Goal: Task Accomplishment & Management: Manage account settings

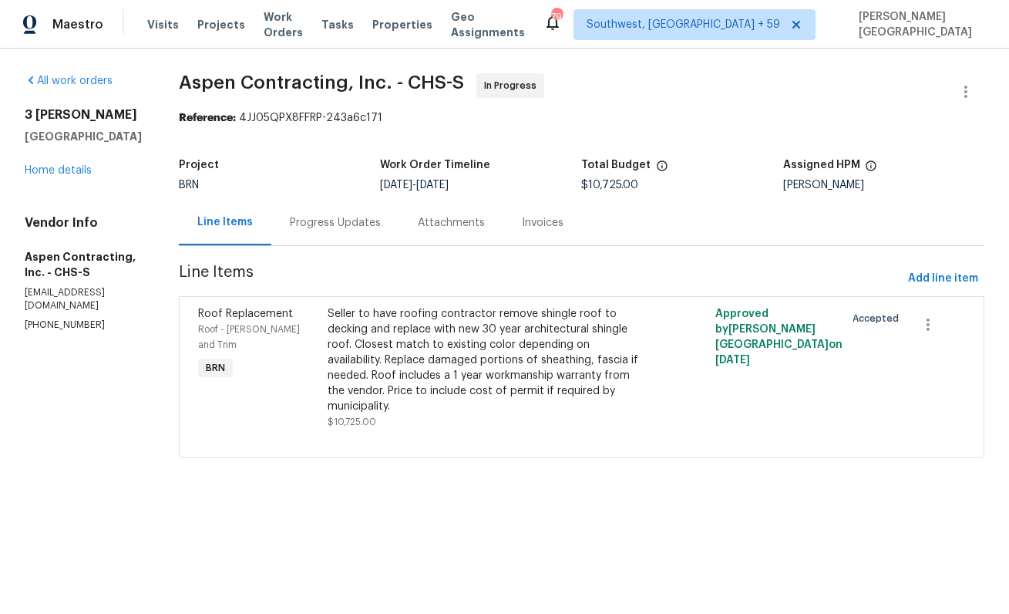
click at [335, 223] on div "Progress Updates" at bounding box center [335, 222] width 91 height 15
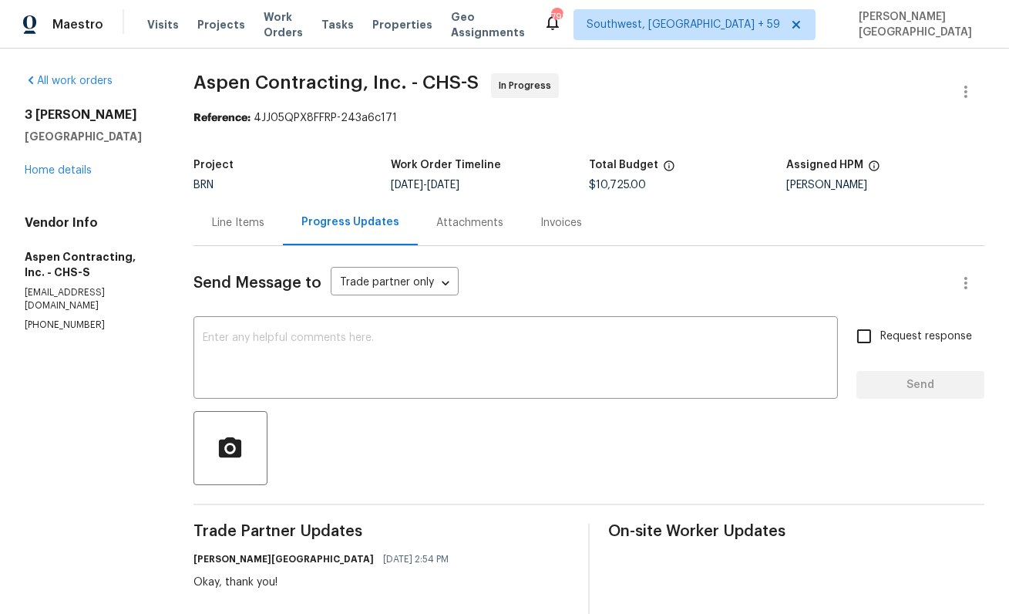
click at [213, 93] on span "Aspen Contracting, Inc. - CHS-S In Progress" at bounding box center [571, 91] width 754 height 37
click at [263, 90] on span "Aspen Contracting, Inc. - CHS-S" at bounding box center [336, 82] width 285 height 19
copy span "Aspen Contracting"
click at [79, 168] on link "Home details" at bounding box center [58, 170] width 67 height 11
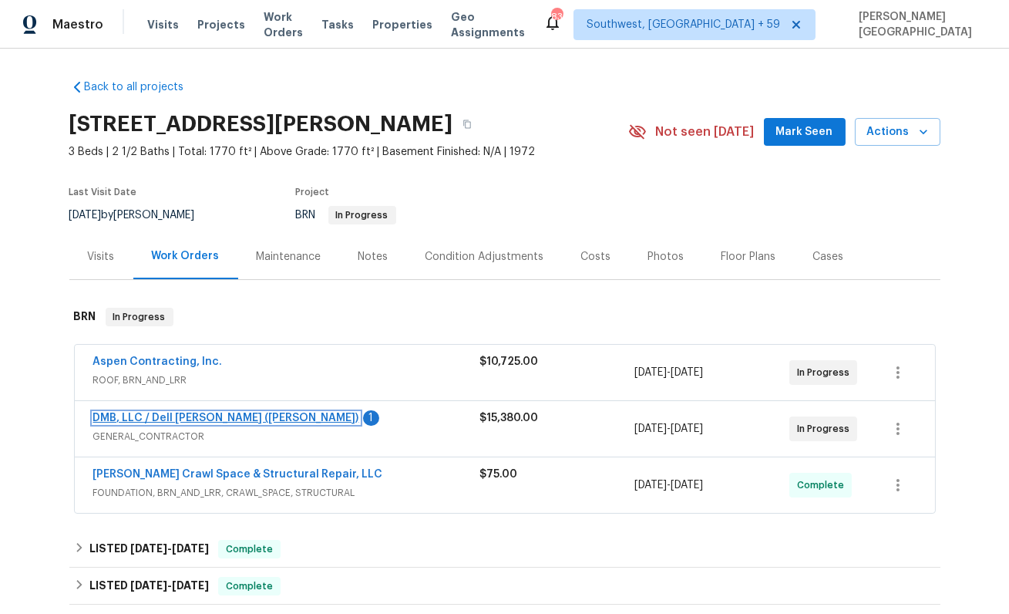
click at [187, 414] on link "DMB, LLC / Dell Bryson (Heise)" at bounding box center [226, 417] width 266 height 11
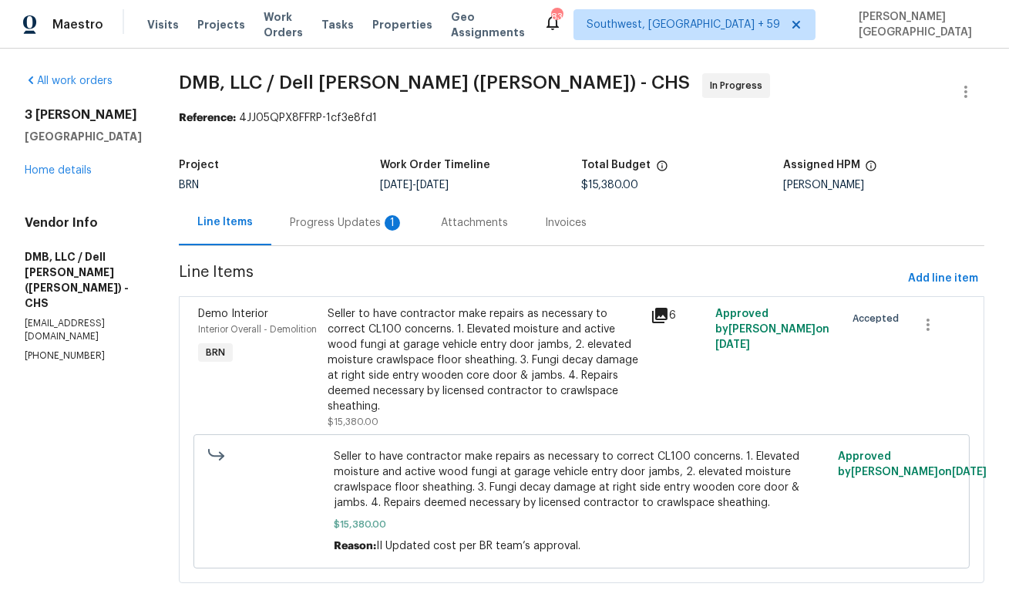
click at [385, 223] on div "1" at bounding box center [392, 222] width 15 height 15
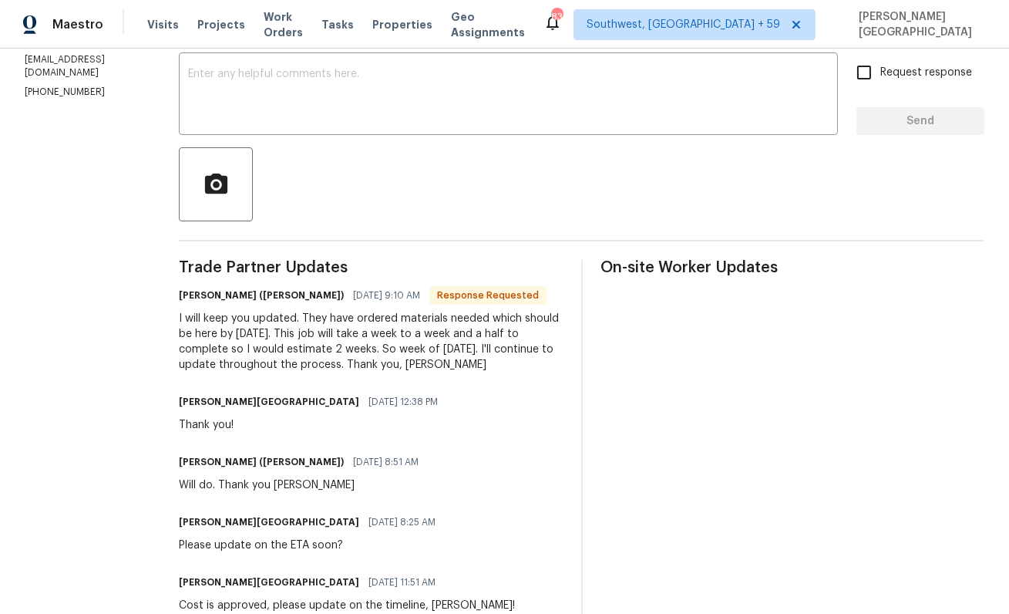
scroll to position [332, 0]
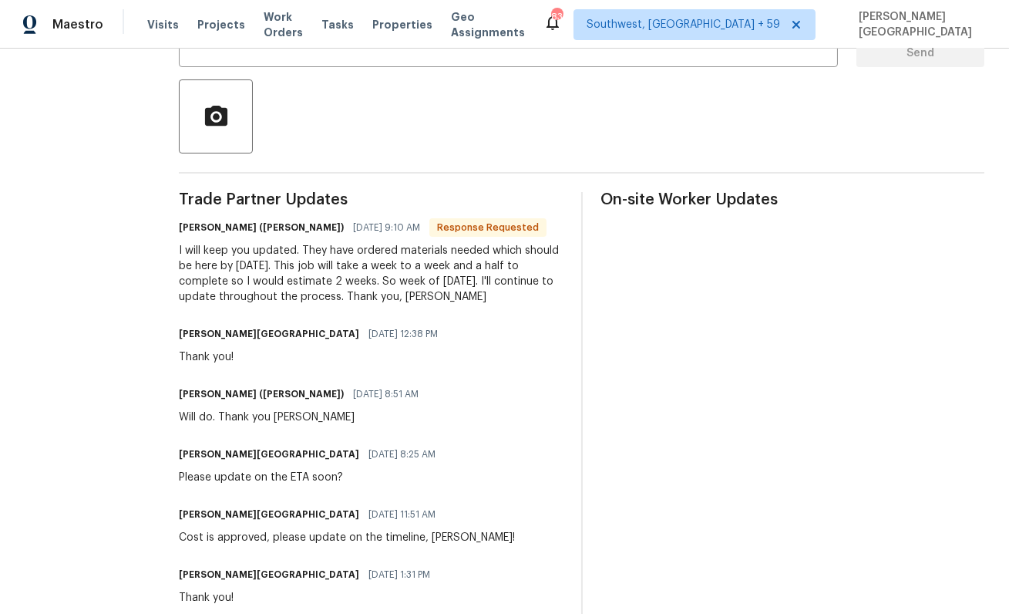
drag, startPoint x: 285, startPoint y: 247, endPoint x: 337, endPoint y: 300, distance: 73.6
click at [337, 300] on div "I will keep you updated. They have ordered materials needed which should be her…" at bounding box center [371, 274] width 384 height 62
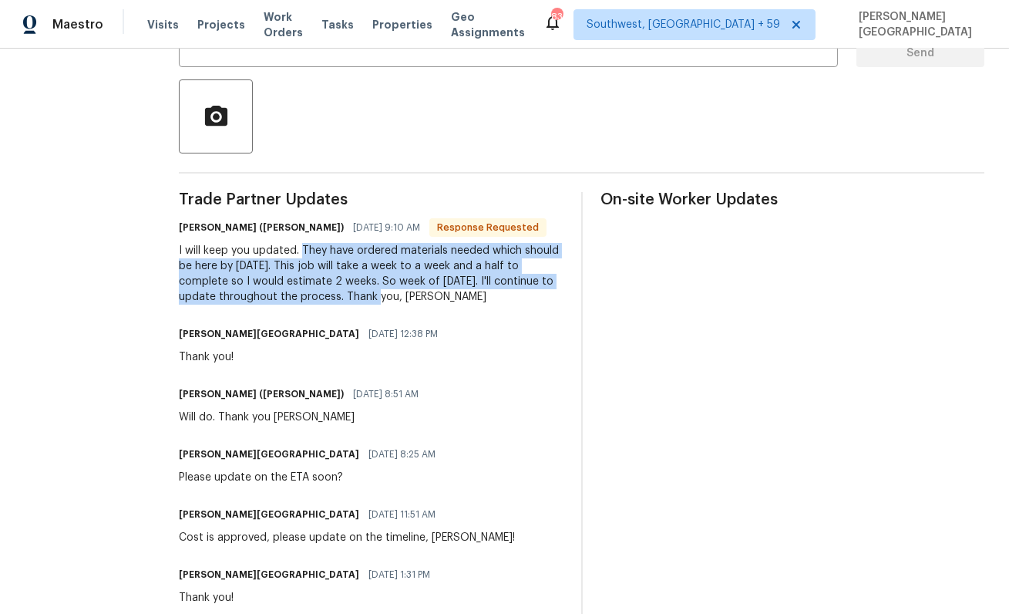
drag, startPoint x: 337, startPoint y: 300, endPoint x: 285, endPoint y: 250, distance: 72.0
click at [285, 250] on div "I will keep you updated. They have ordered materials needed which should be her…" at bounding box center [371, 274] width 384 height 62
copy div "They have ordered materials needed which should be here by Wednesday. This job …"
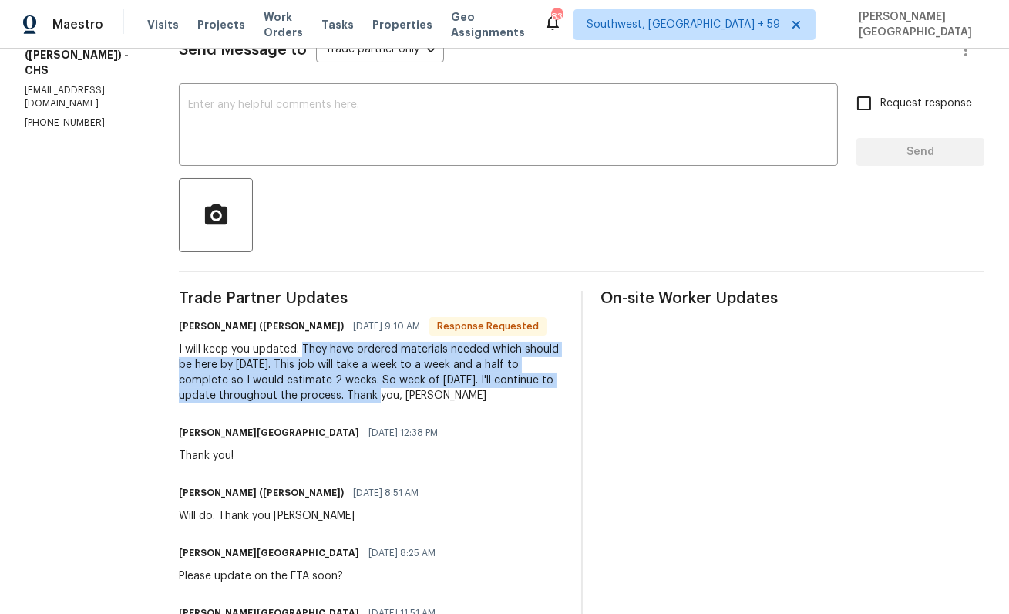
scroll to position [215, 0]
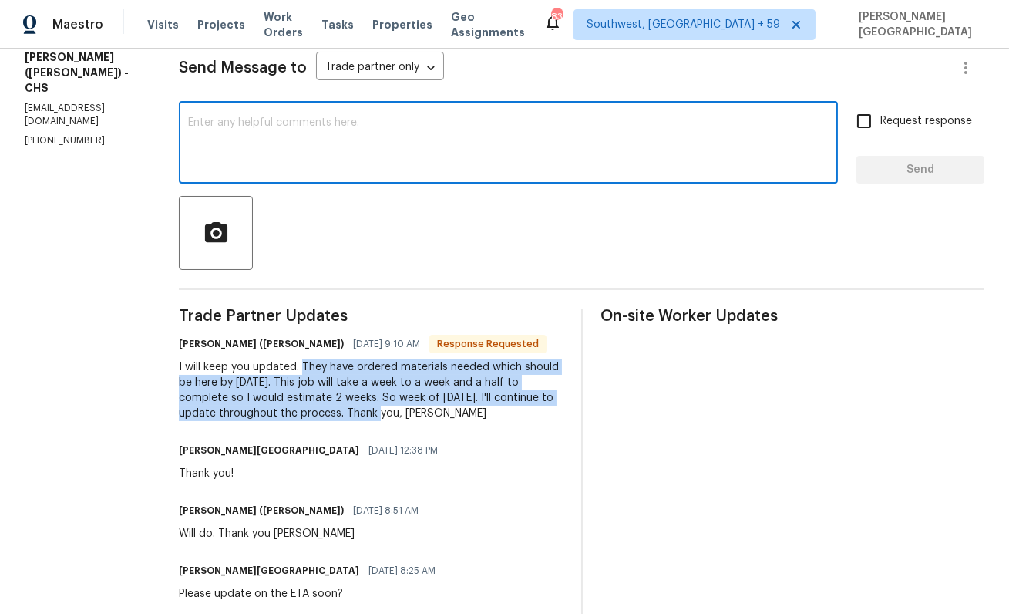
click at [214, 152] on textarea at bounding box center [508, 144] width 641 height 54
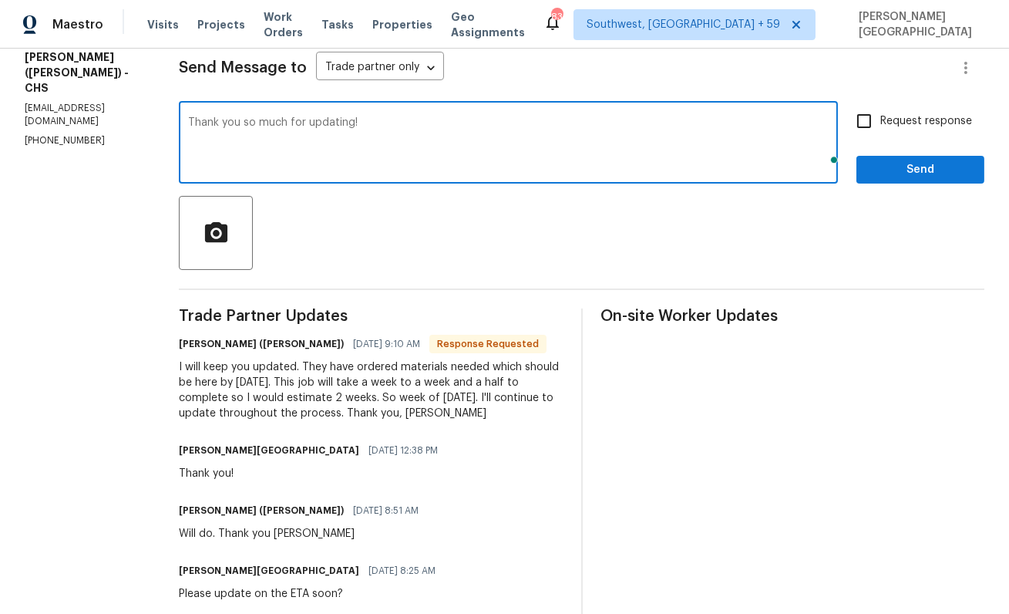
type textarea "Thank you so much for updating!"
click at [877, 113] on input "Request response" at bounding box center [864, 121] width 32 height 32
checkbox input "true"
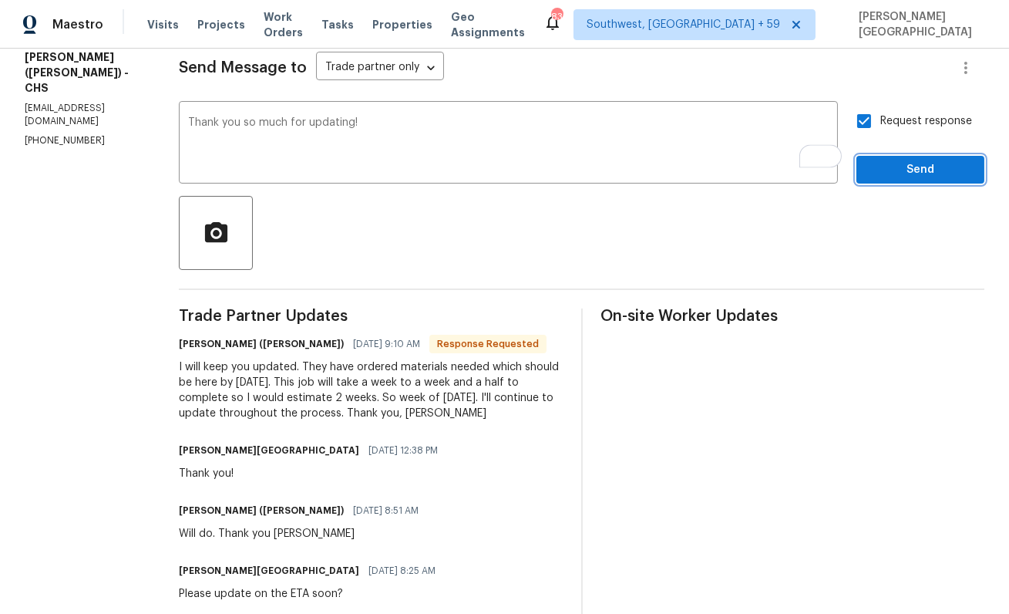
click at [884, 173] on span "Send" at bounding box center [920, 169] width 103 height 19
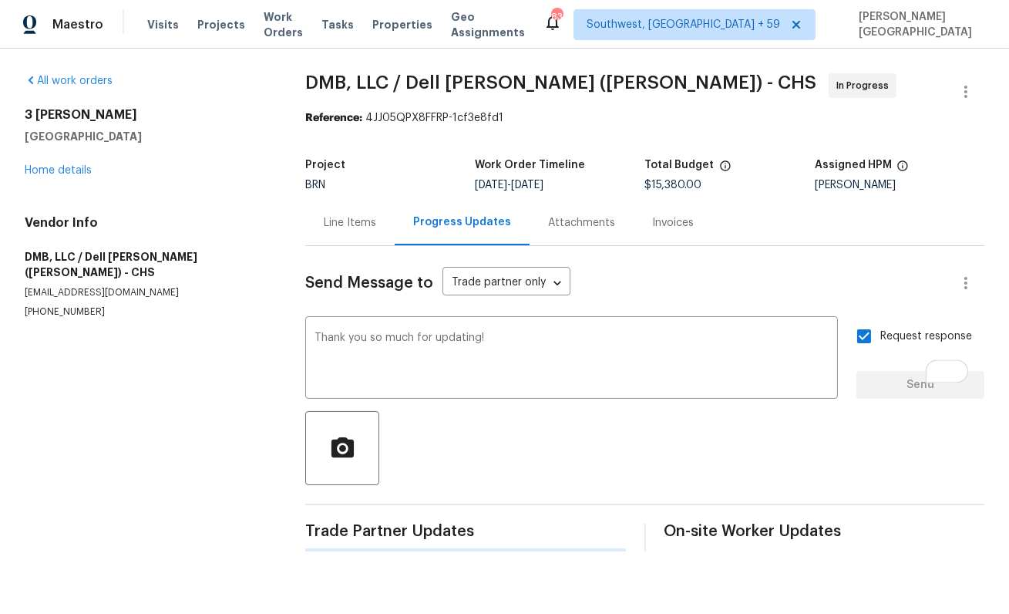
scroll to position [0, 0]
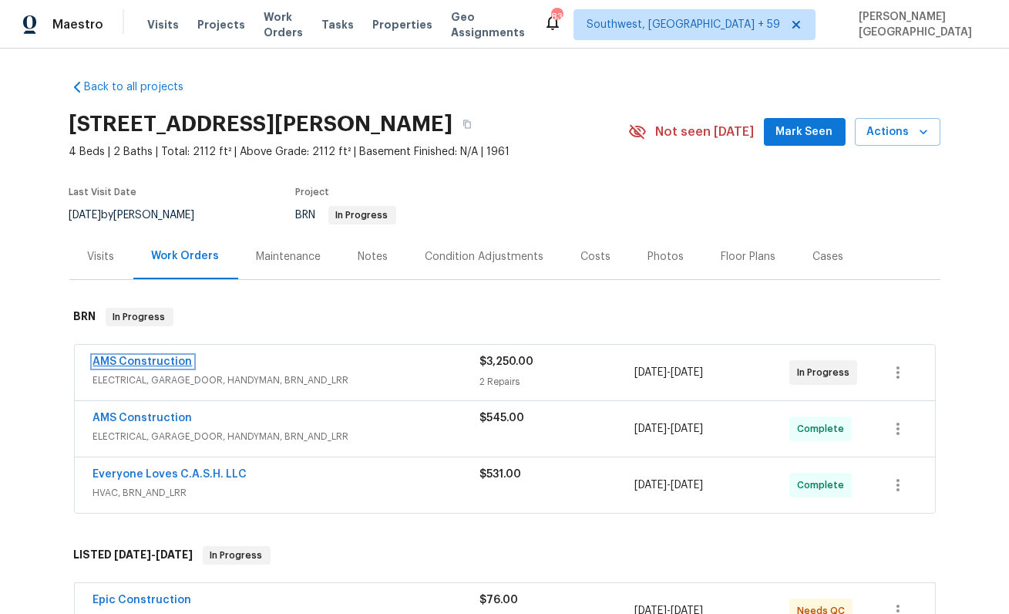
click at [108, 361] on link "AMS Construction" at bounding box center [142, 361] width 99 height 11
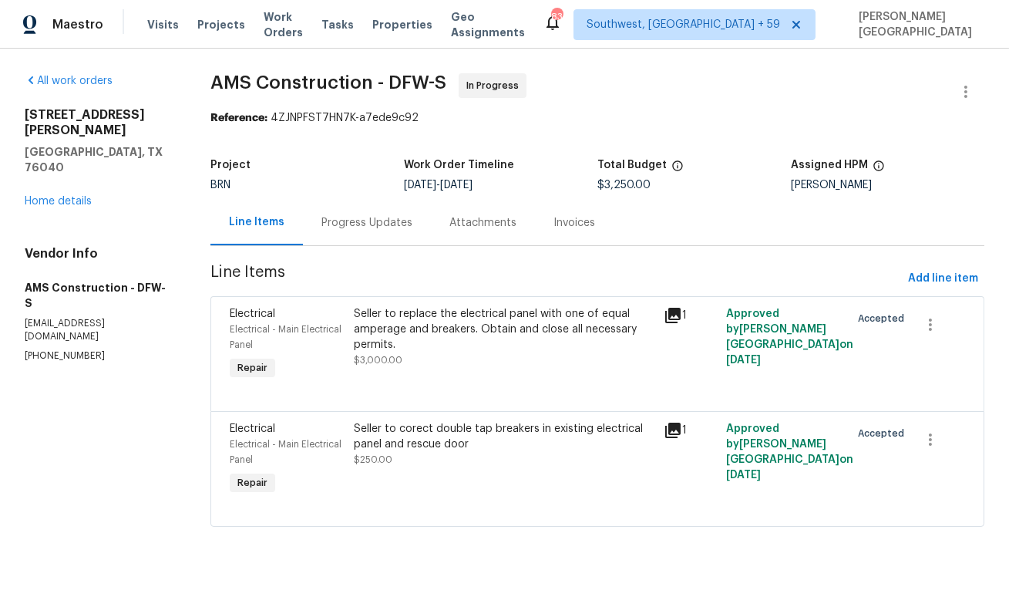
click at [389, 217] on div "Progress Updates" at bounding box center [366, 222] width 91 height 15
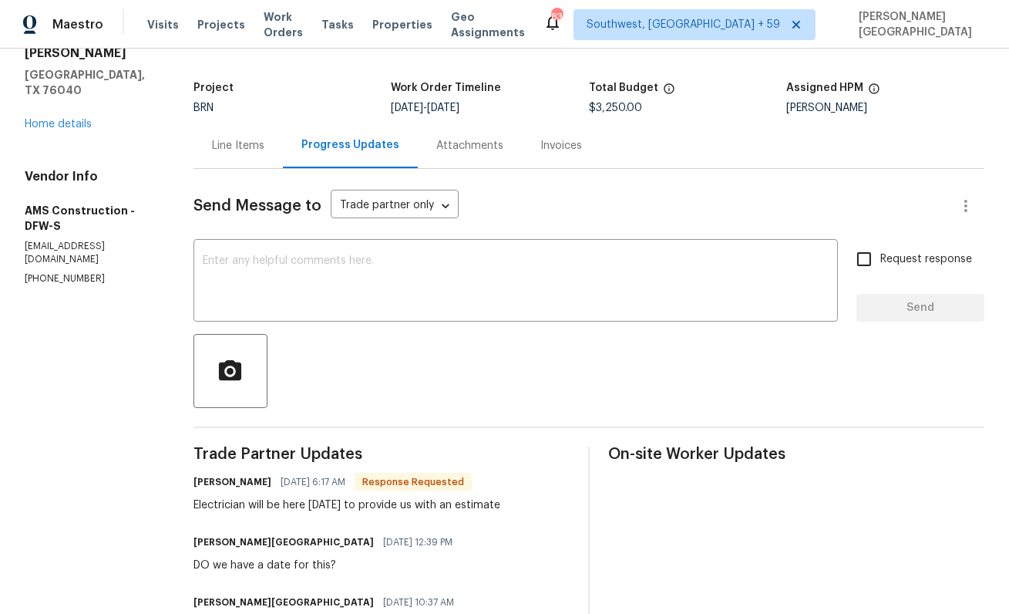
scroll to position [96, 0]
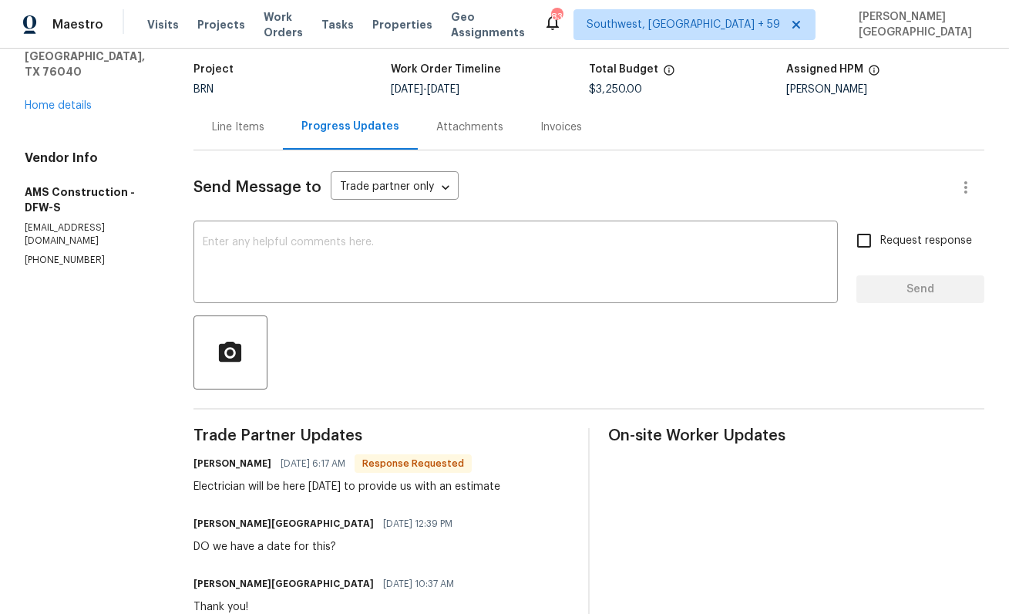
click at [379, 493] on div "Electrician will be here today to provide us with an estimate" at bounding box center [347, 486] width 307 height 15
copy div "Electrician will be here today to provide us with an estimate"
click at [231, 259] on textarea at bounding box center [516, 264] width 626 height 54
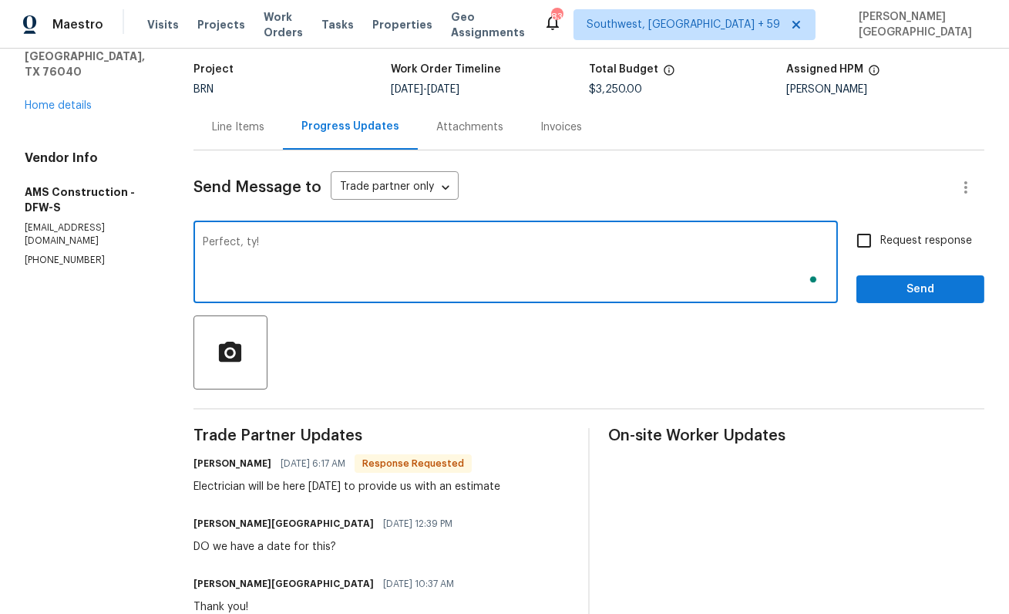
type textarea "Perfect, ty!"
click at [892, 247] on span "Request response" at bounding box center [926, 241] width 92 height 16
click at [880, 247] on input "Request response" at bounding box center [864, 240] width 32 height 32
checkbox input "true"
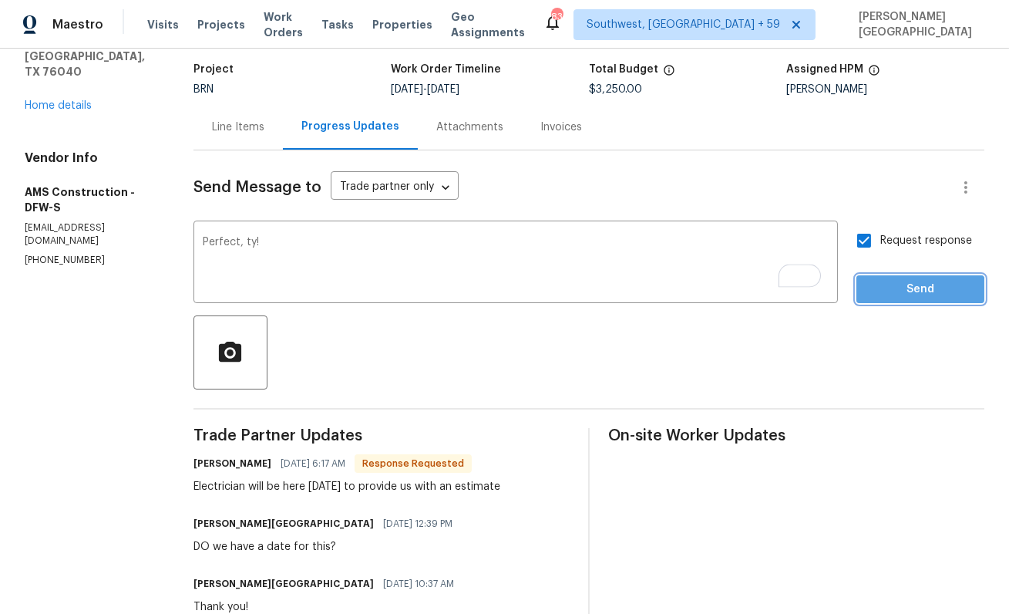
click at [896, 291] on span "Send" at bounding box center [920, 289] width 103 height 19
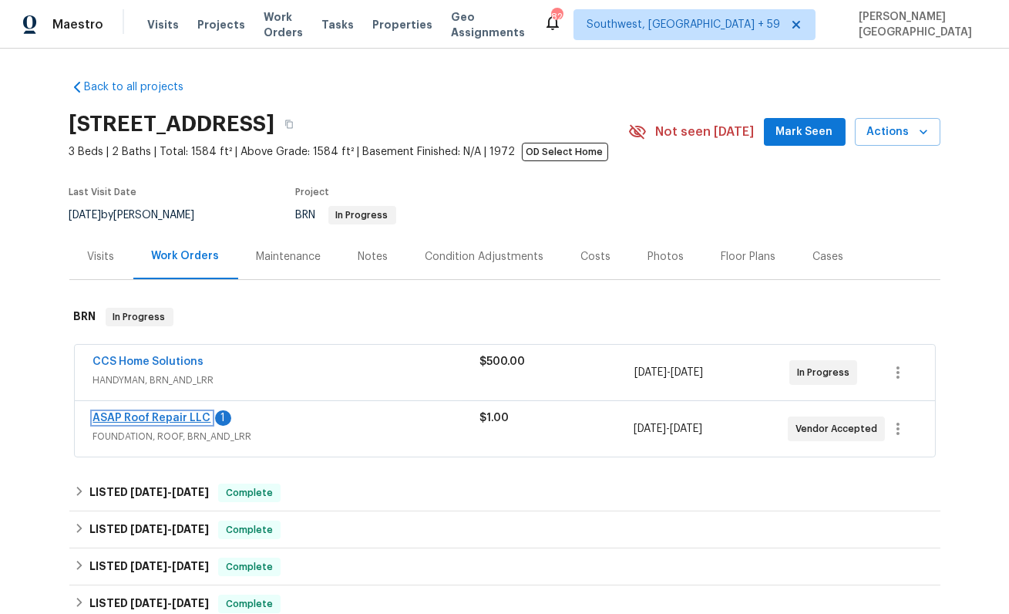
click at [178, 419] on link "ASAP Roof Repair LLC" at bounding box center [152, 417] width 118 height 11
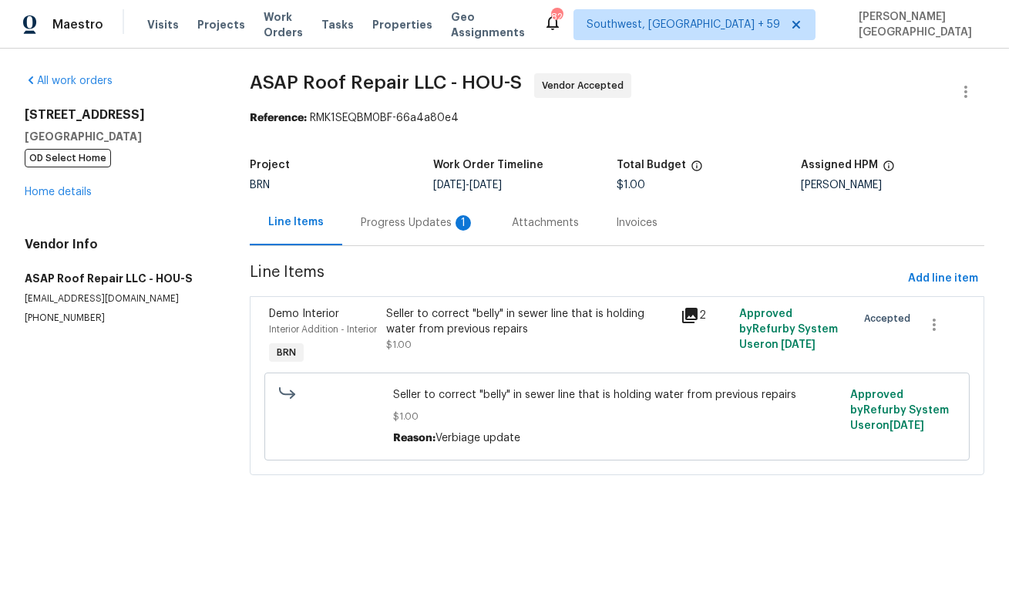
click at [390, 221] on div "Progress Updates 1" at bounding box center [418, 222] width 114 height 15
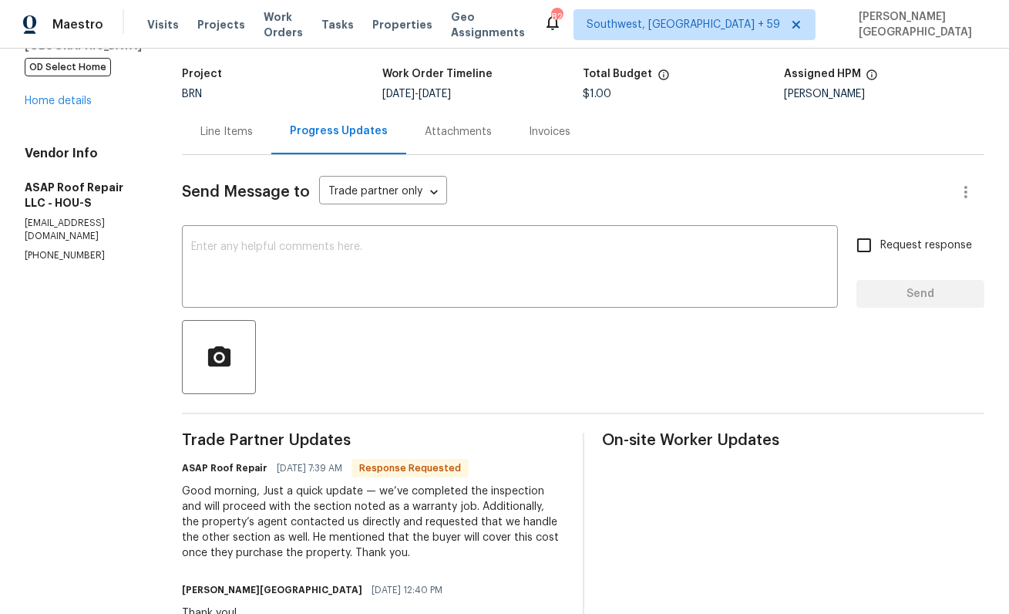
scroll to position [93, 0]
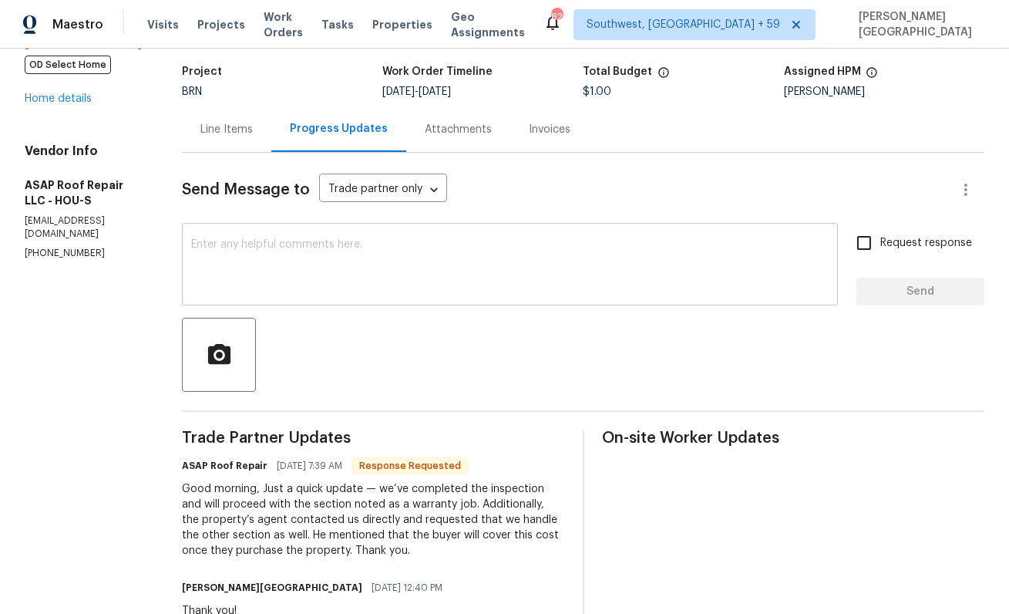
click at [355, 270] on textarea at bounding box center [510, 266] width 638 height 54
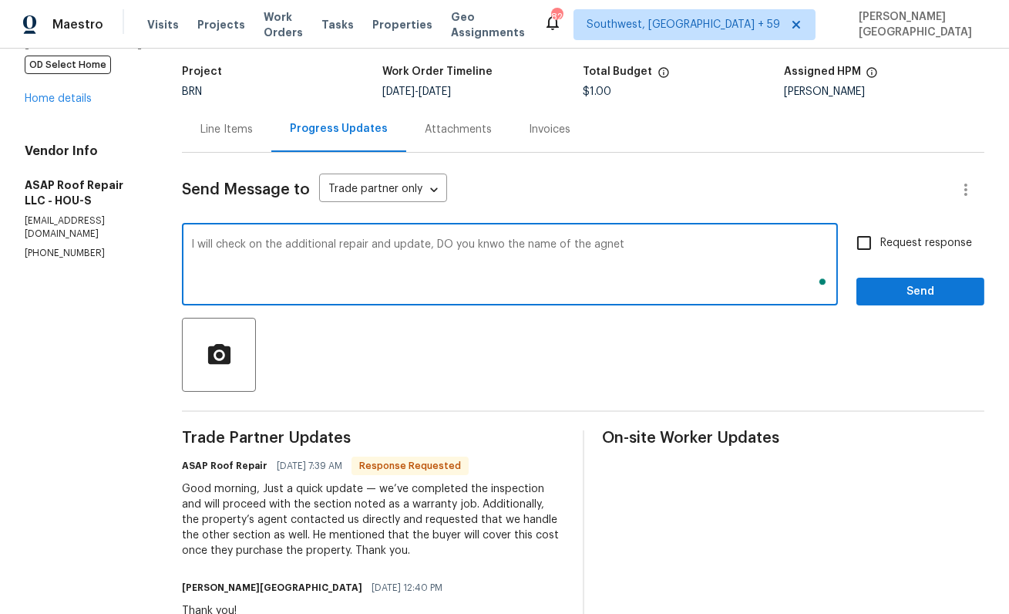
type textarea "I will check on the additional repair and update, DO you knwo the name of the a…"
paste textarea "’ll check on the additional repair and provide an update. Do you know the name …"
type textarea "I’ll check on the additional repair and provide an update. Do you know the name…"
click at [886, 244] on span "Request response" at bounding box center [926, 243] width 92 height 16
click at [880, 244] on input "Request response" at bounding box center [864, 243] width 32 height 32
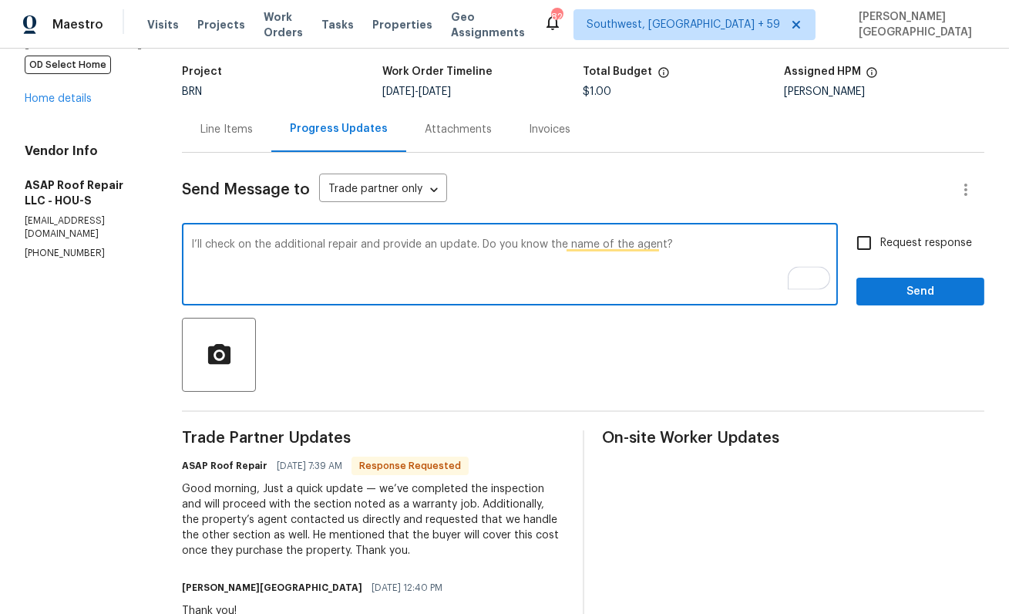
checkbox input "true"
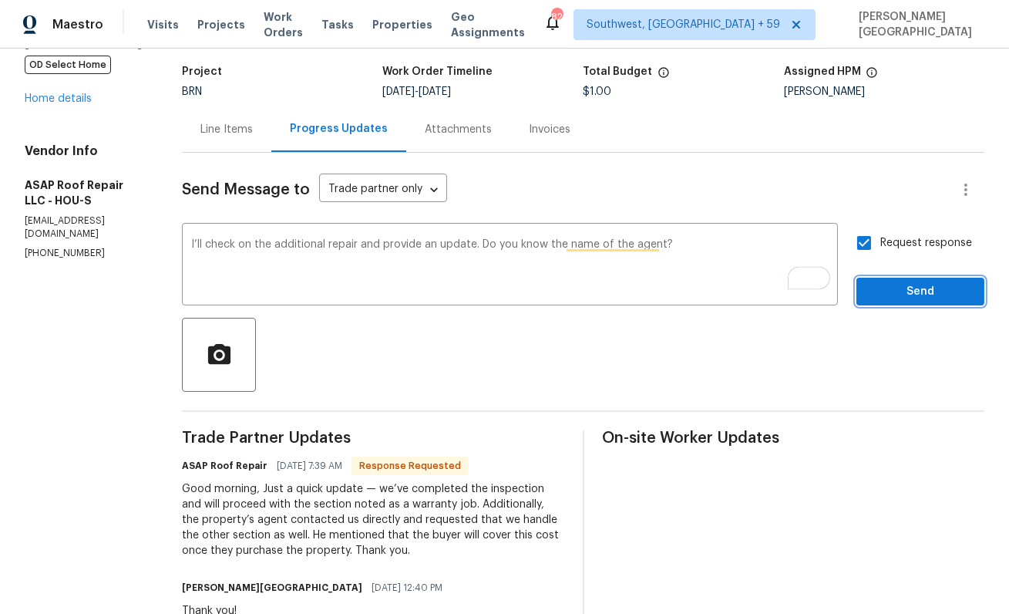
click at [886, 282] on span "Send" at bounding box center [920, 291] width 103 height 19
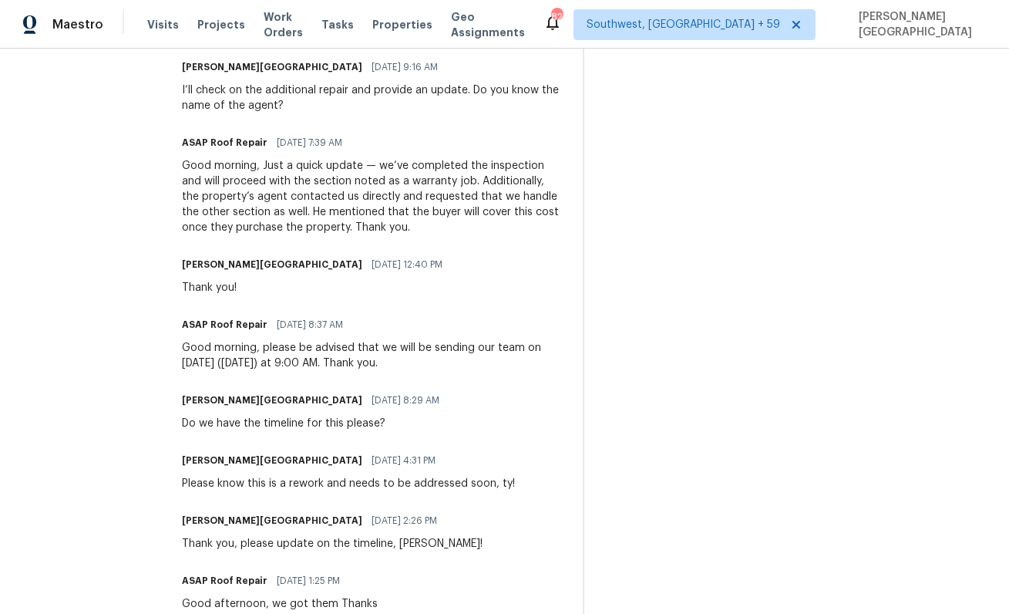
scroll to position [453, 0]
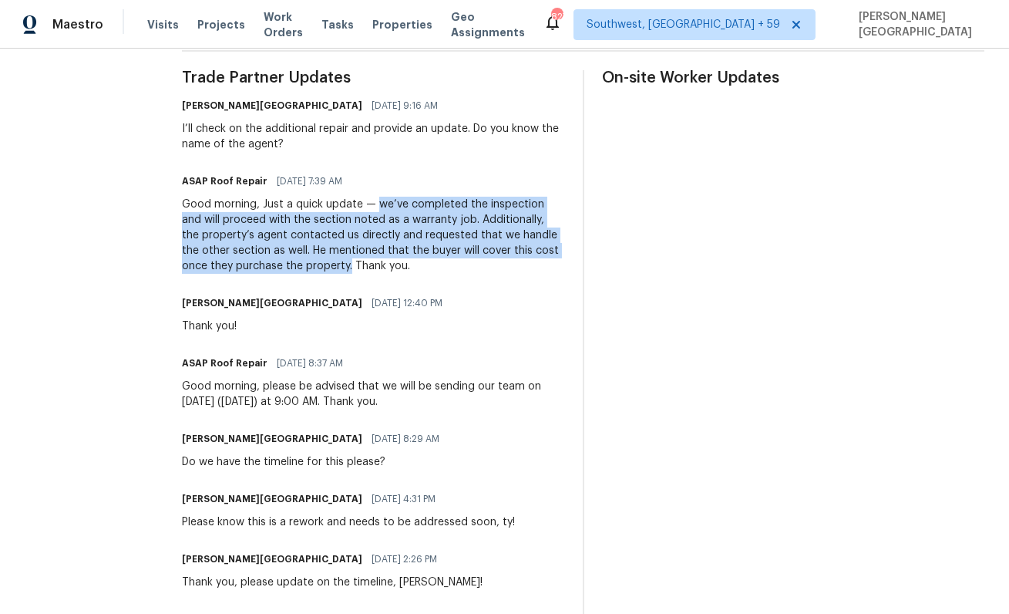
drag, startPoint x: 372, startPoint y: 203, endPoint x: 318, endPoint y: 268, distance: 84.9
click at [318, 268] on div "Good morning, Just a quick update — we’ve completed the inspection and will pro…" at bounding box center [373, 235] width 382 height 77
copy div "we’ve completed the inspection and will proceed with the section noted as a war…"
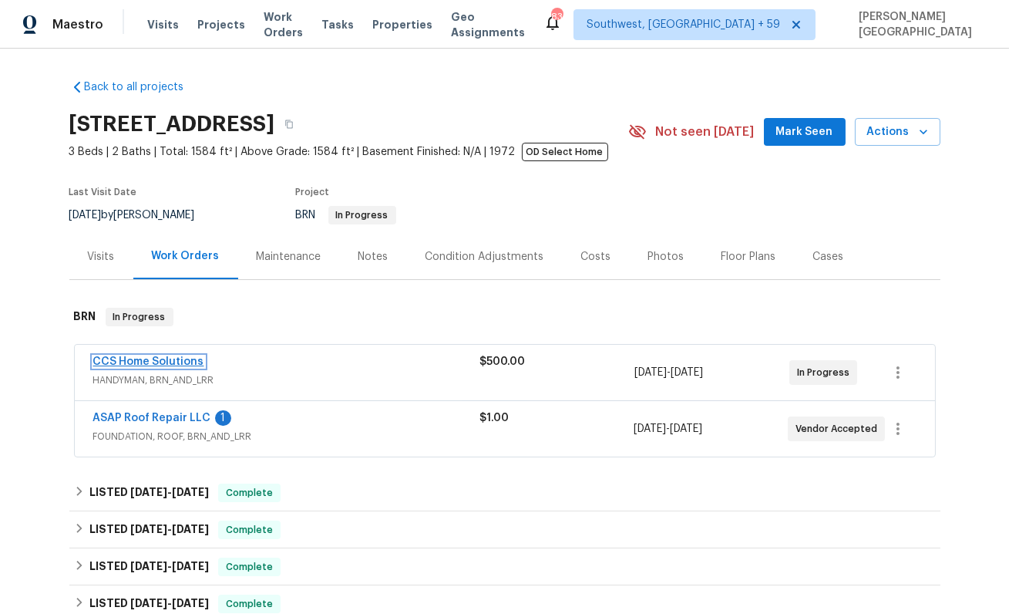
click at [141, 356] on link "CCS Home Solutions" at bounding box center [148, 361] width 111 height 11
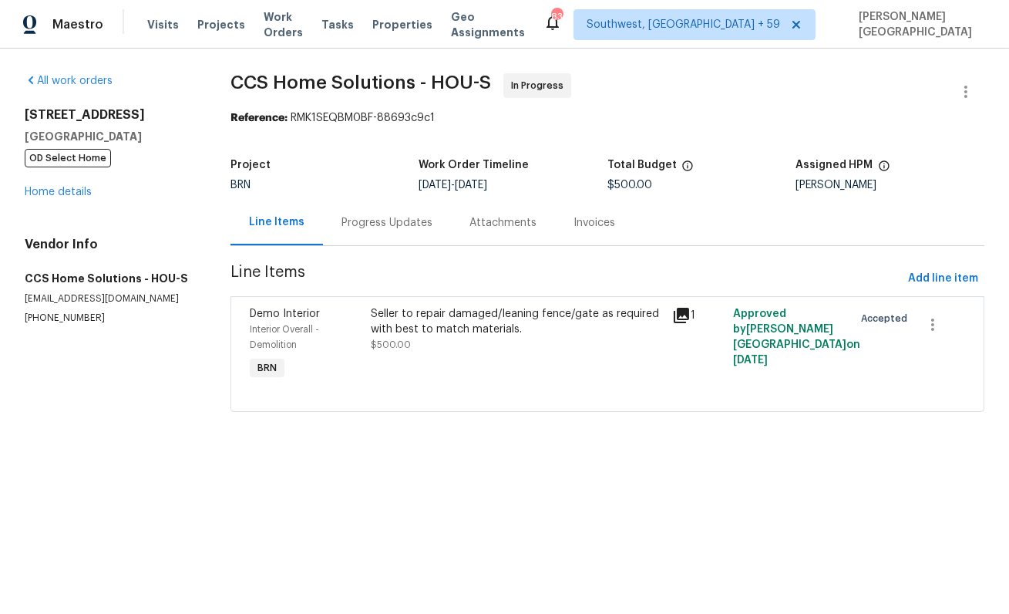
click at [378, 234] on div "Progress Updates" at bounding box center [387, 222] width 128 height 45
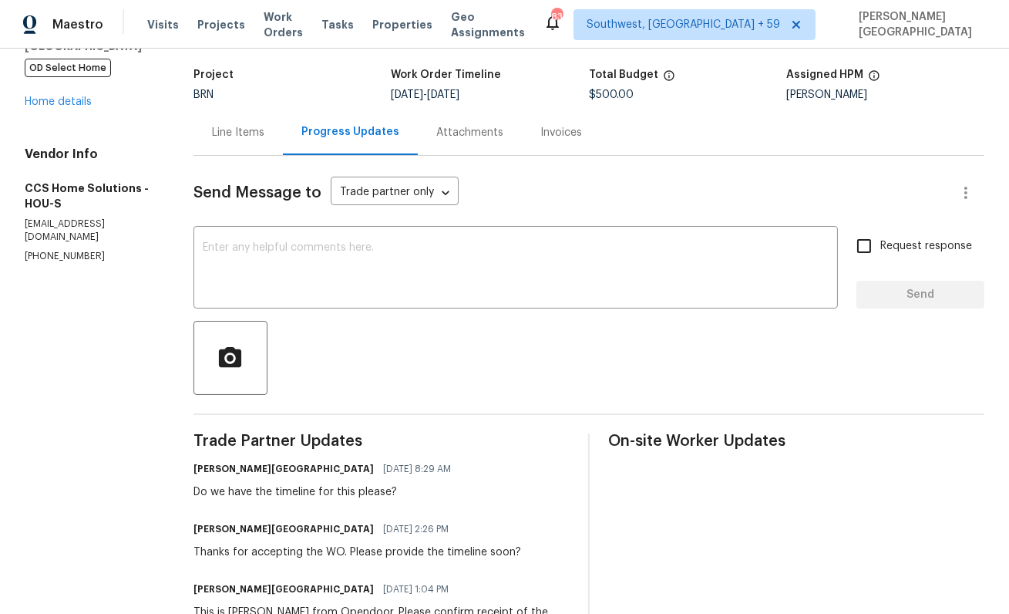
scroll to position [164, 0]
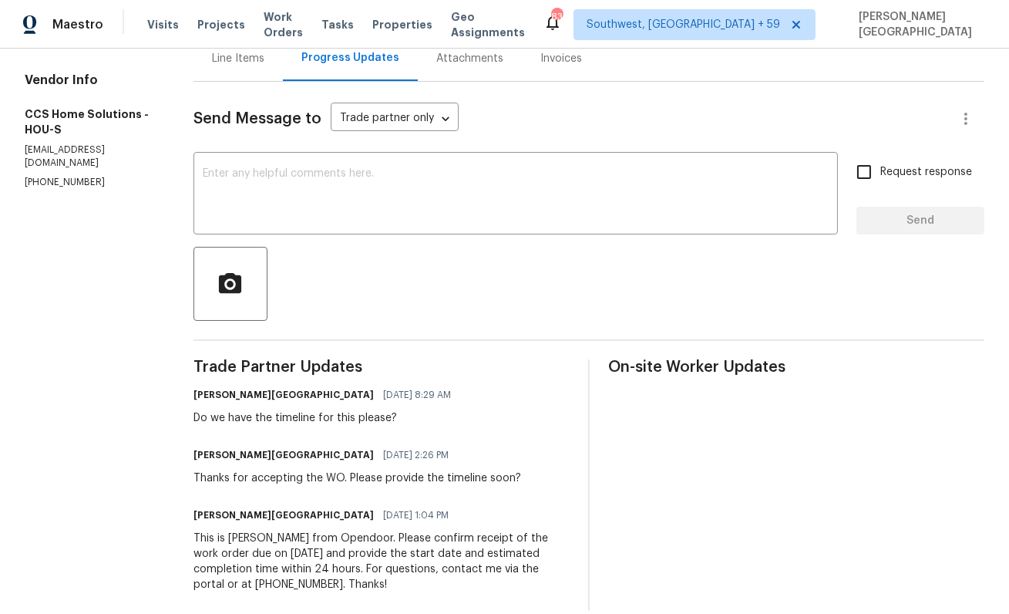
click at [82, 176] on p "[PHONE_NUMBER]" at bounding box center [91, 182] width 132 height 13
click at [82, 176] on p "(832) 512-4250" at bounding box center [91, 182] width 132 height 13
copy p "(832) 512-4250"
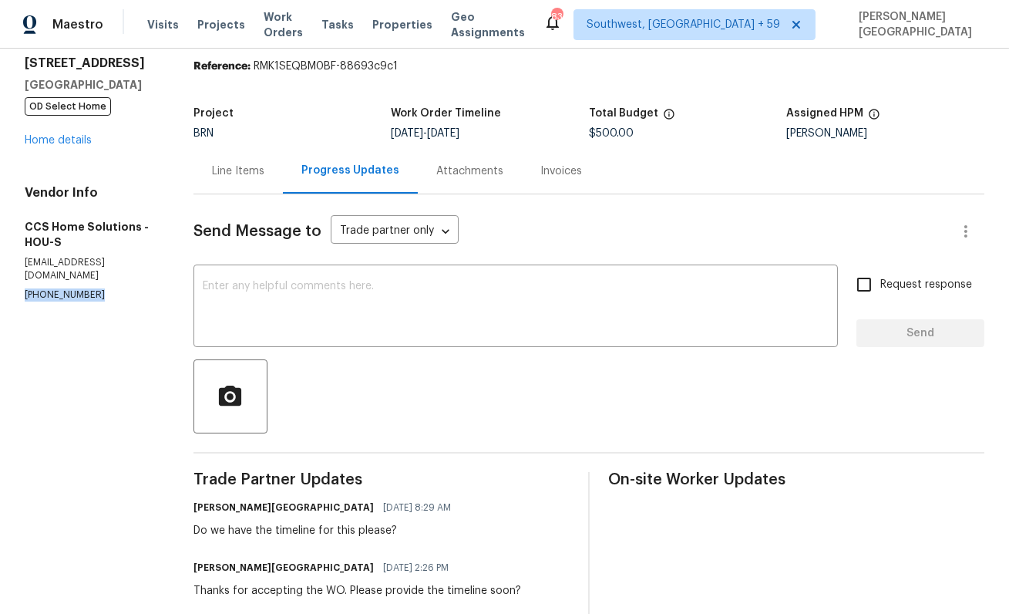
scroll to position [0, 0]
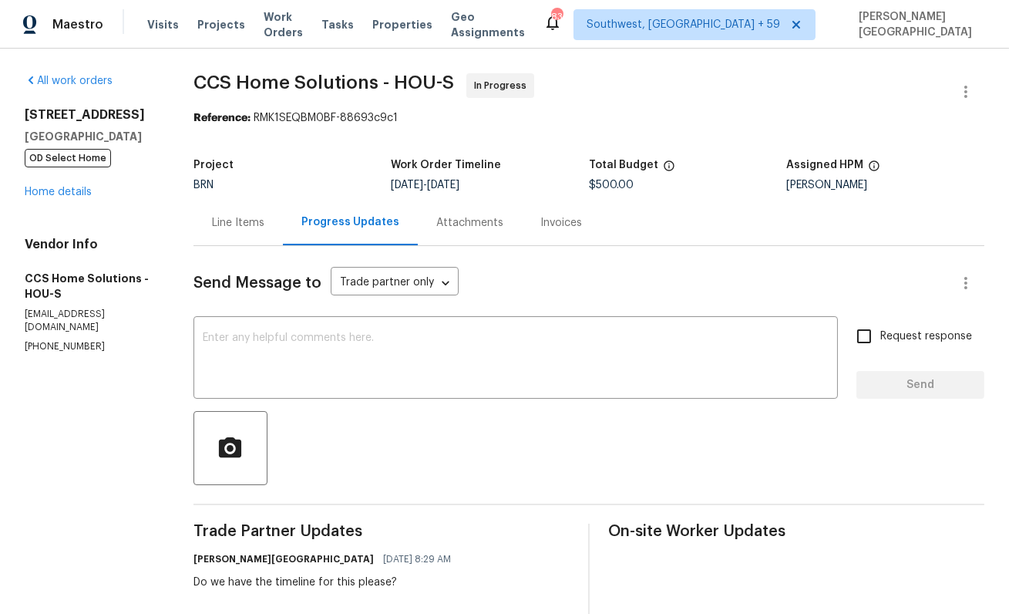
click at [233, 219] on div "Line Items" at bounding box center [238, 222] width 52 height 15
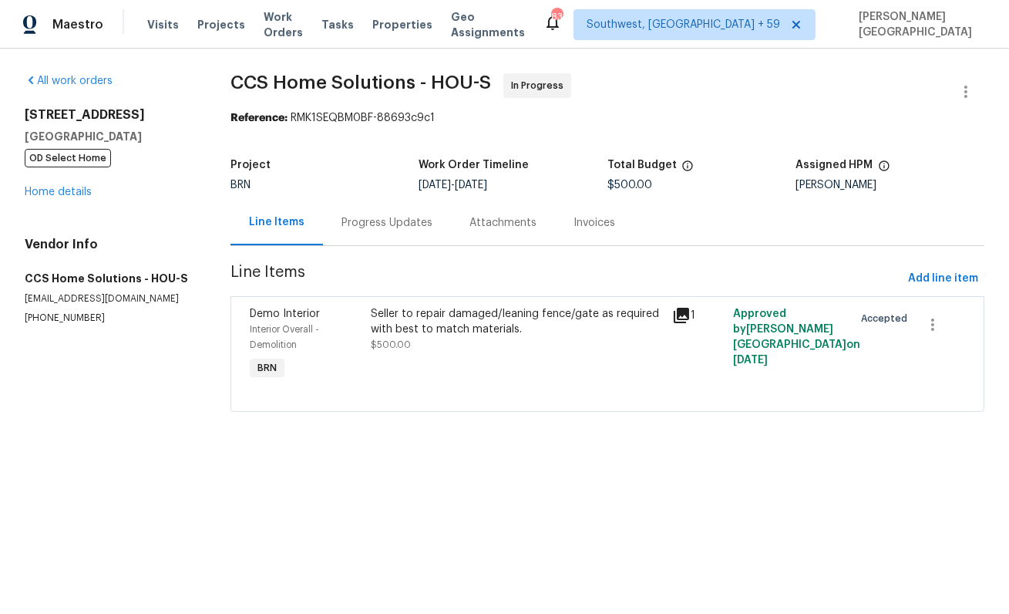
click at [369, 237] on div "Progress Updates" at bounding box center [387, 222] width 128 height 45
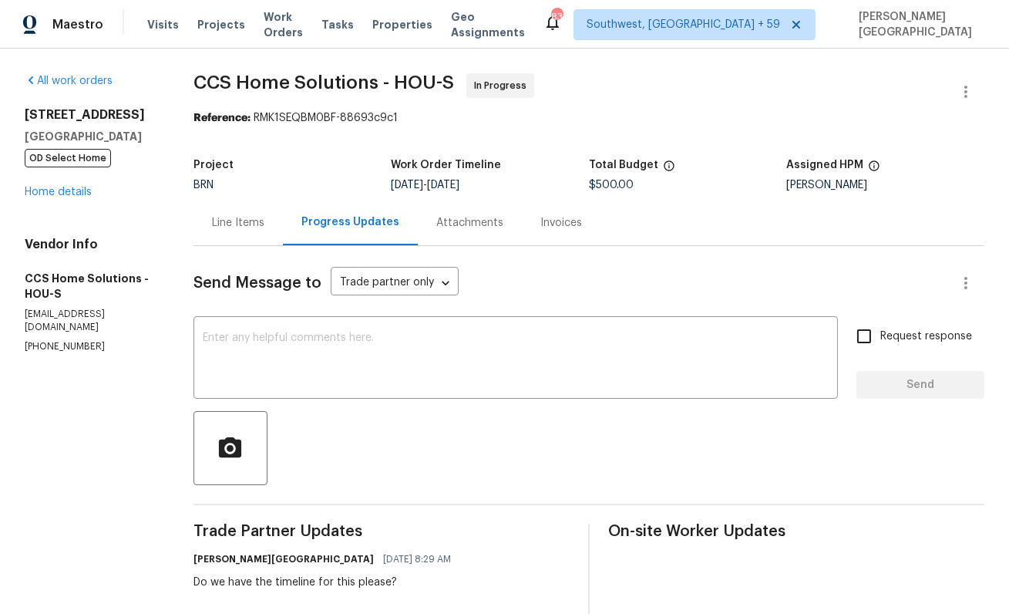
click at [220, 82] on span "CCS Home Solutions - HOU-S" at bounding box center [324, 82] width 261 height 19
click at [353, 82] on span "CCS Home Solutions - HOU-S" at bounding box center [324, 82] width 261 height 19
copy span "CCS Home Solutions"
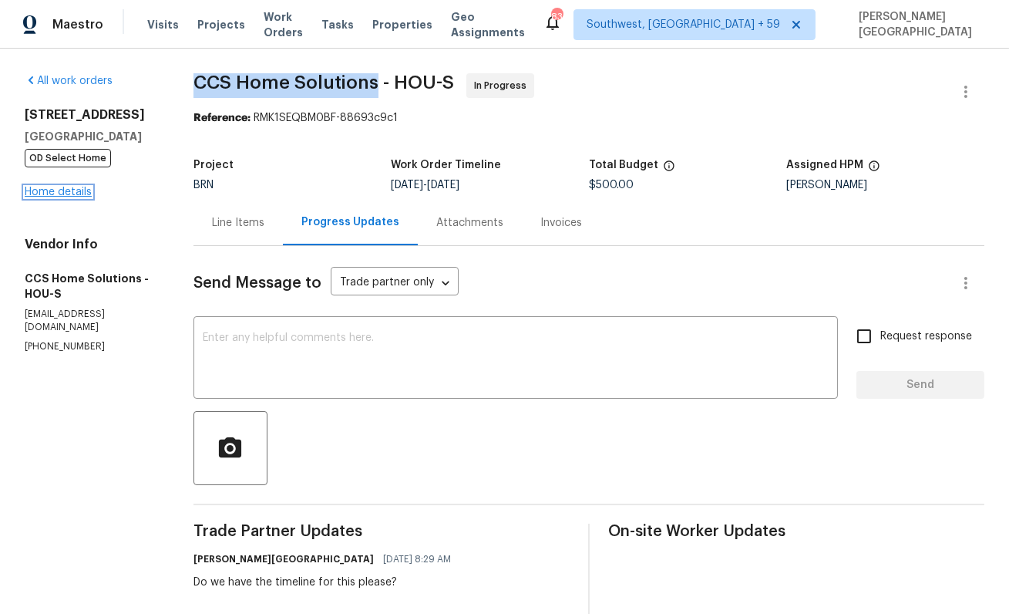
click at [69, 192] on link "Home details" at bounding box center [58, 192] width 67 height 11
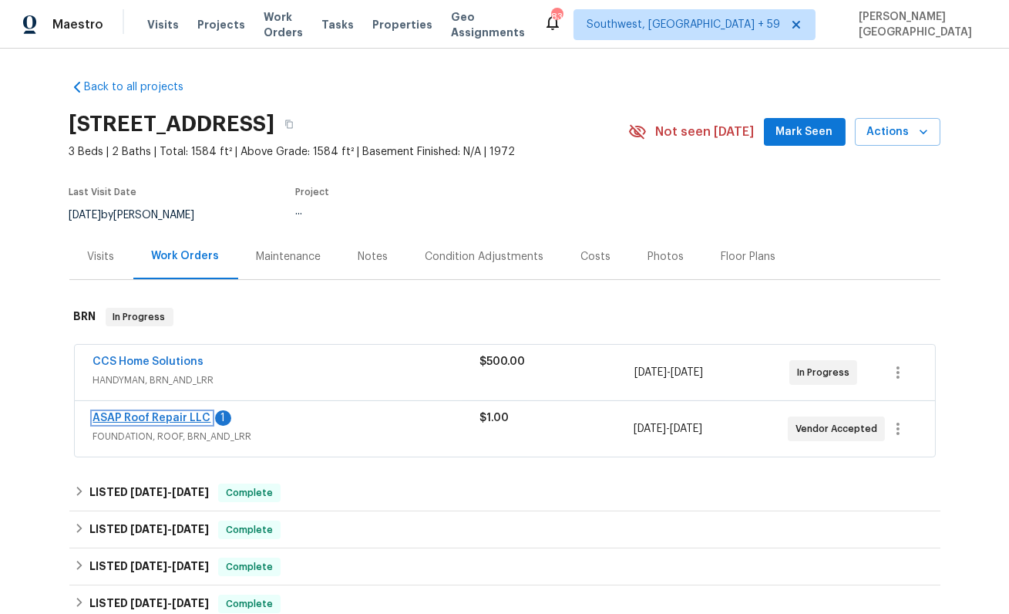
click at [178, 419] on link "ASAP Roof Repair LLC" at bounding box center [152, 417] width 118 height 11
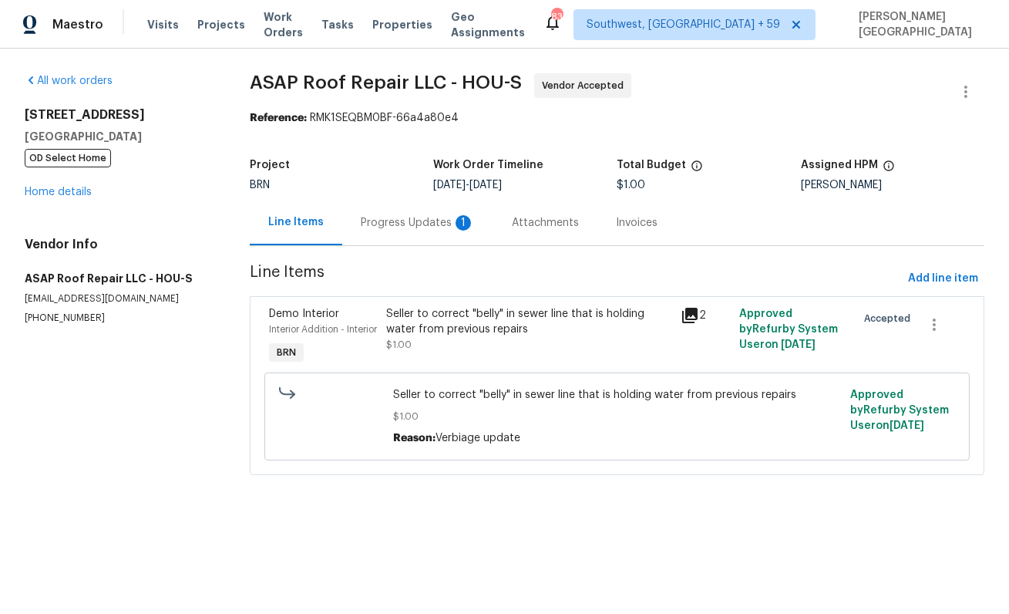
click at [427, 224] on div "Progress Updates 1" at bounding box center [418, 222] width 114 height 15
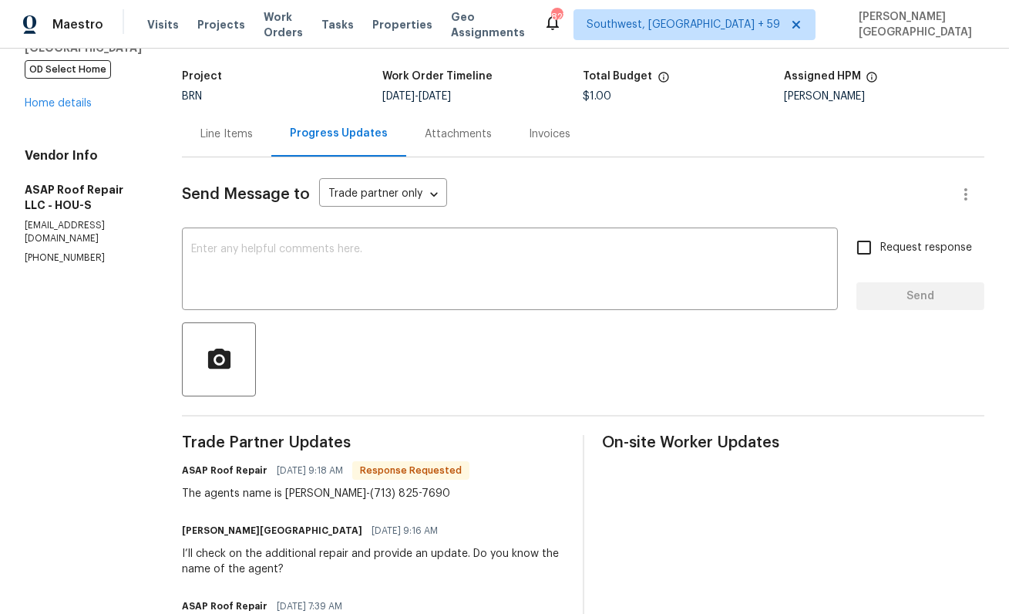
scroll to position [113, 0]
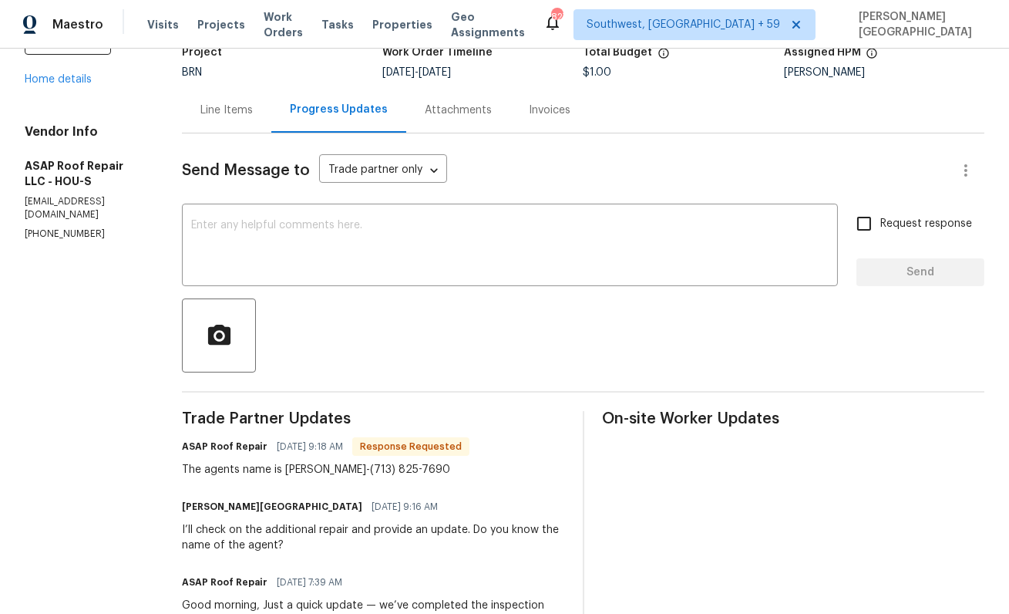
click at [275, 471] on div "The agents name is James Porter-(713) 825-7690" at bounding box center [326, 469] width 288 height 15
copy div "The agents name is James Porter-(713) 825-7690"
click at [231, 258] on textarea at bounding box center [510, 247] width 638 height 54
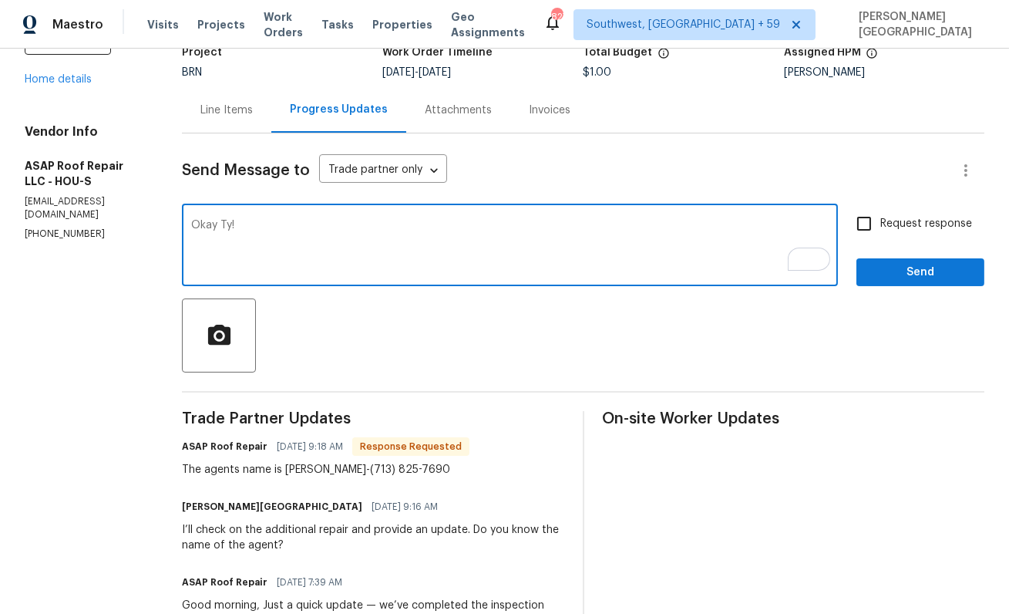
type textarea "Okay Ty!"
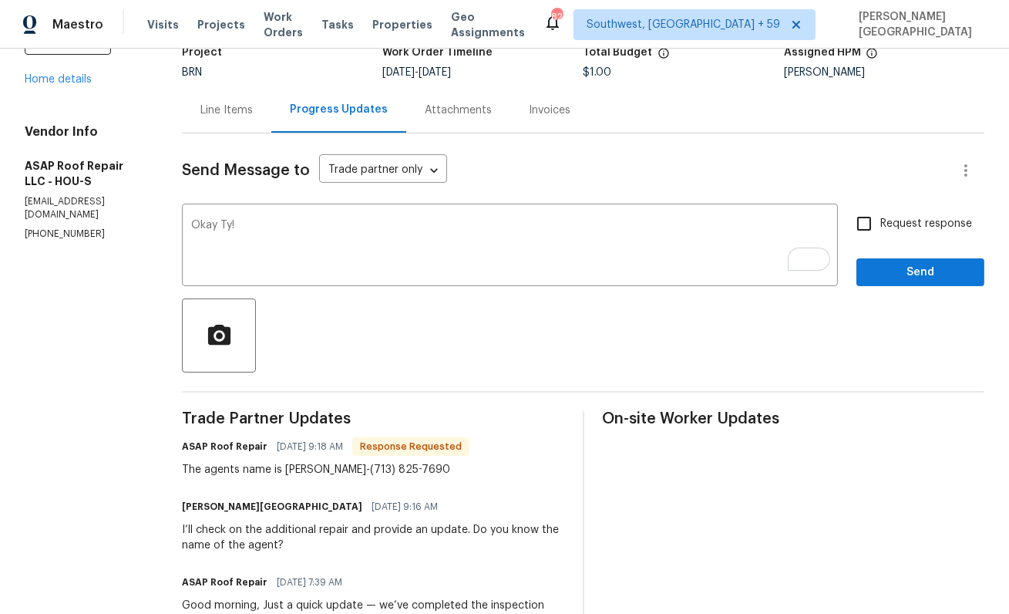
click at [894, 231] on span "Request response" at bounding box center [926, 224] width 92 height 16
click at [880, 231] on input "Request response" at bounding box center [864, 223] width 32 height 32
checkbox input "true"
click at [919, 274] on span "Send" at bounding box center [920, 272] width 103 height 19
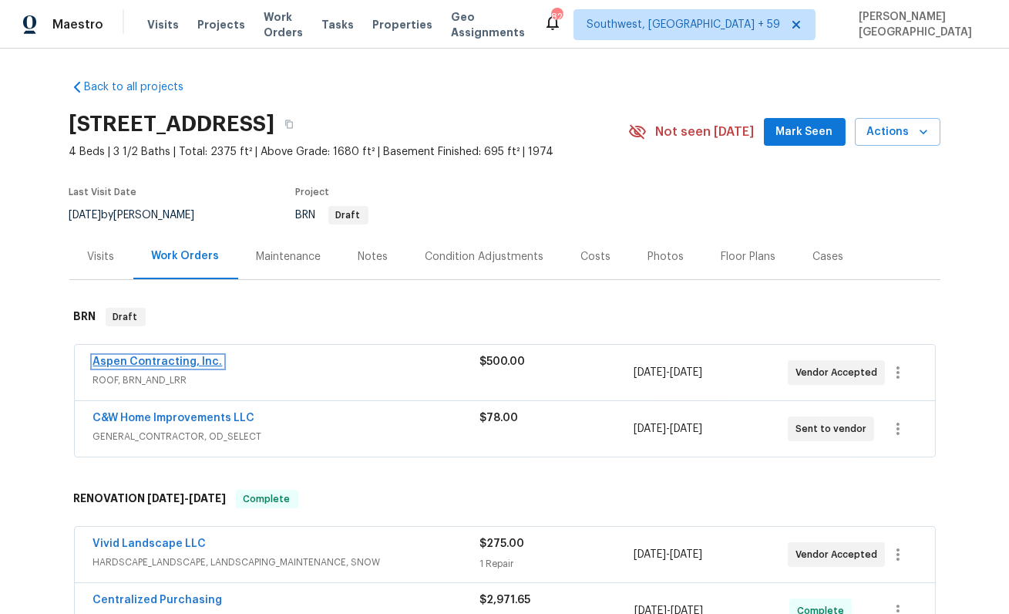
click at [184, 359] on link "Aspen Contracting, Inc." at bounding box center [158, 361] width 130 height 11
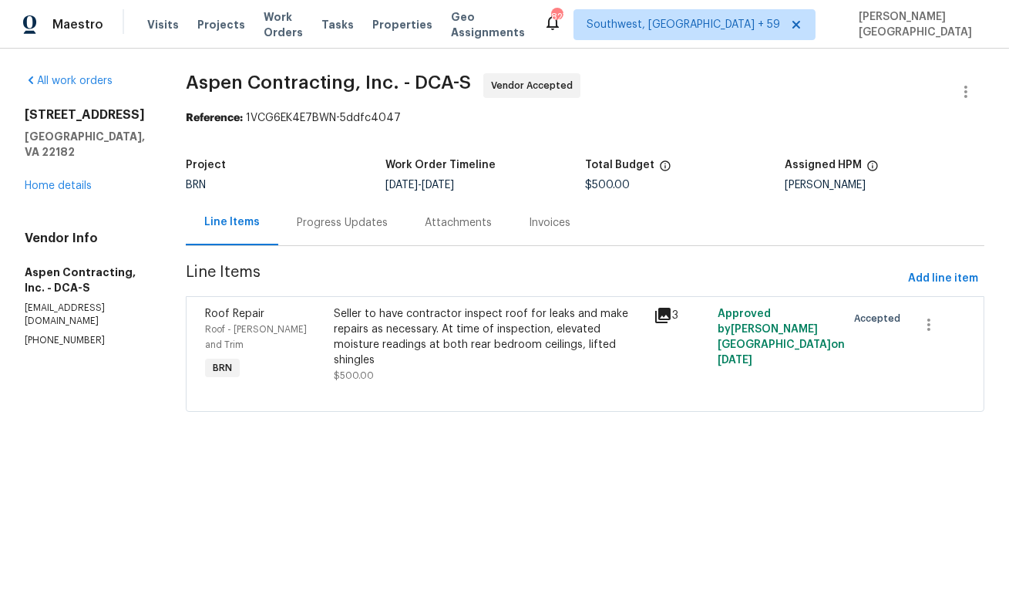
click at [365, 231] on div "Progress Updates" at bounding box center [342, 222] width 128 height 45
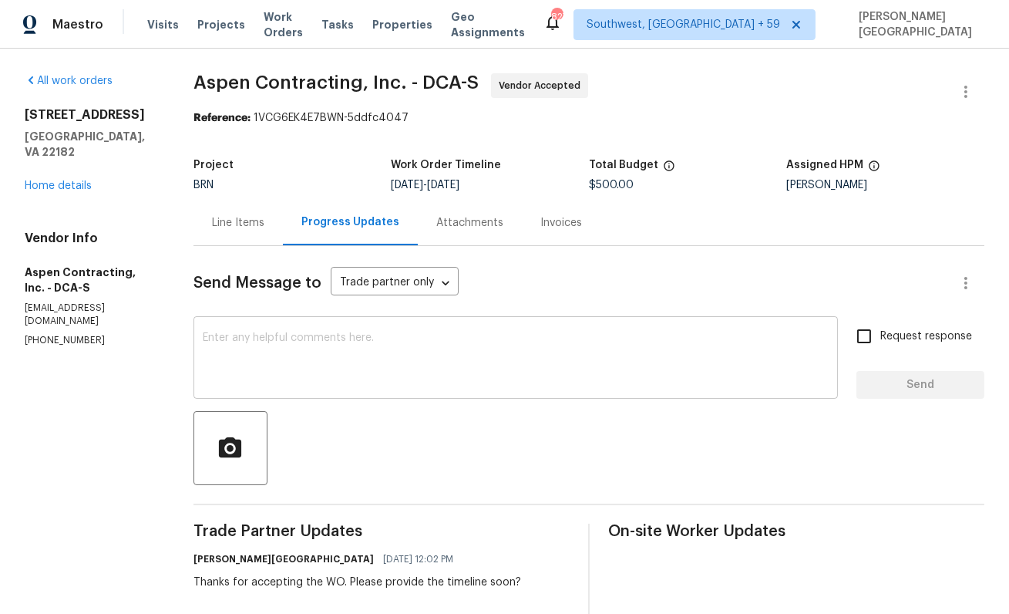
click at [345, 366] on textarea at bounding box center [516, 359] width 626 height 54
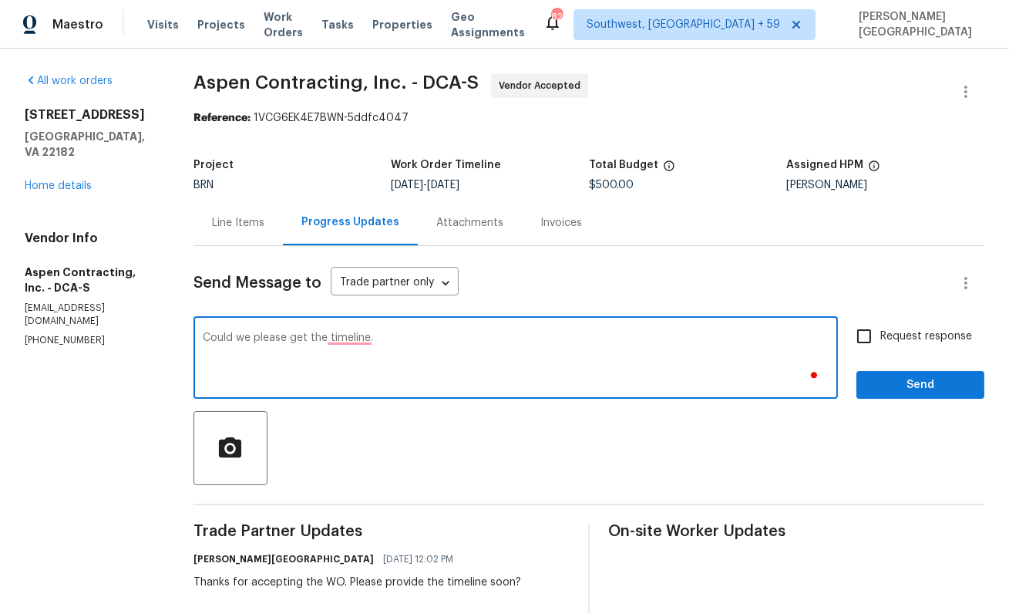
type textarea "Could we please get the timeline."
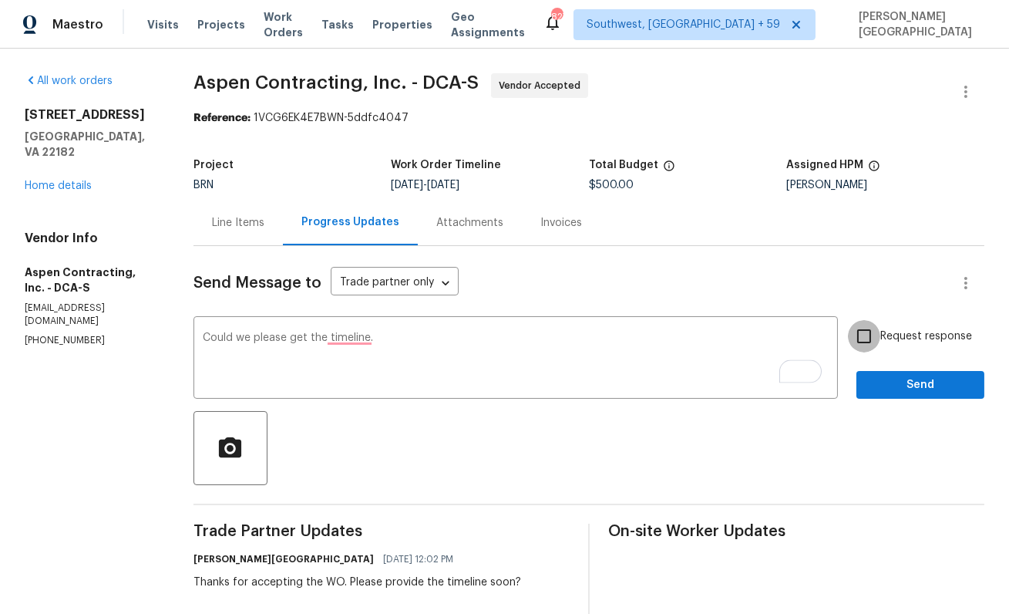
click at [880, 332] on input "Request response" at bounding box center [864, 336] width 32 height 32
checkbox input "true"
click at [913, 393] on span "Send" at bounding box center [920, 384] width 103 height 19
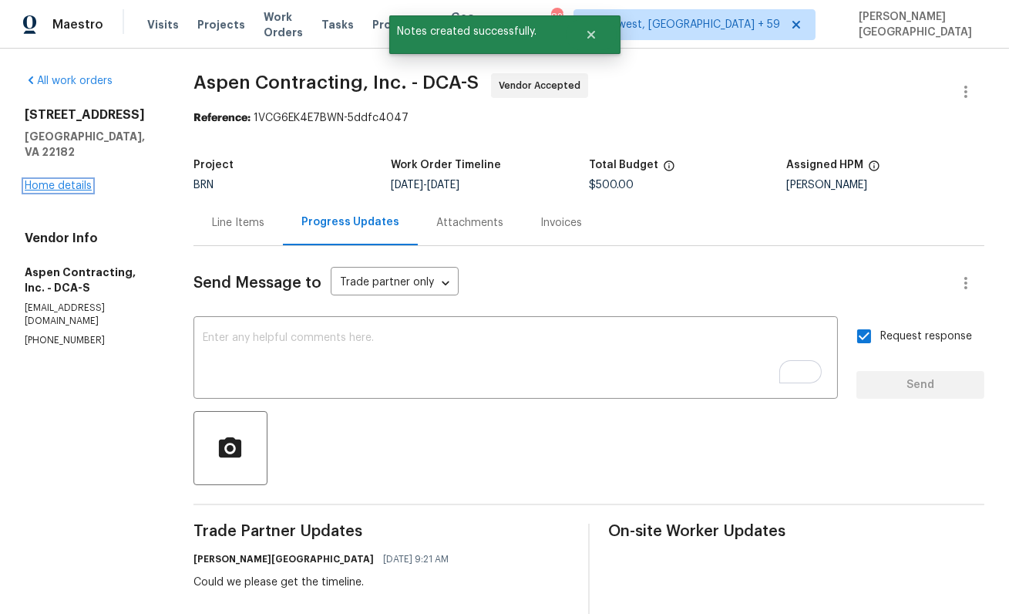
click at [78, 180] on link "Home details" at bounding box center [58, 185] width 67 height 11
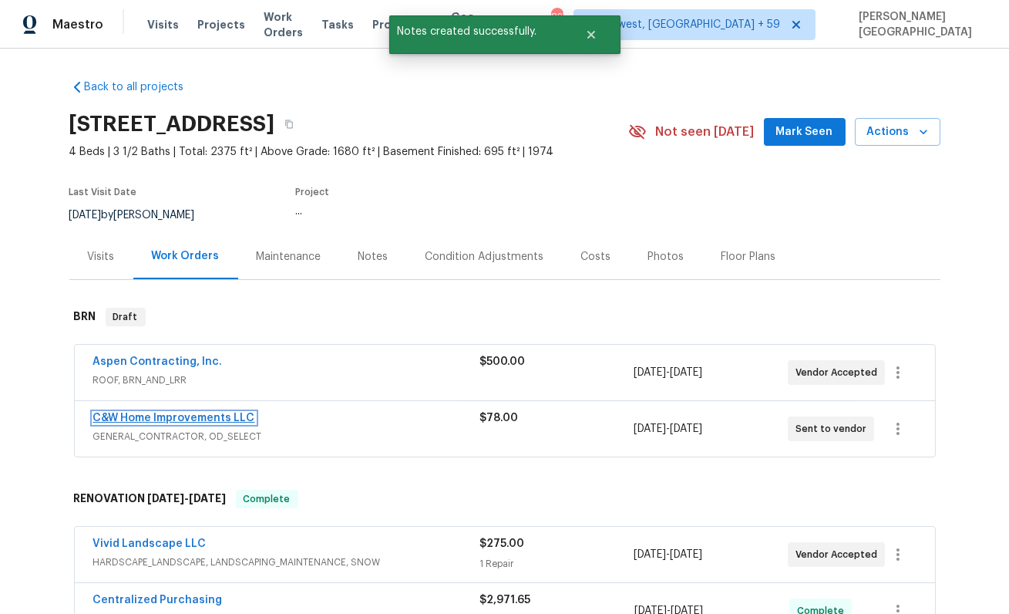
click at [169, 419] on link "C&W Home Improvements LLC" at bounding box center [174, 417] width 162 height 11
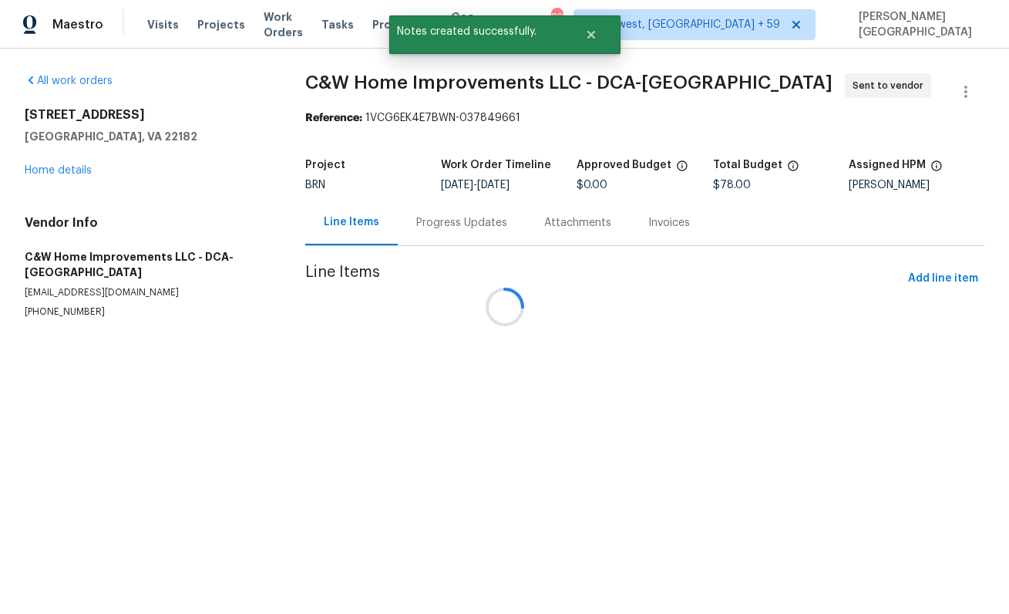
click at [93, 298] on div at bounding box center [504, 307] width 1009 height 614
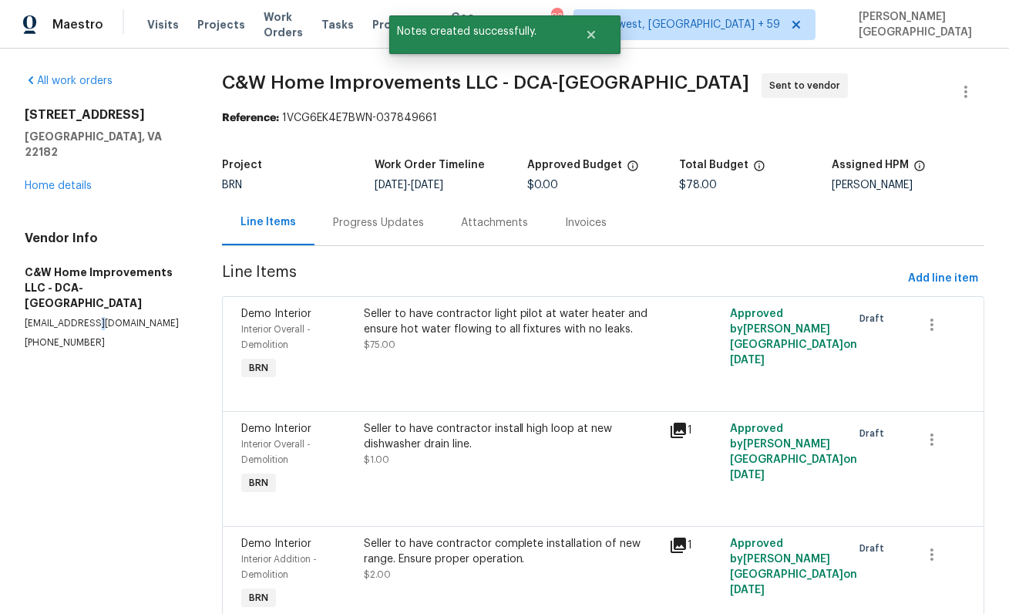
click at [93, 317] on p "williamdleon97@icloud.com" at bounding box center [105, 323] width 160 height 13
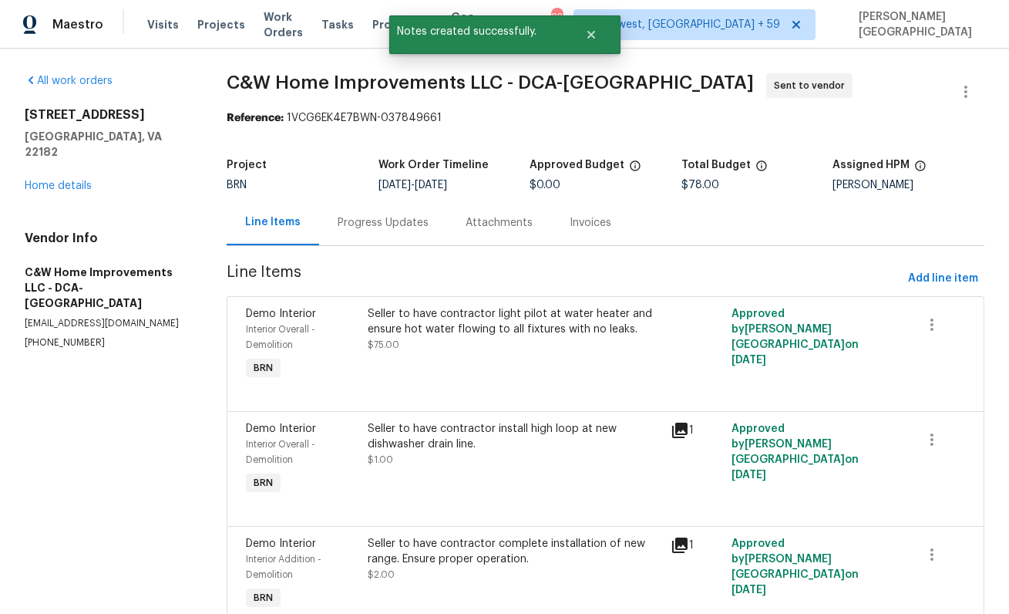
click at [86, 336] on p "(252) 503-0121" at bounding box center [107, 342] width 165 height 13
copy p "(252) 503-0121"
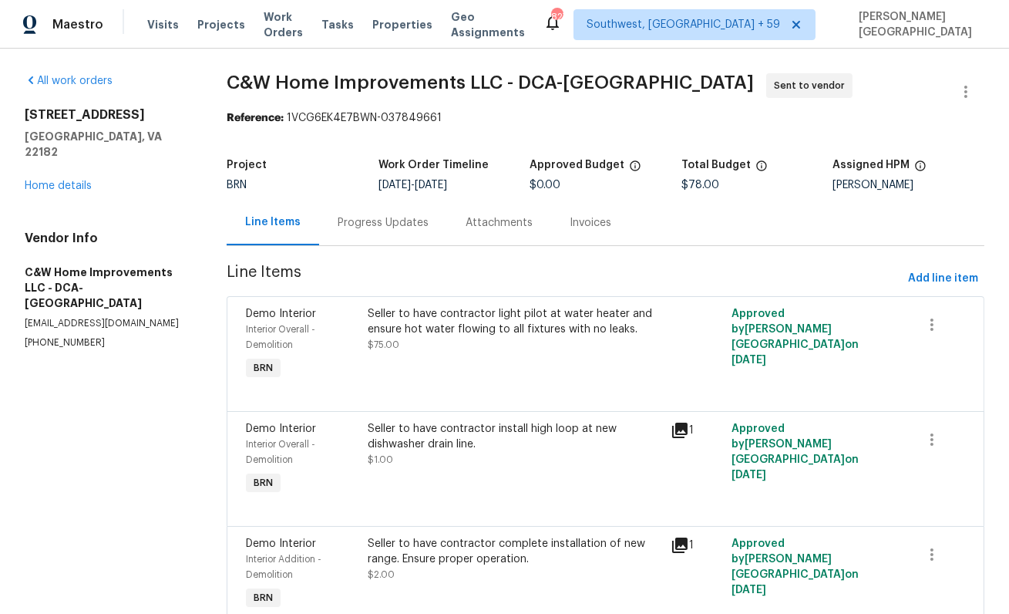
click at [360, 211] on div "Progress Updates" at bounding box center [383, 222] width 128 height 45
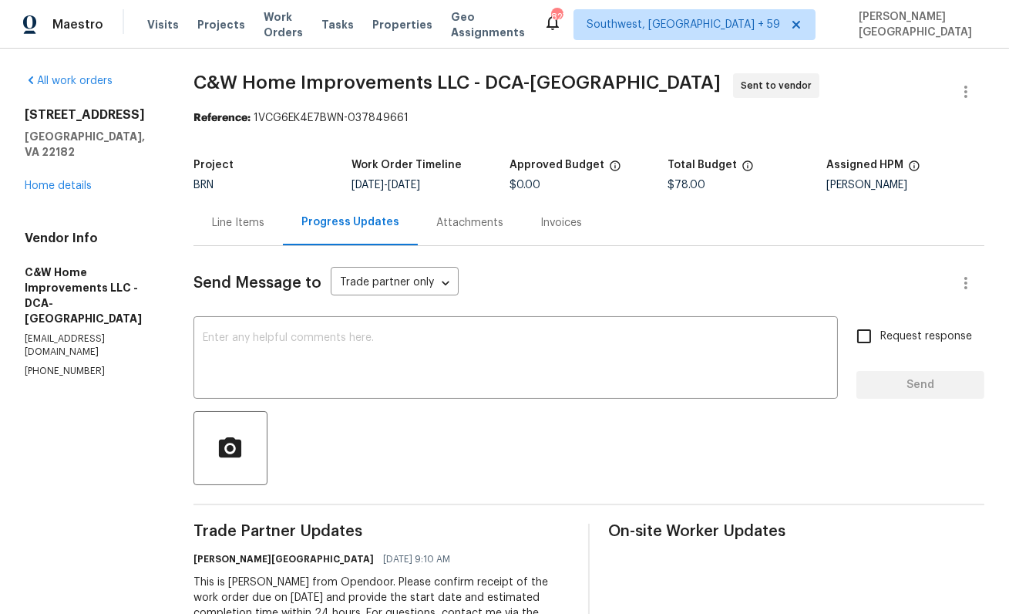
click at [254, 223] on div "Line Items" at bounding box center [238, 222] width 52 height 15
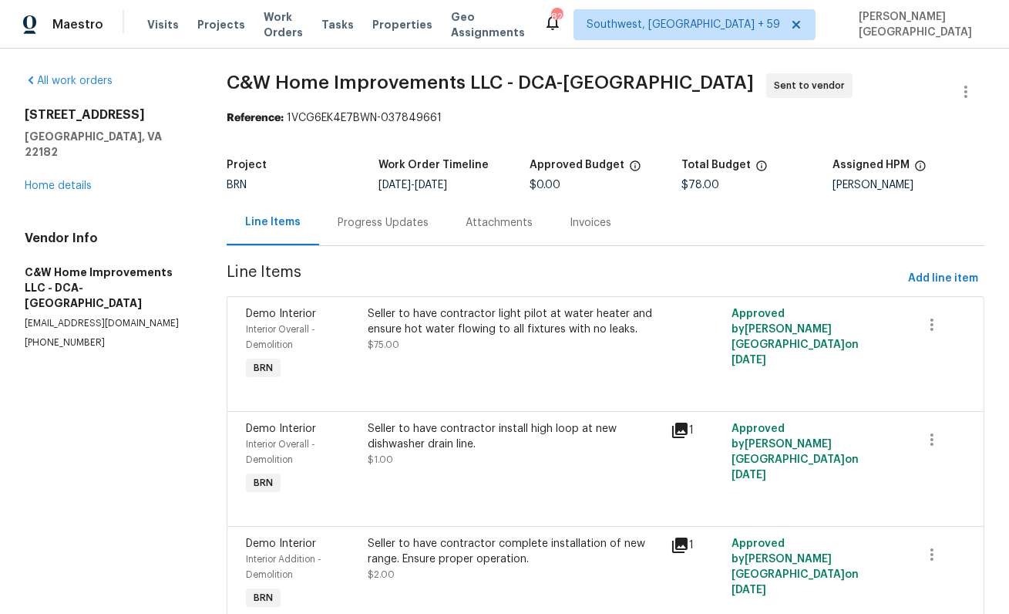
scroll to position [72, 0]
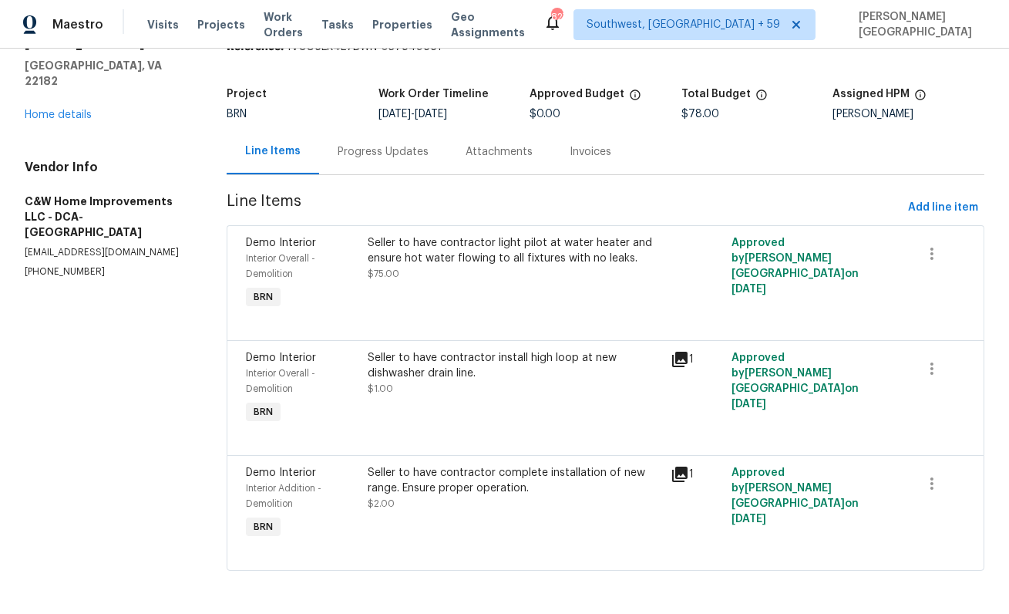
click at [398, 160] on div "Progress Updates" at bounding box center [383, 151] width 128 height 45
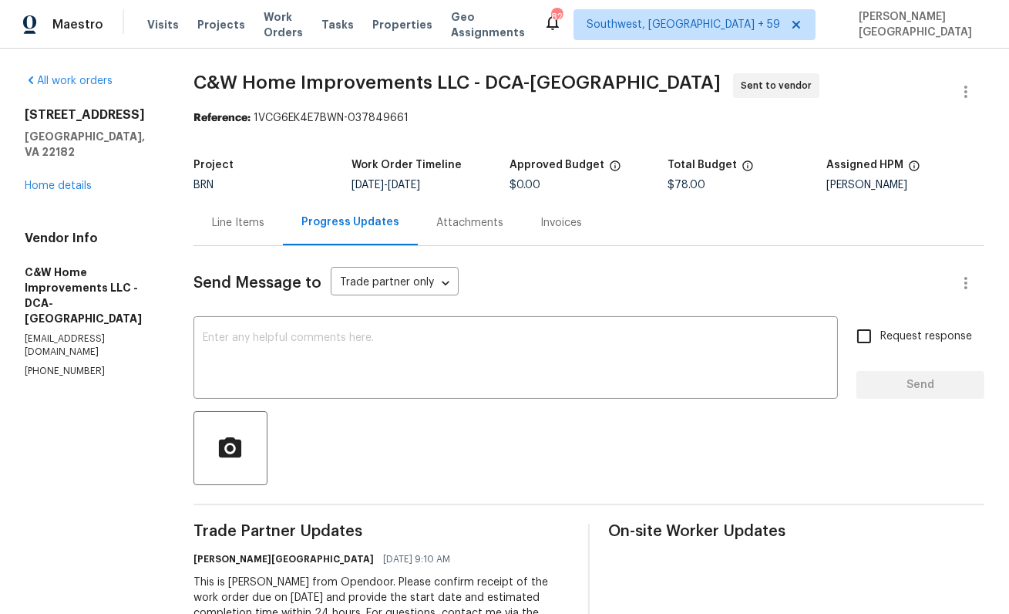
click at [204, 78] on span "C&W Home Improvements LLC - DCA-MD" at bounding box center [457, 82] width 527 height 19
drag, startPoint x: 204, startPoint y: 78, endPoint x: 214, endPoint y: 78, distance: 10.8
click at [204, 78] on span "C&W Home Improvements LLC - DCA-MD" at bounding box center [457, 82] width 527 height 19
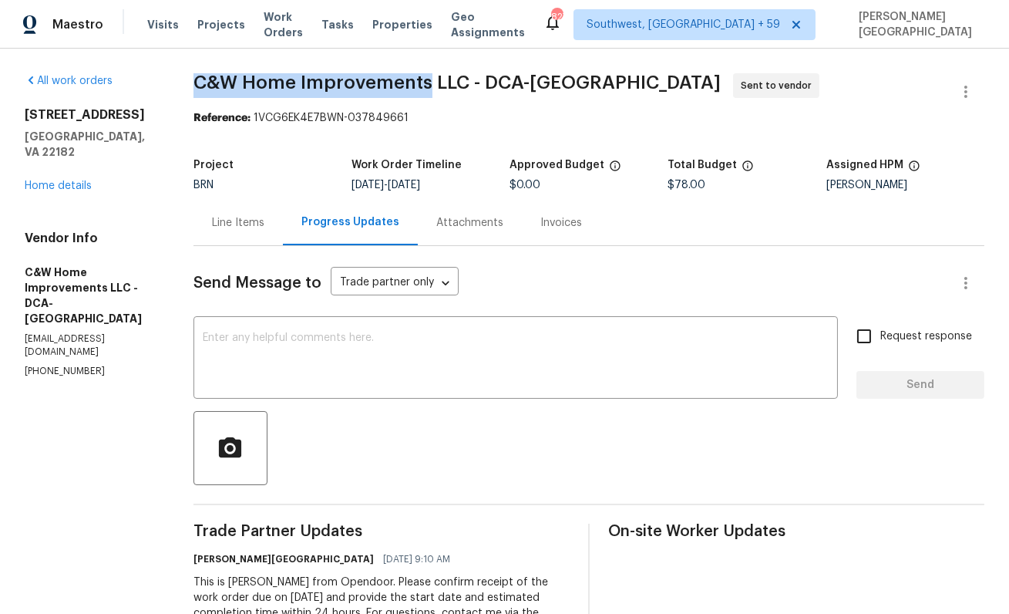
click at [376, 82] on span "C&W Home Improvements LLC - DCA-MD" at bounding box center [457, 82] width 527 height 19
copy span "C&W Home Improvements"
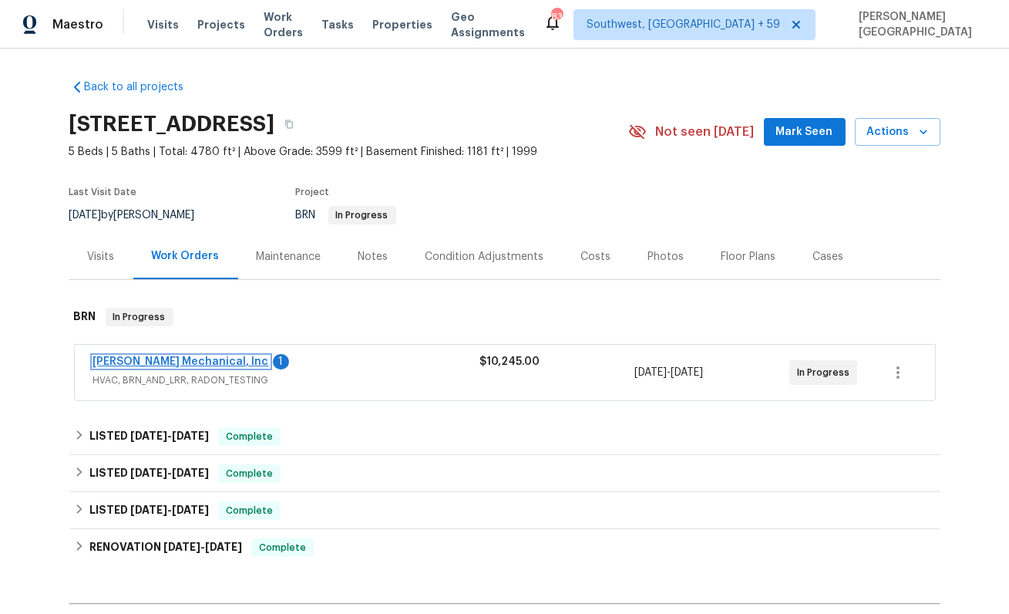
click at [197, 360] on link "[PERSON_NAME] Mechanical, Inc" at bounding box center [181, 361] width 176 height 11
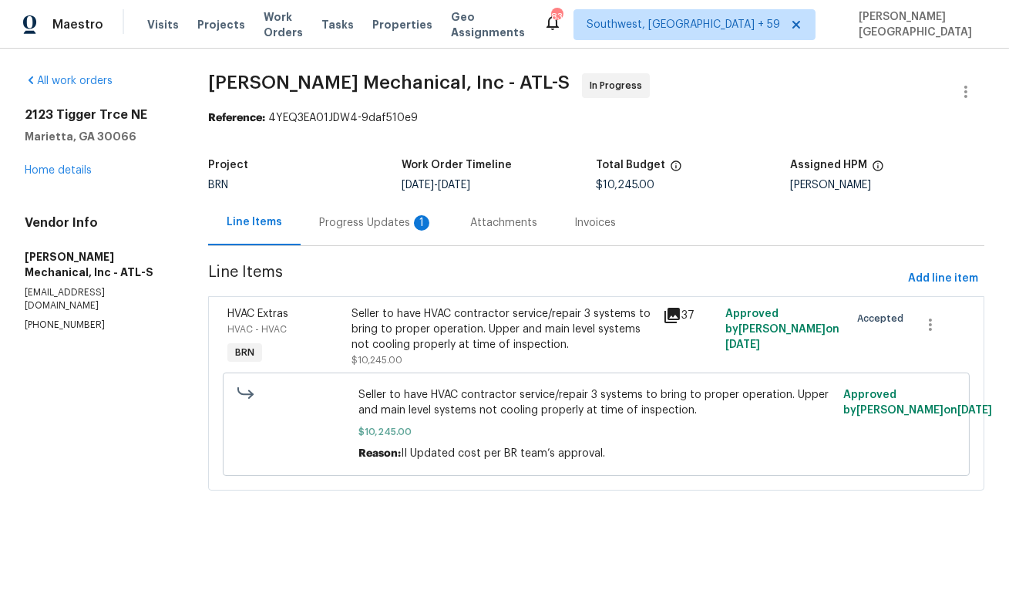
click at [365, 230] on div "Progress Updates 1" at bounding box center [376, 222] width 114 height 15
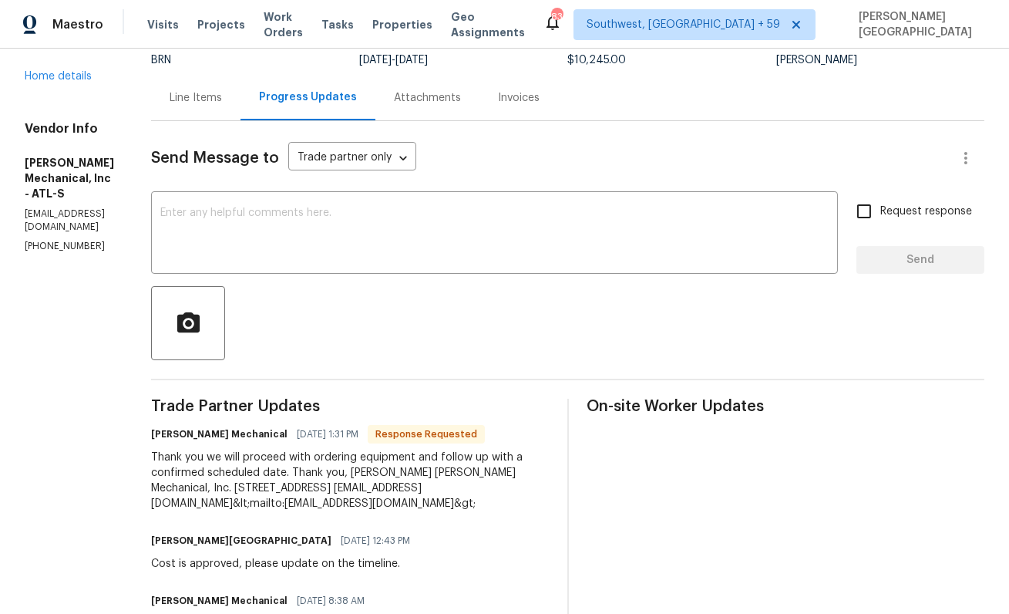
scroll to position [143, 0]
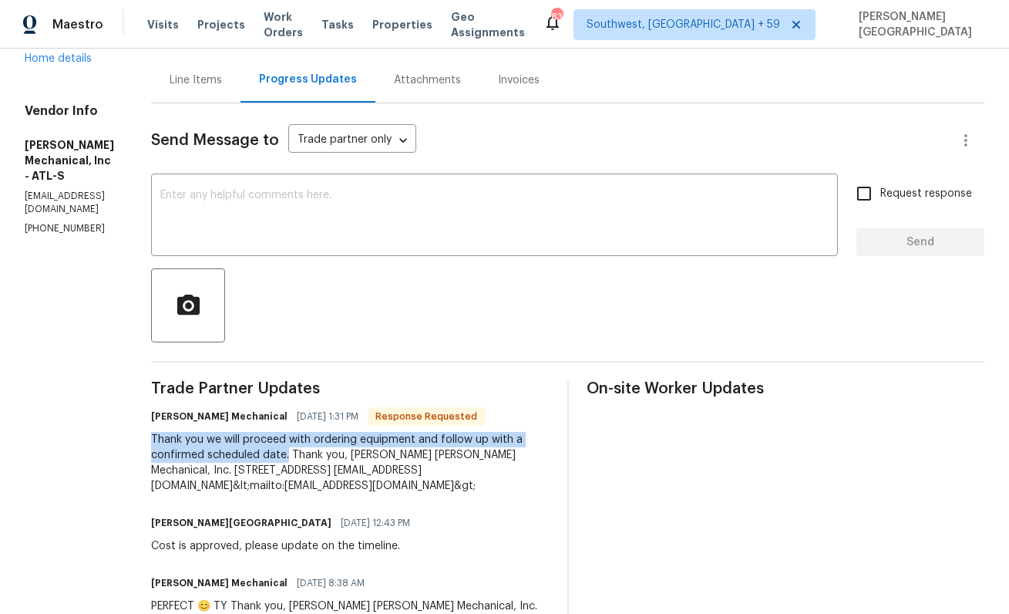
drag, startPoint x: 211, startPoint y: 443, endPoint x: 346, endPoint y: 460, distance: 136.0
click at [346, 460] on div "Thank you we will proceed with ordering equipment and follow up with a confirme…" at bounding box center [350, 463] width 398 height 62
copy div "Thank you we will proceed with ordering equipment and follow up with a confirme…"
click at [244, 203] on textarea at bounding box center [494, 217] width 668 height 54
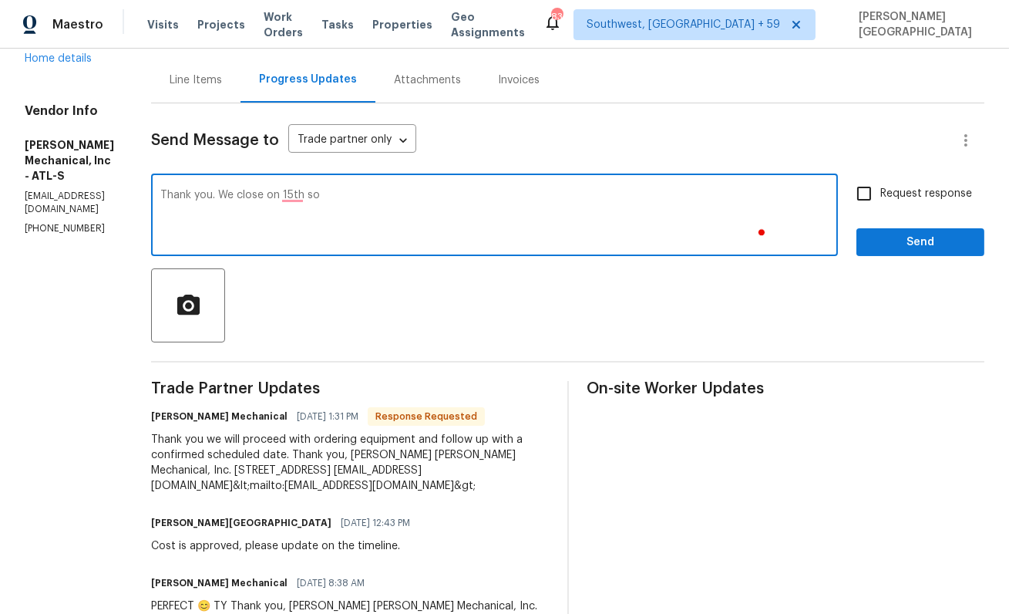
click at [358, 224] on textarea "Thank you. We close on 15th so" at bounding box center [494, 217] width 668 height 54
type textarea "Thank you. We close on 15th please."
click at [890, 193] on span "Request response" at bounding box center [926, 194] width 92 height 16
click at [880, 193] on input "Request response" at bounding box center [864, 193] width 32 height 32
checkbox input "true"
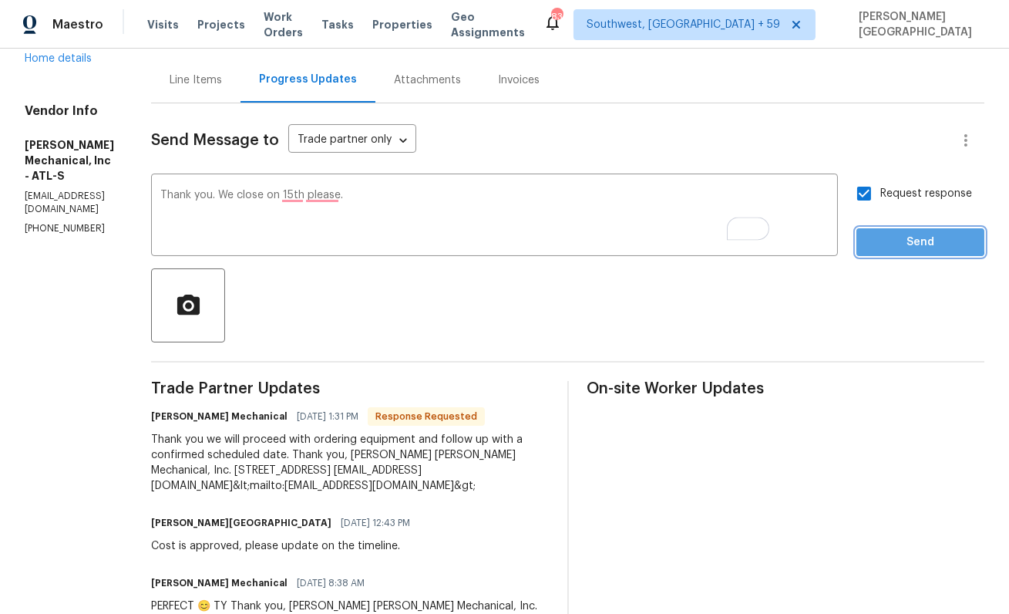
click at [891, 239] on span "Send" at bounding box center [920, 242] width 103 height 19
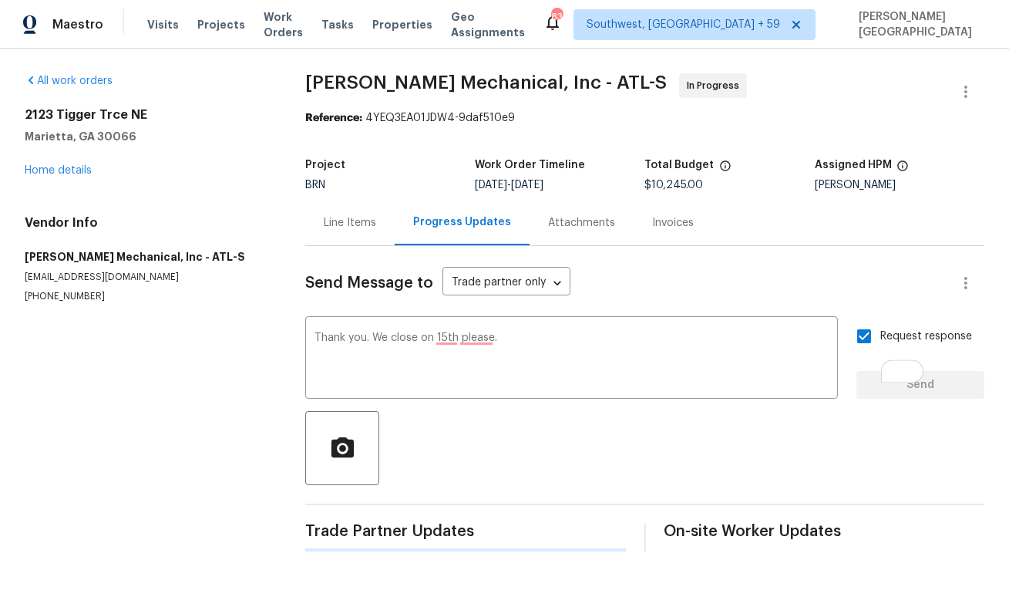
scroll to position [0, 0]
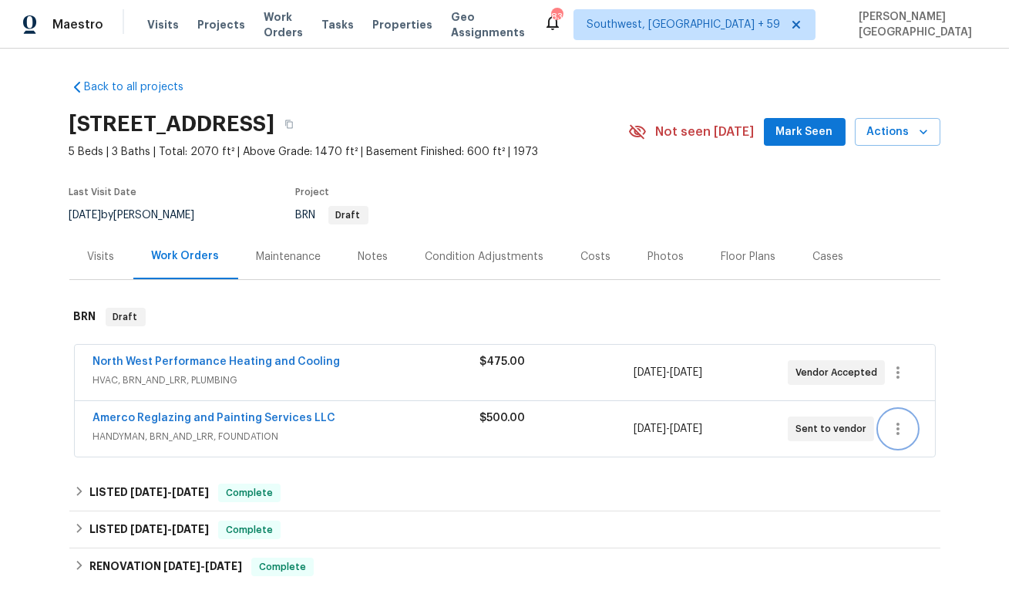
click at [907, 429] on button "button" at bounding box center [898, 428] width 37 height 37
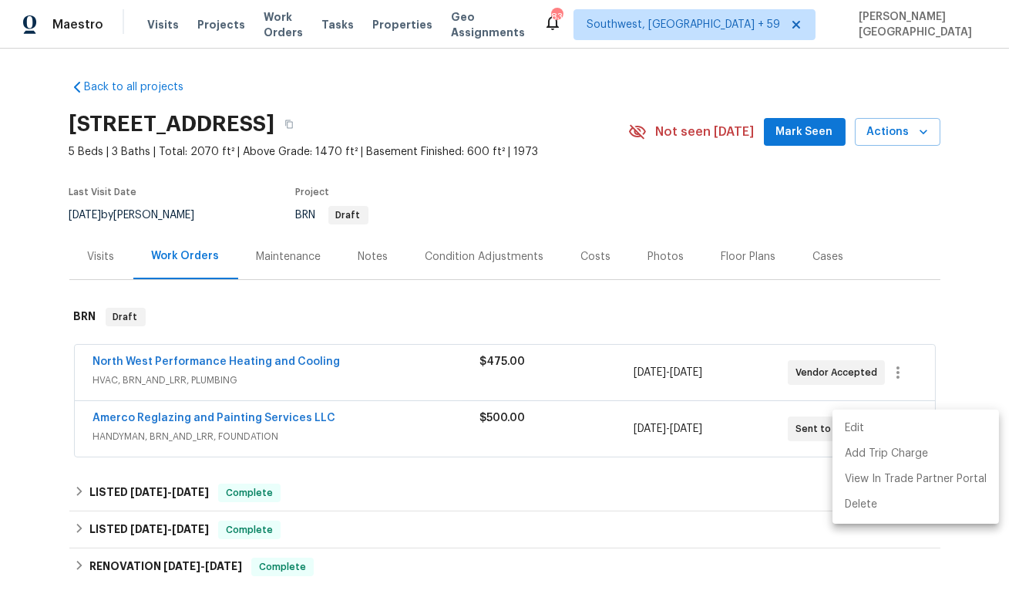
click at [880, 426] on li "Edit" at bounding box center [916, 428] width 167 height 25
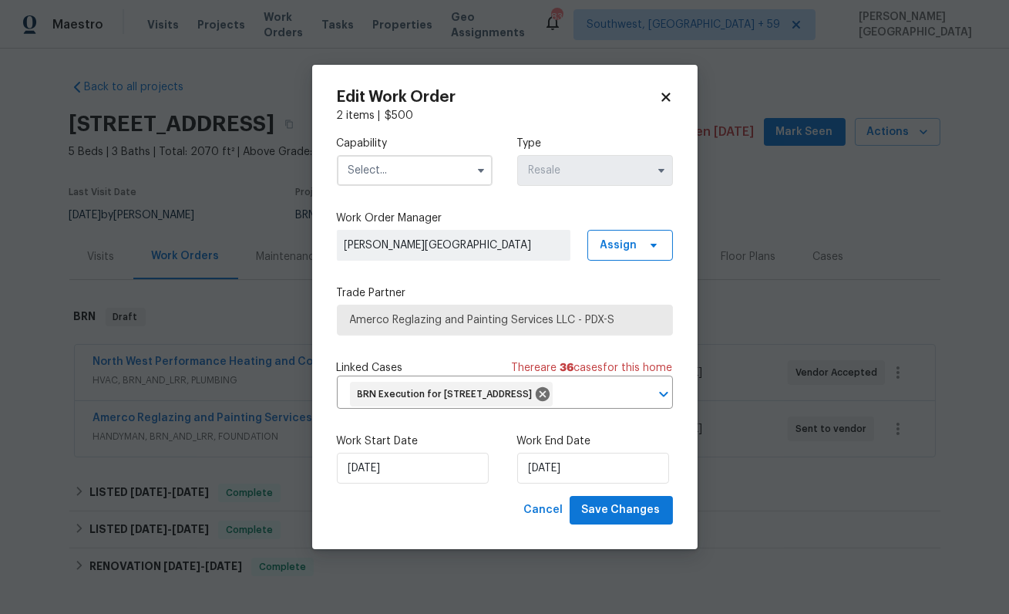
click at [385, 157] on input "text" at bounding box center [415, 170] width 156 height 31
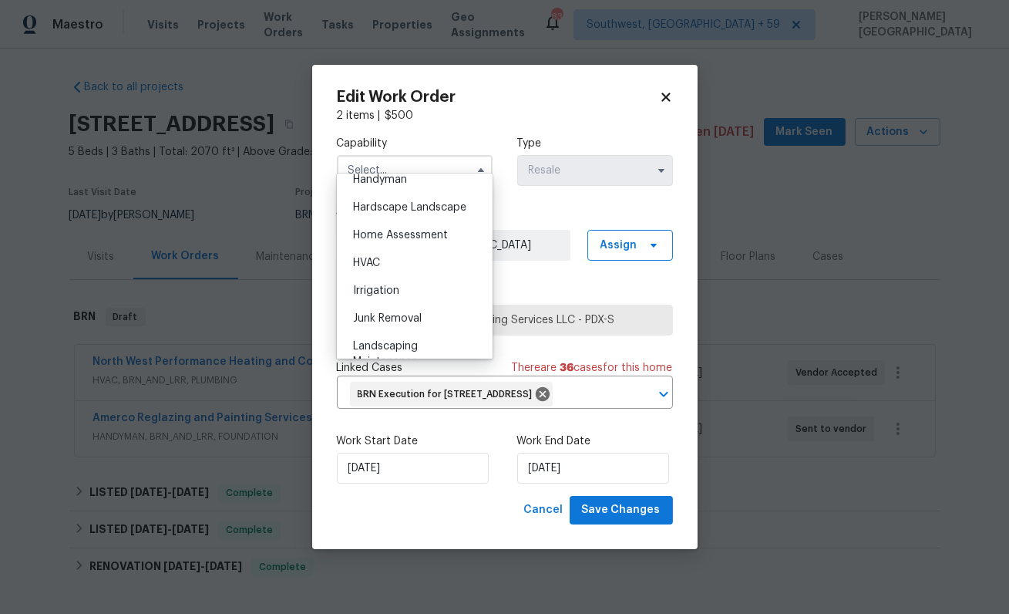
scroll to position [816, 0]
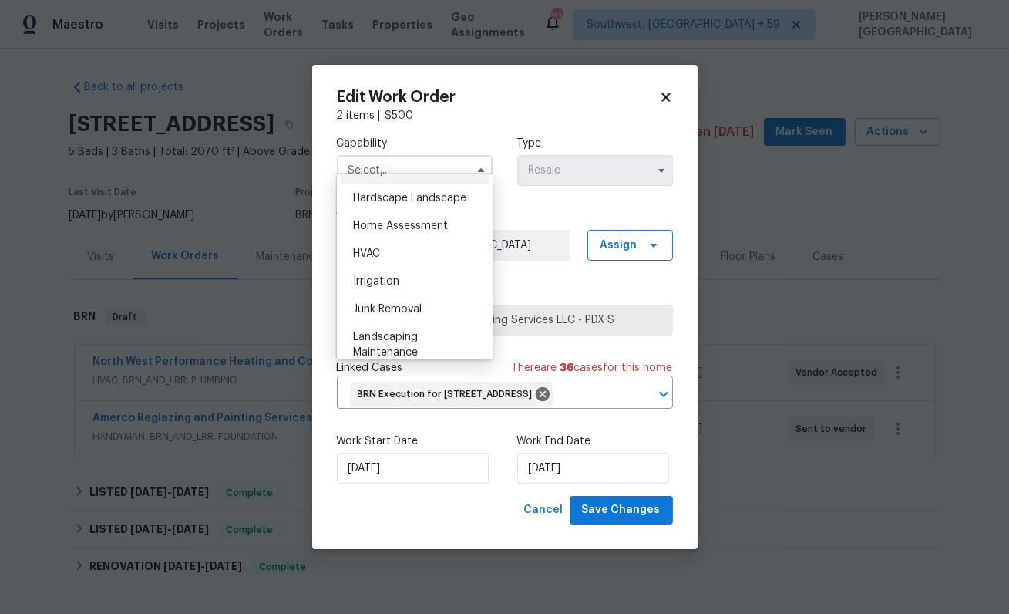
click at [385, 179] on div "Handyman" at bounding box center [415, 171] width 148 height 28
type input "Handyman"
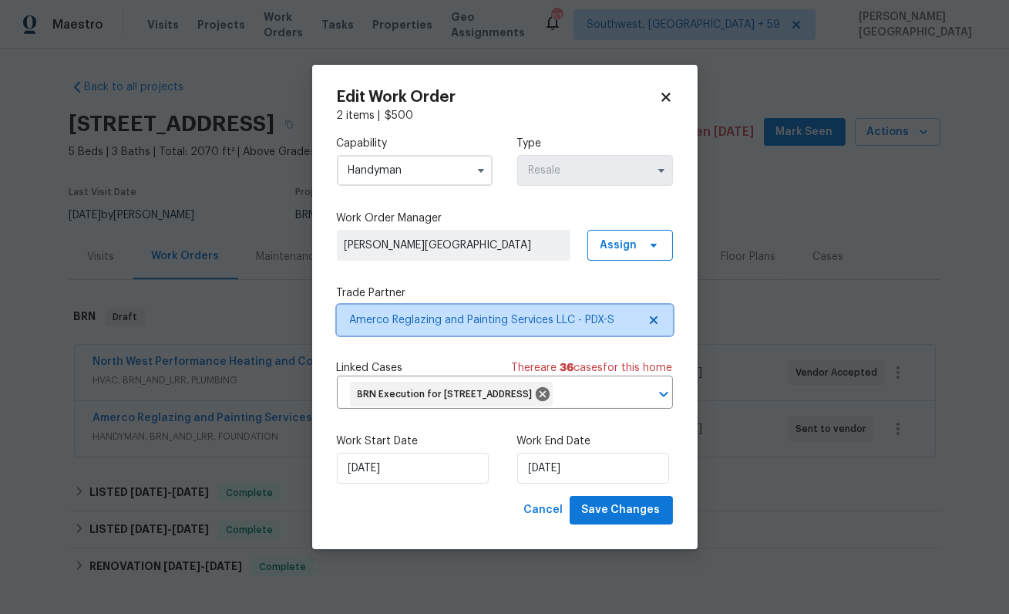
click at [449, 320] on span "Amerco Reglazing and Painting Services LLC - PDX-S" at bounding box center [505, 320] width 336 height 31
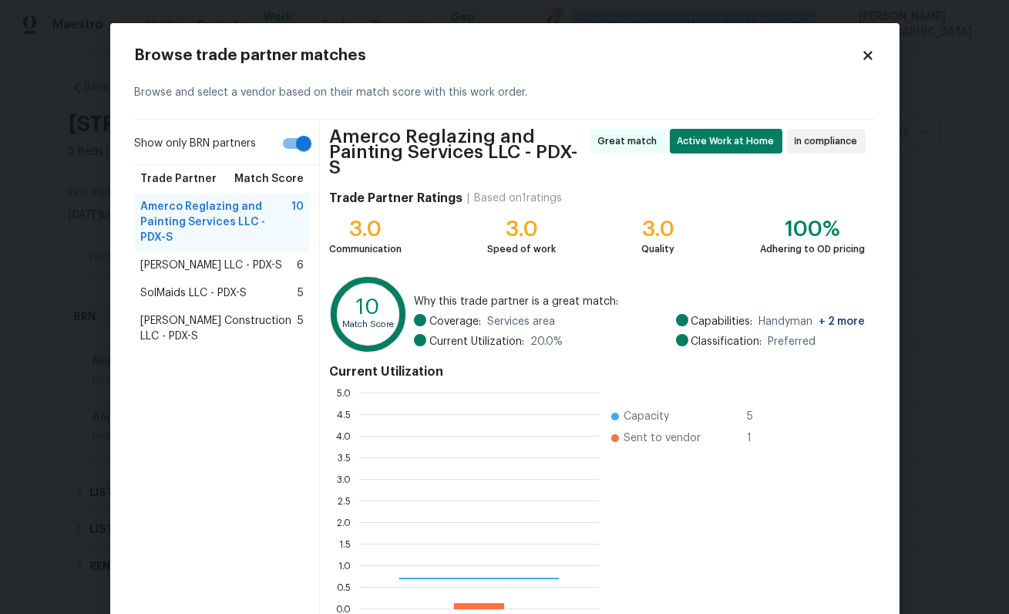
scroll to position [216, 239]
click at [293, 145] on input "Show only BRN partners" at bounding box center [304, 143] width 88 height 29
checkbox input "false"
click at [243, 250] on div "Amerco Reglazing and Painting Services LLC - PDX-S 10" at bounding box center [223, 222] width 176 height 59
click at [244, 261] on span "[PERSON_NAME] LLC - PDX-S" at bounding box center [212, 265] width 142 height 15
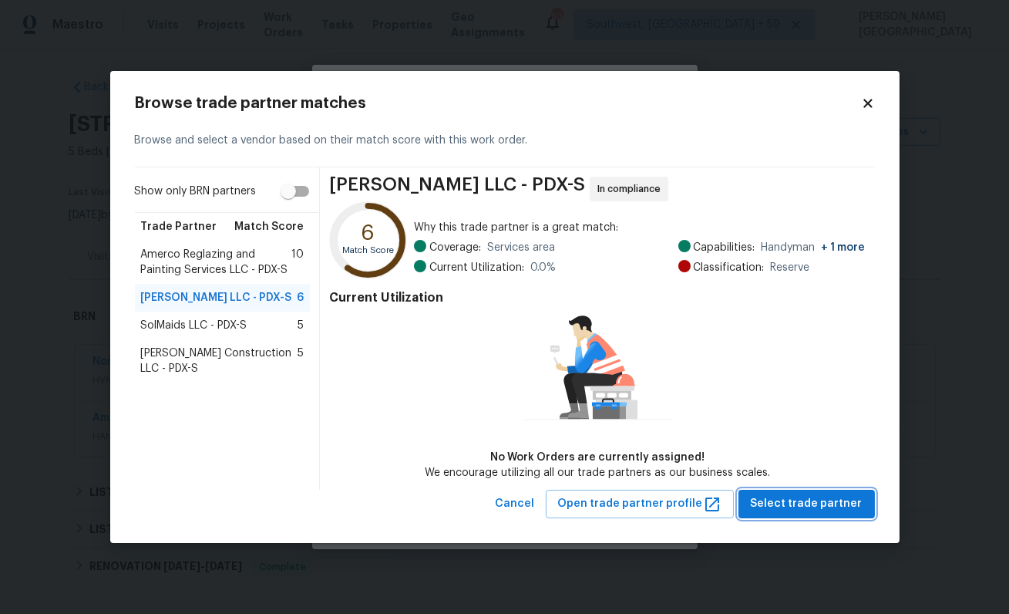
click at [767, 506] on span "Select trade partner" at bounding box center [807, 503] width 112 height 19
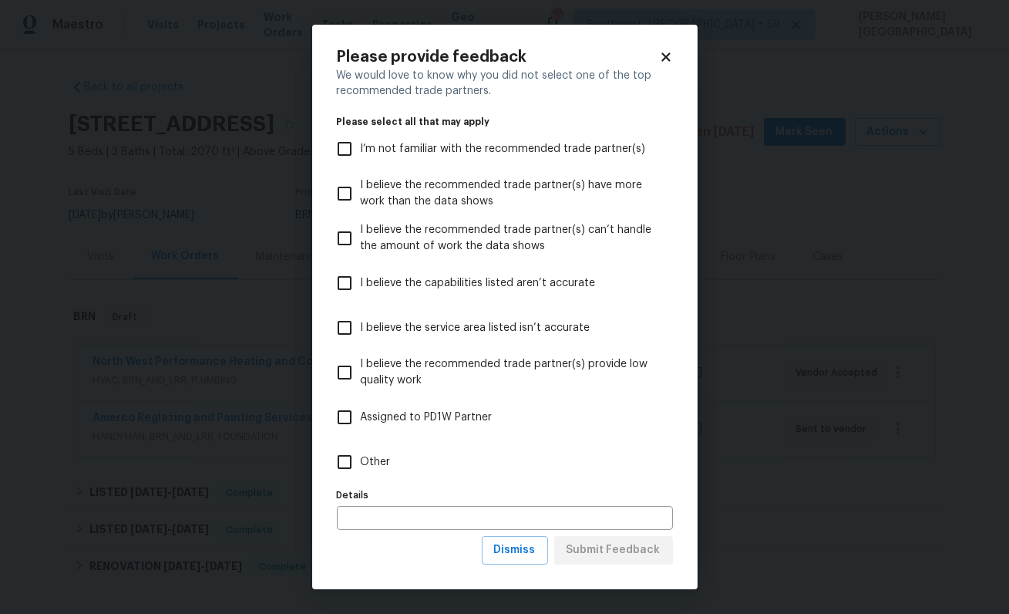
click at [479, 548] on div "Dismiss Submit Feedback" at bounding box center [505, 550] width 336 height 29
click at [530, 547] on span "Dismiss" at bounding box center [515, 549] width 42 height 19
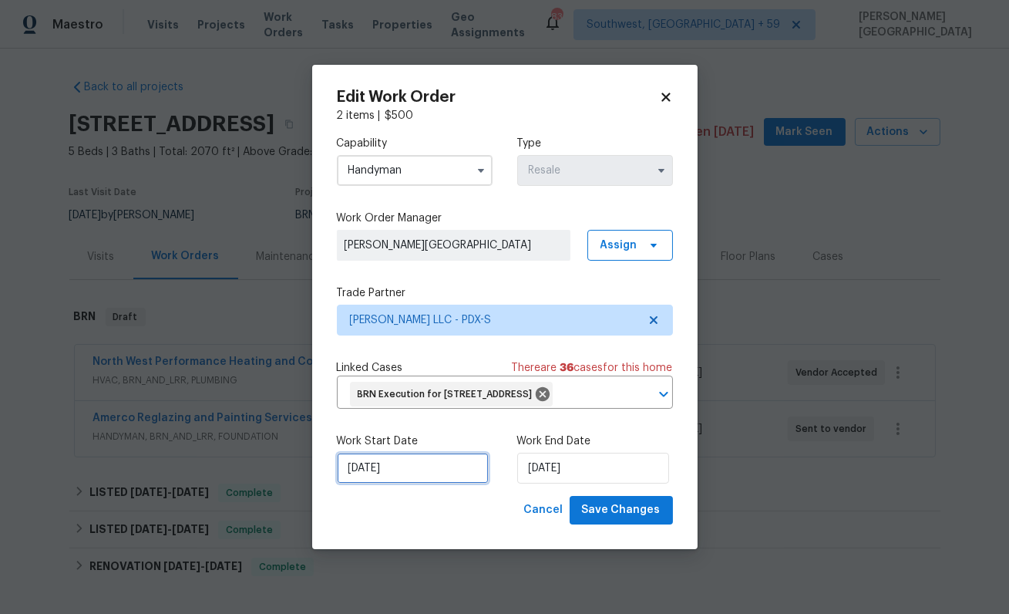
click at [415, 473] on input "[DATE]" at bounding box center [413, 468] width 152 height 31
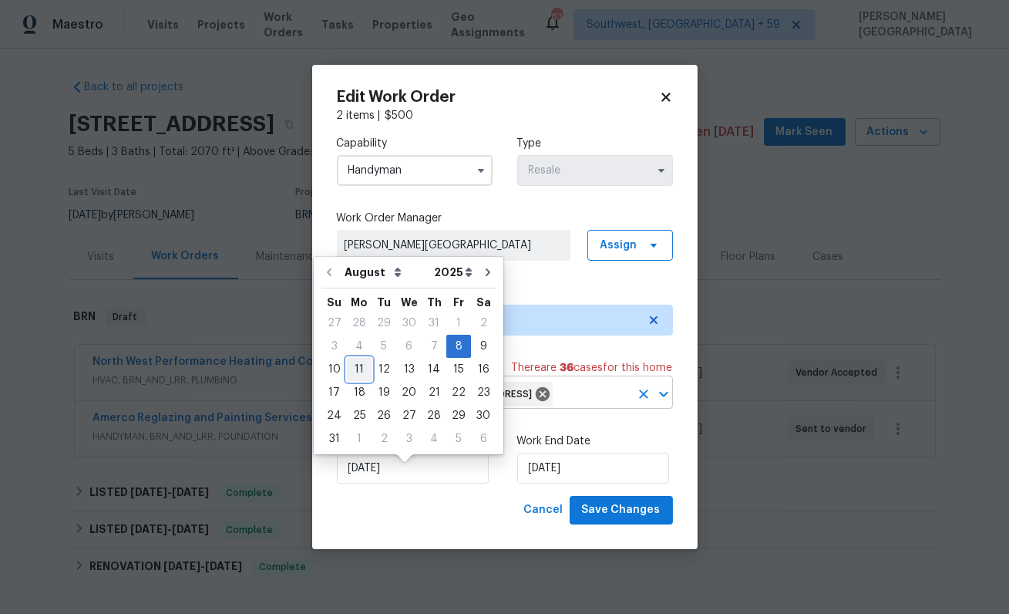
click at [359, 368] on div "11" at bounding box center [359, 370] width 25 height 22
type input "[DATE]"
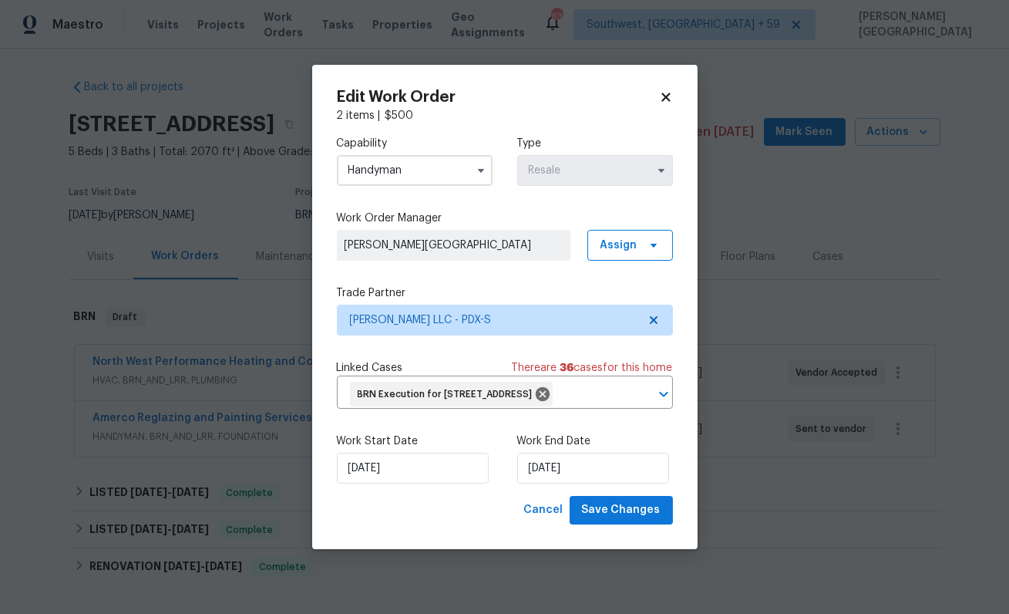
click at [547, 449] on label "Work End Date" at bounding box center [595, 440] width 156 height 15
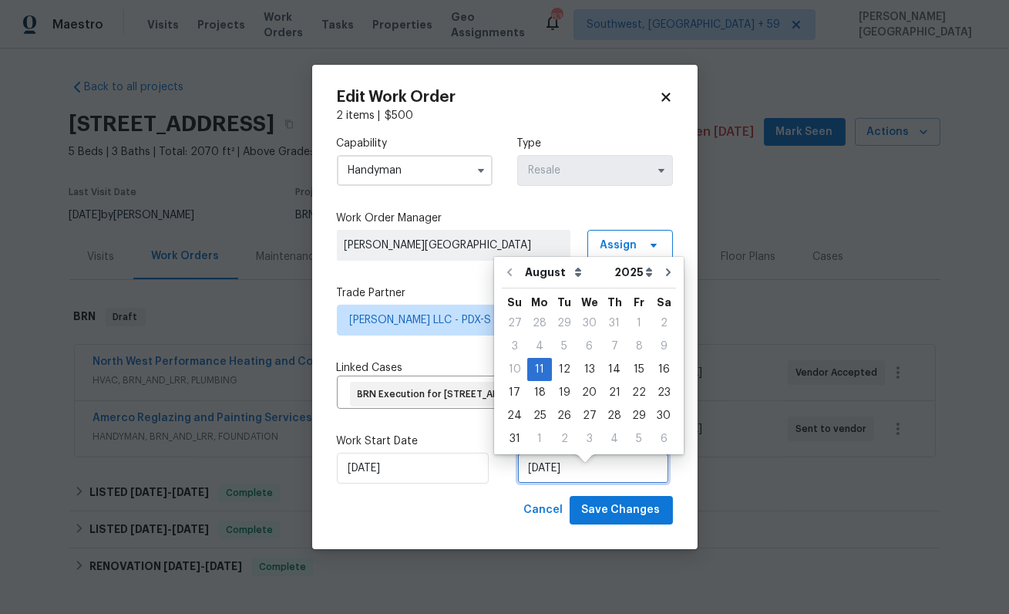
click at [548, 473] on input "[DATE]" at bounding box center [593, 468] width 152 height 31
click at [605, 371] on div "14" at bounding box center [614, 370] width 25 height 22
type input "8/14/2025"
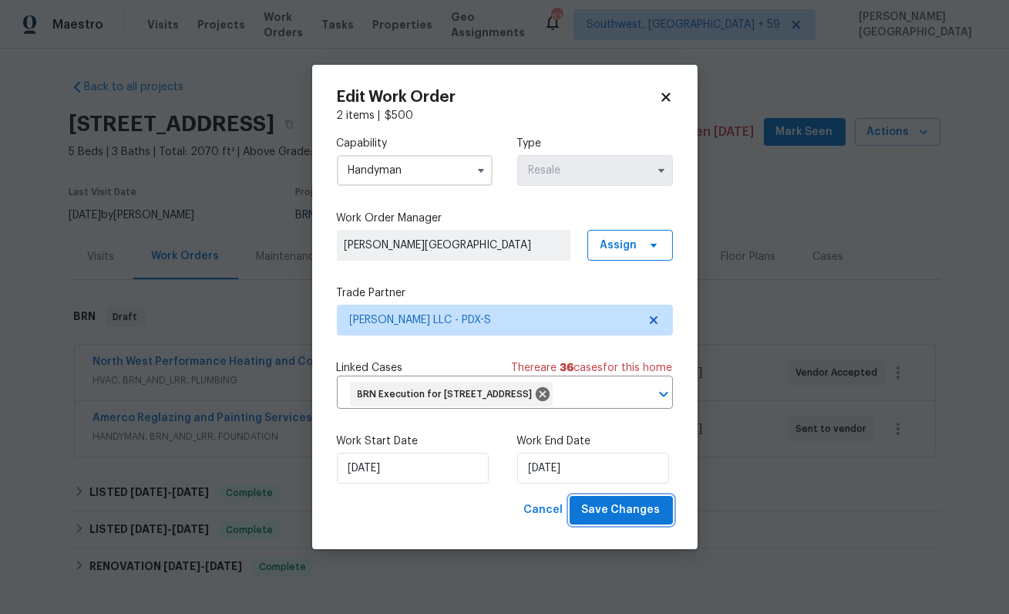
click at [621, 520] on span "Save Changes" at bounding box center [621, 509] width 79 height 19
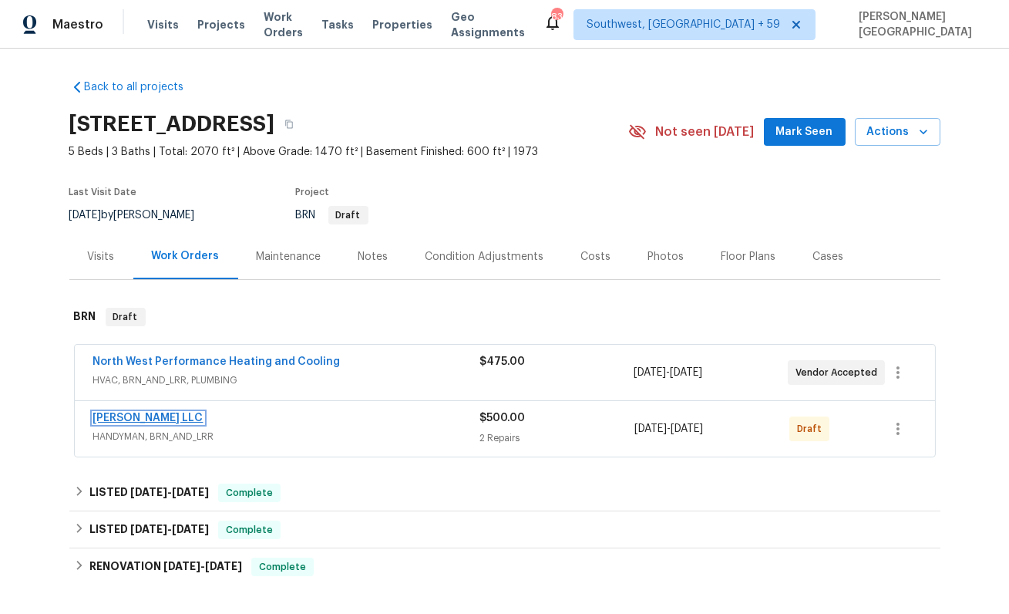
click at [159, 415] on link "[PERSON_NAME] LLC" at bounding box center [148, 417] width 110 height 11
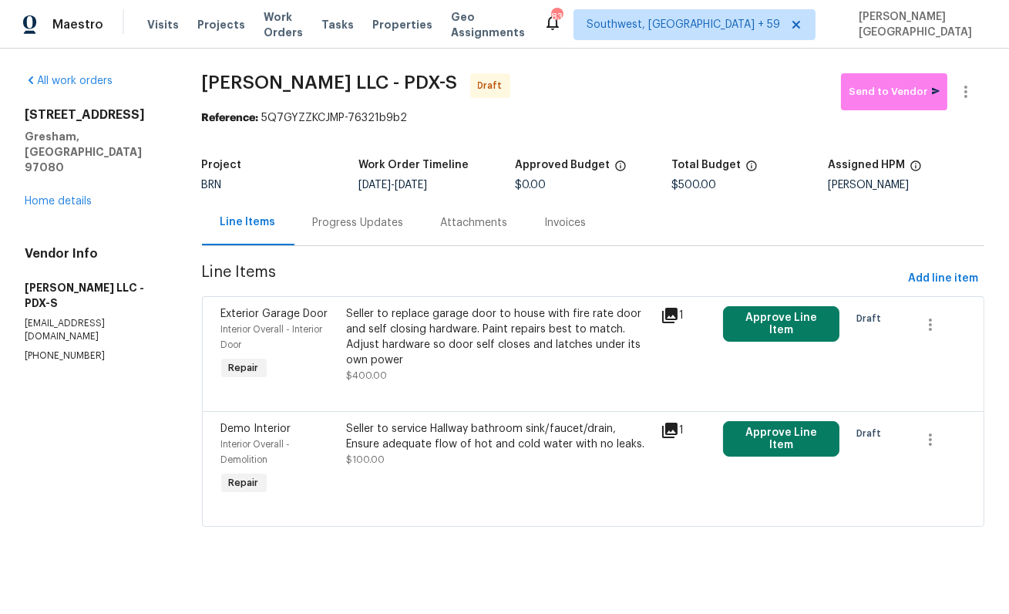
click at [375, 229] on div "Progress Updates" at bounding box center [358, 222] width 91 height 15
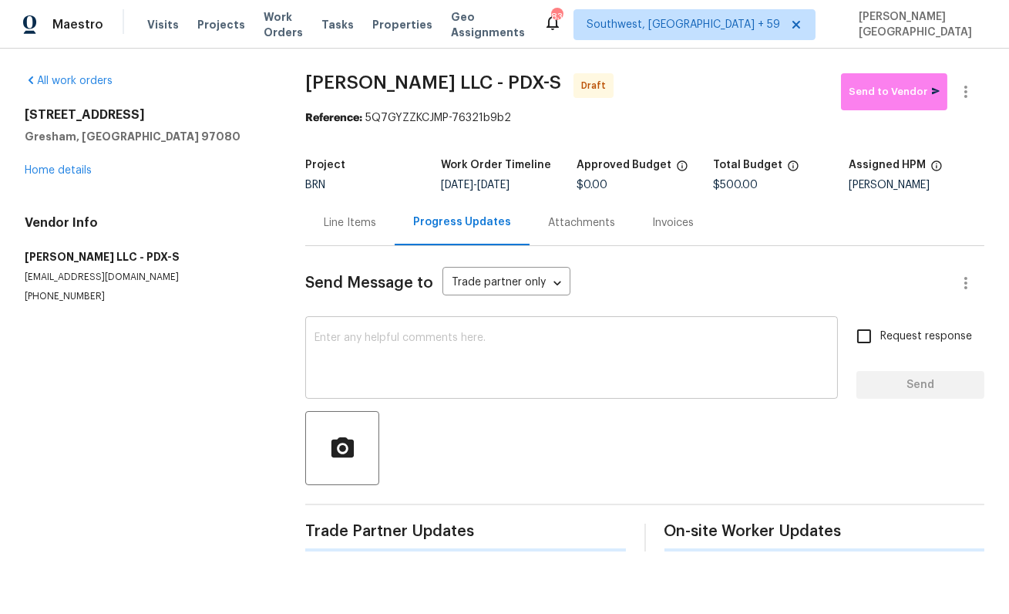
click at [365, 338] on textarea at bounding box center [572, 359] width 514 height 54
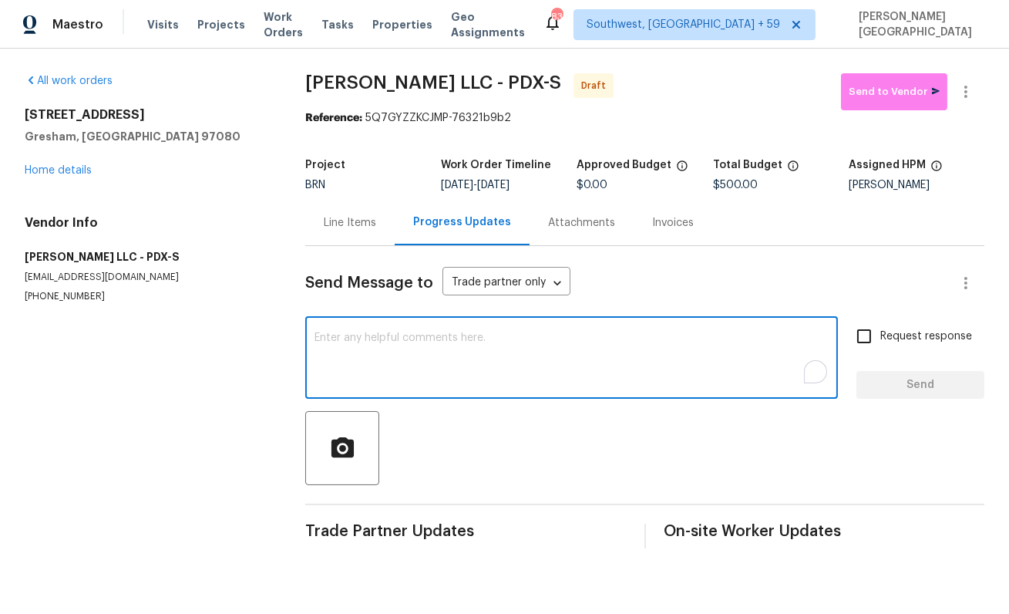
paste textarea "This is [PERSON_NAME] from Opendoor. Please confirm receipt of the work order d…"
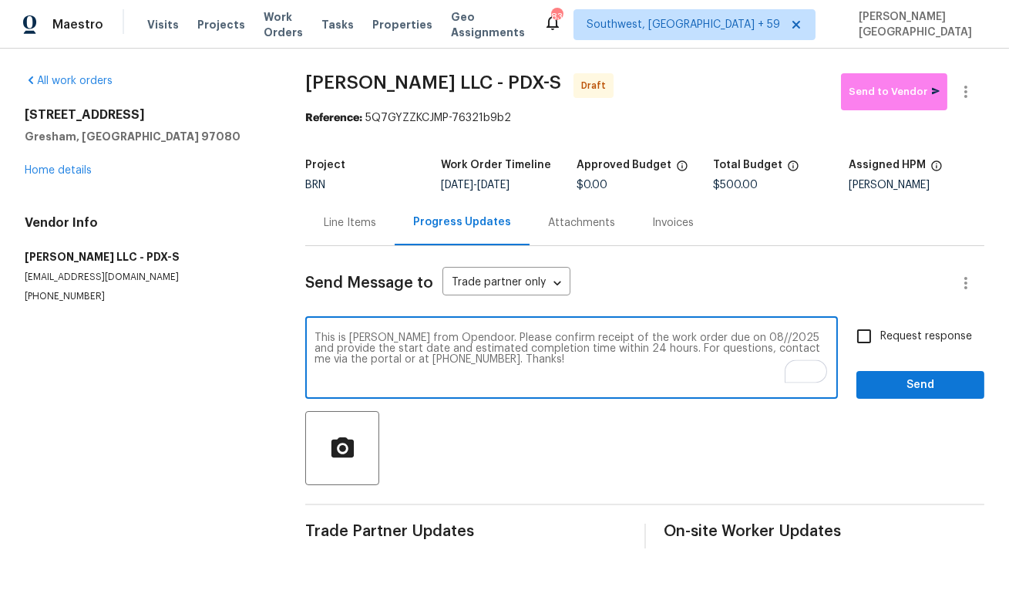
click at [727, 336] on textarea "This is [PERSON_NAME] from Opendoor. Please confirm receipt of the work order d…" at bounding box center [572, 359] width 514 height 54
type textarea "This is [PERSON_NAME] from Opendoor. Please confirm receipt of the work order d…"
click at [877, 342] on input "Request response" at bounding box center [864, 336] width 32 height 32
checkbox input "true"
type textarea "This is Isabel from Opendoor. Please confirm receipt of the work order due on 0…"
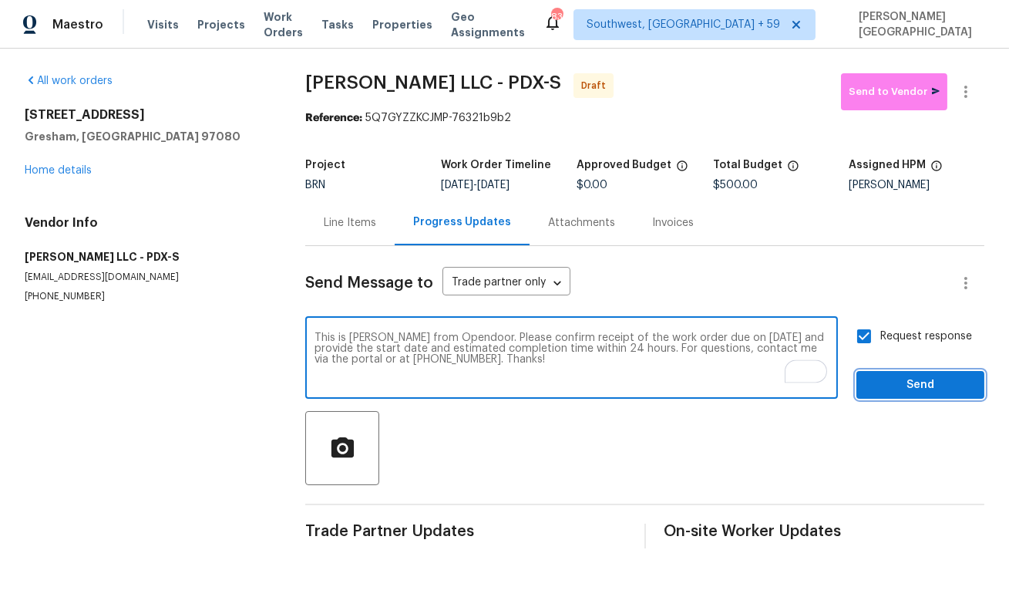
click at [886, 389] on span "Send" at bounding box center [920, 384] width 103 height 19
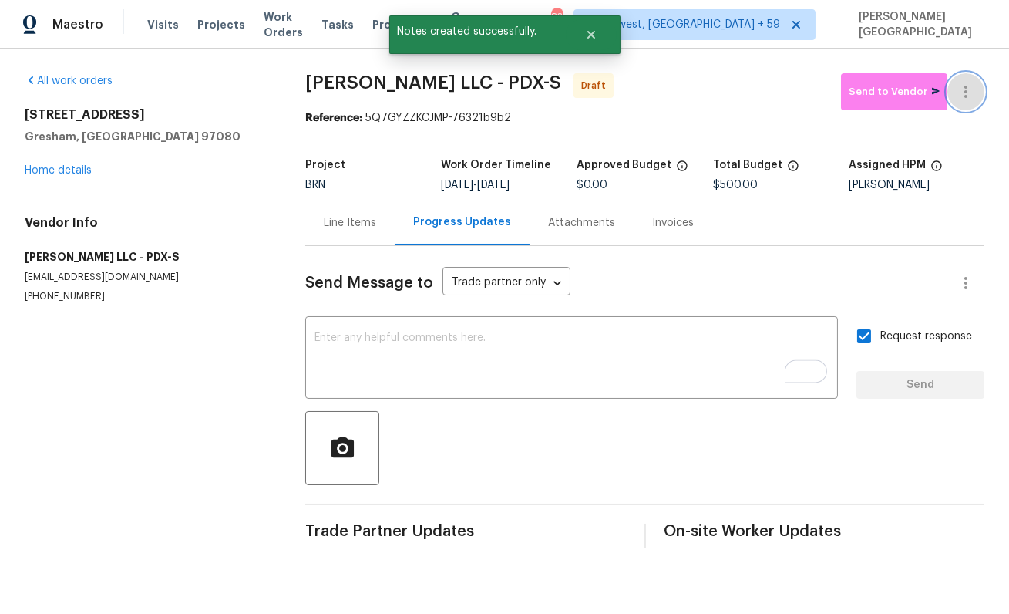
click at [957, 100] on button "button" at bounding box center [966, 91] width 37 height 37
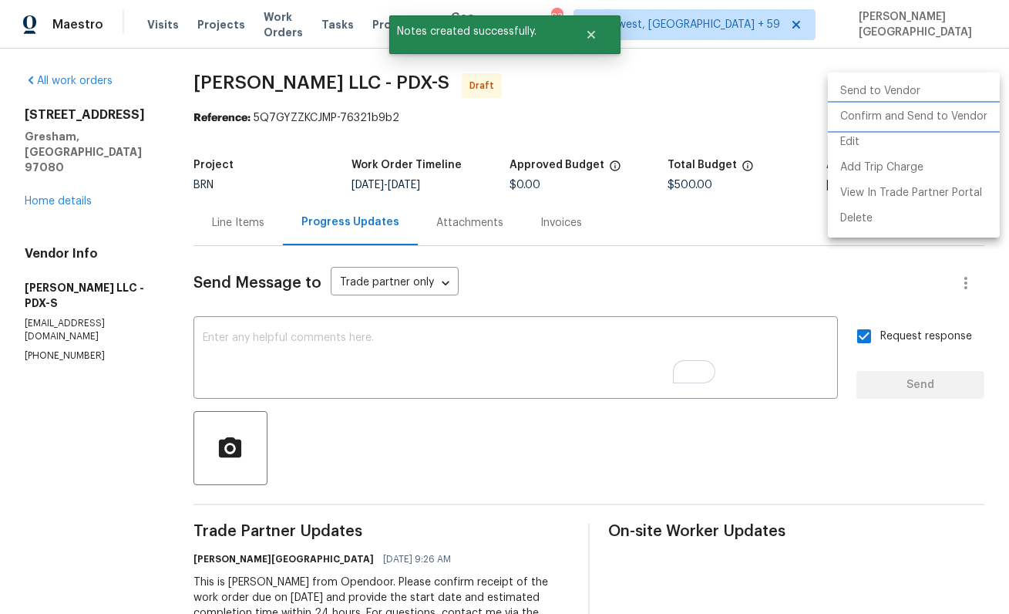
click at [918, 124] on li "Confirm and Send to Vendor" at bounding box center [914, 116] width 172 height 25
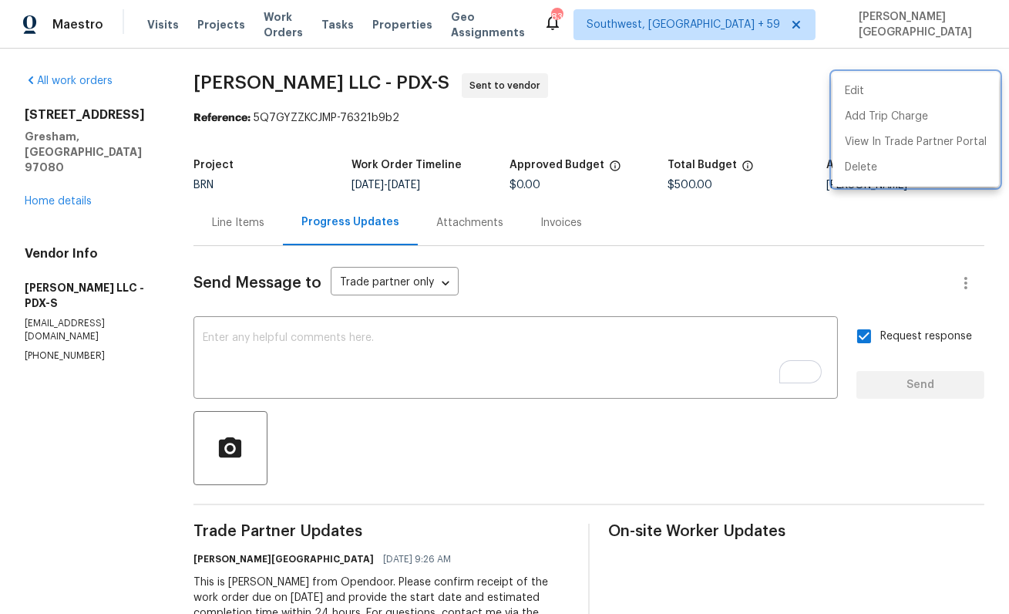
click at [222, 79] on div at bounding box center [504, 307] width 1009 height 614
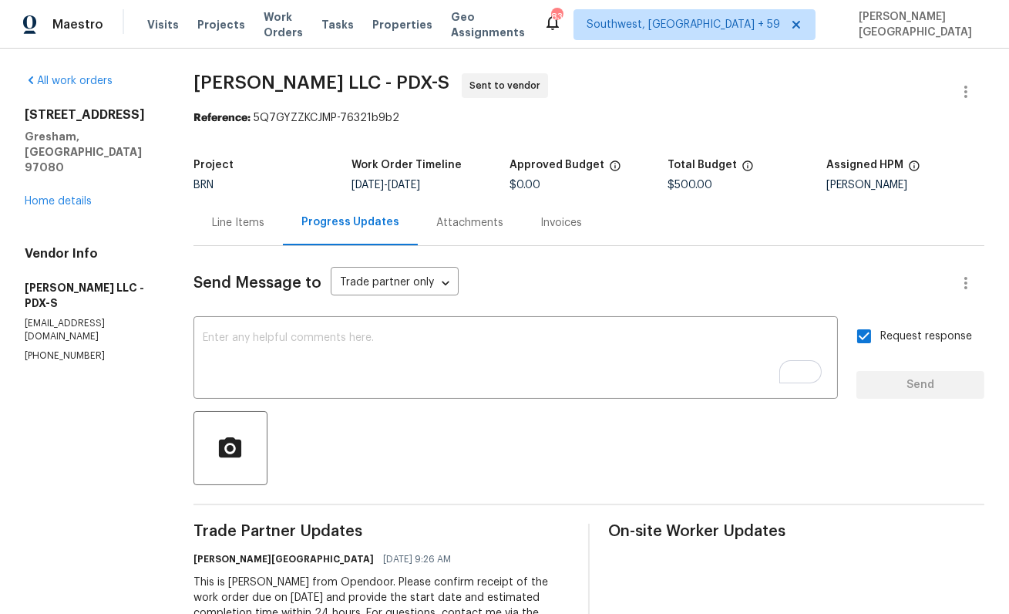
click at [222, 79] on div "Edit Add Trip Charge View In Trade Partner Portal Delete" at bounding box center [504, 307] width 1009 height 614
click at [209, 79] on span "Tonya Shirk LLC - PDX-S" at bounding box center [322, 82] width 256 height 19
click at [276, 79] on span "Tonya Shirk LLC - PDX-S" at bounding box center [322, 82] width 256 height 19
copy span "Tonya Shirk"
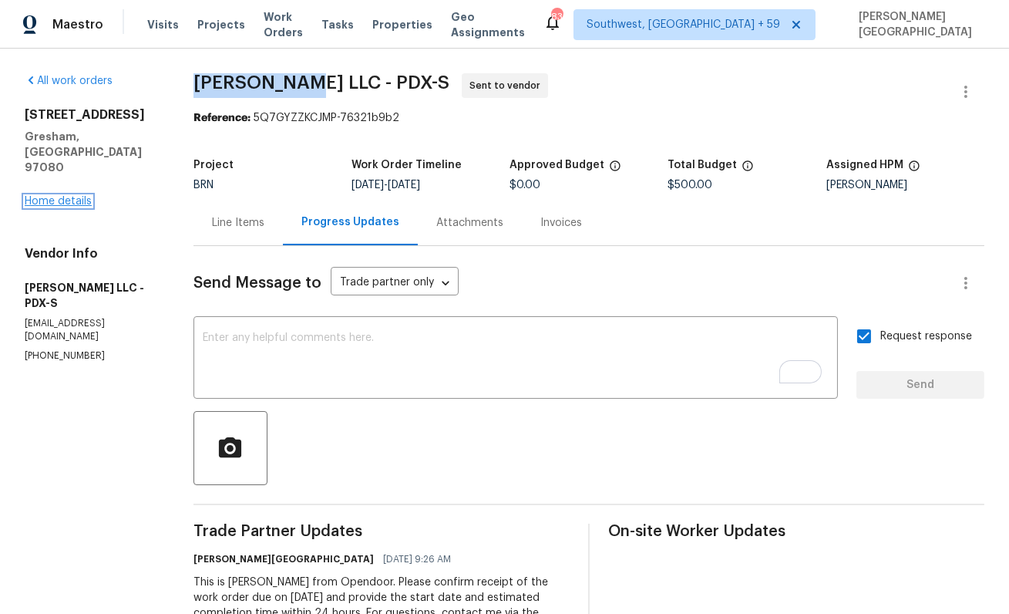
click at [84, 196] on link "Home details" at bounding box center [58, 201] width 67 height 11
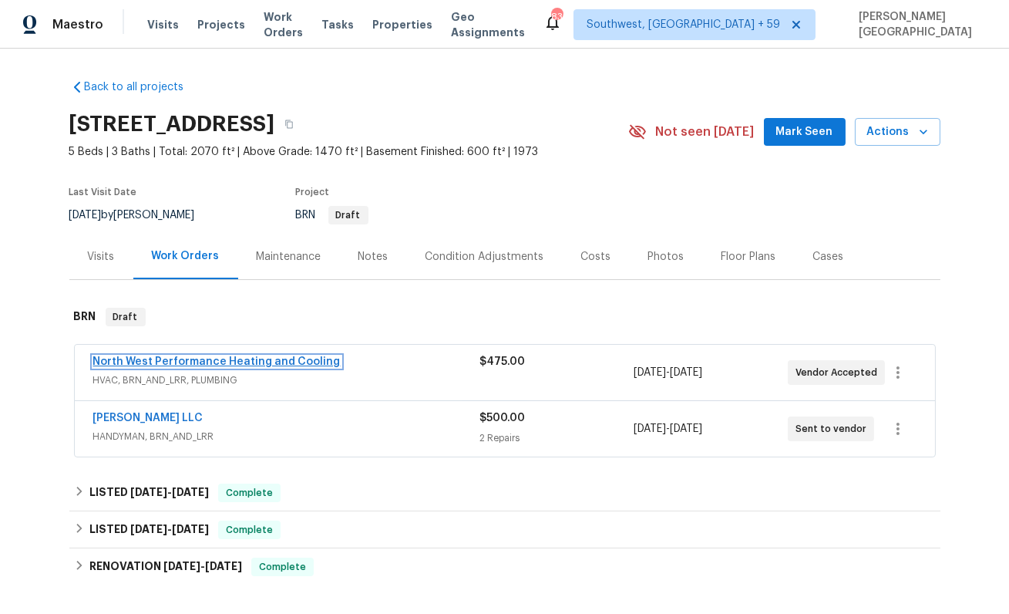
click at [158, 359] on link "North West Performance Heating and Cooling" at bounding box center [216, 361] width 247 height 11
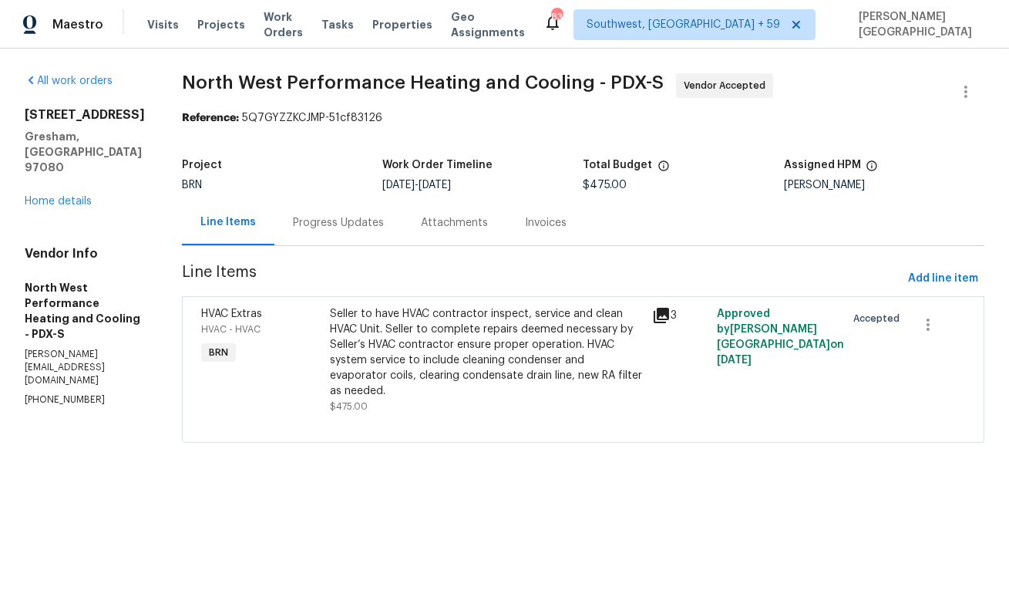
click at [382, 224] on div "Progress Updates" at bounding box center [338, 222] width 91 height 15
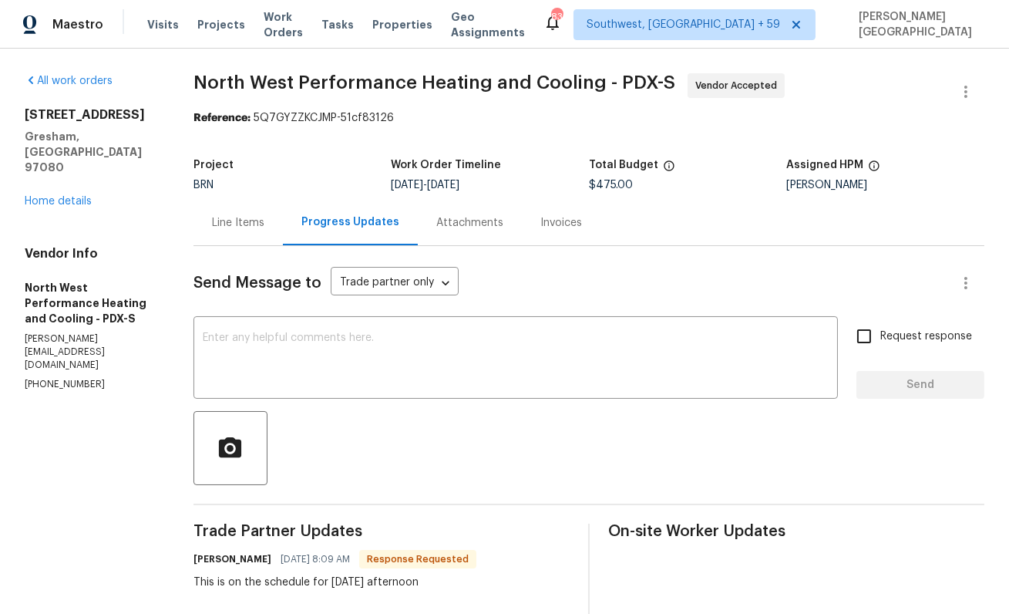
scroll to position [126, 0]
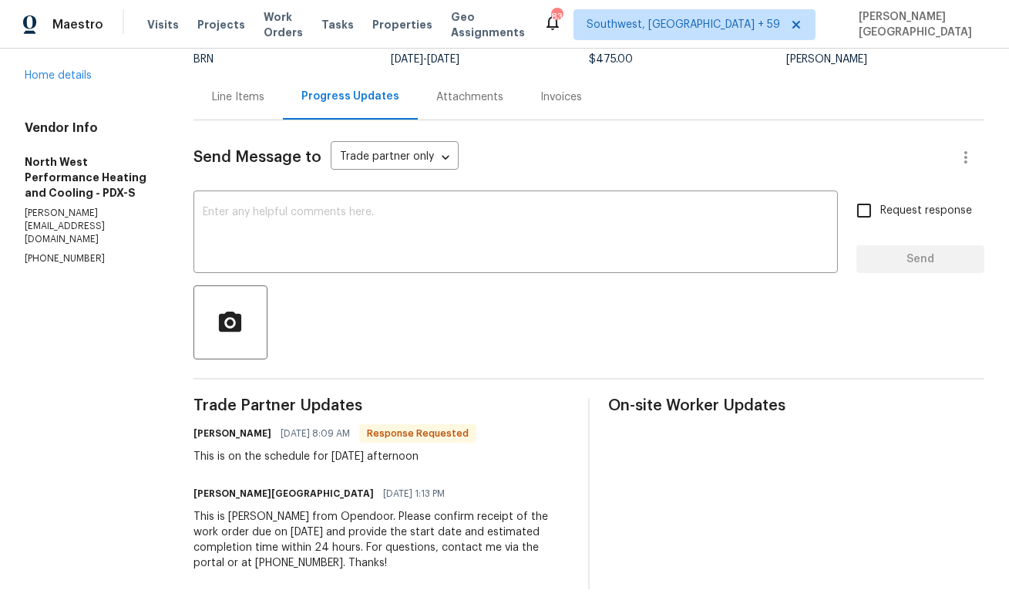
click at [375, 460] on div "This is on the schedule for tomorrow afternoon" at bounding box center [335, 456] width 283 height 15
copy div "This is on the schedule for tomorrow afternoon"
click at [243, 227] on textarea at bounding box center [516, 234] width 626 height 54
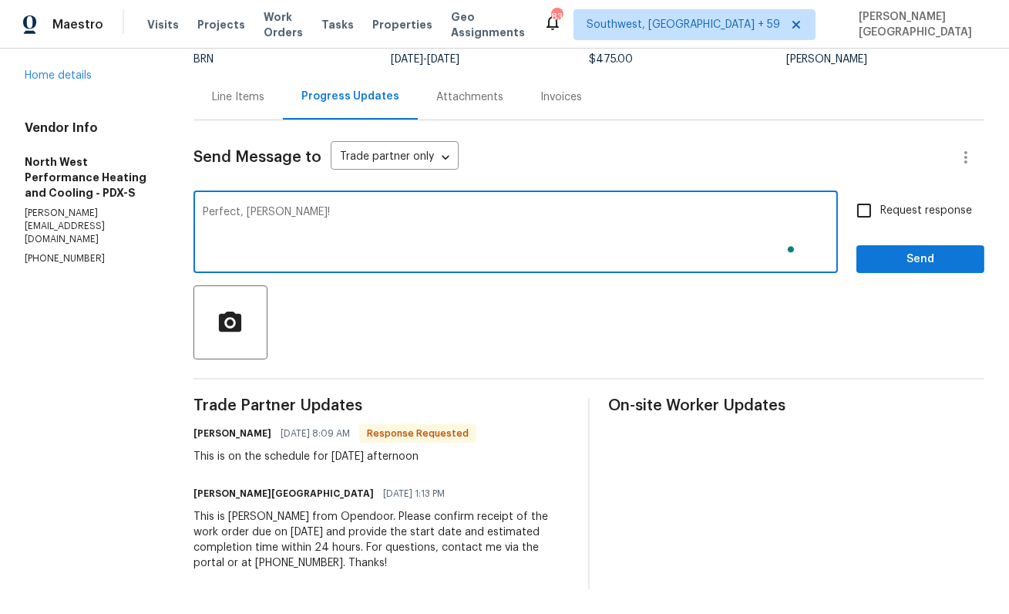
type textarea "Perfect, Ty!"
click at [885, 221] on label "Request response" at bounding box center [910, 210] width 124 height 32
click at [880, 221] on input "Request response" at bounding box center [864, 210] width 32 height 32
checkbox input "true"
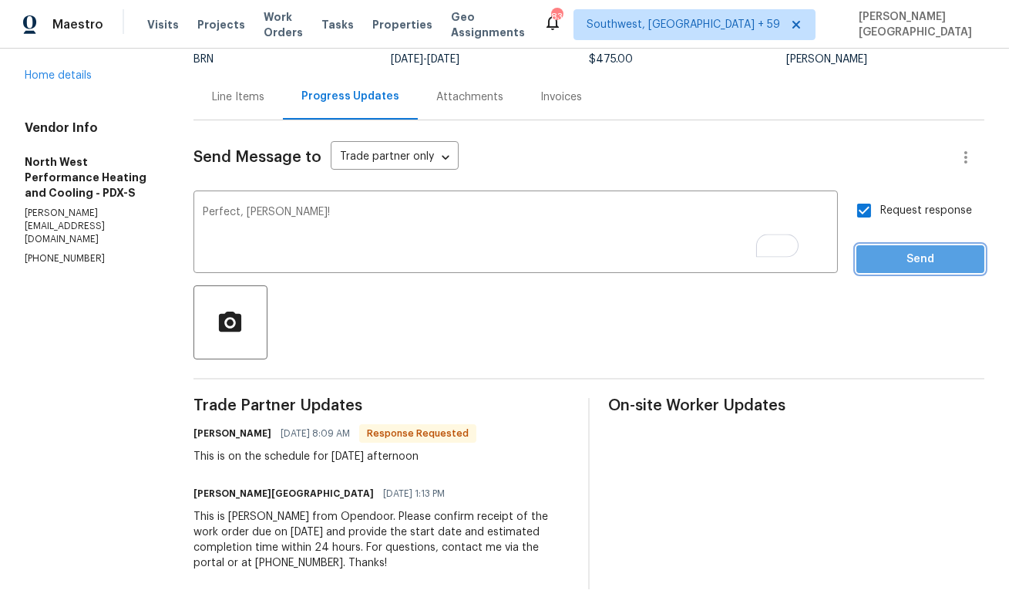
click at [890, 268] on span "Send" at bounding box center [920, 259] width 103 height 19
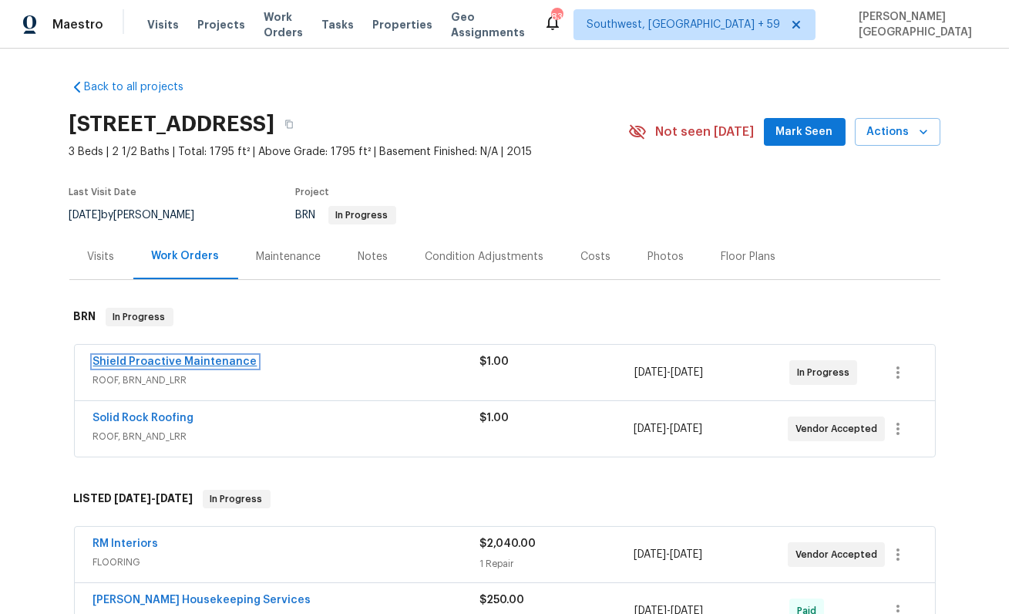
click at [170, 359] on link "Shield Proactive Maintenance" at bounding box center [175, 361] width 164 height 11
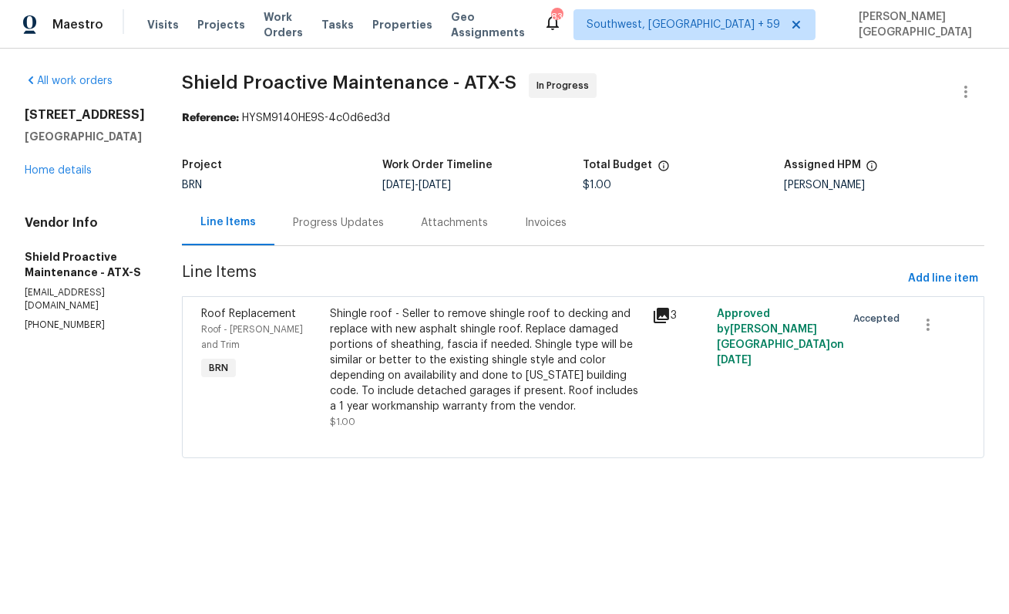
click at [308, 230] on div "Progress Updates" at bounding box center [338, 222] width 91 height 15
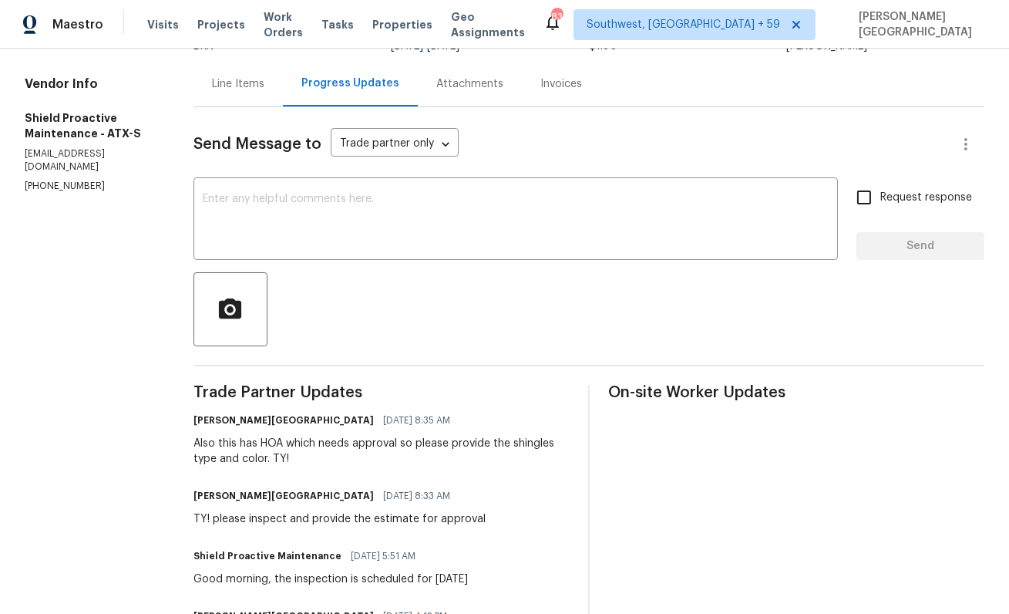
scroll to position [140, 0]
click at [271, 231] on textarea at bounding box center [516, 220] width 626 height 54
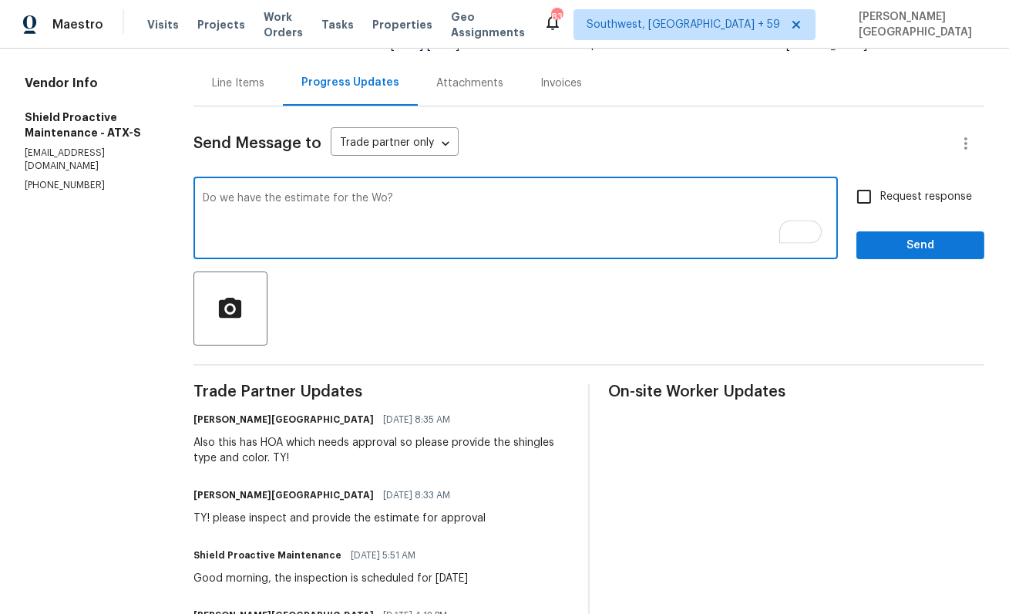
type textarea "Do we have the estimate for the Wo?"
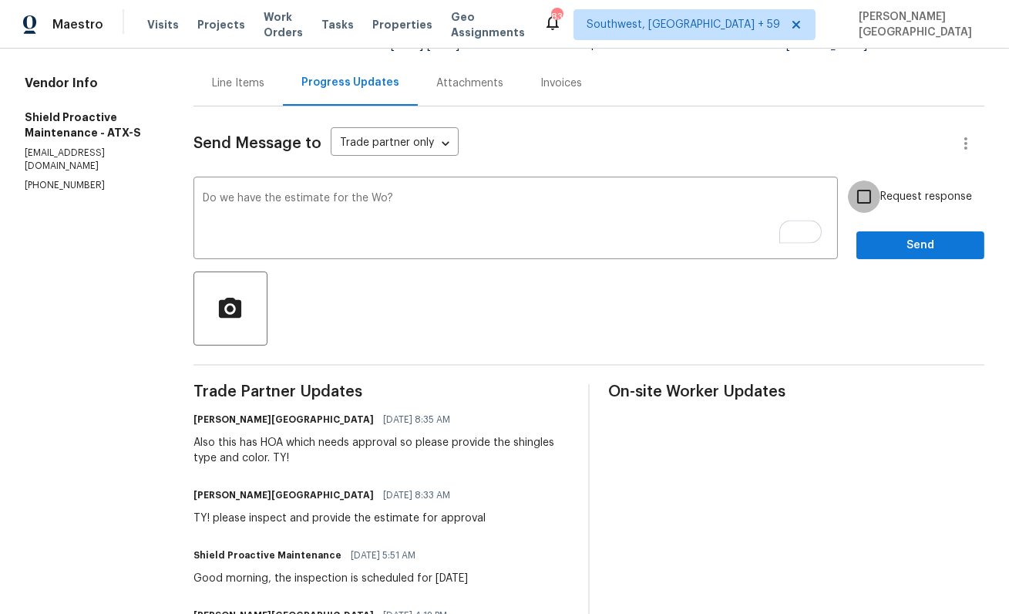
click at [867, 197] on input "Request response" at bounding box center [864, 196] width 32 height 32
checkbox input "true"
click at [879, 251] on span "Send" at bounding box center [920, 245] width 103 height 19
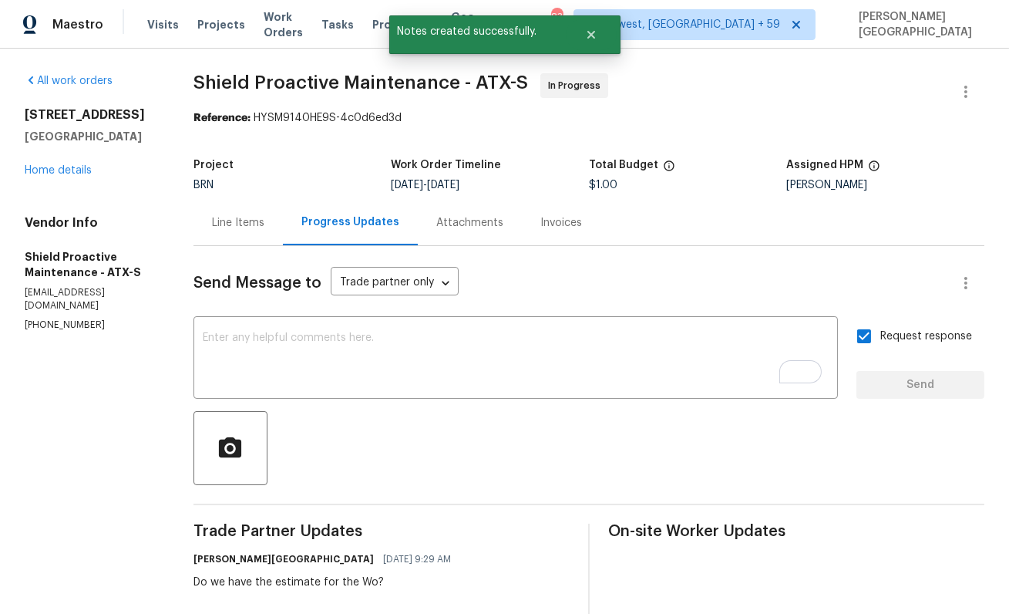
click at [49, 179] on div "All work orders 5405 Daimler Dr Austin, TX 78744 Home details Vendor Info Shiel…" at bounding box center [91, 202] width 132 height 258
click at [55, 173] on link "Home details" at bounding box center [58, 170] width 67 height 11
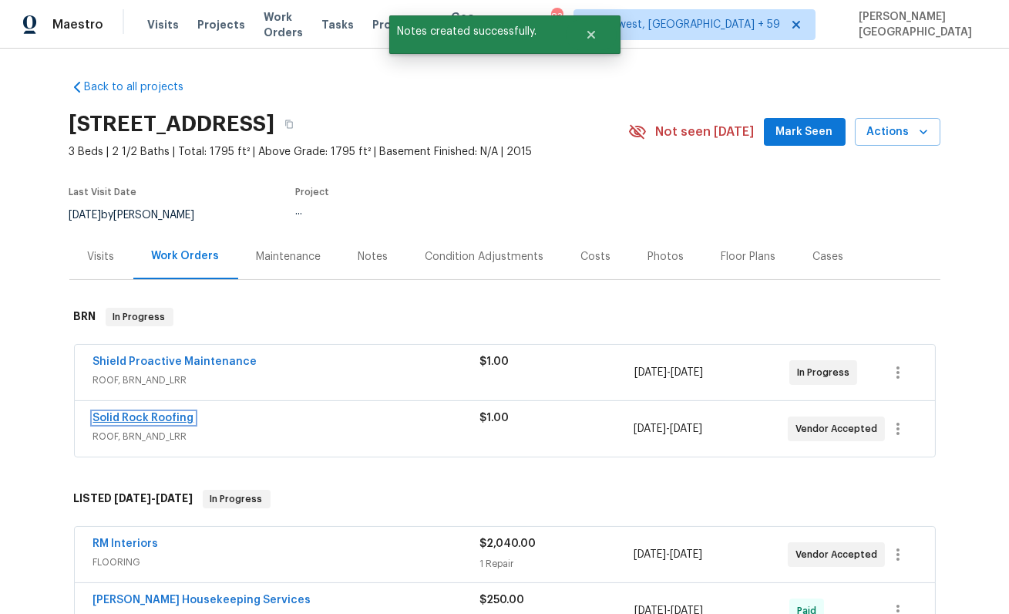
click at [160, 420] on link "Solid Rock Roofing" at bounding box center [143, 417] width 101 height 11
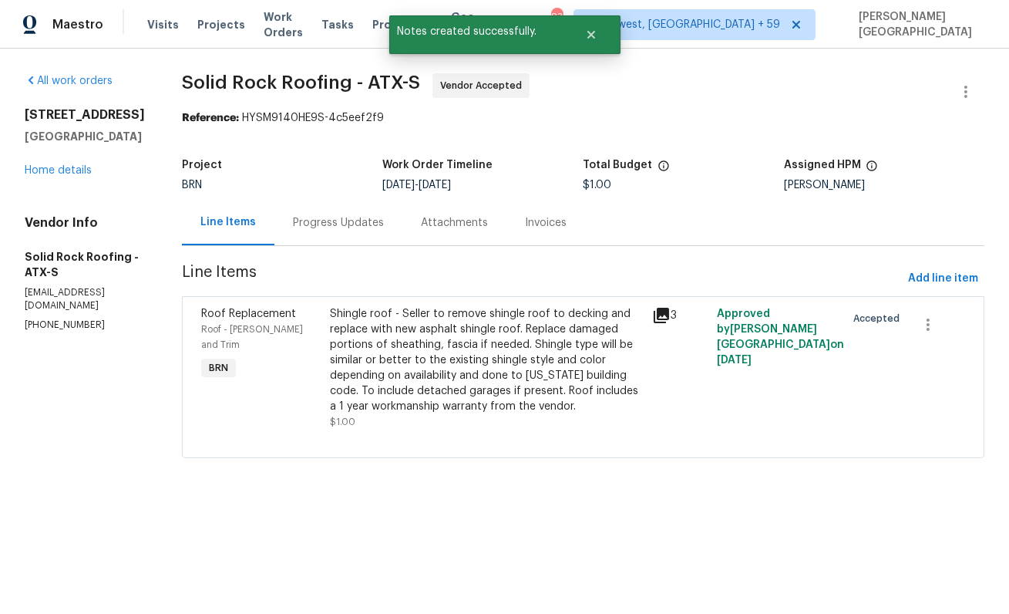
click at [346, 227] on div "Progress Updates" at bounding box center [338, 222] width 91 height 15
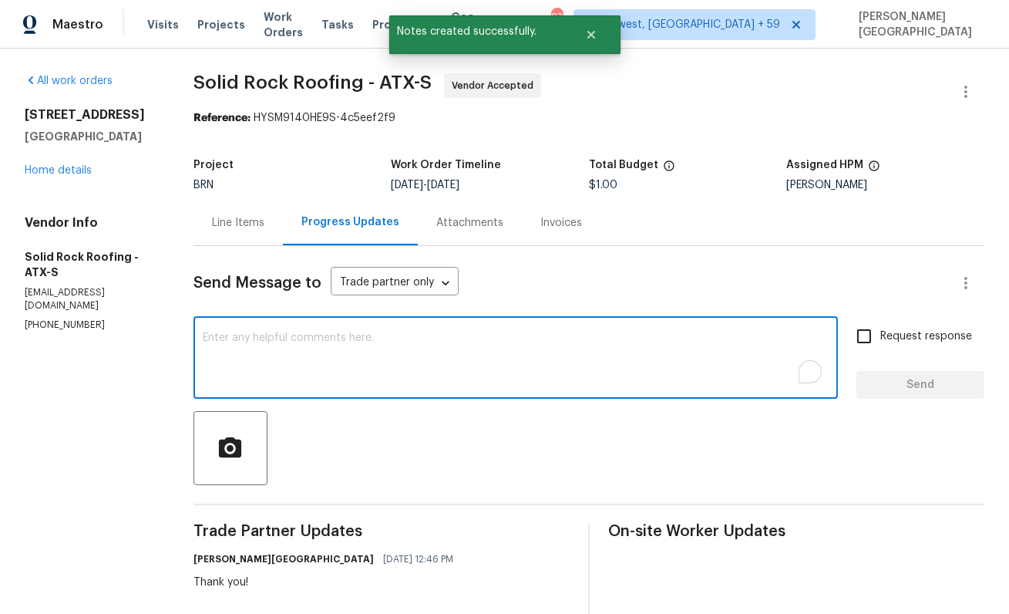
click at [362, 350] on textarea "To enrich screen reader interactions, please activate Accessibility in Grammarl…" at bounding box center [516, 359] width 626 height 54
paste textarea "Do we have the estimate for the Wo?"
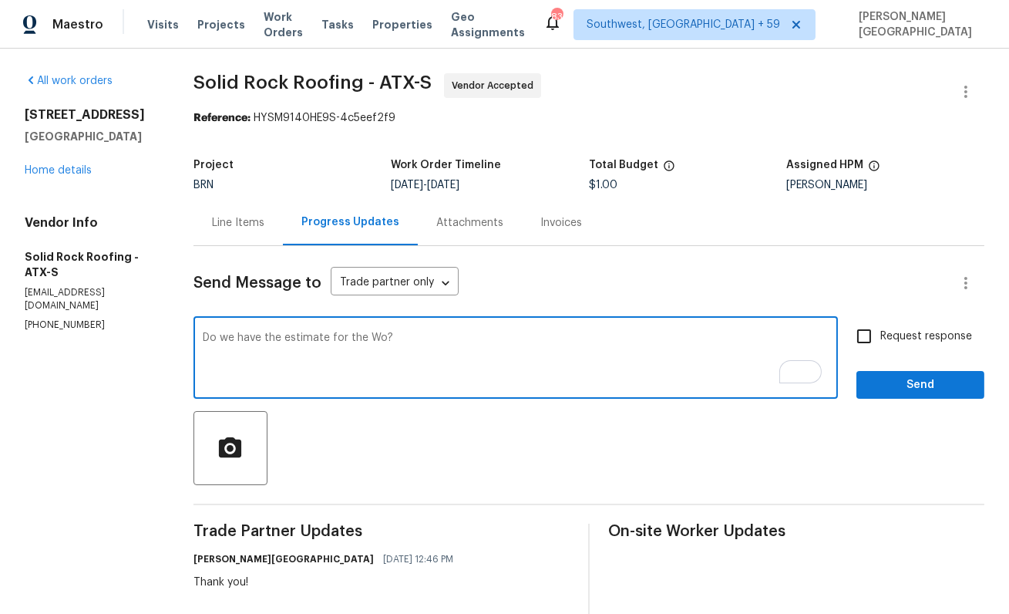
type textarea "Do we have the estimate for the Wo?"
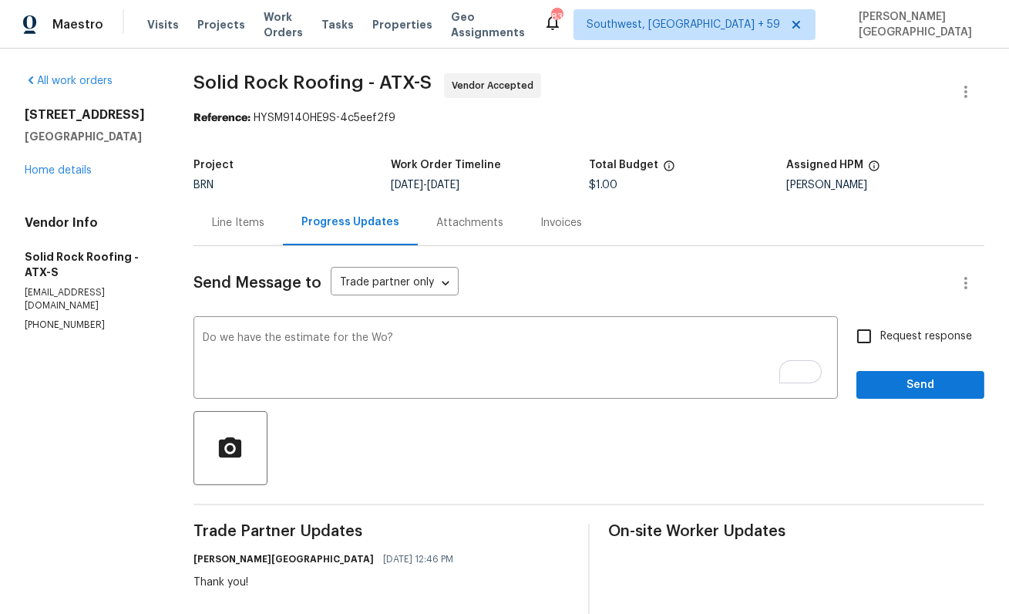
click at [894, 333] on span "Request response" at bounding box center [926, 336] width 92 height 16
click at [880, 333] on input "Request response" at bounding box center [864, 336] width 32 height 32
checkbox input "true"
click at [894, 372] on button "Send" at bounding box center [921, 385] width 128 height 29
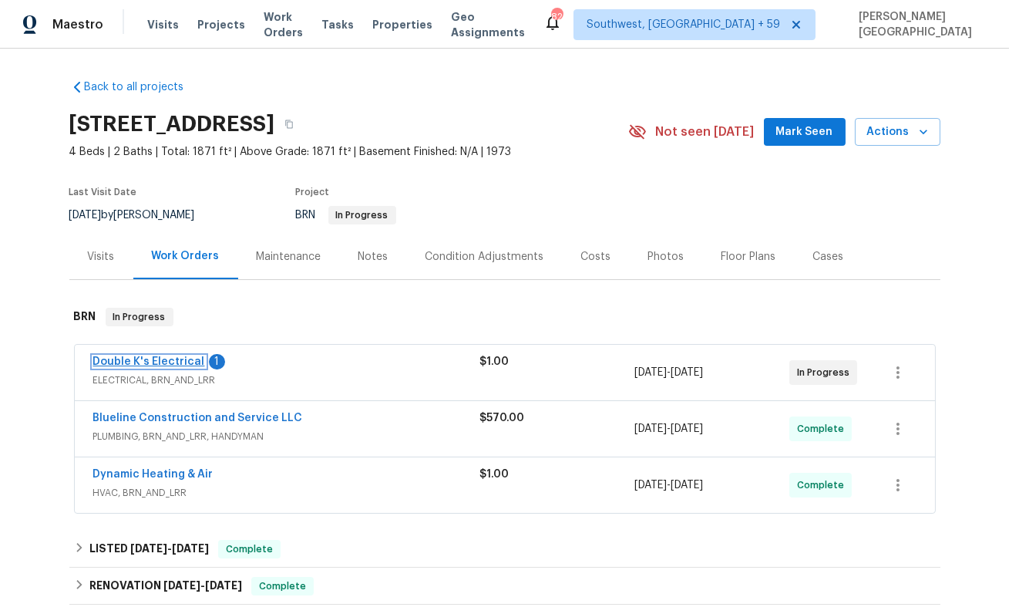
click at [173, 364] on link "Double K's Electrical" at bounding box center [149, 361] width 112 height 11
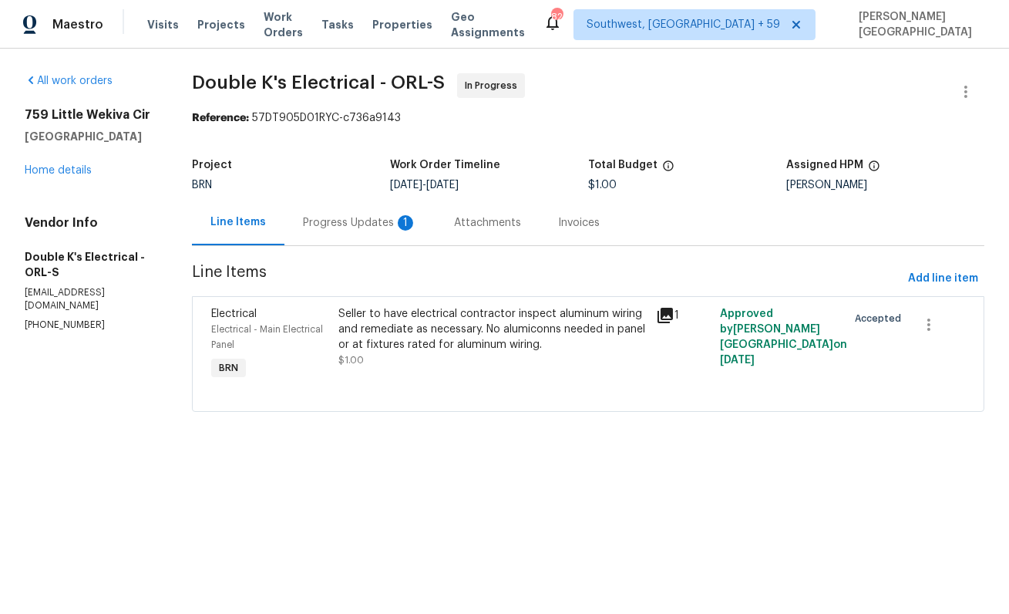
click at [365, 236] on div "Progress Updates 1" at bounding box center [359, 222] width 151 height 45
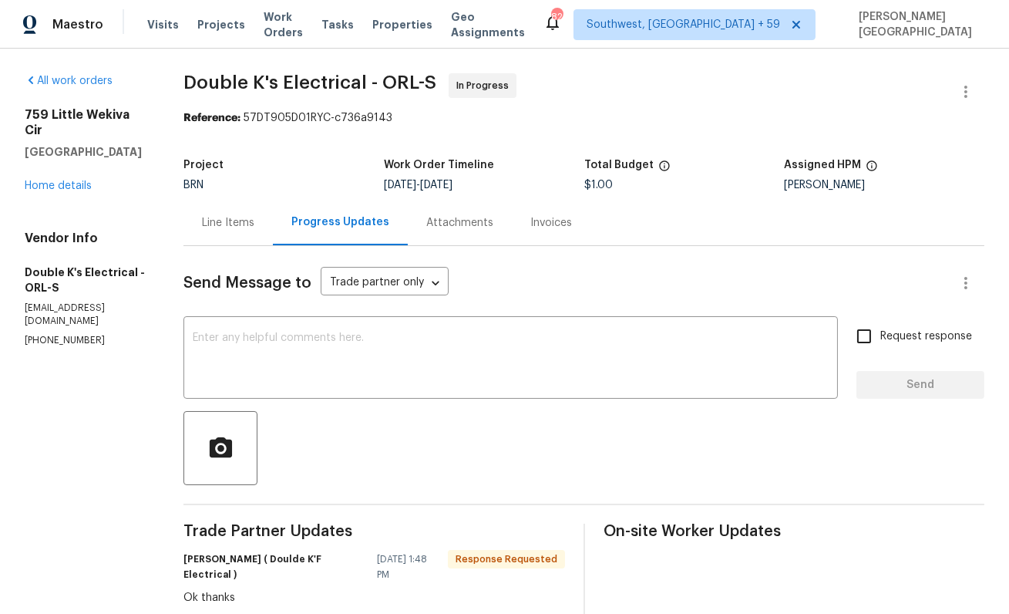
scroll to position [167, 0]
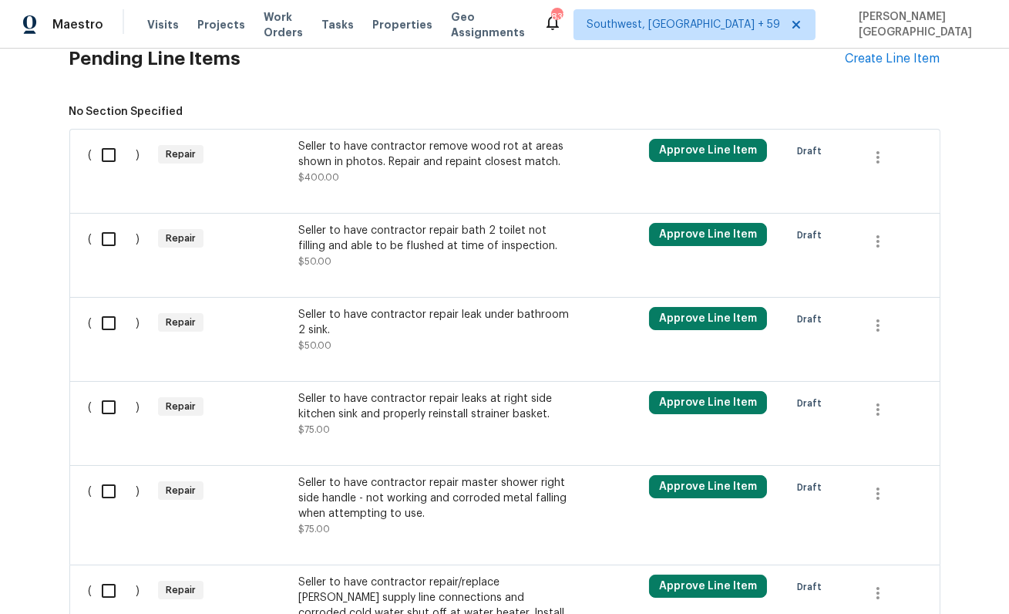
scroll to position [480, 0]
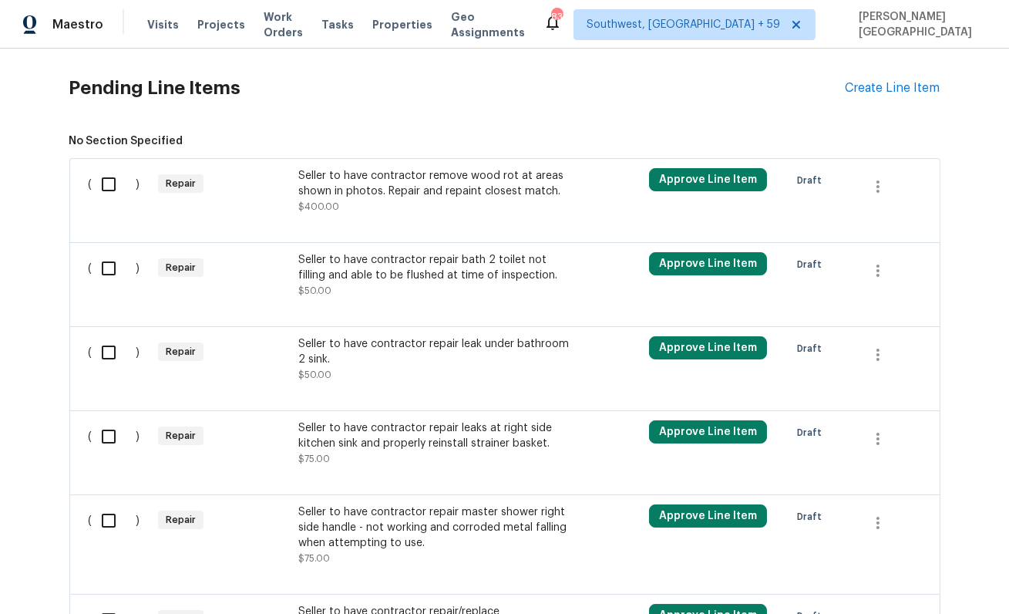
click at [383, 202] on div "Seller to have contractor remove wood rot at areas shown in photos. Repair and …" at bounding box center [433, 191] width 271 height 46
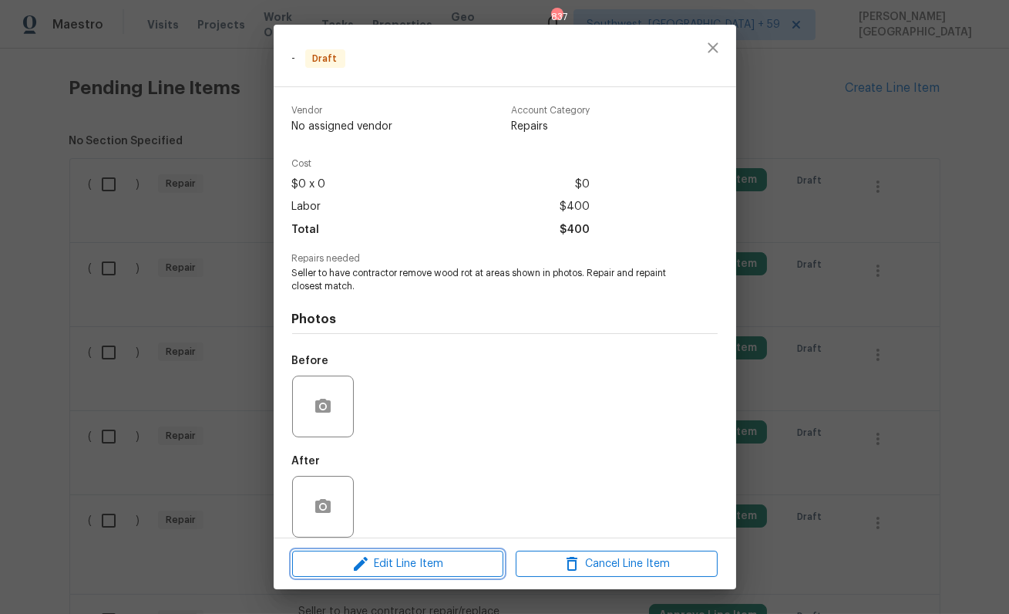
click at [389, 558] on span "Edit Line Item" at bounding box center [398, 563] width 202 height 19
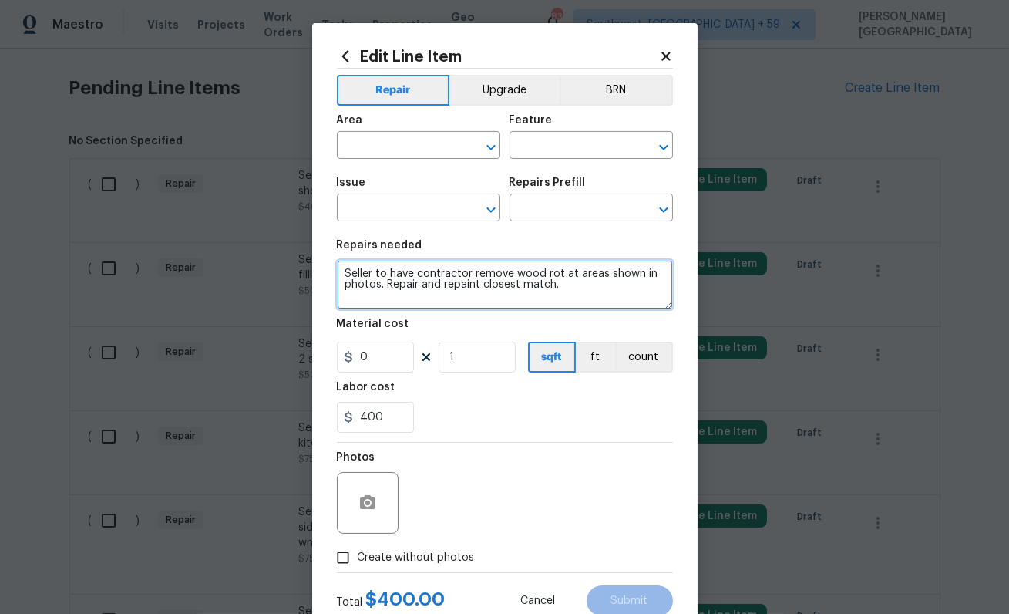
click at [393, 290] on textarea "Seller to have contractor remove wood rot at areas shown in photos. Repair and …" at bounding box center [505, 284] width 336 height 49
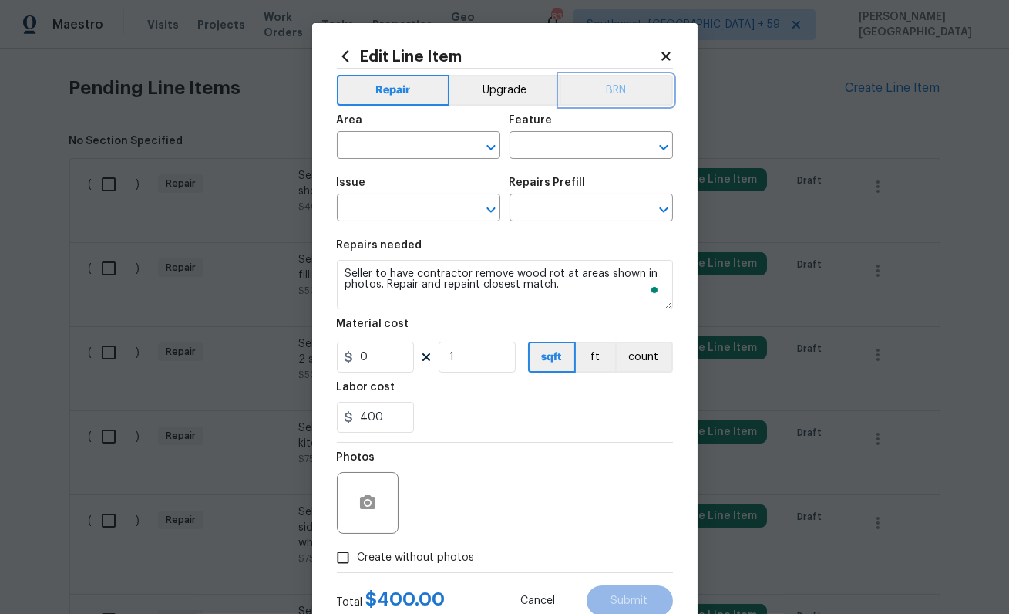
click at [620, 101] on button "BRN" at bounding box center [616, 90] width 113 height 31
click at [359, 146] on input "text" at bounding box center [397, 147] width 120 height 24
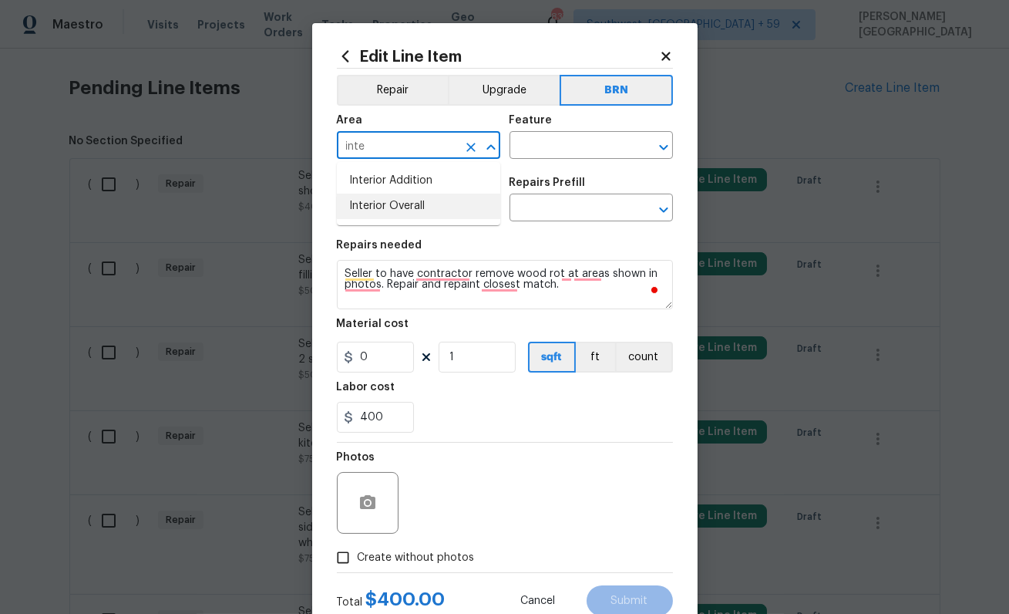
click at [390, 204] on li "Interior Overall" at bounding box center [418, 206] width 163 height 25
type input "Interior Overall"
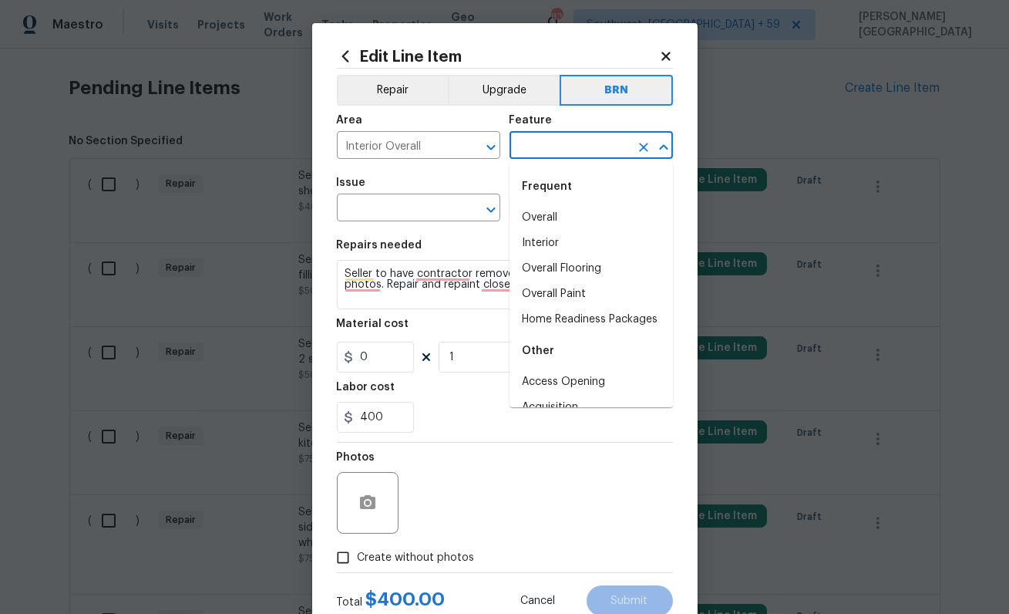
click at [539, 151] on input "text" at bounding box center [570, 147] width 120 height 24
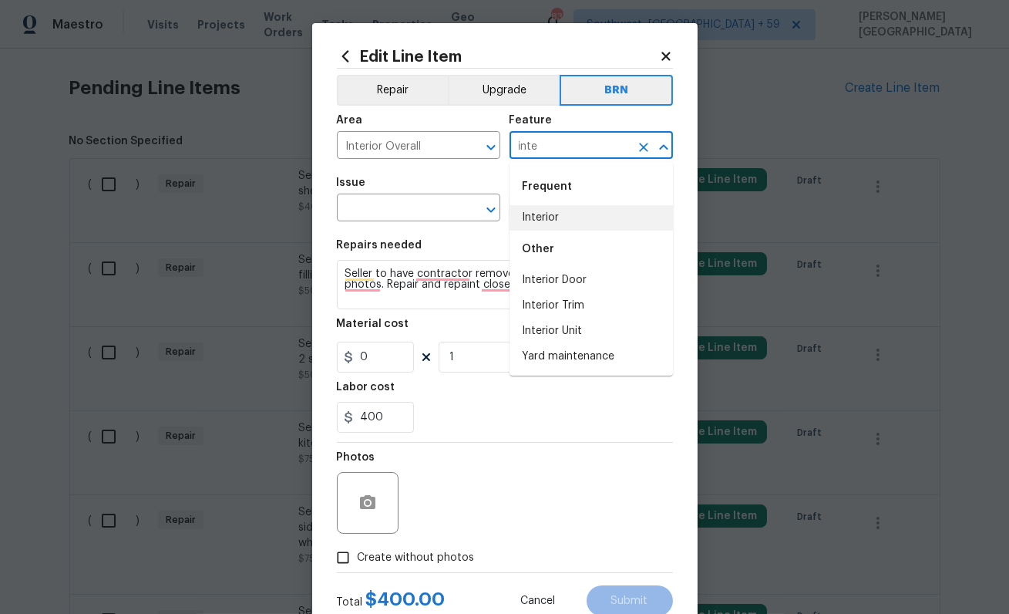
click at [551, 220] on li "Interior" at bounding box center [591, 217] width 163 height 25
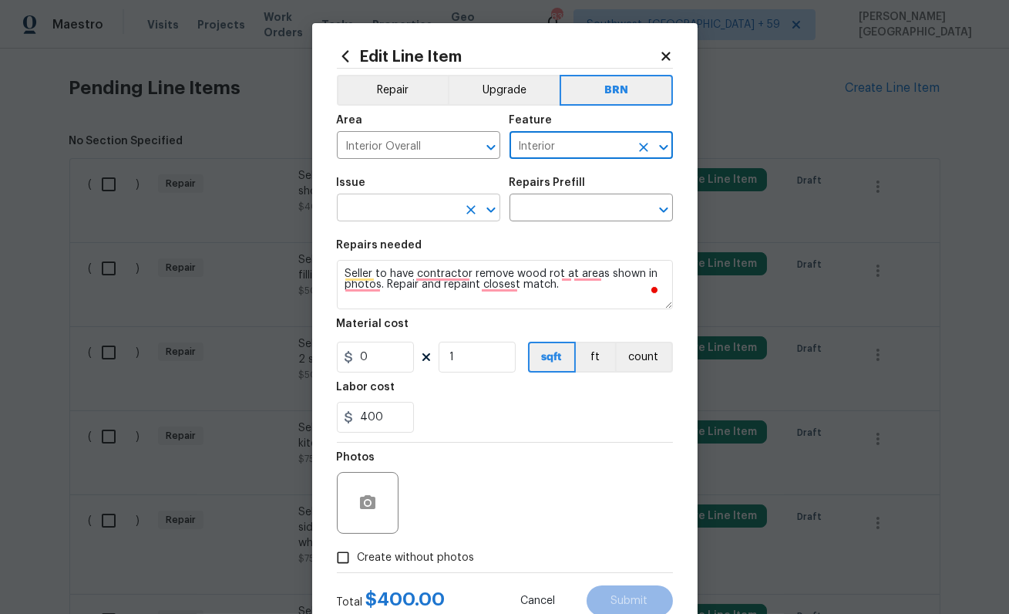
type input "Interior"
click at [380, 212] on input "text" at bounding box center [397, 209] width 120 height 24
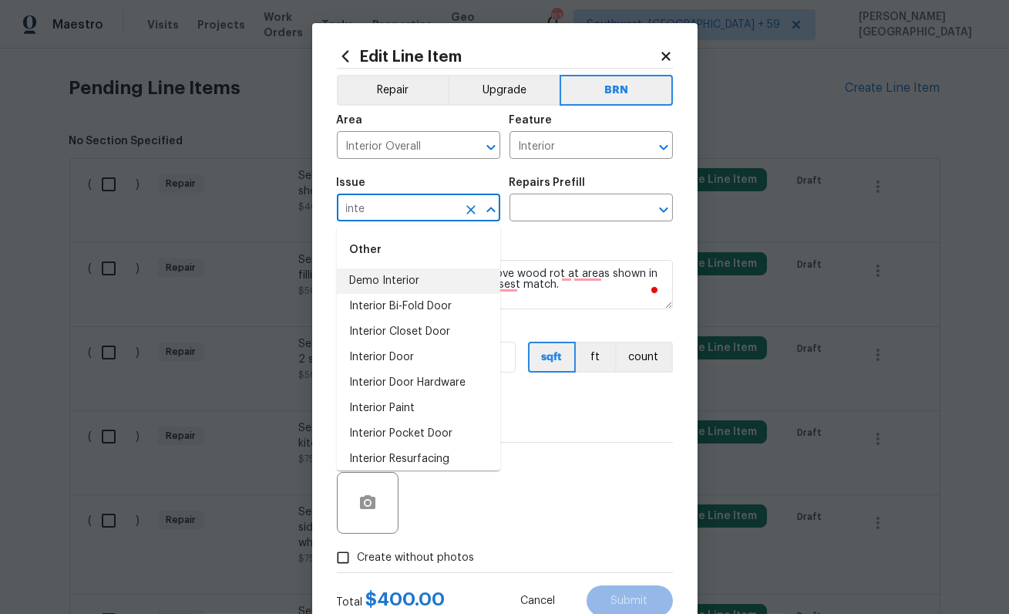
click at [396, 274] on li "Demo Interior" at bounding box center [418, 280] width 163 height 25
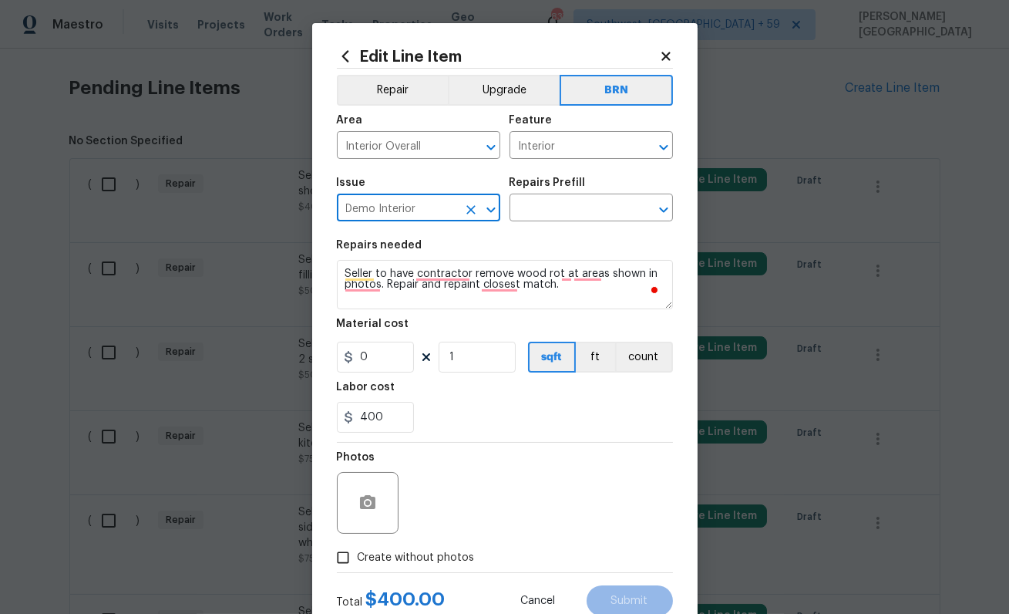
type input "Demo Interior"
click at [594, 189] on div "Repairs Prefill" at bounding box center [591, 187] width 163 height 20
click at [574, 207] on input "text" at bounding box center [570, 209] width 120 height 24
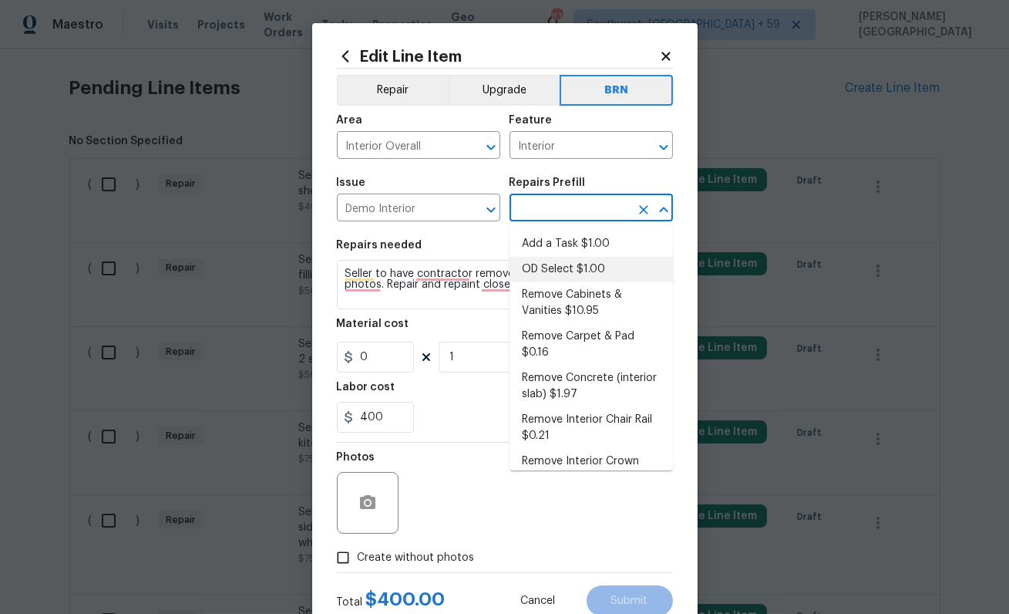
click at [574, 281] on li "OD Select $1.00" at bounding box center [591, 269] width 163 height 25
type input "Demolition"
type textarea "Refer to the agreed upon scope document for further details."
type input "OD Select $1.00"
type input "1"
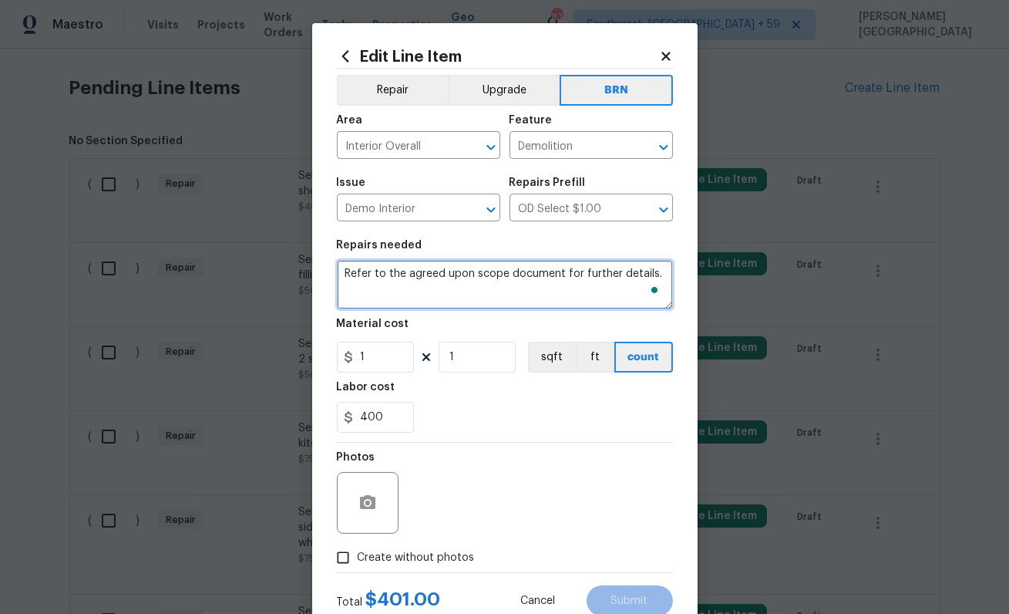
click at [505, 262] on textarea "Refer to the agreed upon scope document for further details." at bounding box center [505, 284] width 336 height 49
paste textarea "Seller to have contractor remove wood rot at areas shown in photos. Repair and …"
type textarea "Seller to have contractor remove wood rot at areas shown in photos. Repair and …"
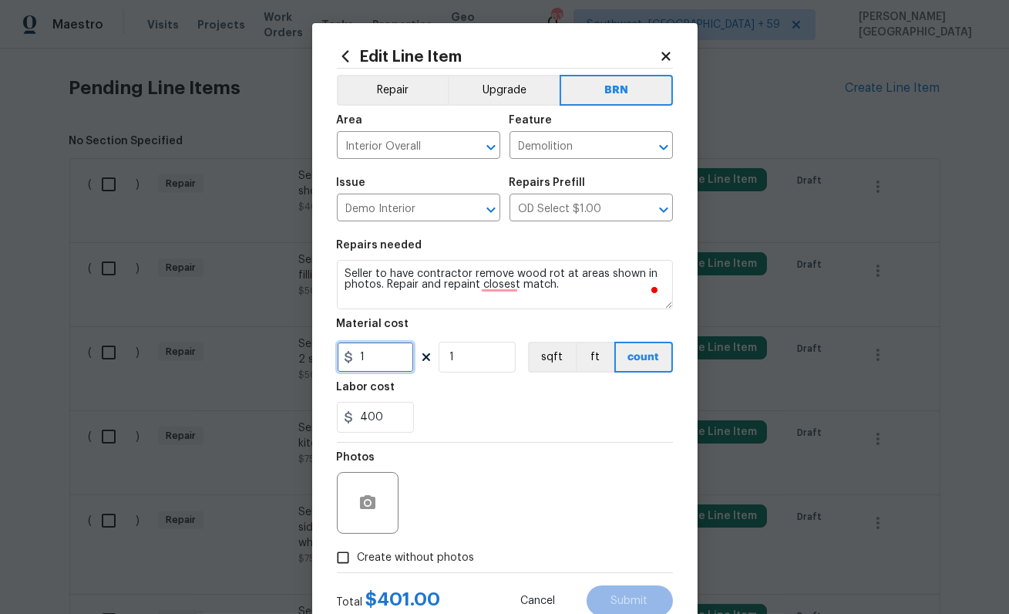
click at [389, 349] on input "1" at bounding box center [375, 357] width 77 height 31
type input "0"
click at [368, 512] on icon "button" at bounding box center [368, 502] width 19 height 19
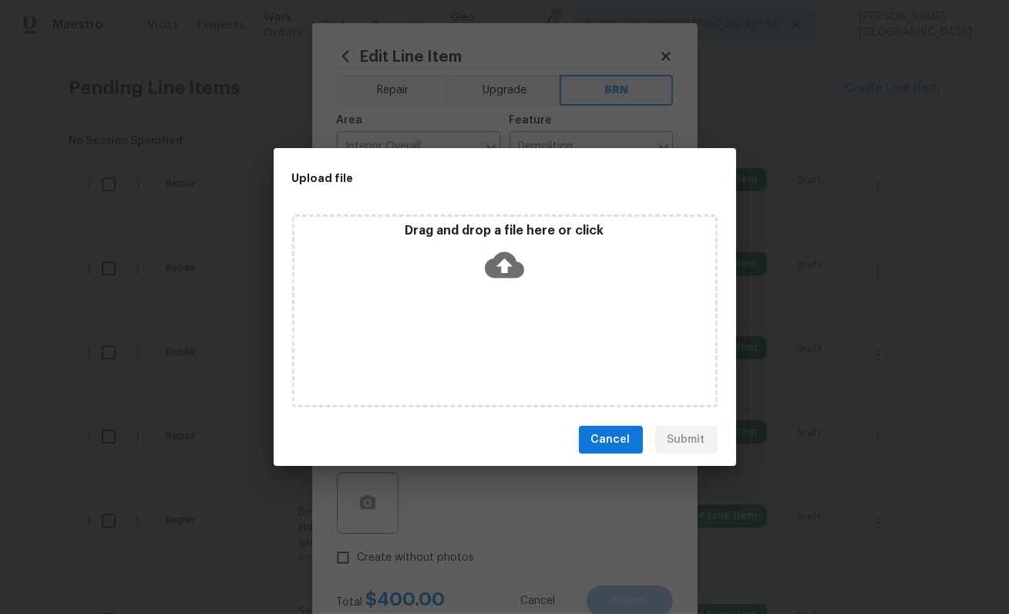
click at [485, 267] on icon at bounding box center [504, 265] width 39 height 26
click at [514, 260] on icon at bounding box center [504, 265] width 39 height 26
click at [616, 520] on div "Upload file Drag and drop a file here or click Cancel Submit" at bounding box center [504, 307] width 1009 height 614
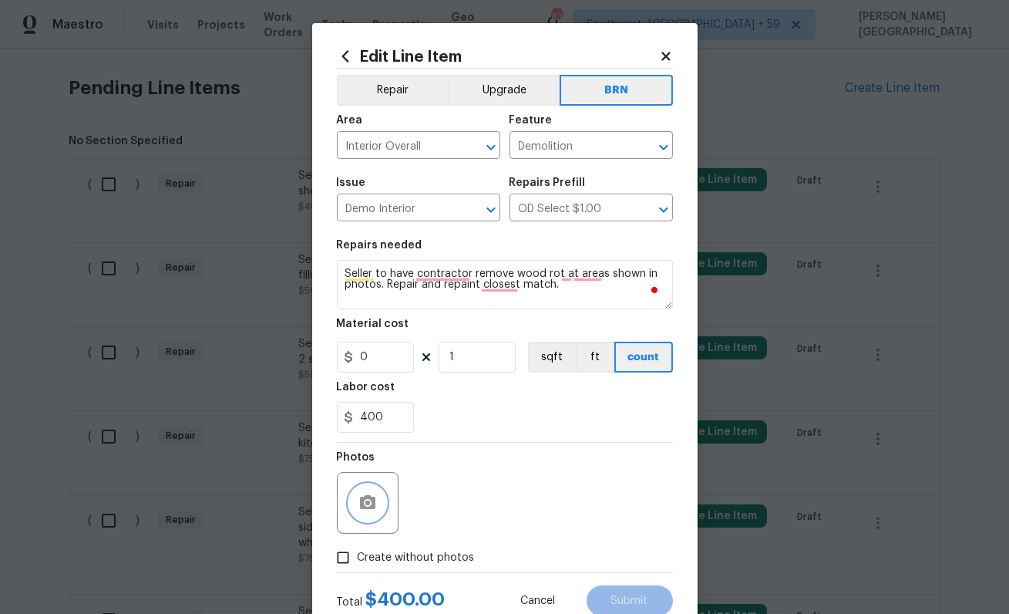
click at [374, 507] on icon "button" at bounding box center [367, 502] width 15 height 14
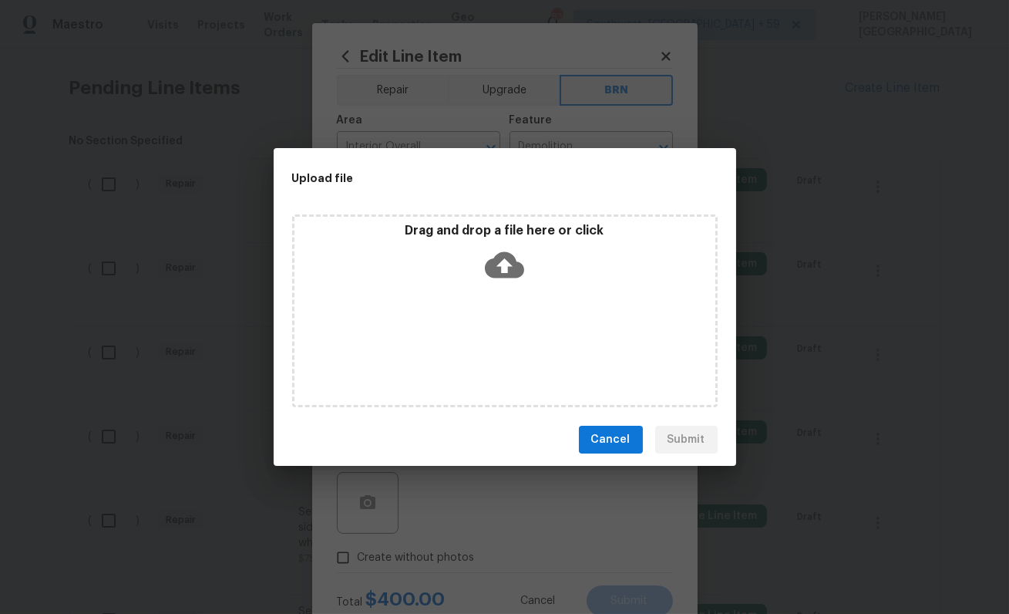
click at [519, 270] on icon at bounding box center [504, 265] width 39 height 26
click at [605, 446] on span "Cancel" at bounding box center [610, 439] width 39 height 19
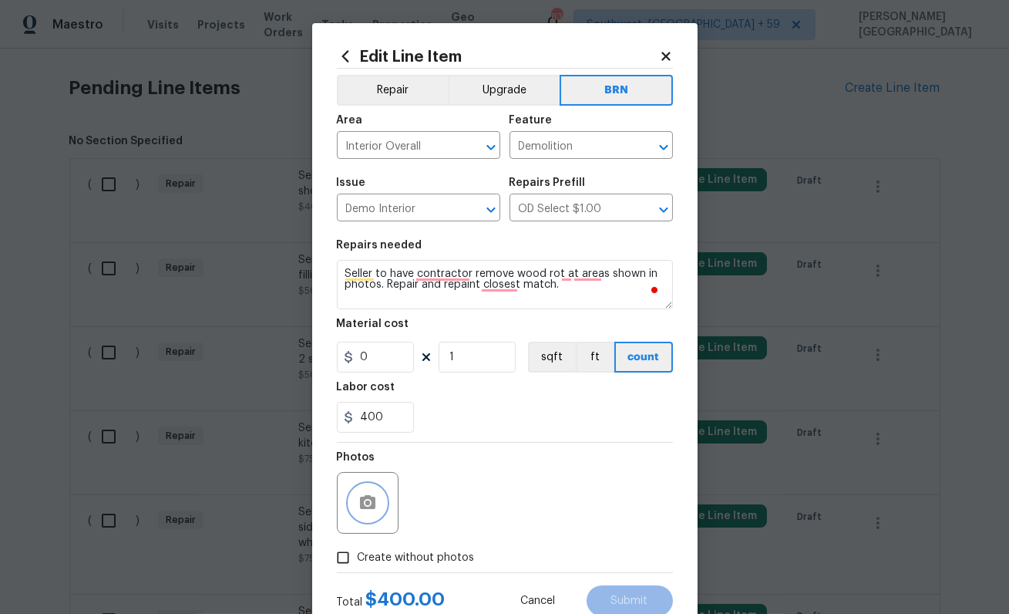
click at [373, 506] on icon "button" at bounding box center [367, 502] width 15 height 14
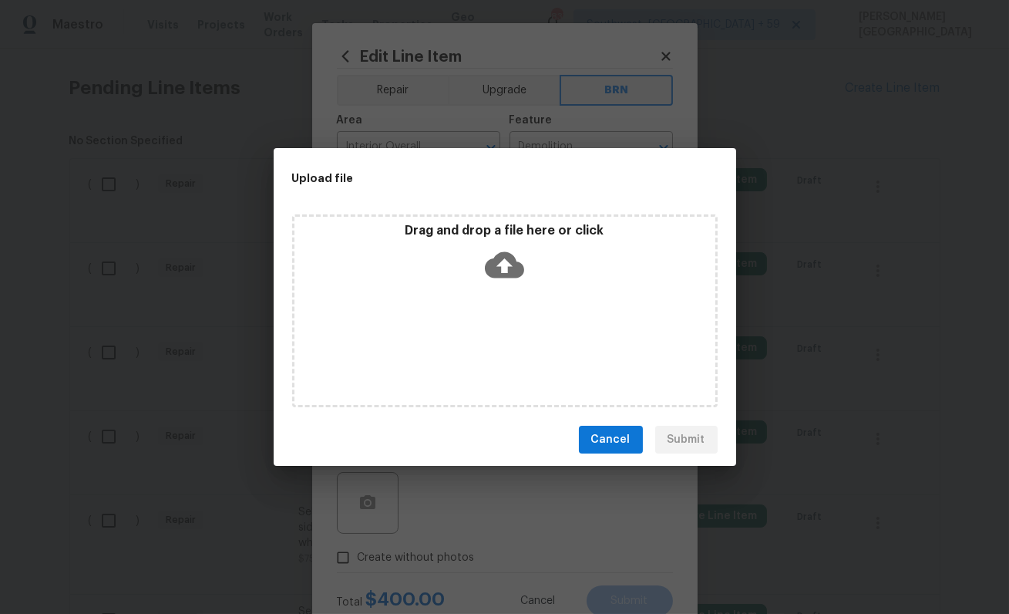
click at [496, 274] on icon at bounding box center [504, 265] width 39 height 26
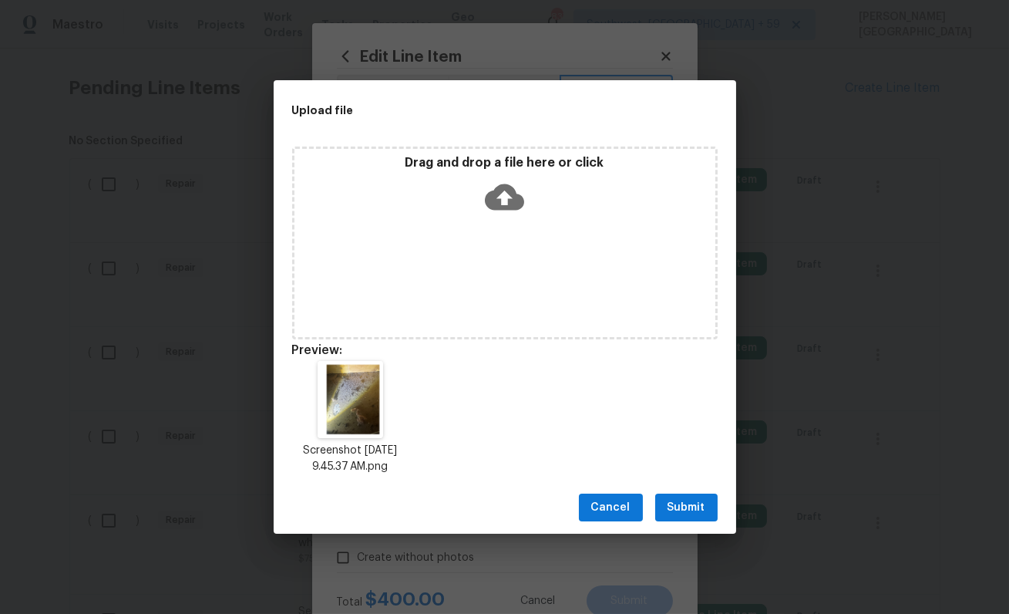
click at [709, 512] on button "Submit" at bounding box center [686, 507] width 62 height 29
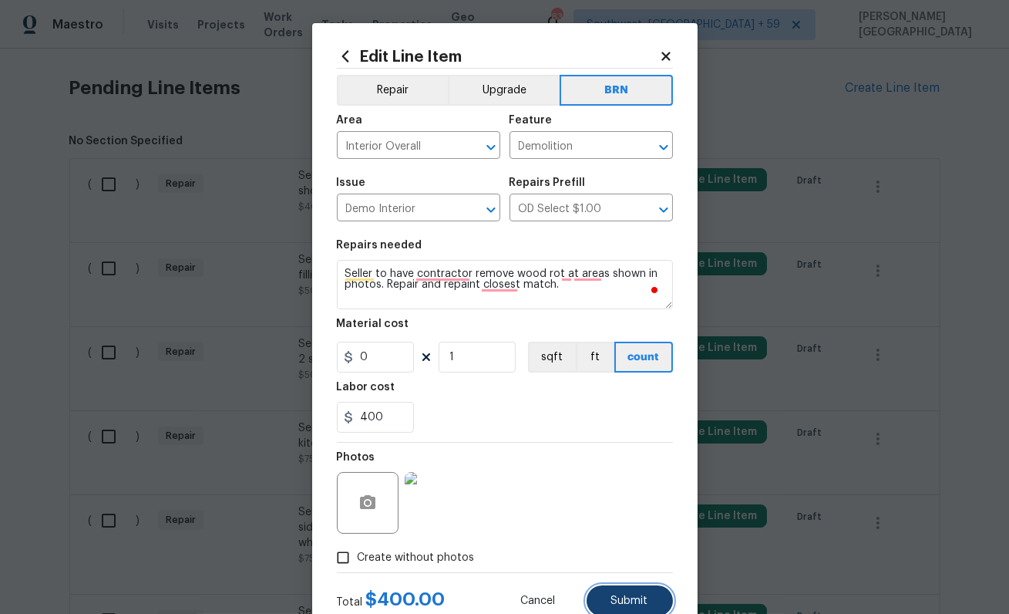
click at [615, 596] on span "Submit" at bounding box center [629, 601] width 37 height 12
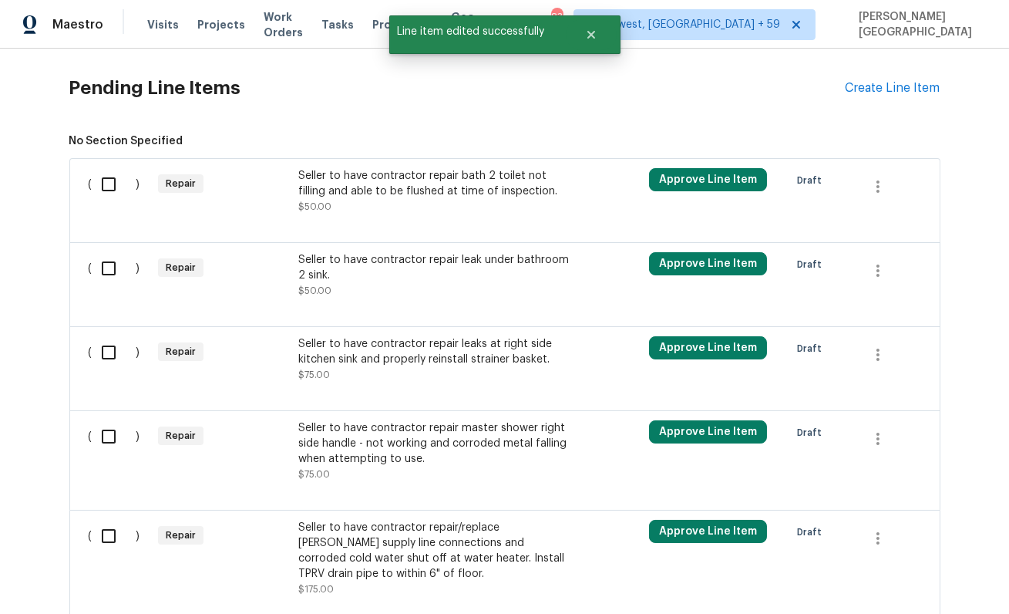
click at [441, 194] on div "Seller to have contractor repair bath 2 toilet not filling and able to be flush…" at bounding box center [433, 183] width 271 height 31
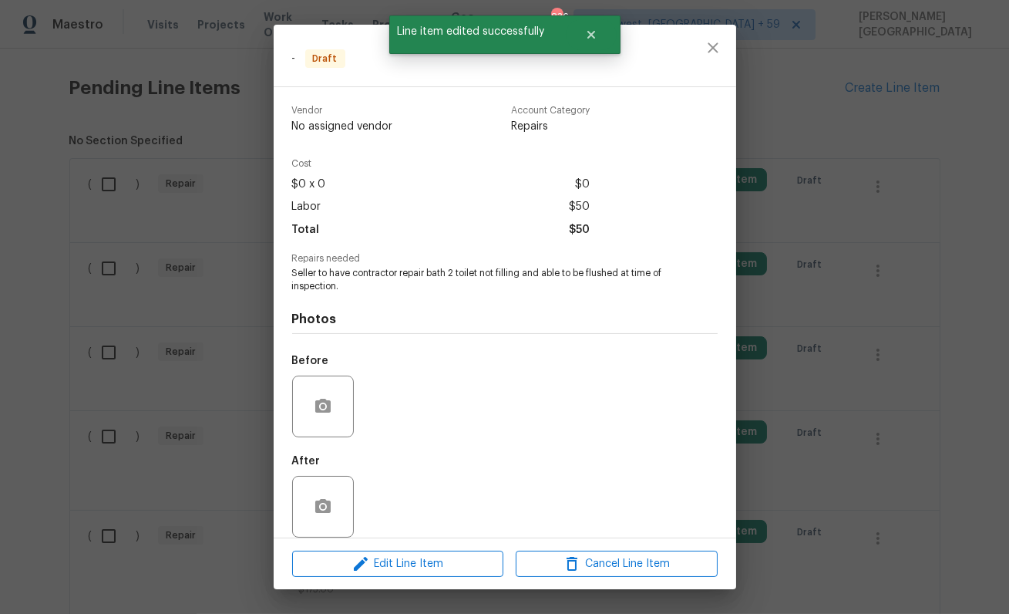
click at [392, 547] on div "Edit Line Item Cancel Line Item" at bounding box center [505, 564] width 463 height 52
click at [392, 551] on button "Edit Line Item" at bounding box center [397, 563] width 211 height 27
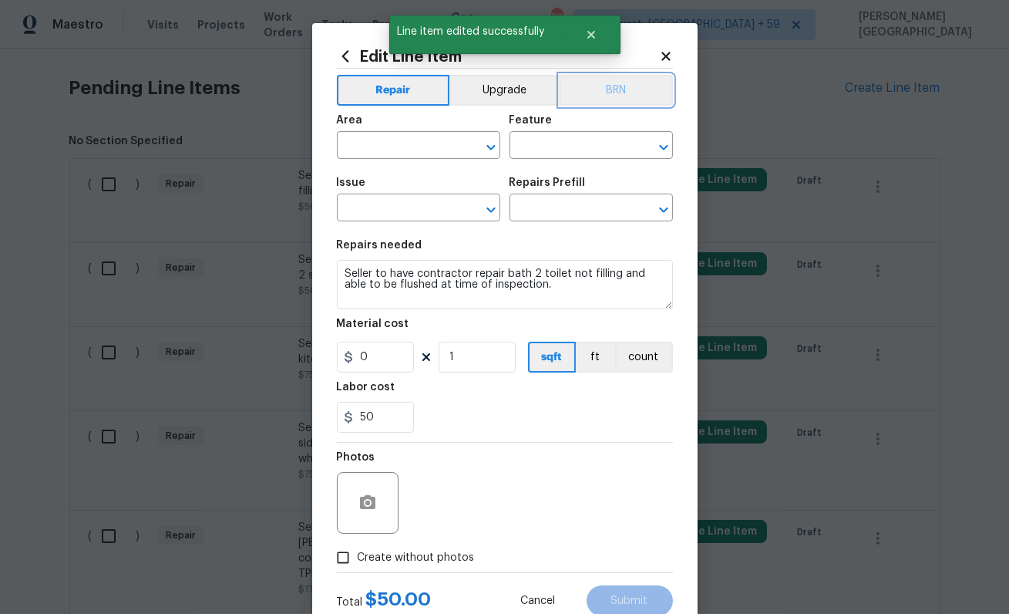
click at [619, 97] on button "BRN" at bounding box center [616, 90] width 113 height 31
click at [366, 143] on input "text" at bounding box center [397, 147] width 120 height 24
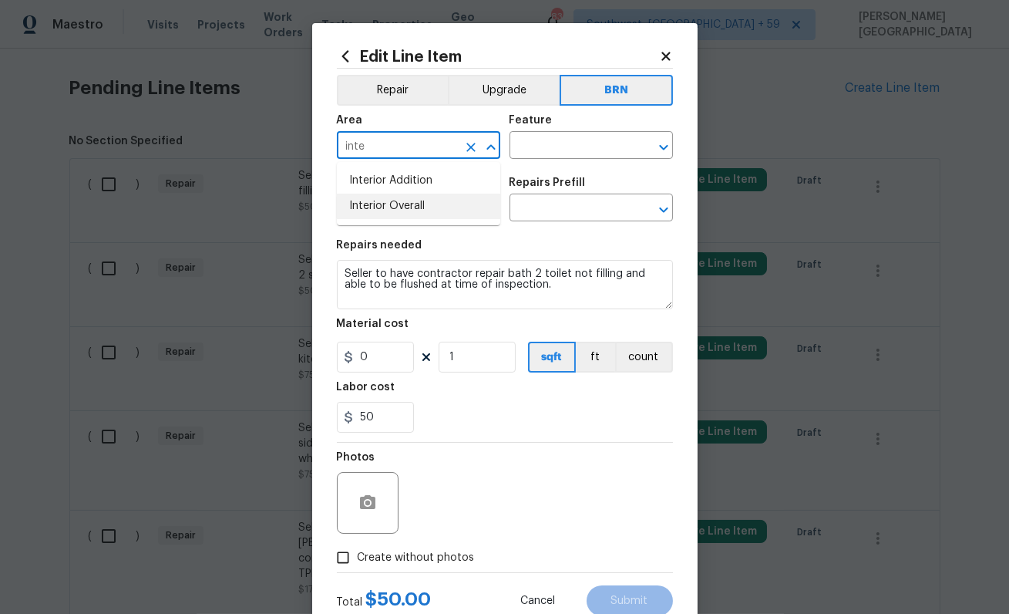
click at [400, 204] on li "Interior Overall" at bounding box center [418, 206] width 163 height 25
type input "Interior Overall"
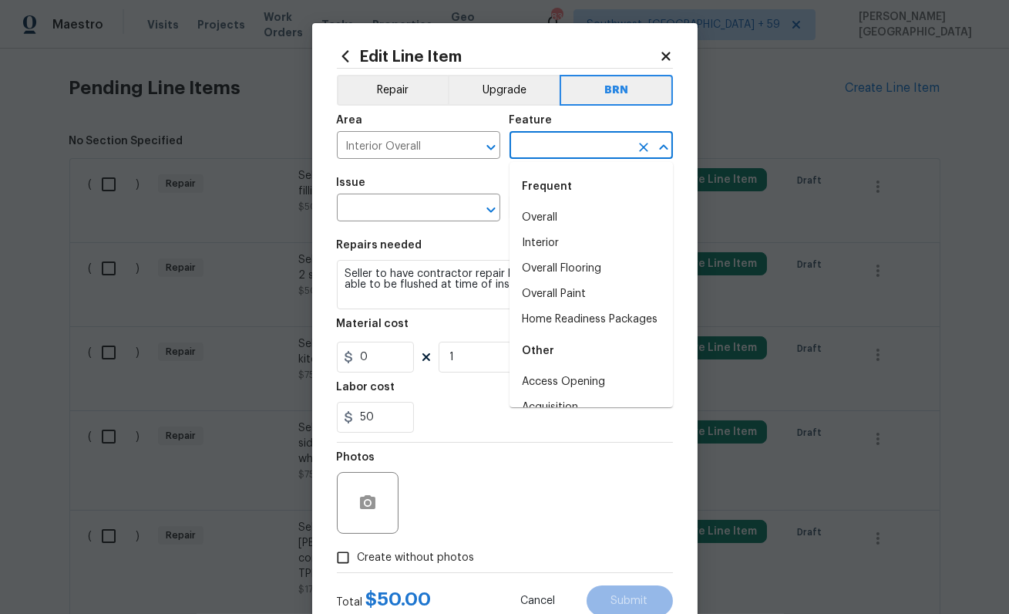
click at [598, 154] on input "text" at bounding box center [570, 147] width 120 height 24
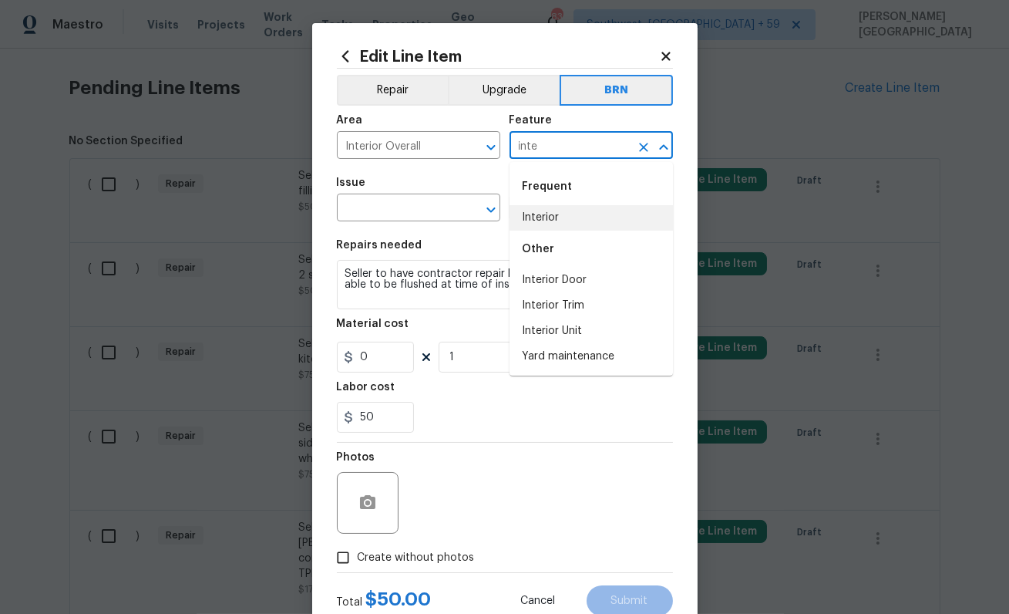
click at [550, 224] on li "Interior" at bounding box center [591, 217] width 163 height 25
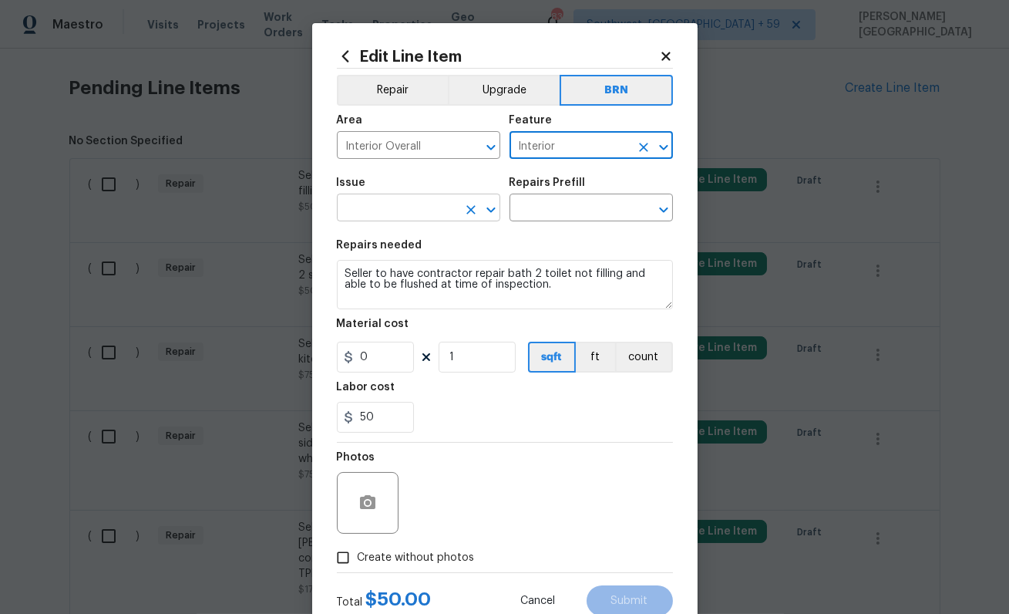
type input "Interior"
click at [389, 209] on input "text" at bounding box center [397, 209] width 120 height 24
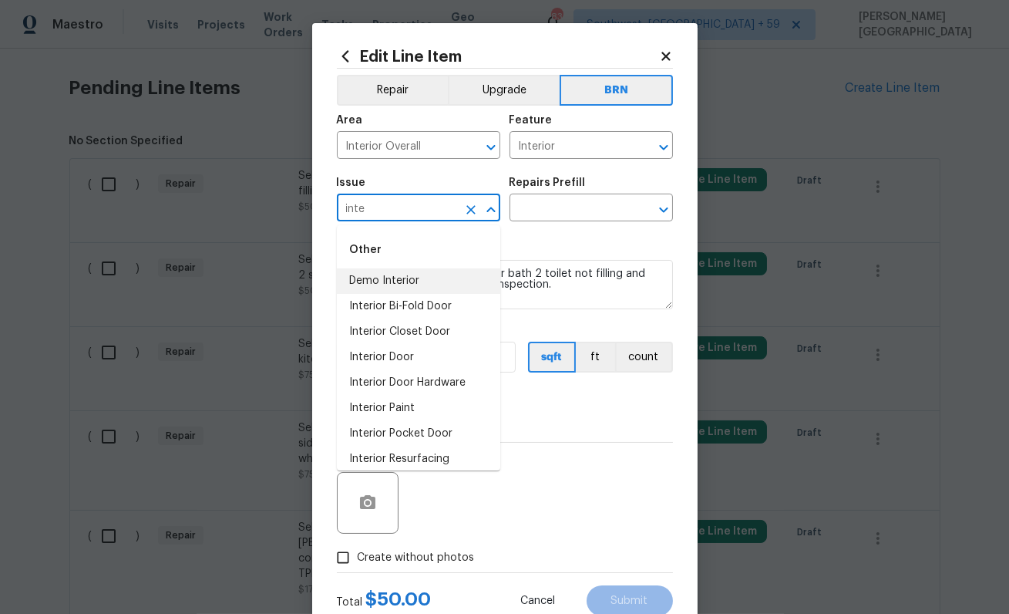
click at [391, 273] on li "Demo Interior" at bounding box center [418, 280] width 163 height 25
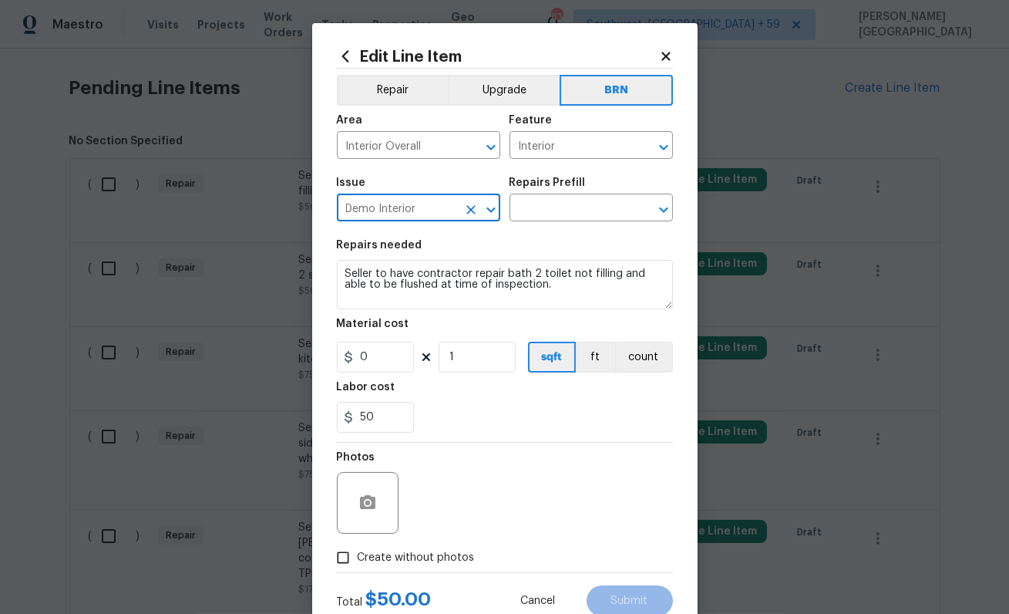
type input "Demo Interior"
click at [597, 183] on div "Repairs Prefill" at bounding box center [591, 187] width 163 height 20
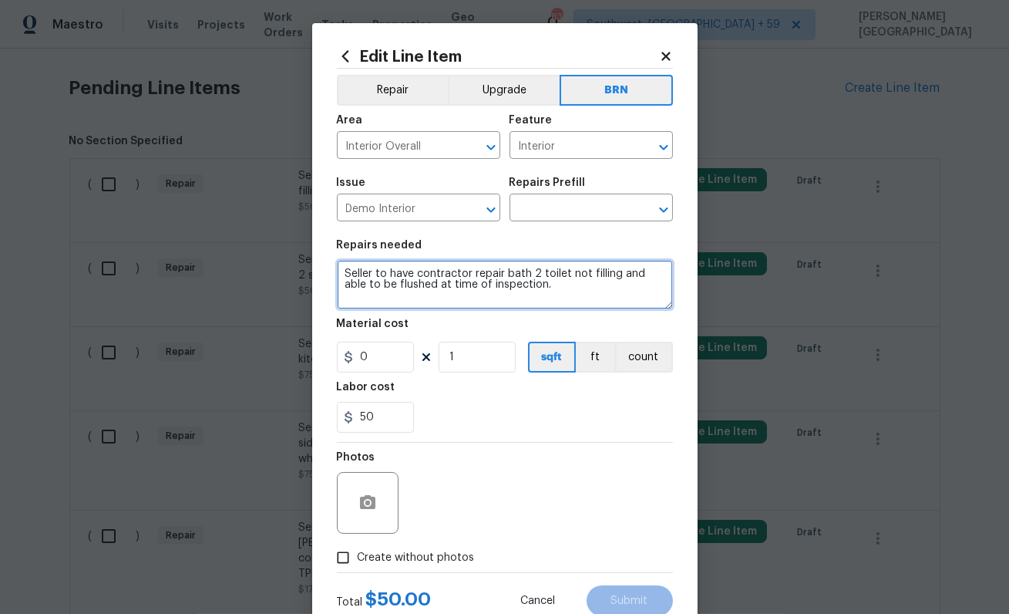
click at [486, 269] on textarea "Seller to have contractor repair bath 2 toilet not filling and able to be flush…" at bounding box center [505, 284] width 336 height 49
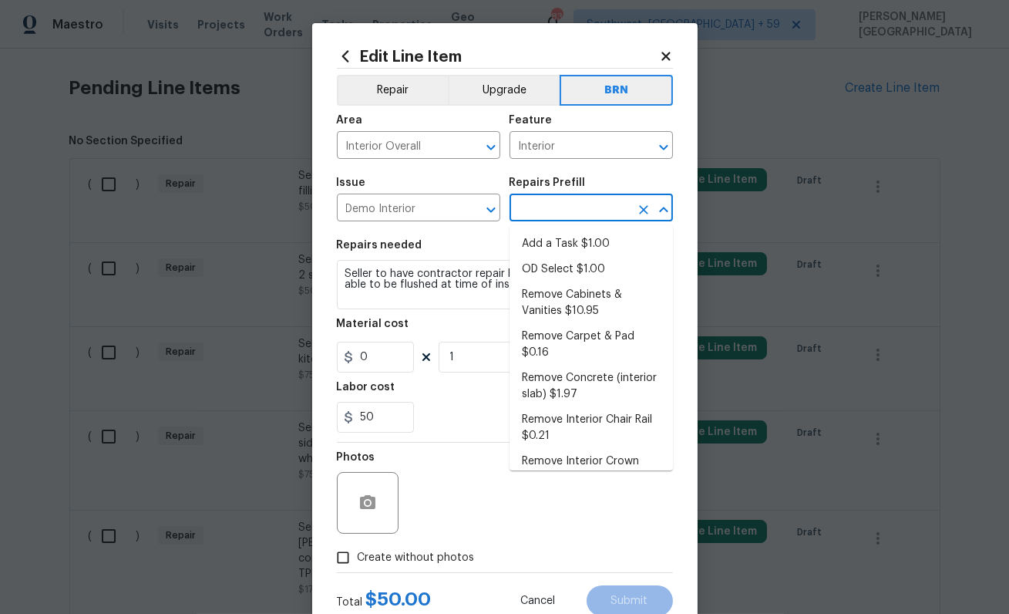
click at [523, 220] on input "text" at bounding box center [570, 209] width 120 height 24
click at [526, 274] on li "OD Select $1.00" at bounding box center [591, 269] width 163 height 25
type input "Demolition"
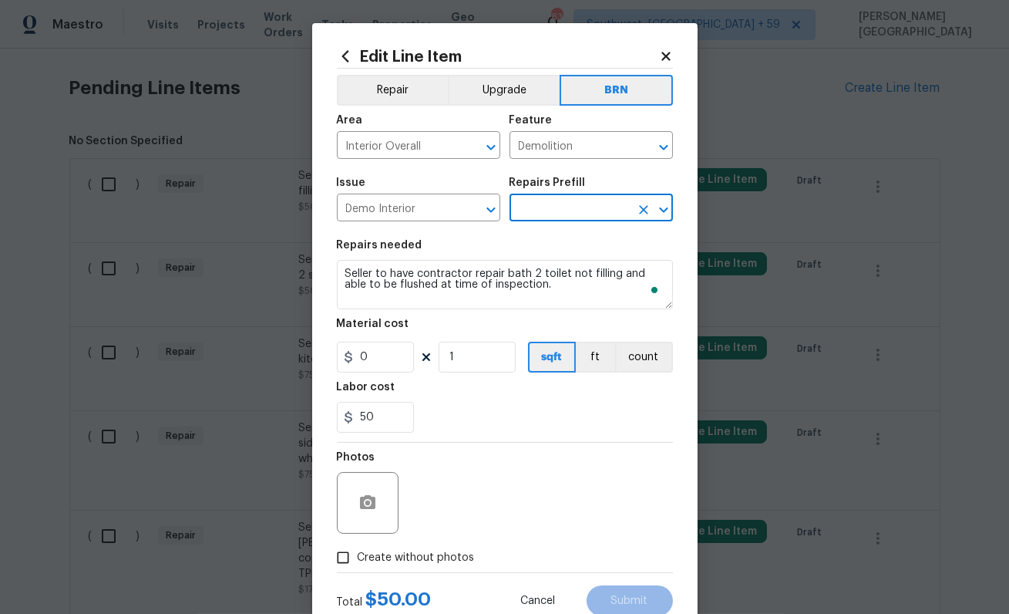
type textarea "Refer to the agreed upon scope document for further details."
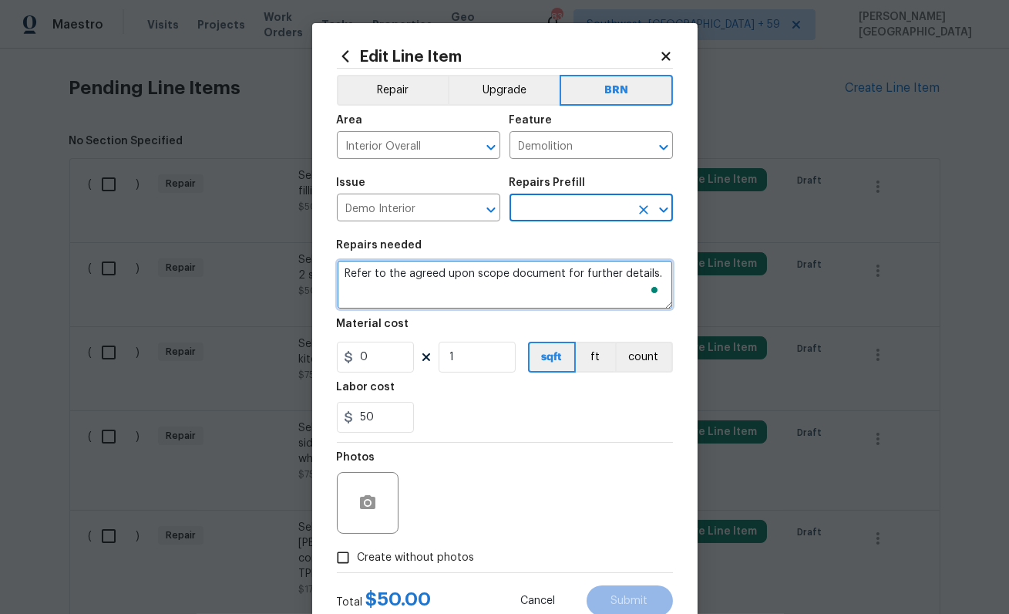
type input "OD Select $1.00"
type input "1"
click at [434, 281] on textarea "Seller to have contractor repair bath 2 toilet not filling and able to be flush…" at bounding box center [505, 284] width 336 height 49
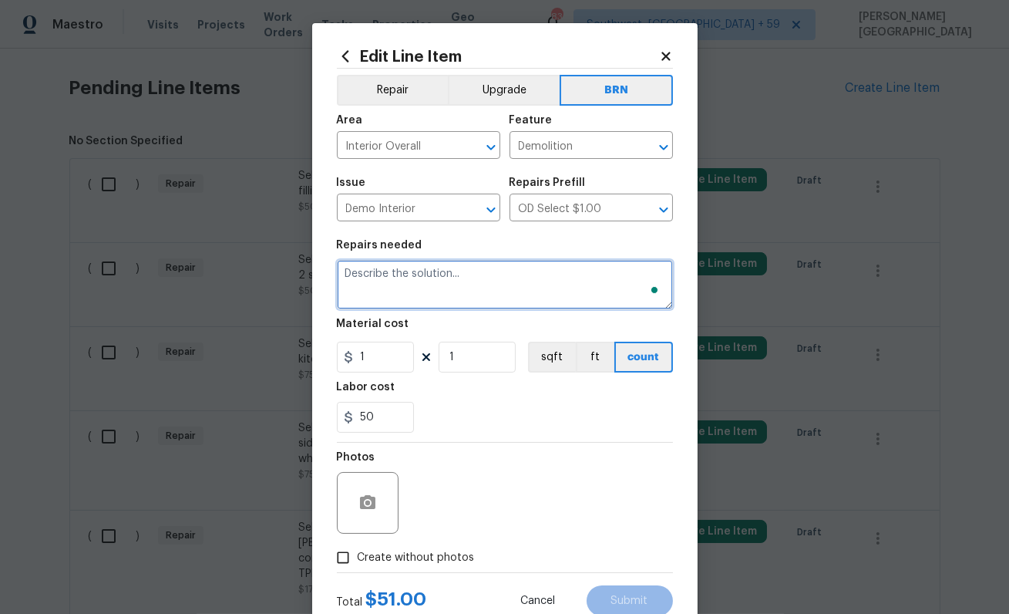
paste textarea "Seller to have contractor repair bath 2 toilet not filling and able to be flush…"
type textarea "Seller to have contractor repair bath 2 toilet not filling and able to be flush…"
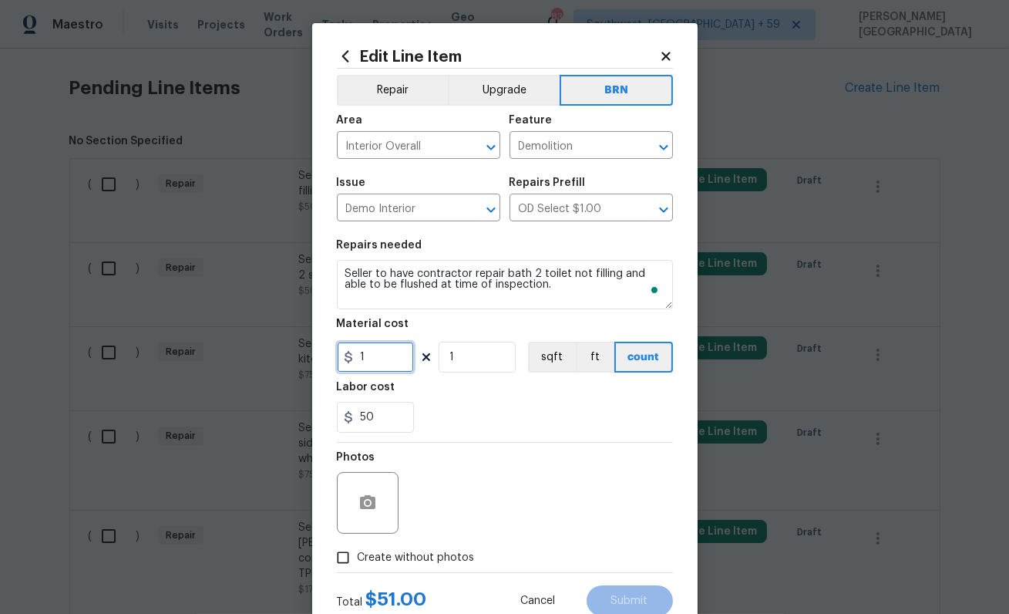
click at [362, 349] on input "1" at bounding box center [375, 357] width 77 height 31
type input "0"
click at [381, 493] on button "button" at bounding box center [367, 502] width 37 height 37
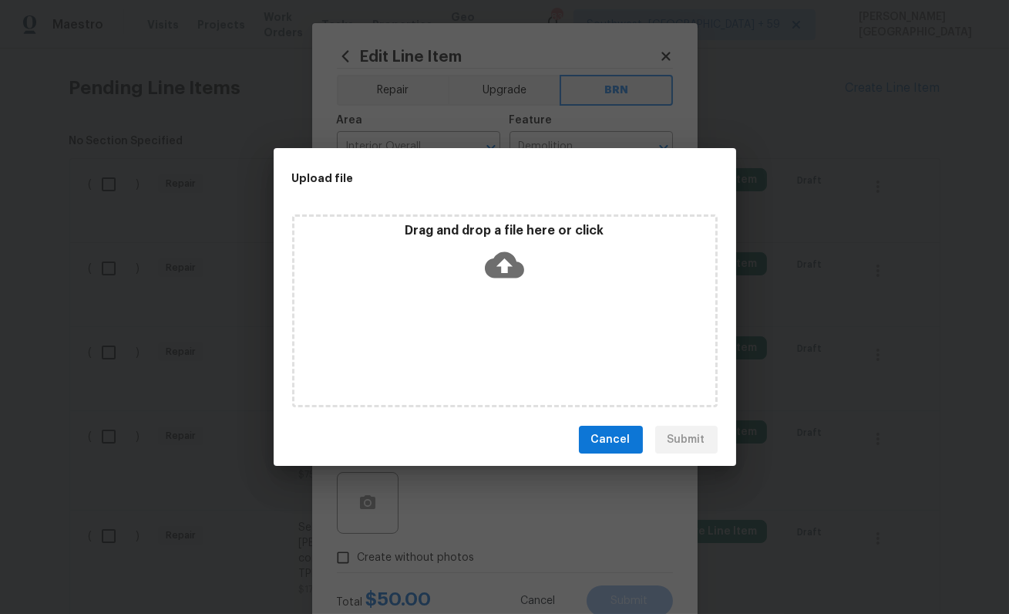
click at [505, 256] on icon at bounding box center [504, 265] width 39 height 26
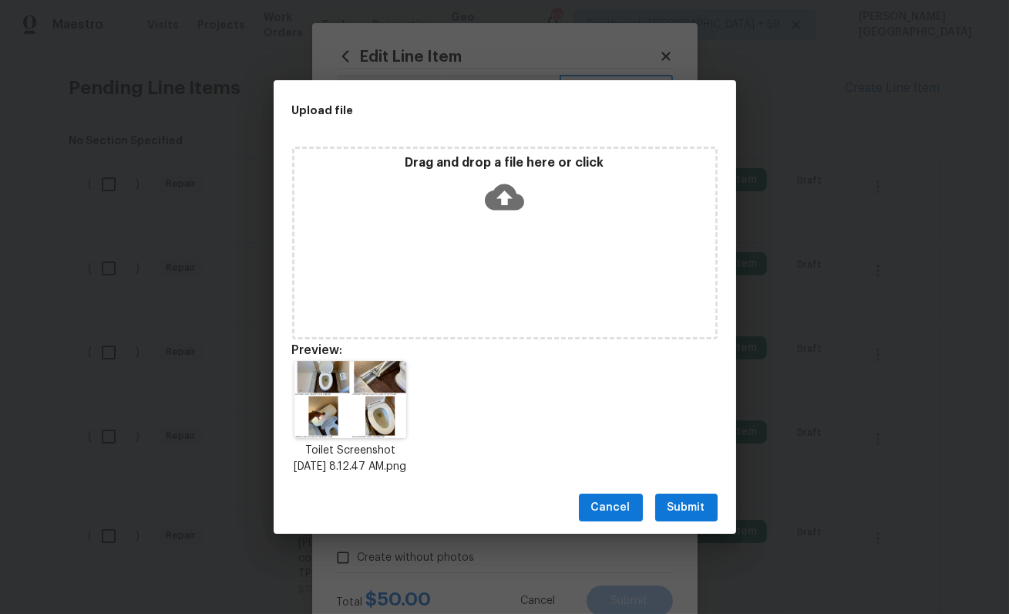
click at [693, 512] on span "Submit" at bounding box center [687, 507] width 38 height 19
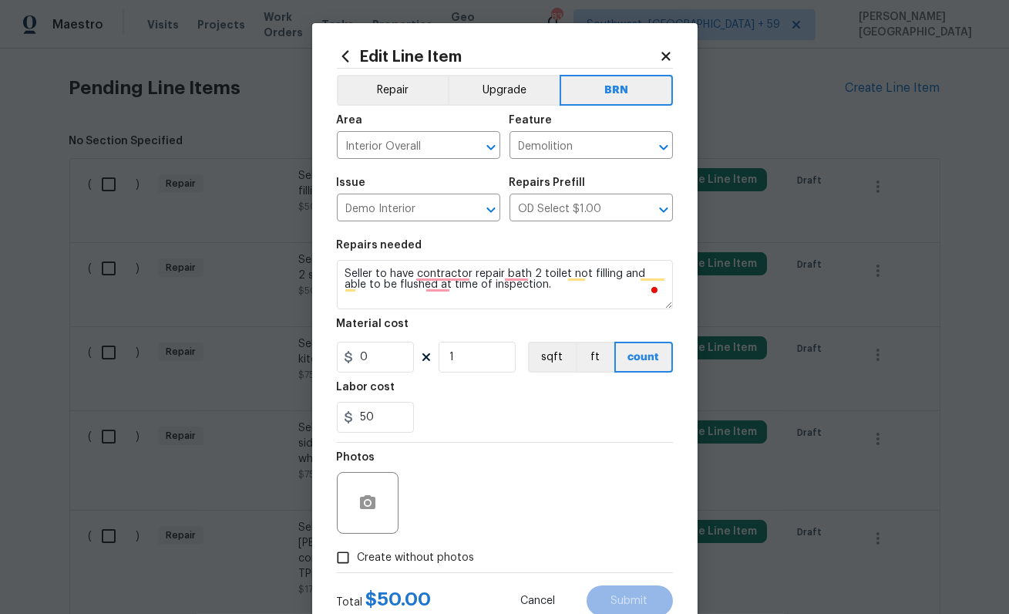
click at [630, 520] on div "Photos" at bounding box center [505, 493] width 336 height 100
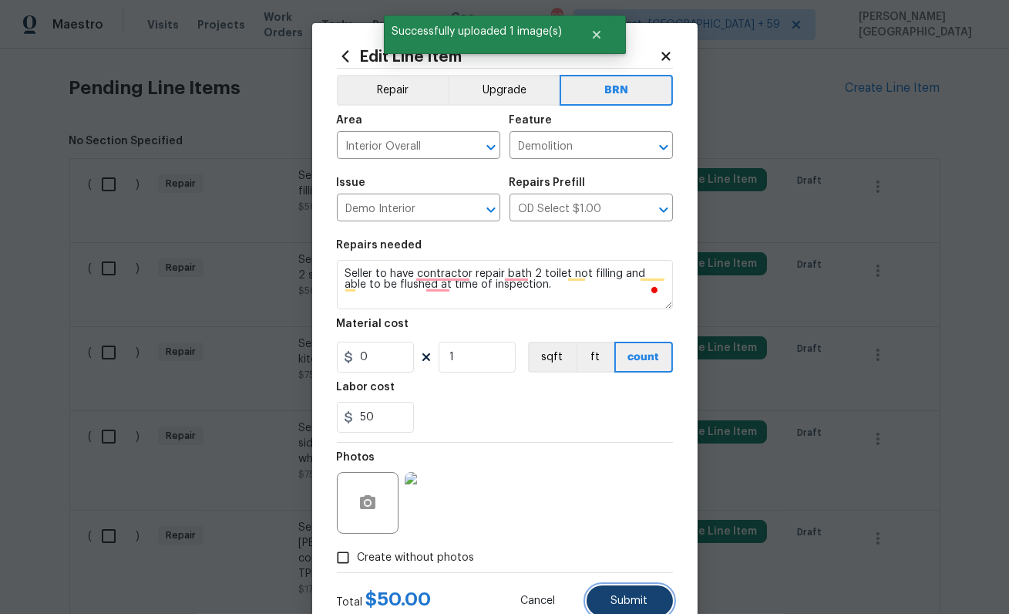
click at [637, 601] on span "Submit" at bounding box center [629, 601] width 37 height 12
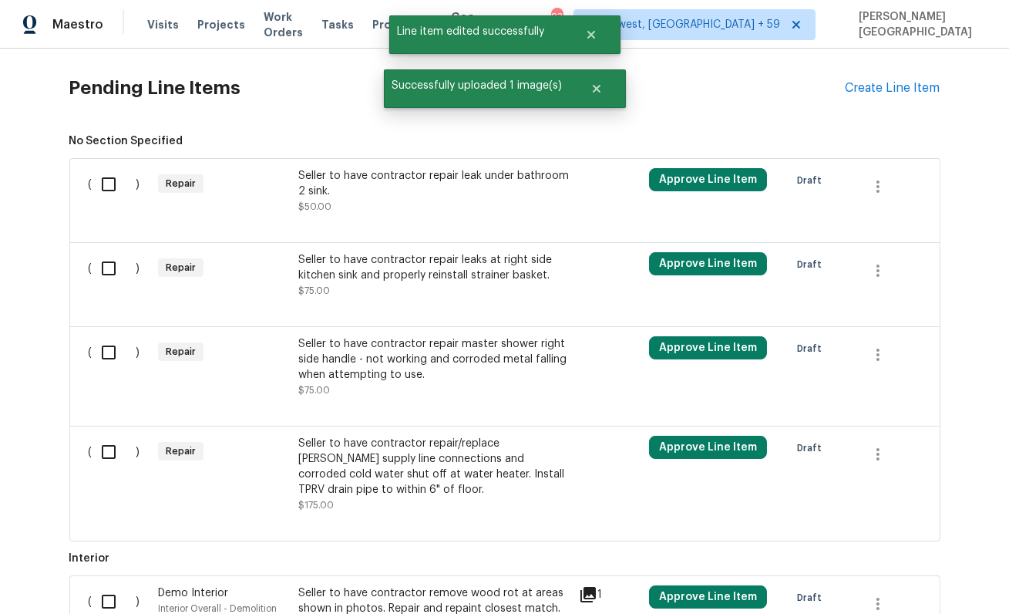
click at [452, 185] on div "Seller to have contractor repair leak under bathroom 2 sink." at bounding box center [433, 183] width 271 height 31
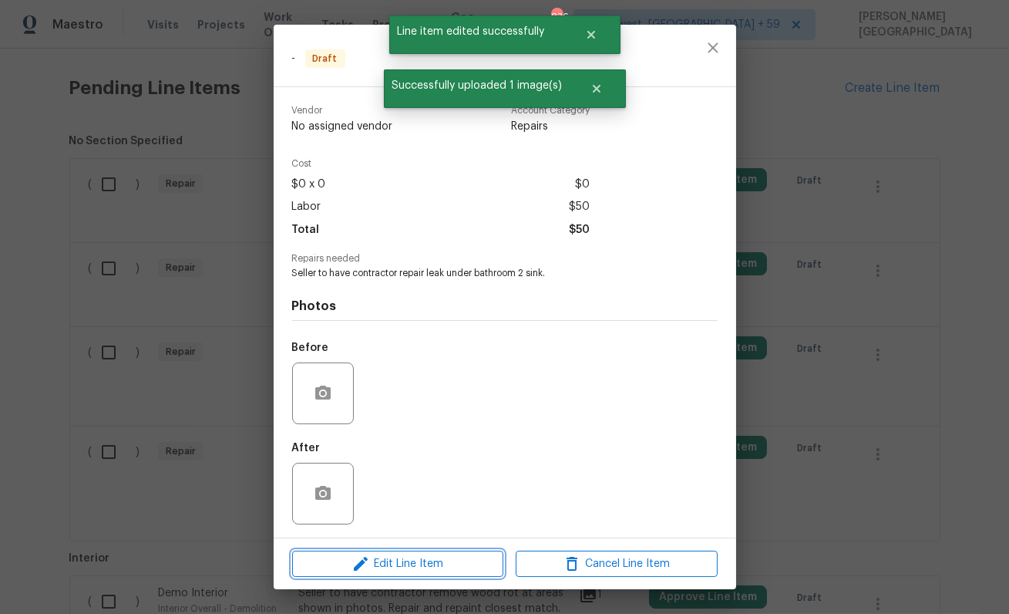
click at [409, 554] on span "Edit Line Item" at bounding box center [398, 563] width 202 height 19
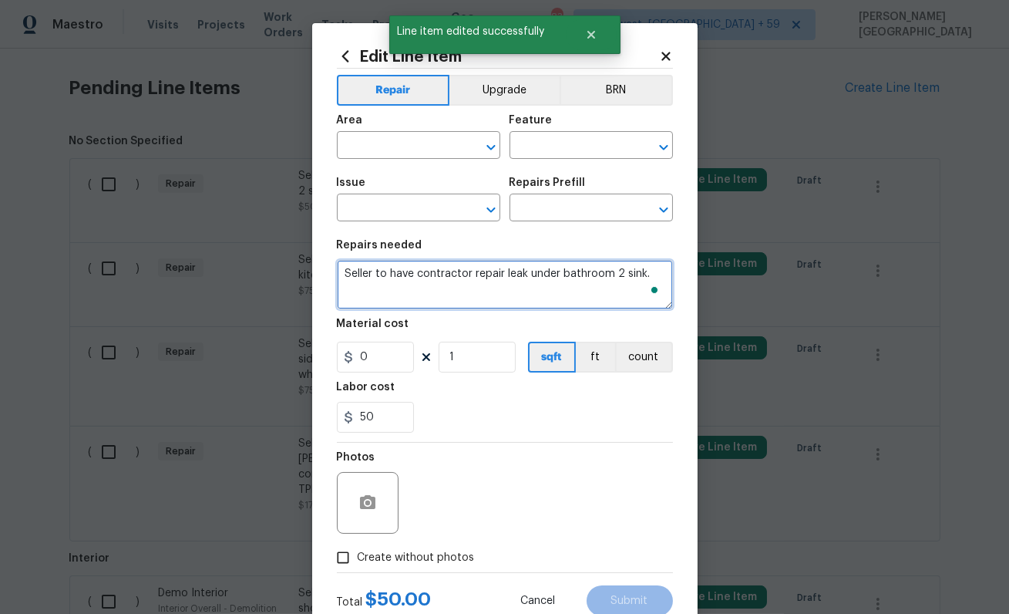
click at [462, 280] on textarea "Seller to have contractor repair leak under bathroom 2 sink." at bounding box center [505, 284] width 336 height 49
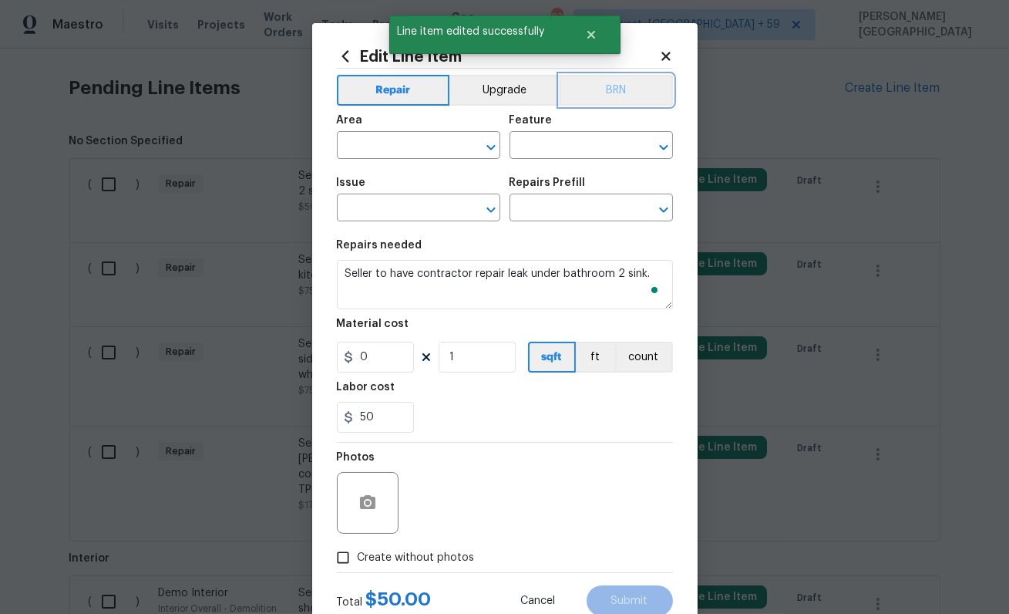
click at [616, 96] on button "BRN" at bounding box center [616, 90] width 113 height 31
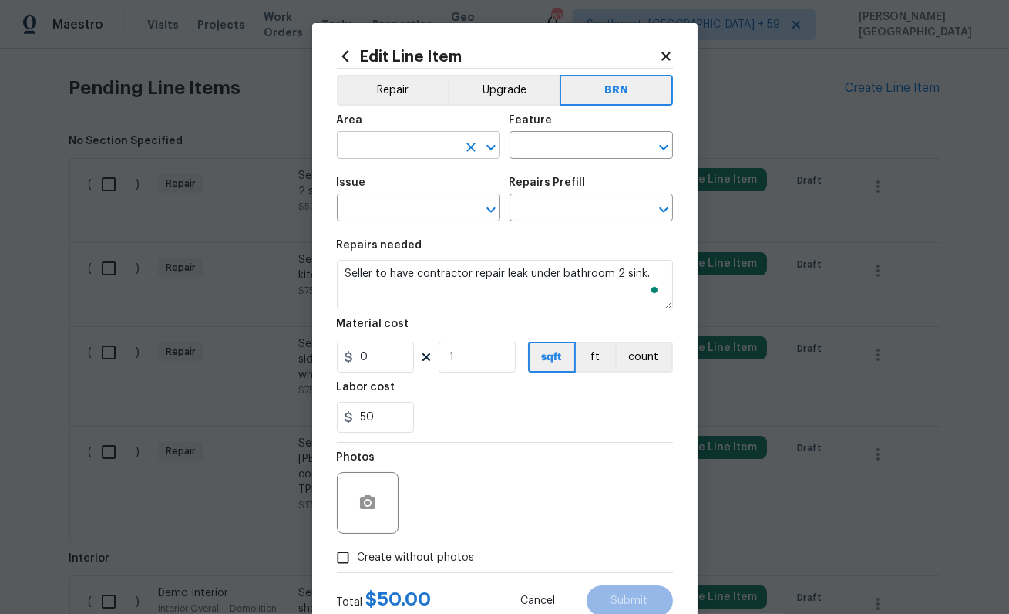
click at [412, 152] on input "text" at bounding box center [397, 147] width 120 height 24
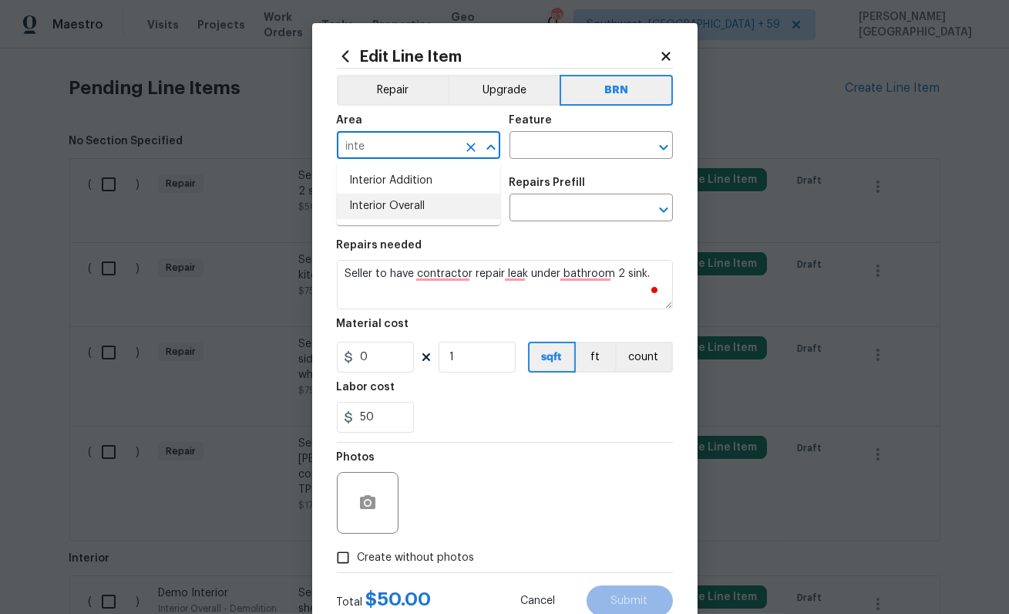
click at [433, 210] on li "Interior Overall" at bounding box center [418, 206] width 163 height 25
type input "Interior Overall"
click at [579, 136] on input "text" at bounding box center [570, 147] width 120 height 24
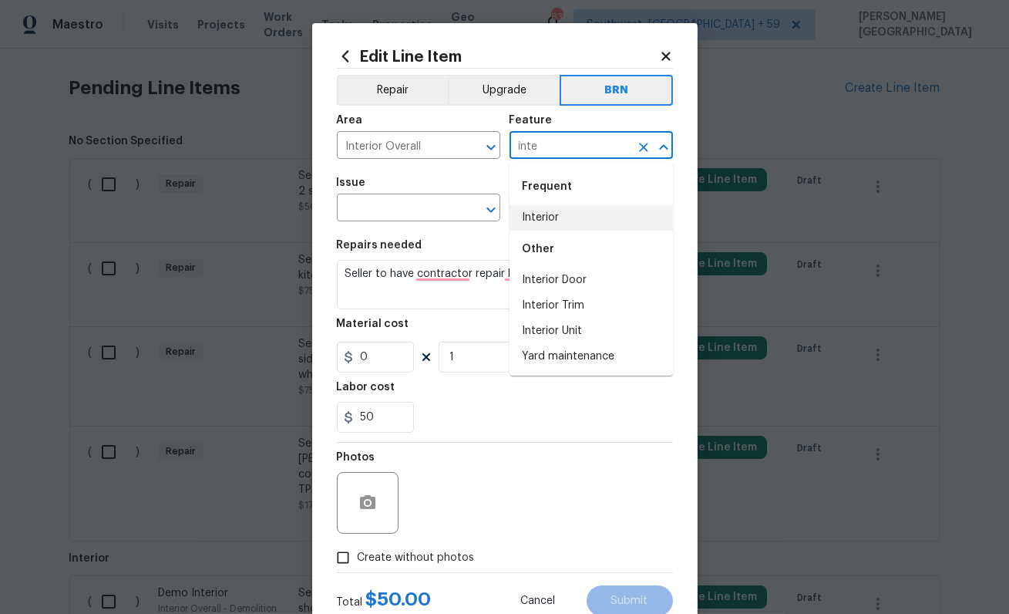
click at [592, 210] on li "Interior" at bounding box center [591, 217] width 163 height 25
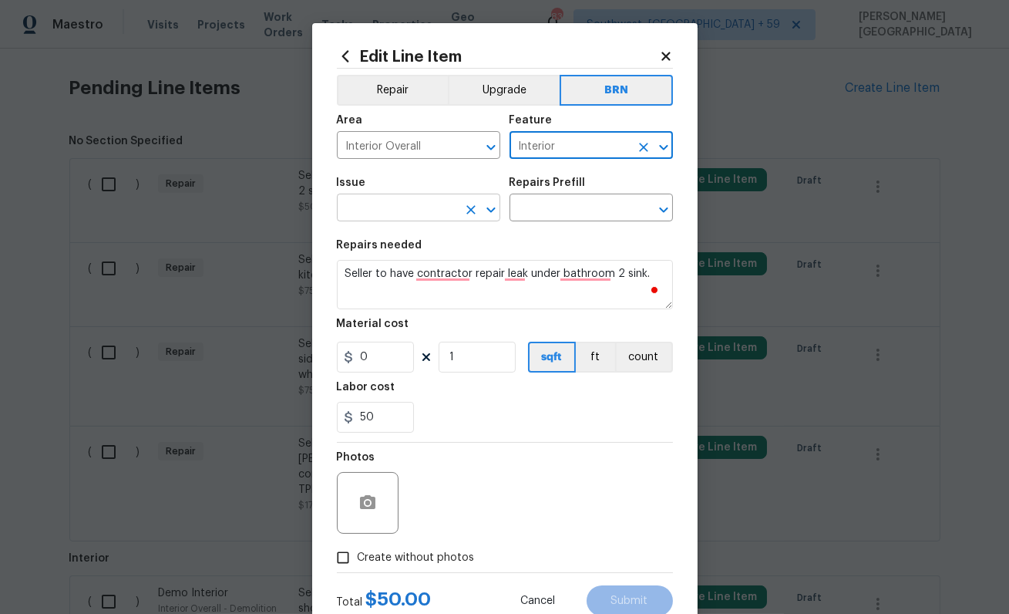
type input "Interior"
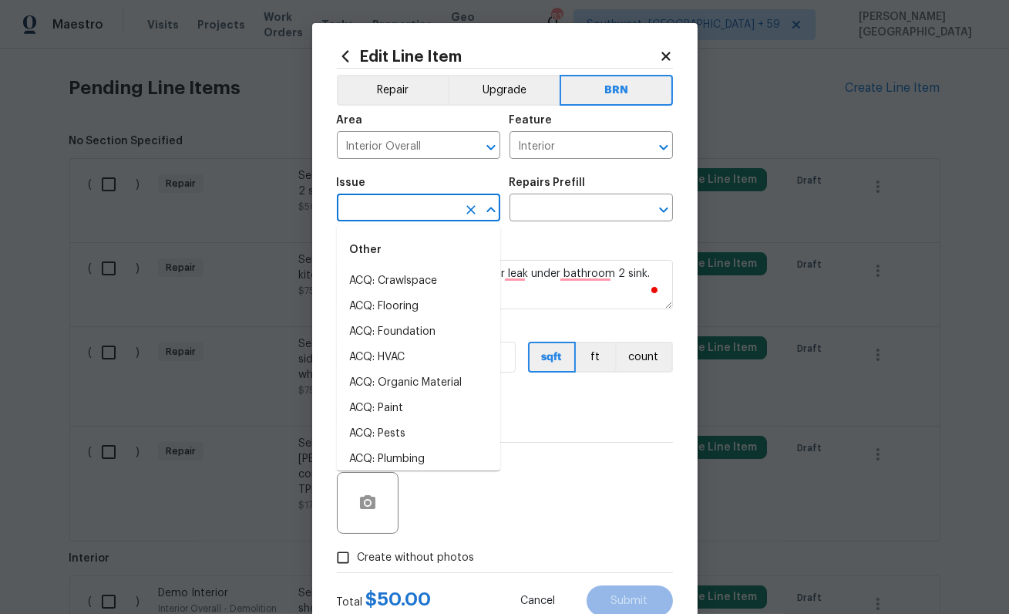
click at [426, 214] on input "text" at bounding box center [397, 209] width 120 height 24
click at [408, 267] on div "Other" at bounding box center [418, 249] width 163 height 37
click at [412, 280] on li "Demo Interior" at bounding box center [418, 280] width 163 height 25
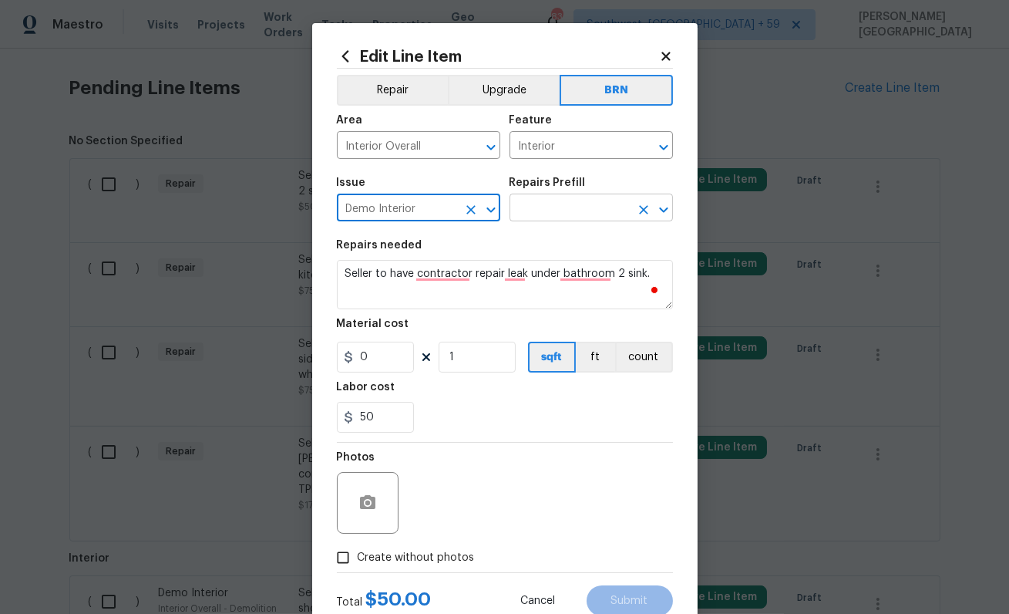
type input "Demo Interior"
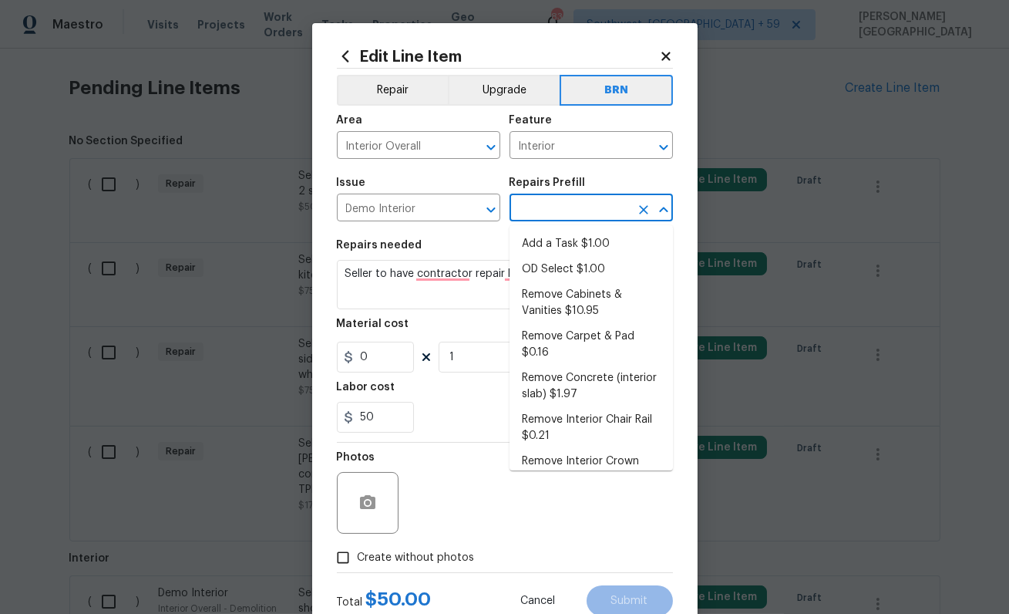
click at [582, 202] on input "text" at bounding box center [570, 209] width 120 height 24
click at [577, 274] on li "OD Select $1.00" at bounding box center [591, 269] width 163 height 25
type input "Demolition"
type input "OD Select $1.00"
type textarea "Refer to the agreed upon scope document for further details."
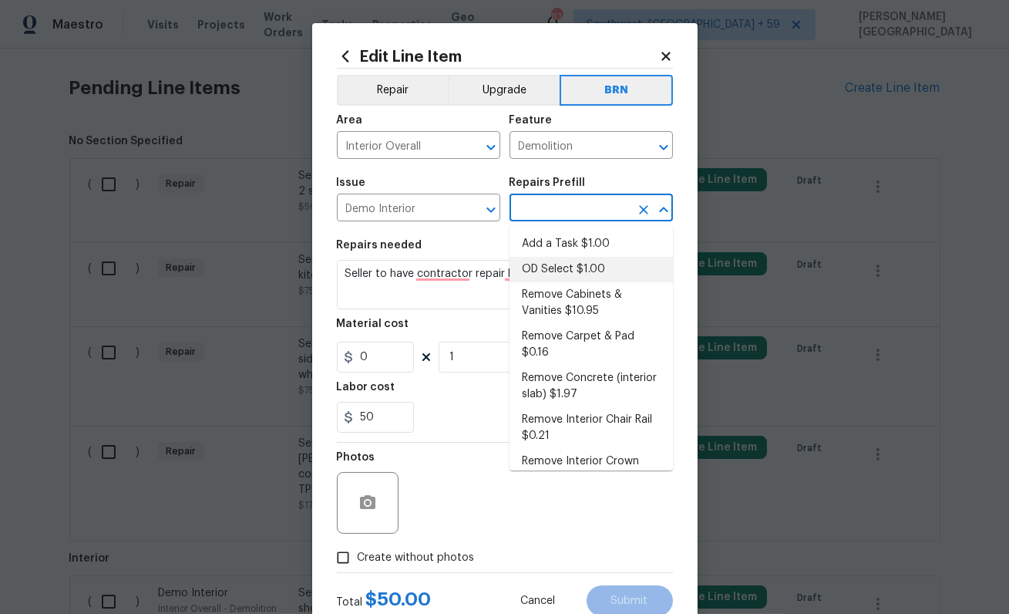
type input "1"
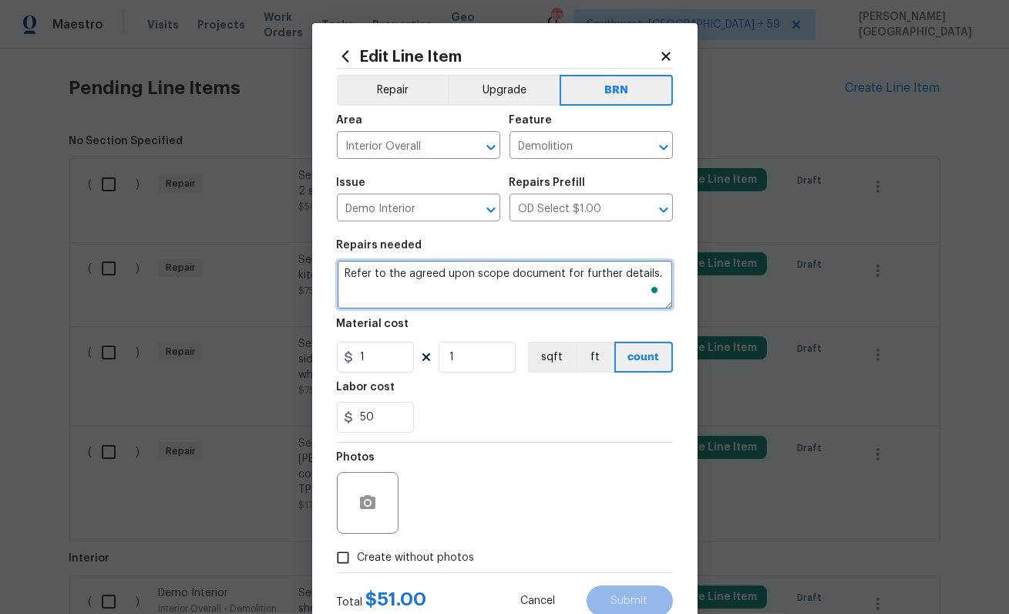
click at [478, 278] on textarea "Refer to the agreed upon scope document for further details." at bounding box center [505, 284] width 336 height 49
paste textarea "Seller to have contractor repair leak under bathroom 2 sink."
type textarea "Seller to have contractor repair leak under bathroom 2 sink."
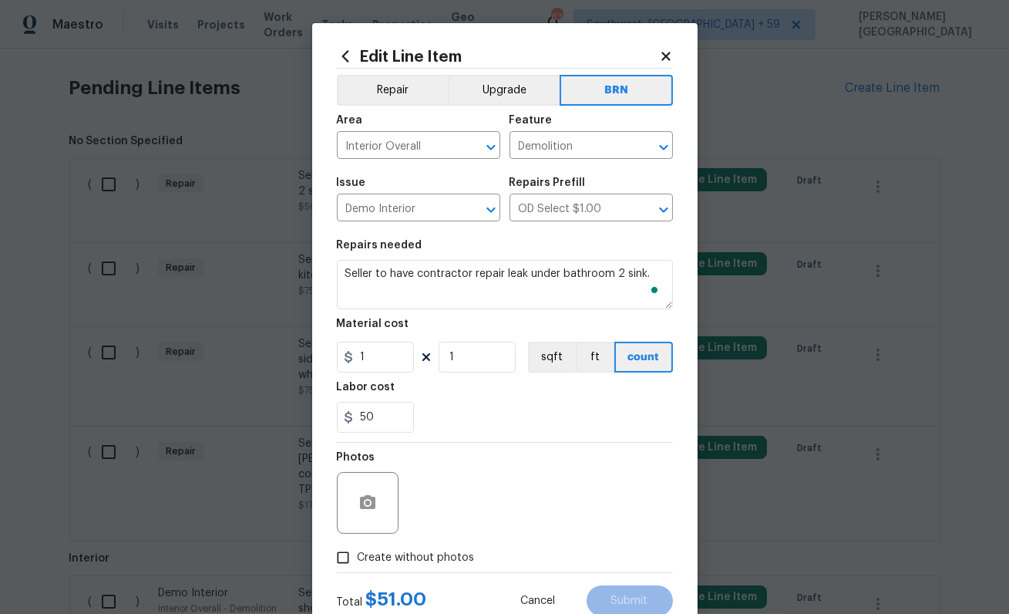
click at [376, 374] on section "Repairs needed Seller to have contractor repair leak under bathroom 2 sink. Mat…" at bounding box center [505, 336] width 336 height 211
click at [379, 358] on input "1" at bounding box center [375, 357] width 77 height 31
type input "0"
click at [382, 500] on button "button" at bounding box center [367, 502] width 37 height 37
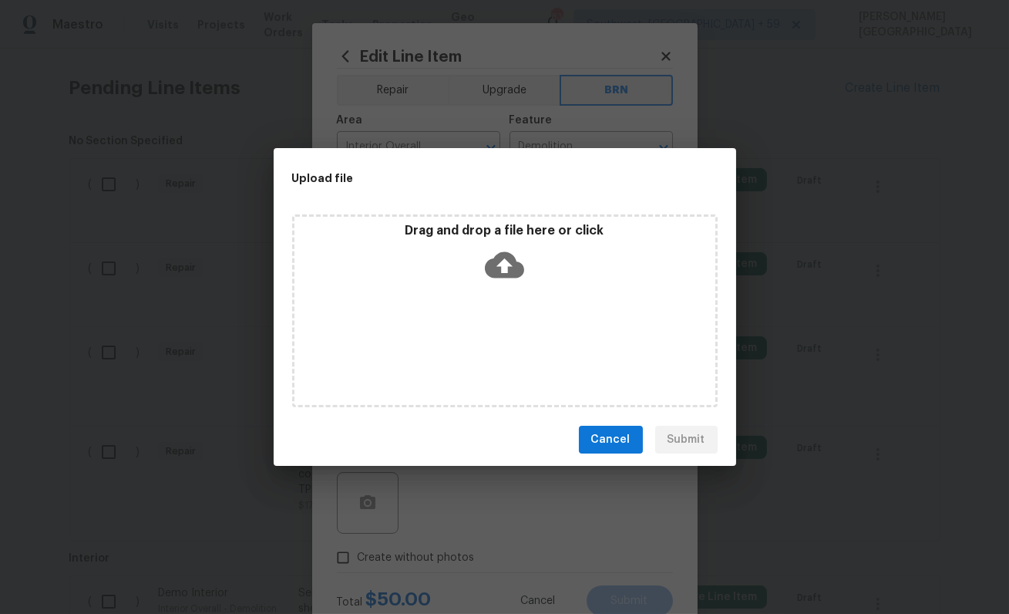
click at [502, 274] on icon at bounding box center [504, 265] width 39 height 26
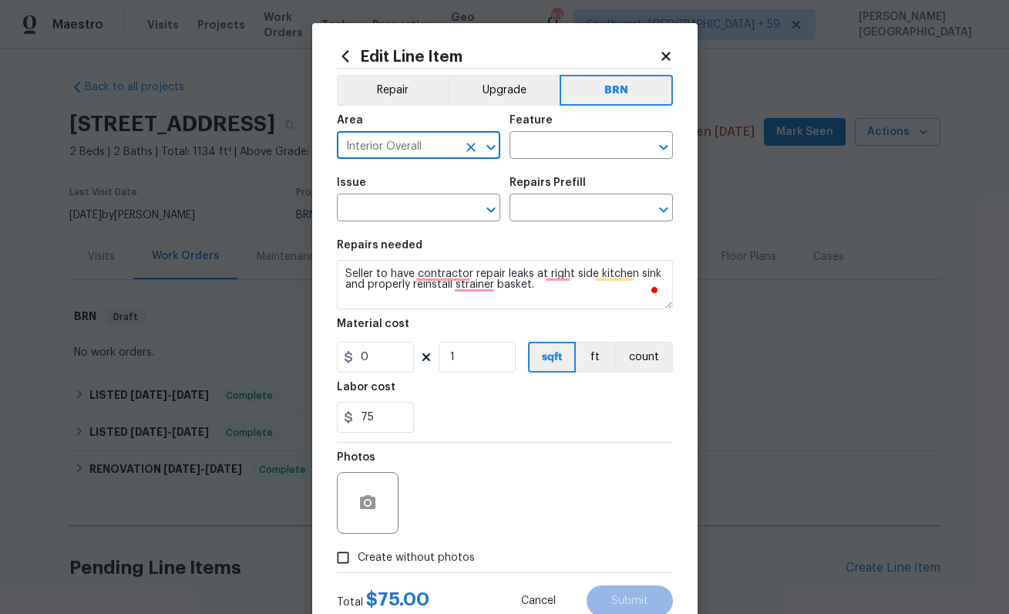
type input "Interior Overall"
click at [542, 137] on input "text" at bounding box center [570, 147] width 120 height 24
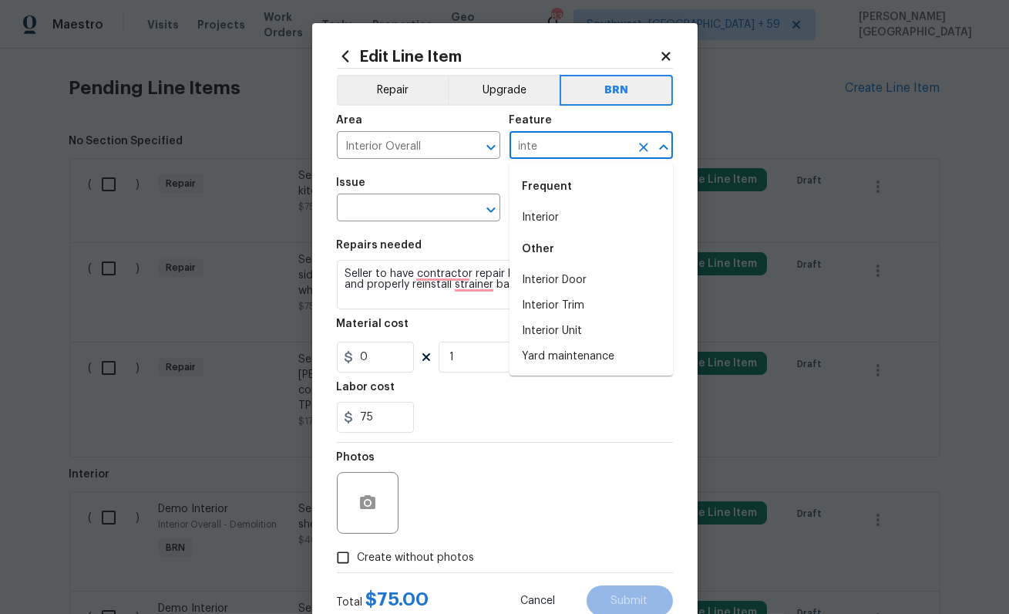
click at [556, 211] on li "Interior" at bounding box center [591, 217] width 163 height 25
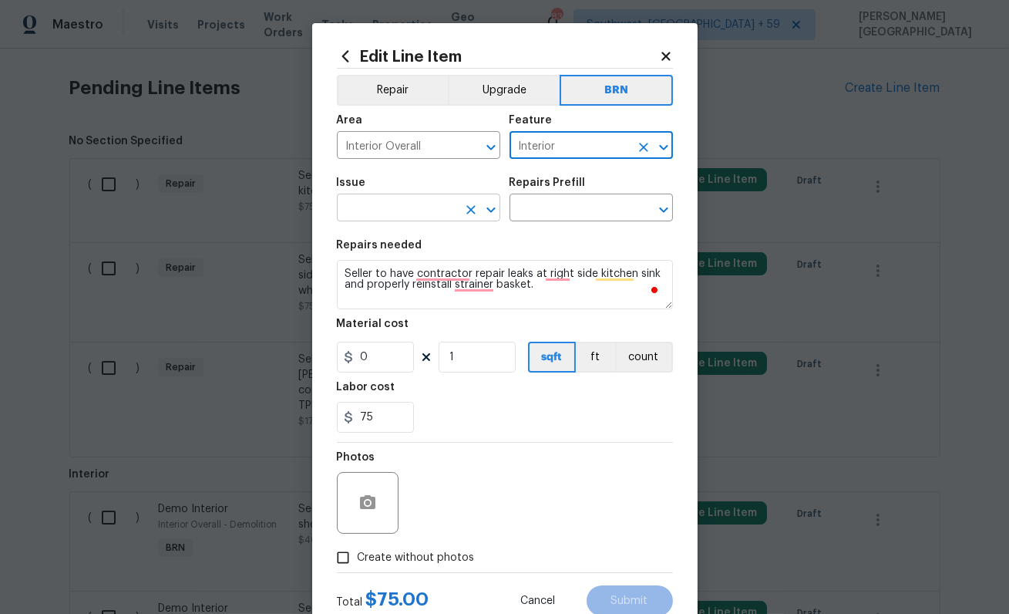
type input "Interior"
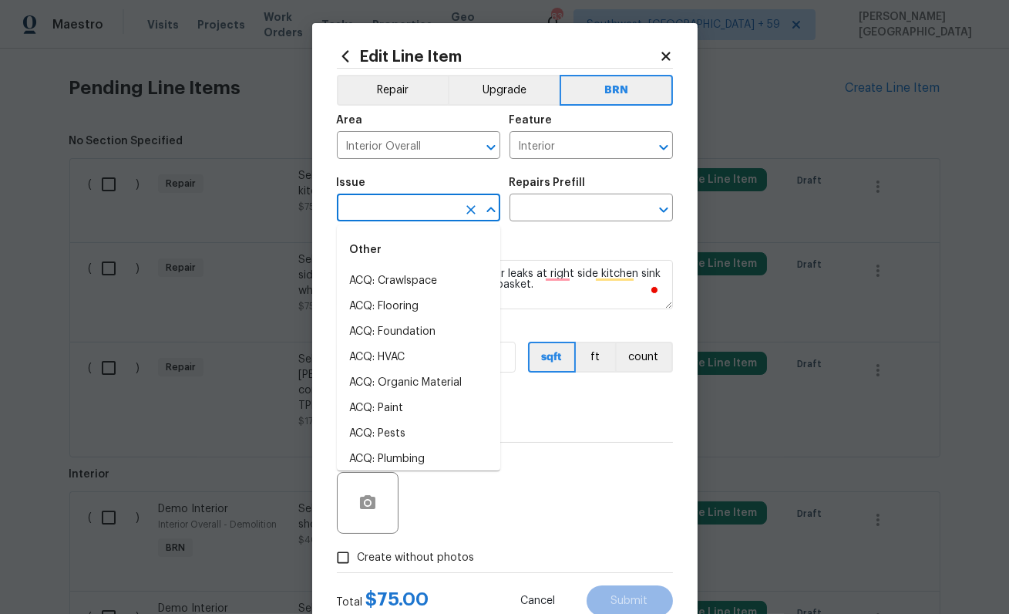
click at [418, 206] on input "text" at bounding box center [397, 209] width 120 height 24
click at [435, 282] on li "Demo Interior" at bounding box center [418, 280] width 163 height 25
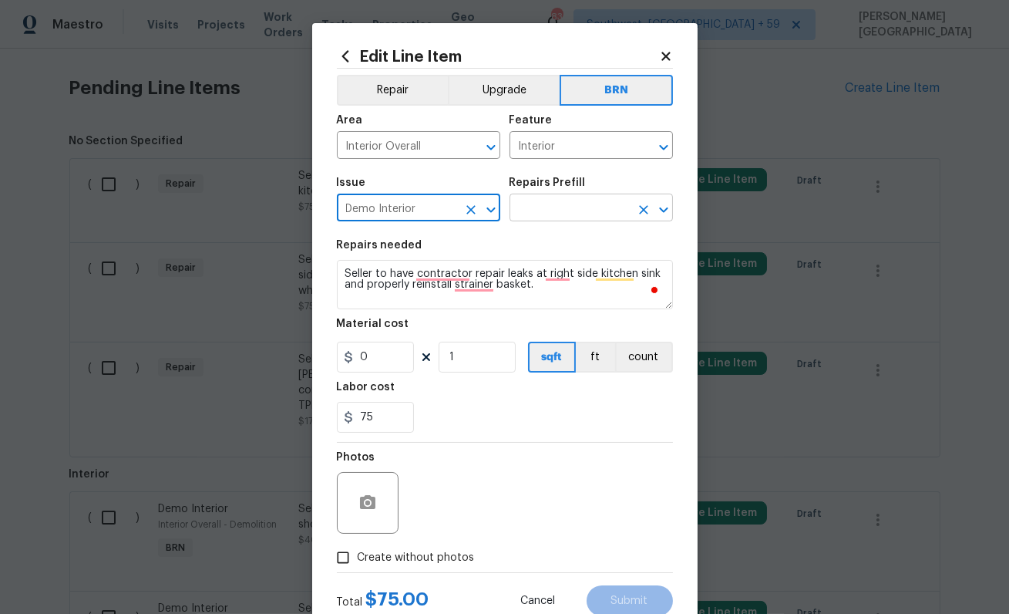
type input "Demo Interior"
click at [549, 207] on input "text" at bounding box center [570, 209] width 120 height 24
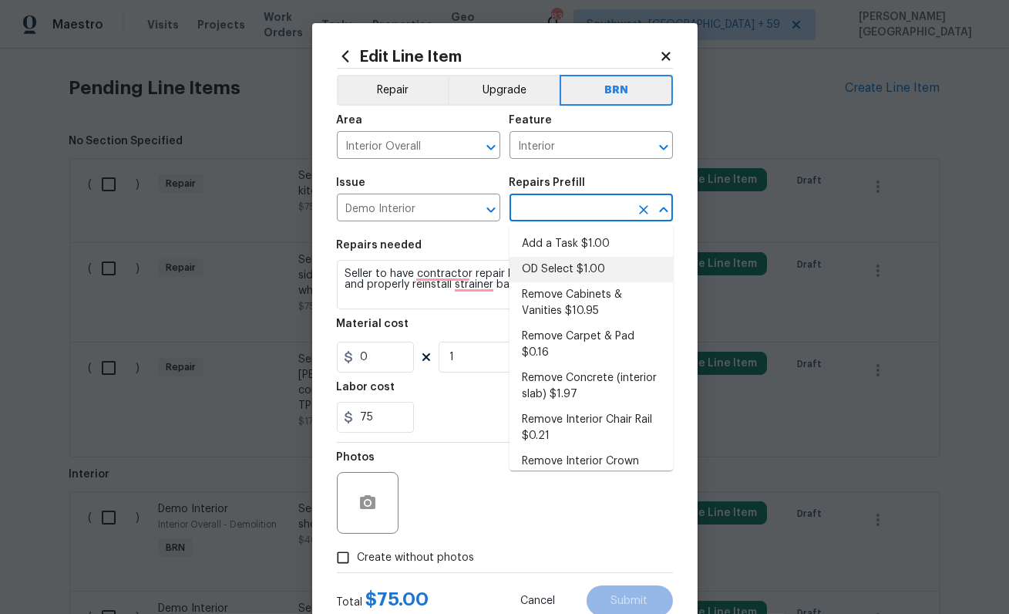
click at [549, 268] on li "OD Select $1.00" at bounding box center [591, 269] width 163 height 25
type input "Demolition"
type input "OD Select $1.00"
type input "1"
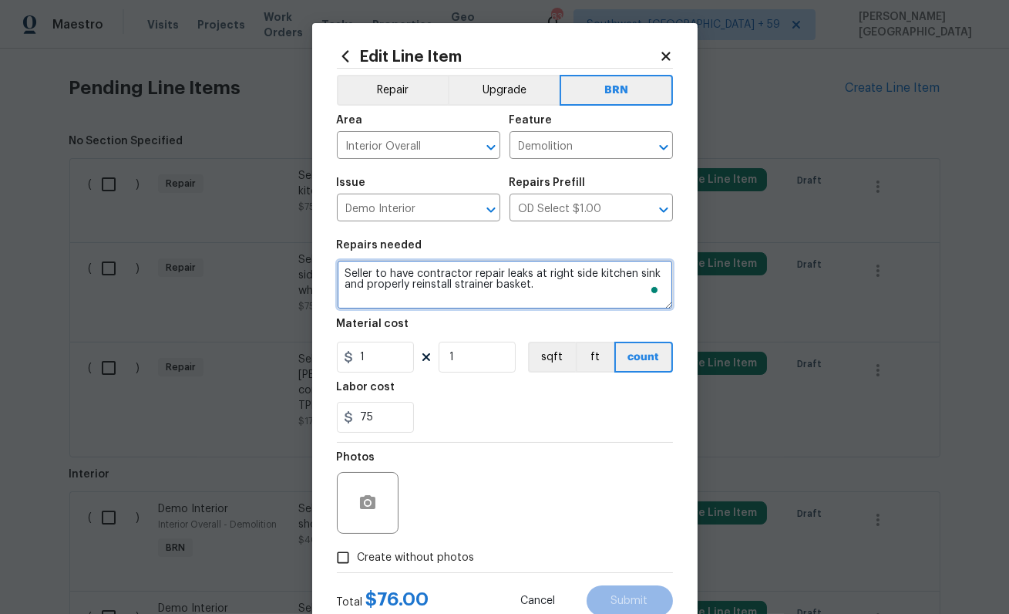
click at [456, 271] on textarea "Refer to the agreed upon scope document for further details." at bounding box center [505, 284] width 336 height 49
type textarea "Refer to the agreed upon scope document for further details."
paste textarea "Seller to have contractor repair leaks at right side kitchen sink and properly …"
type textarea "Seller to have contractor repair leaks at right side kitchen sink and properly …"
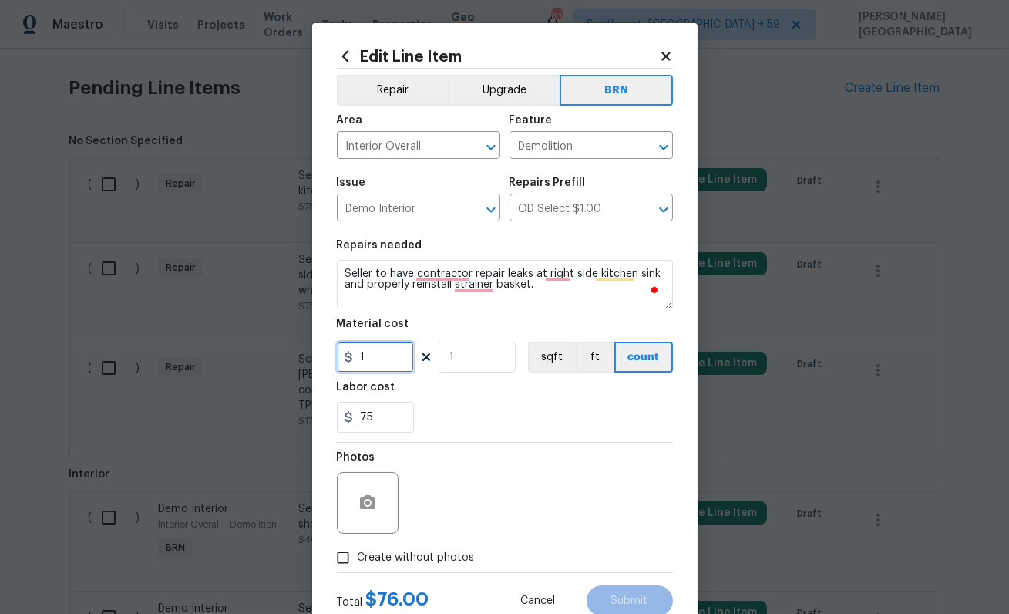
click at [388, 354] on input "1" at bounding box center [375, 357] width 77 height 31
type input "0"
click at [365, 486] on button "button" at bounding box center [367, 502] width 37 height 37
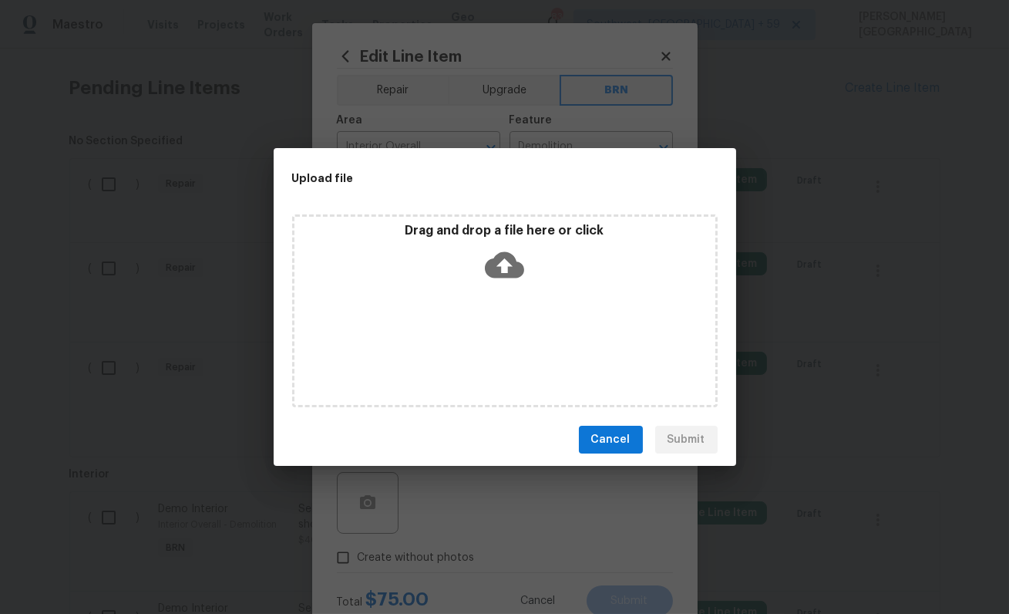
click at [501, 263] on icon at bounding box center [504, 264] width 39 height 39
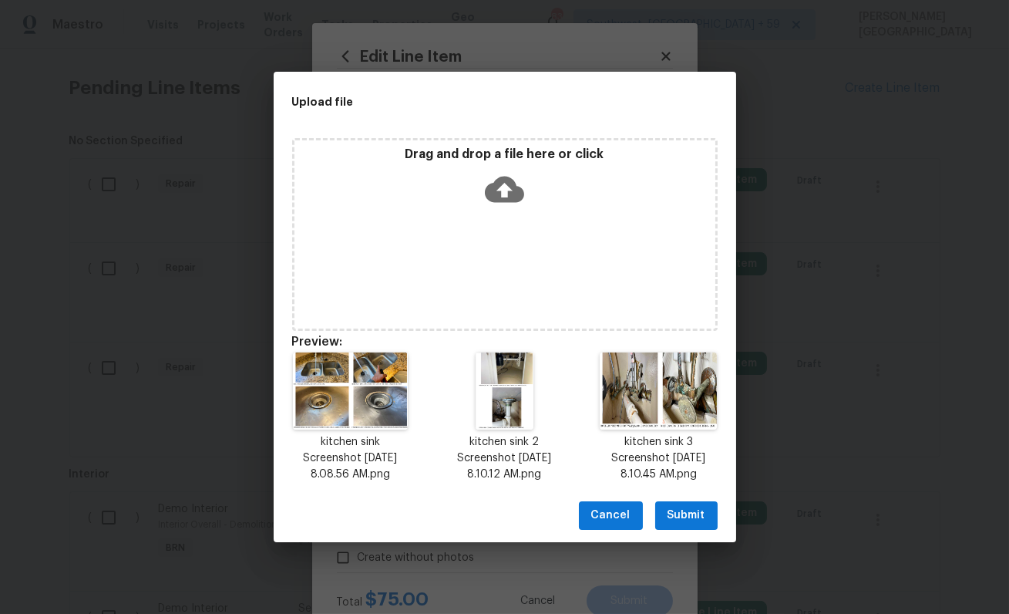
click at [689, 521] on span "Submit" at bounding box center [687, 515] width 38 height 19
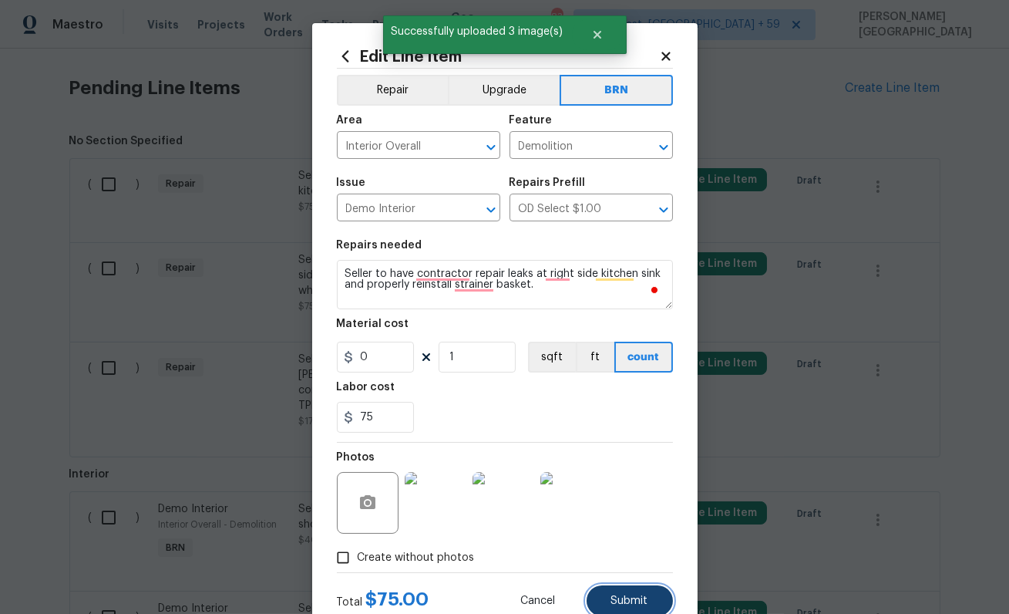
click at [629, 605] on span "Submit" at bounding box center [629, 601] width 37 height 12
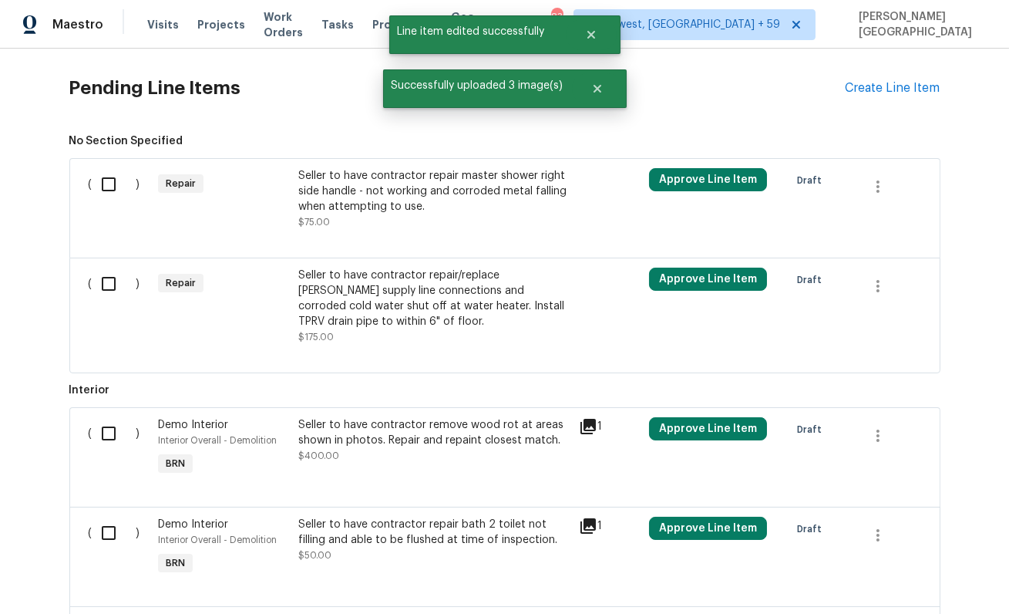
click at [372, 194] on div "Seller to have contractor repair master shower right side handle - not working …" at bounding box center [433, 191] width 271 height 46
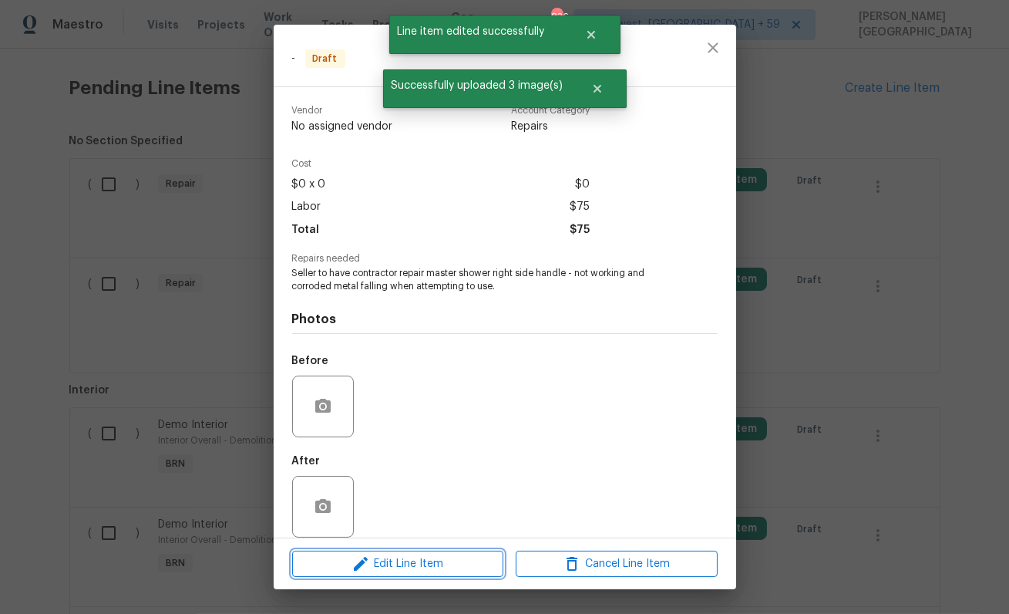
click at [378, 559] on span "Edit Line Item" at bounding box center [398, 563] width 202 height 19
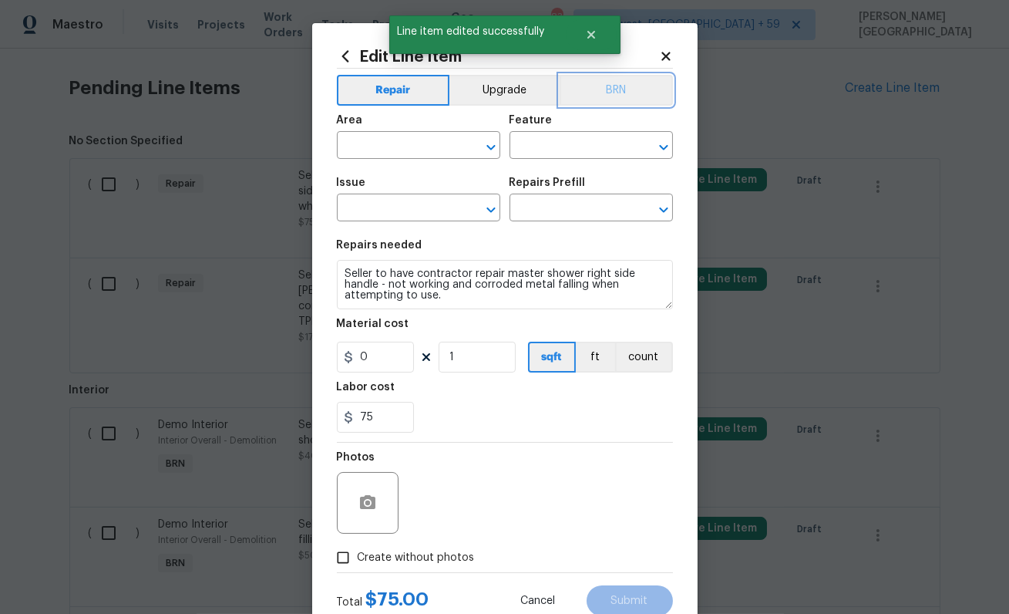
click at [629, 78] on button "BRN" at bounding box center [616, 90] width 113 height 31
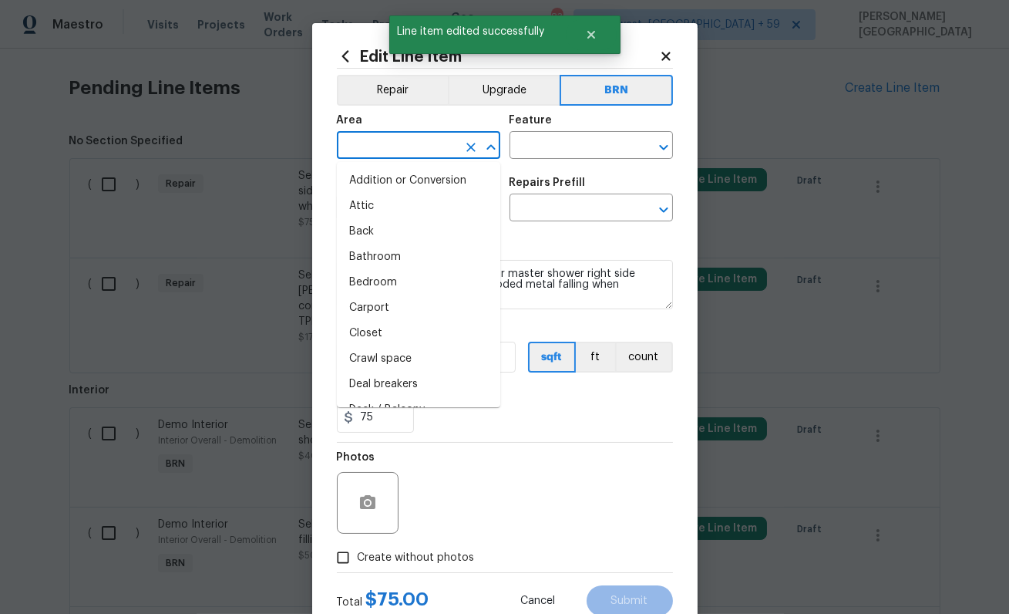
click at [369, 157] on input "text" at bounding box center [397, 147] width 120 height 24
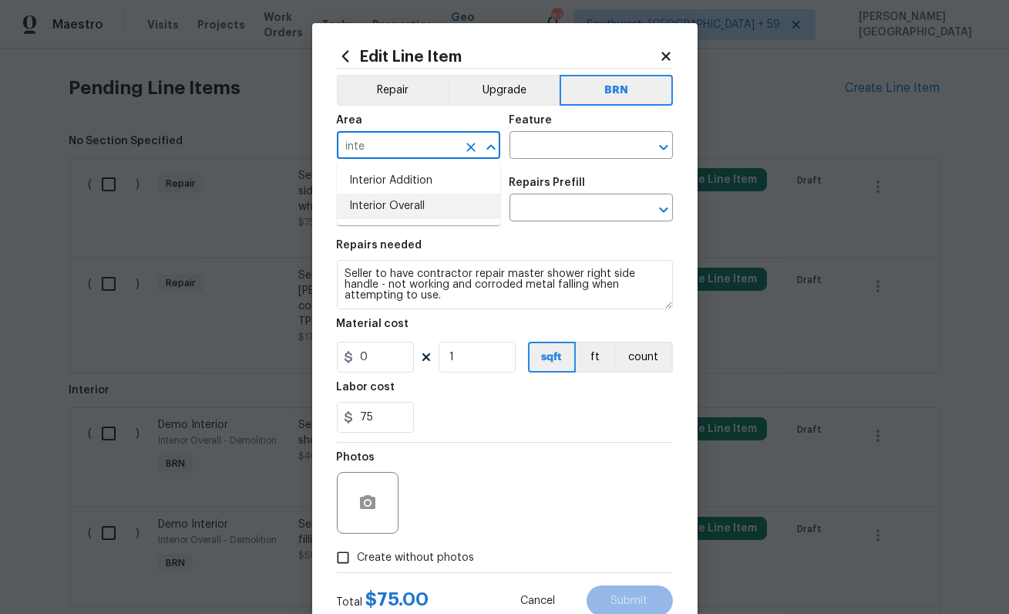
click at [377, 212] on li "Interior Overall" at bounding box center [418, 206] width 163 height 25
type input "Interior Overall"
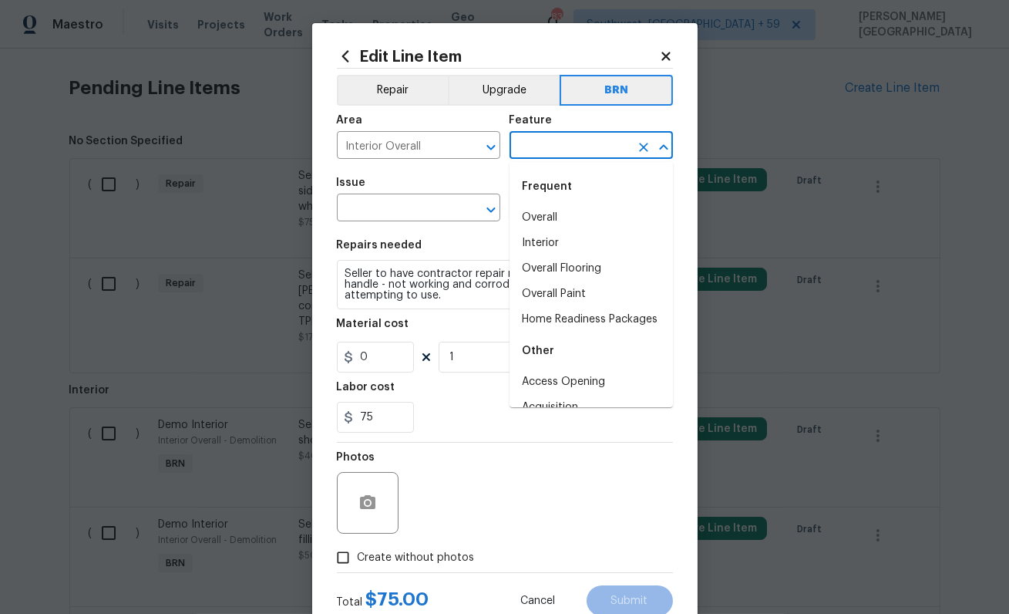
click at [522, 146] on input "text" at bounding box center [570, 147] width 120 height 24
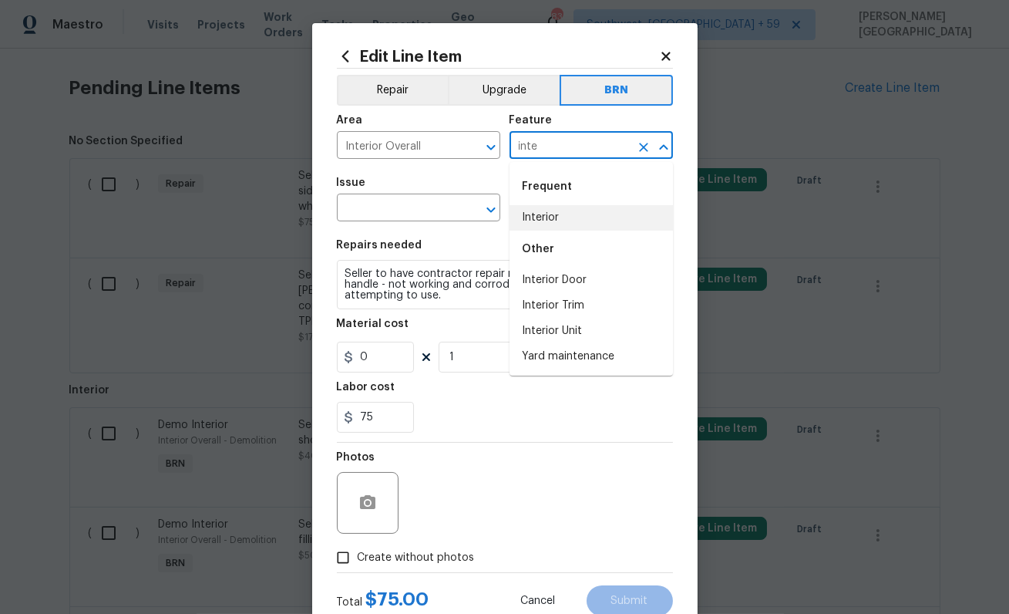
click at [553, 219] on li "Interior" at bounding box center [591, 217] width 163 height 25
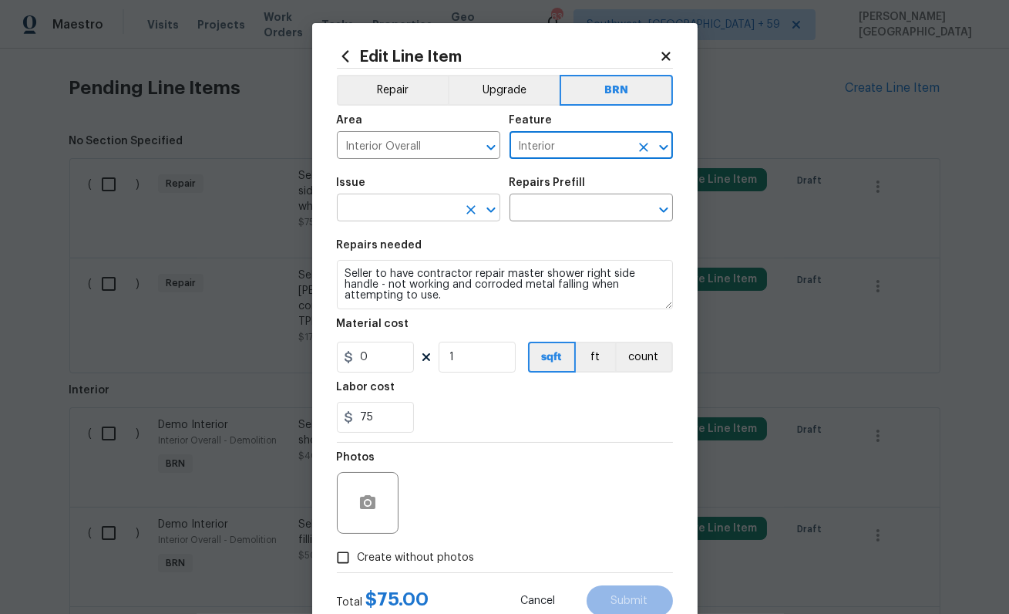
type input "Interior"
click at [416, 216] on input "text" at bounding box center [397, 209] width 120 height 24
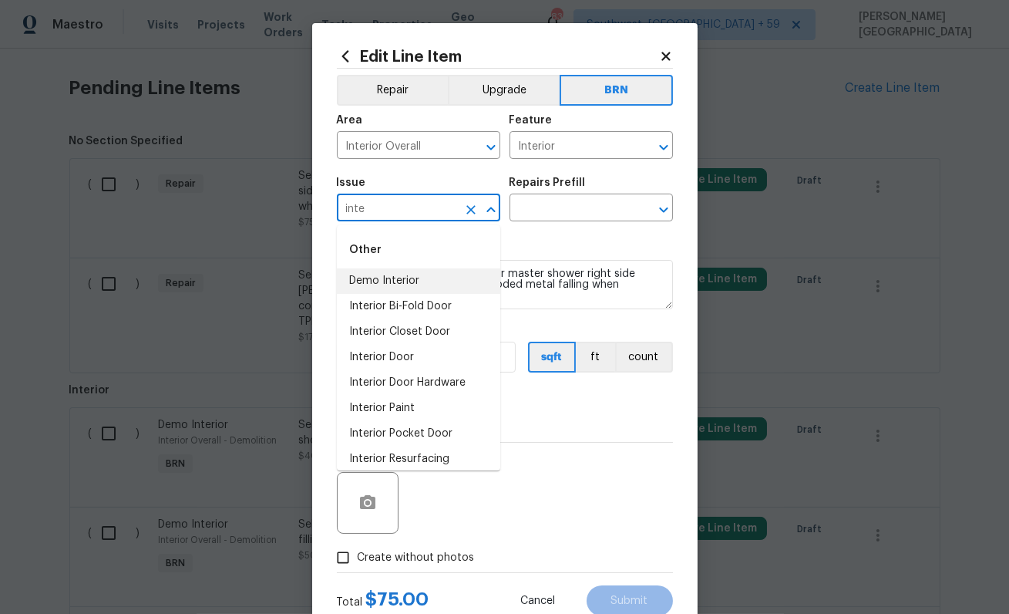
click at [426, 275] on li "Demo Interior" at bounding box center [418, 280] width 163 height 25
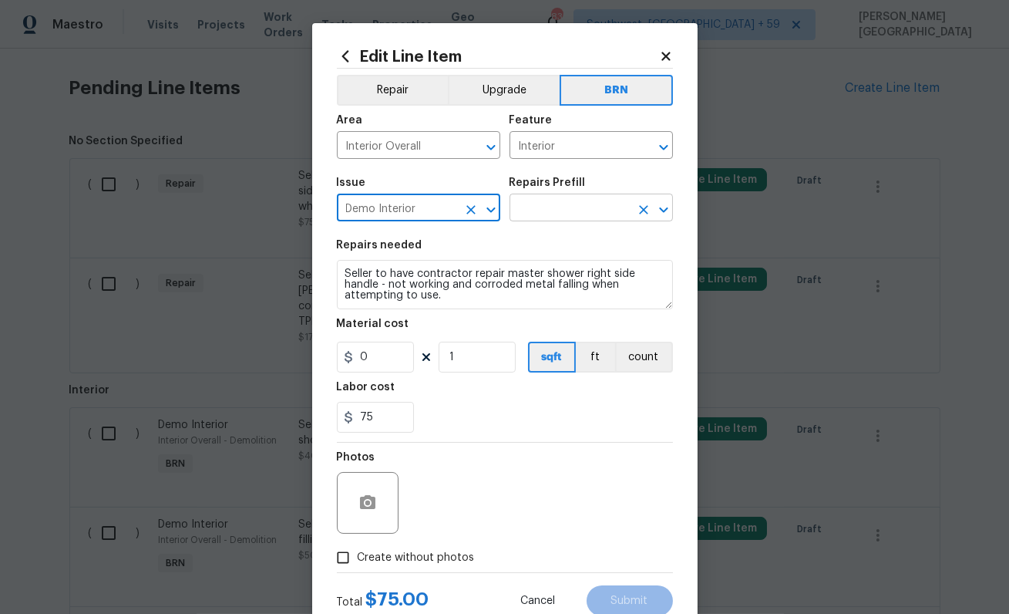
type input "Demo Interior"
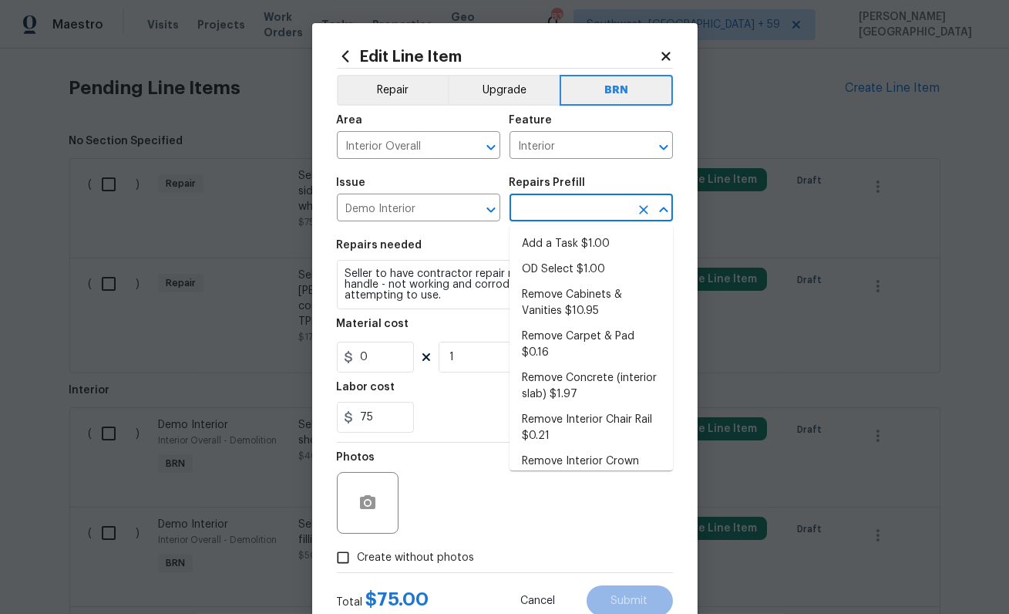
click at [558, 206] on input "text" at bounding box center [570, 209] width 120 height 24
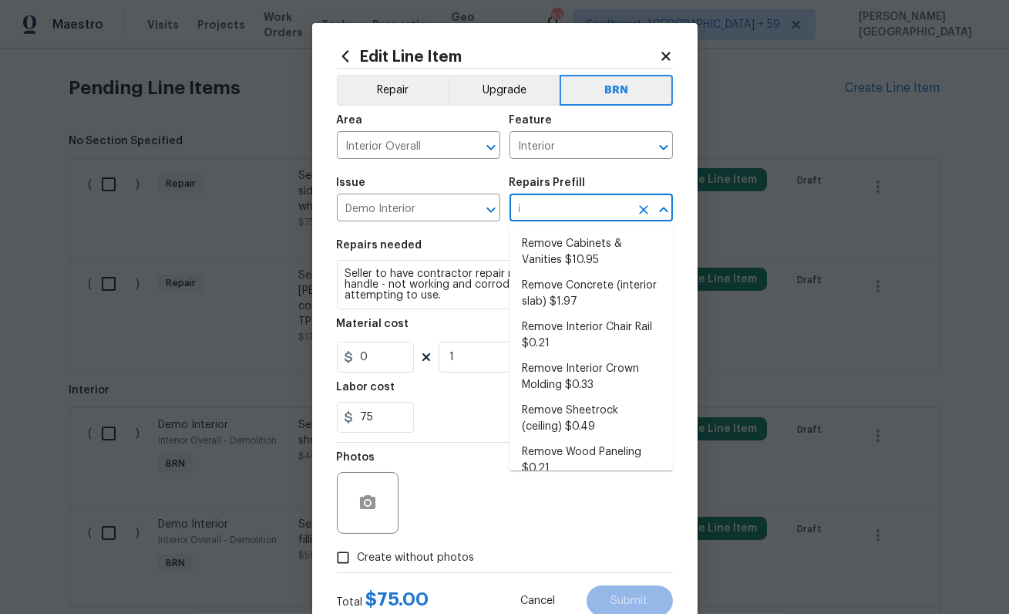
type input "in"
click at [577, 276] on li "Remove Concrete (interior slab) $1.97" at bounding box center [591, 294] width 163 height 42
type input "Demolition"
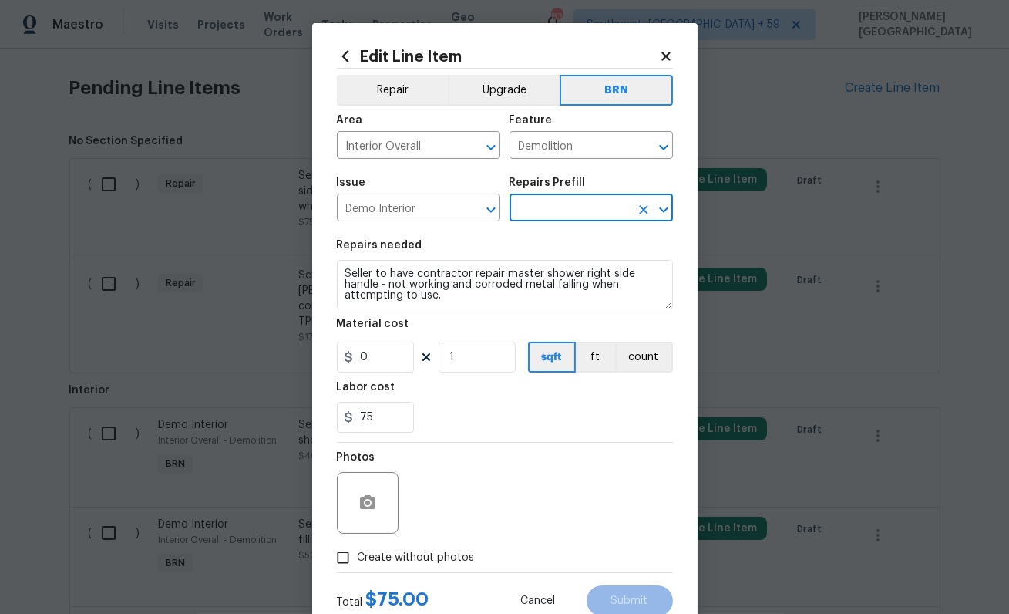
type input "Remove Concrete (interior slab) $1.97"
type textarea "Demo/remove and properly dispose of the concrete (1''-4'') as outlined by the P…"
type input "1.97"
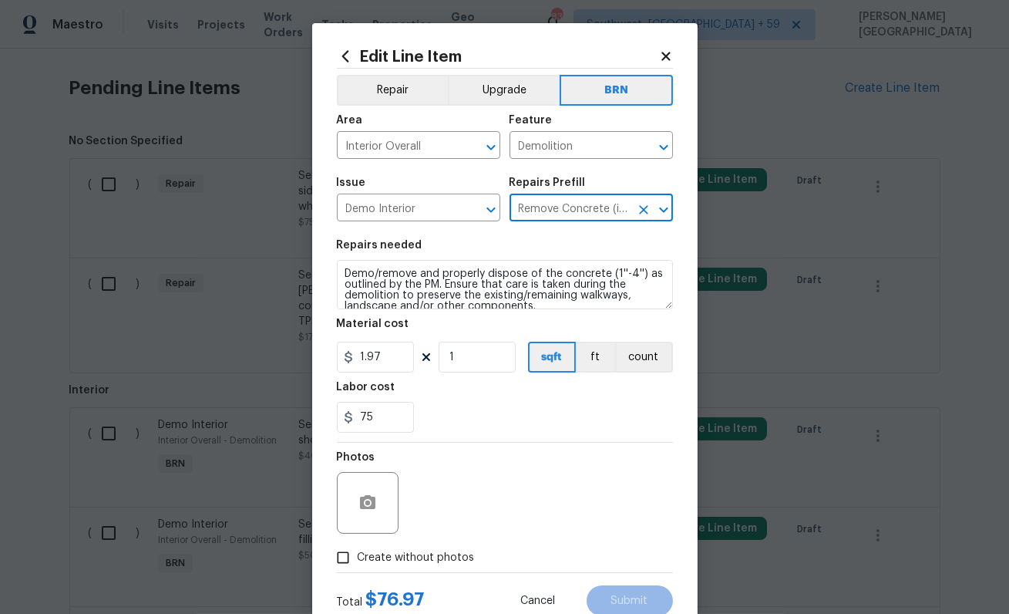
type input "Remove Concrete (interior slab) $1.97"
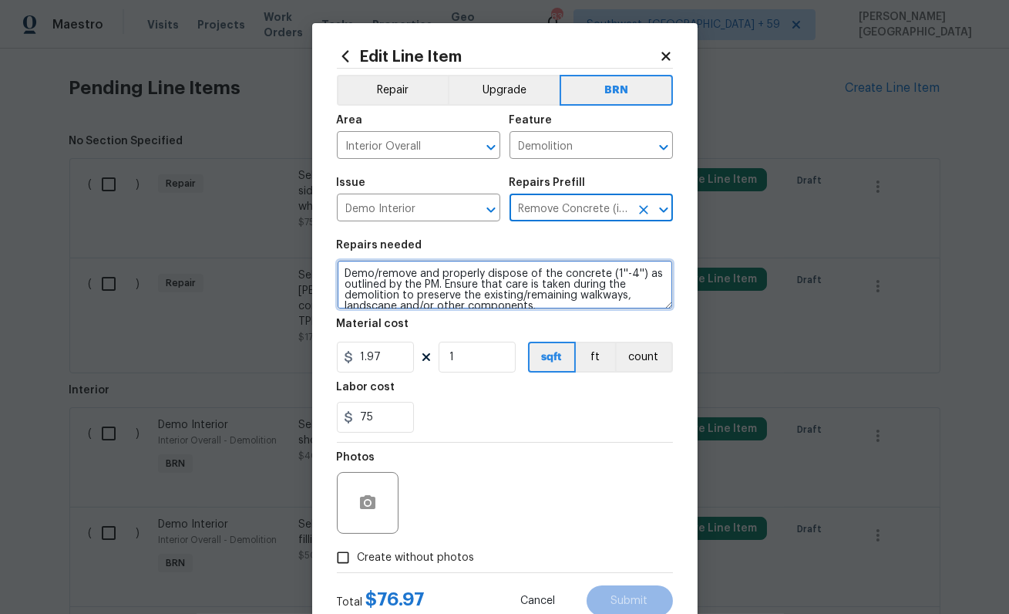
click at [494, 276] on textarea "Demo/remove and properly dispose of the concrete (1''-4'') as outlined by the P…" at bounding box center [505, 284] width 336 height 49
paste textarea "Seller to have contractor repair leaks at right side kitchen sink and properly …"
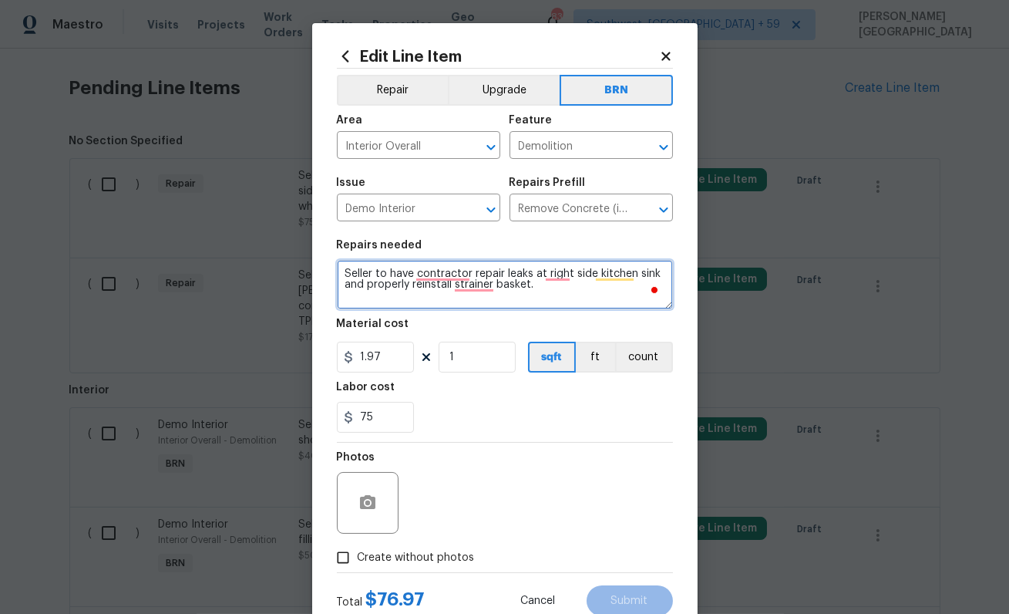
type textarea "Seller to have contractor repair leaks at right side kitchen sink and properly …"
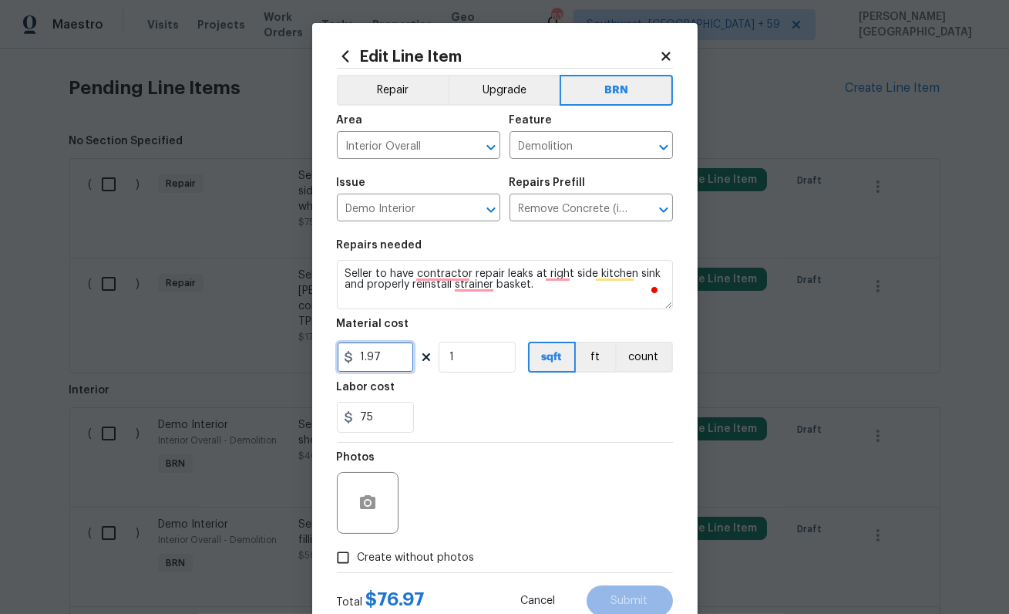
click at [372, 359] on input "1.97" at bounding box center [375, 357] width 77 height 31
type input "0"
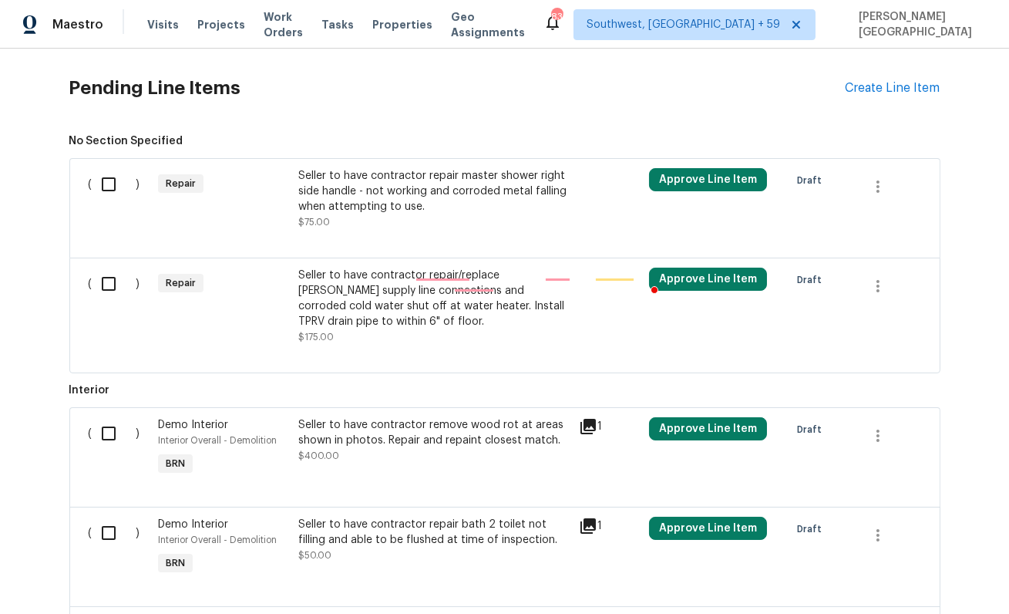
click at [778, 443] on body "Maestro Visits Projects Work Orders Tasks Properties Geo Assignments 835 Southw…" at bounding box center [504, 307] width 1009 height 614
click at [406, 190] on div "Seller to have contractor repair master shower right side handle - not working …" at bounding box center [433, 191] width 271 height 46
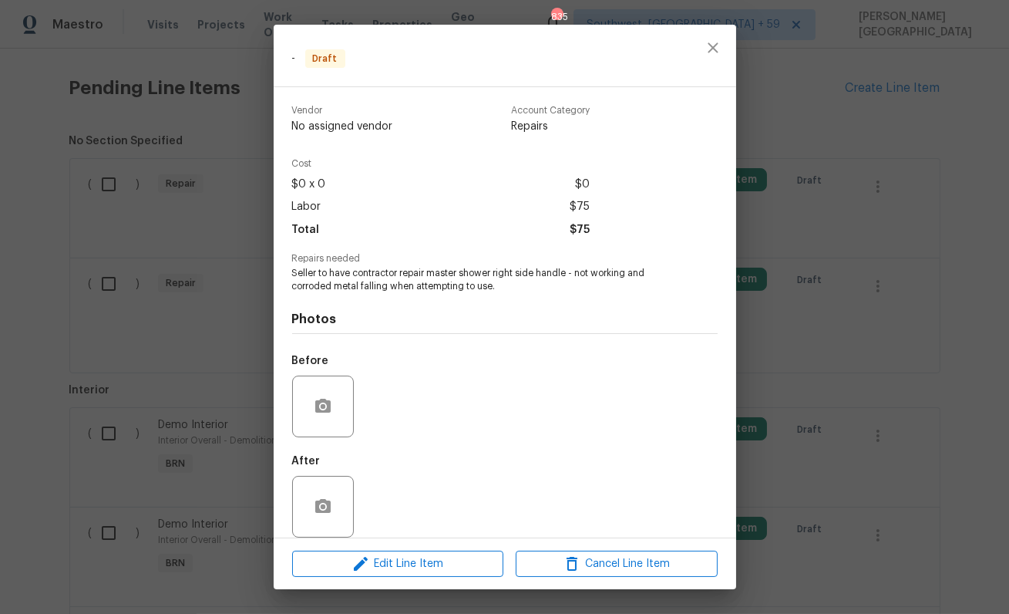
click at [400, 275] on span "Seller to have contractor repair master shower right side handle - not working …" at bounding box center [483, 280] width 383 height 26
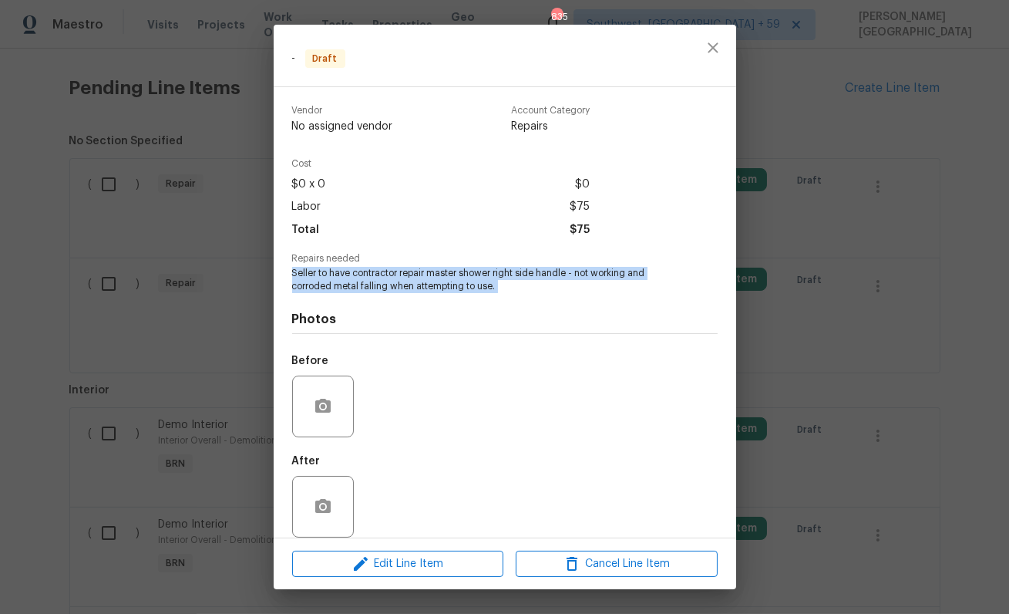
click at [400, 275] on span "Seller to have contractor repair master shower right side handle - not working …" at bounding box center [483, 280] width 383 height 26
copy span "Seller to have contractor repair master shower right side handle - not working …"
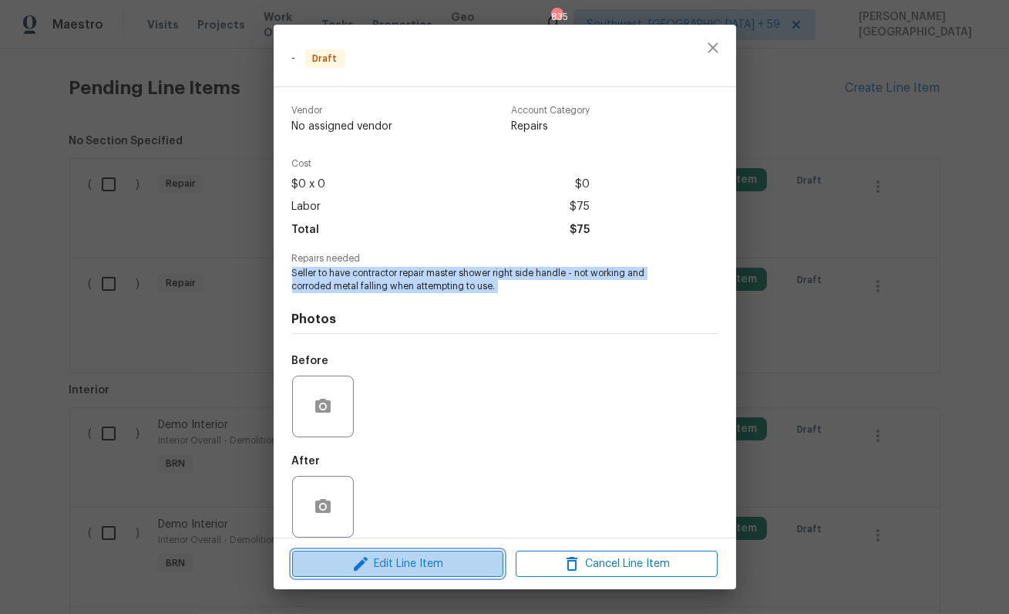
click at [425, 551] on button "Edit Line Item" at bounding box center [397, 563] width 211 height 27
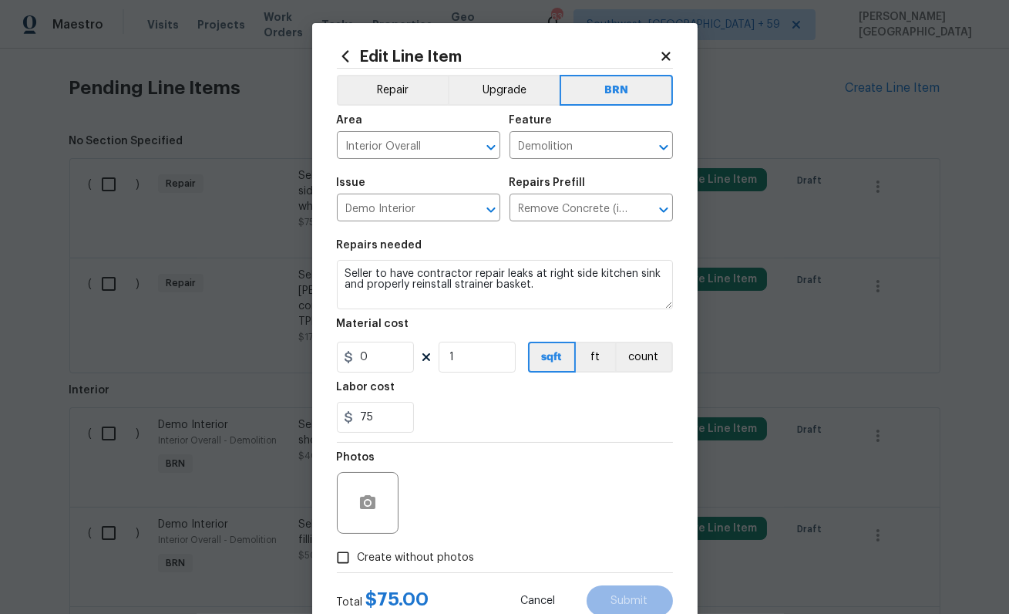
click at [452, 249] on div "Repairs needed" at bounding box center [505, 250] width 336 height 20
click at [463, 278] on textarea "Seller to have contractor repair leaks at right side kitchen sink and properly …" at bounding box center [505, 284] width 336 height 49
click at [565, 150] on input "Demolition" at bounding box center [570, 147] width 120 height 24
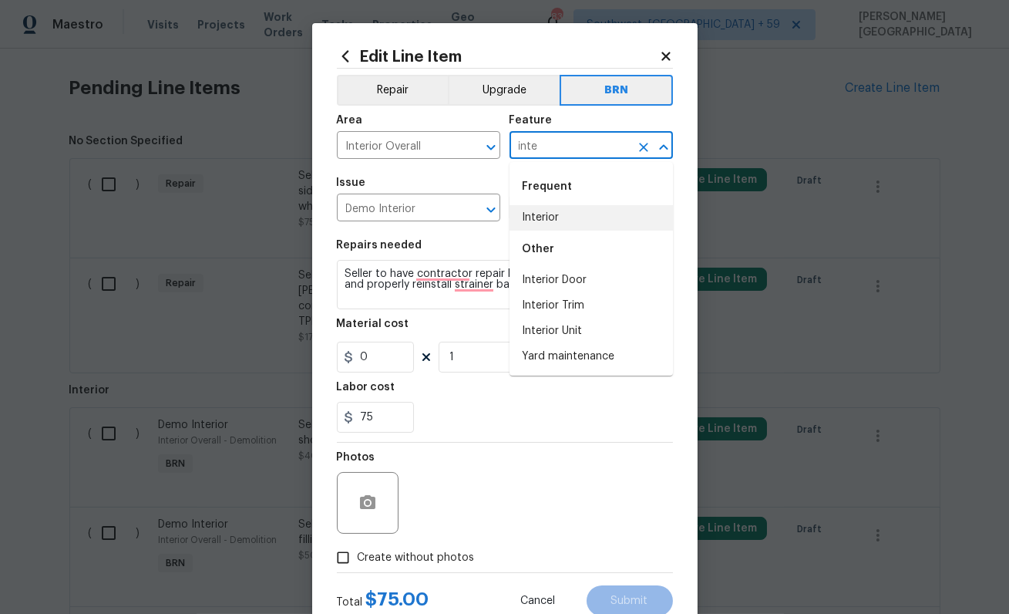
click at [540, 237] on div "Other" at bounding box center [591, 249] width 163 height 37
click at [537, 220] on li "Interior" at bounding box center [591, 217] width 163 height 25
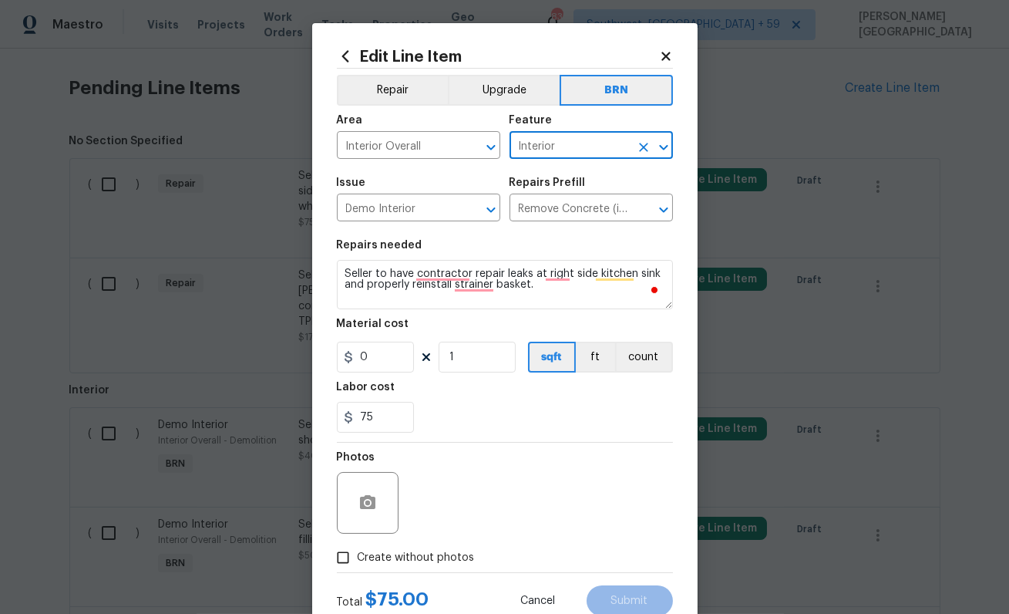
type input "Interior"
click at [431, 292] on textarea "Seller to have contractor repair leaks at right side kitchen sink and properly …" at bounding box center [505, 284] width 336 height 49
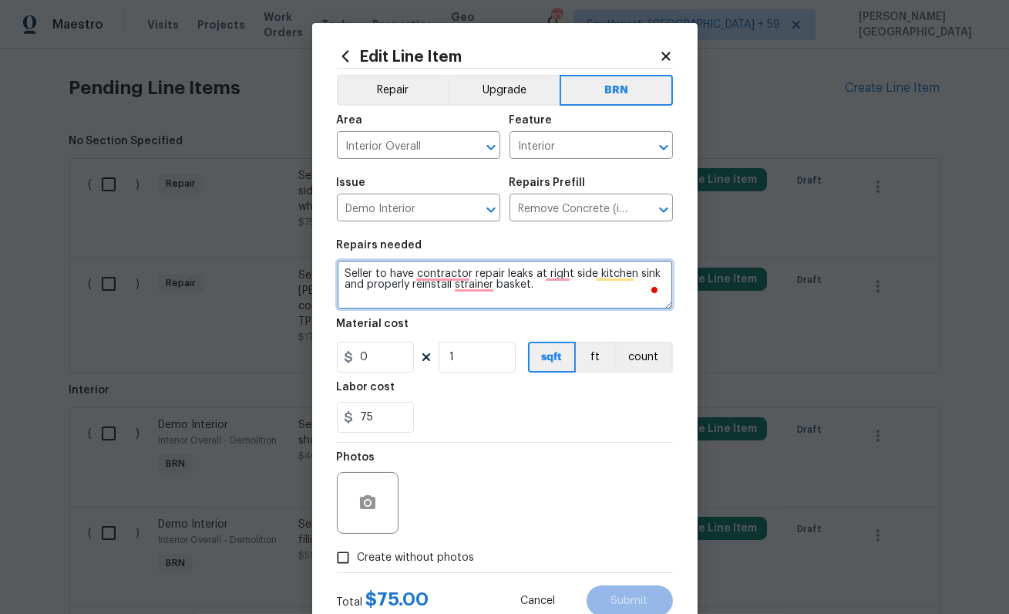
click at [431, 292] on textarea "Seller to have contractor repair leaks at right side kitchen sink and properly …" at bounding box center [505, 284] width 336 height 49
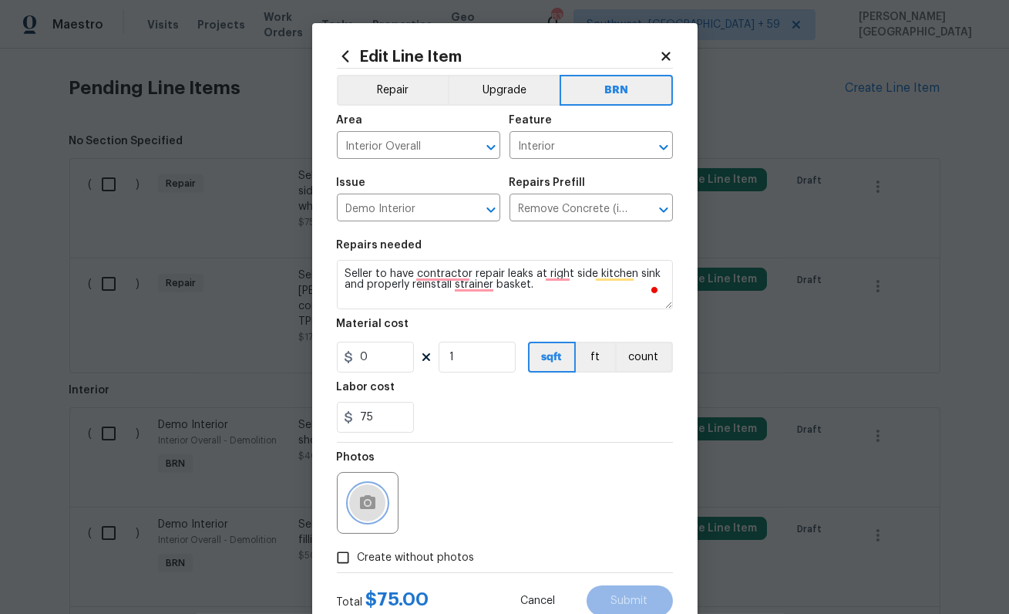
click at [369, 510] on icon "button" at bounding box center [368, 502] width 19 height 19
click at [371, 495] on icon "button" at bounding box center [368, 502] width 19 height 19
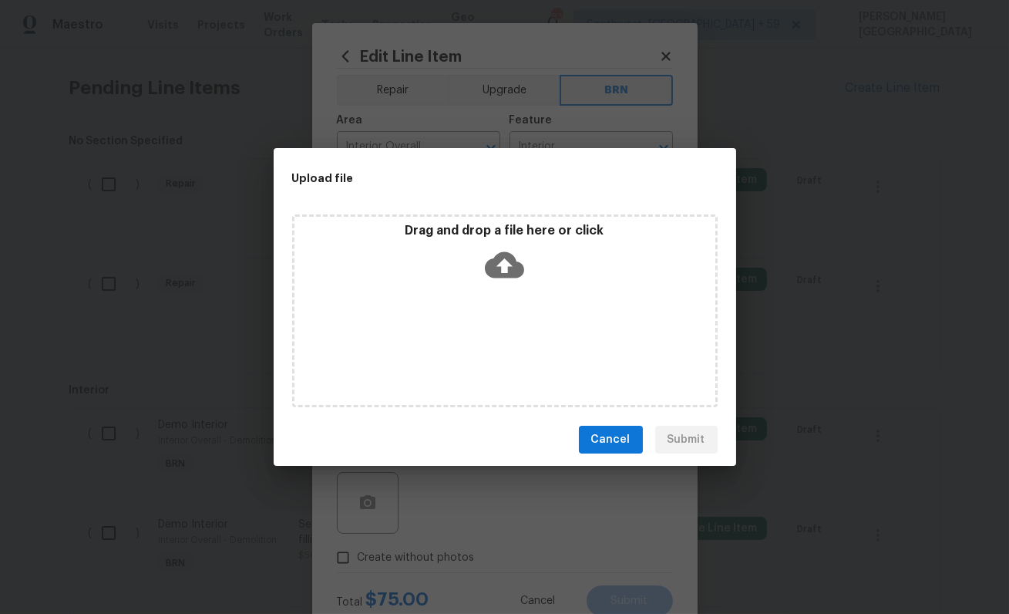
click at [506, 270] on icon at bounding box center [504, 264] width 39 height 39
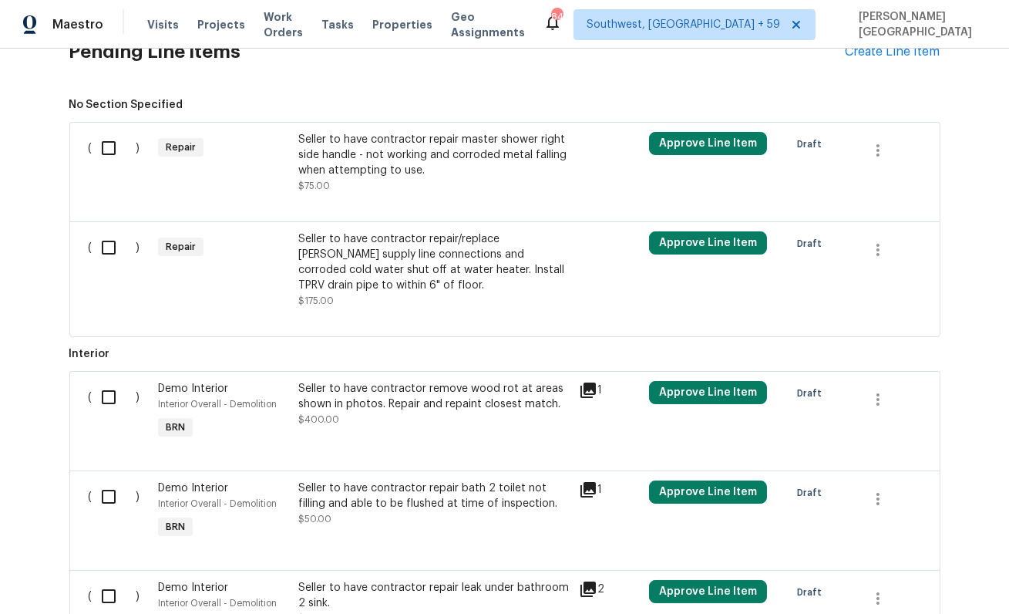
scroll to position [514, 0]
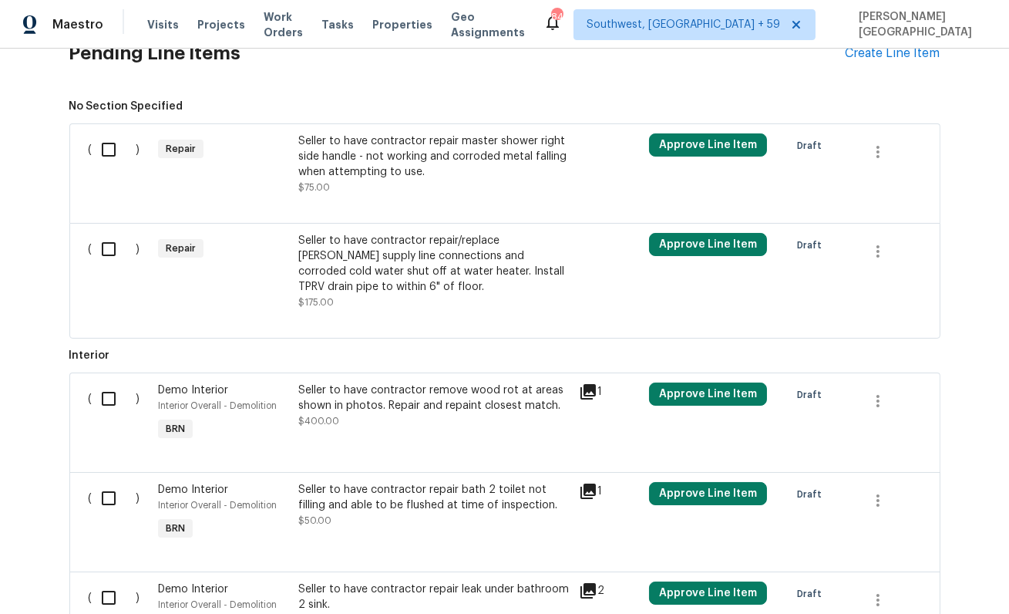
click at [392, 145] on div "Seller to have contractor repair master shower right side handle - not working …" at bounding box center [433, 156] width 271 height 46
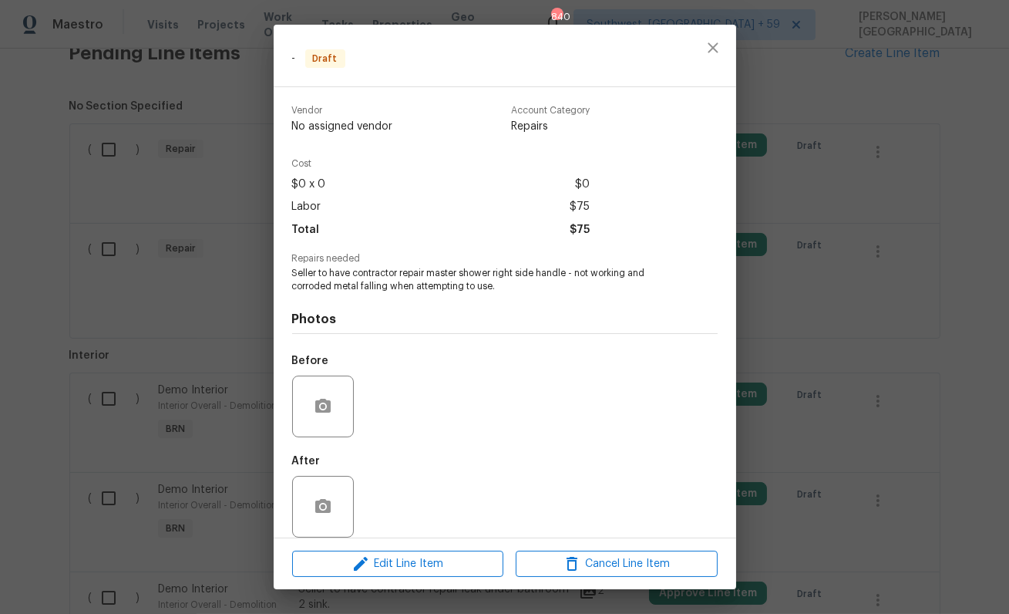
click at [386, 285] on span "Seller to have contractor repair master shower right side handle - not working …" at bounding box center [483, 280] width 383 height 26
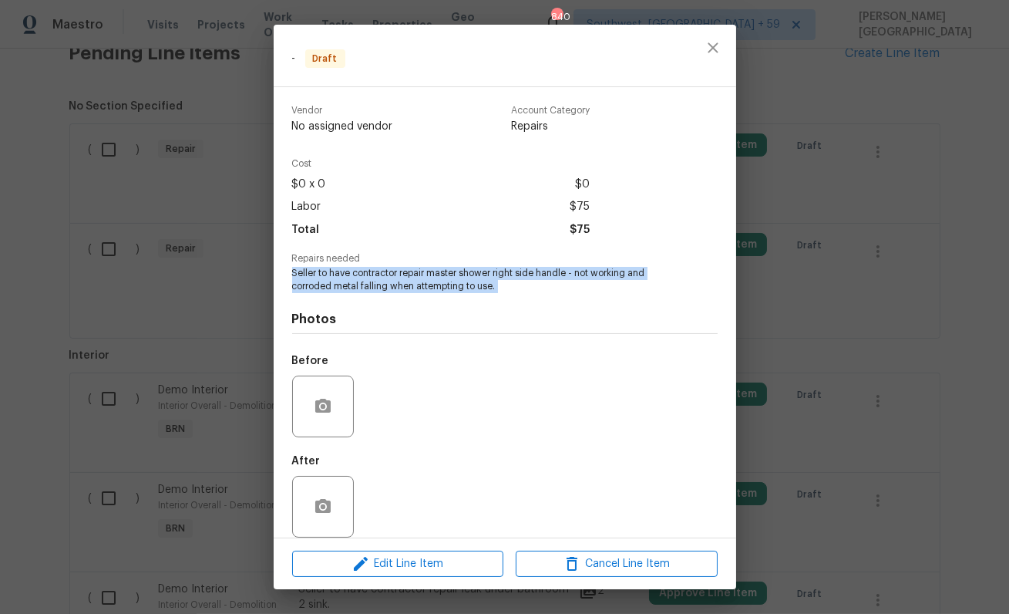
click at [386, 285] on span "Seller to have contractor repair master shower right side handle - not working …" at bounding box center [483, 280] width 383 height 26
copy span "Seller to have contractor repair master shower right side handle - not working …"
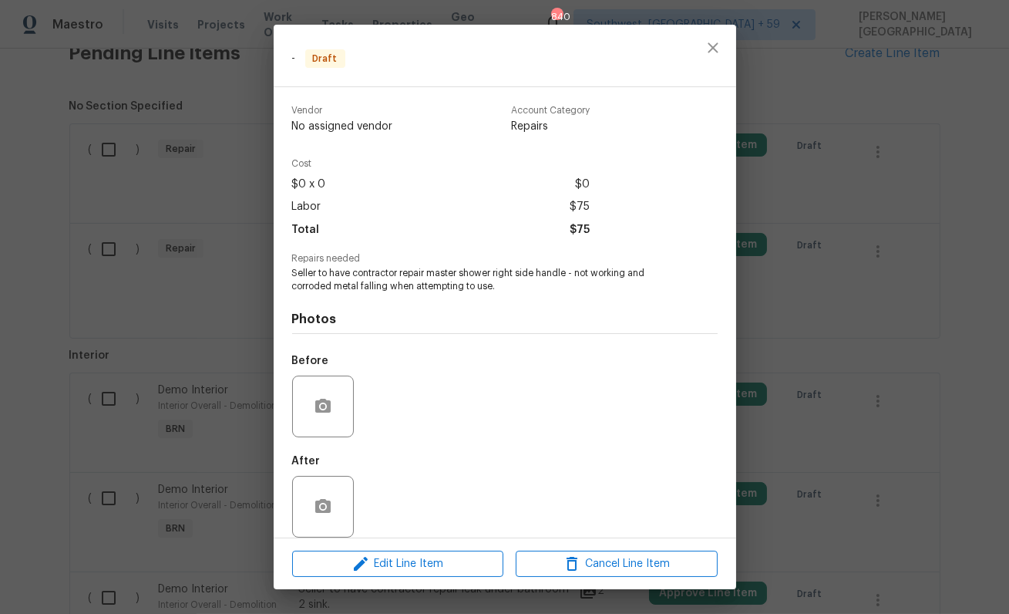
click at [408, 547] on div "Edit Line Item Cancel Line Item" at bounding box center [505, 564] width 463 height 52
click at [420, 566] on span "Edit Line Item" at bounding box center [398, 563] width 202 height 19
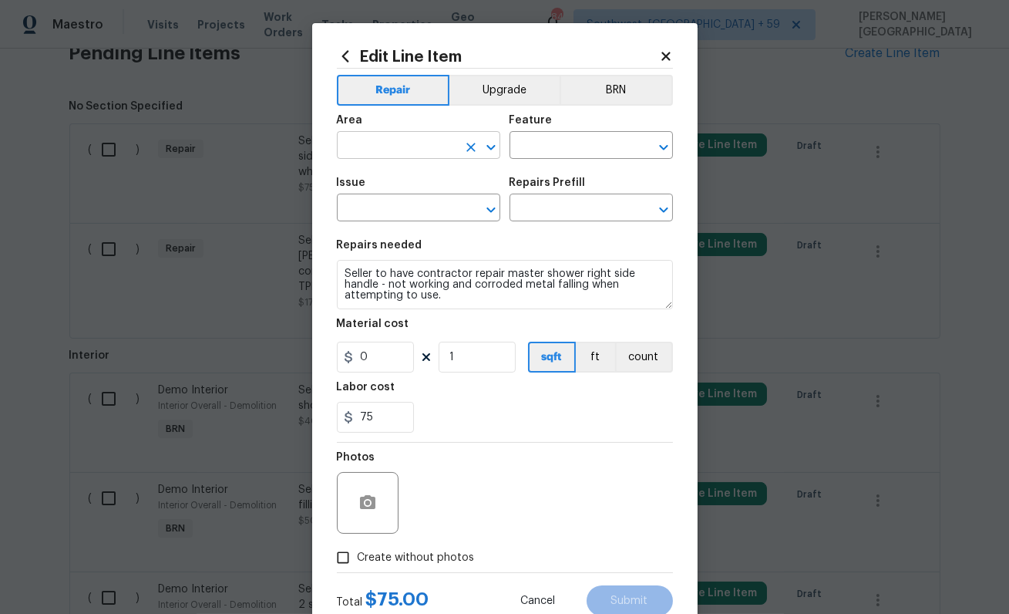
click at [417, 137] on input "text" at bounding box center [397, 147] width 120 height 24
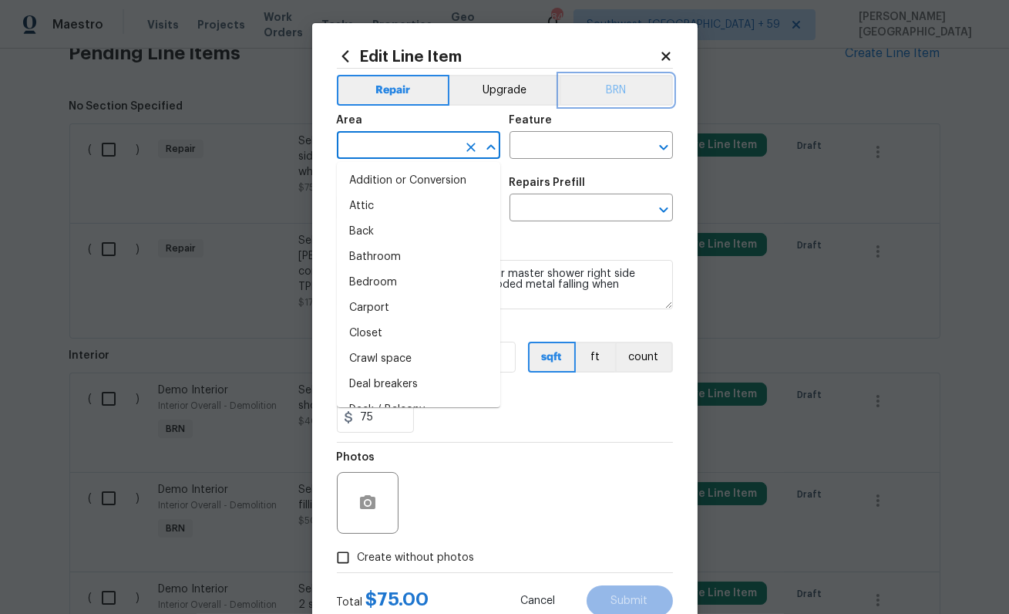
click at [600, 99] on button "BRN" at bounding box center [616, 90] width 113 height 31
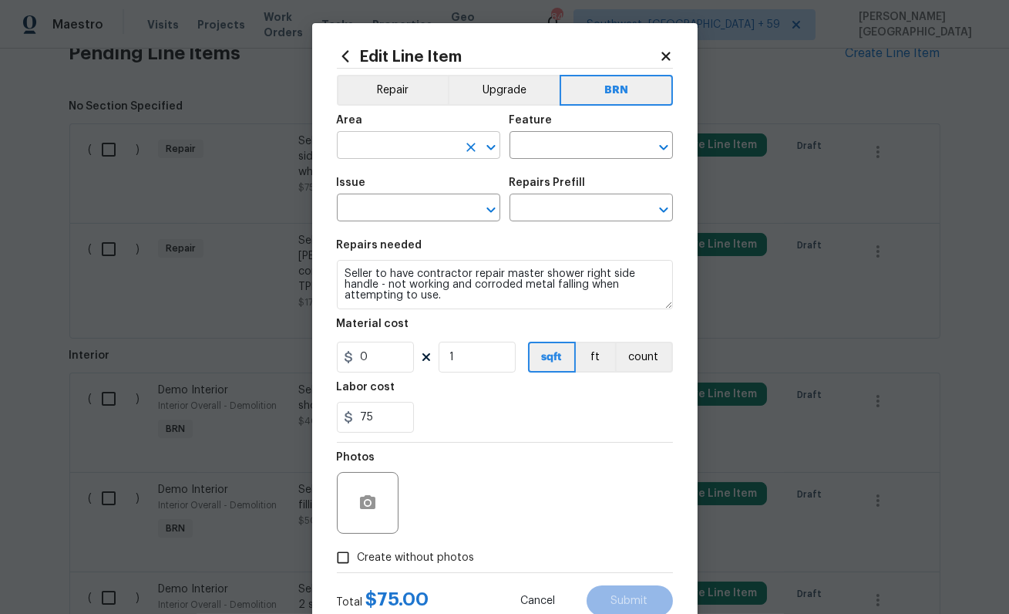
click at [390, 147] on input "text" at bounding box center [397, 147] width 120 height 24
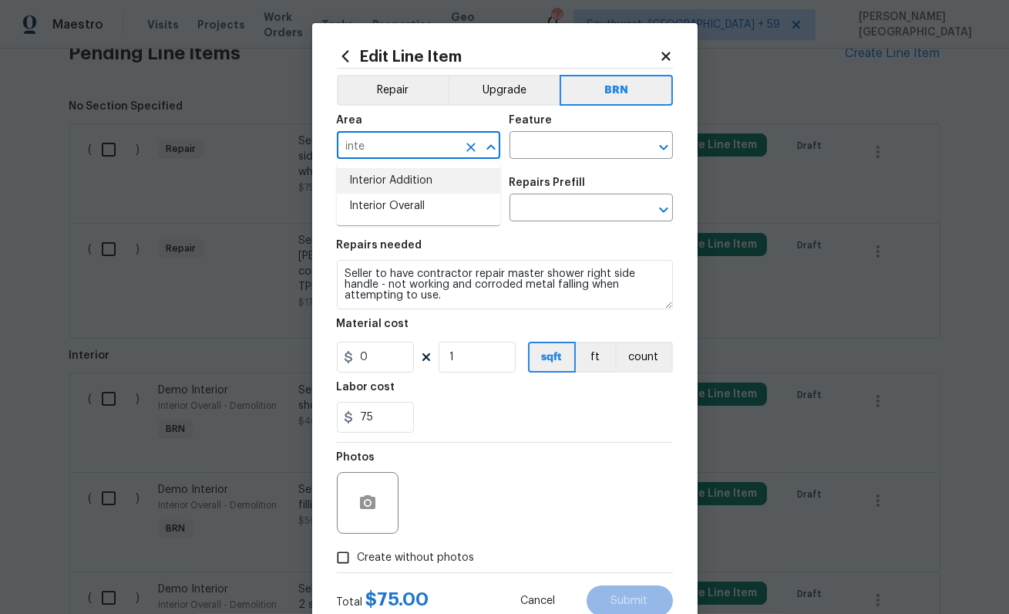
click at [448, 187] on li "Interior Addition" at bounding box center [418, 180] width 163 height 25
type input "Interior Addition"
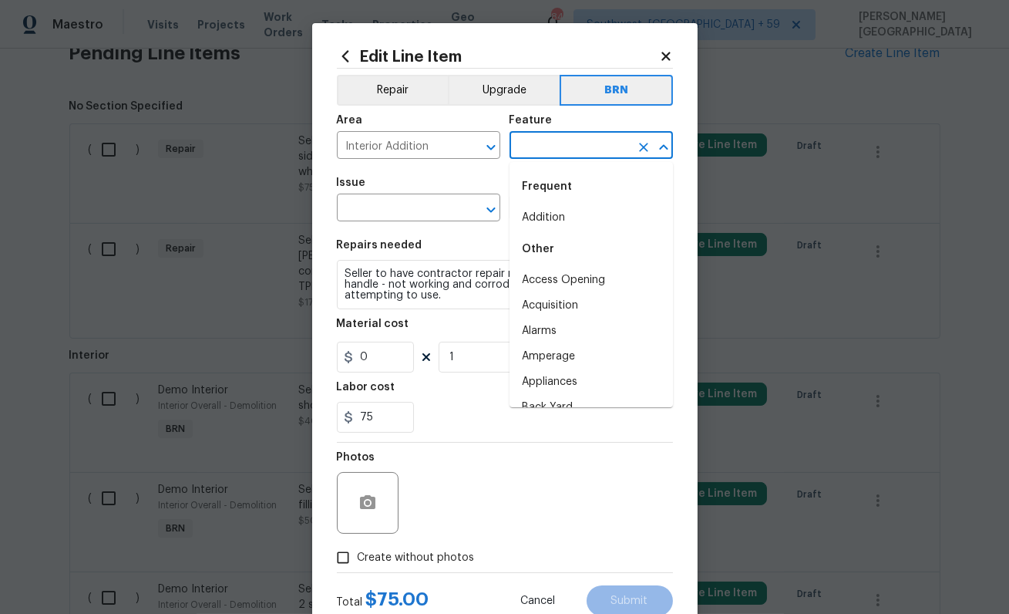
click at [580, 155] on input "text" at bounding box center [570, 147] width 120 height 24
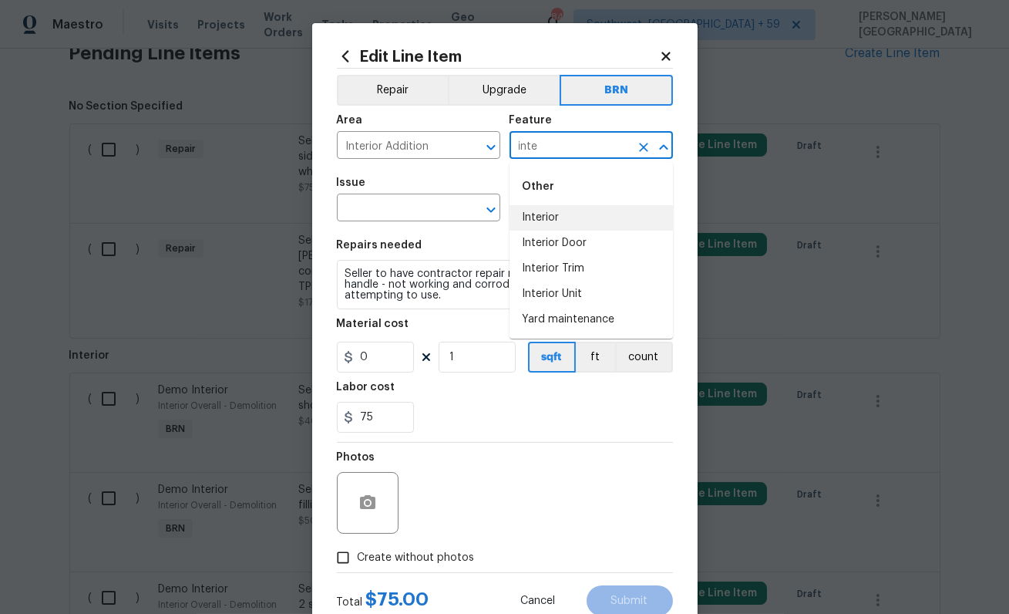
click at [571, 214] on li "Interior" at bounding box center [591, 217] width 163 height 25
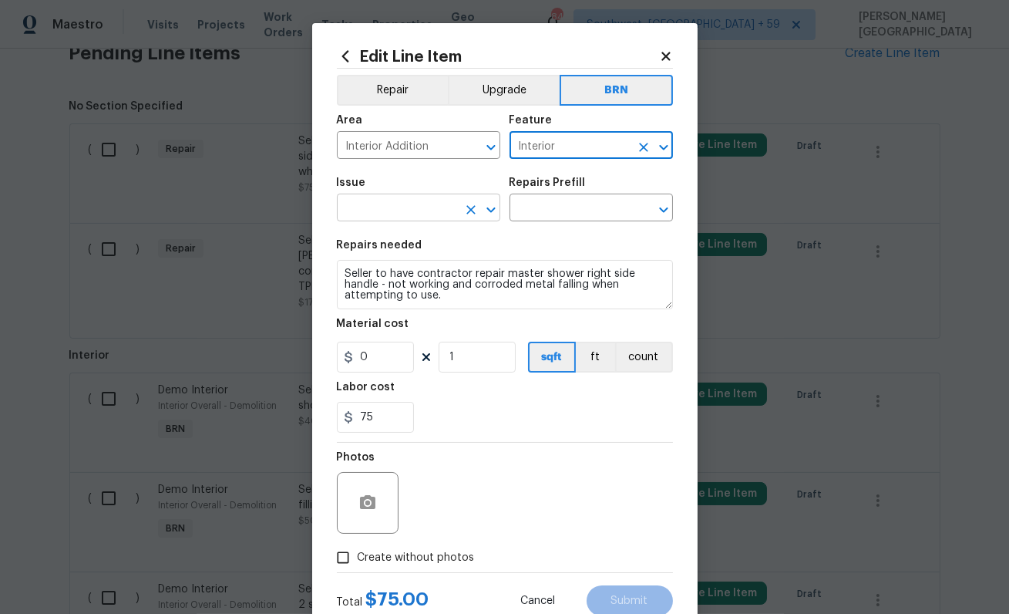
type input "Interior"
click at [389, 214] on input "text" at bounding box center [397, 209] width 120 height 24
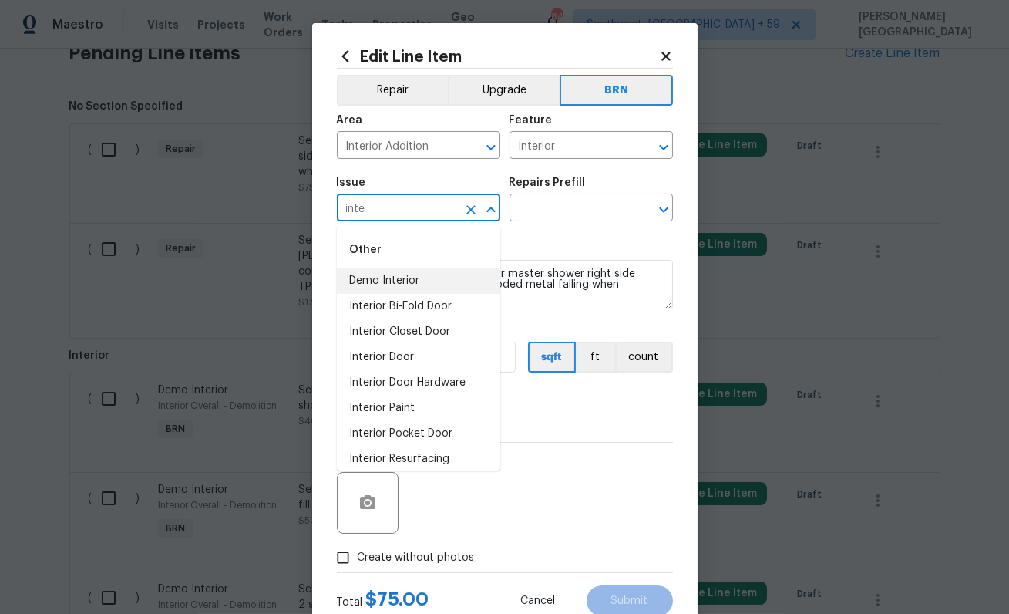
click at [420, 271] on li "Demo Interior" at bounding box center [418, 280] width 163 height 25
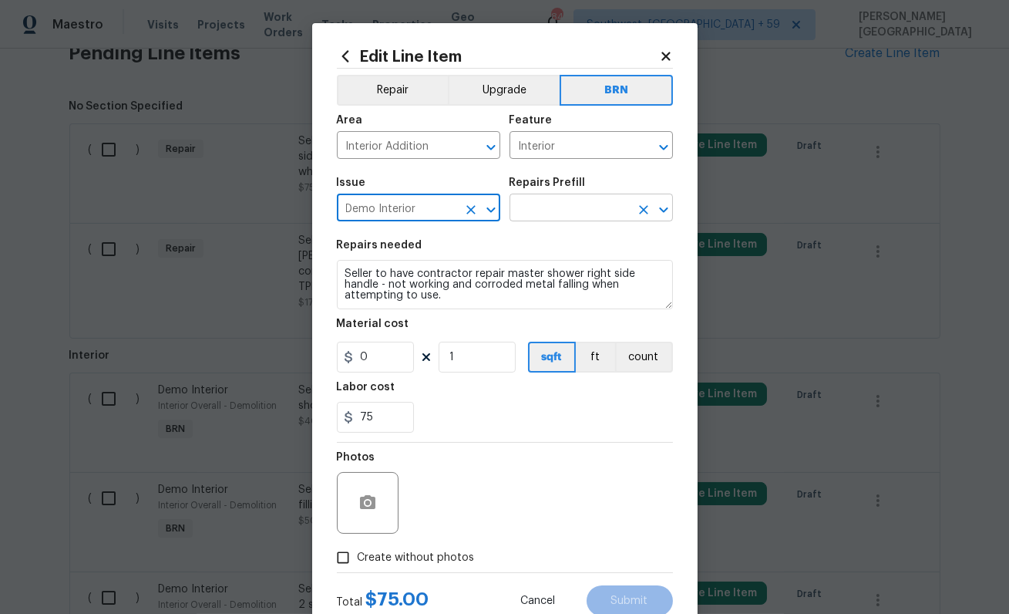
type input "Demo Interior"
click at [557, 219] on input "text" at bounding box center [570, 209] width 120 height 24
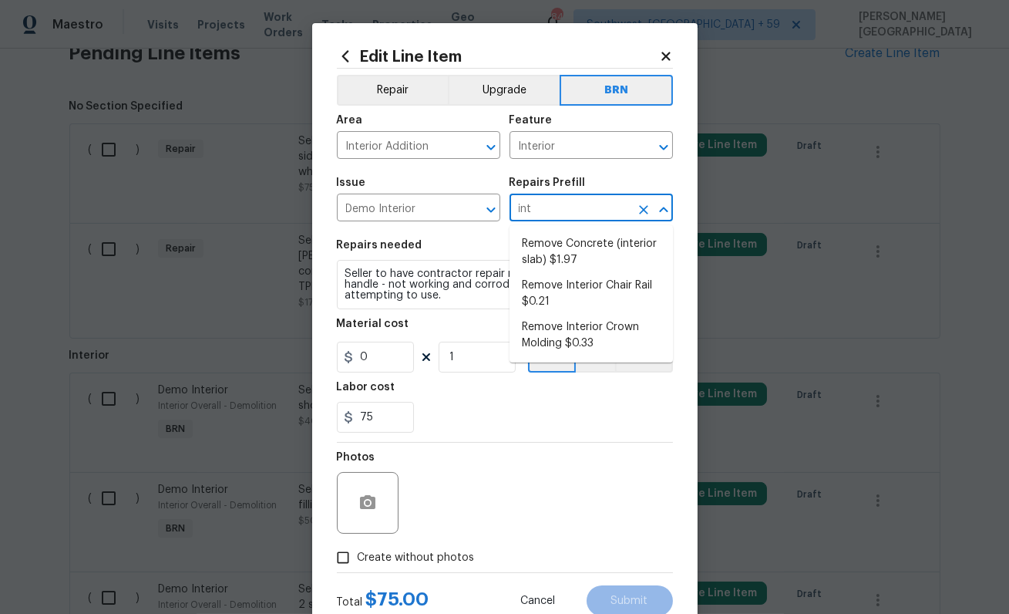
type input "inte"
click at [584, 261] on li "Remove Concrete (interior slab) $1.97" at bounding box center [591, 252] width 163 height 42
type input "Demolition"
type input "Remove Concrete (interior slab) $1.97"
type textarea "Demo/remove and properly dispose of the concrete (1''-4'') as outlined by the P…"
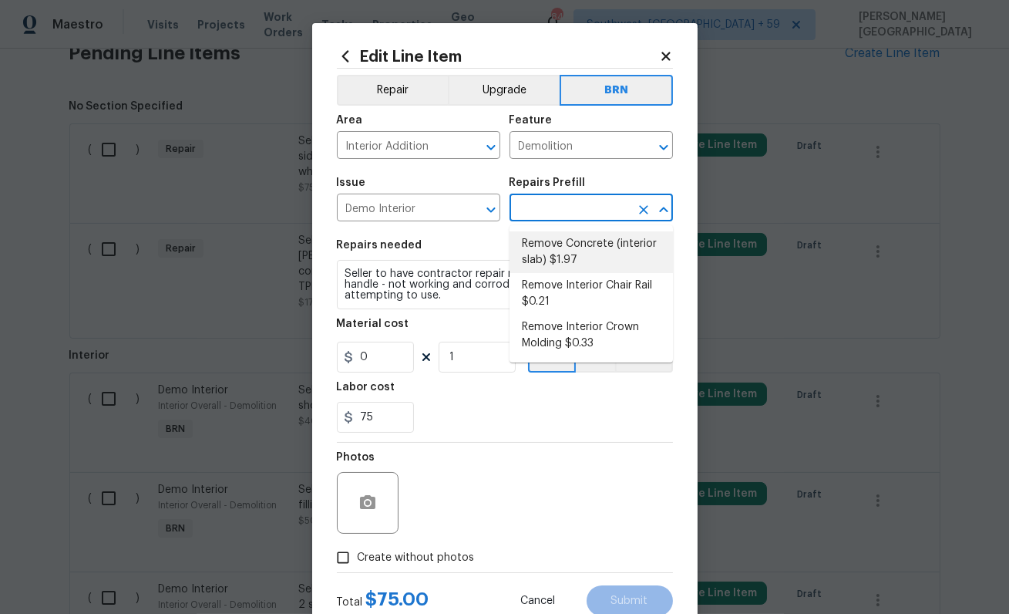
type input "1.97"
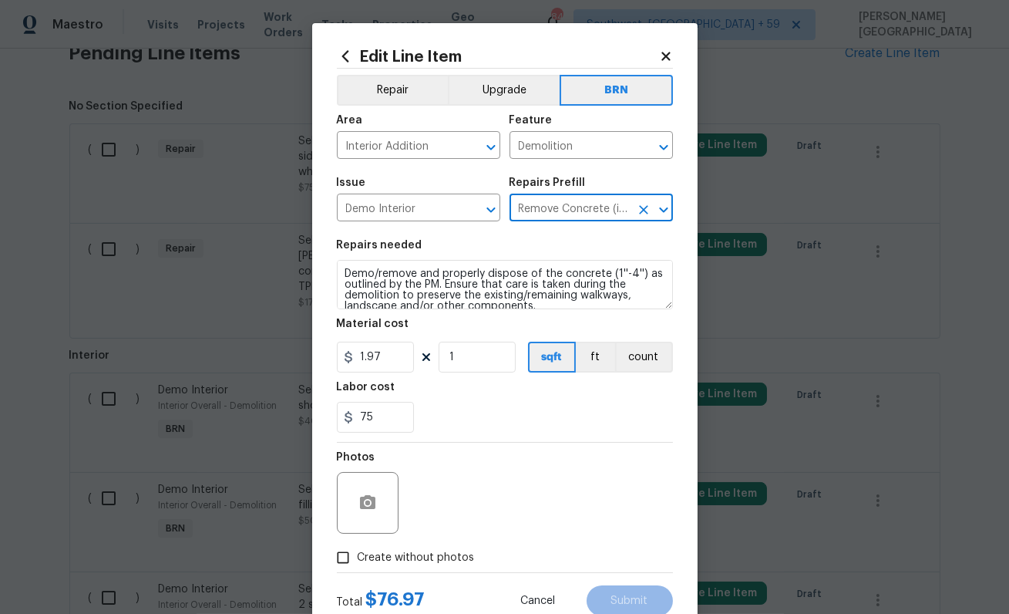
type input "Remove Concrete (interior slab) $1.97"
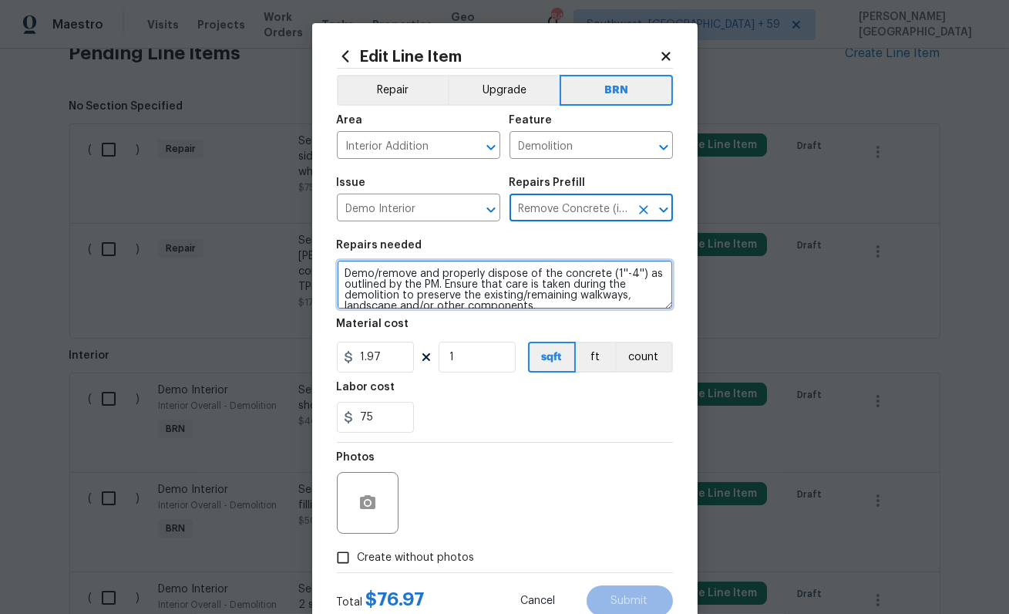
click at [487, 288] on textarea "Demo/remove and properly dispose of the concrete (1''-4'') as outlined by the P…" at bounding box center [505, 284] width 336 height 49
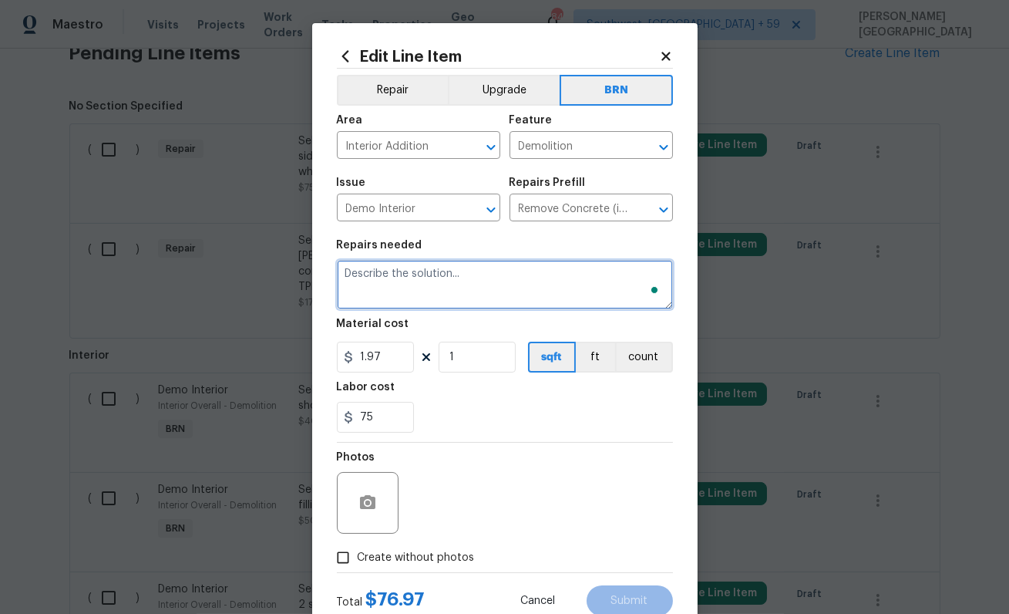
paste textarea "Seller to have contractor repair master shower right side handle - not working …"
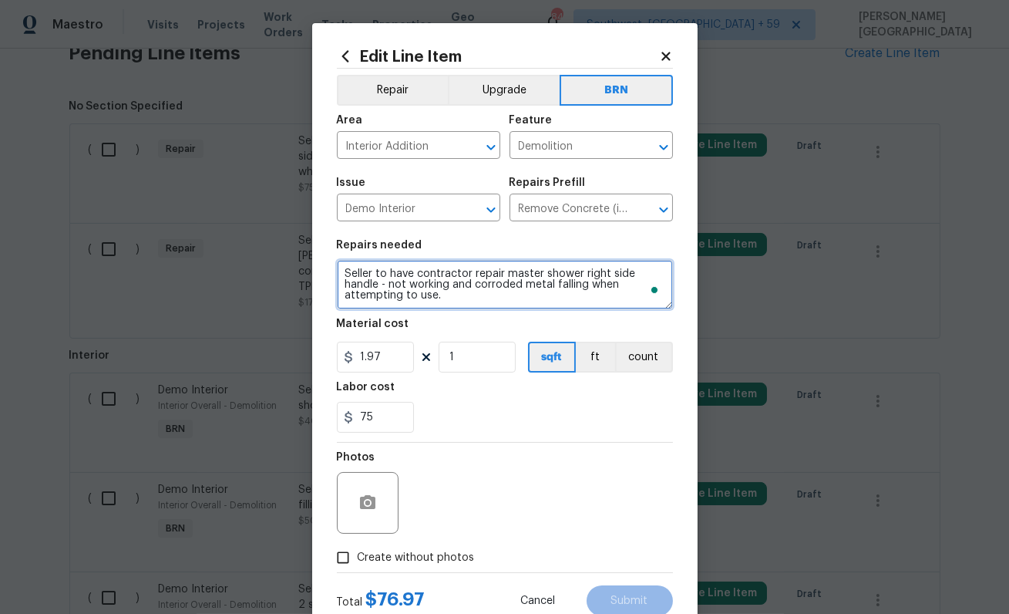
scroll to position [3, 0]
type textarea "Seller to have contractor repair master shower right side handle - not working …"
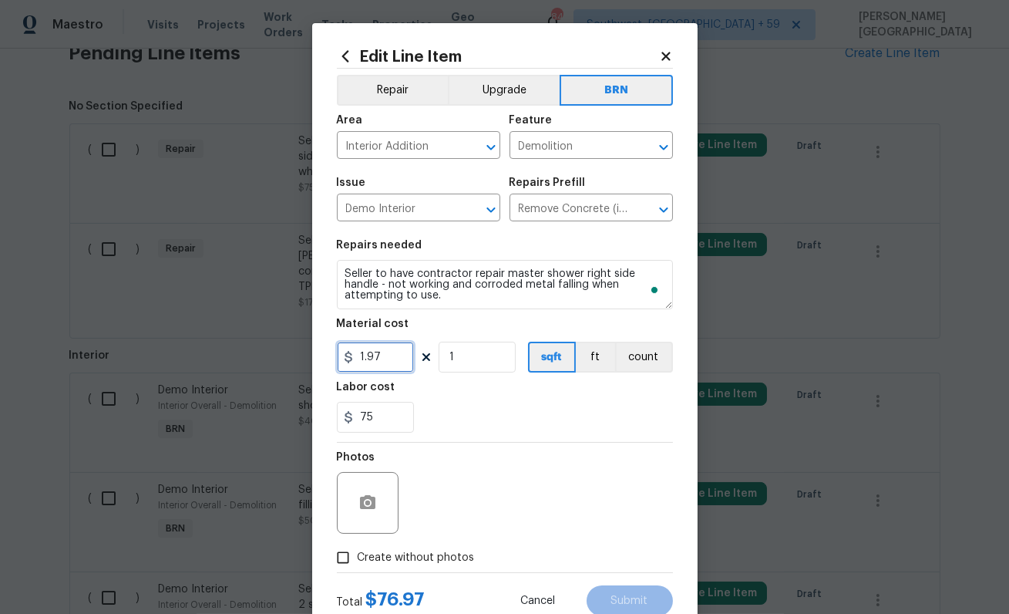
click at [391, 359] on input "1.97" at bounding box center [375, 357] width 77 height 31
type input "0"
click at [369, 500] on icon "button" at bounding box center [368, 502] width 19 height 19
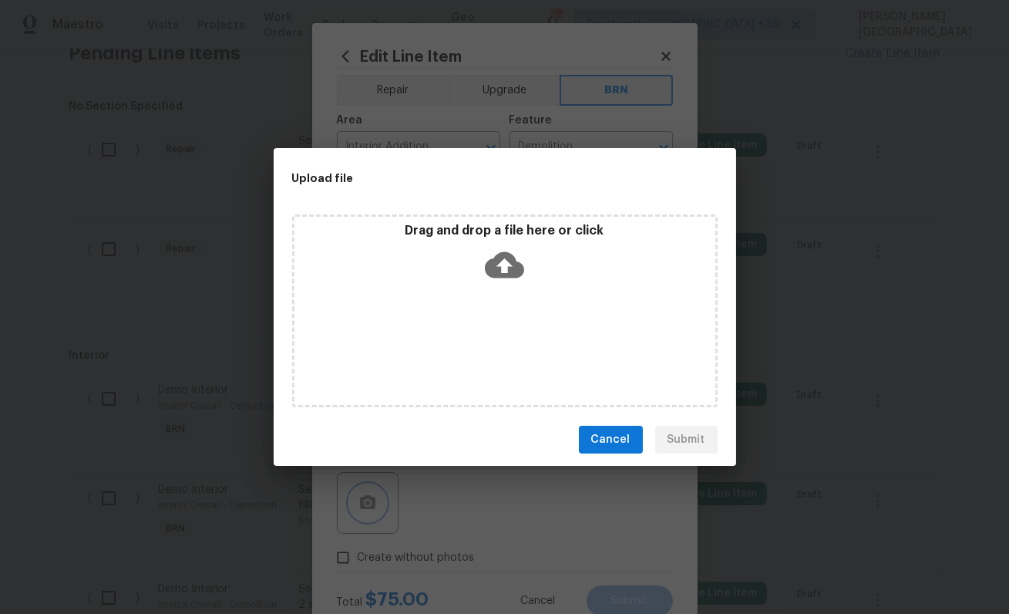
click at [510, 546] on div "Upload file Drag and drop a file here or click Cancel Submit" at bounding box center [504, 307] width 1009 height 614
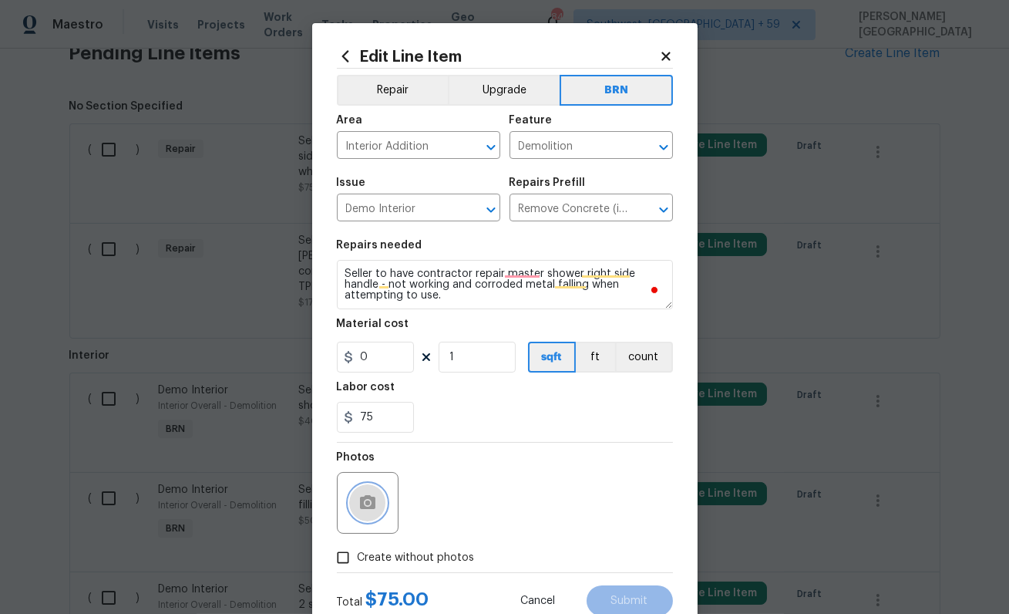
click at [359, 486] on button "button" at bounding box center [367, 502] width 37 height 37
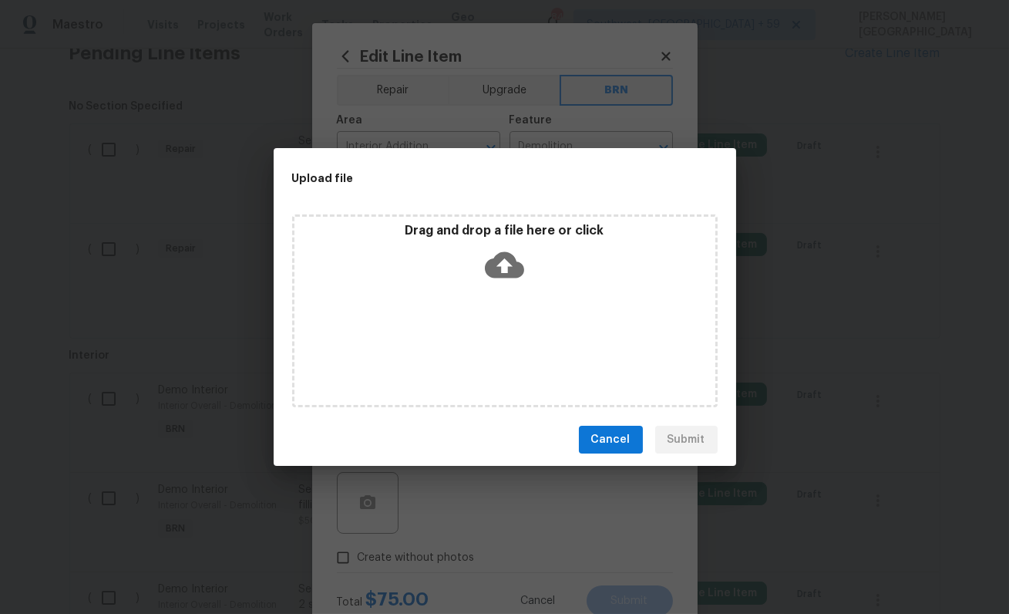
click at [502, 258] on icon at bounding box center [504, 265] width 39 height 26
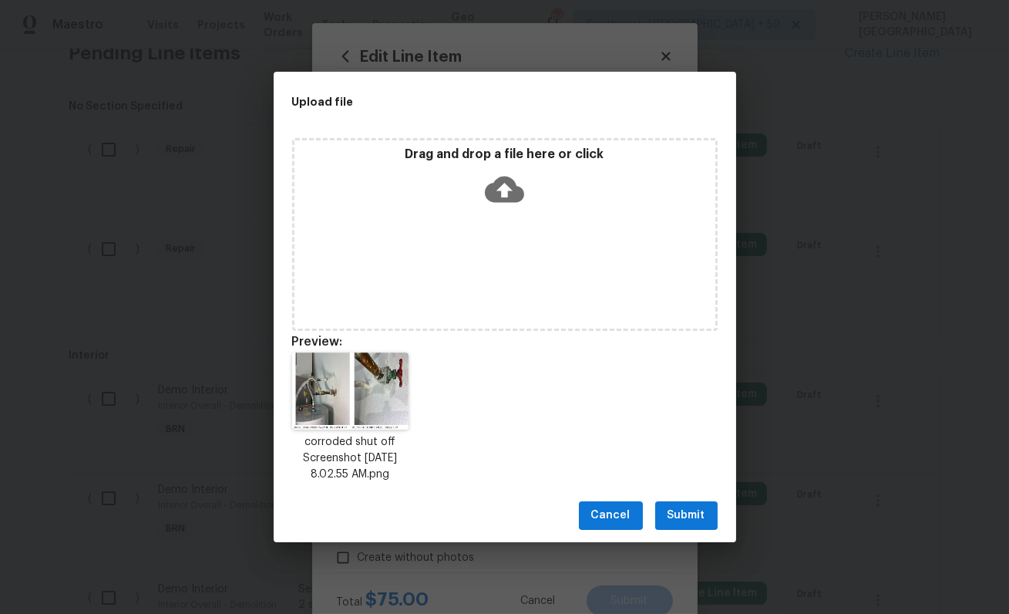
click at [691, 522] on span "Submit" at bounding box center [687, 515] width 38 height 19
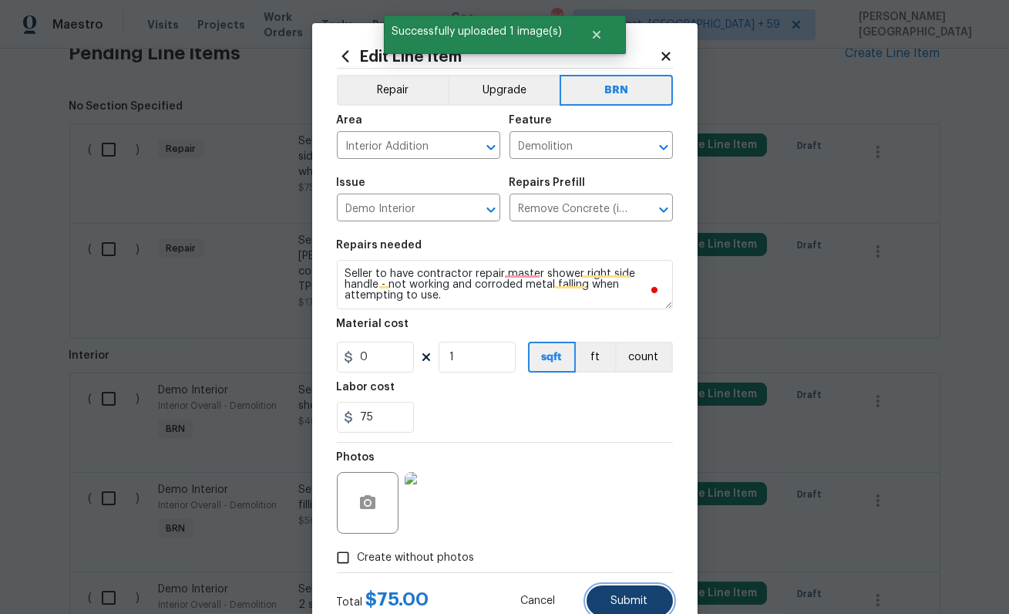
click at [624, 599] on span "Submit" at bounding box center [629, 601] width 37 height 12
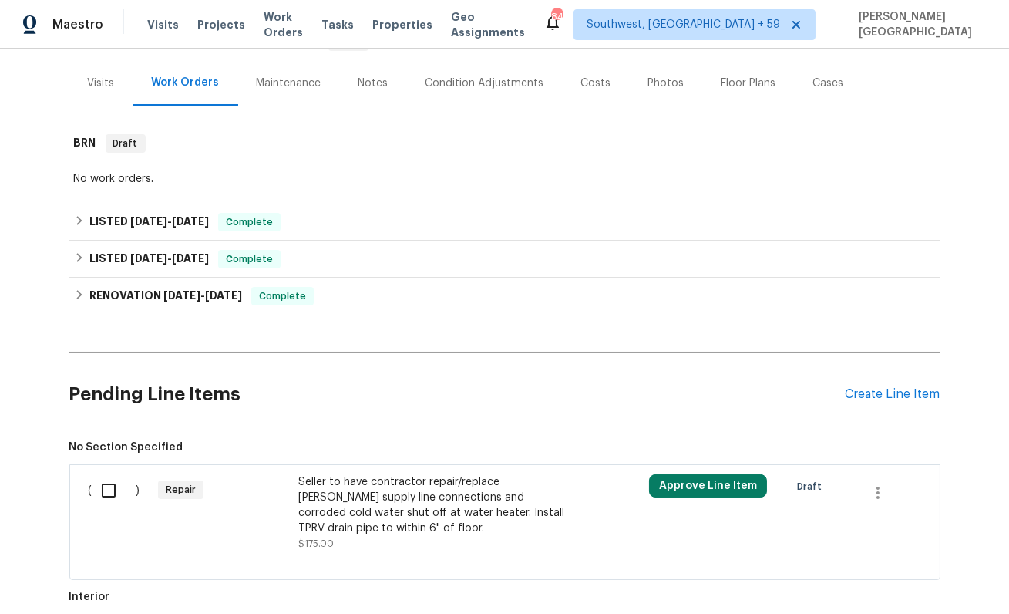
scroll to position [122, 0]
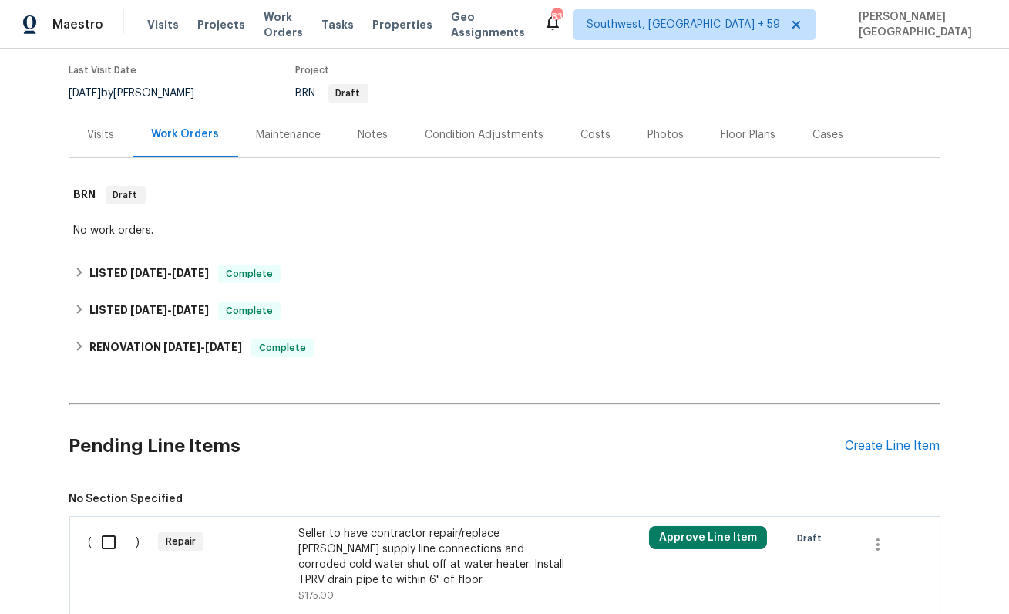
click at [352, 559] on div "Seller to have contractor repair/replace [PERSON_NAME] supply line connections …" at bounding box center [433, 557] width 271 height 62
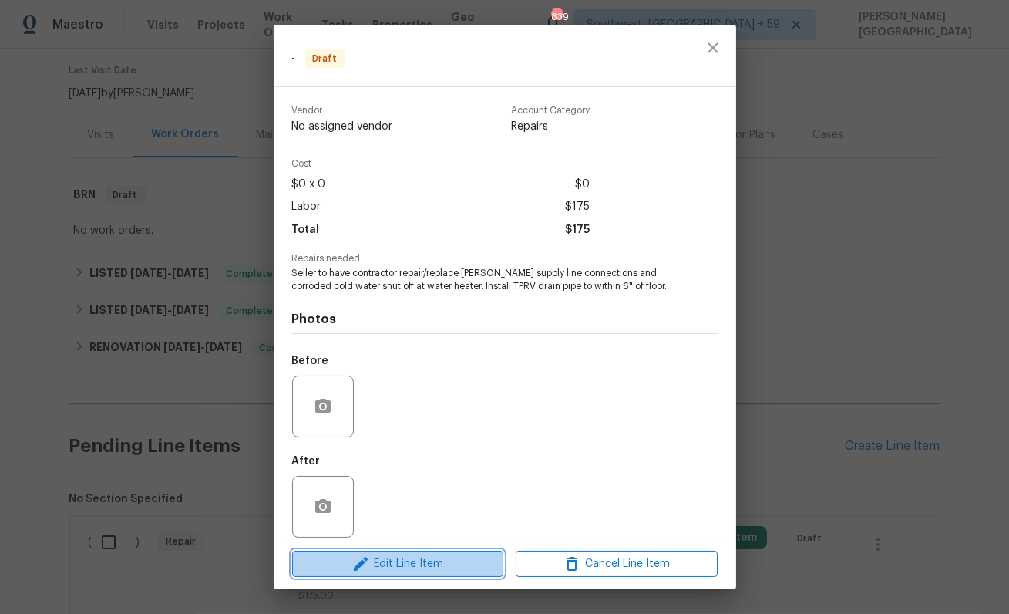
click at [399, 557] on span "Edit Line Item" at bounding box center [398, 563] width 202 height 19
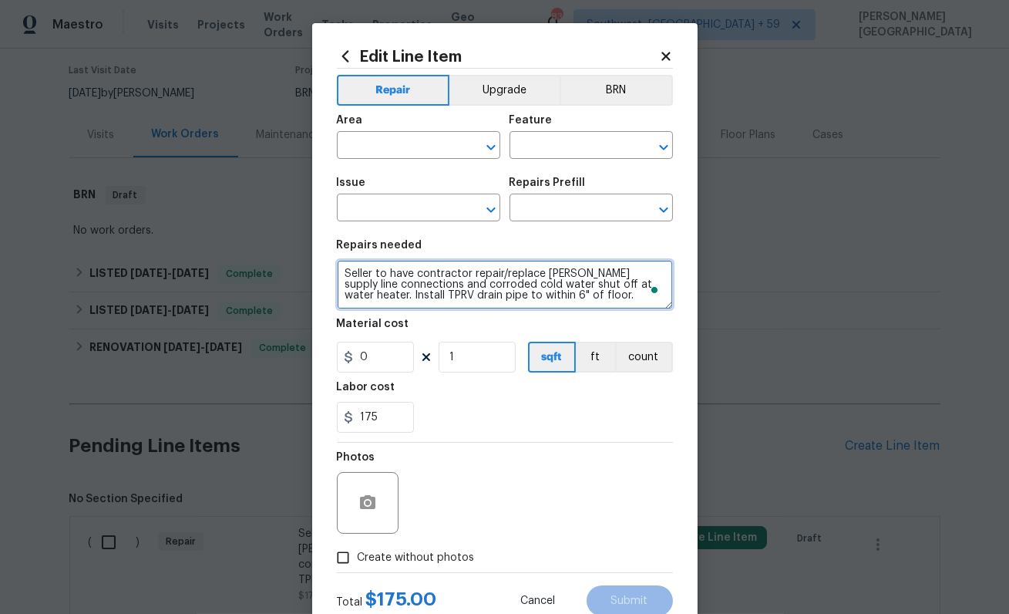
click at [481, 282] on textarea "Seller to have contractor repair/replace [PERSON_NAME] supply line connections …" at bounding box center [505, 284] width 336 height 49
click at [481, 281] on textarea "Seller to have contractor repair/replace [PERSON_NAME] supply line connections …" at bounding box center [505, 284] width 336 height 49
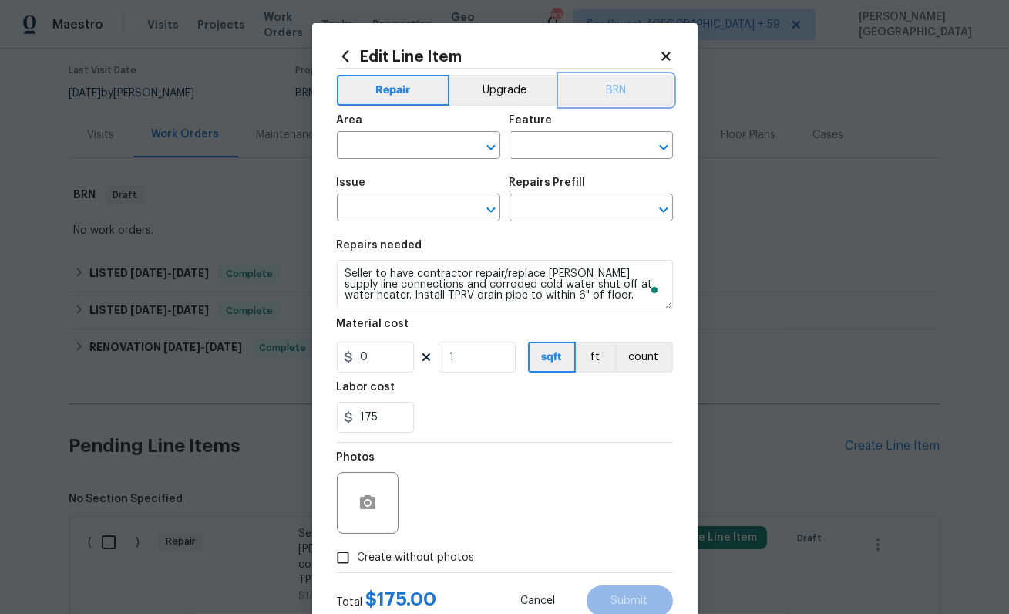
click at [611, 99] on button "BRN" at bounding box center [616, 90] width 113 height 31
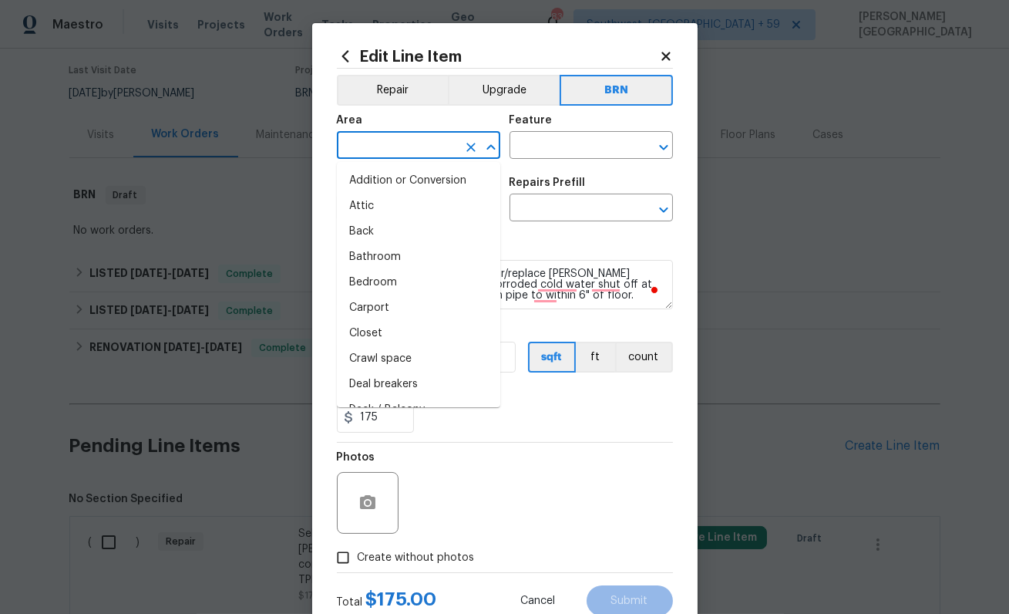
click at [399, 144] on input "text" at bounding box center [397, 147] width 120 height 24
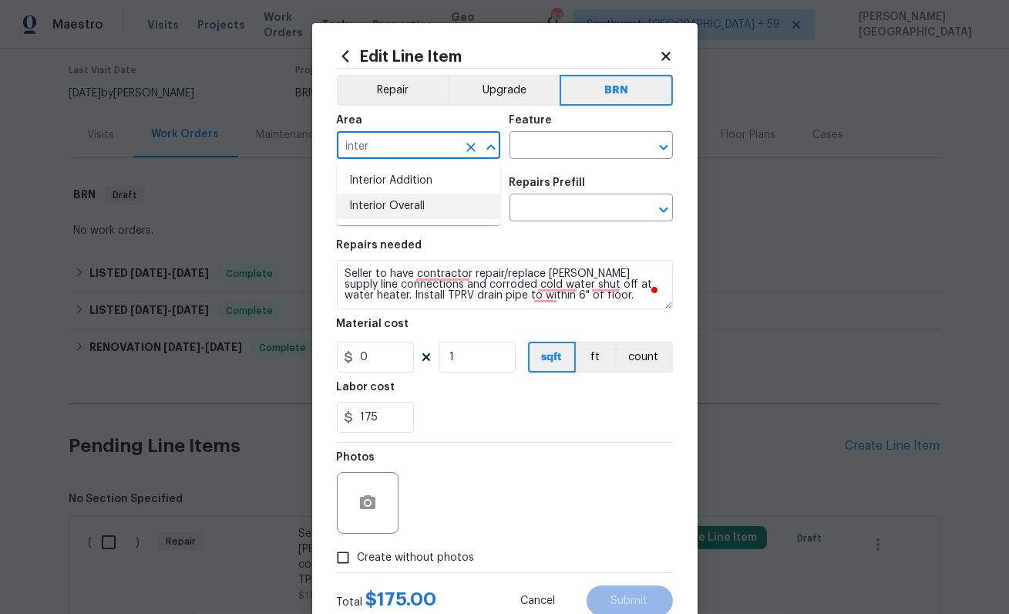
click at [423, 209] on li "Interior Overall" at bounding box center [418, 206] width 163 height 25
type input "Interior Overall"
click at [534, 145] on input "text" at bounding box center [570, 147] width 120 height 24
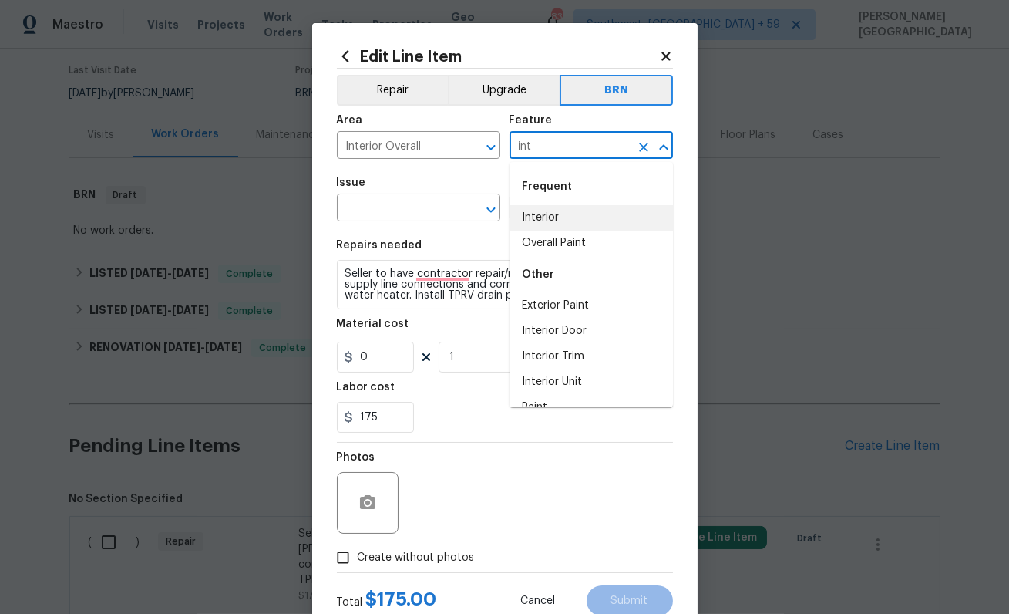
click at [547, 224] on li "Interior" at bounding box center [591, 217] width 163 height 25
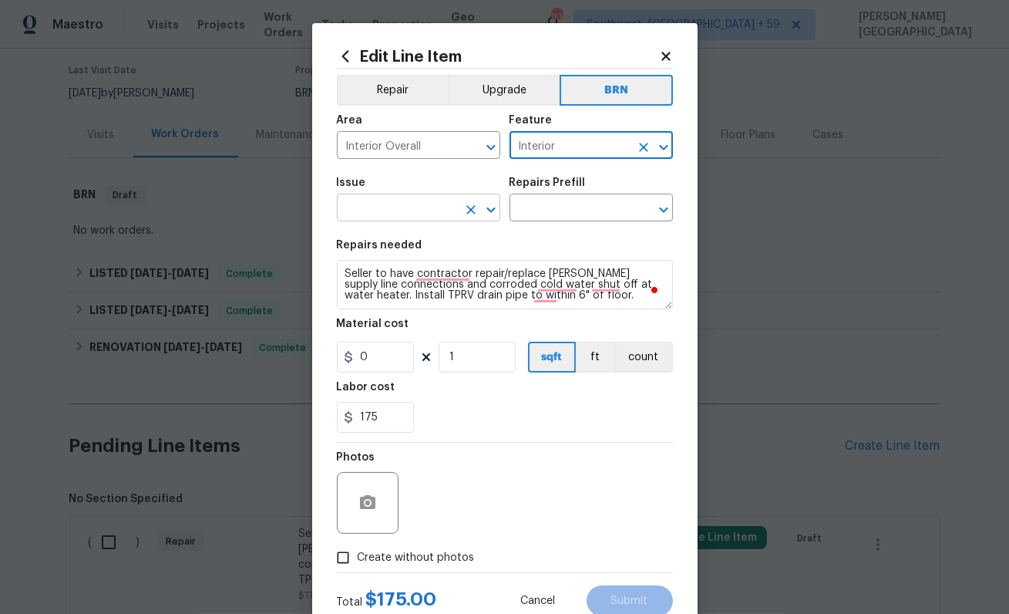
type input "Interior"
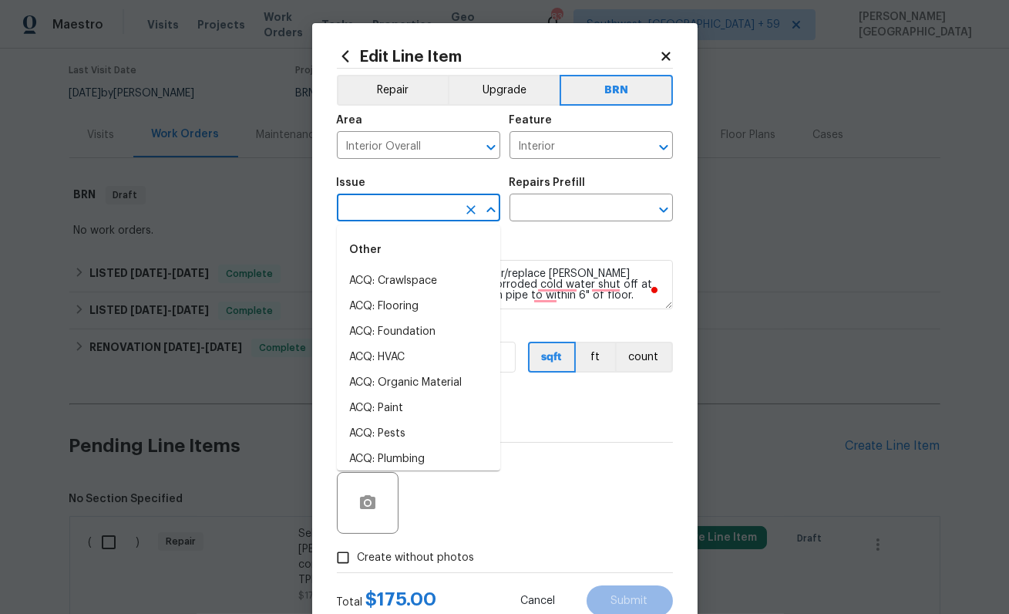
click at [369, 214] on input "text" at bounding box center [397, 209] width 120 height 24
click at [402, 278] on li "Demo Interior" at bounding box center [418, 280] width 163 height 25
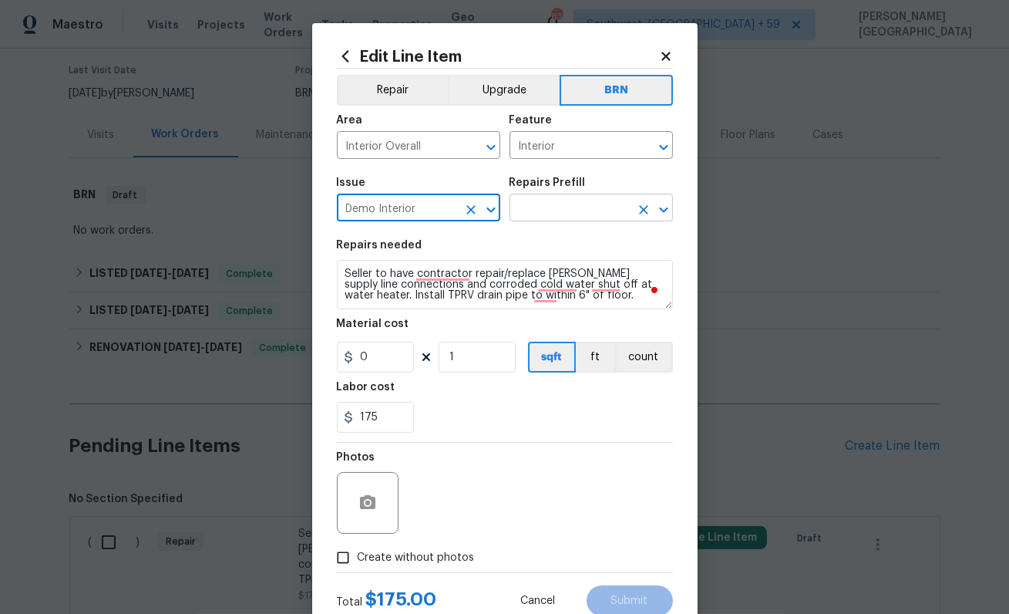
type input "Demo Interior"
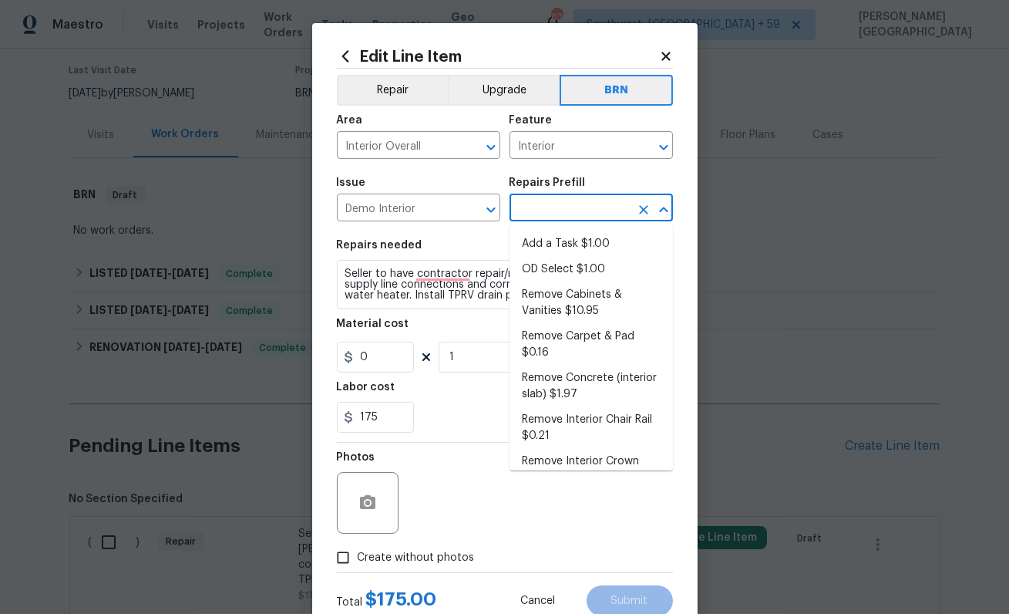
click at [567, 208] on input "text" at bounding box center [570, 209] width 120 height 24
click at [571, 258] on li "OD Select $1.00" at bounding box center [591, 269] width 163 height 25
type input "Demolition"
type input "OD Select $1.00"
type textarea "Refer to the agreed upon scope document for further details."
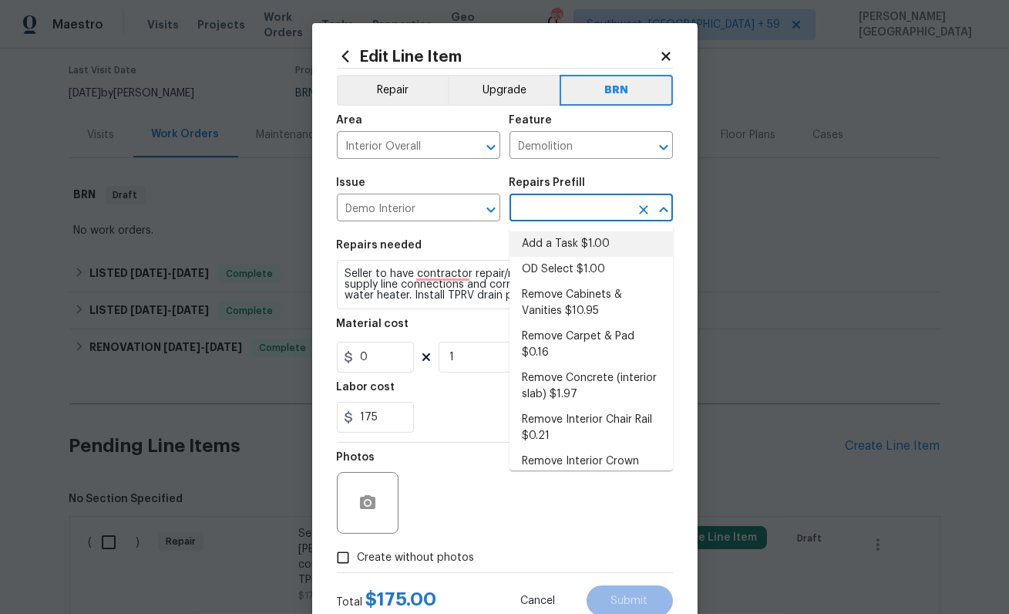
type input "1"
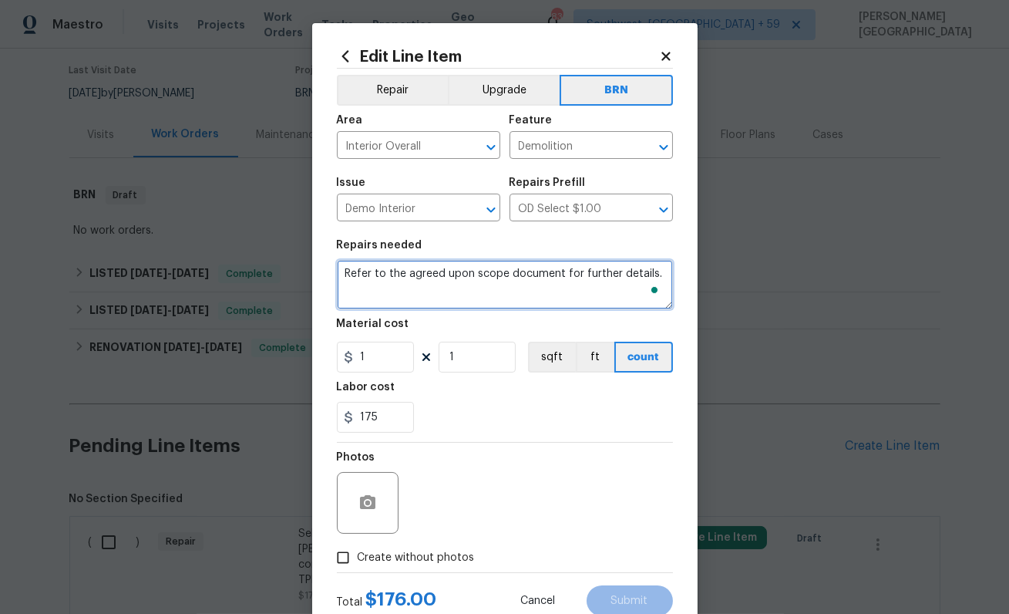
click at [422, 271] on textarea "Refer to the agreed upon scope document for further details." at bounding box center [505, 284] width 336 height 49
paste textarea "Seller to have contractor repair/replace rusty supply line connections and corr…"
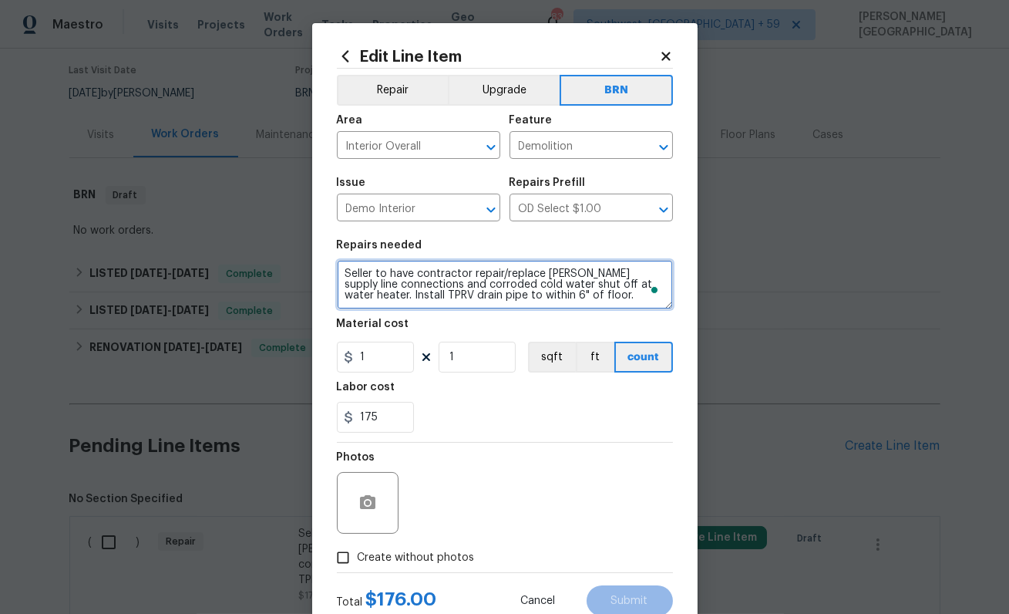
type textarea "Seller to have contractor repair/replace [PERSON_NAME] supply line connections …"
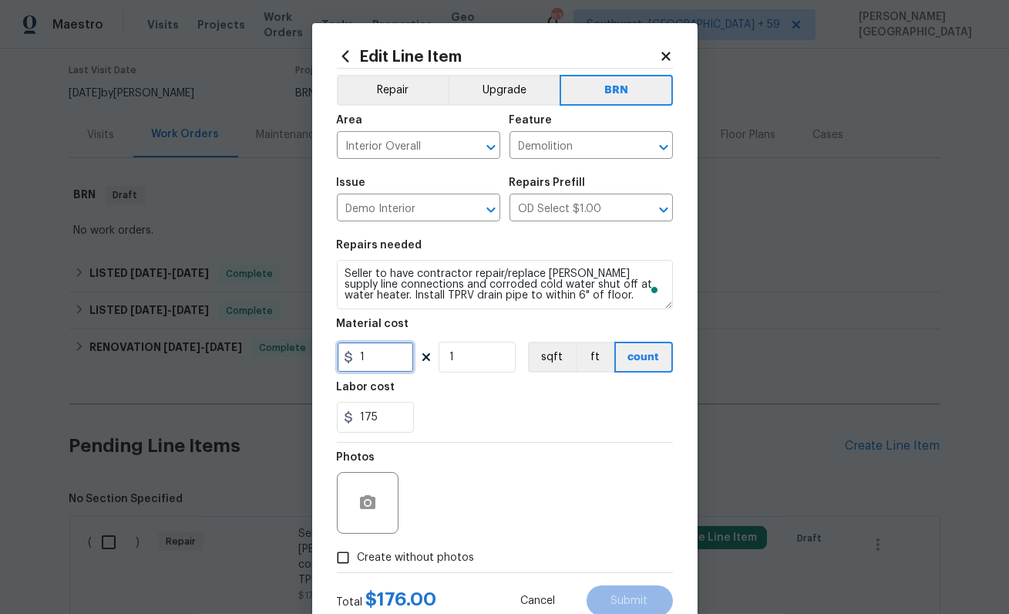
click at [376, 344] on input "1" at bounding box center [375, 357] width 77 height 31
type input "0"
click at [375, 492] on button "button" at bounding box center [367, 502] width 37 height 37
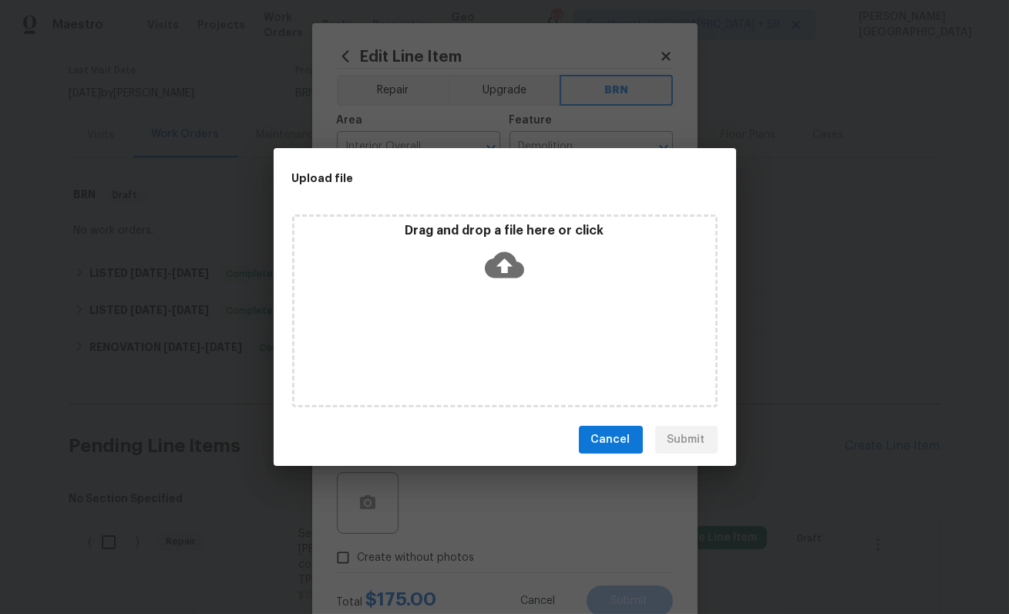
click at [500, 283] on icon at bounding box center [504, 264] width 39 height 39
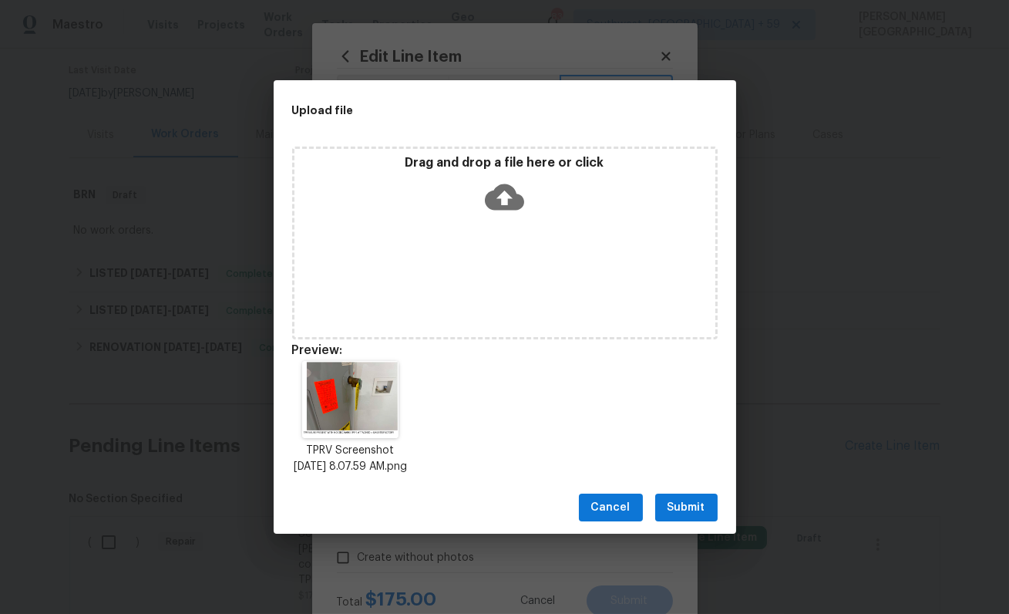
click at [676, 513] on span "Submit" at bounding box center [687, 507] width 38 height 19
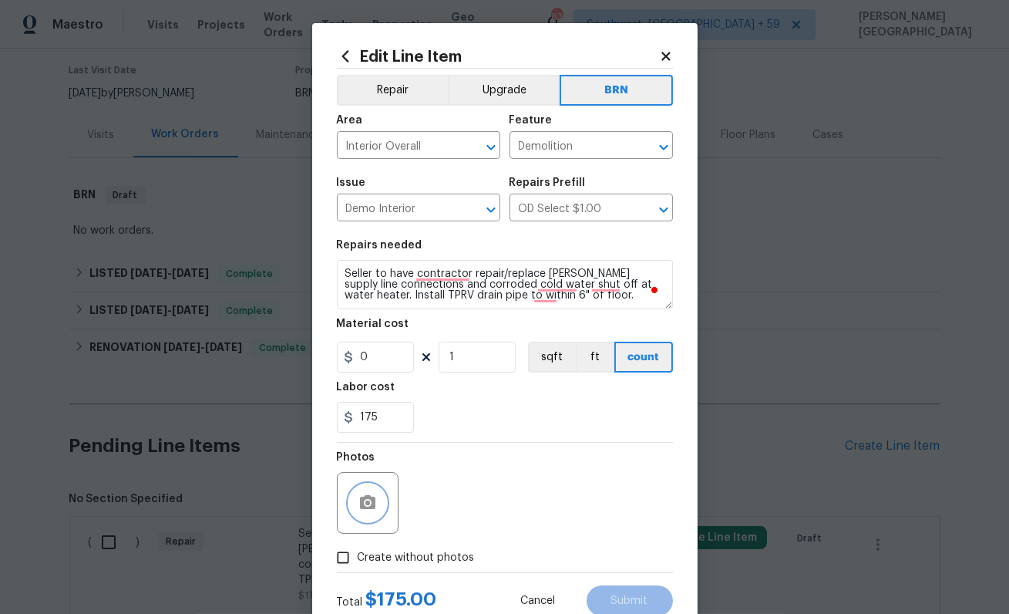
scroll to position [50, 0]
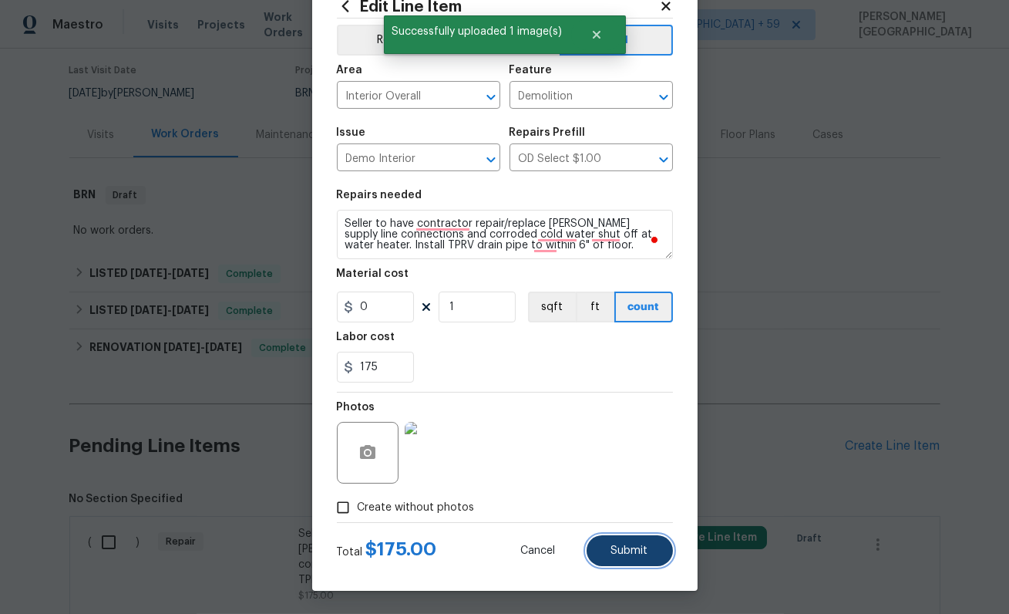
click at [625, 552] on span "Submit" at bounding box center [629, 551] width 37 height 12
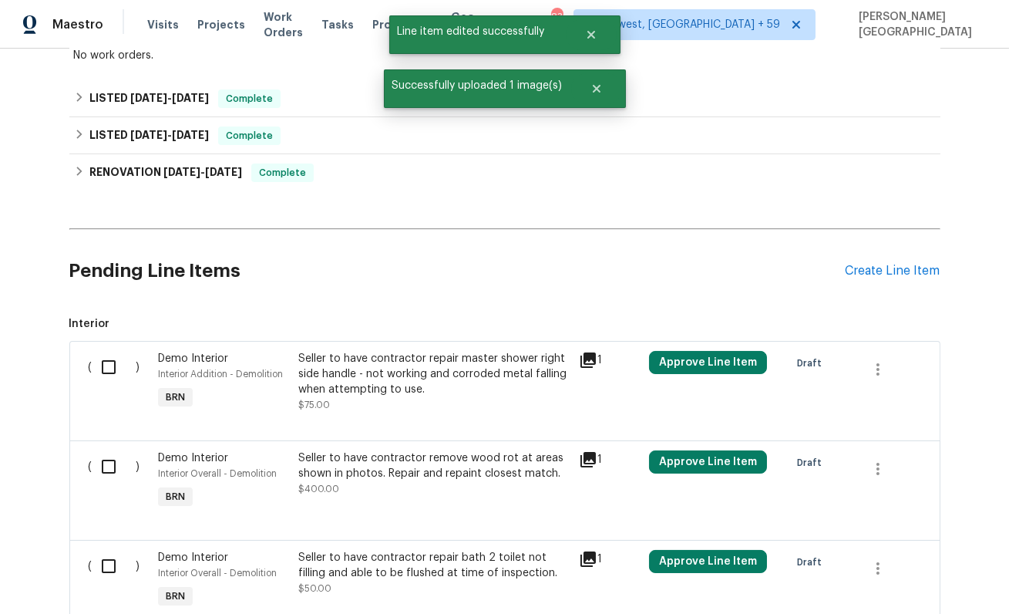
scroll to position [294, 0]
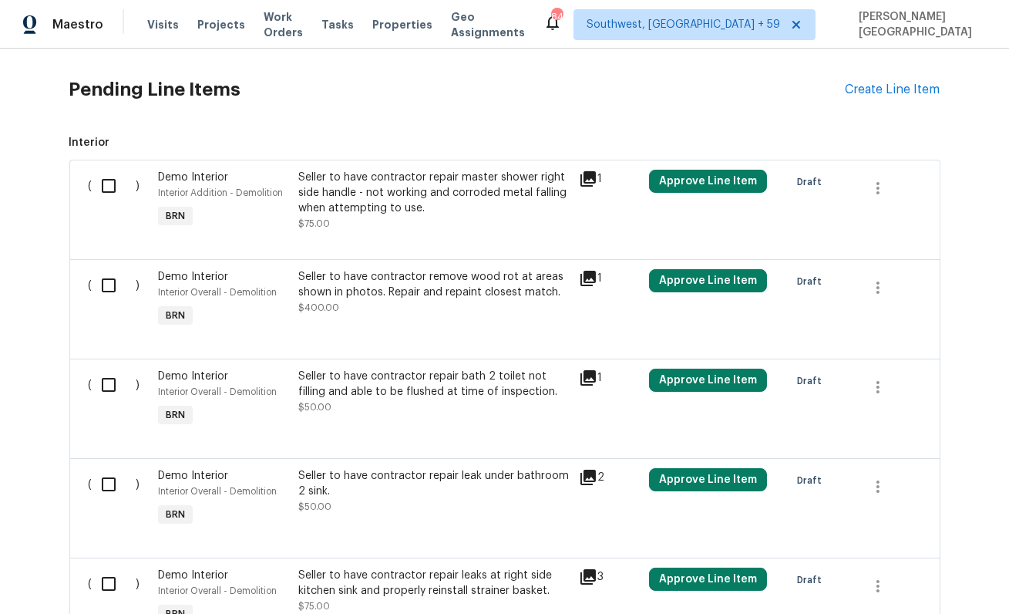
scroll to position [482, 0]
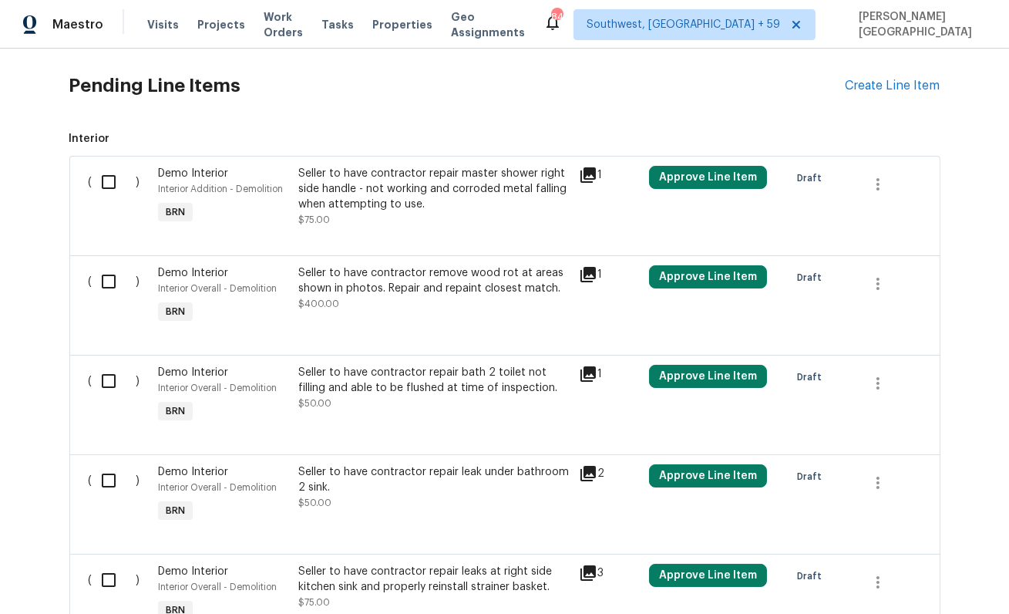
click at [111, 199] on div "( )" at bounding box center [119, 196] width 70 height 71
click at [110, 182] on input "checkbox" at bounding box center [115, 182] width 44 height 32
checkbox input "true"
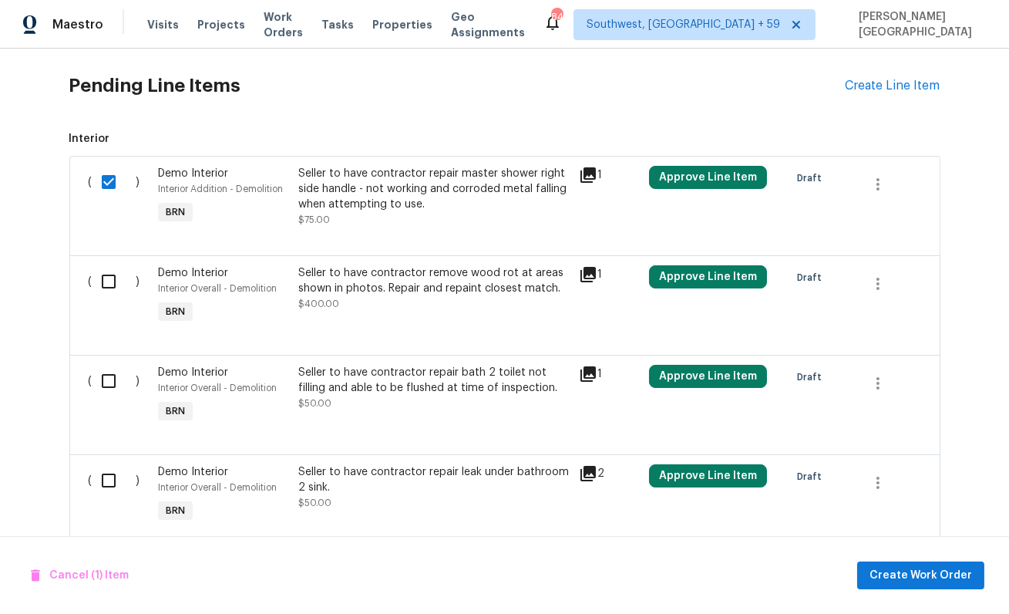
click at [110, 291] on input "checkbox" at bounding box center [115, 281] width 44 height 32
checkbox input "true"
click at [109, 382] on input "checkbox" at bounding box center [115, 381] width 44 height 32
checkbox input "true"
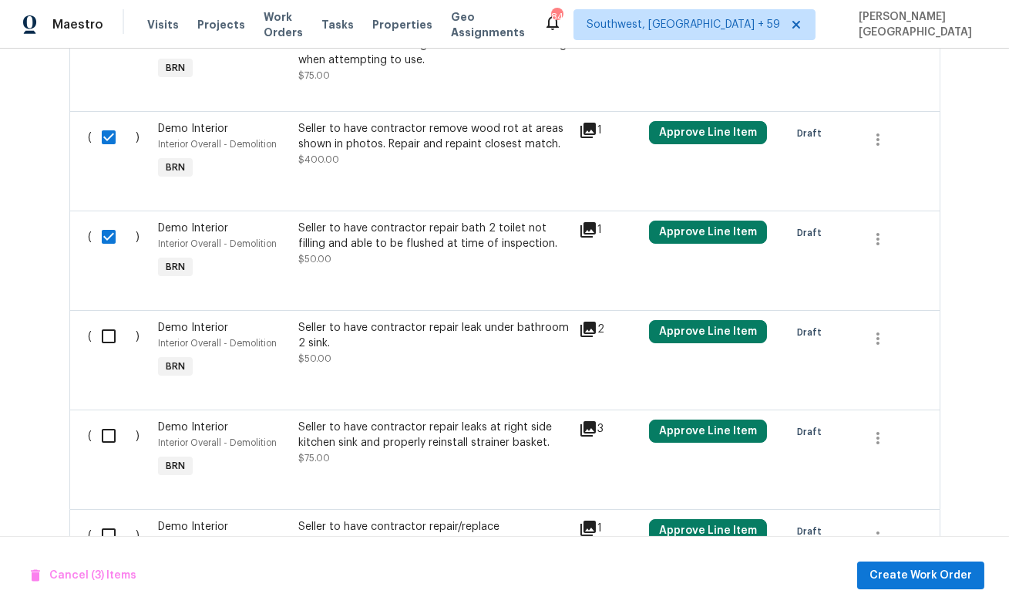
scroll to position [650, 0]
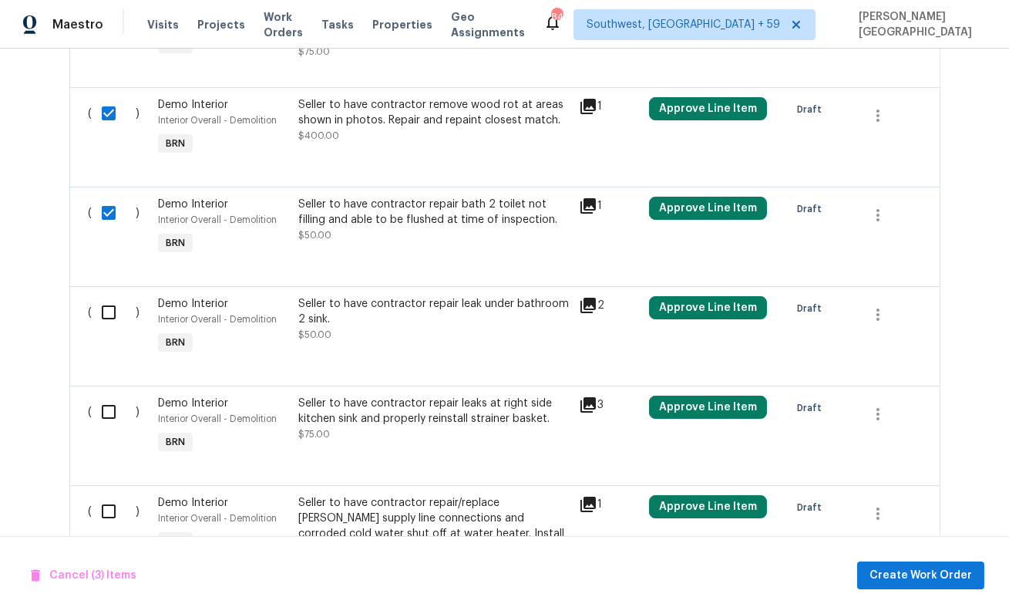
click at [112, 307] on input "checkbox" at bounding box center [115, 312] width 44 height 32
checkbox input "true"
click at [112, 413] on input "checkbox" at bounding box center [115, 412] width 44 height 32
checkbox input "true"
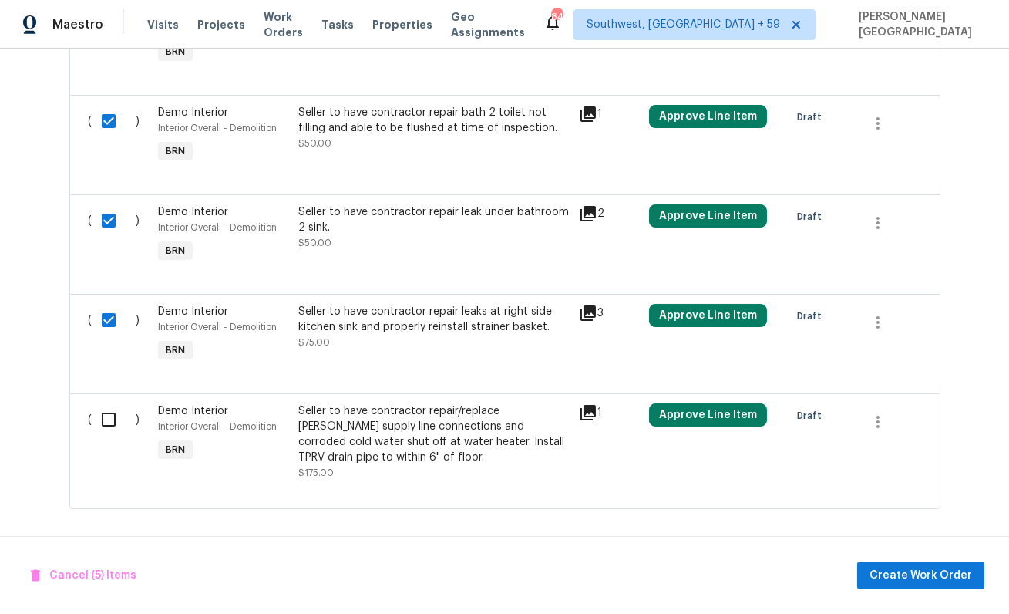
click at [113, 423] on input "checkbox" at bounding box center [115, 419] width 44 height 32
checkbox input "true"
click at [938, 577] on span "Create Work Order" at bounding box center [921, 575] width 103 height 19
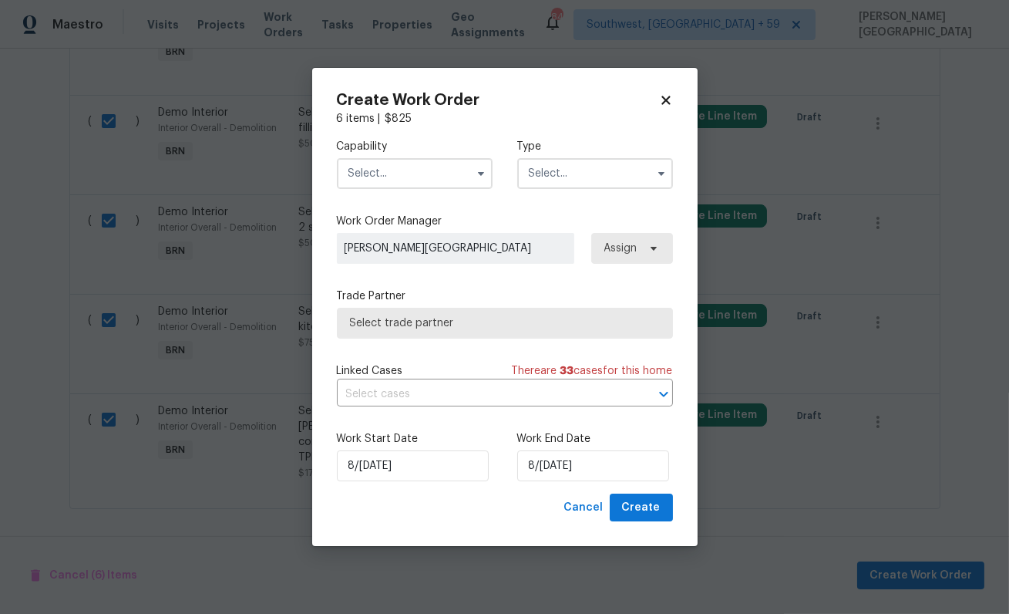
click at [434, 164] on input "text" at bounding box center [415, 173] width 156 height 31
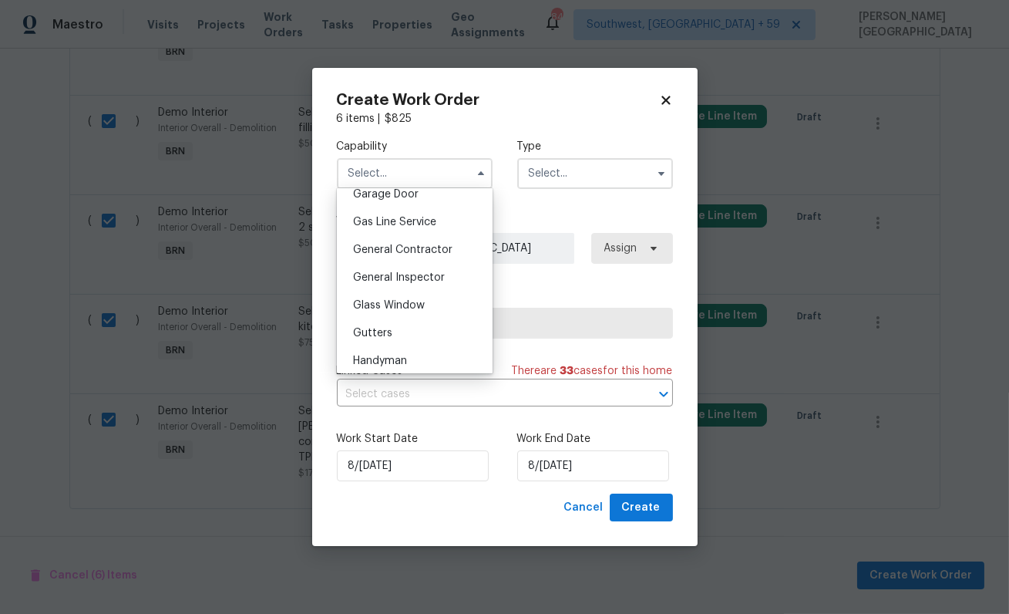
scroll to position [726, 0]
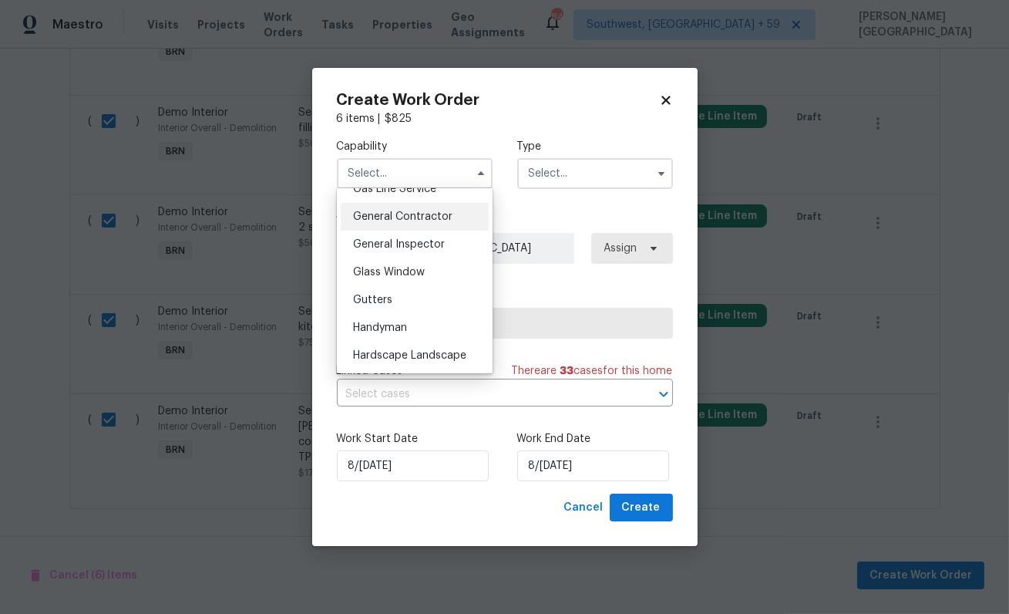
click at [409, 216] on span "General Contractor" at bounding box center [402, 216] width 99 height 11
type input "General Contractor"
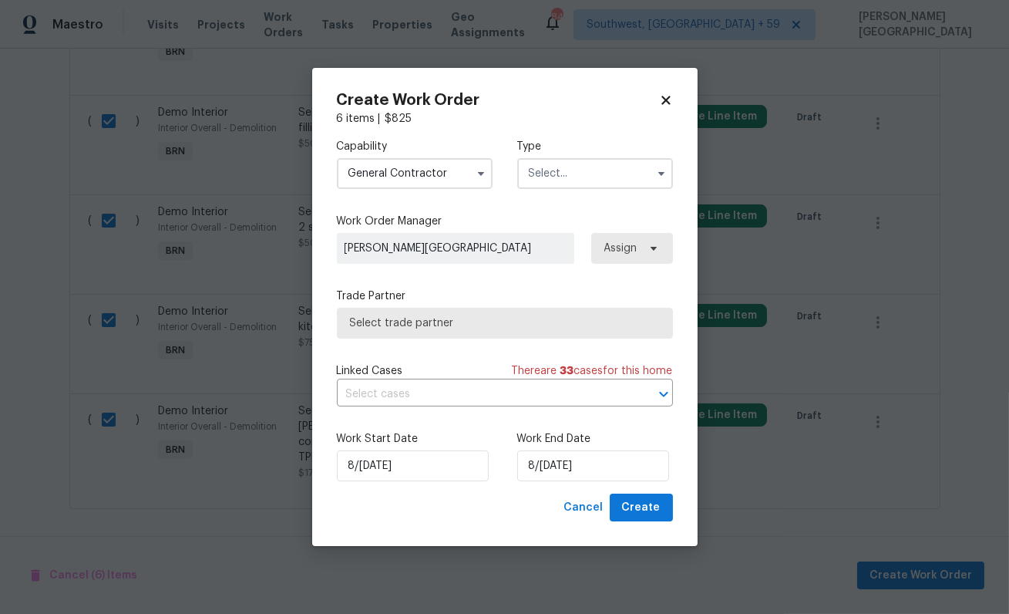
click at [583, 159] on input "text" at bounding box center [595, 173] width 156 height 31
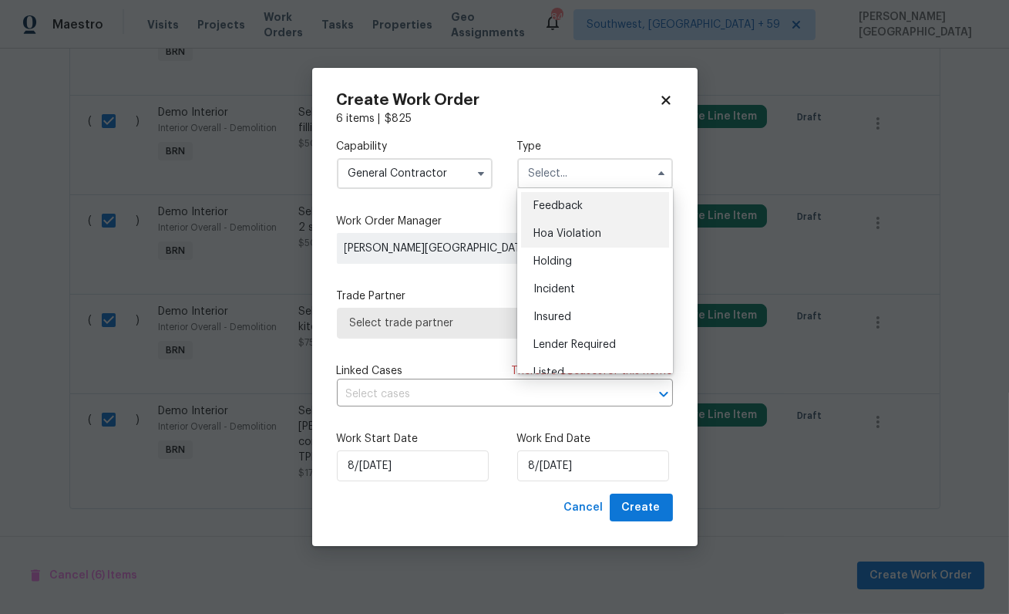
scroll to position [350, 0]
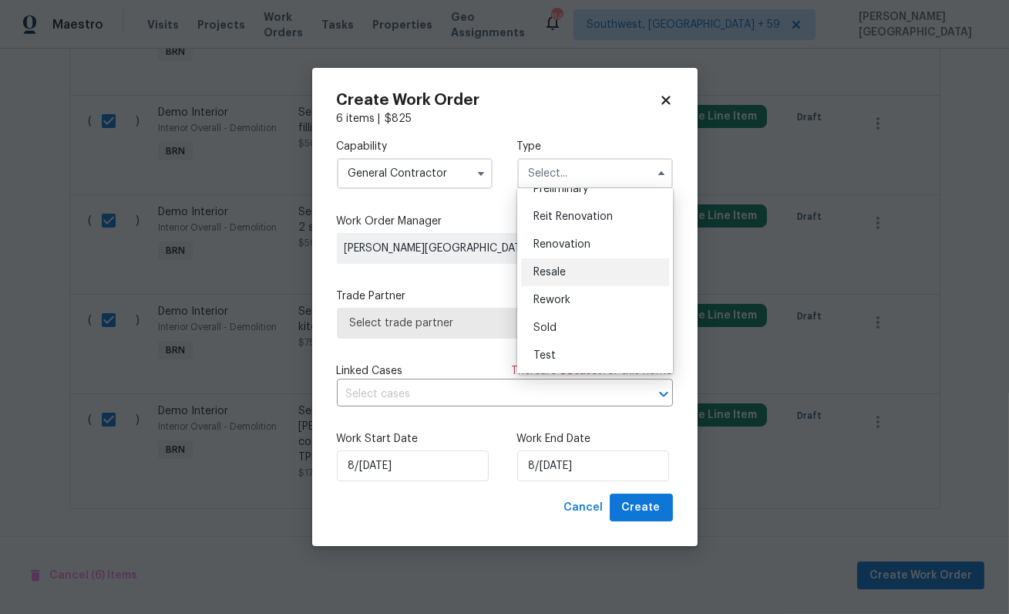
click at [557, 276] on span "Resale" at bounding box center [550, 272] width 32 height 11
type input "Resale"
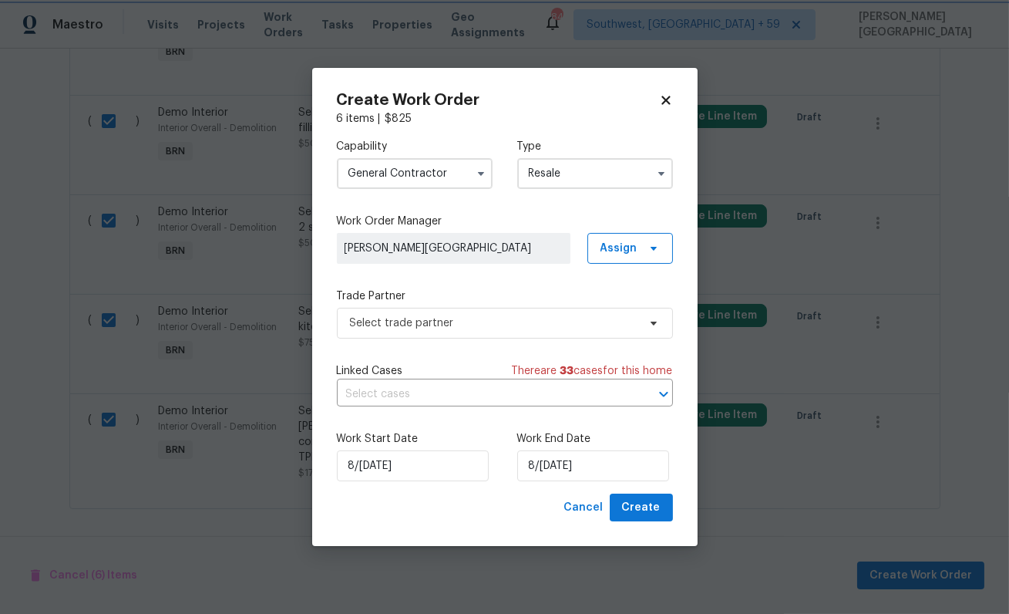
scroll to position [0, 0]
click at [436, 393] on input "text" at bounding box center [483, 394] width 293 height 24
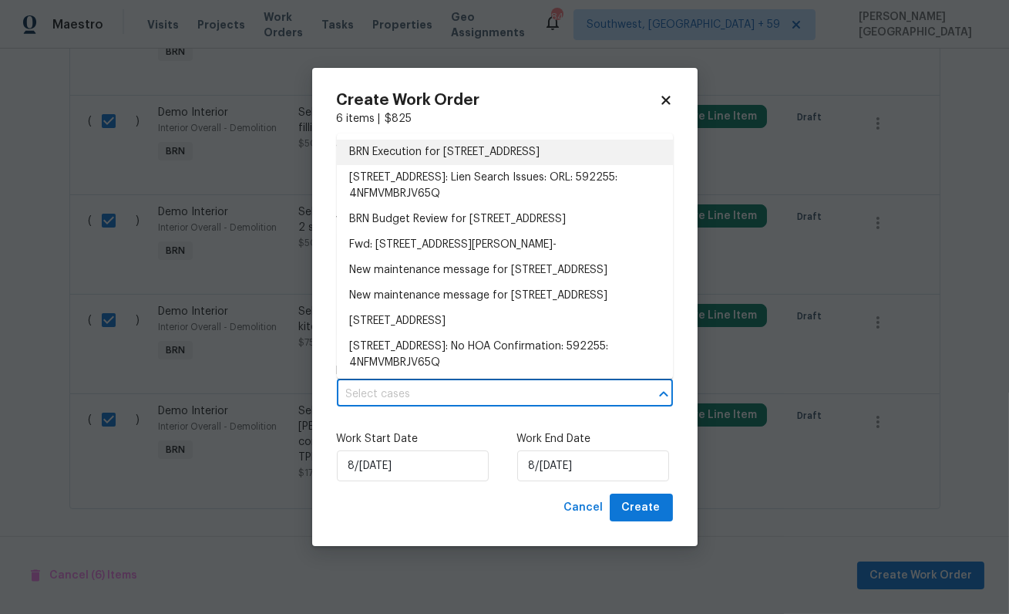
click at [394, 152] on li "BRN Execution for [STREET_ADDRESS]" at bounding box center [505, 152] width 336 height 25
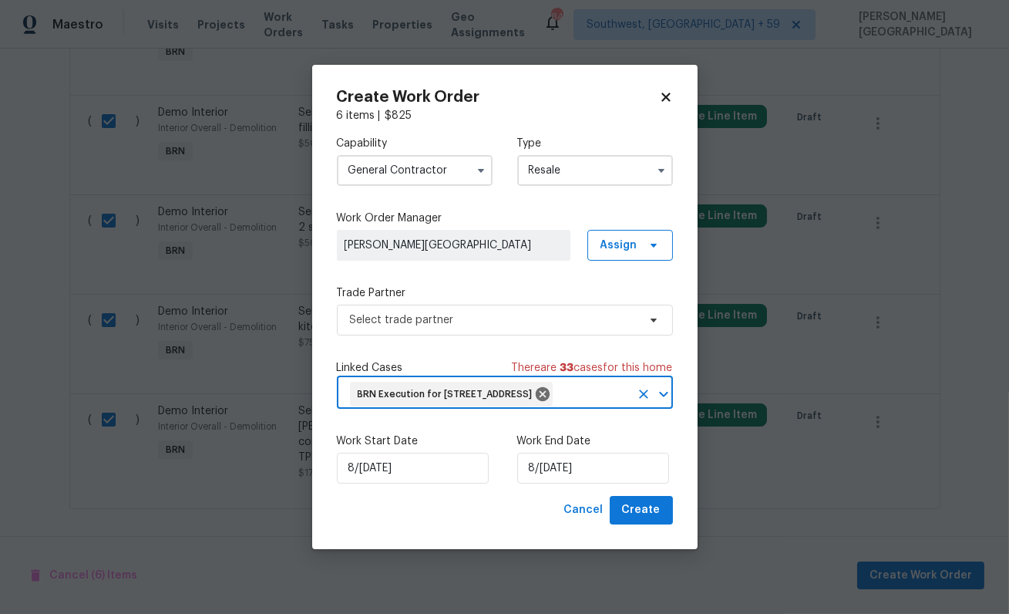
click at [567, 496] on div "Work Start Date 8/[DATE]ork End Date 8/[DATE]" at bounding box center [505, 458] width 336 height 75
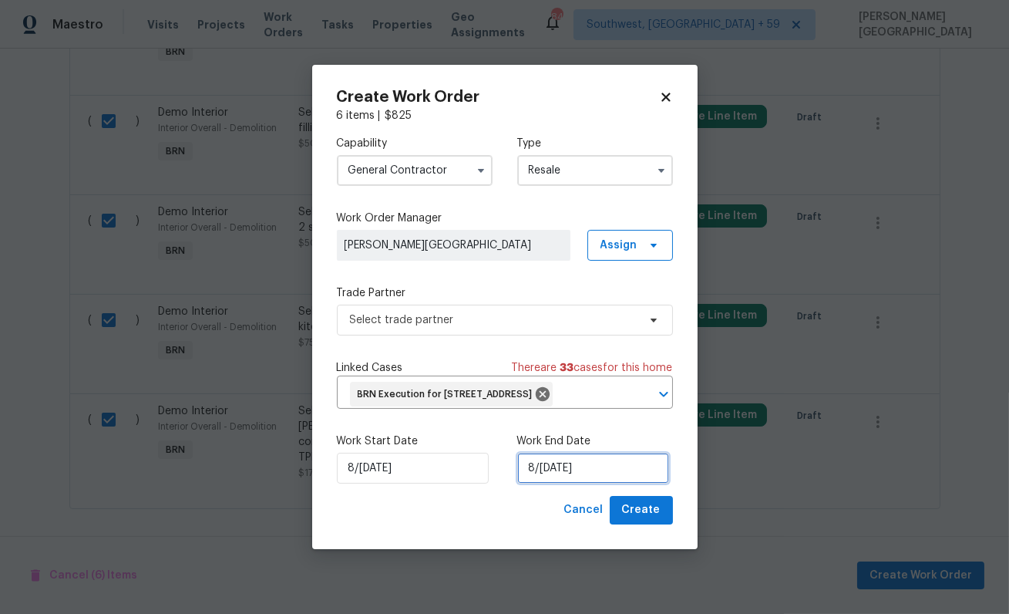
click at [560, 480] on input "8/[DATE]" at bounding box center [593, 468] width 152 height 31
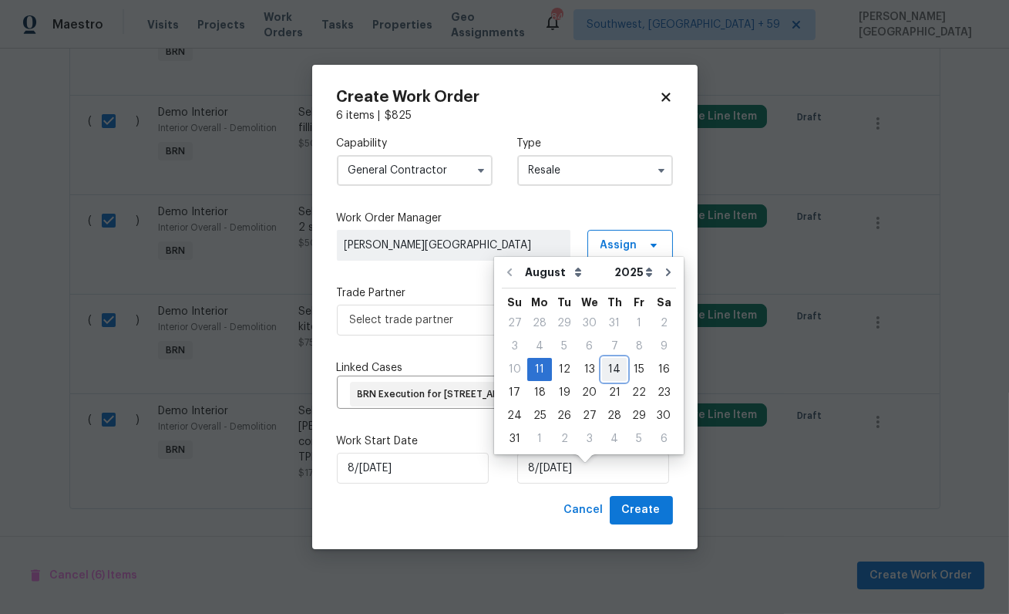
click at [605, 366] on div "14" at bounding box center [614, 370] width 25 height 22
type input "8/[DATE]"
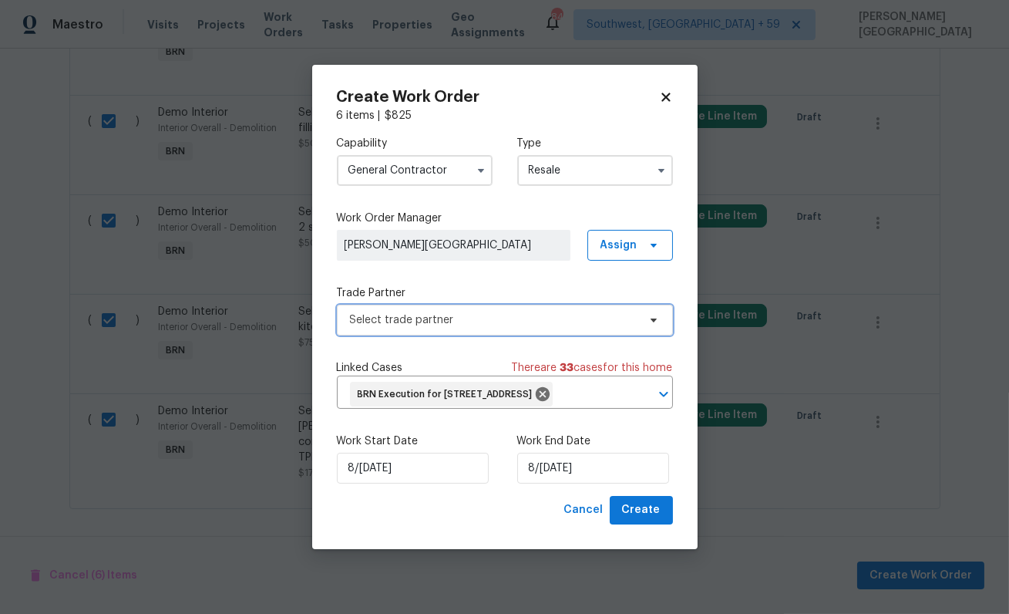
click at [347, 305] on span "Select trade partner" at bounding box center [505, 320] width 336 height 31
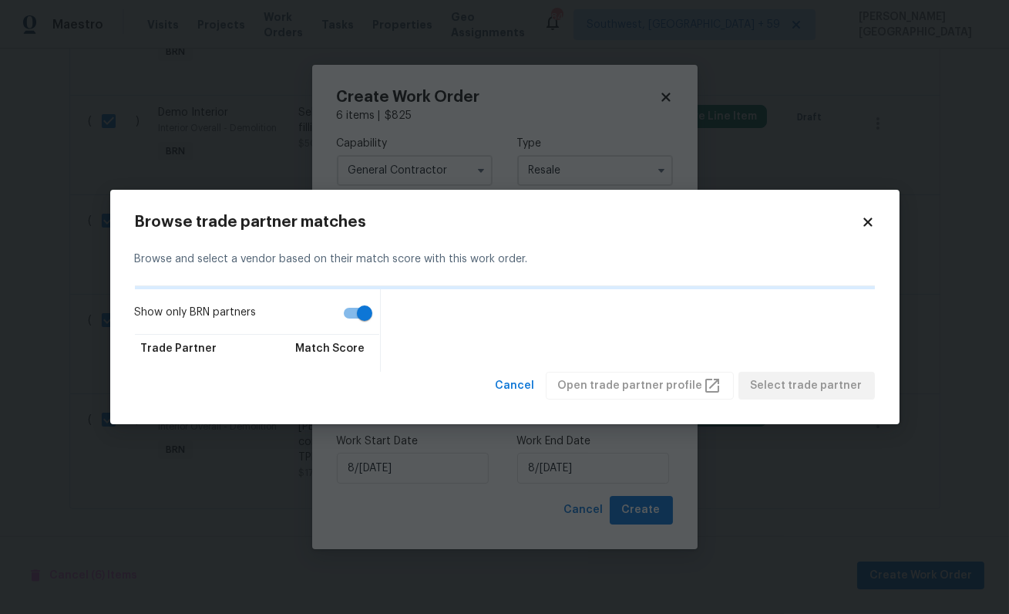
click at [355, 315] on input "Show only BRN partners" at bounding box center [365, 312] width 88 height 29
checkbox input "false"
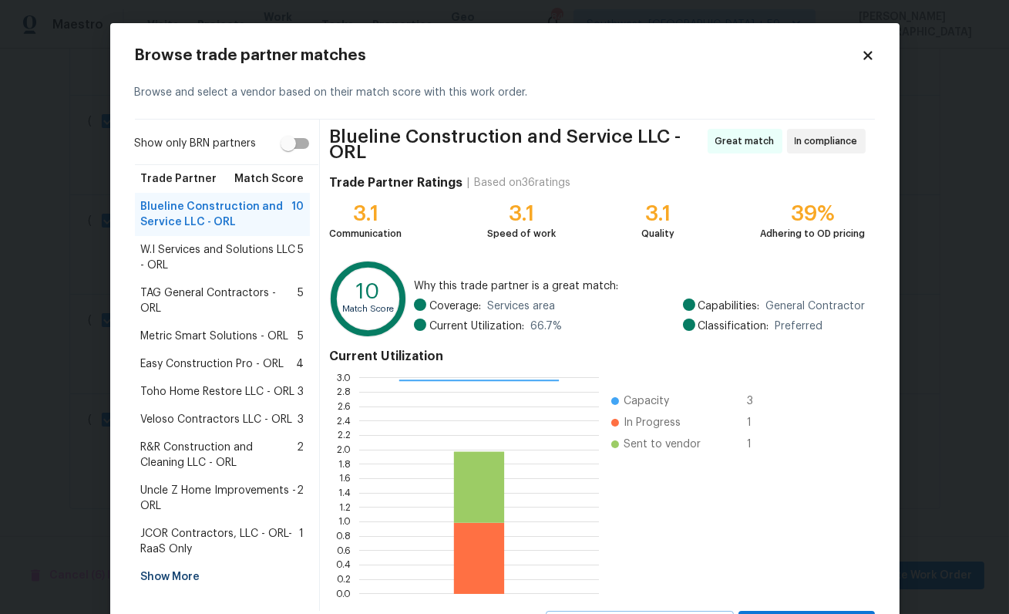
scroll to position [72, 0]
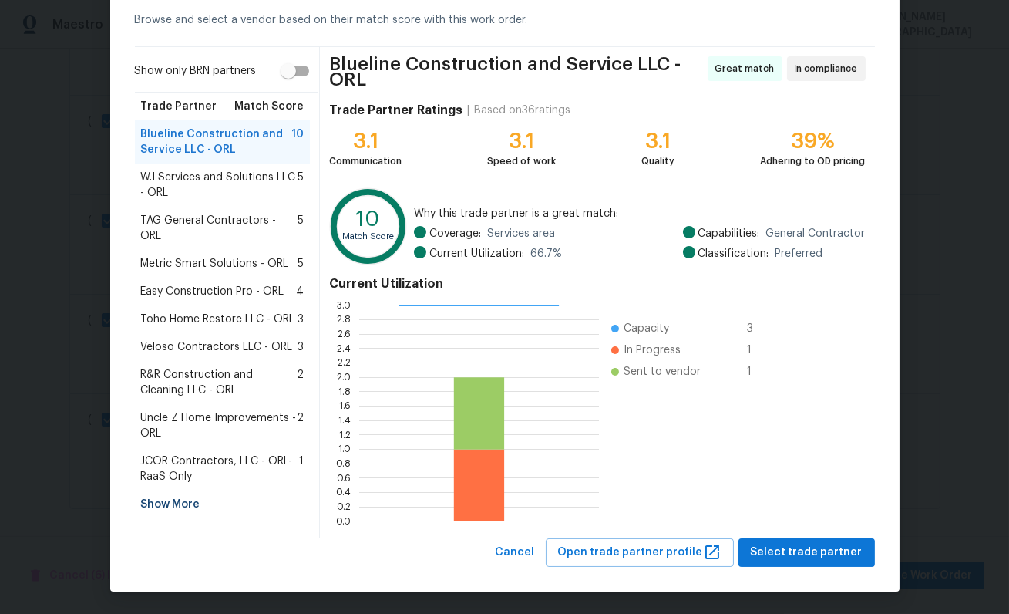
click at [815, 534] on div "Blueline Construction and Service LLC - ORL Great match In compliance Trade Par…" at bounding box center [597, 292] width 554 height 491
click at [816, 539] on button "Select trade partner" at bounding box center [807, 552] width 136 height 29
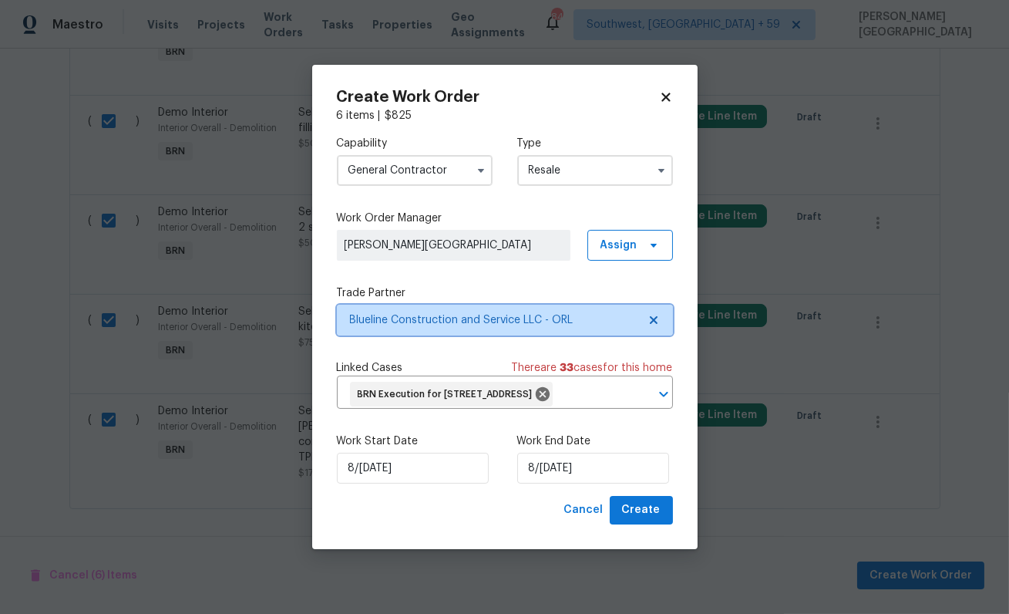
scroll to position [0, 0]
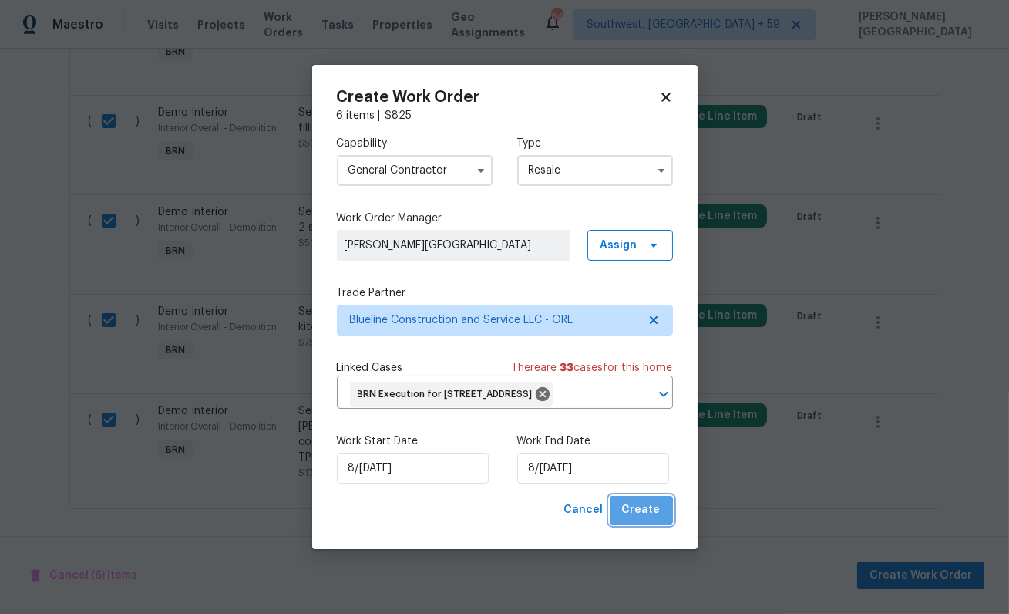
click at [648, 520] on span "Create" at bounding box center [641, 509] width 39 height 19
checkbox input "false"
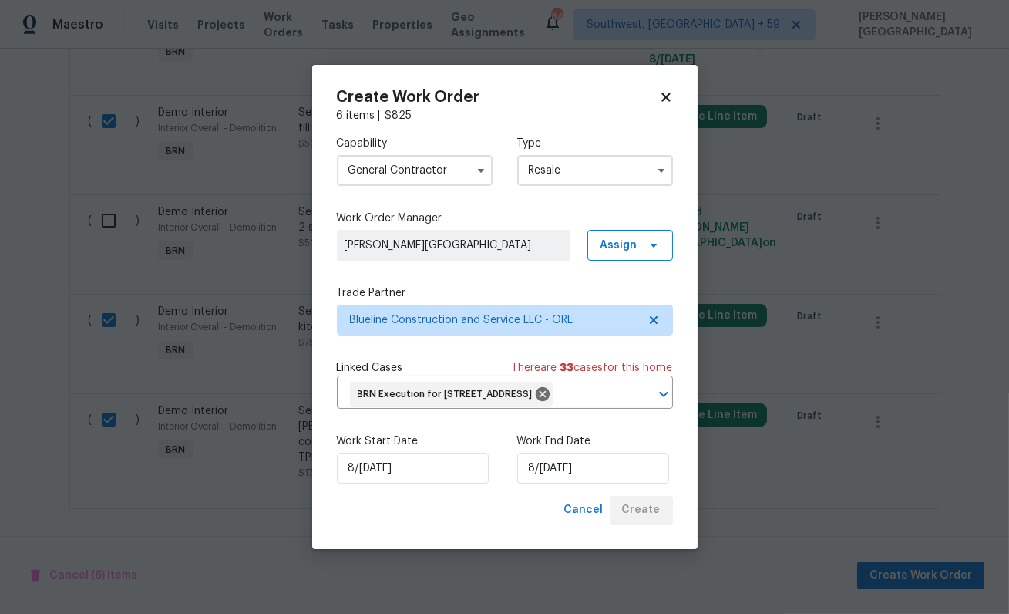
checkbox input "false"
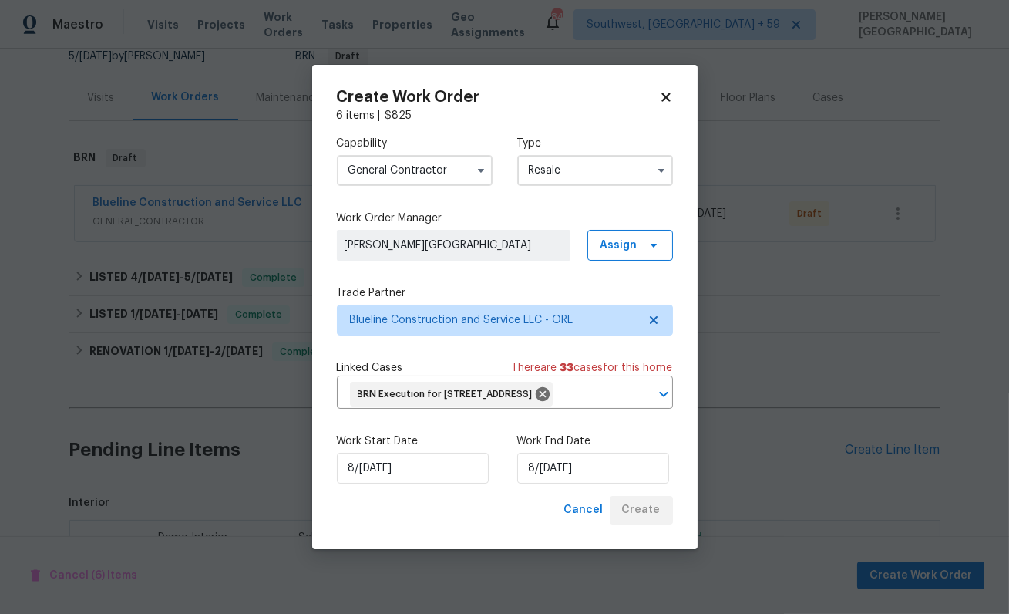
scroll to position [269, 0]
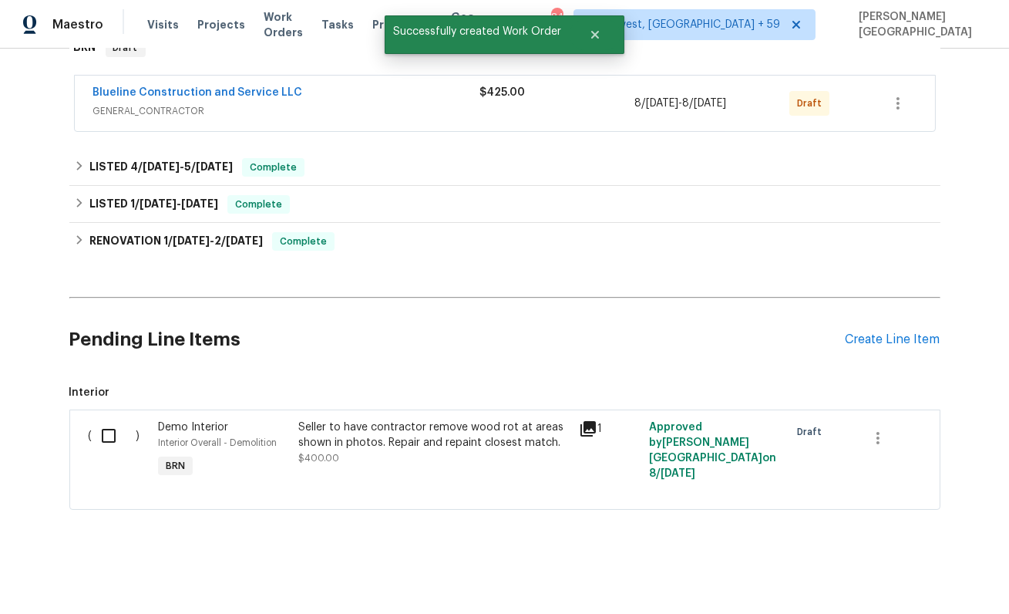
click at [391, 448] on div "Seller to have contractor remove wood rot at areas shown in photos. Repair and …" at bounding box center [433, 434] width 271 height 31
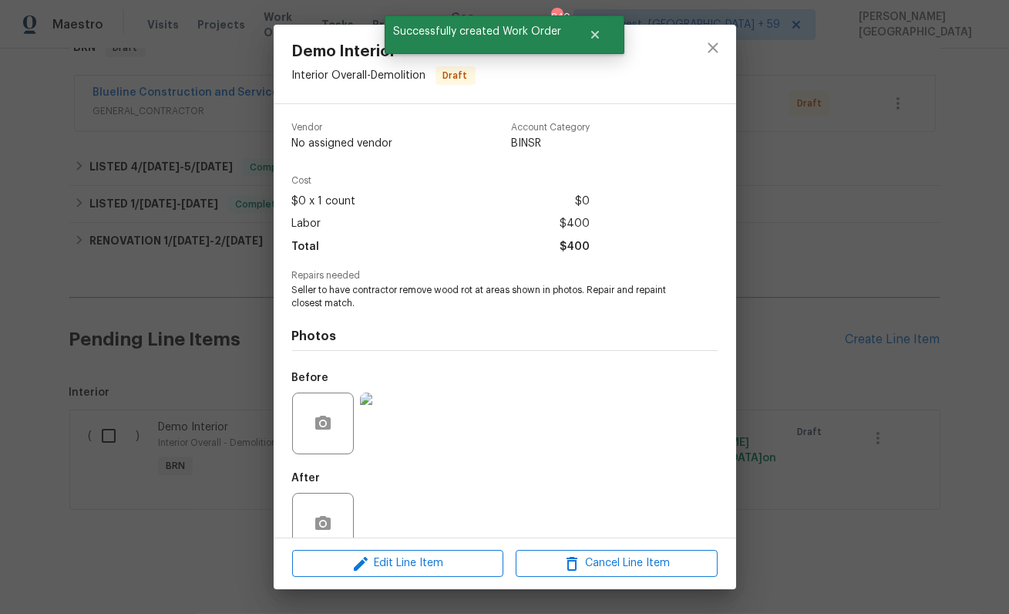
click at [419, 285] on span "Seller to have contractor remove wood rot at areas shown in photos. Repair and …" at bounding box center [483, 297] width 383 height 26
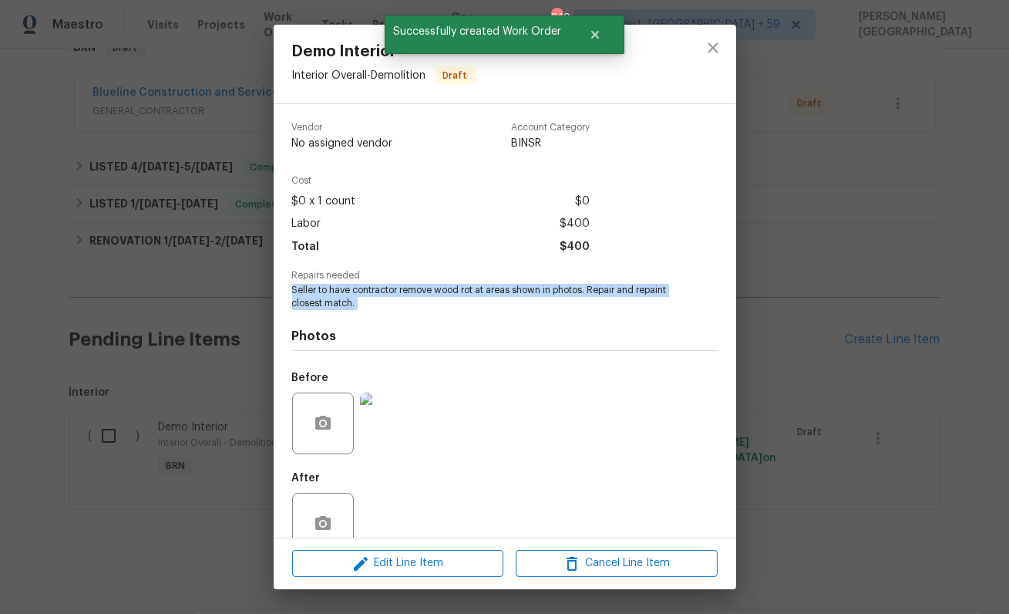
click at [419, 285] on span "Seller to have contractor remove wood rot at areas shown in photos. Repair and …" at bounding box center [483, 297] width 383 height 26
copy span "Seller to have contractor remove wood rot at areas shown in photos. Repair and …"
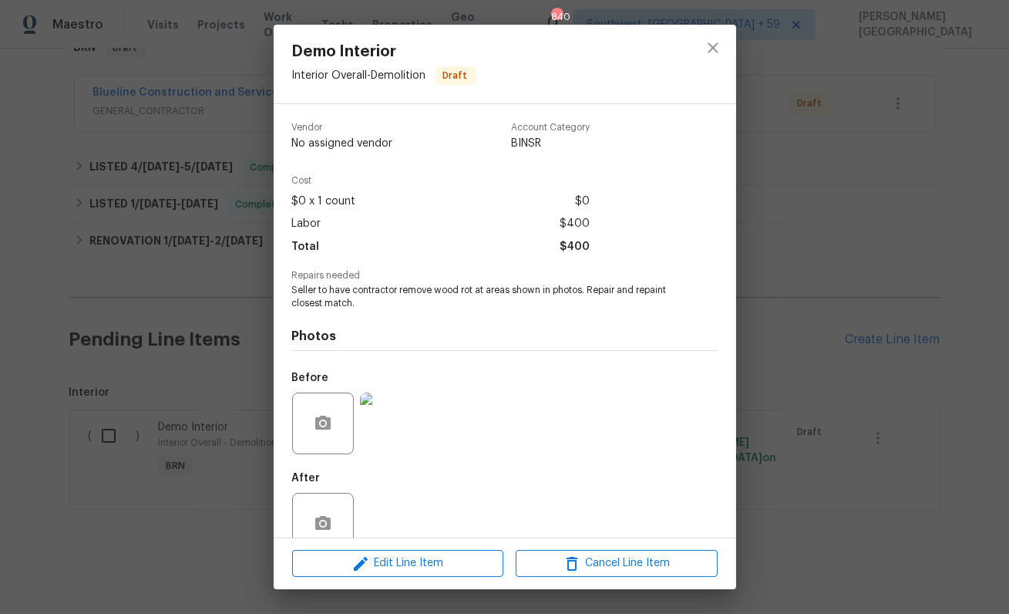
click at [196, 226] on div "Demo Interior Interior Overall - Demolition Draft Vendor No assigned vendor Acc…" at bounding box center [504, 307] width 1009 height 614
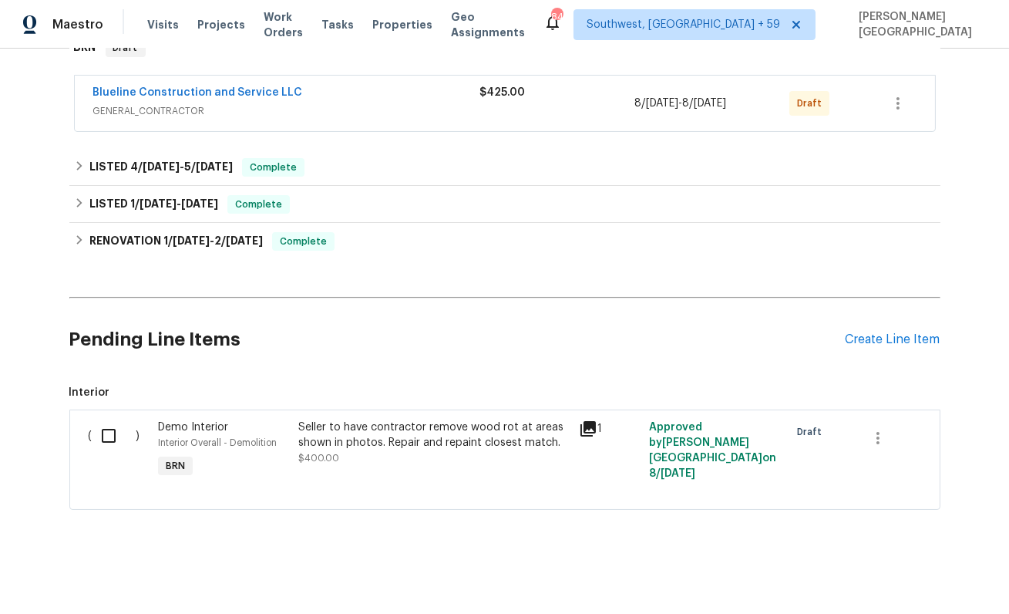
scroll to position [0, 0]
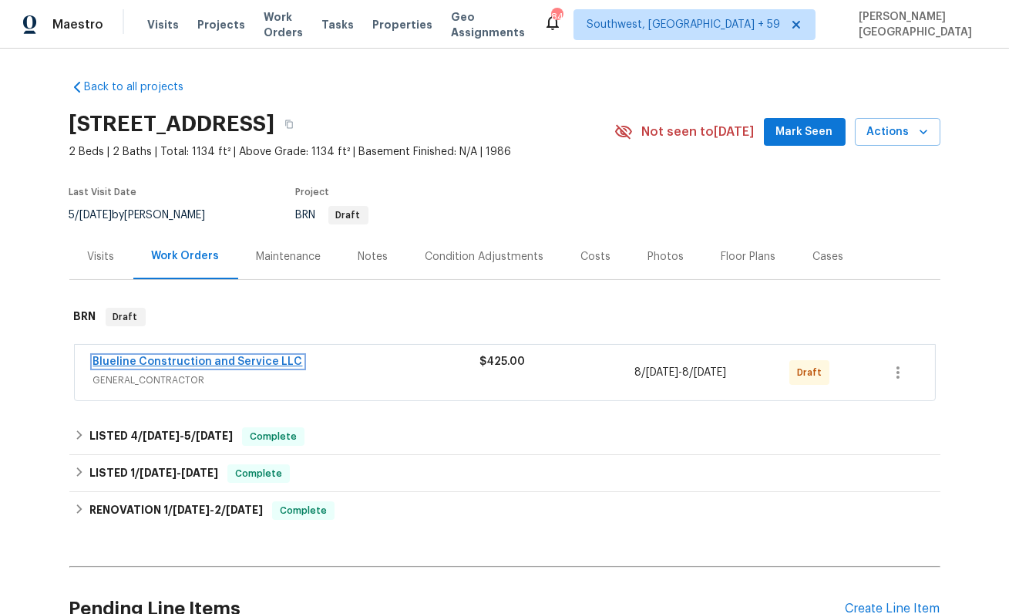
click at [228, 357] on link "Blueline Construction and Service LLC" at bounding box center [198, 361] width 210 height 11
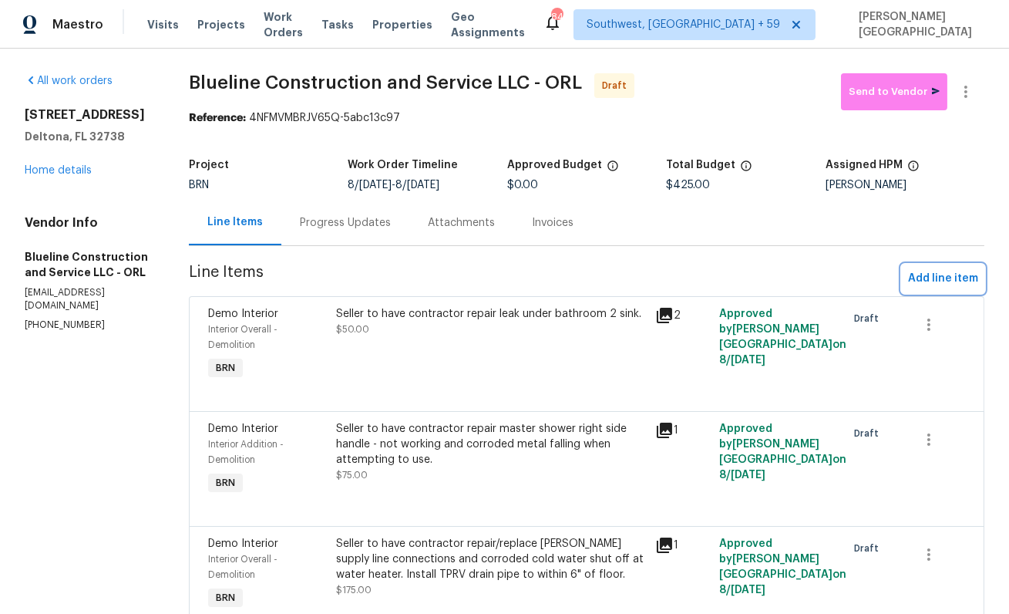
click at [953, 278] on span "Add line item" at bounding box center [943, 278] width 70 height 19
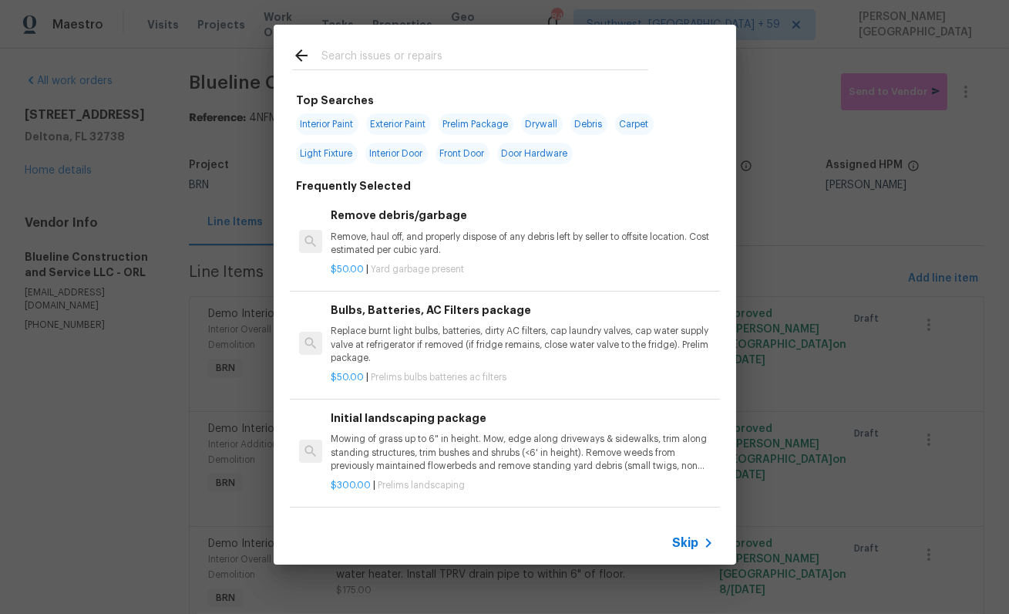
click at [684, 540] on span "Skip" at bounding box center [686, 542] width 26 height 15
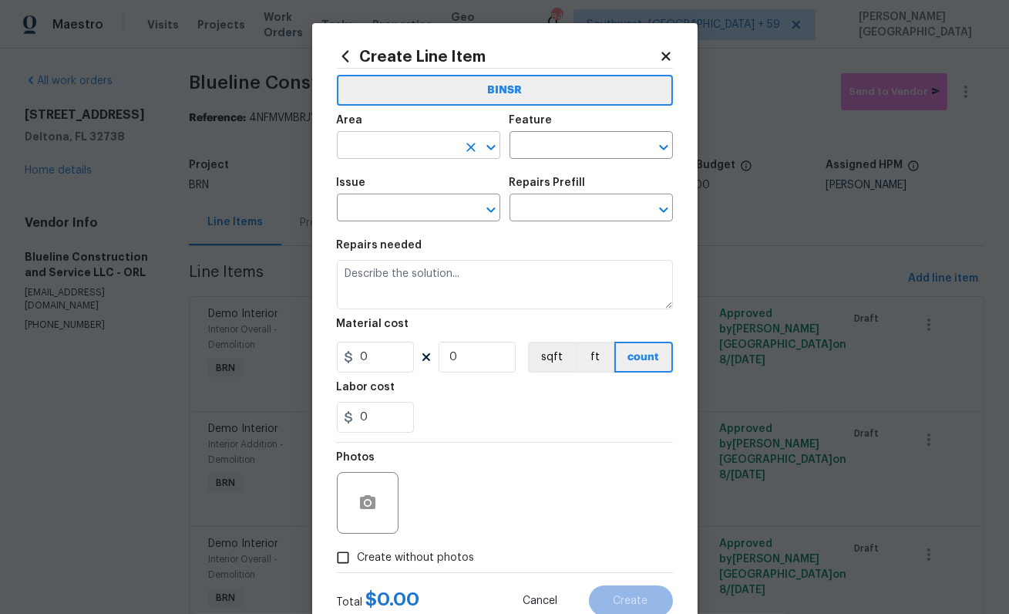
click at [463, 141] on icon "Clear" at bounding box center [470, 147] width 15 height 15
click at [427, 142] on input "text" at bounding box center [397, 147] width 120 height 24
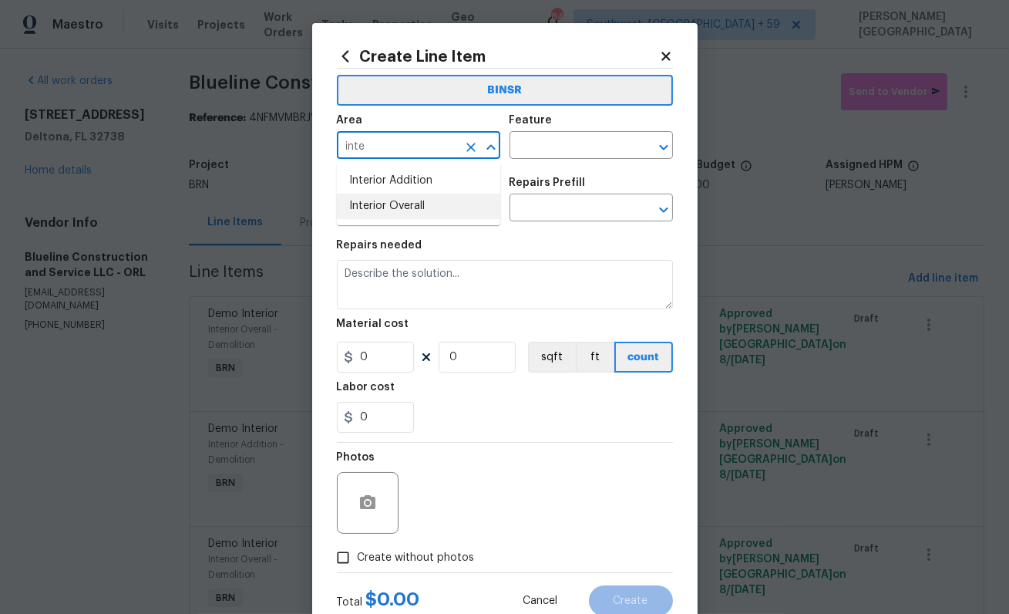
click at [458, 209] on li "Interior Overall" at bounding box center [418, 206] width 163 height 25
type input "Interior Overall"
click at [549, 140] on input "text" at bounding box center [570, 147] width 120 height 24
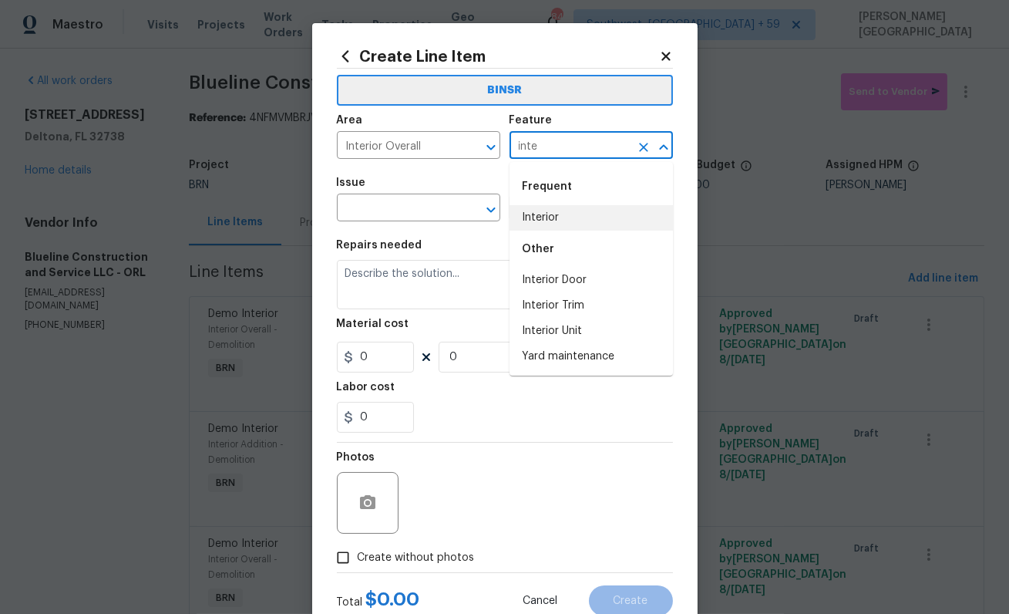
click at [544, 218] on li "Interior" at bounding box center [591, 217] width 163 height 25
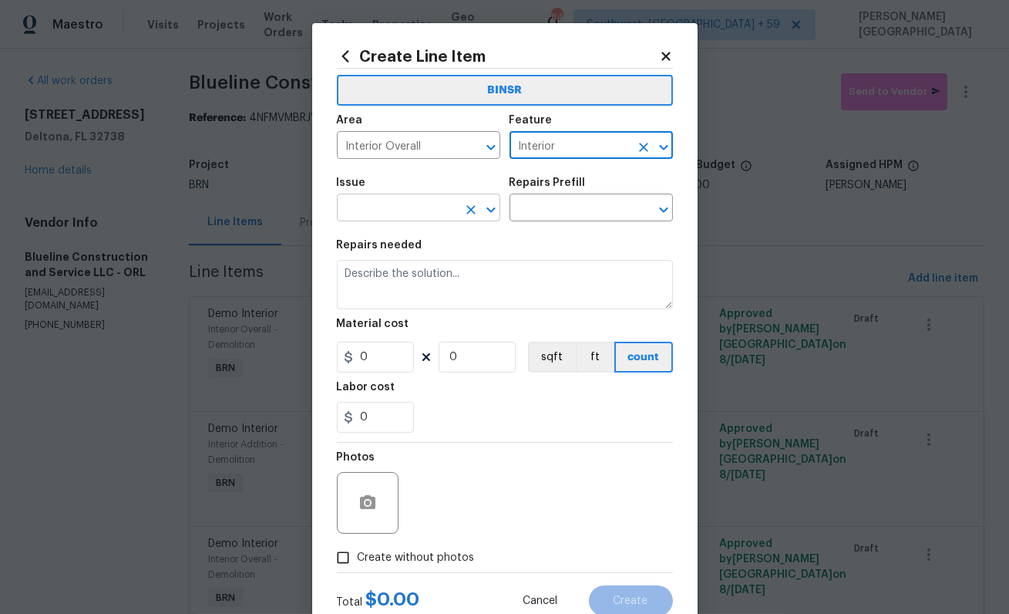
type input "Interior"
click at [375, 220] on input "text" at bounding box center [397, 209] width 120 height 24
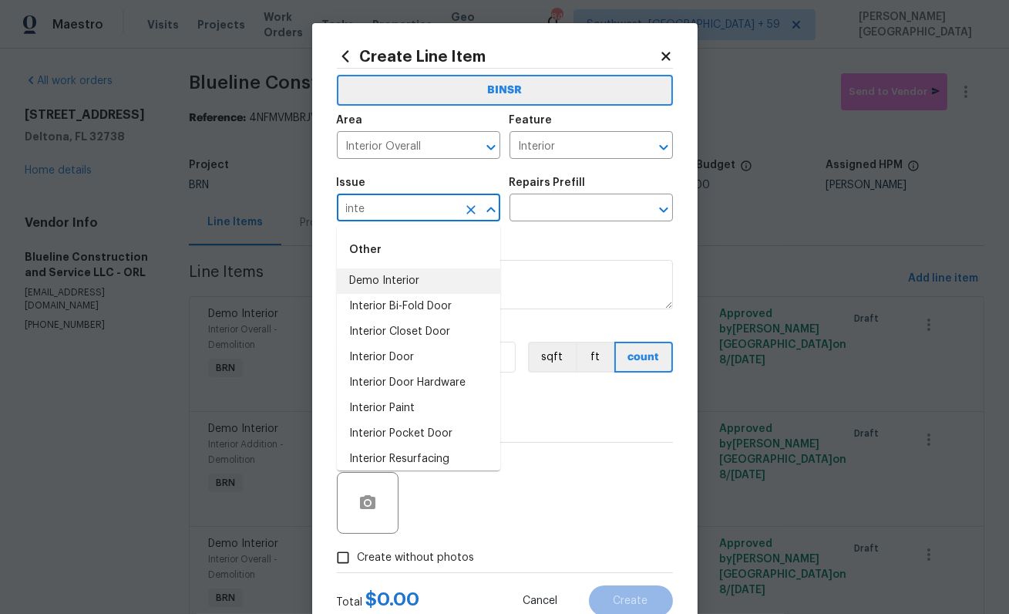
click at [376, 273] on li "Demo Interior" at bounding box center [418, 280] width 163 height 25
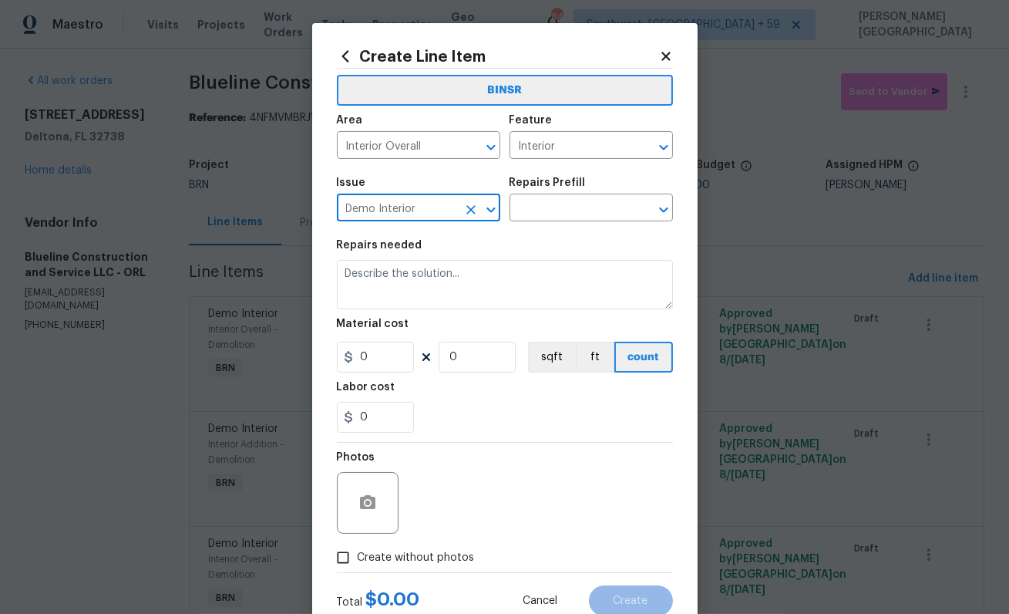
type input "Demo Interior"
click at [540, 191] on div "Repairs Prefill" at bounding box center [591, 187] width 163 height 20
click at [540, 209] on input "text" at bounding box center [570, 209] width 120 height 24
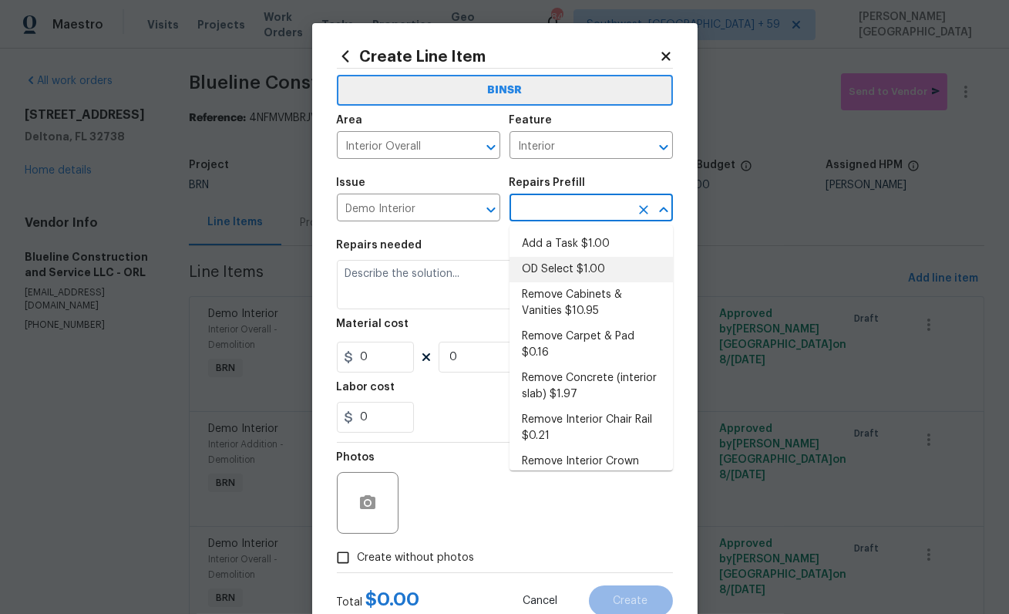
click at [538, 263] on li "OD Select $1.00" at bounding box center [591, 269] width 163 height 25
type input "Demolition"
type input "OD Select $1.00"
type textarea "Refer to the agreed upon scope document for further details."
type input "1"
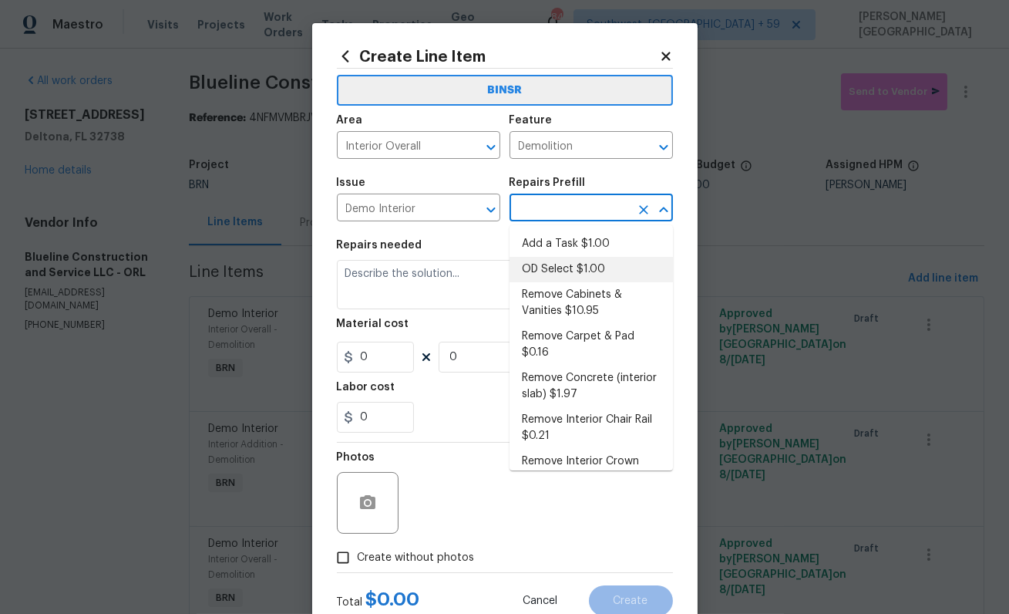
type input "1"
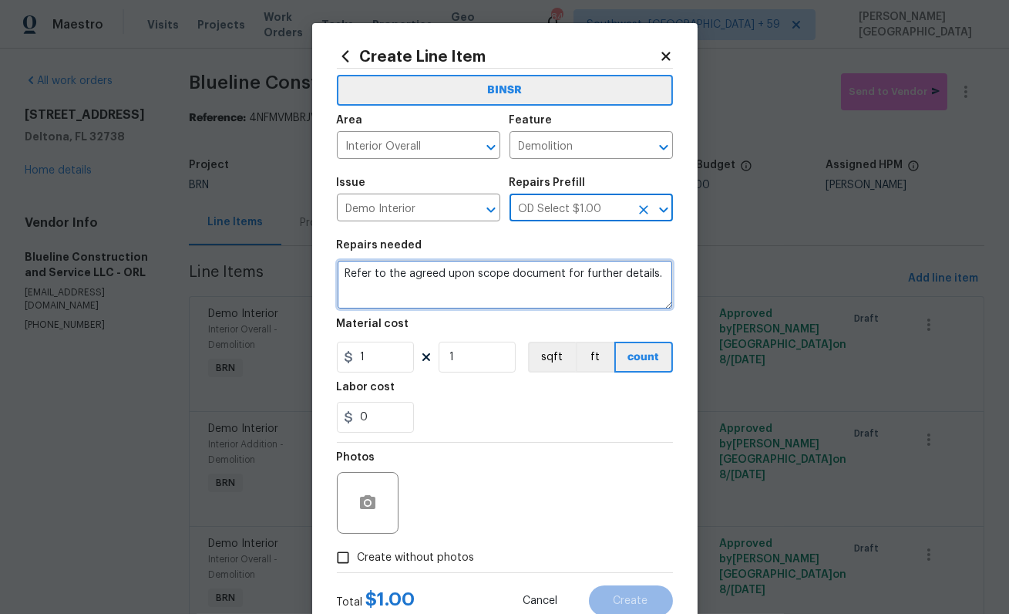
click at [456, 282] on textarea "Refer to the agreed upon scope document for further details." at bounding box center [505, 284] width 336 height 49
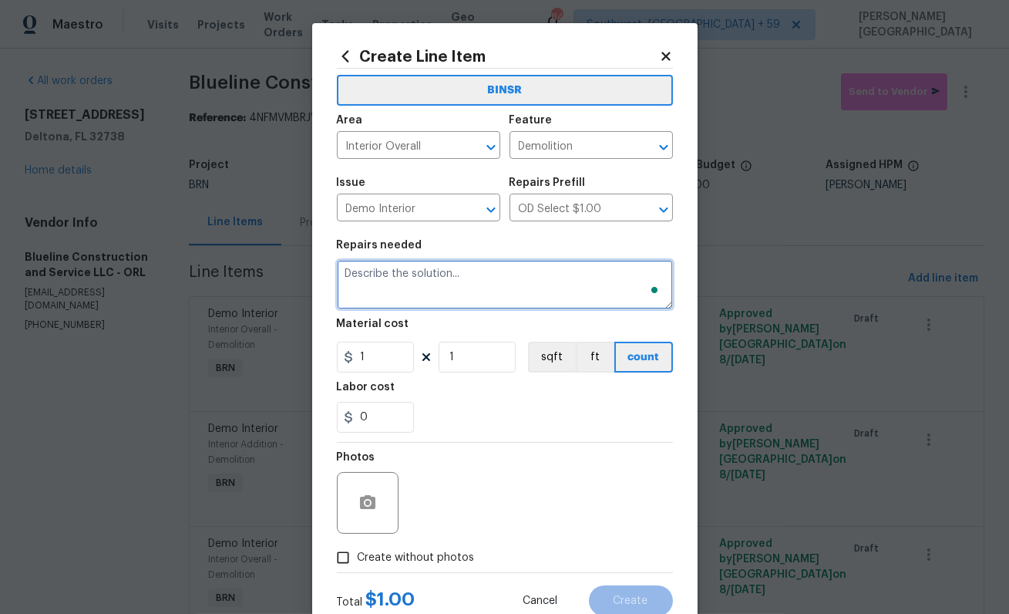
paste textarea "Seller to have contractor remove wood rot at areas shown in photos. Repair and …"
type textarea "Seller to have contractor remove wood rot at areas shown in photos. Repair and …"
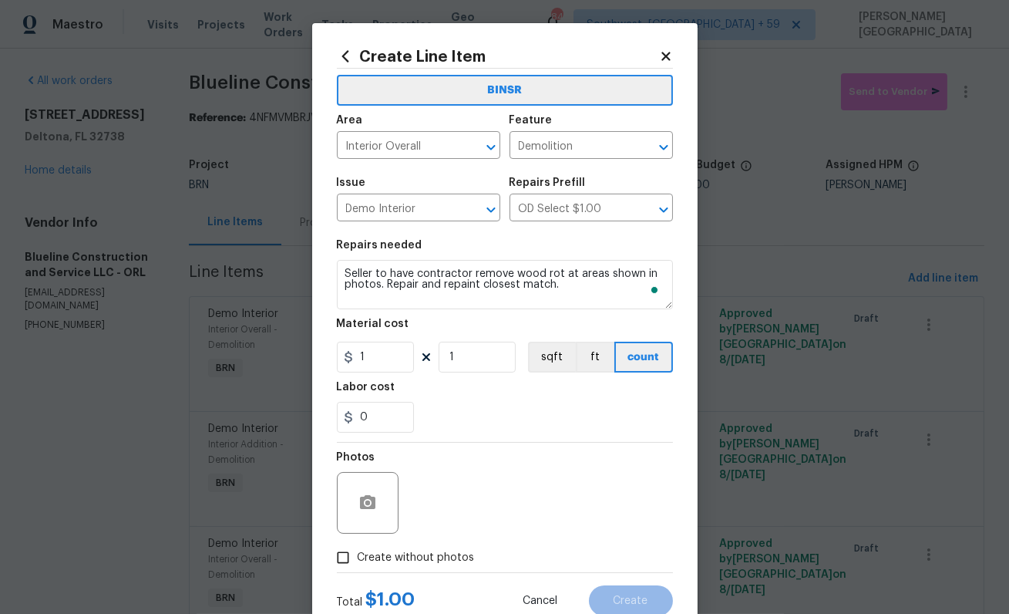
click at [366, 372] on section "Repairs needed Seller to have contractor remove wood rot at areas shown in phot…" at bounding box center [505, 336] width 336 height 211
click at [378, 422] on input "0" at bounding box center [375, 417] width 77 height 31
type input "0"
click at [374, 362] on input "1" at bounding box center [375, 357] width 77 height 31
type input "0"
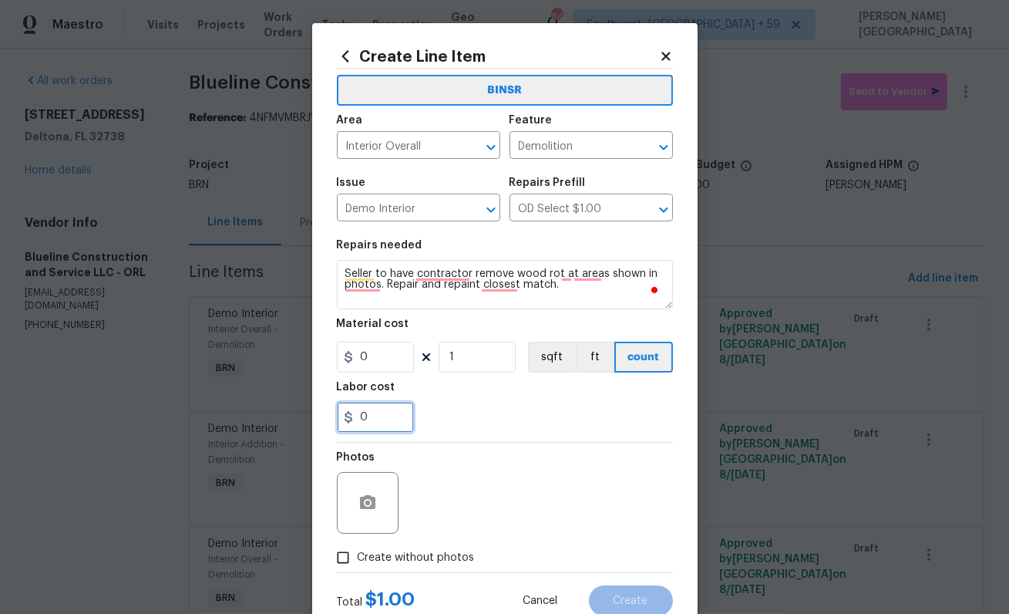
click at [381, 414] on input "0" at bounding box center [375, 417] width 77 height 31
type input "0"
type input "400"
click at [378, 507] on button "button" at bounding box center [367, 502] width 37 height 37
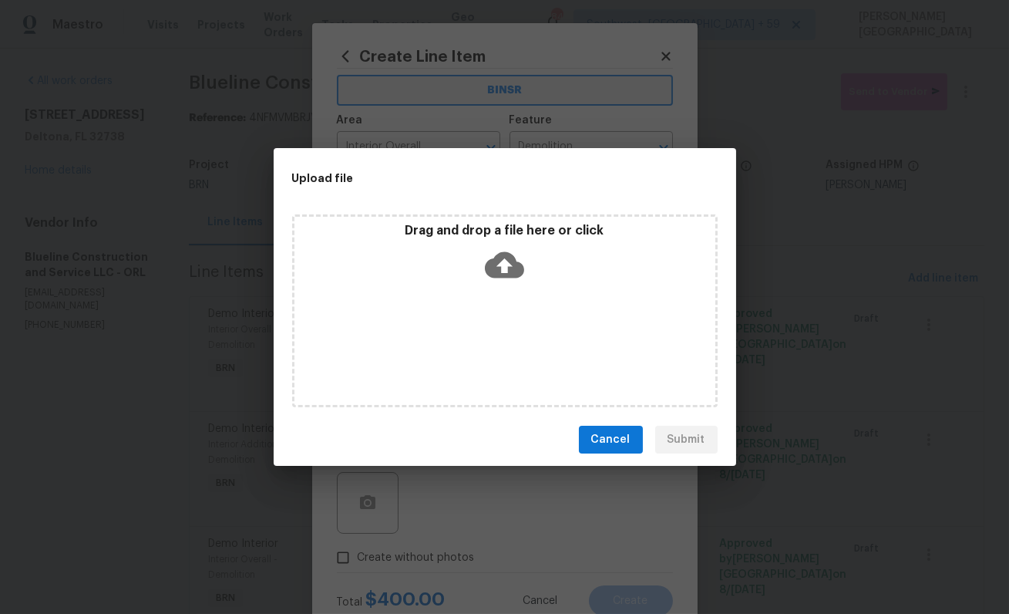
click at [488, 283] on icon at bounding box center [504, 264] width 39 height 39
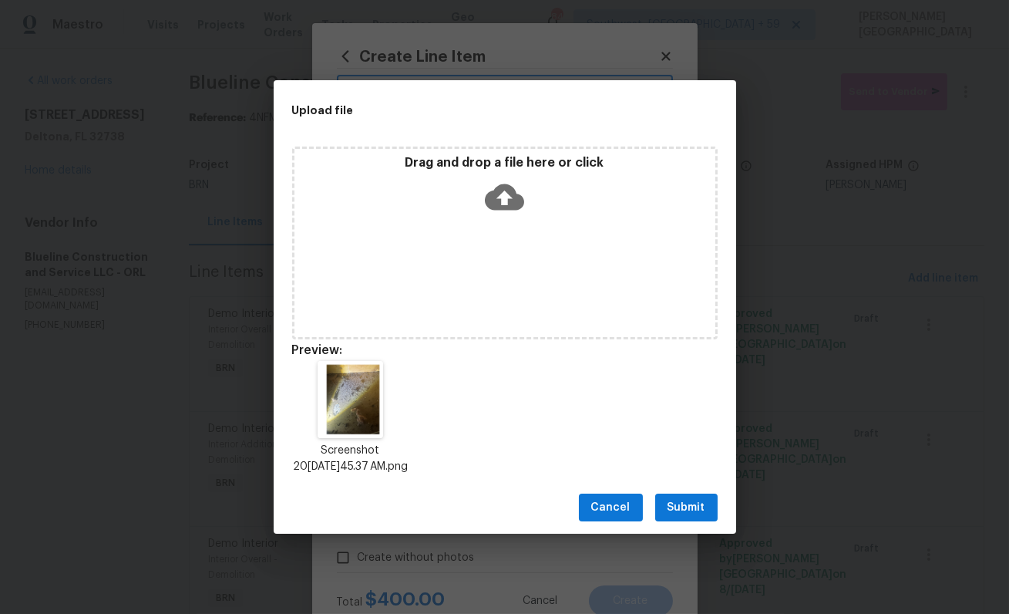
click at [702, 509] on span "Submit" at bounding box center [687, 507] width 38 height 19
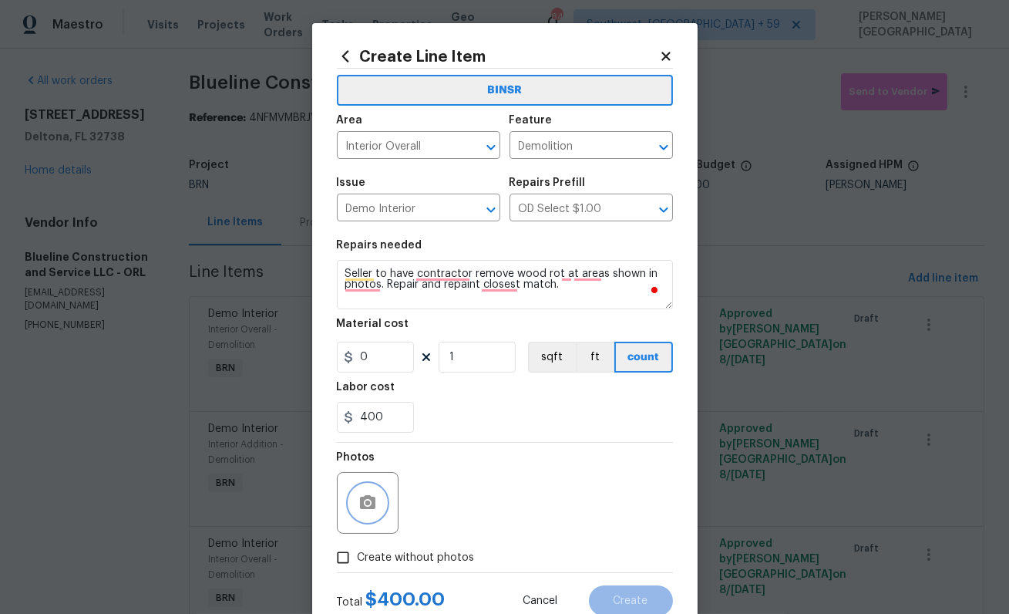
scroll to position [50, 0]
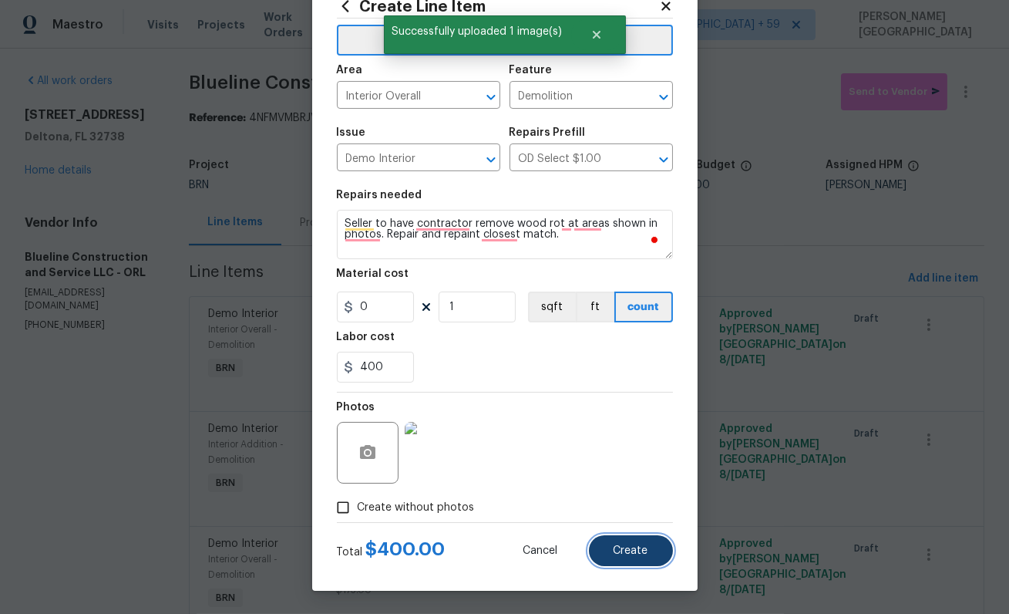
click at [629, 545] on span "Create" at bounding box center [631, 551] width 35 height 12
type input "0"
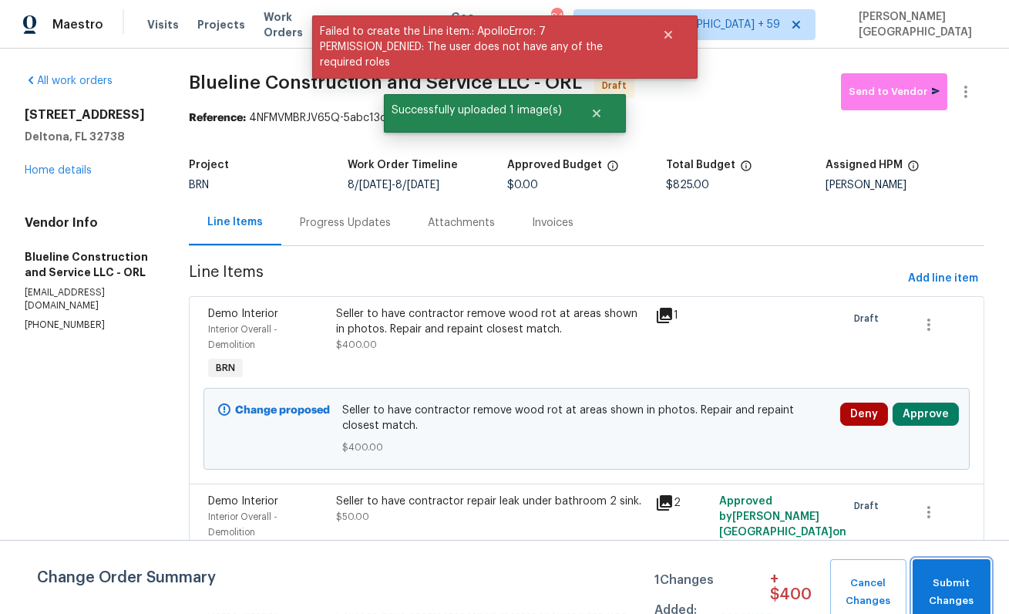
click at [942, 585] on span "Submit Changes" at bounding box center [952, 591] width 62 height 35
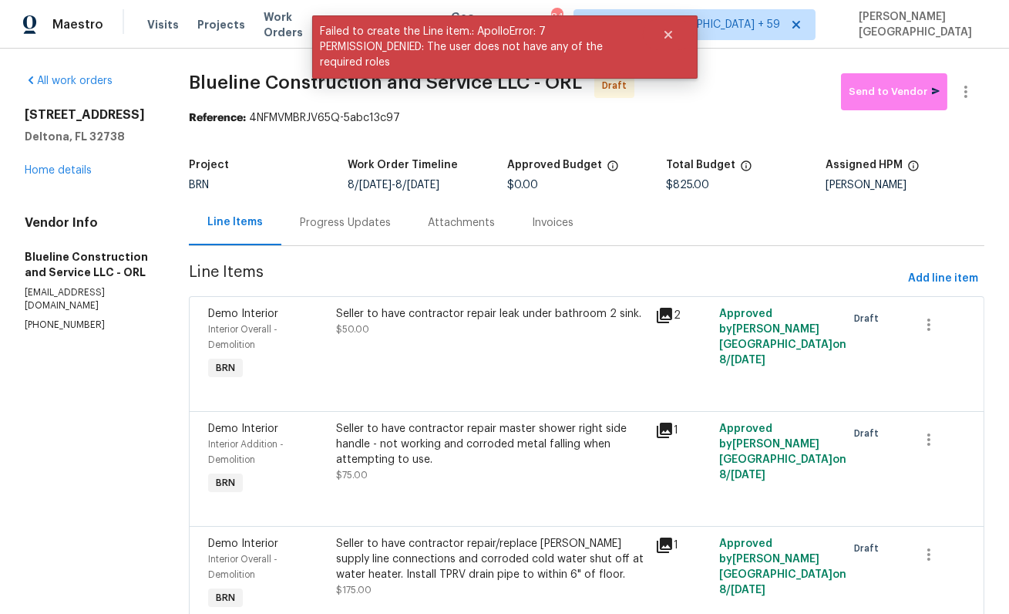
click at [351, 234] on div "Progress Updates" at bounding box center [345, 222] width 128 height 45
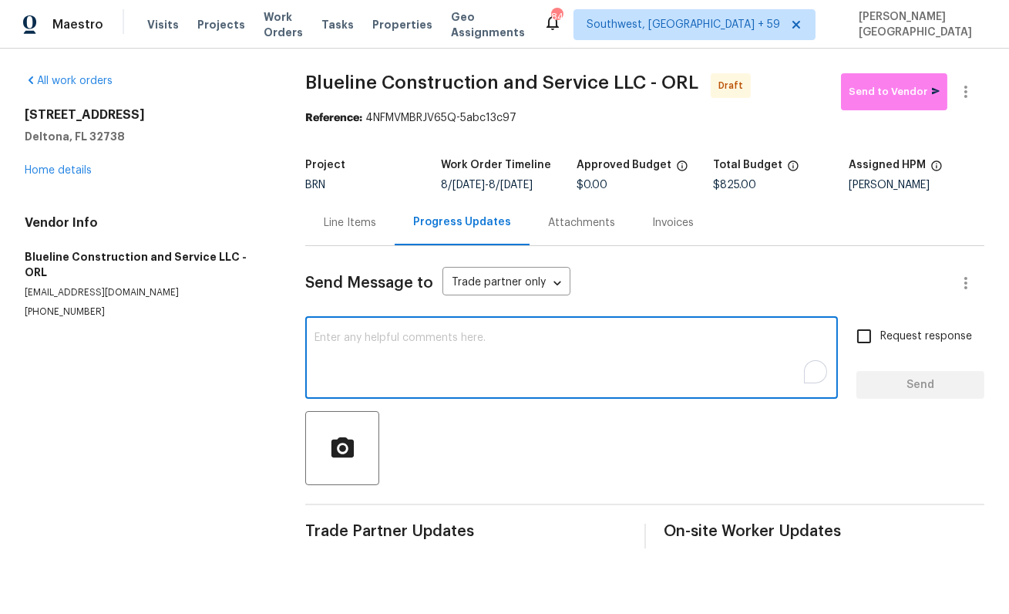
click at [370, 358] on textarea "To enrich screen reader interactions, please activate Accessibility in Grammarl…" at bounding box center [572, 359] width 514 height 54
paste textarea "Seller to have contractor remove wood rot at areas shown in photos. Repair and …"
type textarea "Seller to have contractor remove wood rot at areas shown in photos. Repair and …"
click at [530, 351] on textarea "To enrich screen reader interactions, please activate Accessibility in Grammarl…" at bounding box center [572, 359] width 514 height 54
paste textarea "This is Isabel from Opendoor. Please confirm receipt of the work order due on 0…"
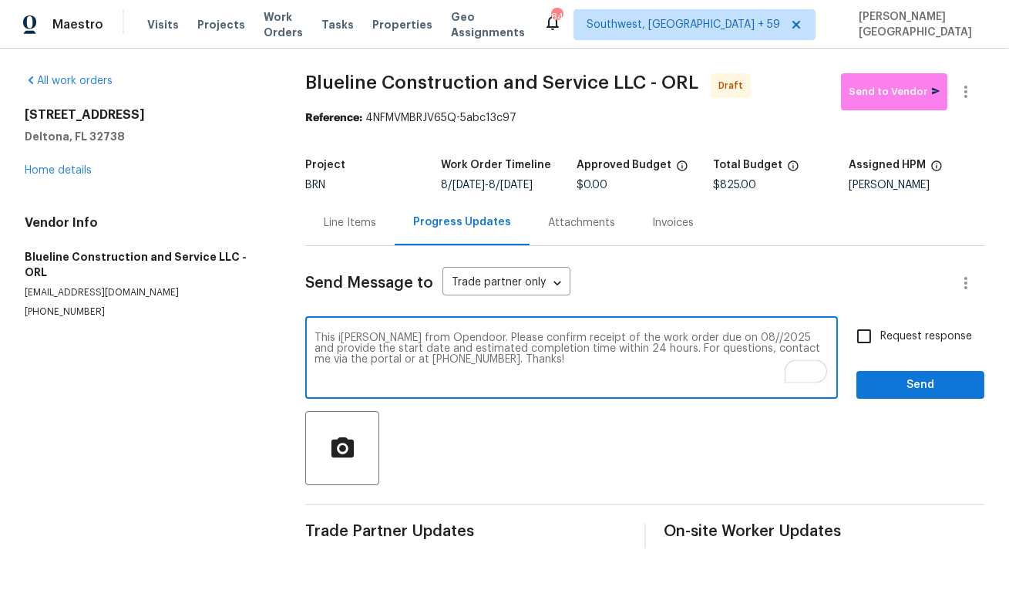
click at [727, 334] on textarea "This is Isabel from Opendoor. Please confirm receipt of the work order due on 0…" at bounding box center [572, 359] width 514 height 54
type textarea "This is Isabel from Opendoor. Please confirm receipt of the work order due on 0…"
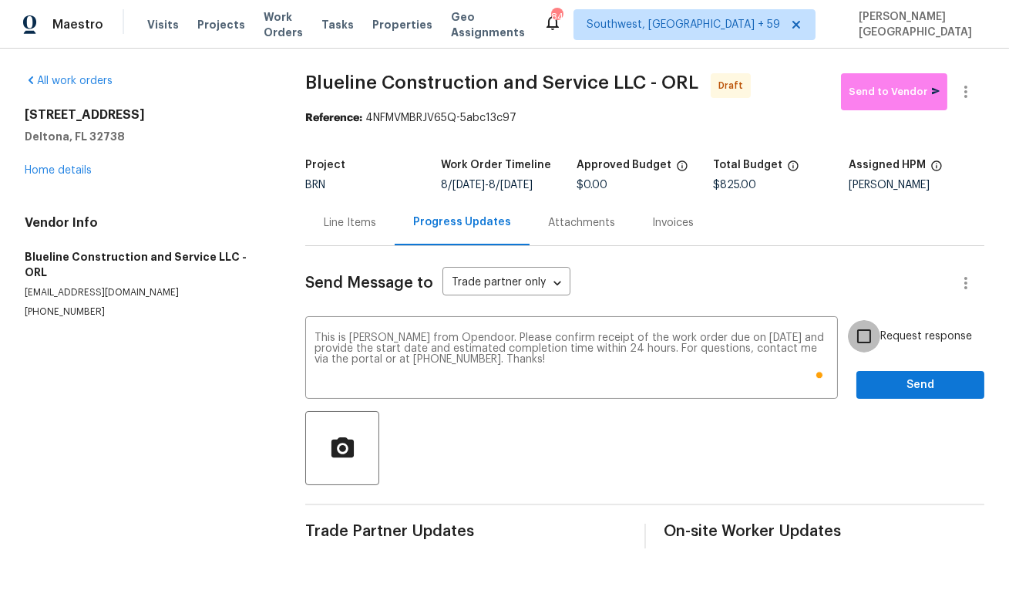
click at [871, 350] on input "Request response" at bounding box center [864, 336] width 32 height 32
checkbox input "true"
click at [892, 387] on span "Send" at bounding box center [920, 384] width 103 height 19
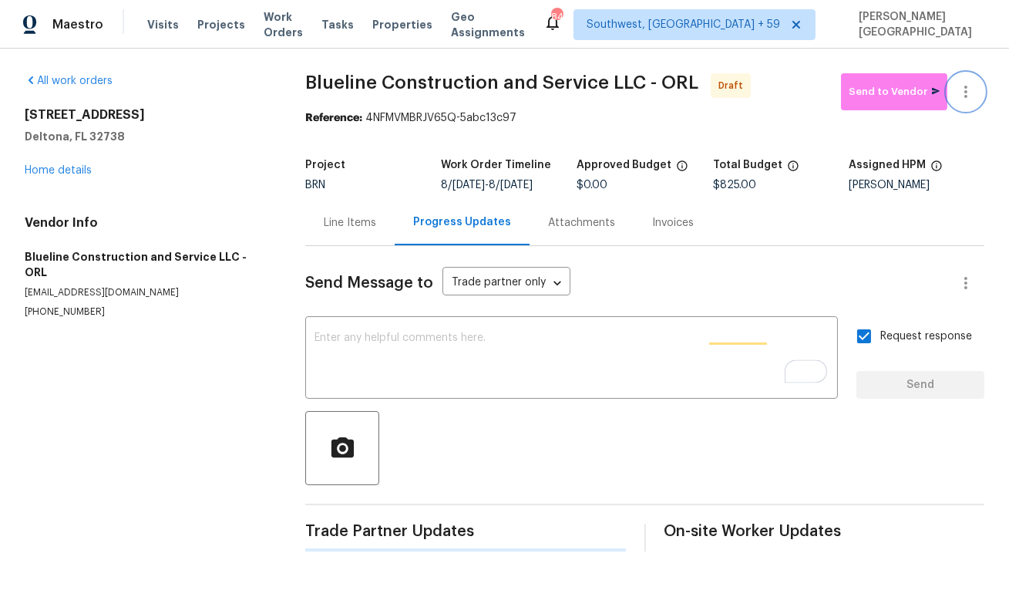
click at [977, 80] on button "button" at bounding box center [966, 91] width 37 height 37
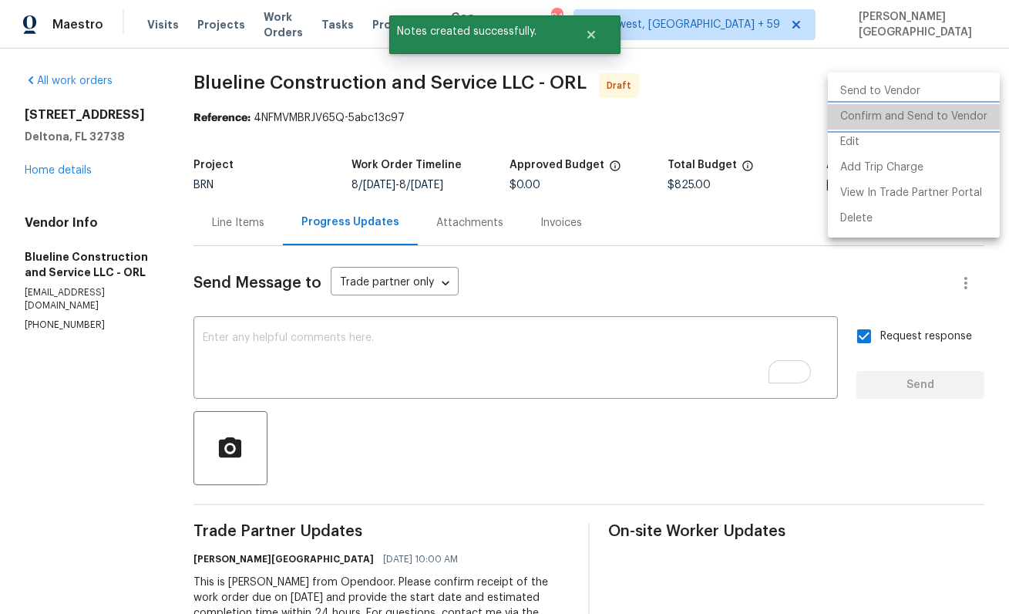
click at [939, 116] on li "Confirm and Send to Vendor" at bounding box center [914, 116] width 172 height 25
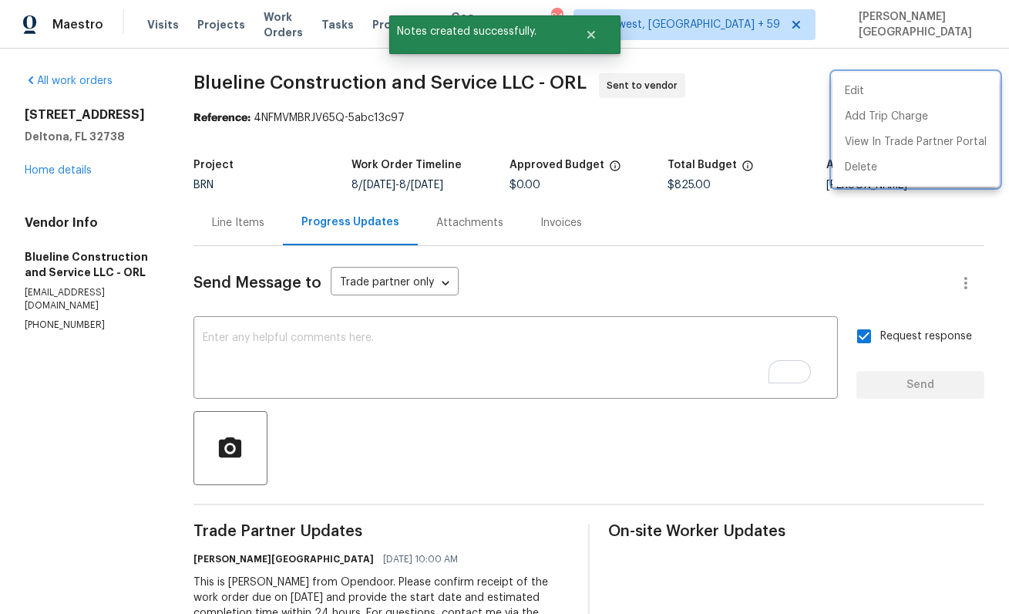
click at [63, 171] on div at bounding box center [504, 307] width 1009 height 614
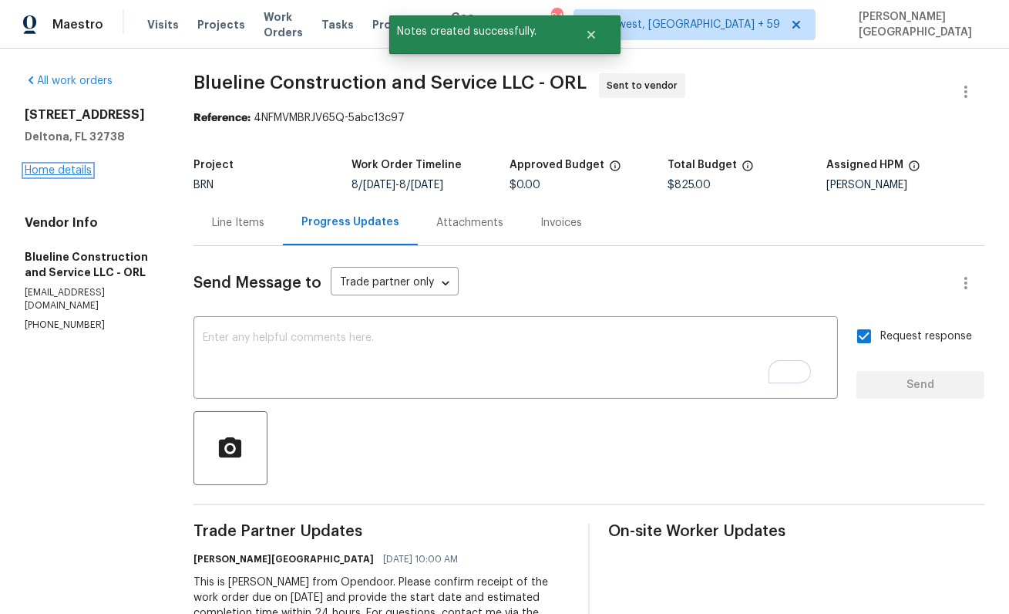
click at [68, 171] on link "Home details" at bounding box center [58, 170] width 67 height 11
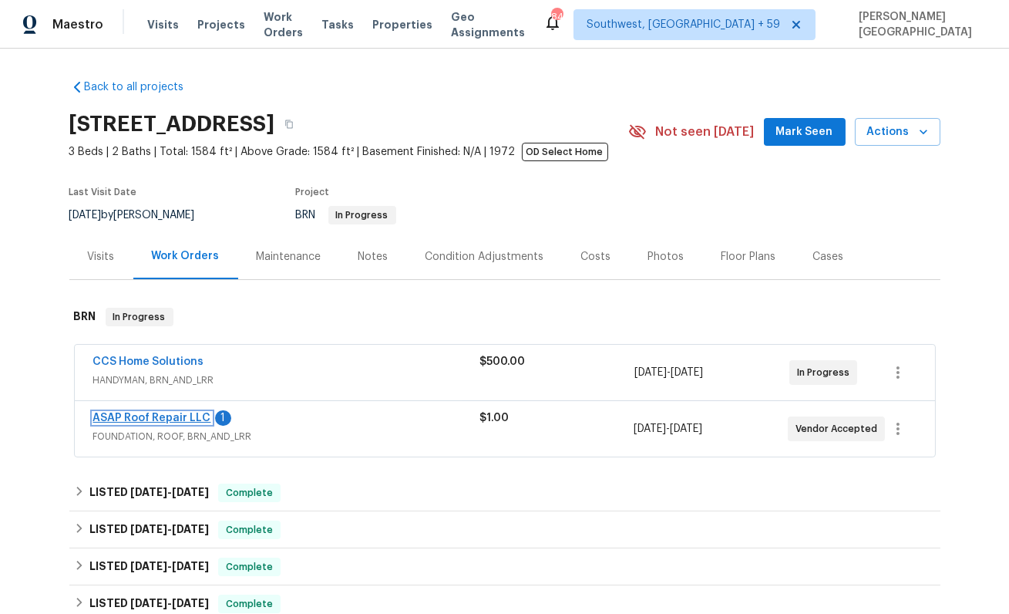
click at [162, 418] on link "ASAP Roof Repair LLC" at bounding box center [152, 417] width 118 height 11
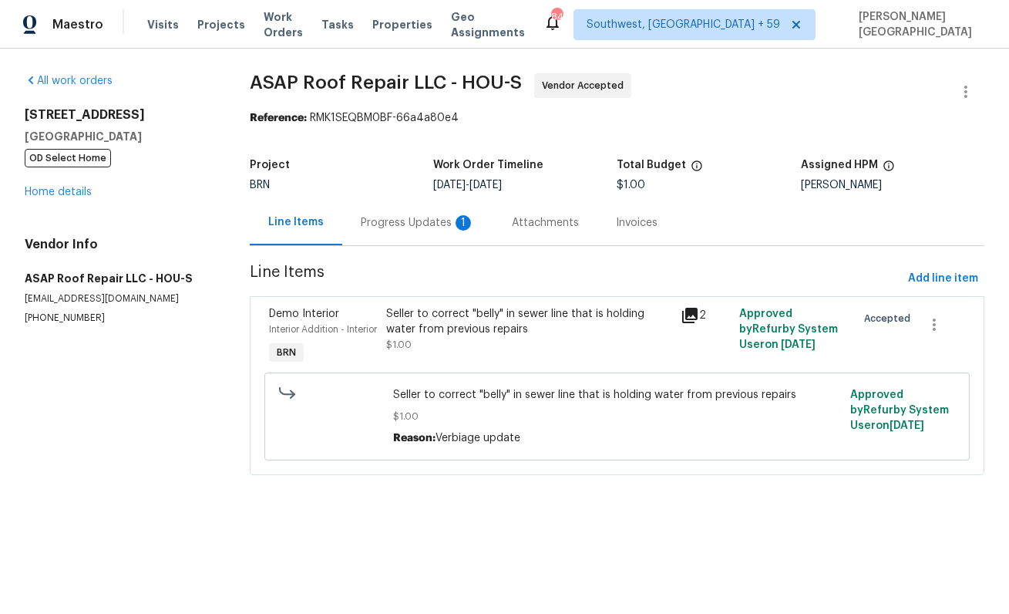
click at [405, 226] on div "Progress Updates 1" at bounding box center [418, 222] width 114 height 15
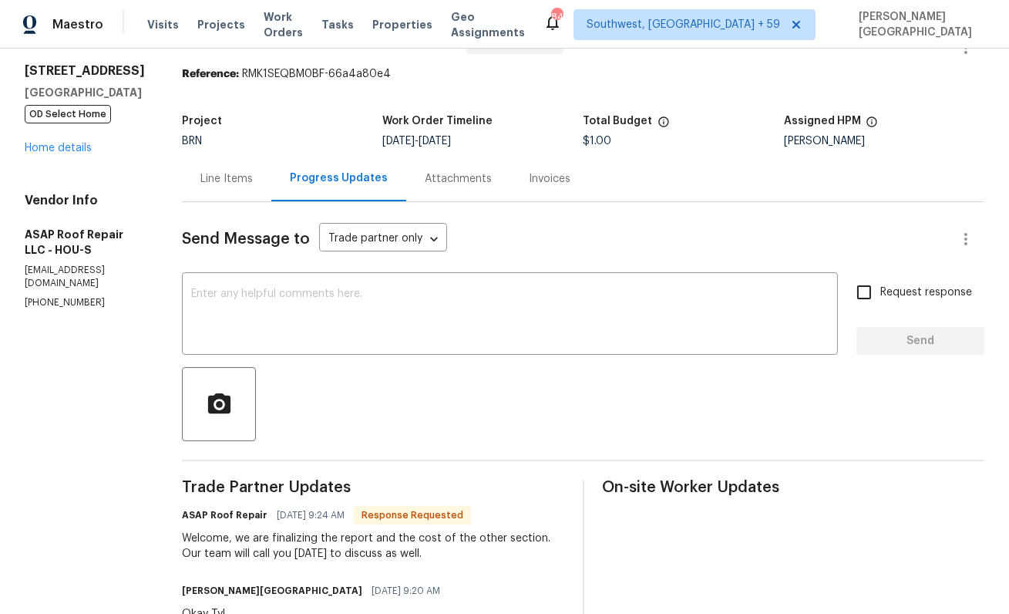
scroll to position [51, 0]
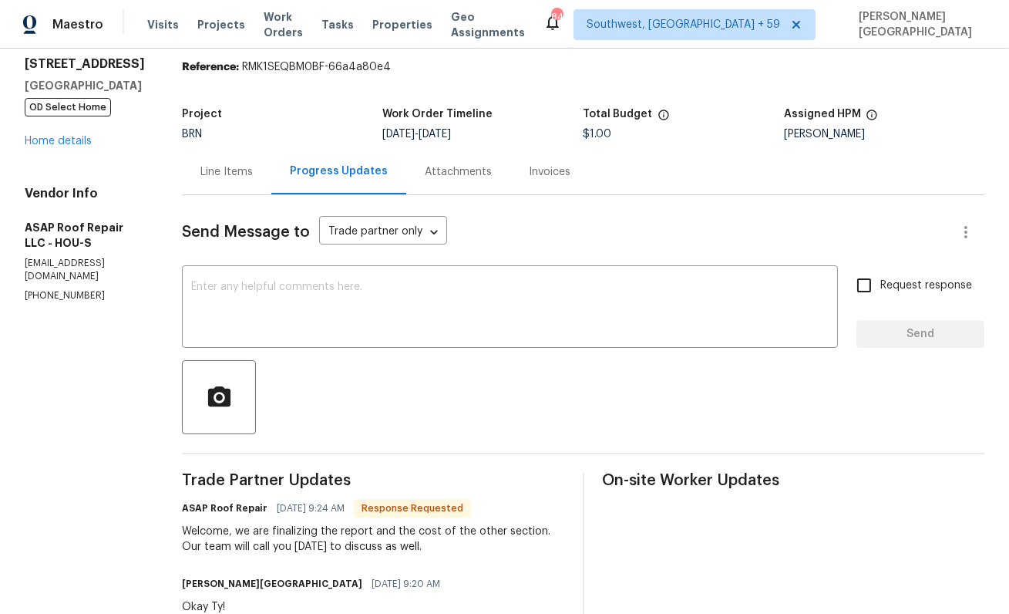
click at [232, 164] on div "Line Items" at bounding box center [226, 171] width 52 height 15
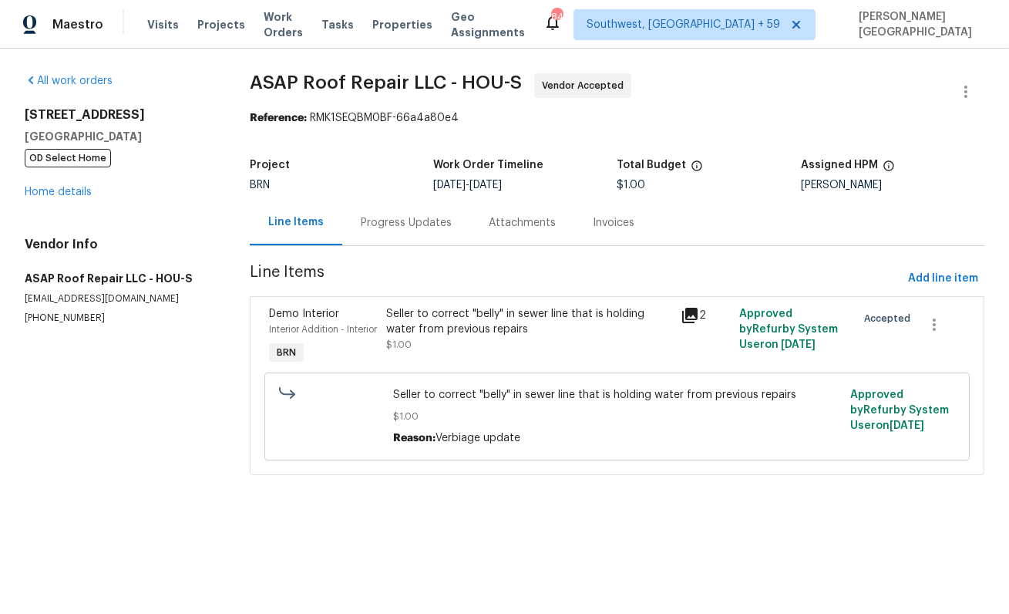
click at [375, 240] on div "Progress Updates" at bounding box center [406, 222] width 128 height 45
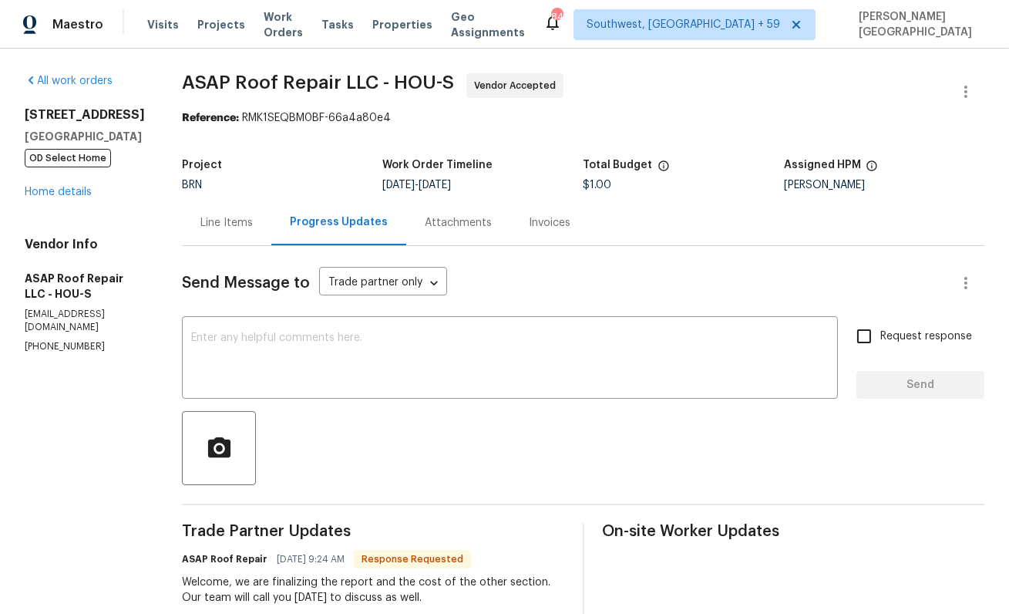
click at [222, 232] on div "Line Items" at bounding box center [226, 222] width 89 height 45
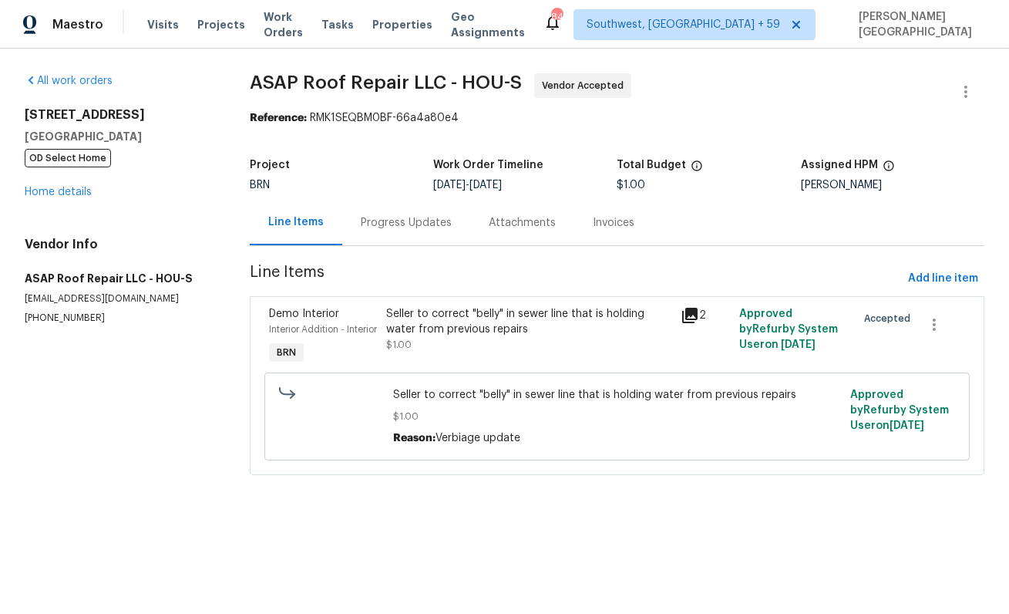
click at [426, 353] on div "Seller to correct "belly" in sewer line that is holding water from previous rep…" at bounding box center [529, 336] width 294 height 71
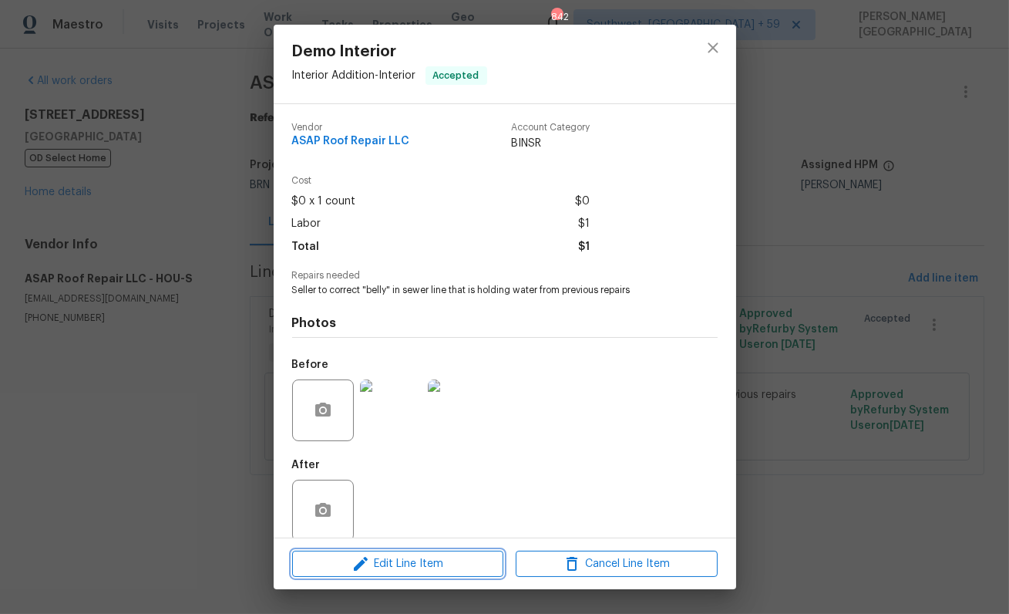
click at [415, 558] on span "Edit Line Item" at bounding box center [398, 563] width 202 height 19
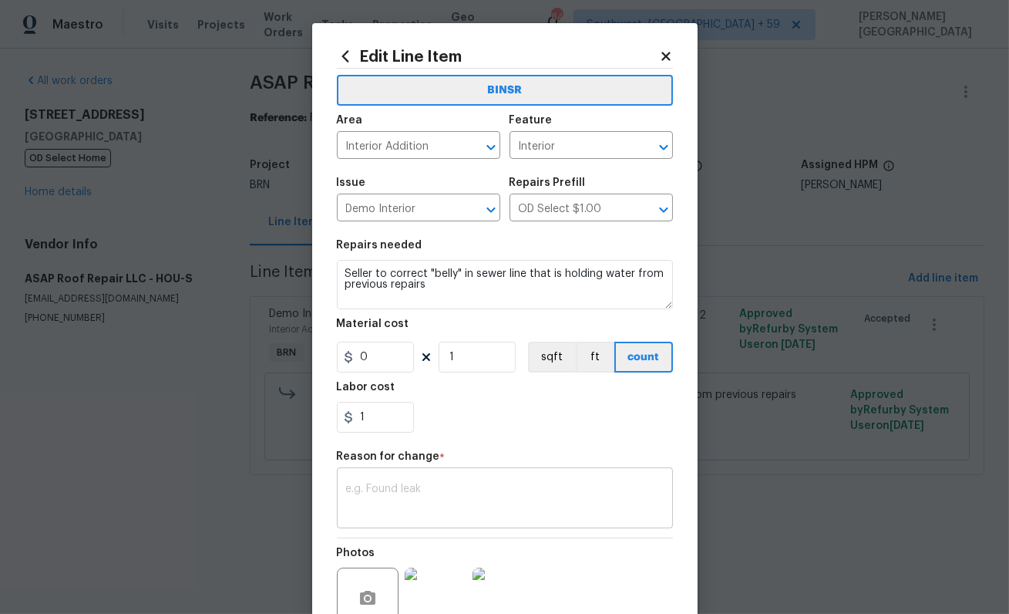
click at [444, 517] on div "x ​" at bounding box center [505, 499] width 336 height 57
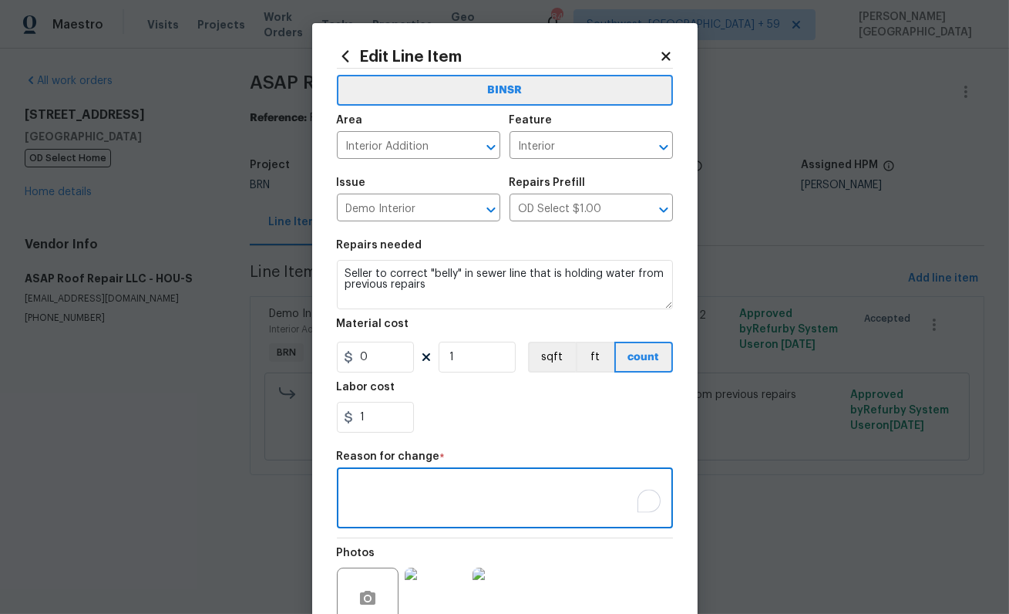
scroll to position [146, 0]
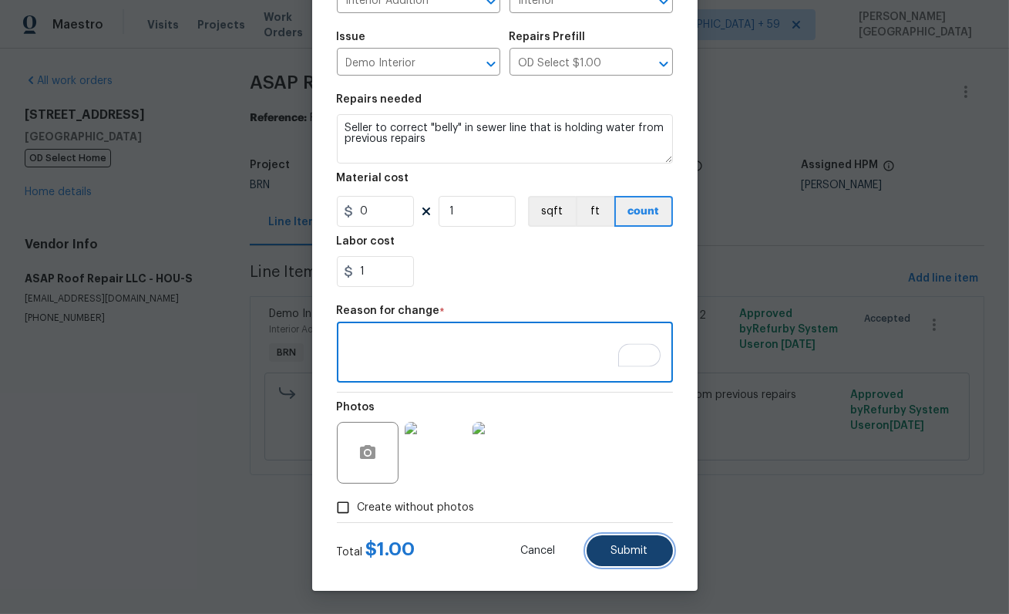
click at [614, 544] on button "Submit" at bounding box center [630, 550] width 86 height 31
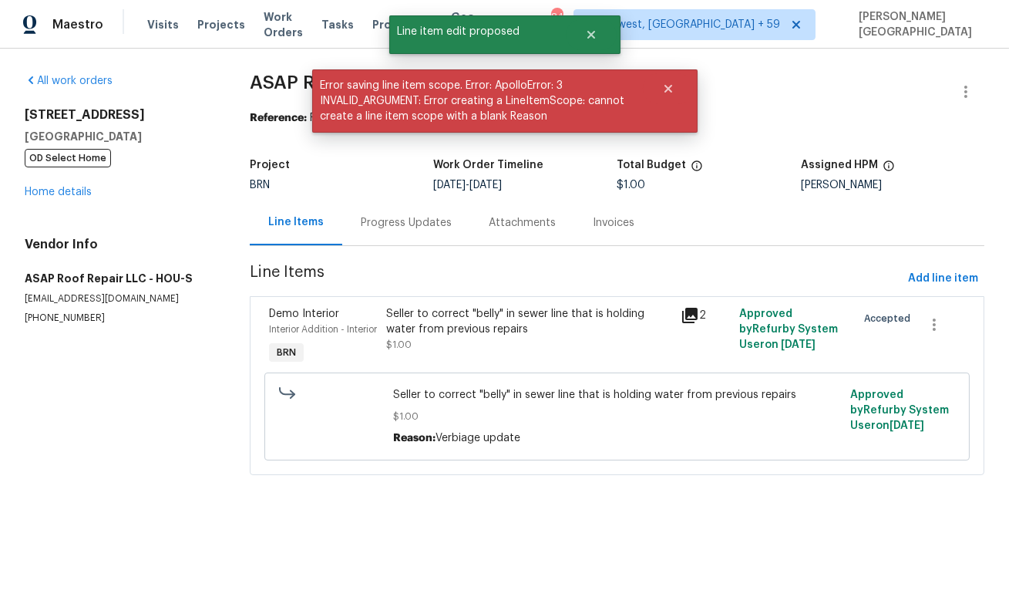
scroll to position [0, 0]
click at [381, 236] on div "Progress Updates" at bounding box center [406, 222] width 128 height 45
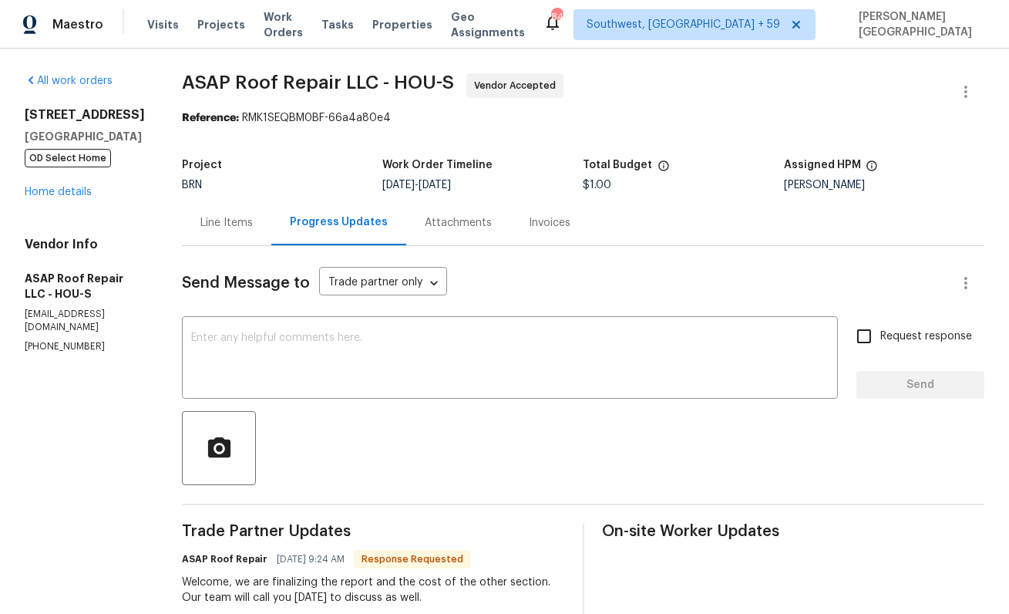
click at [215, 228] on div "Line Items" at bounding box center [226, 222] width 52 height 15
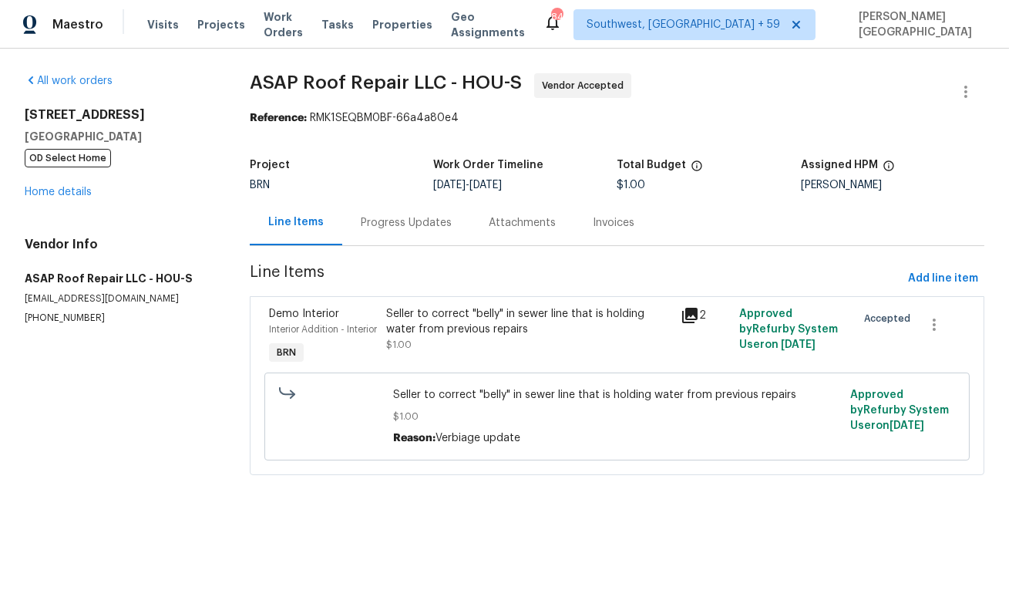
click at [391, 221] on div "Progress Updates" at bounding box center [406, 222] width 91 height 15
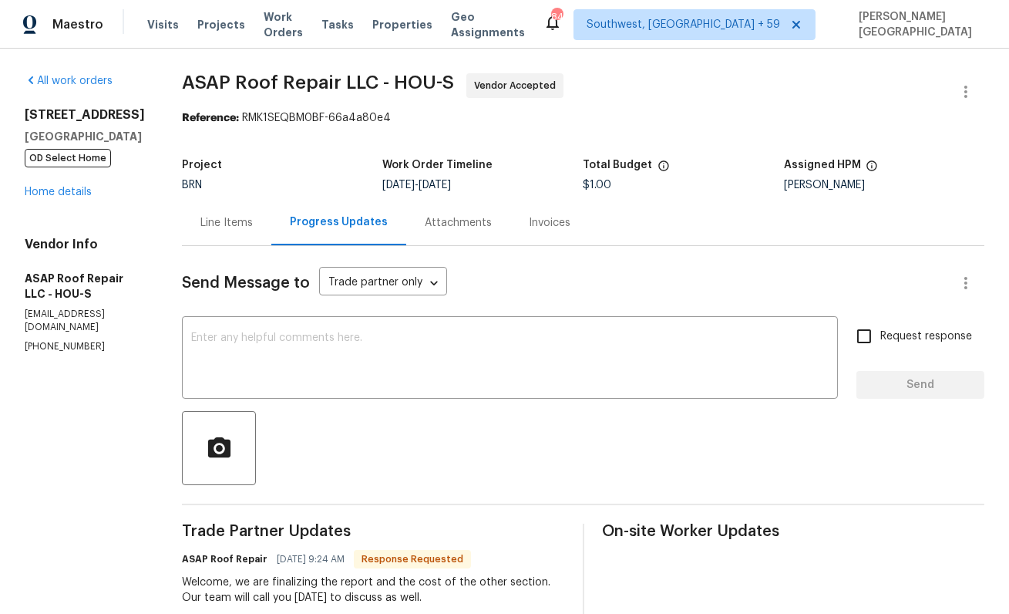
click at [225, 232] on div "Line Items" at bounding box center [226, 222] width 89 height 45
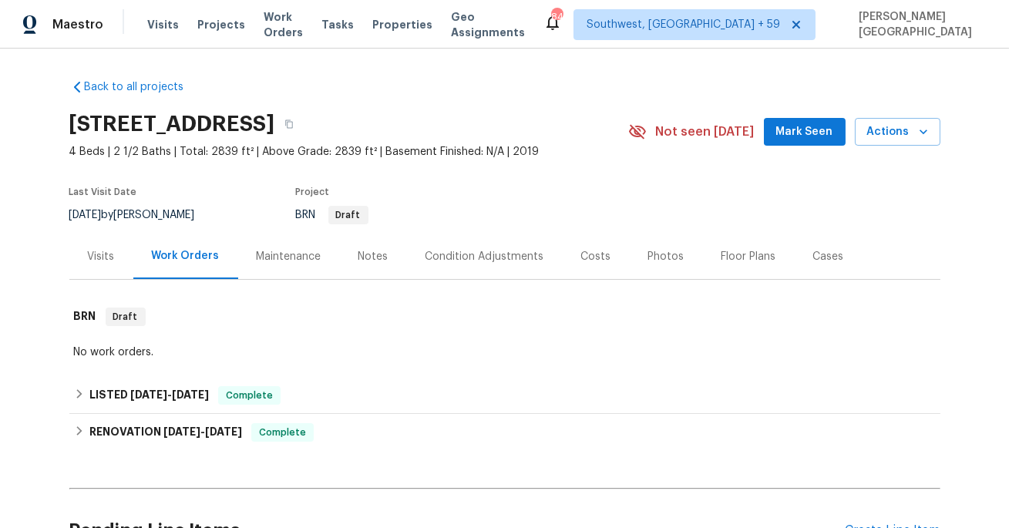
scroll to position [277, 0]
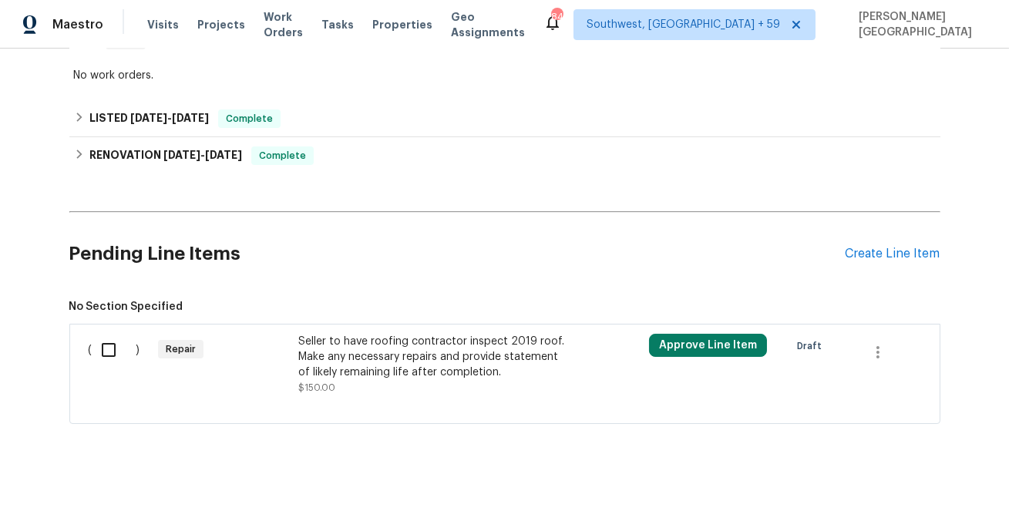
click at [407, 337] on div "Seller to have roofing contractor inspect 2019 roof. Make any necessary repairs…" at bounding box center [433, 357] width 271 height 46
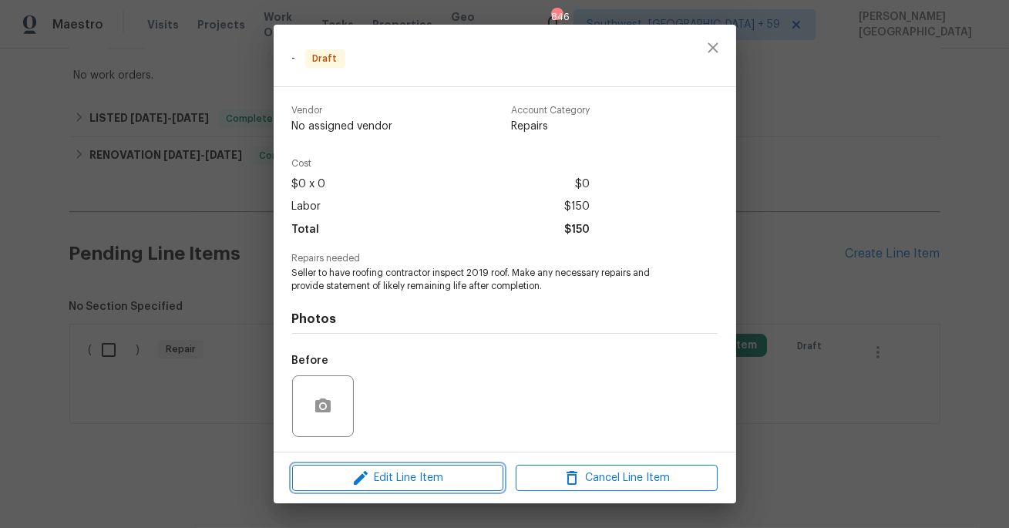
click at [399, 474] on span "Edit Line Item" at bounding box center [398, 478] width 202 height 19
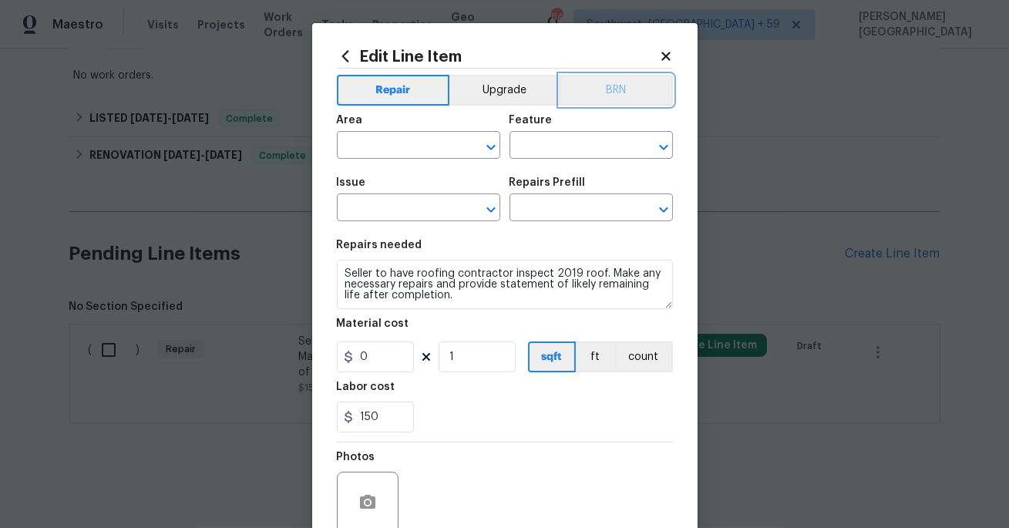
click at [640, 85] on button "BRN" at bounding box center [616, 90] width 113 height 31
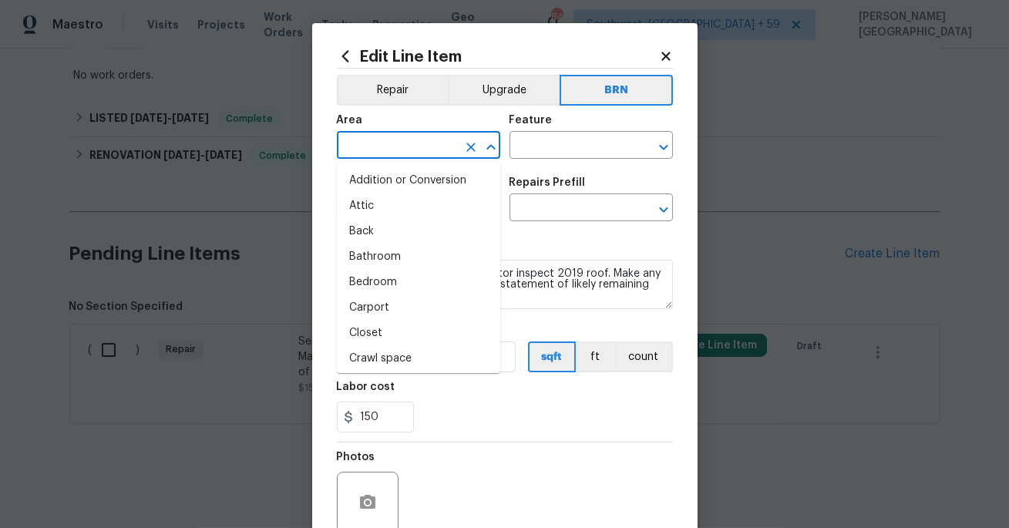
click at [385, 139] on input "text" at bounding box center [397, 147] width 120 height 24
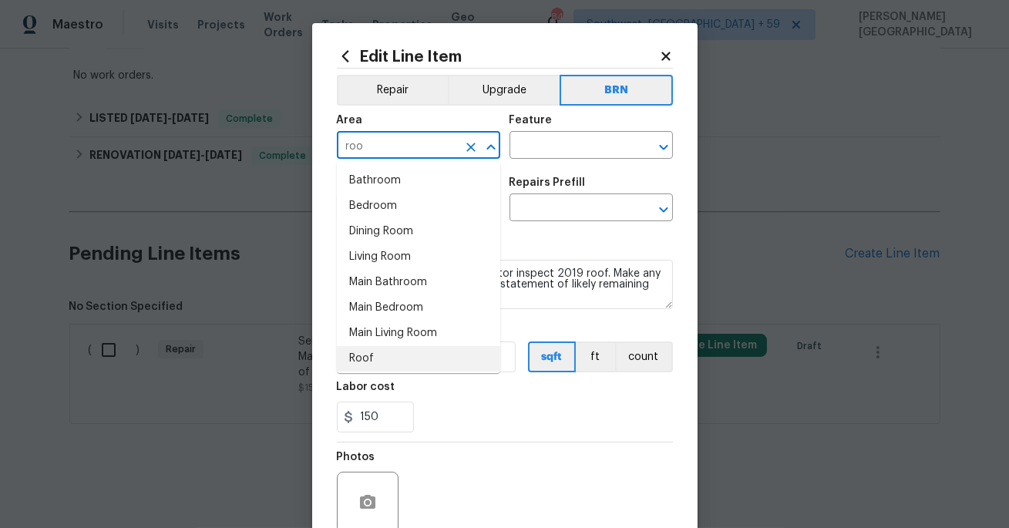
click at [374, 361] on li "Roof" at bounding box center [418, 358] width 163 height 25
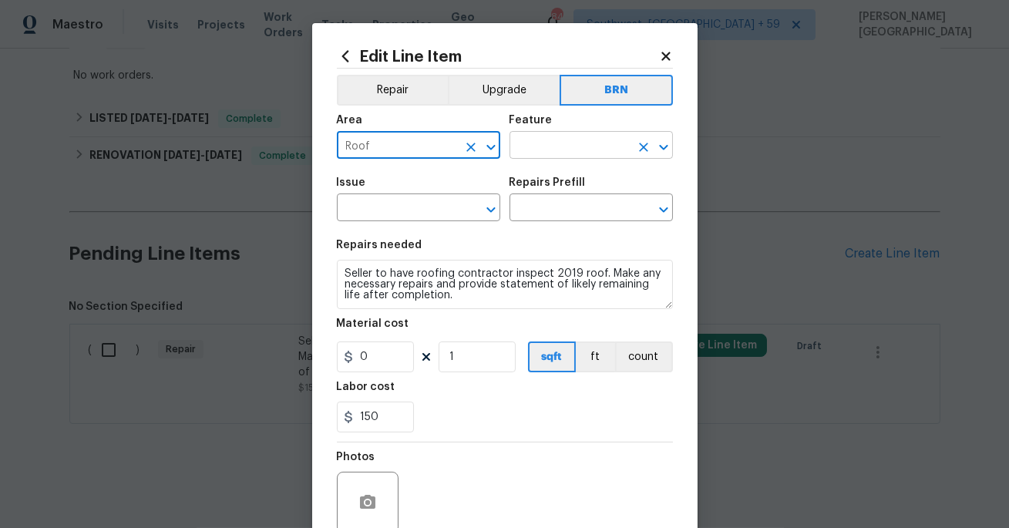
type input "Roof"
click at [554, 148] on input "text" at bounding box center [570, 147] width 120 height 24
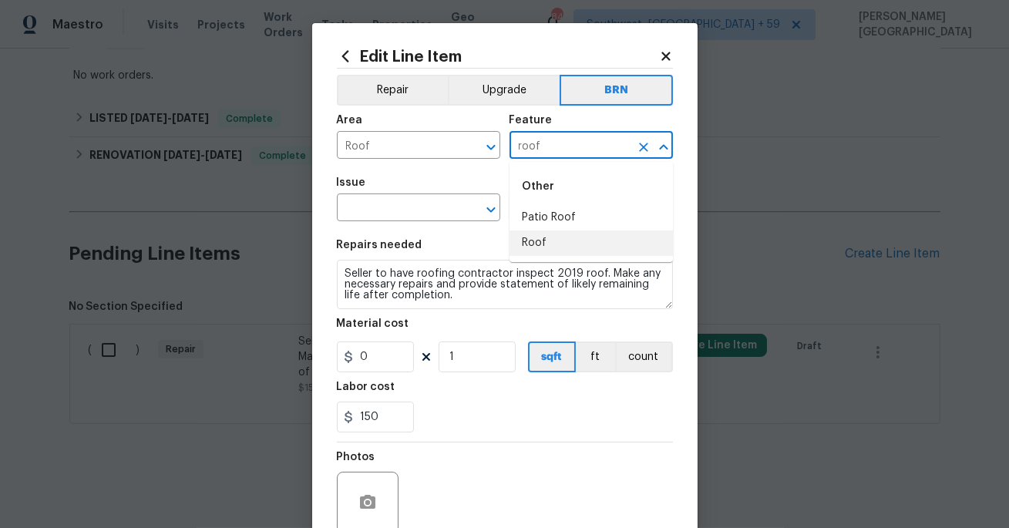
click at [534, 244] on li "Roof" at bounding box center [591, 243] width 163 height 25
type input "Roof"
click at [418, 218] on input "text" at bounding box center [397, 209] width 120 height 24
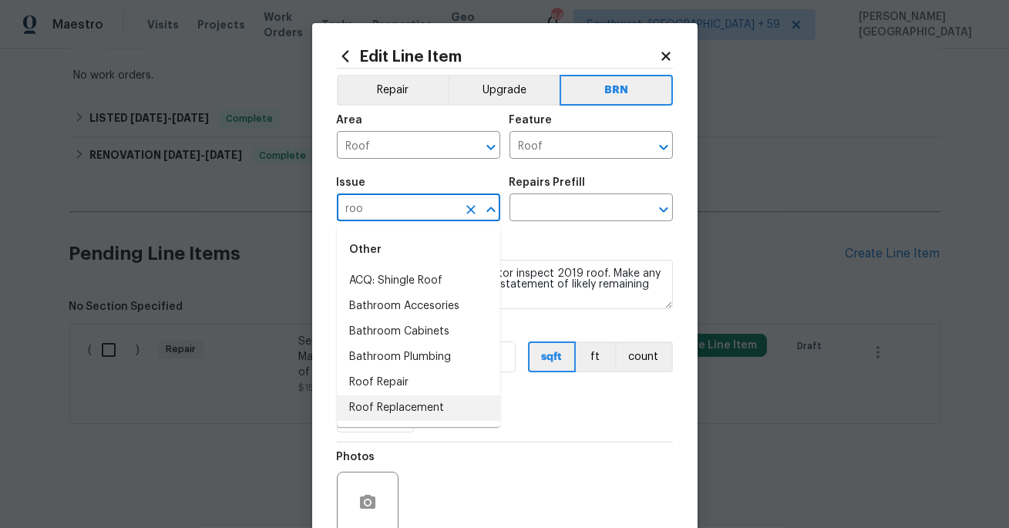
click at [402, 399] on li "Roof Replacement" at bounding box center [418, 408] width 163 height 25
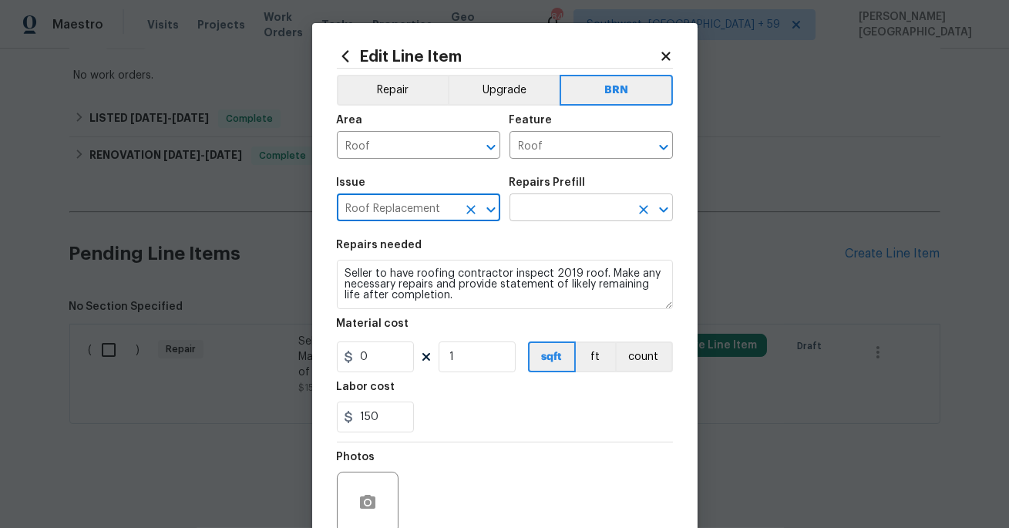
type input "Roof Replacement"
click at [537, 200] on input "text" at bounding box center [570, 209] width 120 height 24
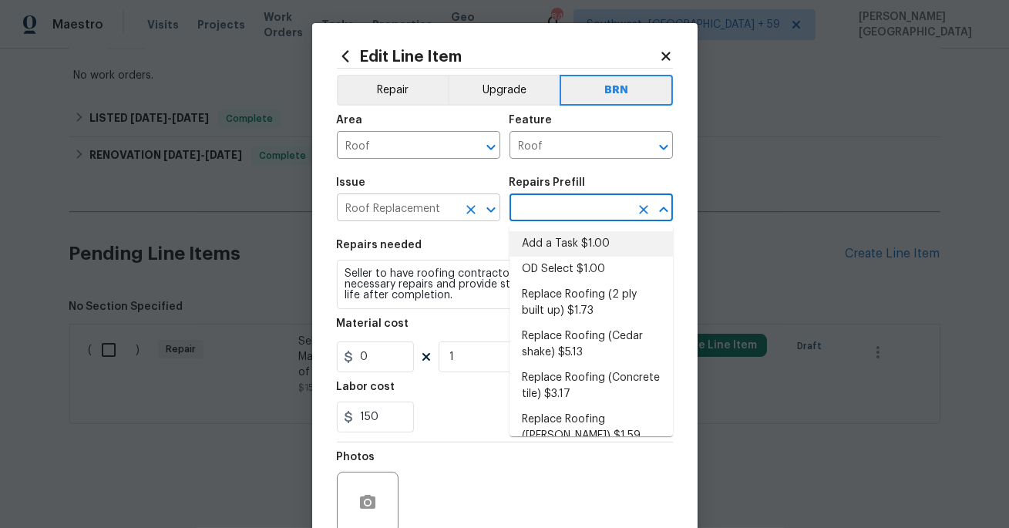
click at [406, 197] on input "Roof Replacement" at bounding box center [397, 209] width 120 height 24
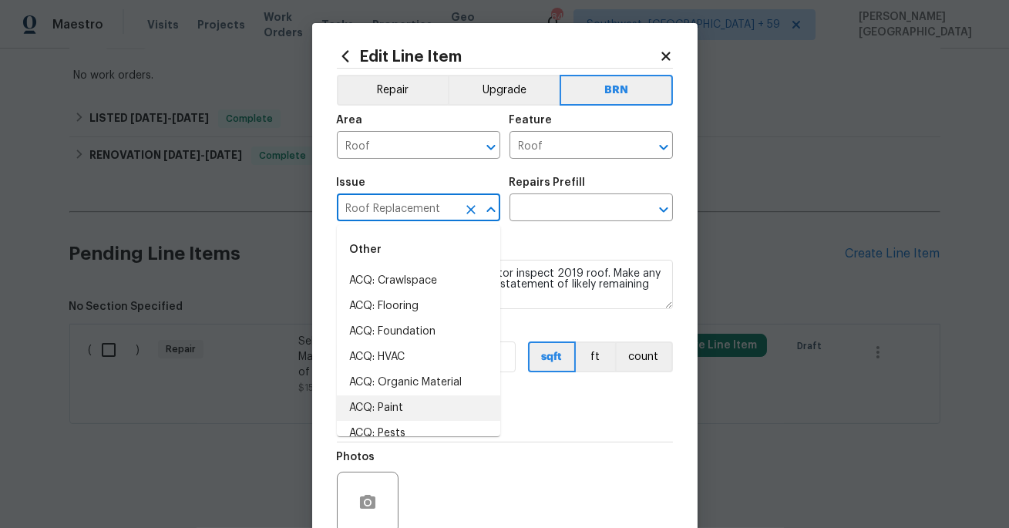
click at [406, 197] on input "Roof Replacement" at bounding box center [397, 209] width 120 height 24
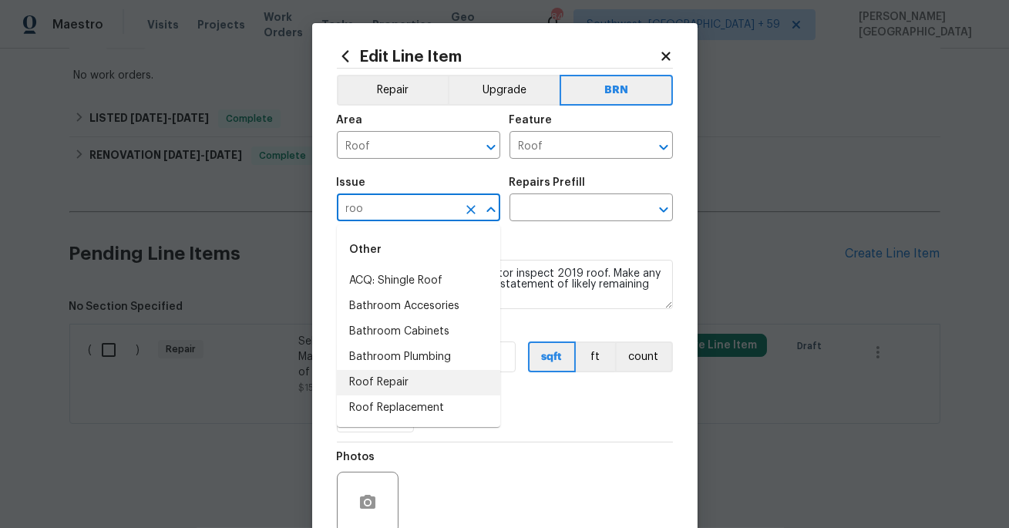
click at [396, 384] on li "Roof Repair" at bounding box center [418, 382] width 163 height 25
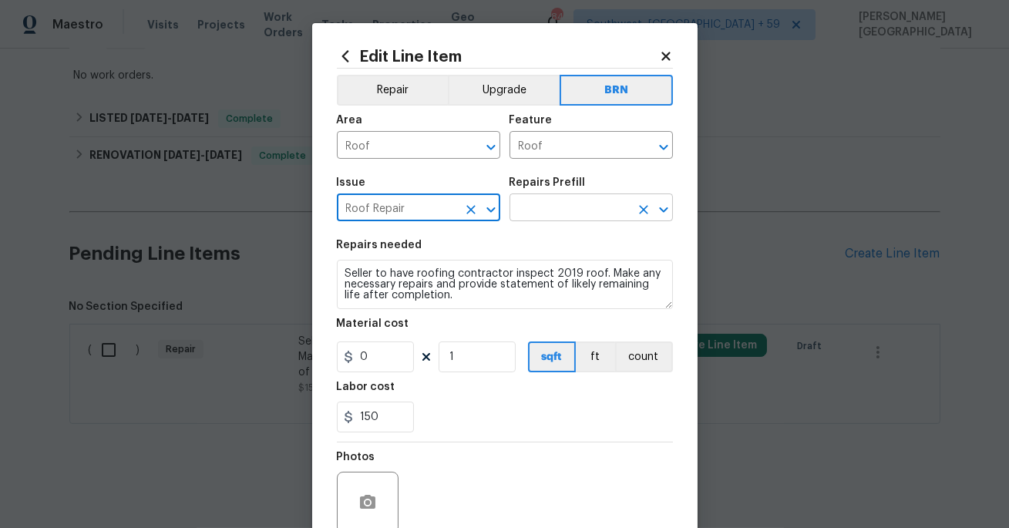
type input "Roof Repair"
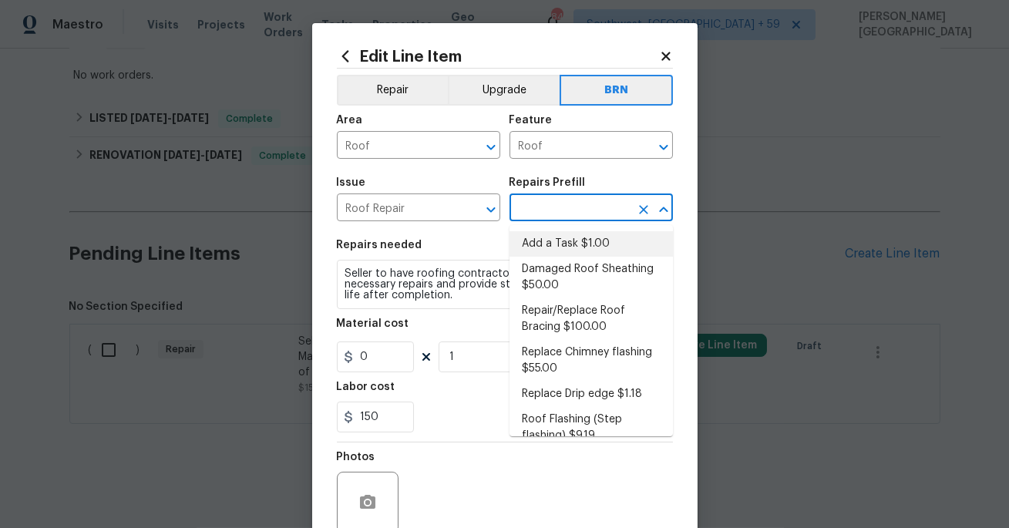
click at [544, 215] on input "text" at bounding box center [570, 209] width 120 height 24
click at [543, 262] on li "Damaged Roof Sheathing $50.00" at bounding box center [591, 278] width 163 height 42
type input "Eaves and Trim"
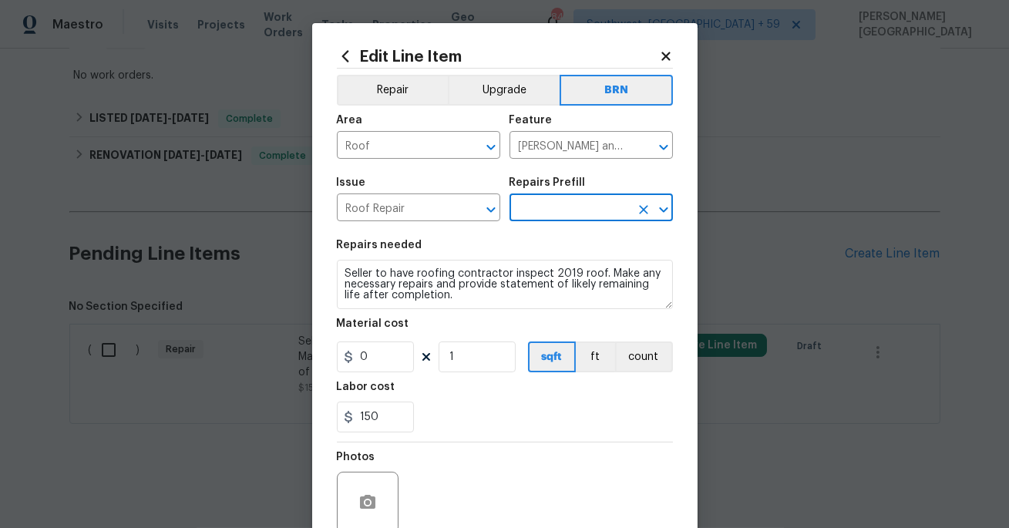
type input "Damaged Roof Sheathing $50.00"
type textarea "Remove the existing damaged/rotted OSB plywood on the roof and replace with new…"
type input "50"
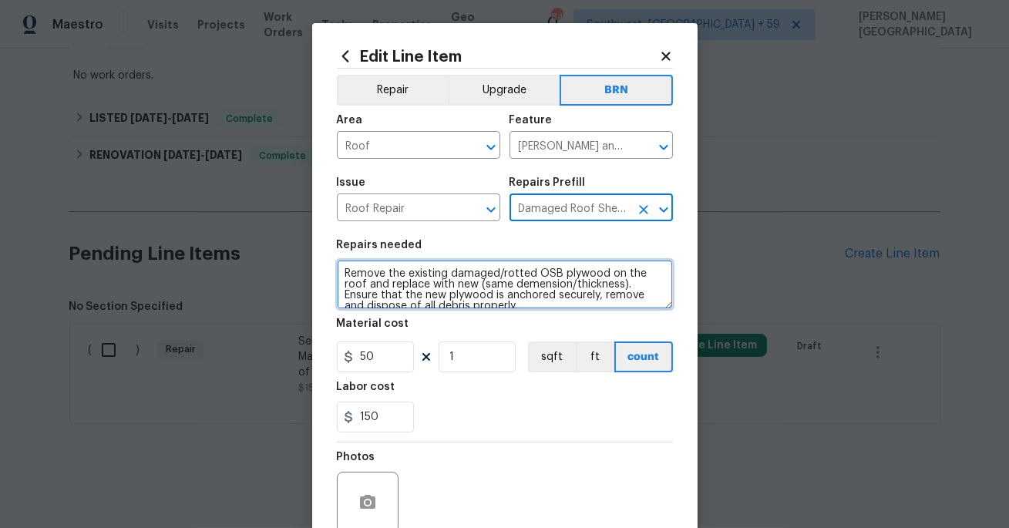
click at [443, 297] on textarea "Remove the existing damaged/rotted OSB plywood on the roof and replace with new…" at bounding box center [505, 284] width 336 height 49
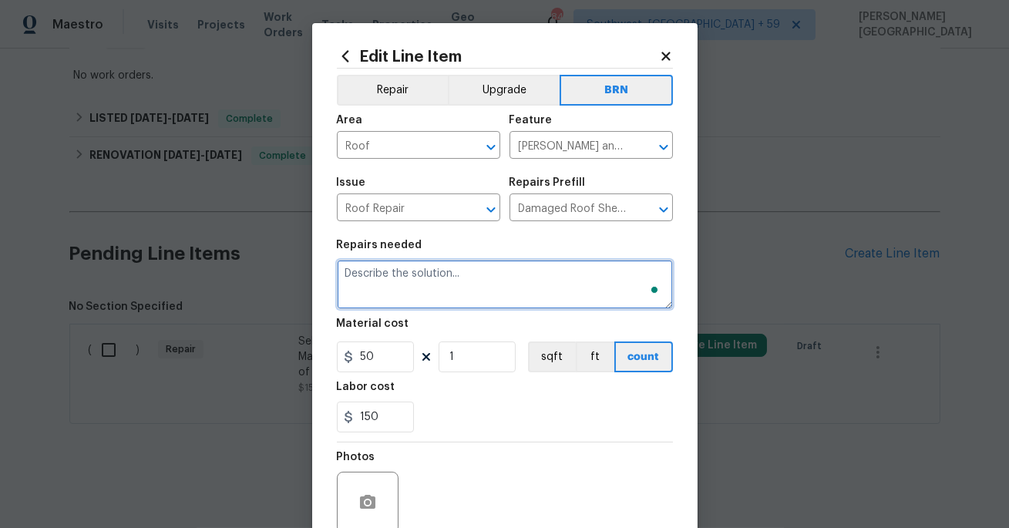
paste textarea "Seller to have roofing contractor inspect 2019 roof. Make any necessary repairs…"
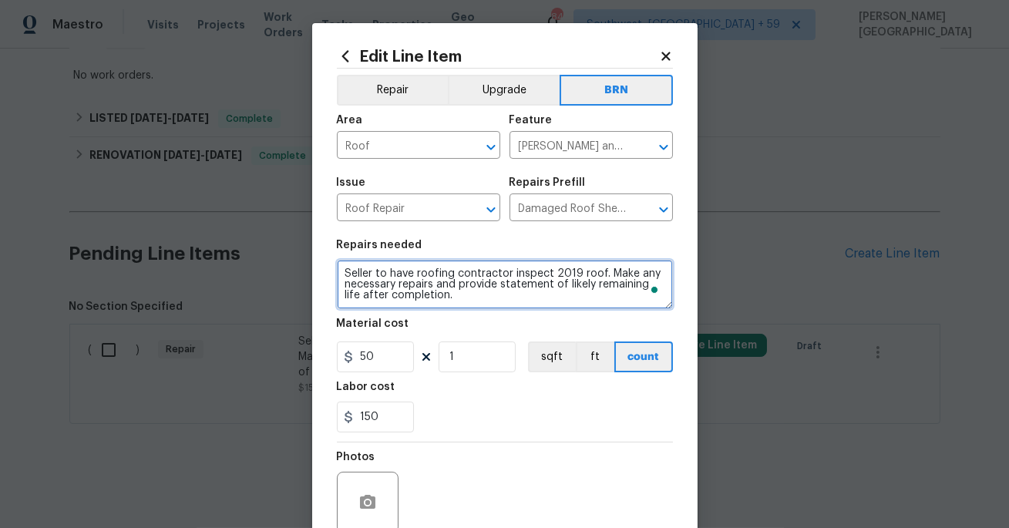
scroll to position [3, 0]
type textarea "Seller to have roofing contractor inspect 2019 roof. Make any necessary repairs…"
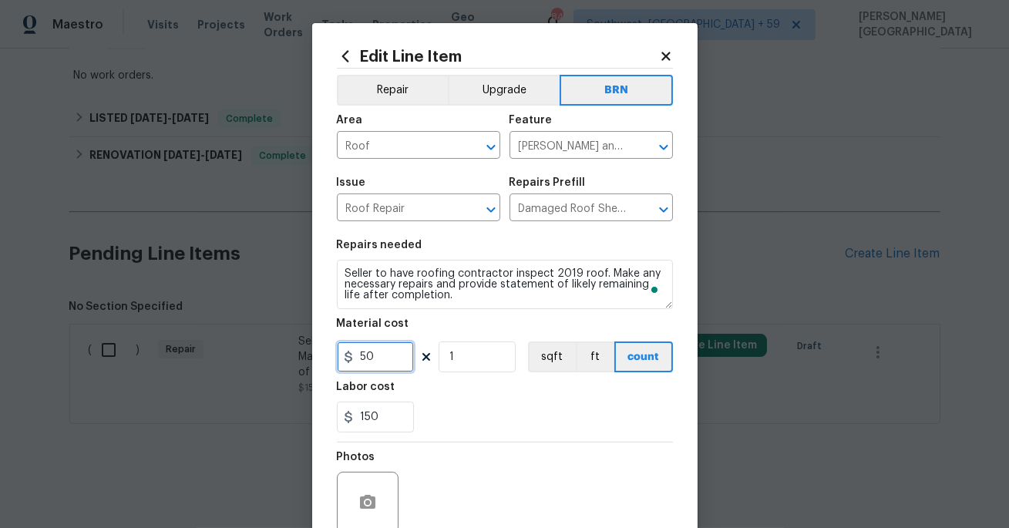
click at [389, 365] on input "50" at bounding box center [375, 357] width 77 height 31
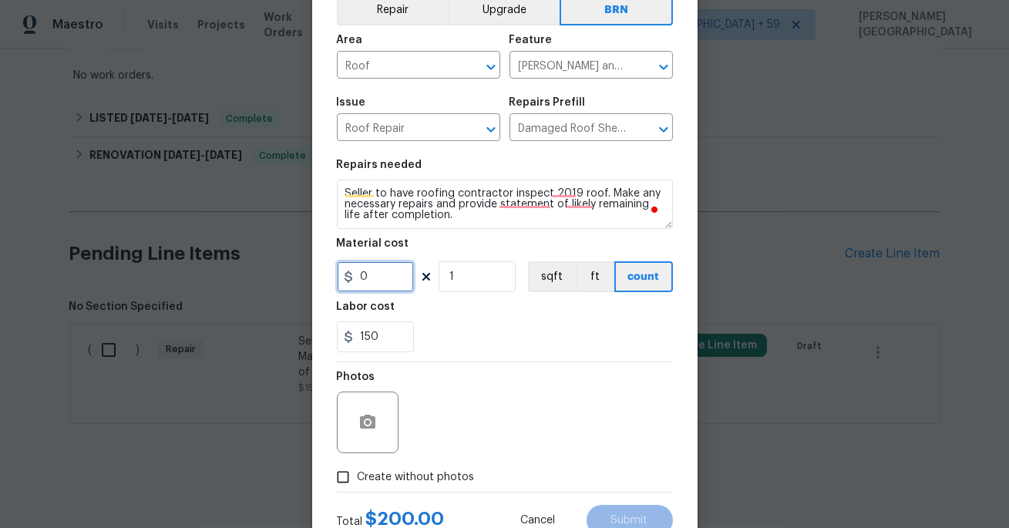
scroll to position [135, 0]
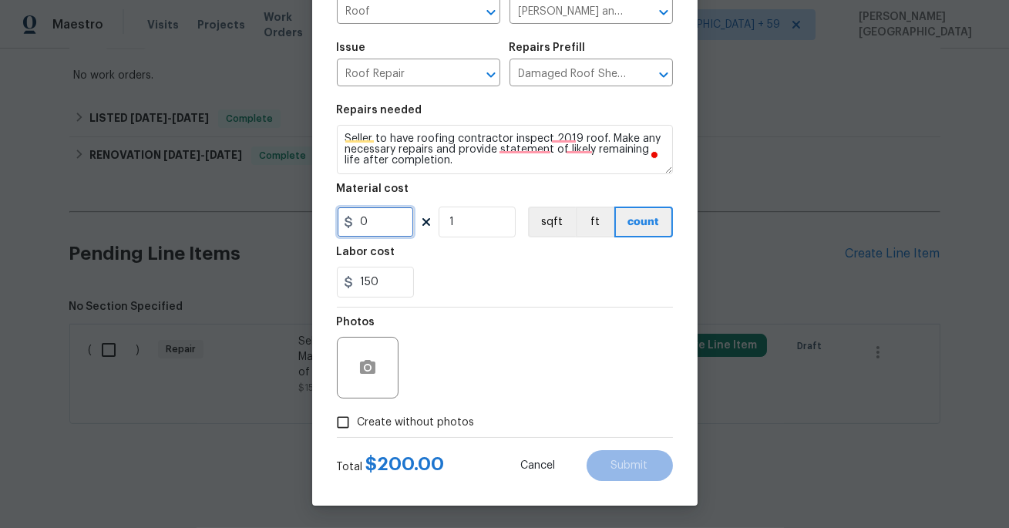
type input "0"
click at [390, 433] on label "Create without photos" at bounding box center [401, 422] width 146 height 29
click at [358, 433] on input "Create without photos" at bounding box center [342, 422] width 29 height 29
checkbox input "true"
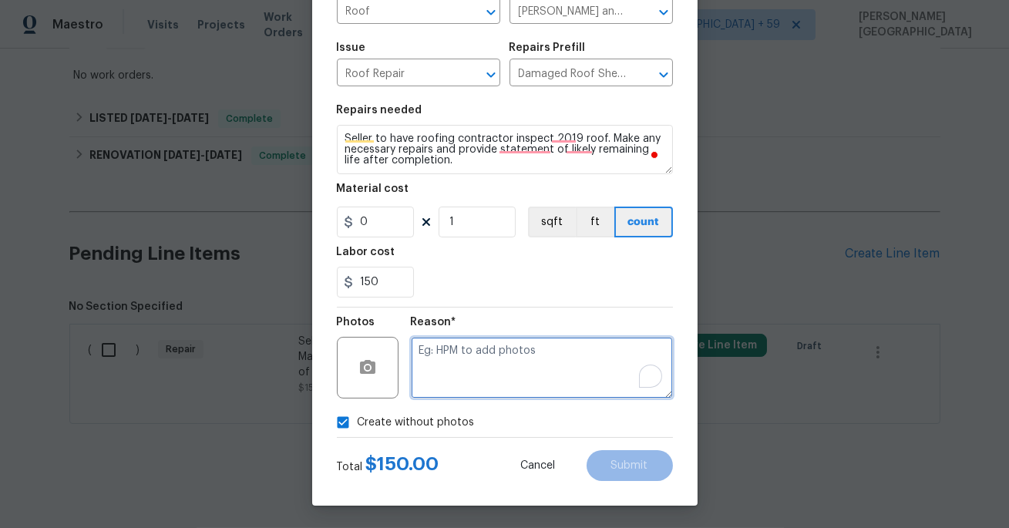
click at [471, 362] on textarea "To enrich screen reader interactions, please activate Accessibility in Grammarl…" at bounding box center [542, 368] width 262 height 62
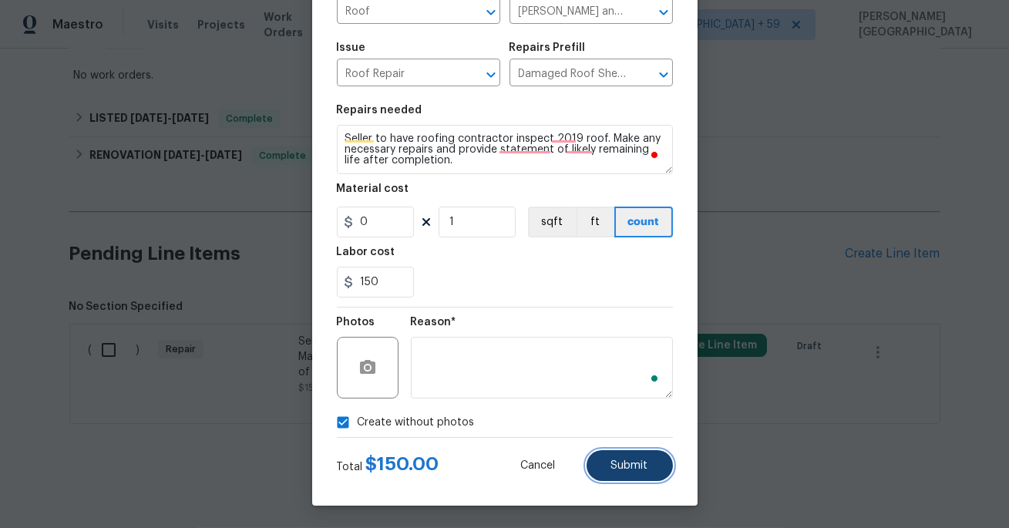
click at [622, 459] on button "Submit" at bounding box center [630, 465] width 86 height 31
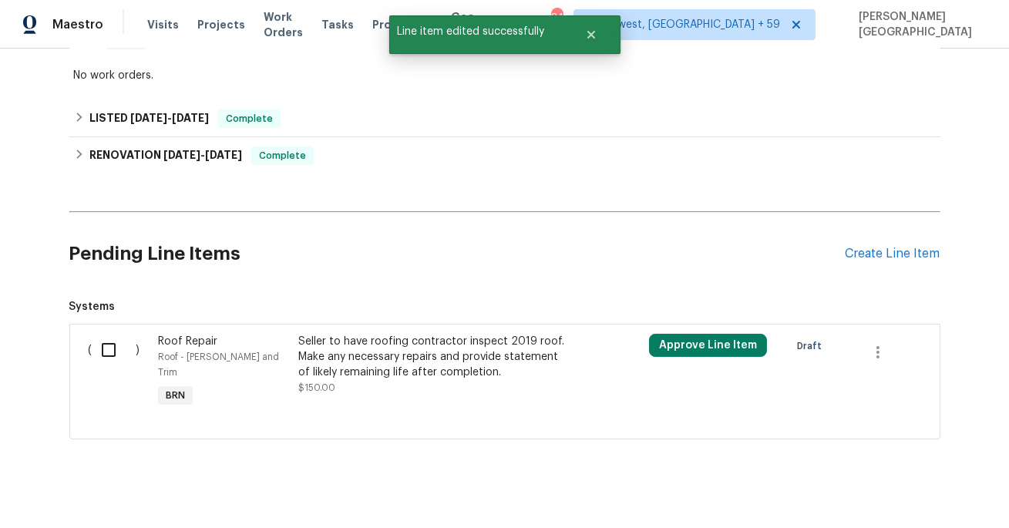
click at [120, 345] on input "checkbox" at bounding box center [115, 350] width 44 height 32
checkbox input "true"
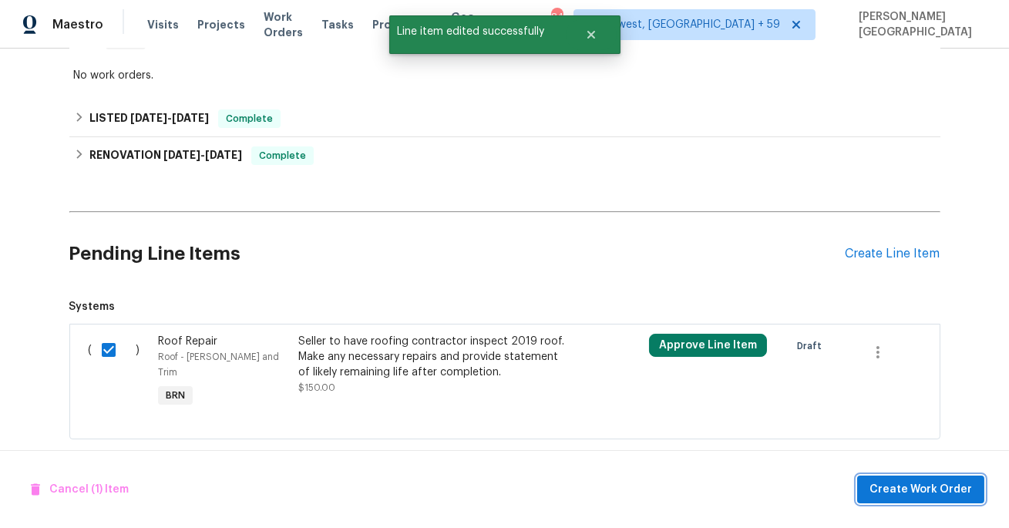
click at [926, 496] on span "Create Work Order" at bounding box center [921, 489] width 103 height 19
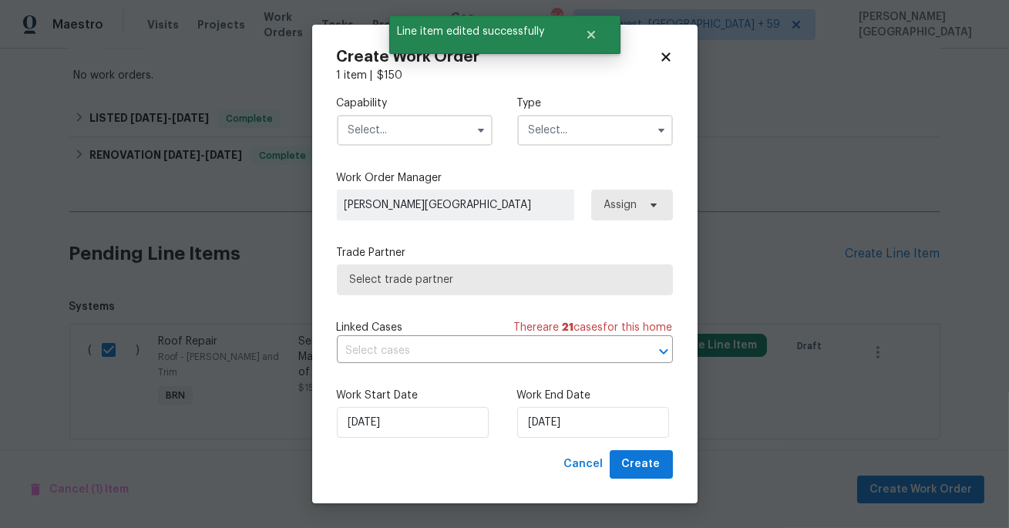
click at [416, 120] on input "text" at bounding box center [415, 130] width 156 height 31
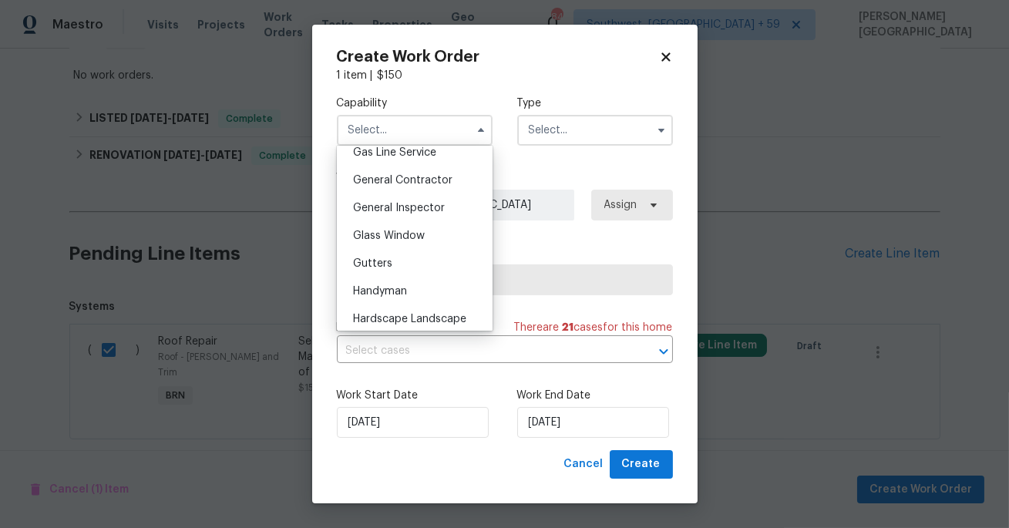
scroll to position [707, 0]
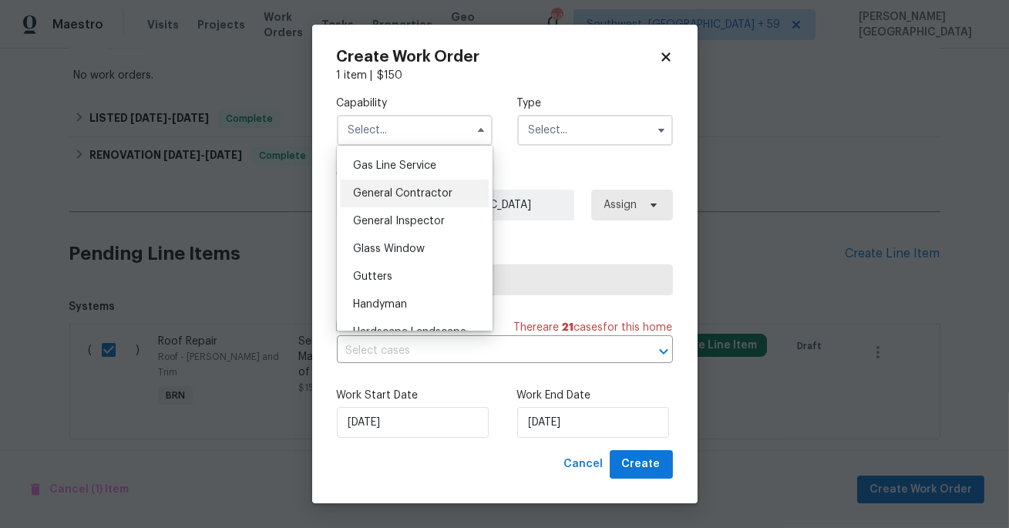
click at [424, 186] on div "General Contractor" at bounding box center [415, 194] width 148 height 28
type input "General Contractor"
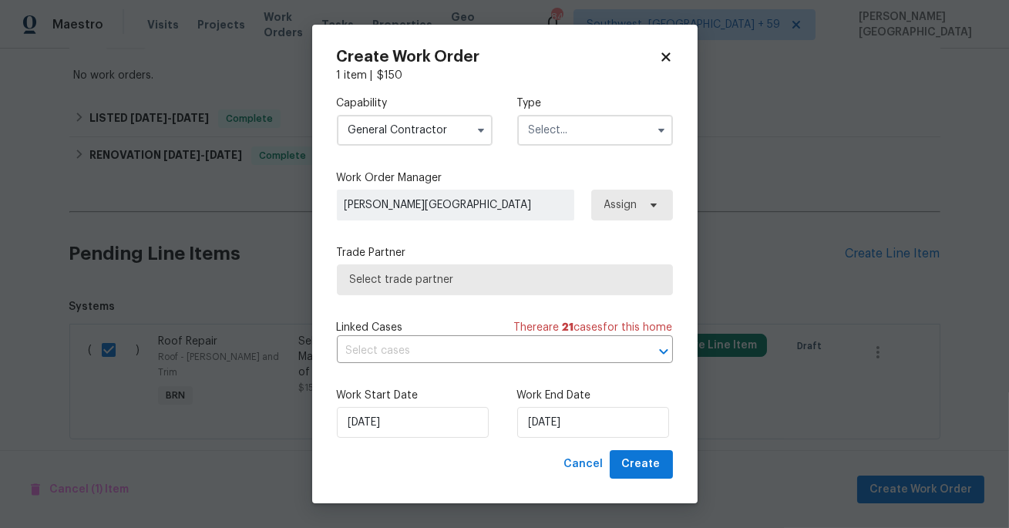
click at [534, 128] on input "text" at bounding box center [595, 130] width 156 height 31
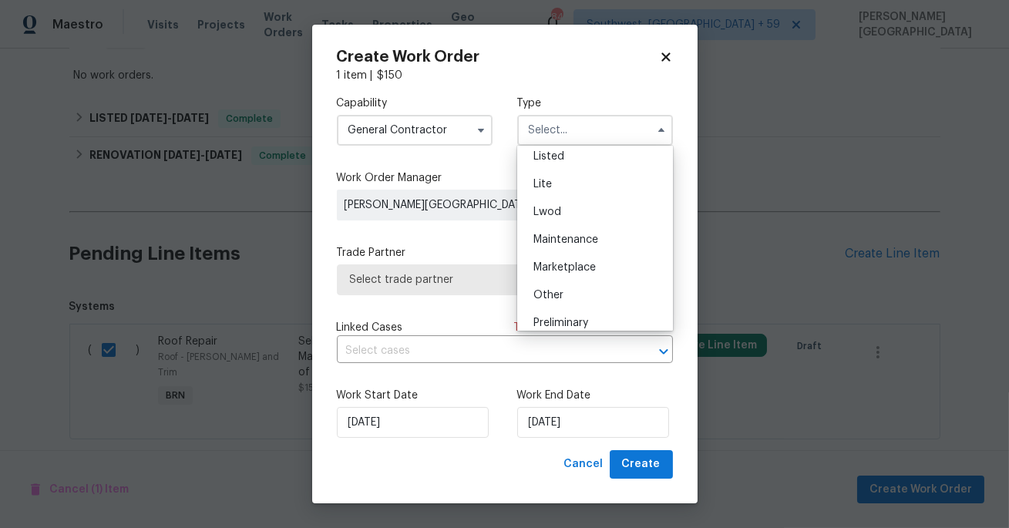
scroll to position [350, 0]
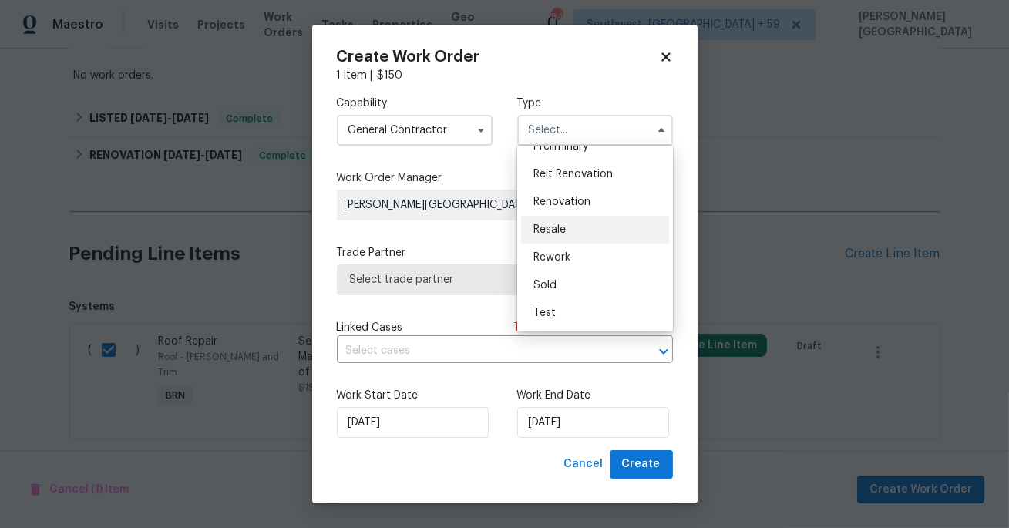
click at [562, 221] on div "Resale" at bounding box center [595, 230] width 148 height 28
type input "Resale"
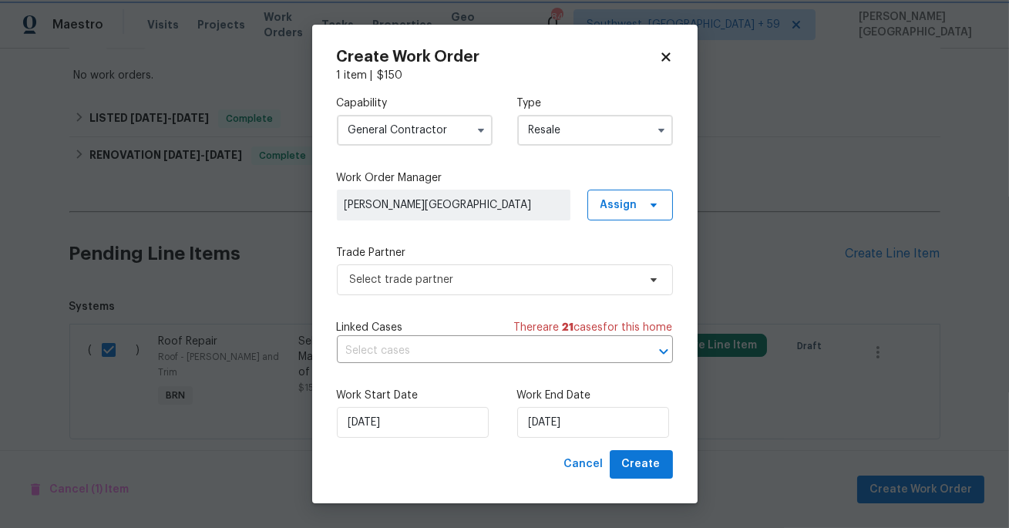
scroll to position [0, 0]
click at [399, 348] on input "text" at bounding box center [483, 351] width 293 height 24
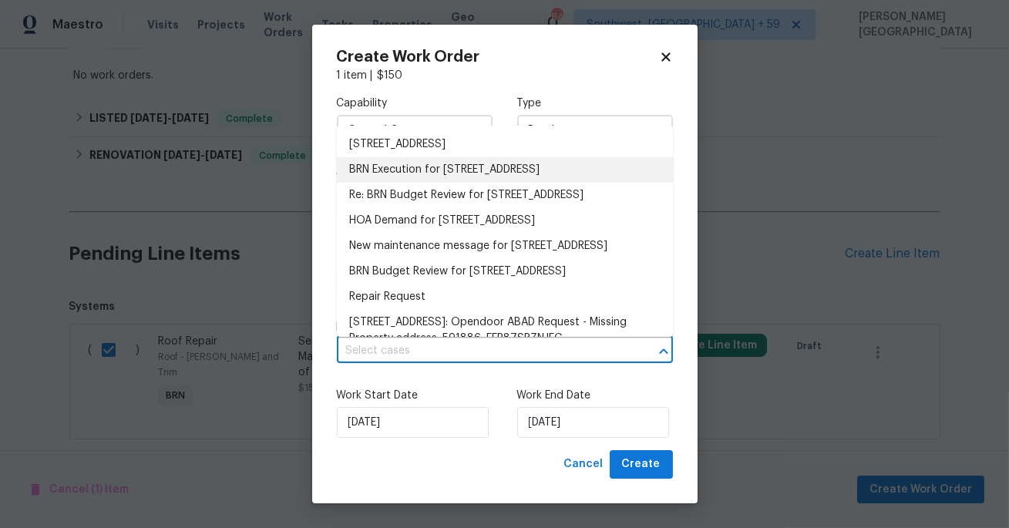
click at [391, 175] on li "BRN Execution for [STREET_ADDRESS]" at bounding box center [505, 169] width 336 height 25
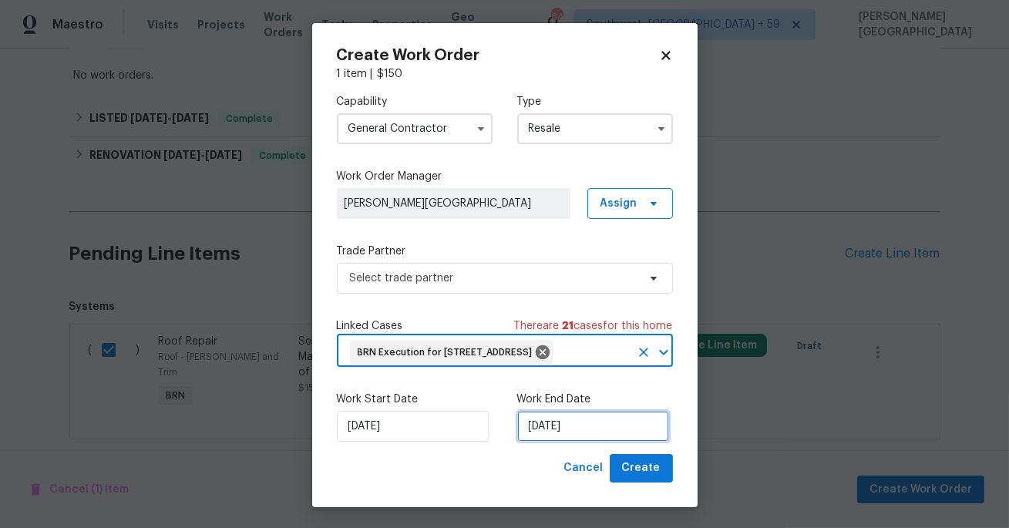
click at [557, 442] on input "[DATE]" at bounding box center [593, 426] width 152 height 31
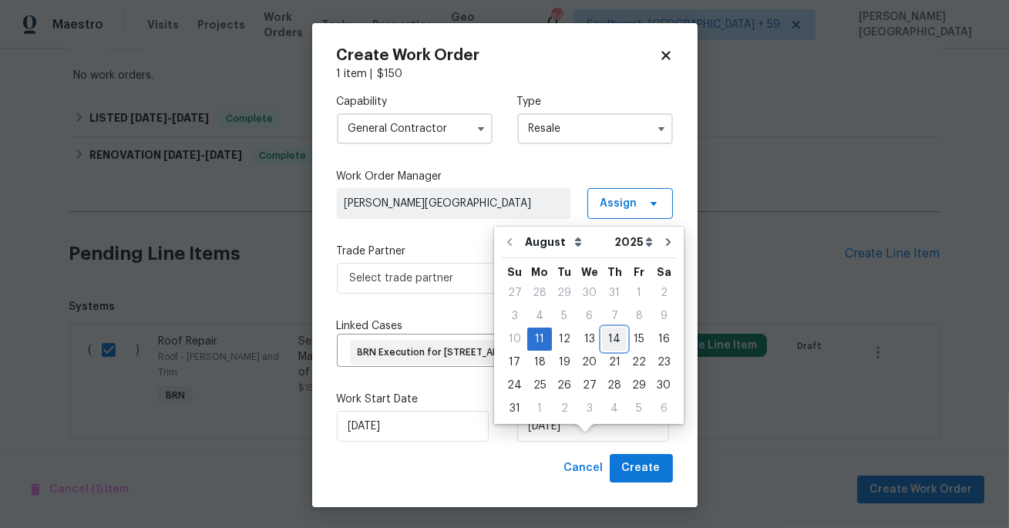
click at [614, 344] on div "14" at bounding box center [614, 339] width 25 height 22
type input "[DATE]"
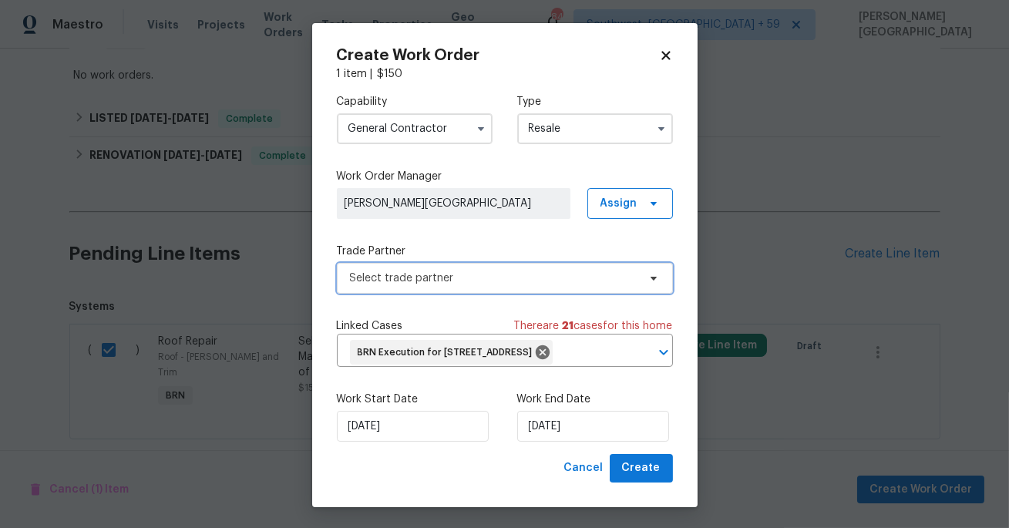
click at [461, 268] on span "Select trade partner" at bounding box center [505, 278] width 336 height 31
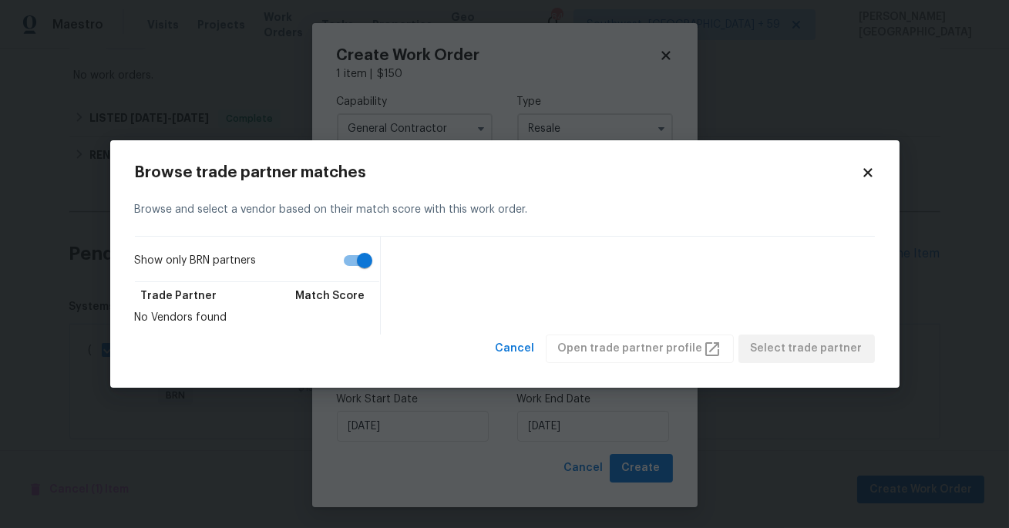
click at [341, 260] on input "Show only BRN partners" at bounding box center [365, 260] width 88 height 29
checkbox input "false"
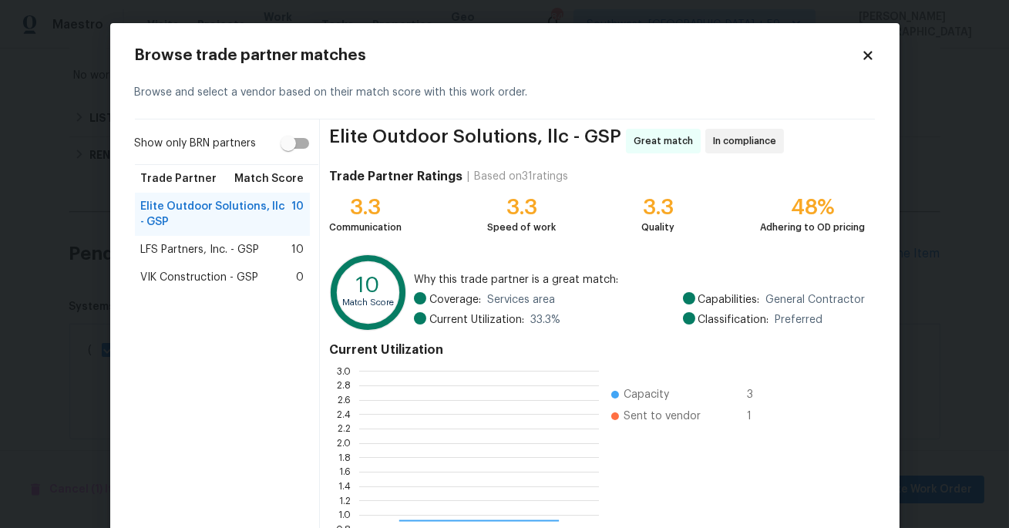
scroll to position [216, 239]
click at [33, 120] on body "Maestro Visits Projects Work Orders Tasks Properties Geo Assignments 846 Southw…" at bounding box center [504, 264] width 1009 height 528
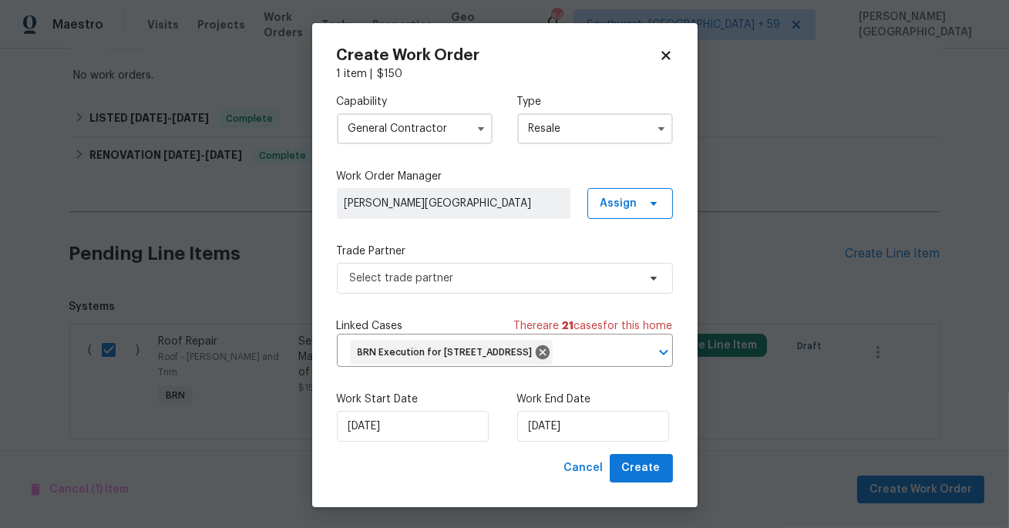
click at [409, 133] on input "General Contractor" at bounding box center [415, 128] width 156 height 31
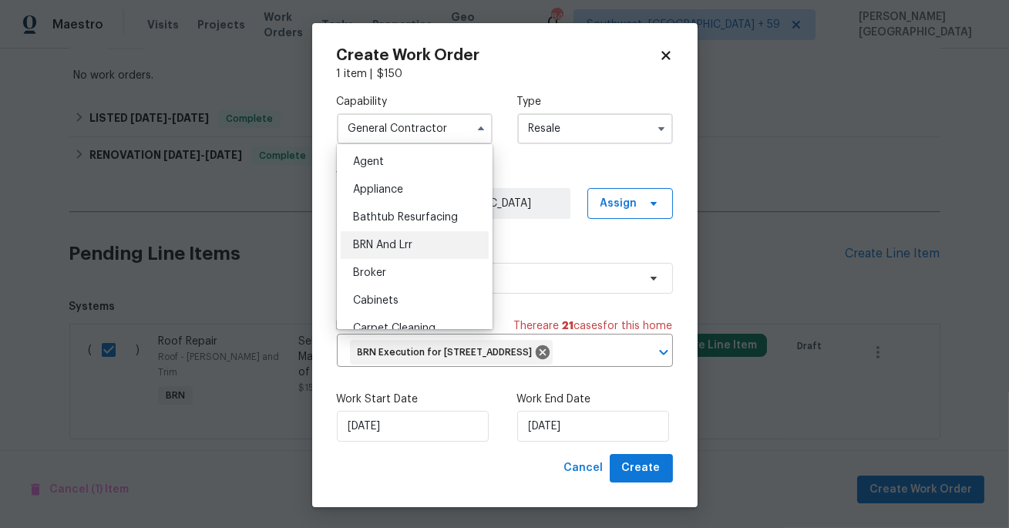
click at [406, 239] on div "BRN And Lrr" at bounding box center [415, 245] width 148 height 28
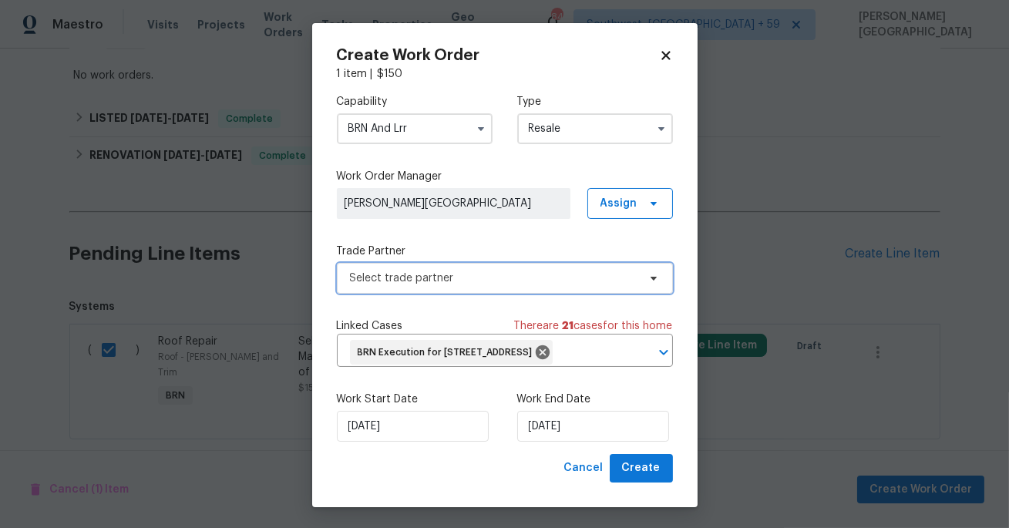
click at [429, 277] on span "Select trade partner" at bounding box center [494, 278] width 288 height 15
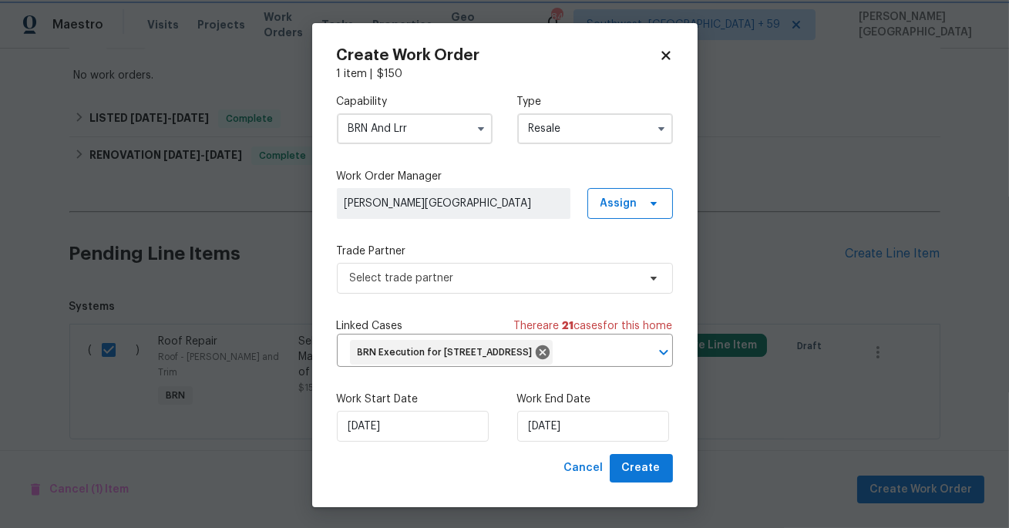
click at [948, 196] on body "Maestro Visits Projects Work Orders Tasks Properties Geo Assignments 845 Southw…" at bounding box center [504, 264] width 1009 height 528
click at [407, 130] on input "BRN And Lrr" at bounding box center [415, 128] width 156 height 31
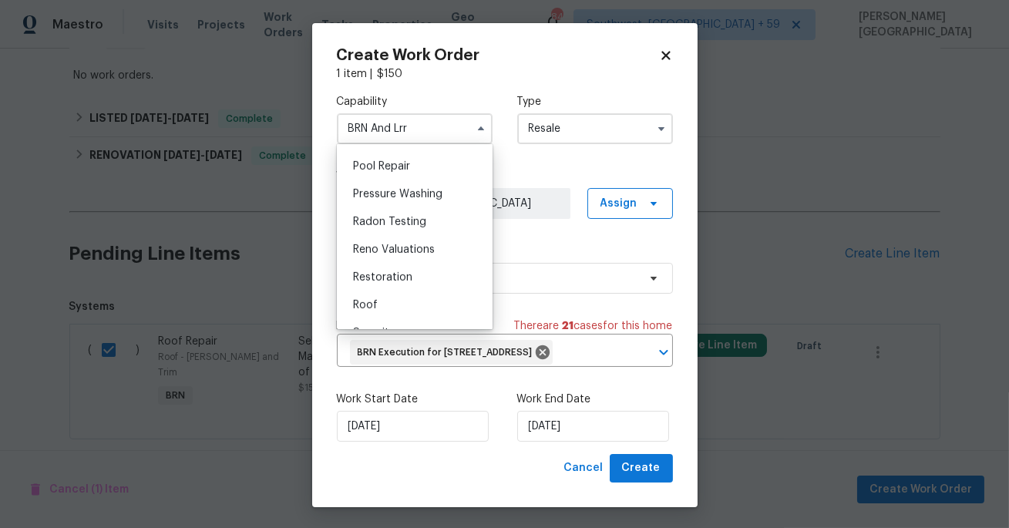
scroll to position [1493, 0]
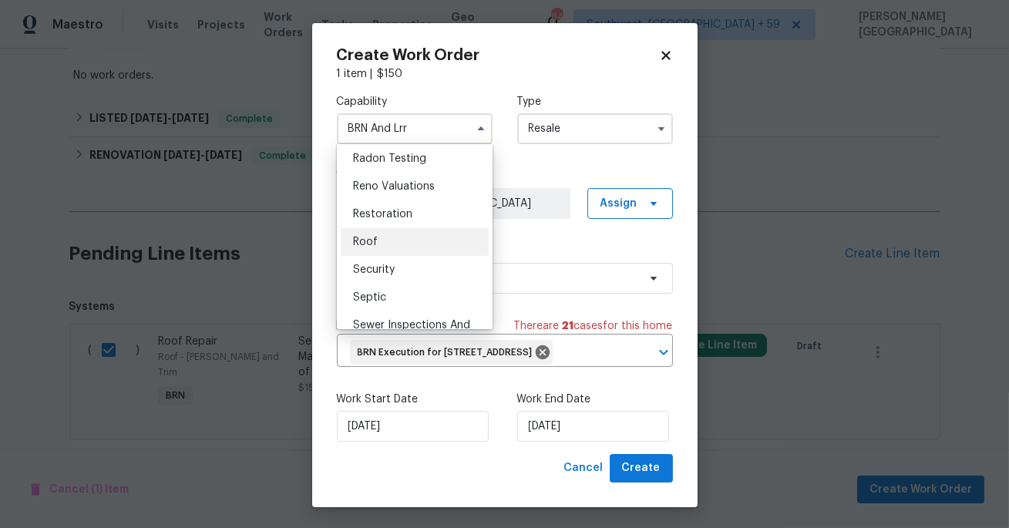
click at [396, 237] on div "Roof" at bounding box center [415, 242] width 148 height 28
type input "Roof"
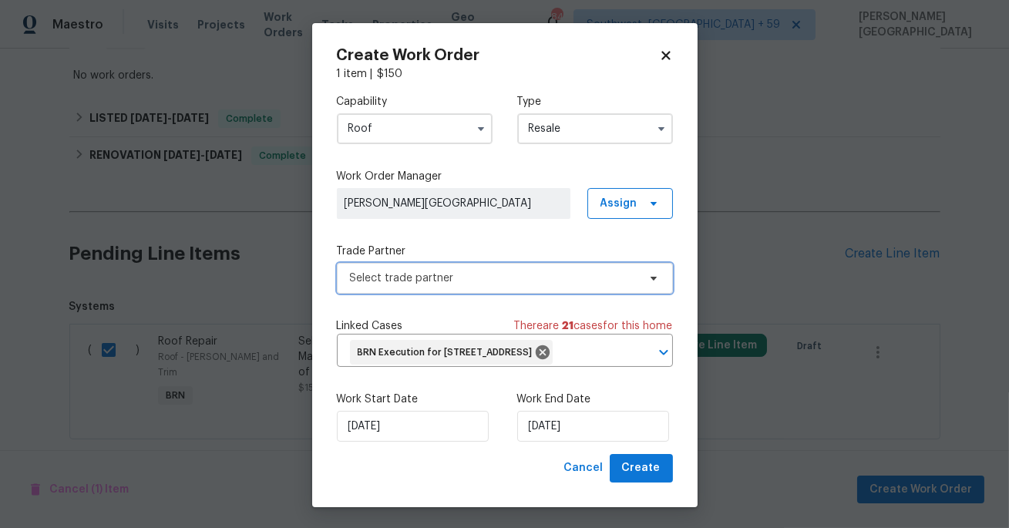
click at [390, 271] on span "Select trade partner" at bounding box center [494, 278] width 288 height 15
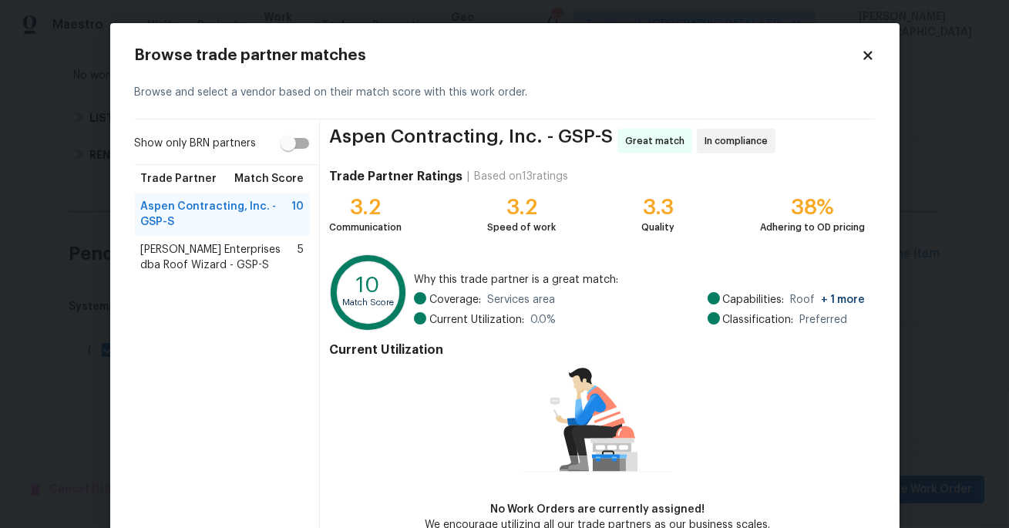
click at [278, 255] on span "[PERSON_NAME] Enterprises dba Roof Wizard - GSP-S" at bounding box center [219, 257] width 157 height 31
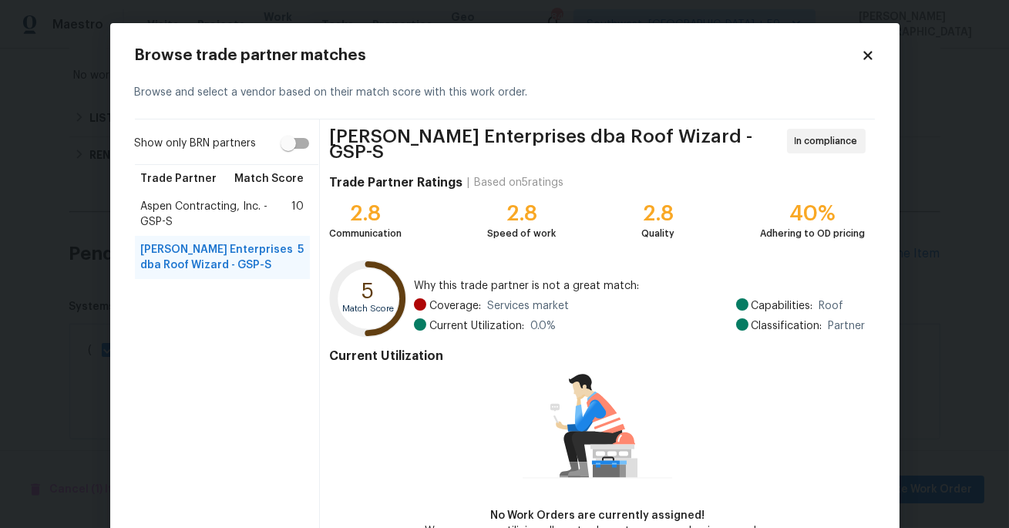
scroll to position [89, 0]
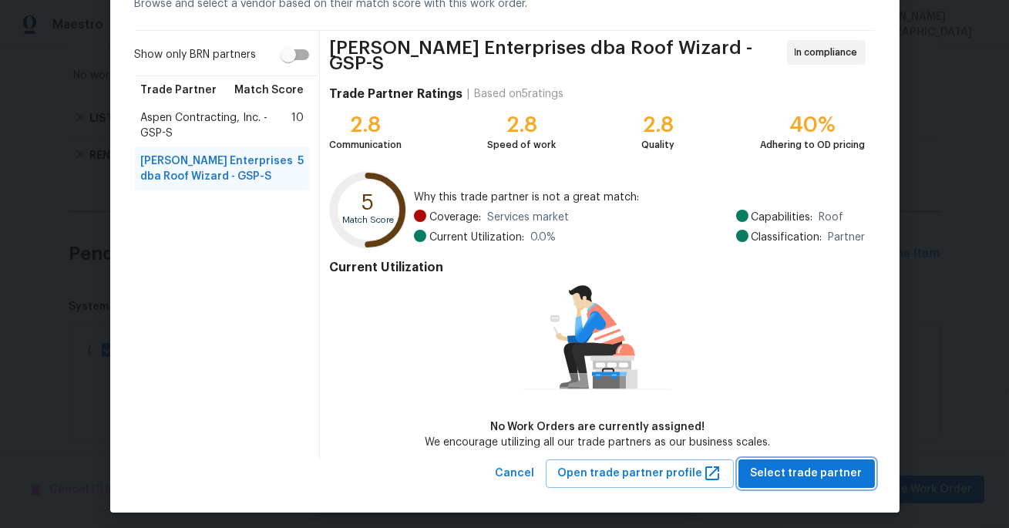
click at [777, 474] on span "Select trade partner" at bounding box center [807, 473] width 112 height 19
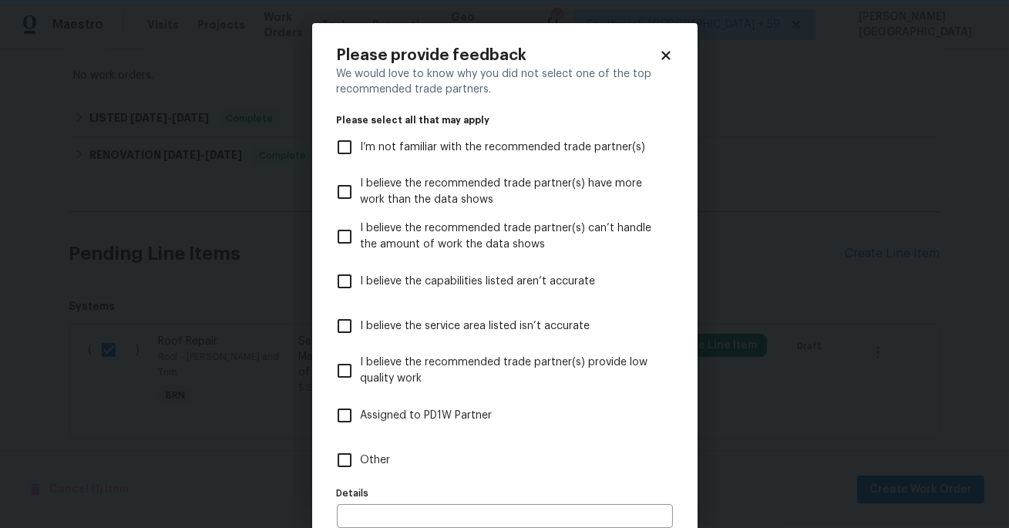
scroll to position [82, 0]
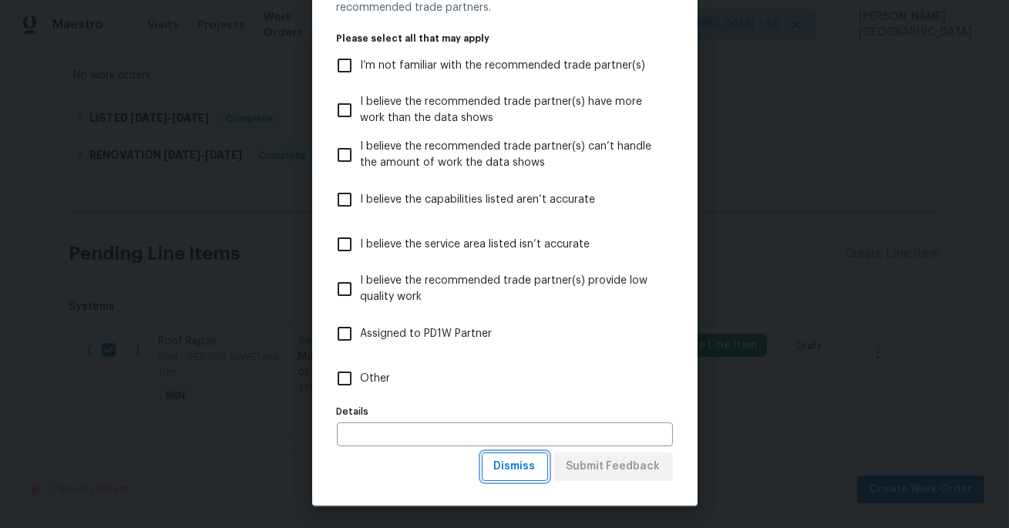
click at [528, 466] on span "Dismiss" at bounding box center [515, 466] width 42 height 19
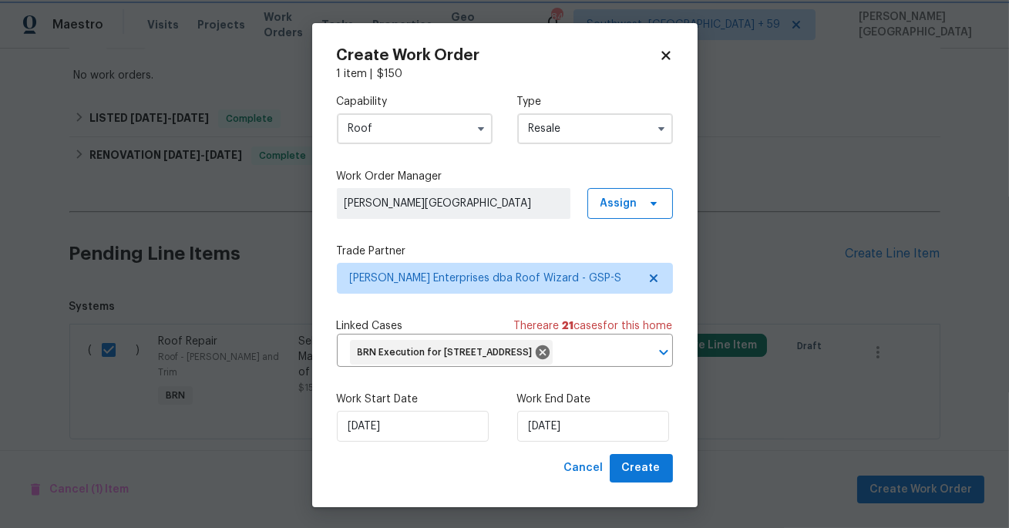
scroll to position [0, 0]
click at [640, 478] on span "Create" at bounding box center [641, 468] width 39 height 19
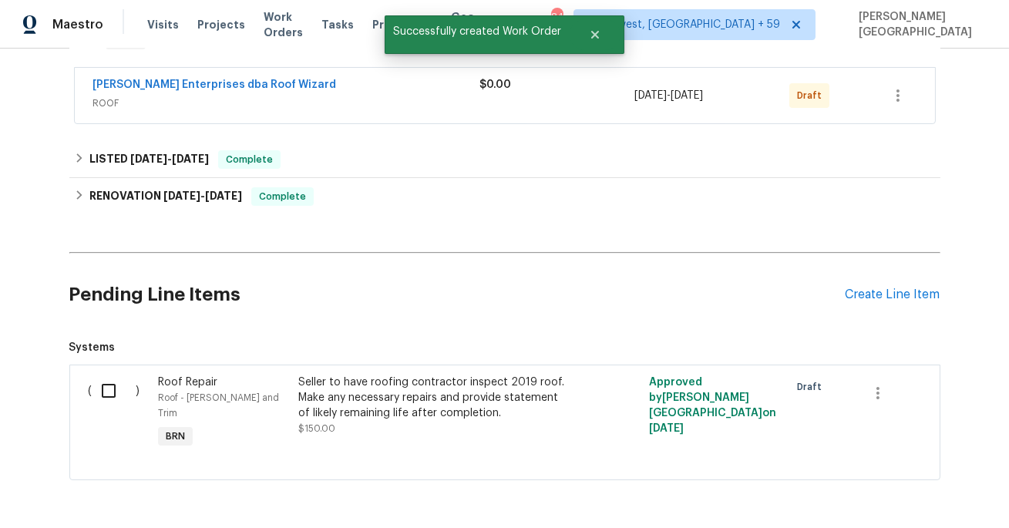
click at [100, 402] on input "checkbox" at bounding box center [115, 391] width 44 height 32
checkbox input "true"
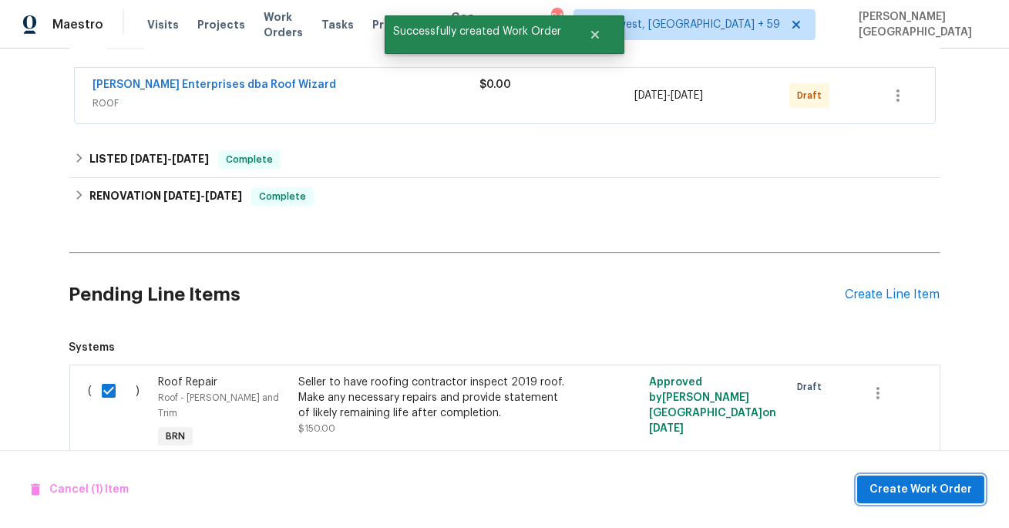
click at [910, 501] on button "Create Work Order" at bounding box center [920, 490] width 127 height 29
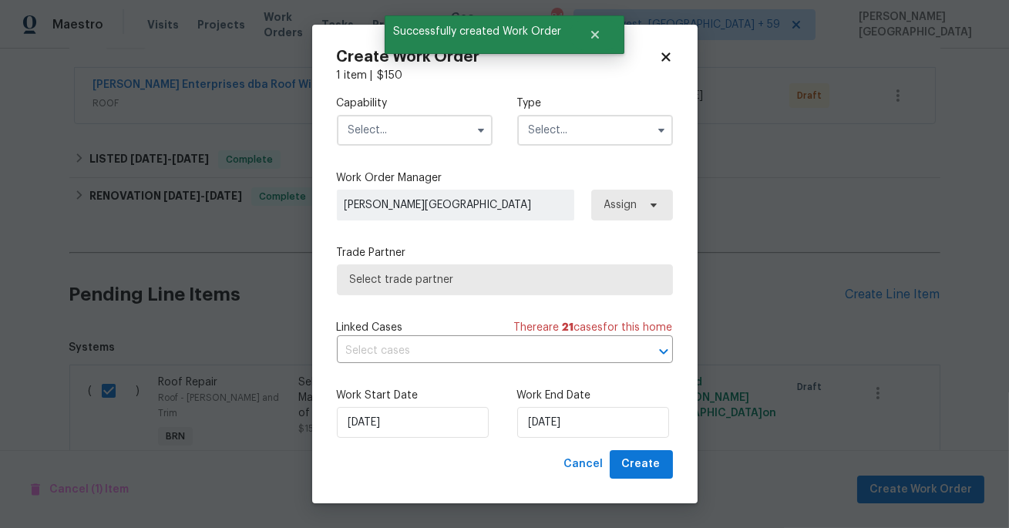
click at [413, 130] on input "text" at bounding box center [415, 130] width 156 height 31
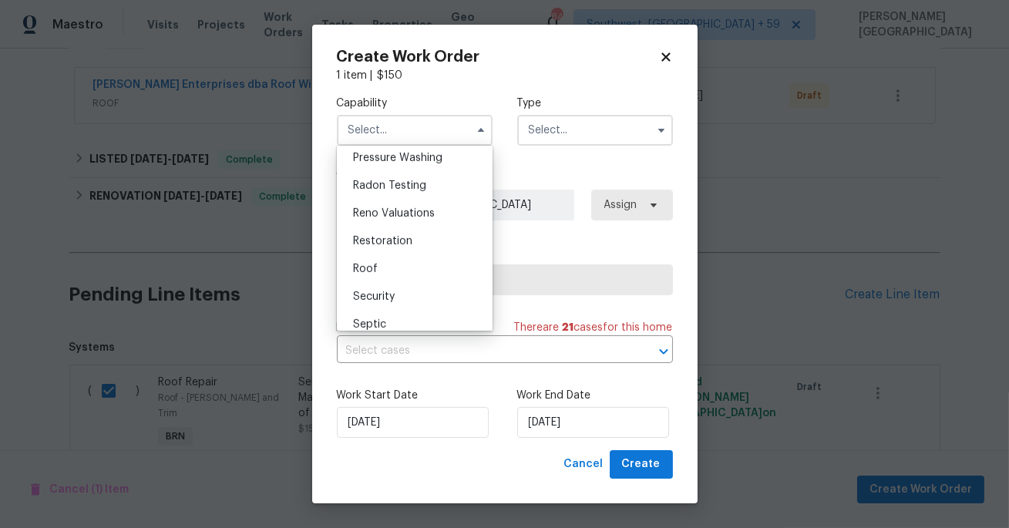
scroll to position [1477, 0]
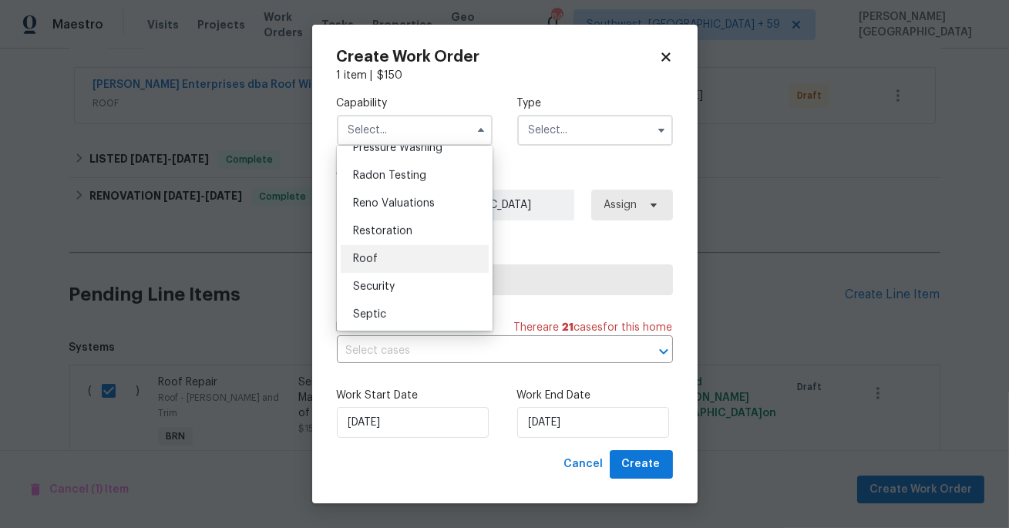
click at [426, 264] on div "Roof" at bounding box center [415, 259] width 148 height 28
type input "Roof"
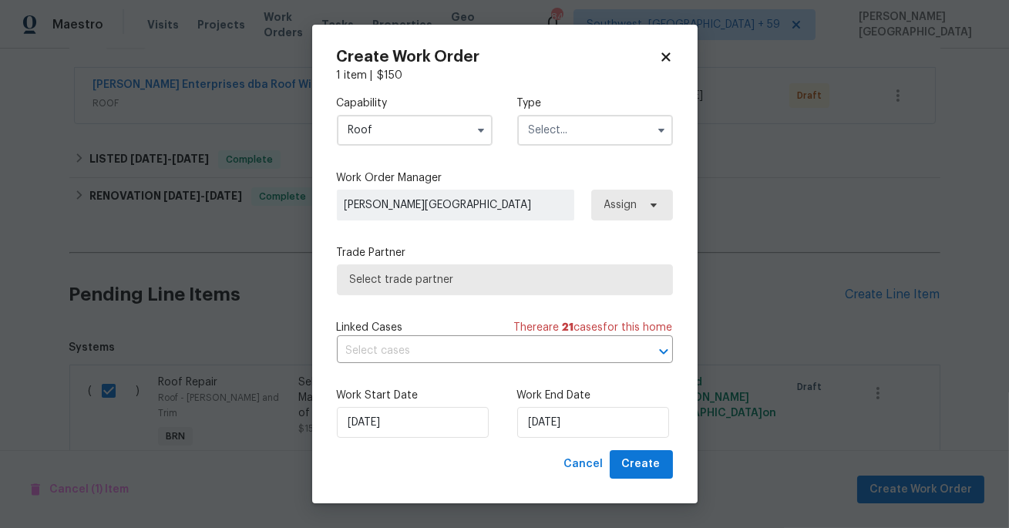
click at [552, 137] on input "text" at bounding box center [595, 130] width 156 height 31
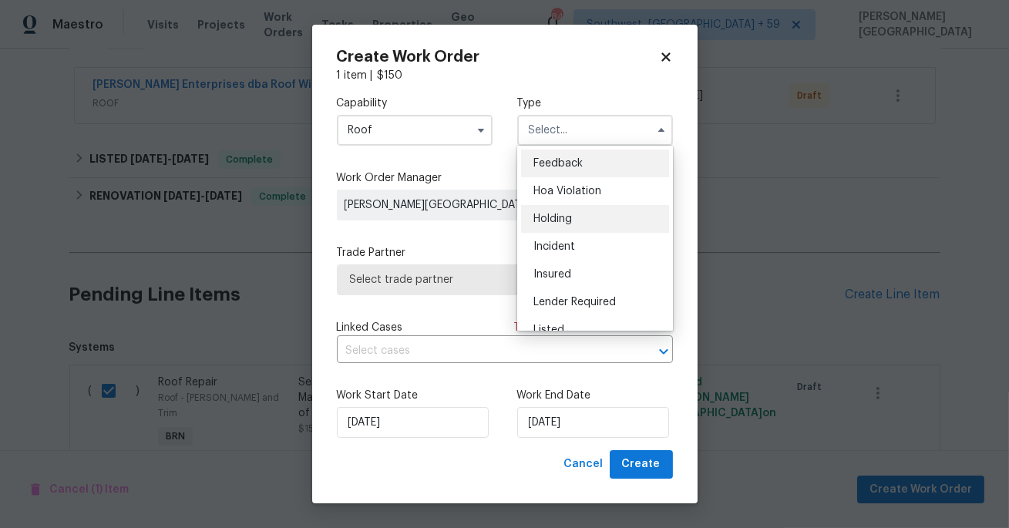
scroll to position [350, 0]
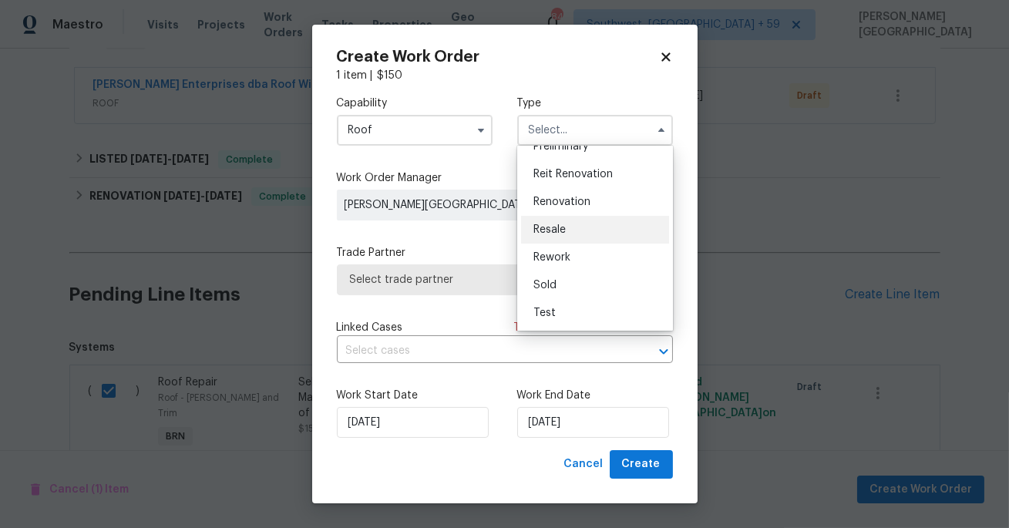
click at [560, 227] on span "Resale" at bounding box center [550, 229] width 32 height 11
type input "Resale"
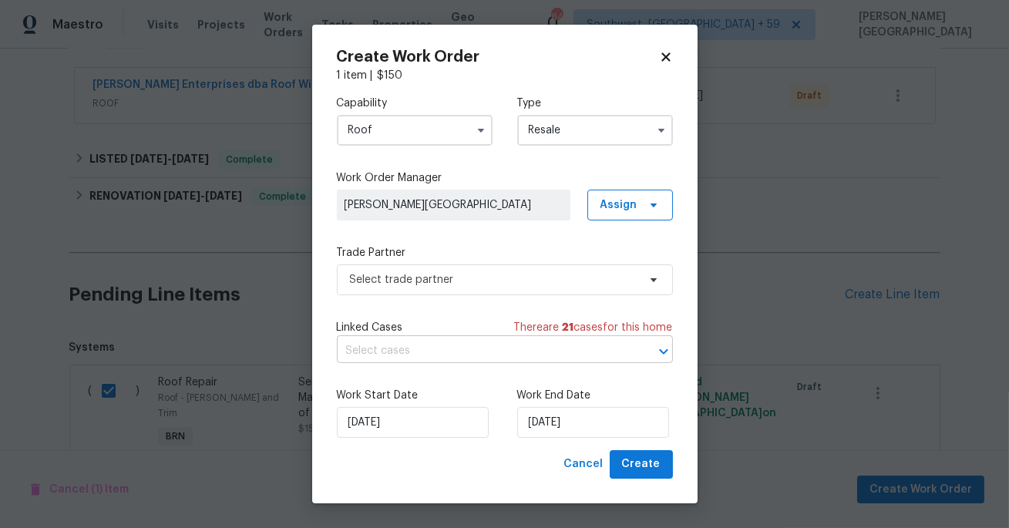
click at [431, 359] on input "text" at bounding box center [483, 351] width 293 height 24
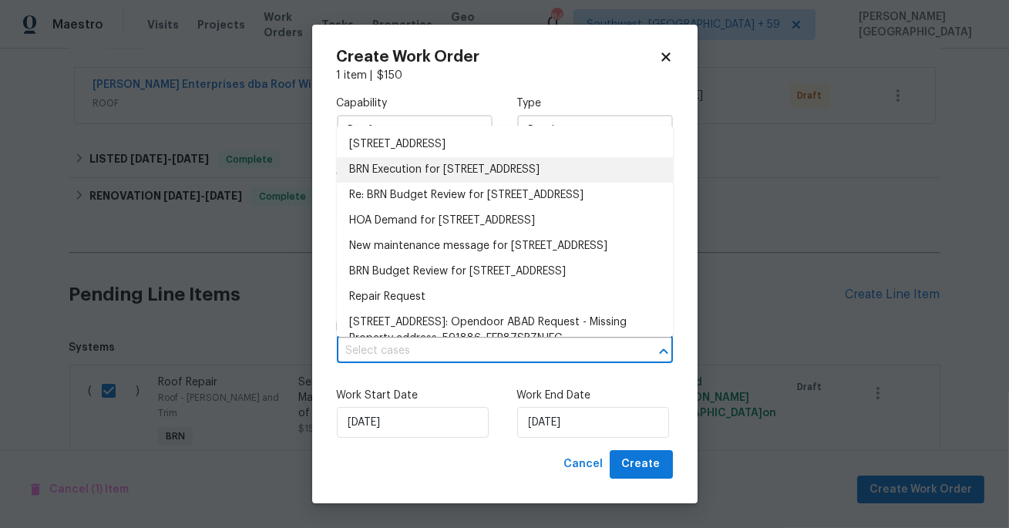
click at [428, 165] on li "BRN Execution for [STREET_ADDRESS]" at bounding box center [505, 169] width 336 height 25
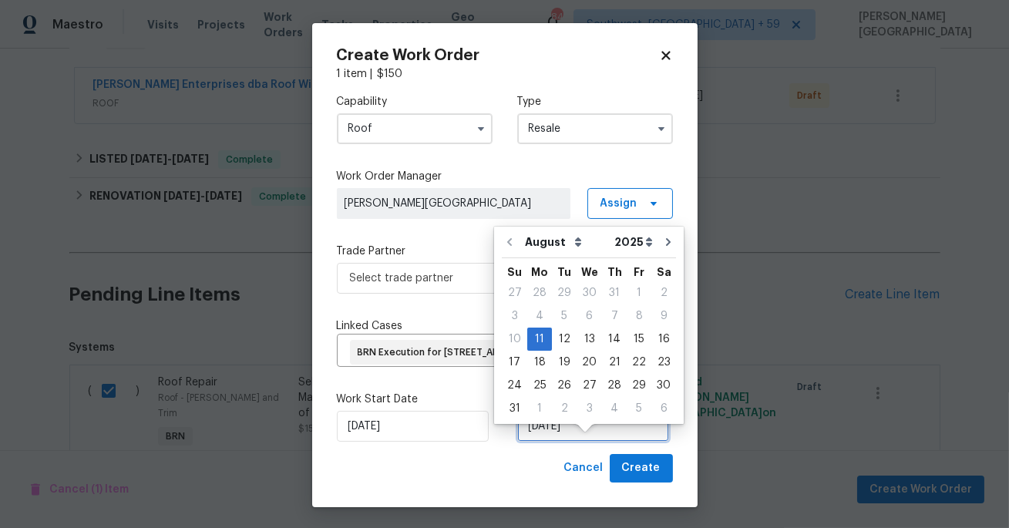
click at [560, 442] on input "[DATE]" at bounding box center [593, 426] width 152 height 31
click at [611, 337] on div "14" at bounding box center [614, 339] width 25 height 22
type input "[DATE]"
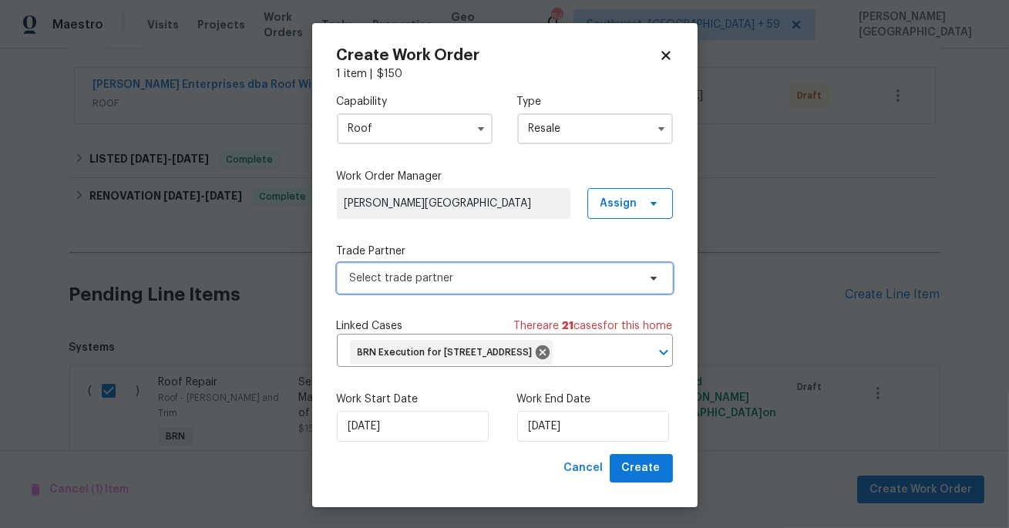
click at [463, 292] on span "Select trade partner" at bounding box center [505, 278] width 336 height 31
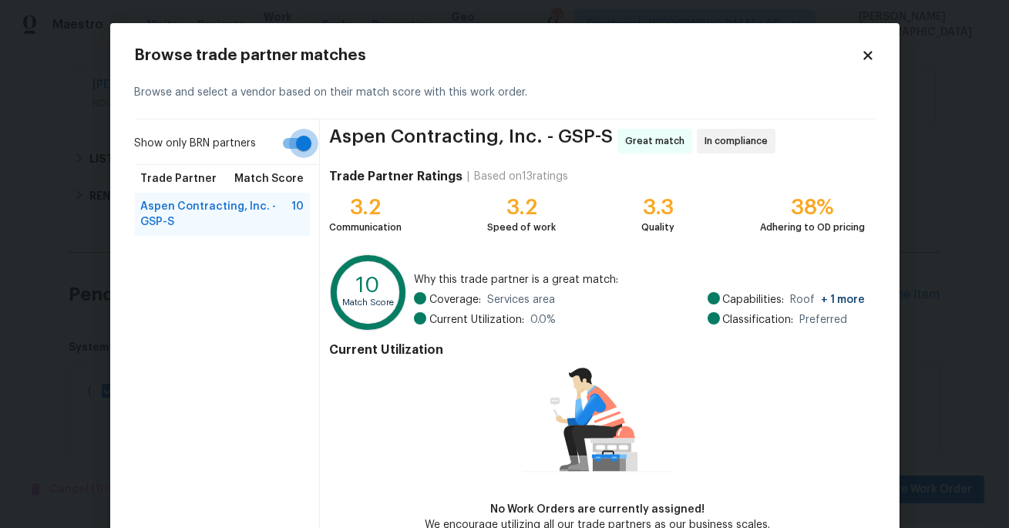
click at [293, 157] on input "Show only BRN partners" at bounding box center [304, 143] width 88 height 29
checkbox input "false"
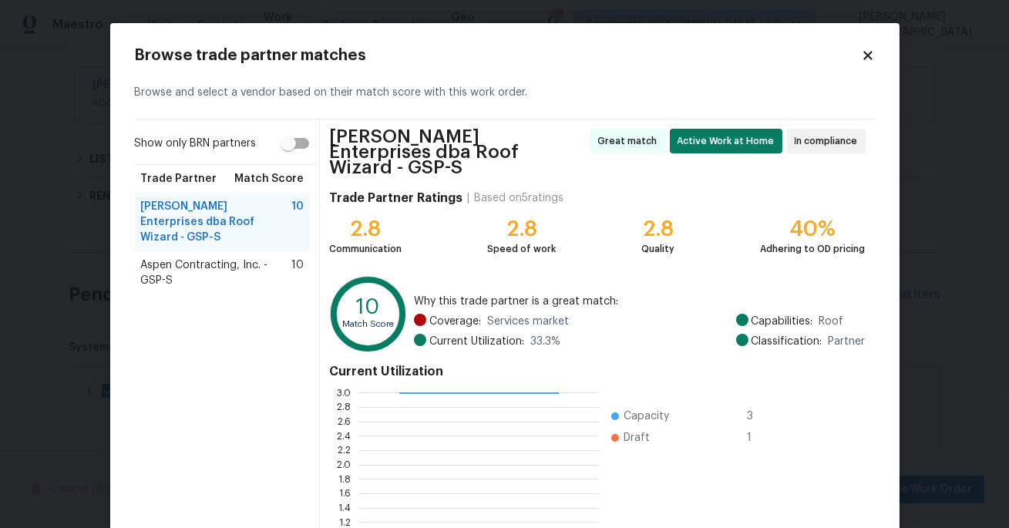
scroll to position [158, 0]
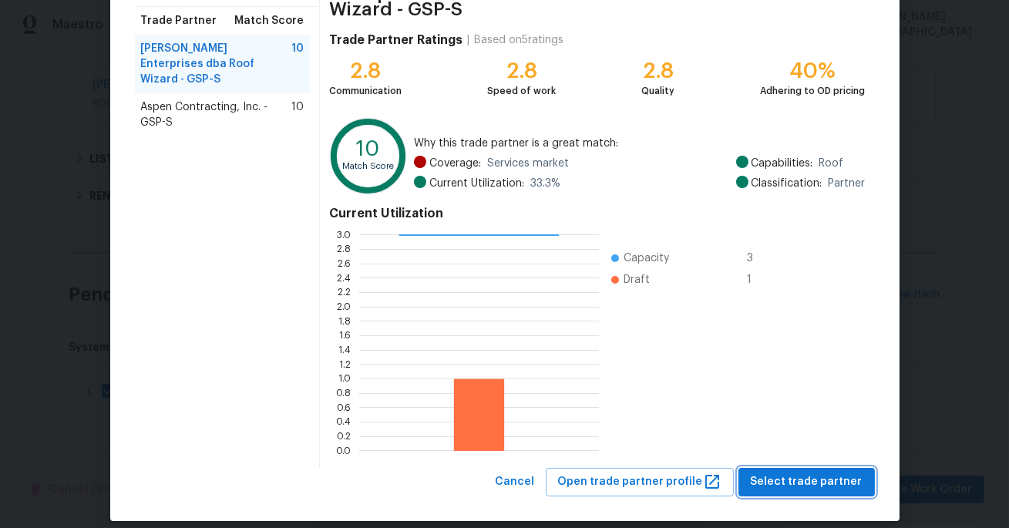
click at [792, 473] on span "Select trade partner" at bounding box center [807, 482] width 112 height 19
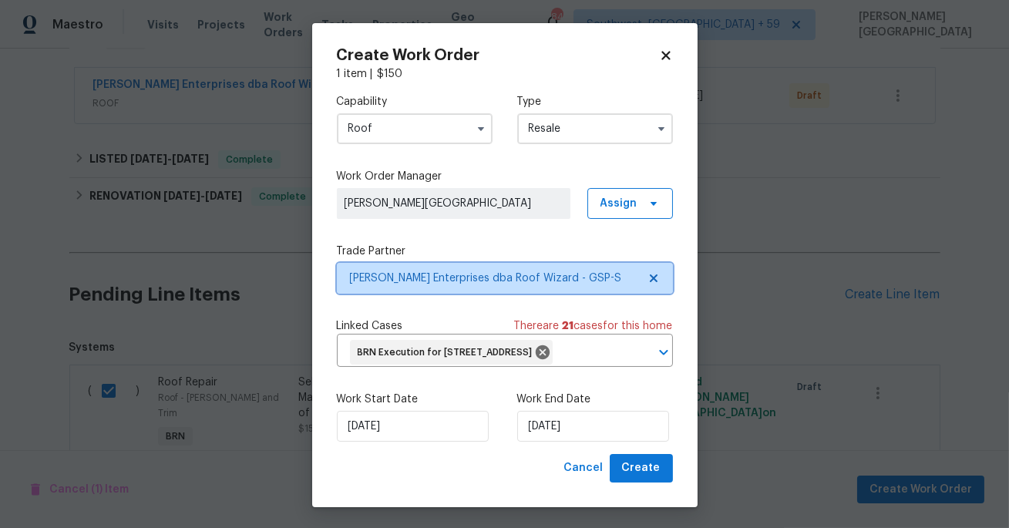
scroll to position [0, 0]
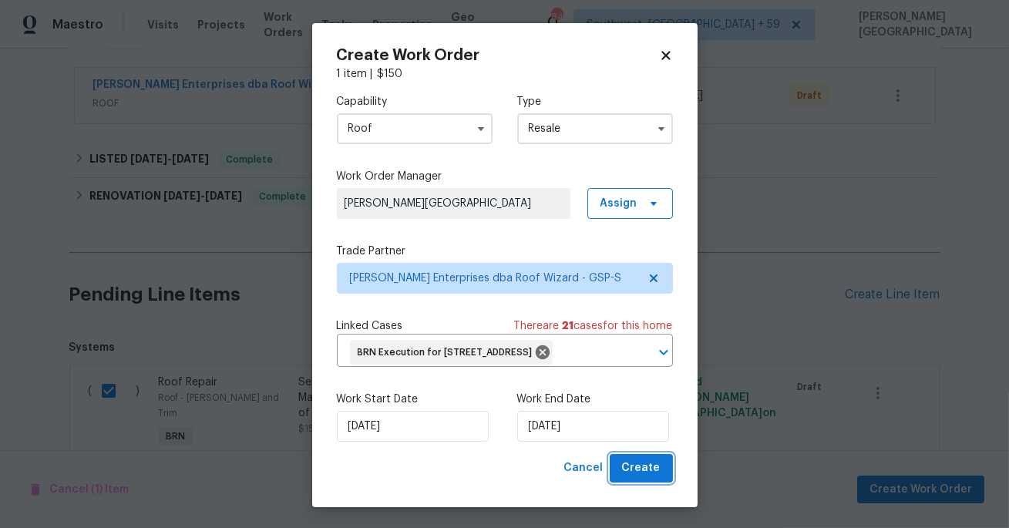
click at [627, 478] on span "Create" at bounding box center [641, 468] width 39 height 19
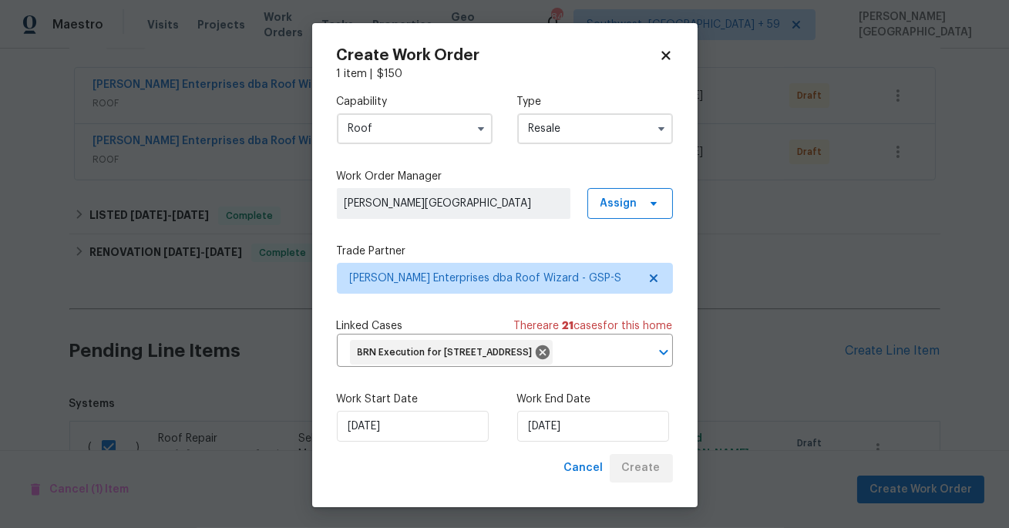
checkbox input "false"
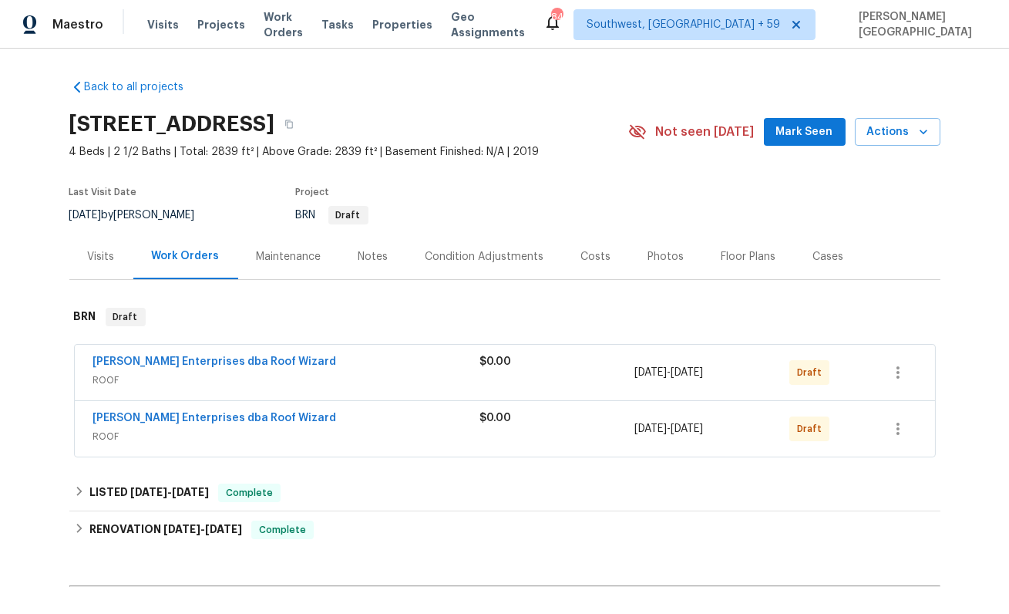
scroll to position [288, 0]
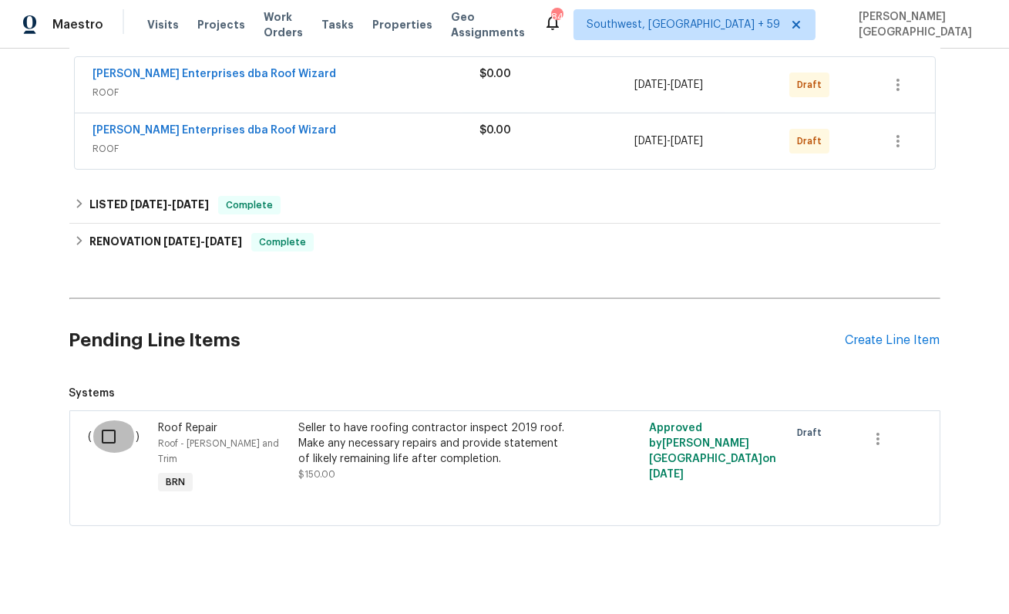
click at [100, 436] on input "checkbox" at bounding box center [115, 436] width 44 height 32
checkbox input "true"
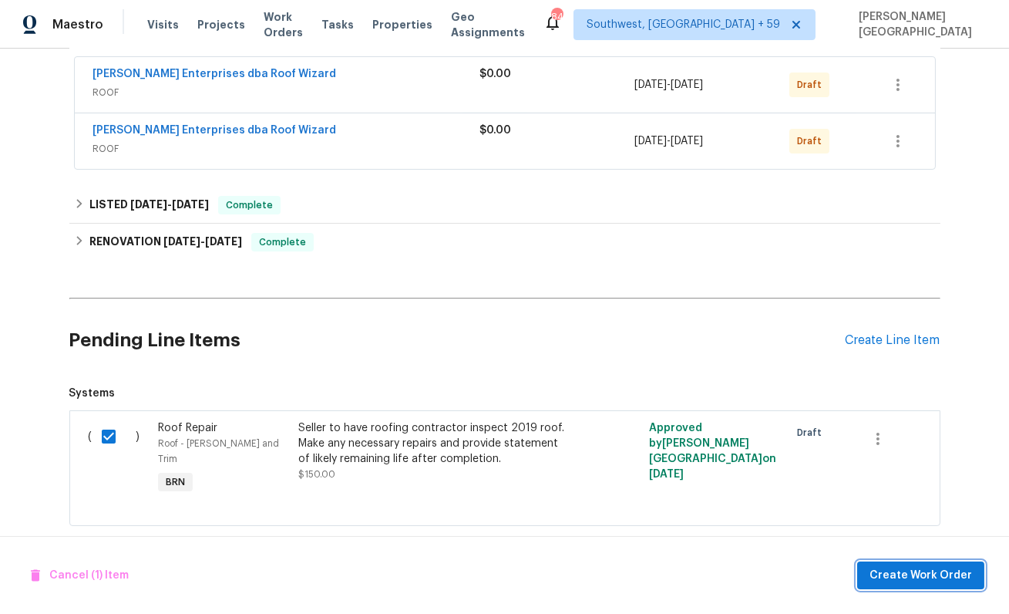
click at [918, 567] on span "Create Work Order" at bounding box center [921, 575] width 103 height 19
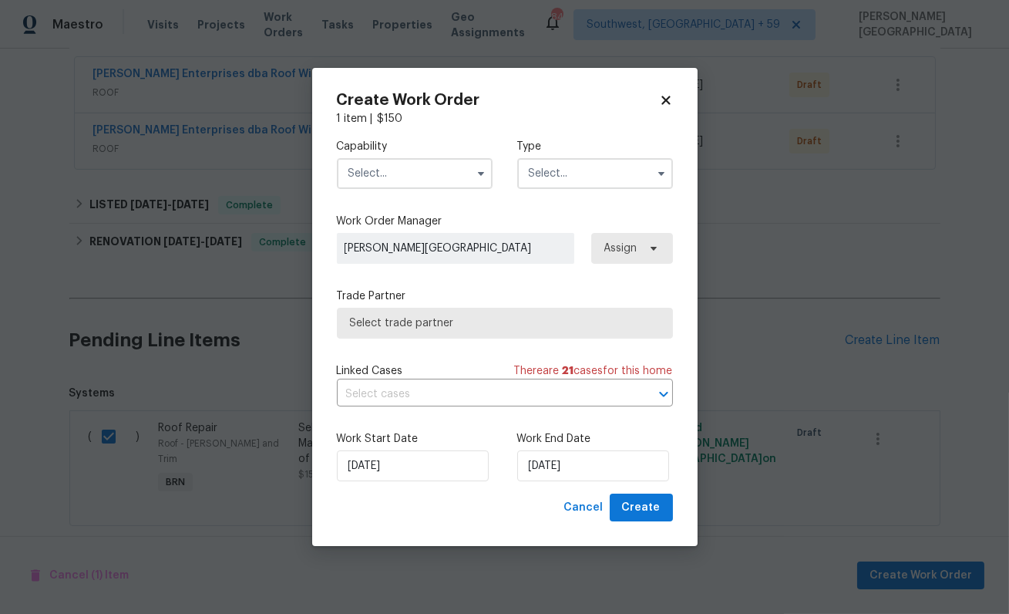
click at [433, 172] on input "text" at bounding box center [415, 173] width 156 height 31
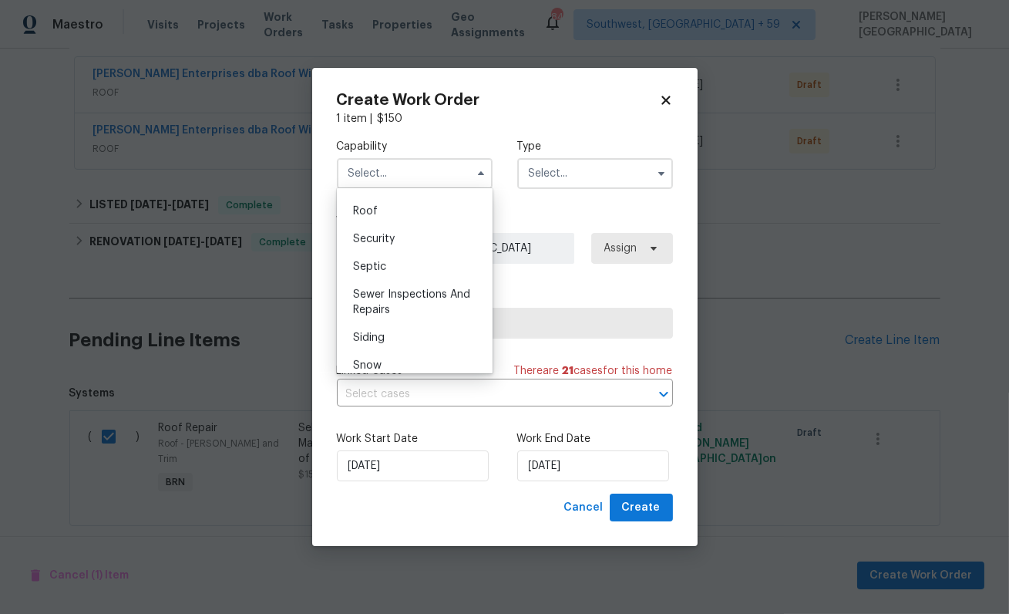
scroll to position [1526, 0]
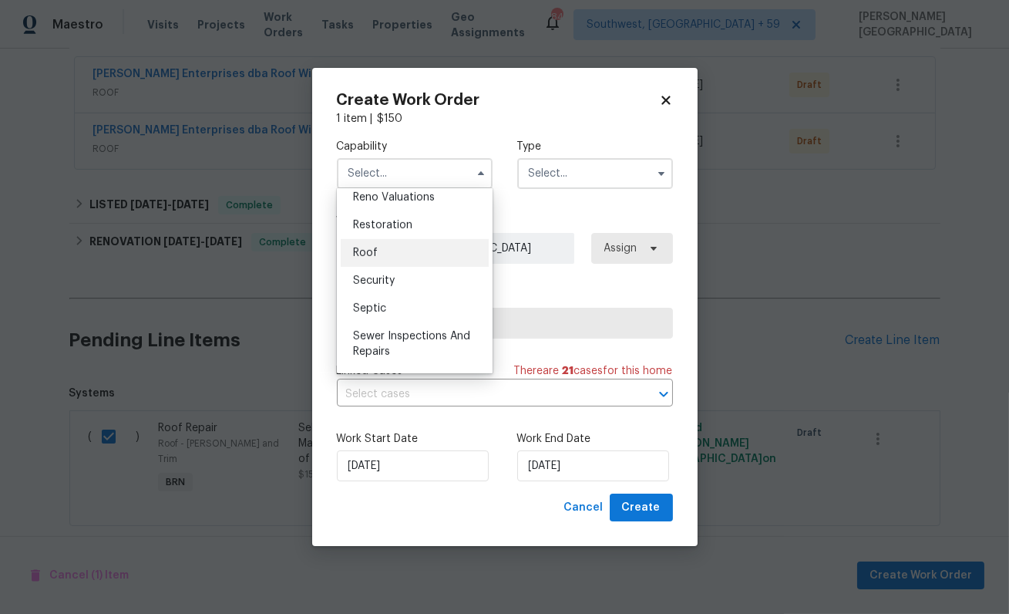
click at [408, 258] on div "Roof" at bounding box center [415, 253] width 148 height 28
type input "Roof"
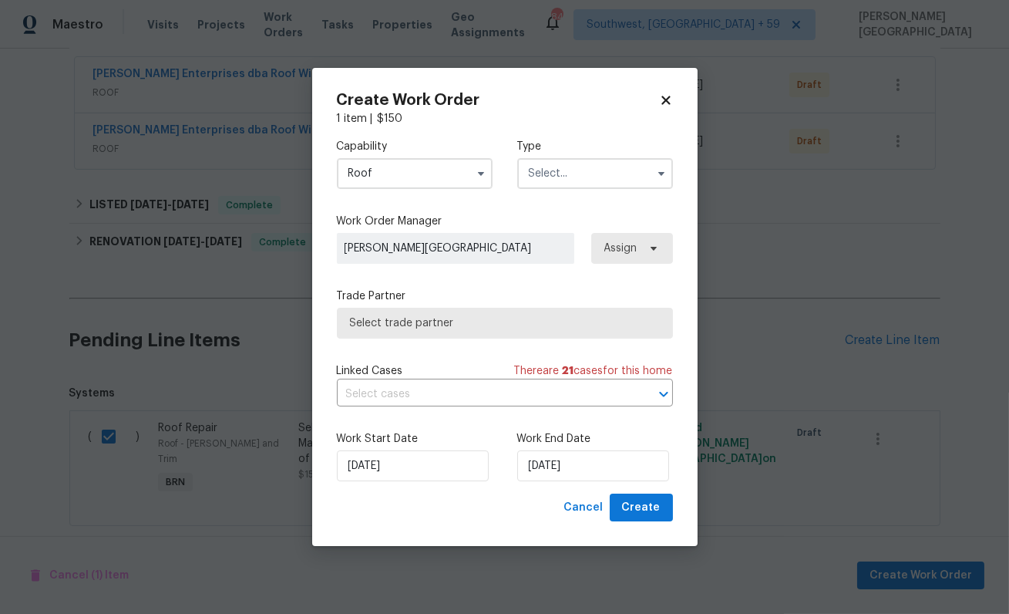
click at [551, 173] on input "text" at bounding box center [595, 173] width 156 height 31
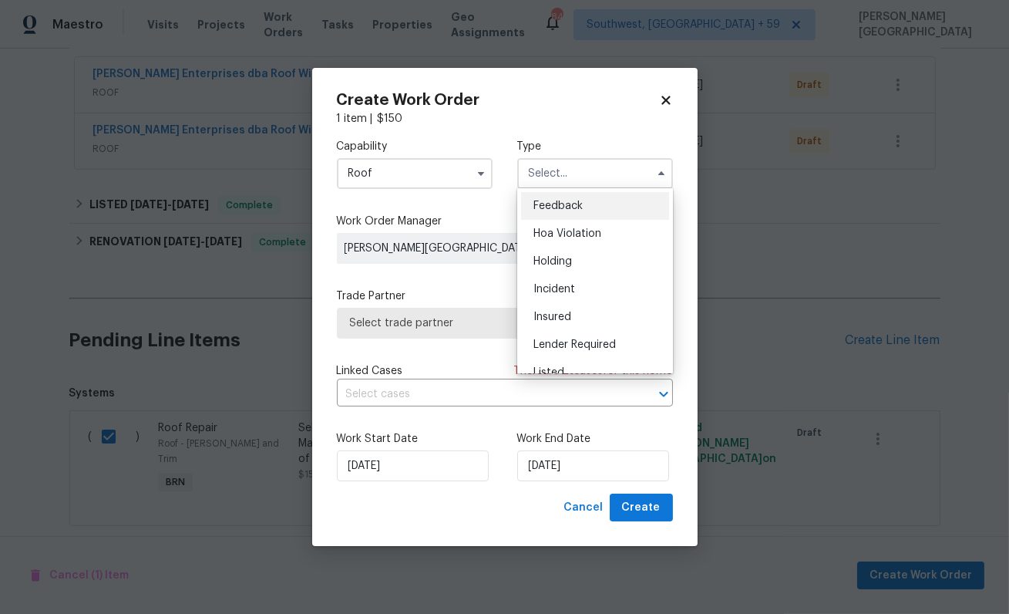
scroll to position [350, 0]
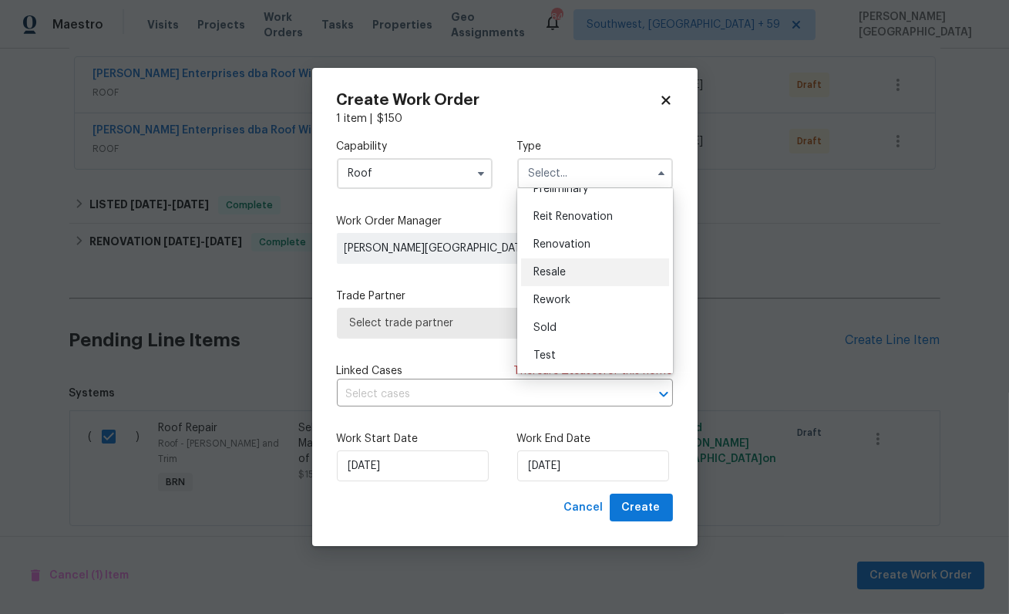
click at [560, 269] on span "Resale" at bounding box center [550, 272] width 32 height 11
type input "Resale"
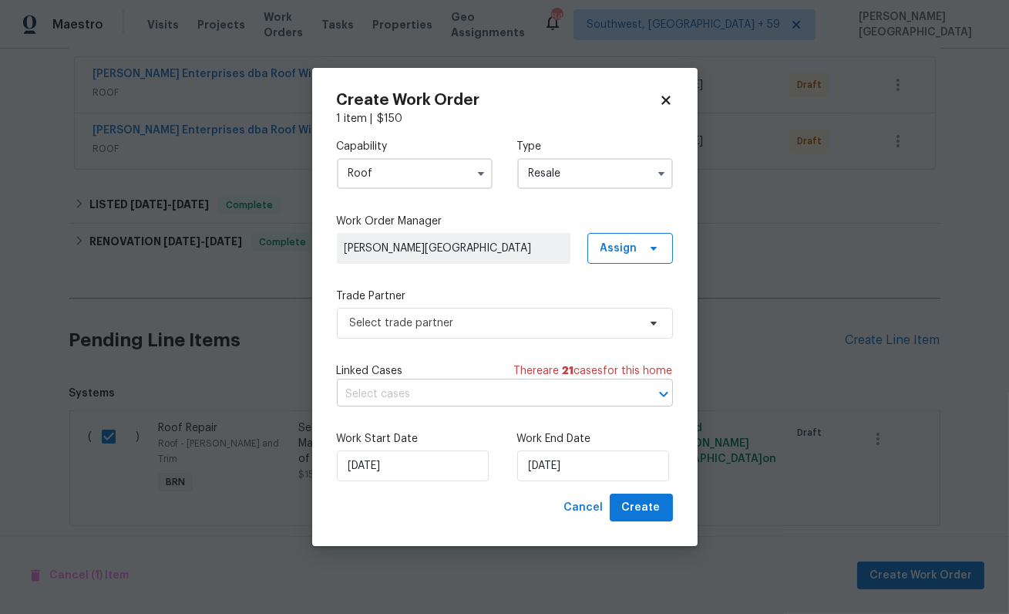
click at [423, 392] on input "text" at bounding box center [483, 394] width 293 height 24
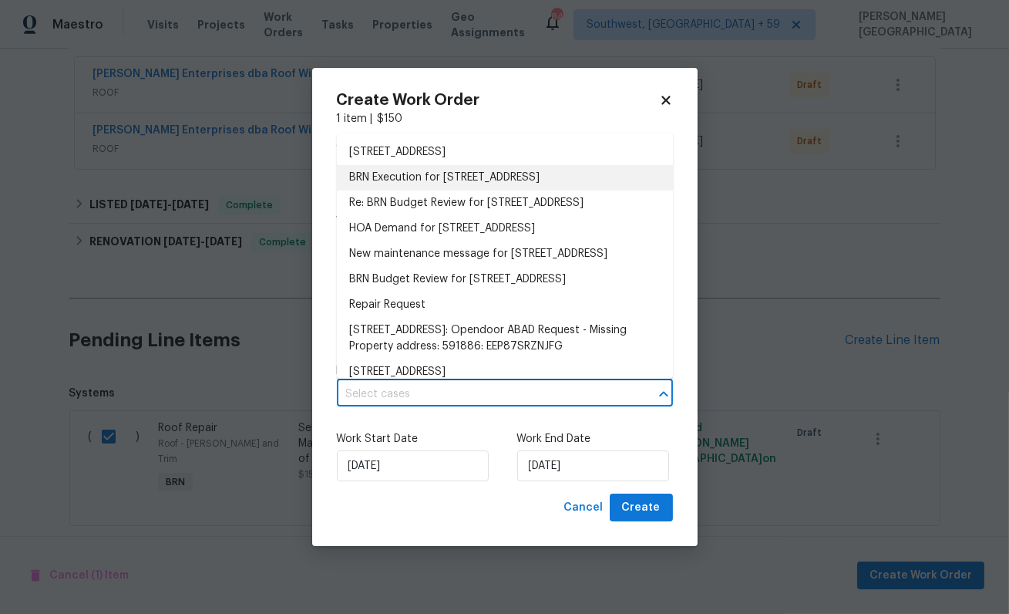
click at [415, 168] on li "BRN Execution for [STREET_ADDRESS]" at bounding box center [505, 177] width 336 height 25
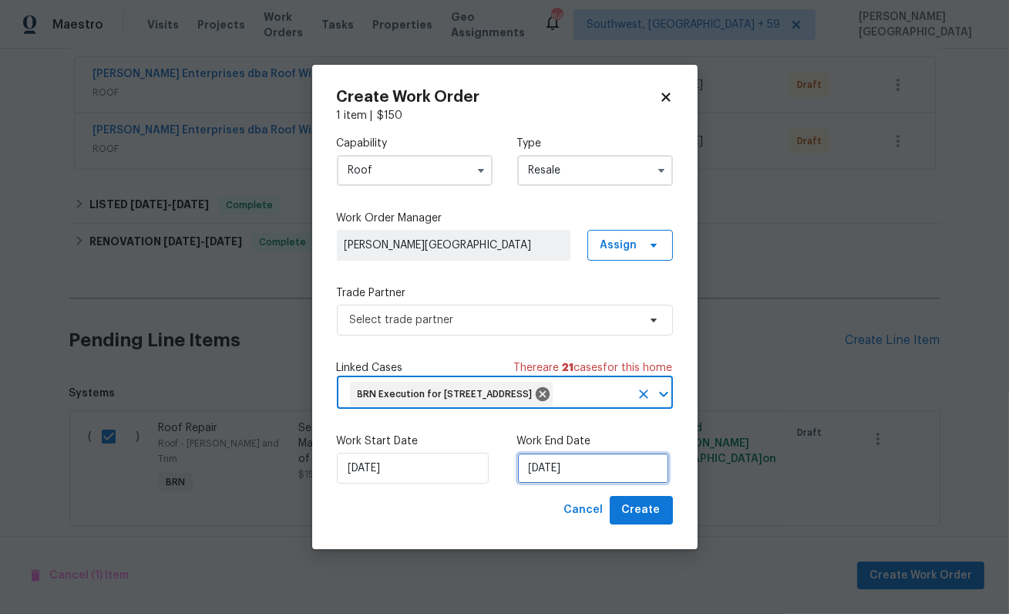
click at [544, 466] on input "[DATE]" at bounding box center [593, 468] width 152 height 31
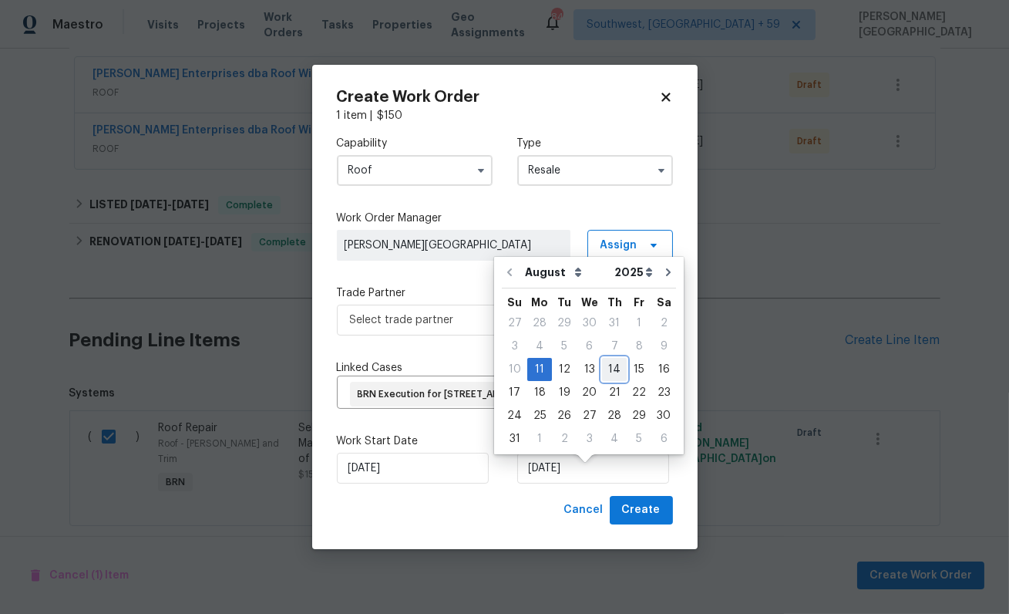
click at [613, 369] on div "14" at bounding box center [614, 370] width 25 height 22
type input "[DATE]"
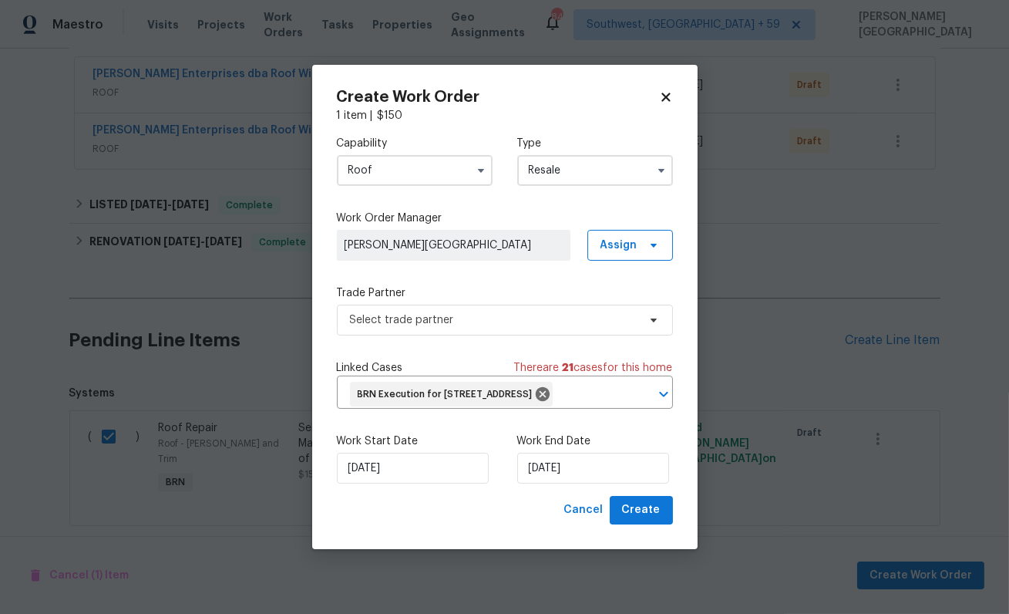
click at [442, 323] on div "Capability Roof Type Resale Work Order Manager [PERSON_NAME] Ireland Assign Tra…" at bounding box center [505, 309] width 336 height 372
click at [444, 312] on span "Select trade partner" at bounding box center [494, 319] width 288 height 15
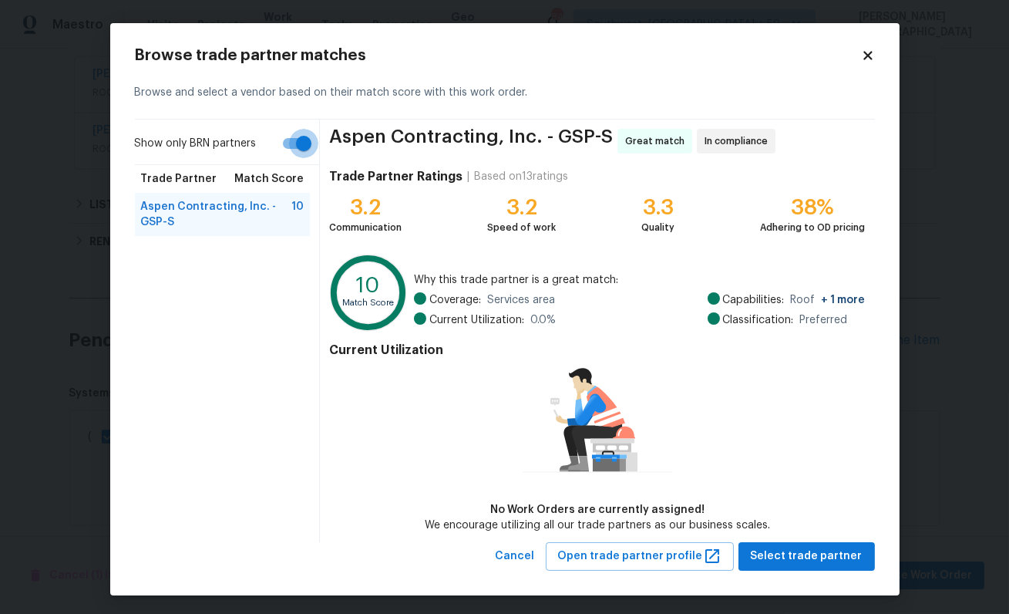
click at [290, 150] on input "Show only BRN partners" at bounding box center [304, 143] width 88 height 29
checkbox input "false"
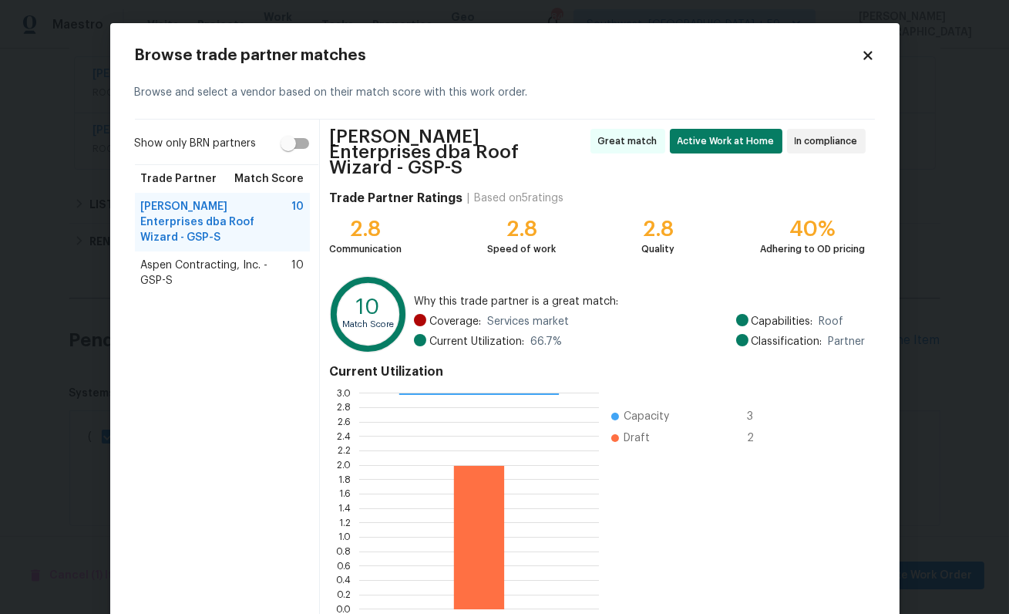
scroll to position [72, 0]
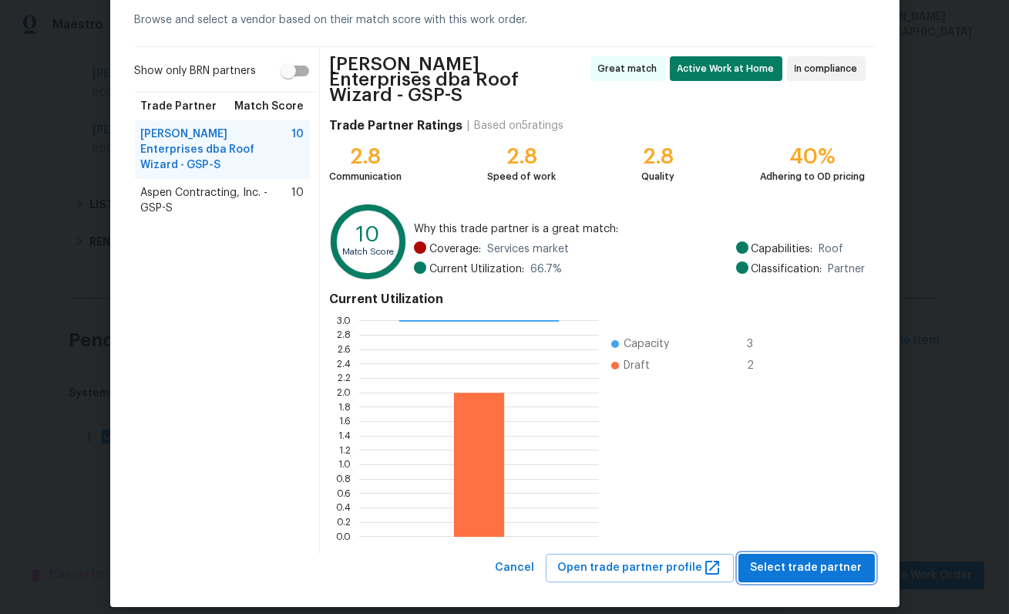
click at [783, 558] on span "Select trade partner" at bounding box center [807, 567] width 112 height 19
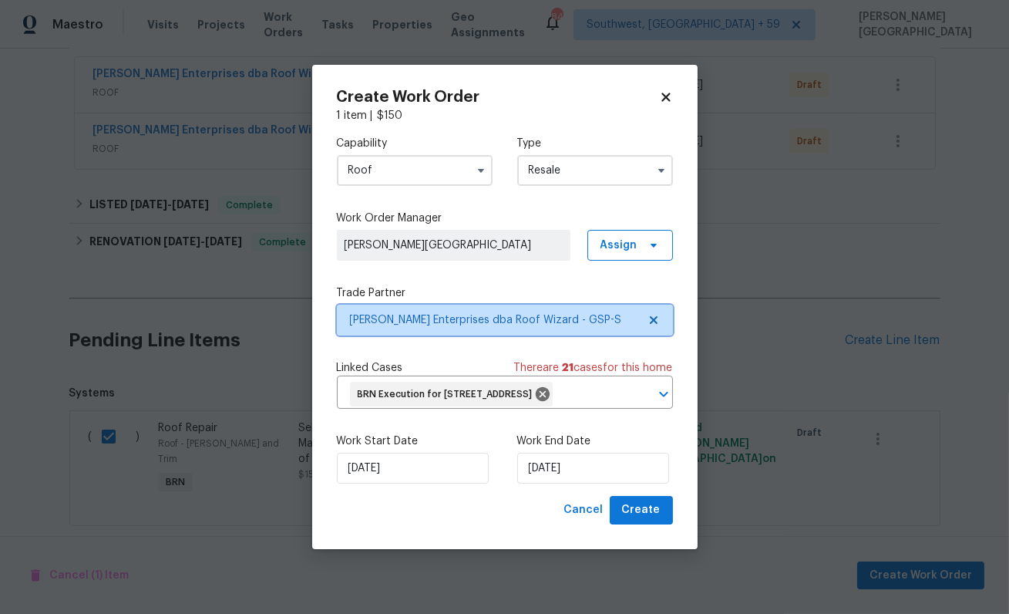
scroll to position [0, 0]
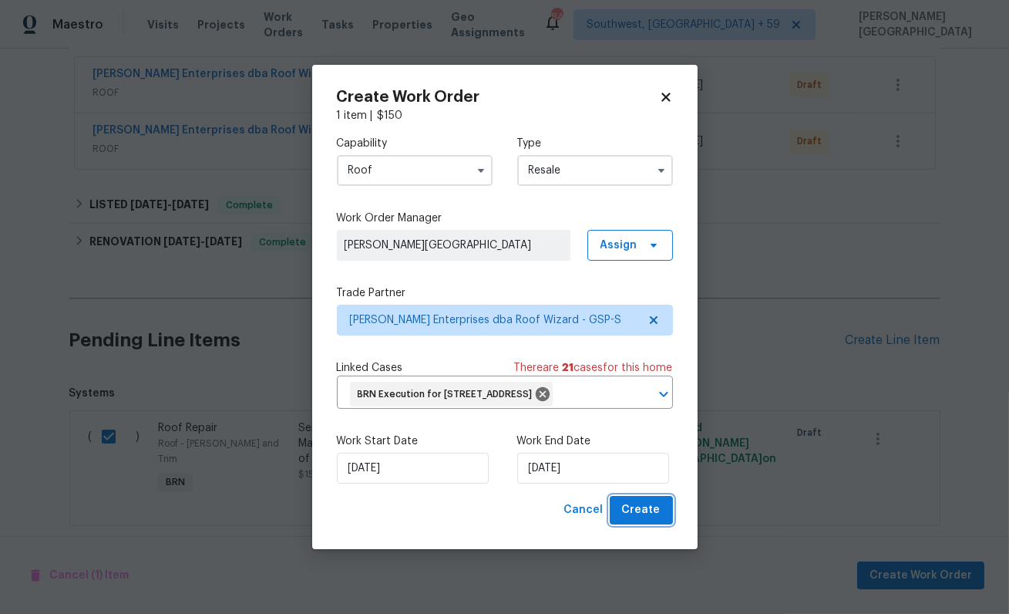
click at [654, 513] on button "Create" at bounding box center [641, 510] width 63 height 29
checkbox input "false"
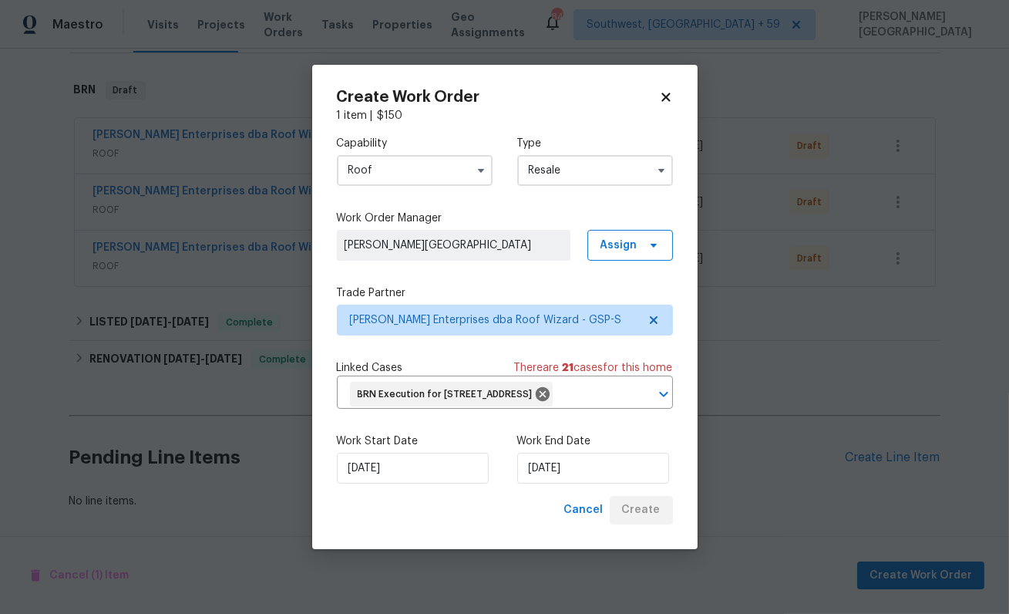
scroll to position [225, 0]
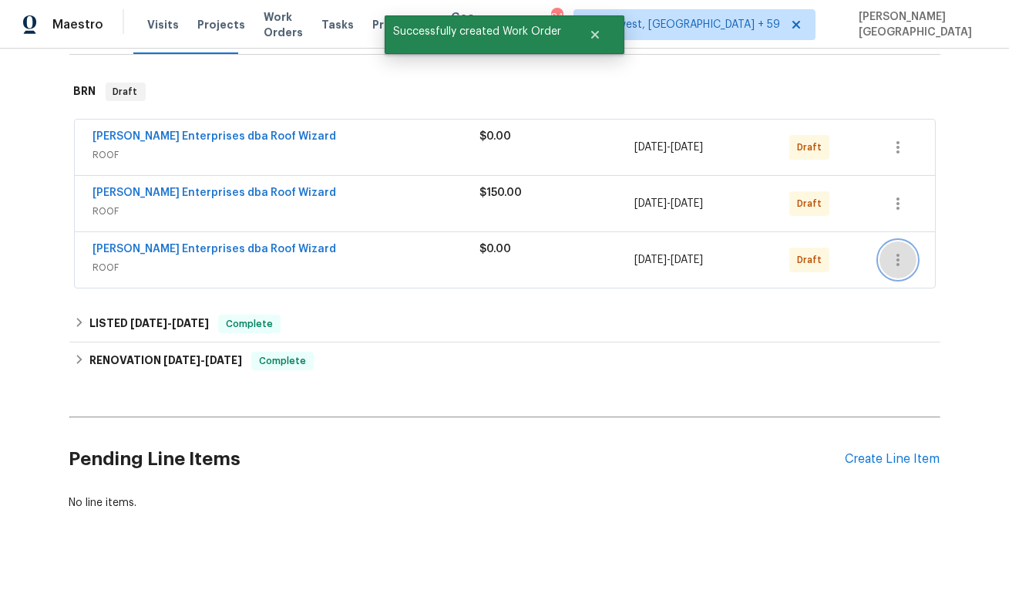
click at [901, 257] on icon "button" at bounding box center [898, 260] width 19 height 19
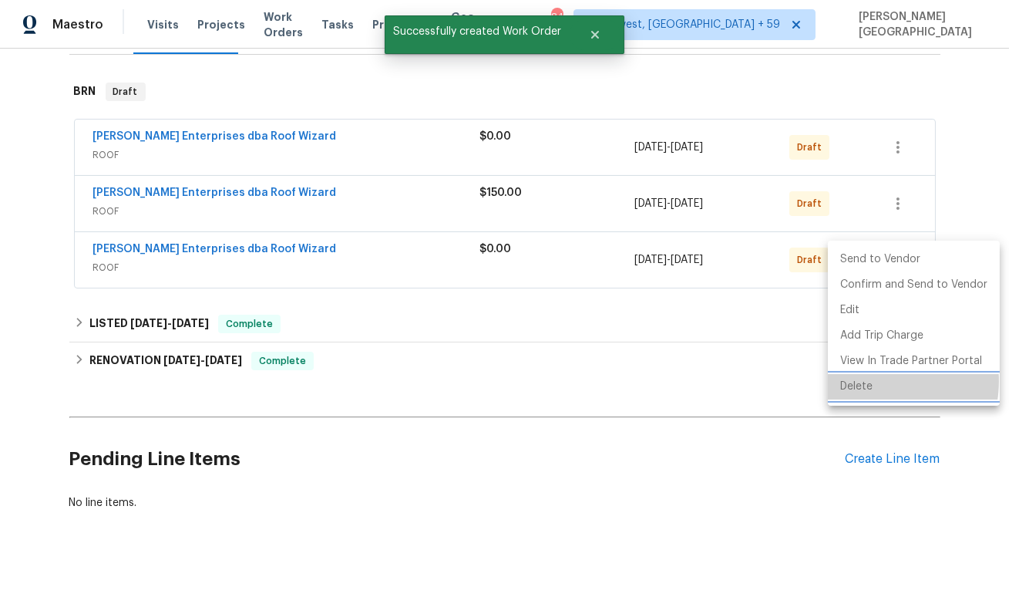
click at [869, 381] on li "Delete" at bounding box center [914, 386] width 172 height 25
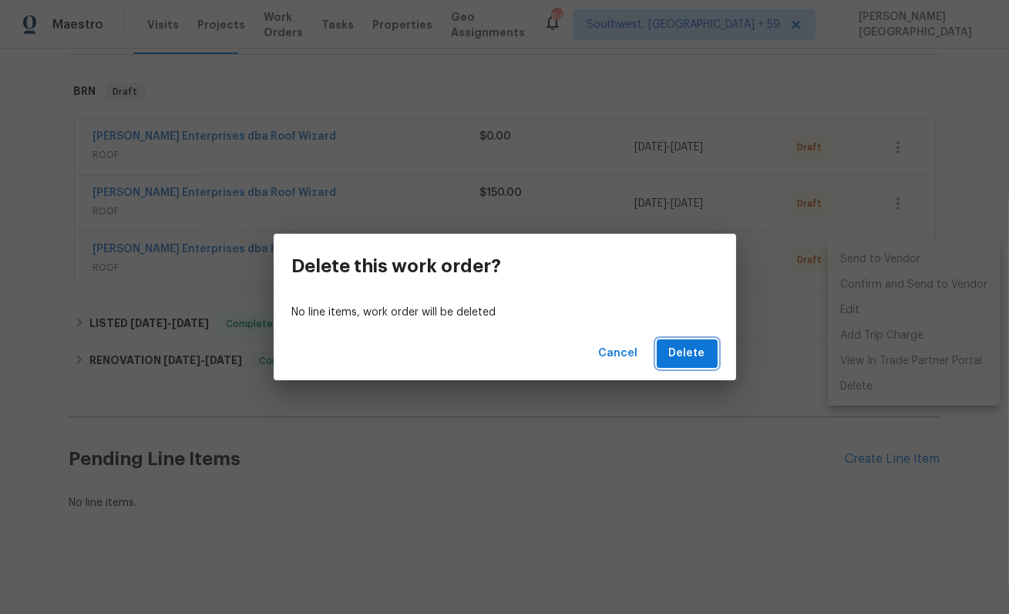
click at [695, 360] on span "Delete" at bounding box center [687, 353] width 36 height 19
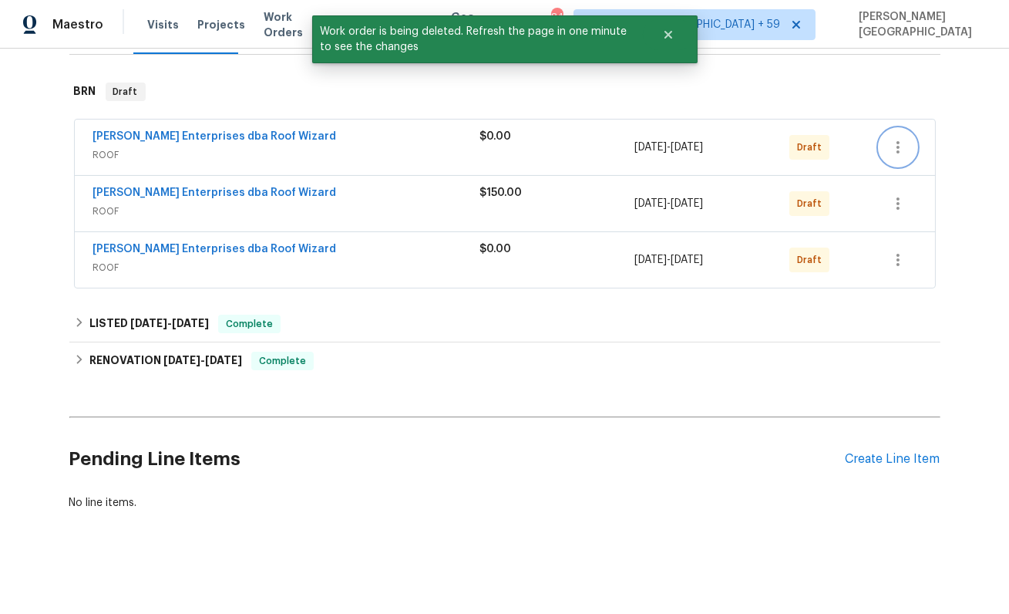
click at [889, 143] on icon "button" at bounding box center [898, 147] width 19 height 19
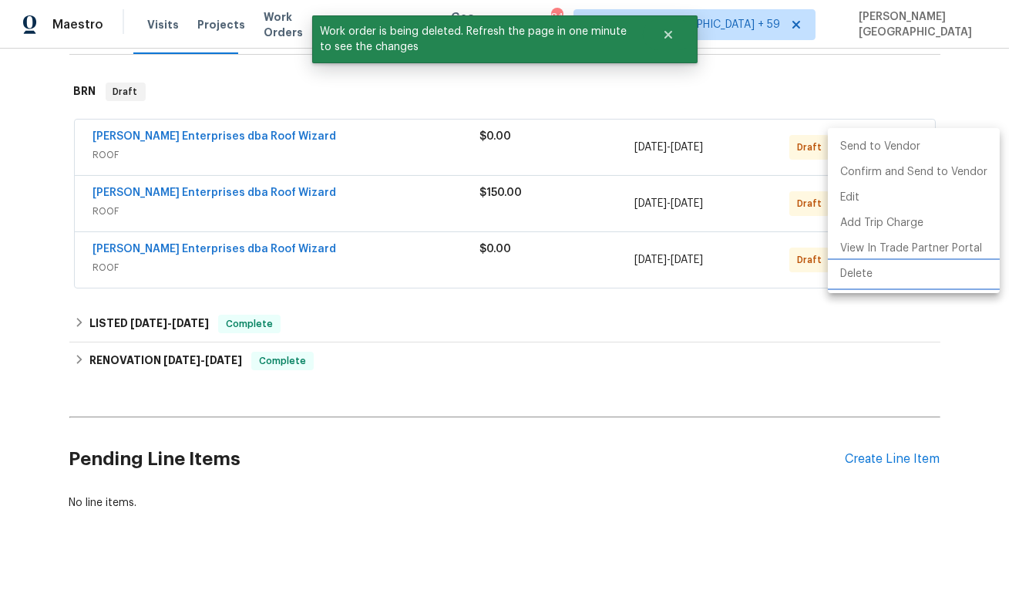
click at [853, 281] on li "Delete" at bounding box center [914, 273] width 172 height 25
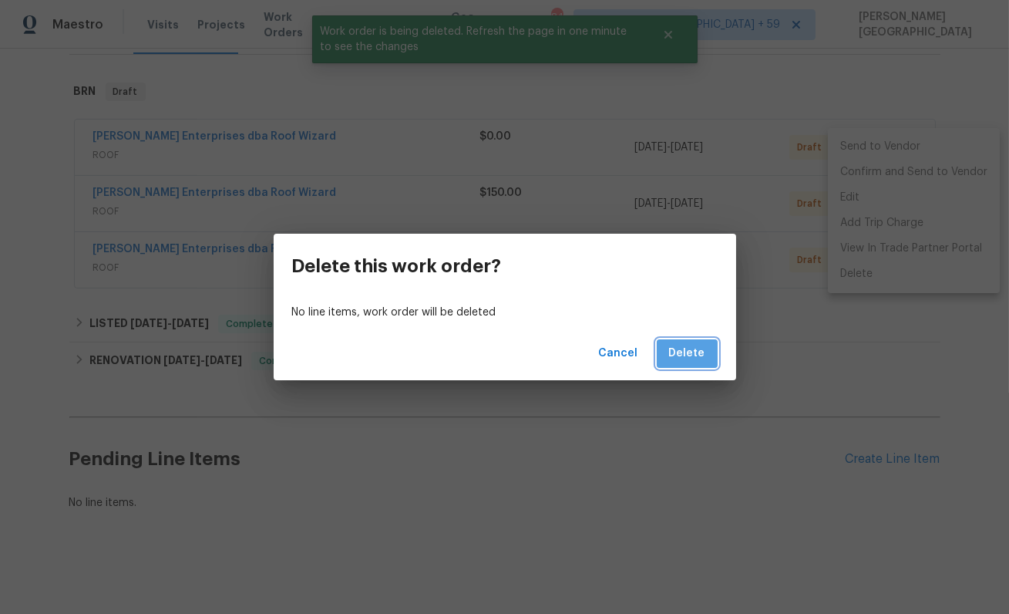
click at [692, 356] on span "Delete" at bounding box center [687, 353] width 36 height 19
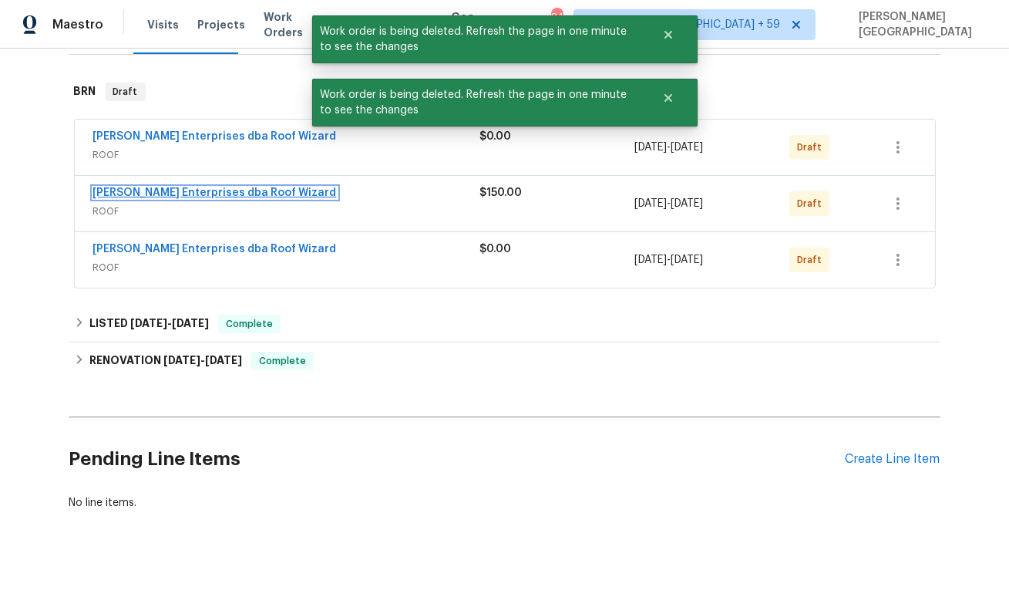
click at [207, 188] on link "[PERSON_NAME] Enterprises dba Roof Wizard" at bounding box center [215, 192] width 244 height 11
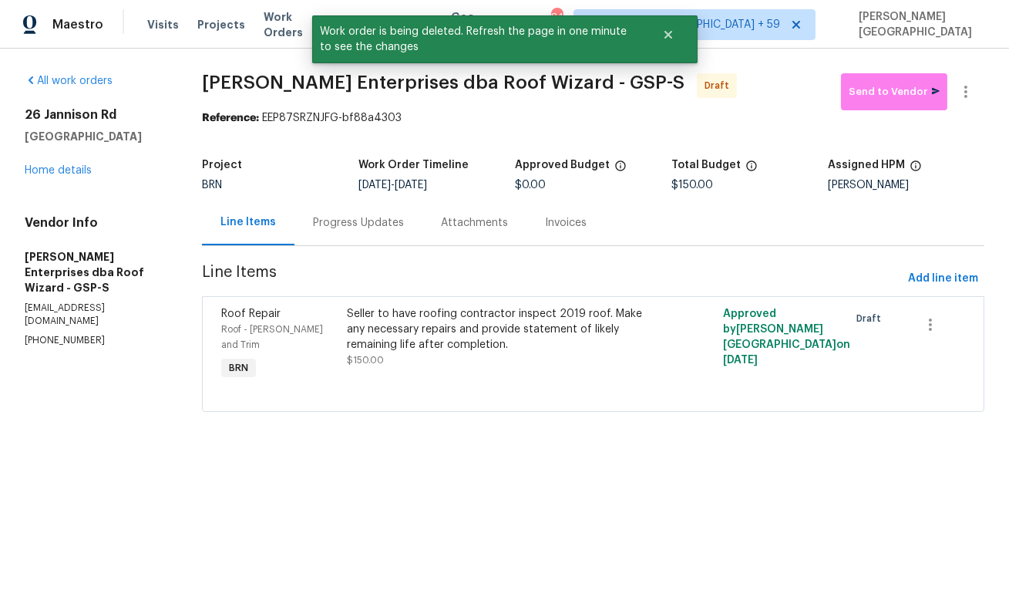
click at [349, 227] on div "Progress Updates" at bounding box center [358, 222] width 91 height 15
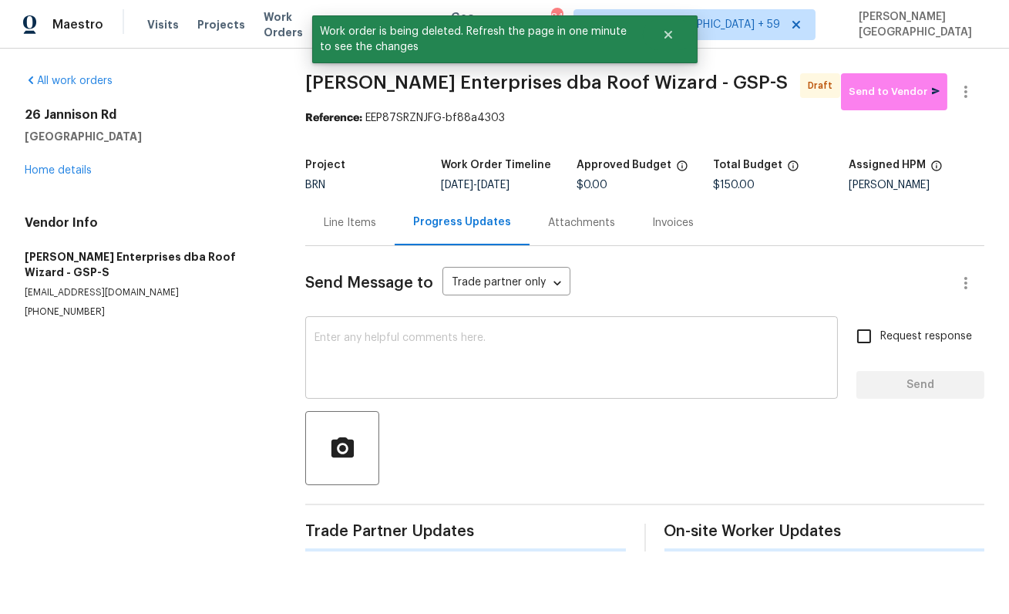
click at [346, 362] on textarea at bounding box center [572, 359] width 514 height 54
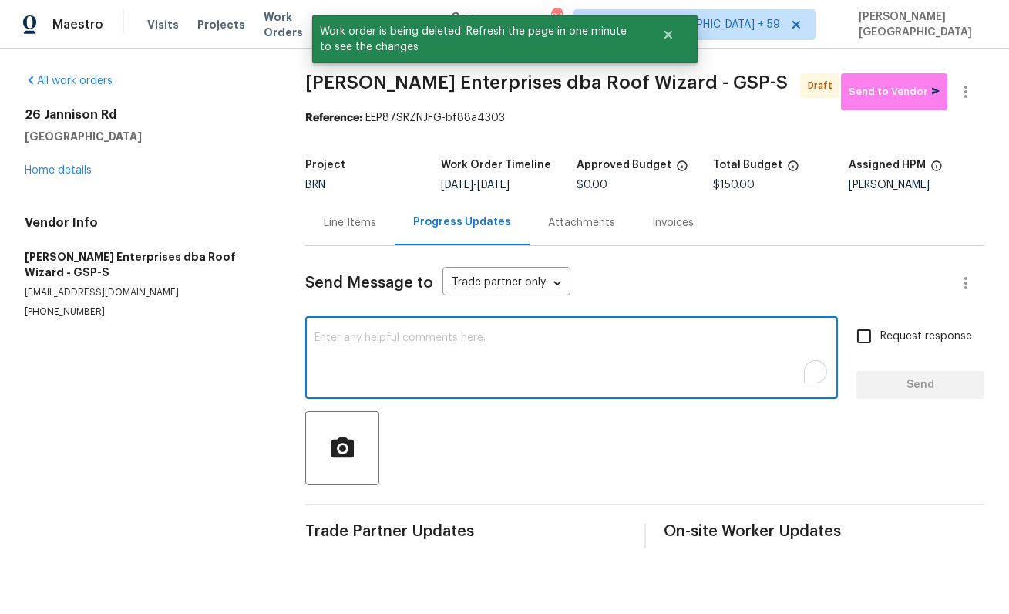
paste textarea "This is [PERSON_NAME] from Opendoor. Please confirm receipt of the work order d…"
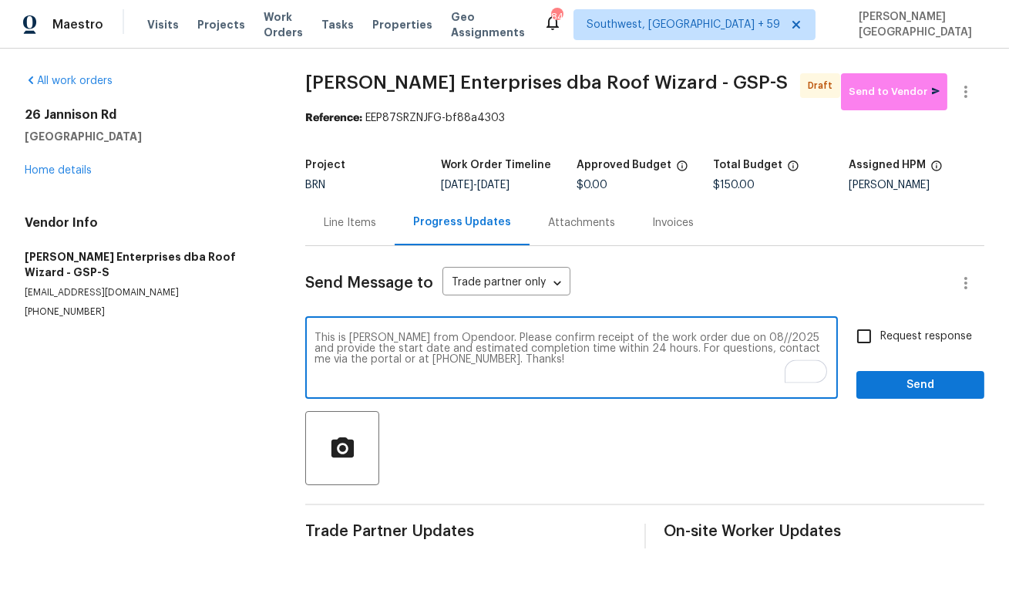
click at [728, 336] on textarea "This is [PERSON_NAME] from Opendoor. Please confirm receipt of the work order d…" at bounding box center [572, 359] width 514 height 54
type textarea "This is [PERSON_NAME] from Opendoor. Please confirm receipt of the work order d…"
click at [864, 336] on input "Request response" at bounding box center [864, 336] width 32 height 32
checkbox input "true"
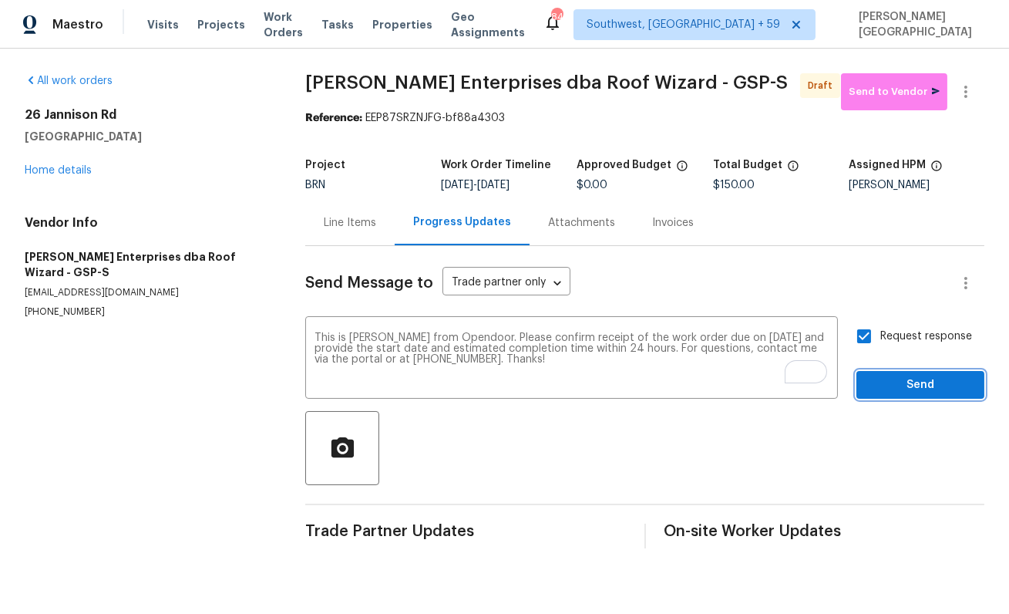
click at [892, 387] on span "Send" at bounding box center [920, 384] width 103 height 19
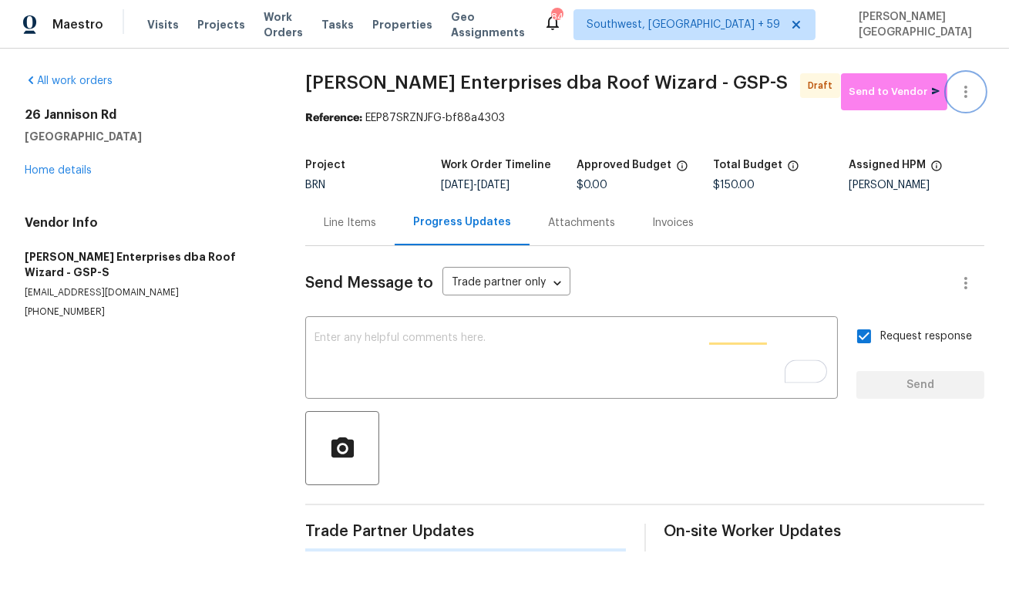
click at [973, 86] on icon "button" at bounding box center [966, 91] width 19 height 19
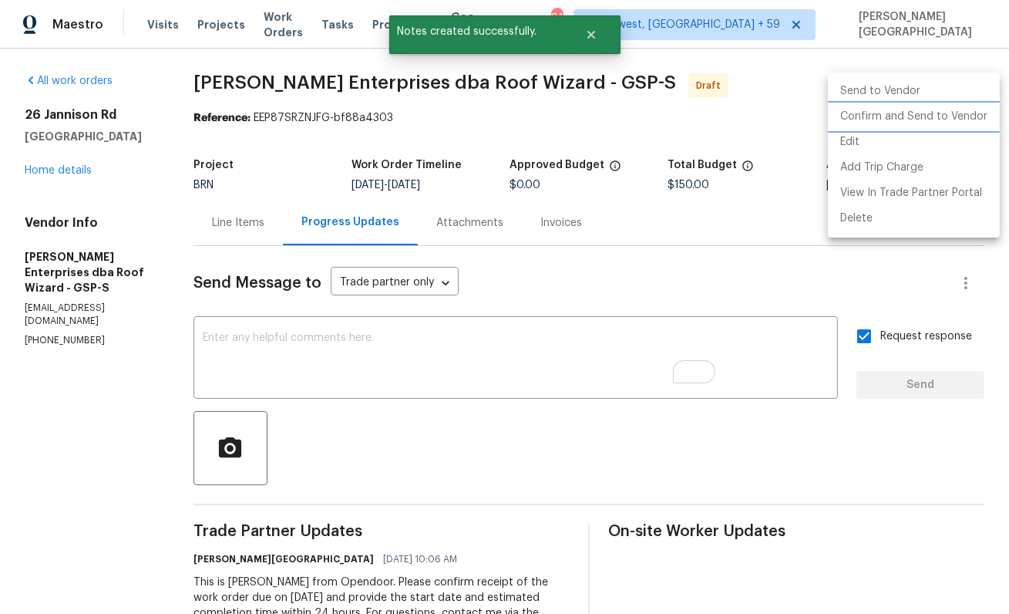
click at [917, 109] on li "Confirm and Send to Vendor" at bounding box center [914, 116] width 172 height 25
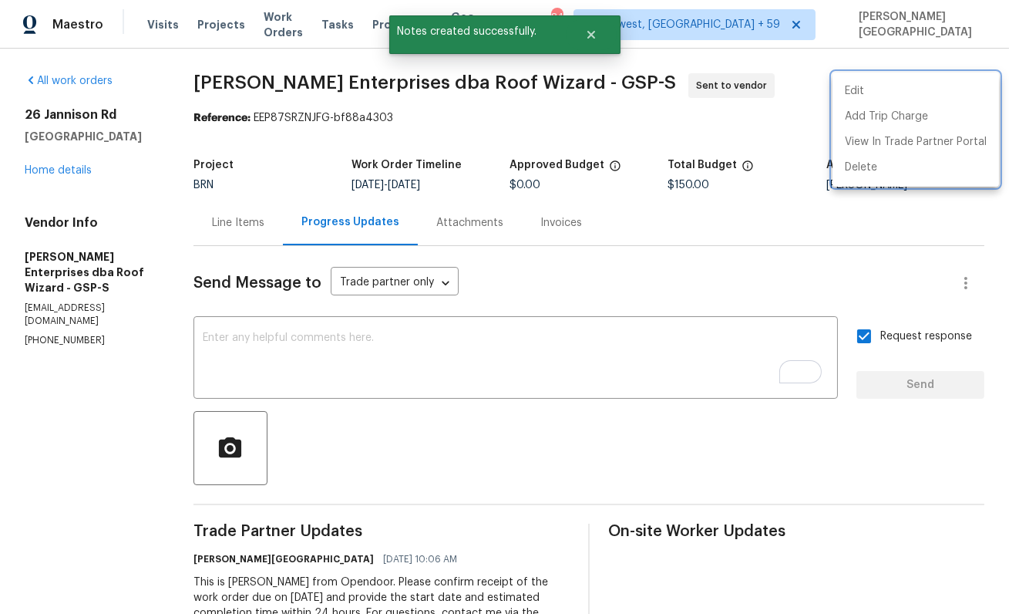
click at [66, 168] on div at bounding box center [504, 307] width 1009 height 614
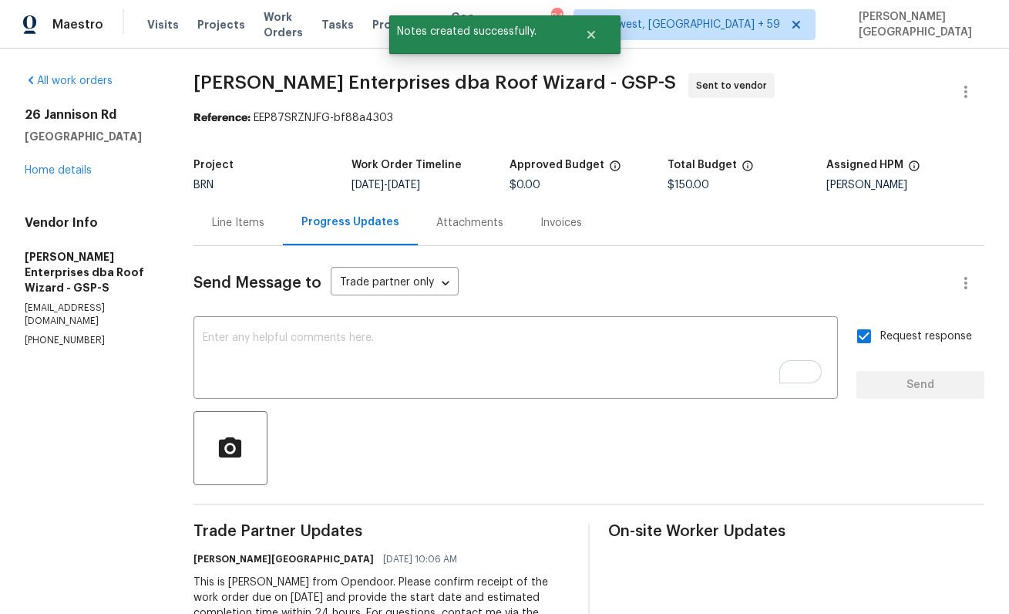
click at [66, 174] on div "Edit Add Trip Charge View In Trade Partner Portal Delete" at bounding box center [504, 307] width 1009 height 614
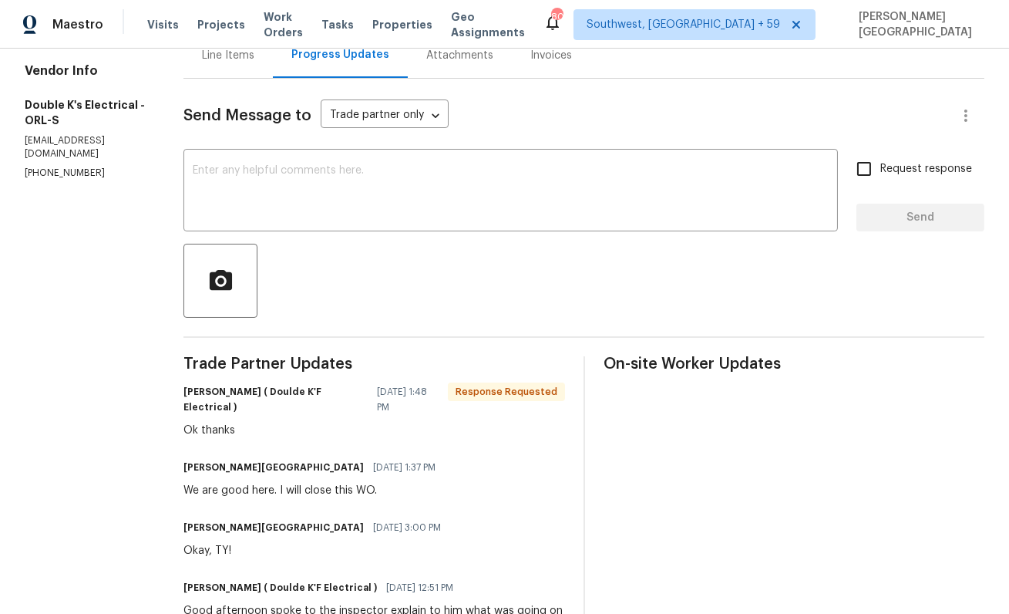
click at [328, 437] on div "Ok thanks" at bounding box center [373, 429] width 381 height 15
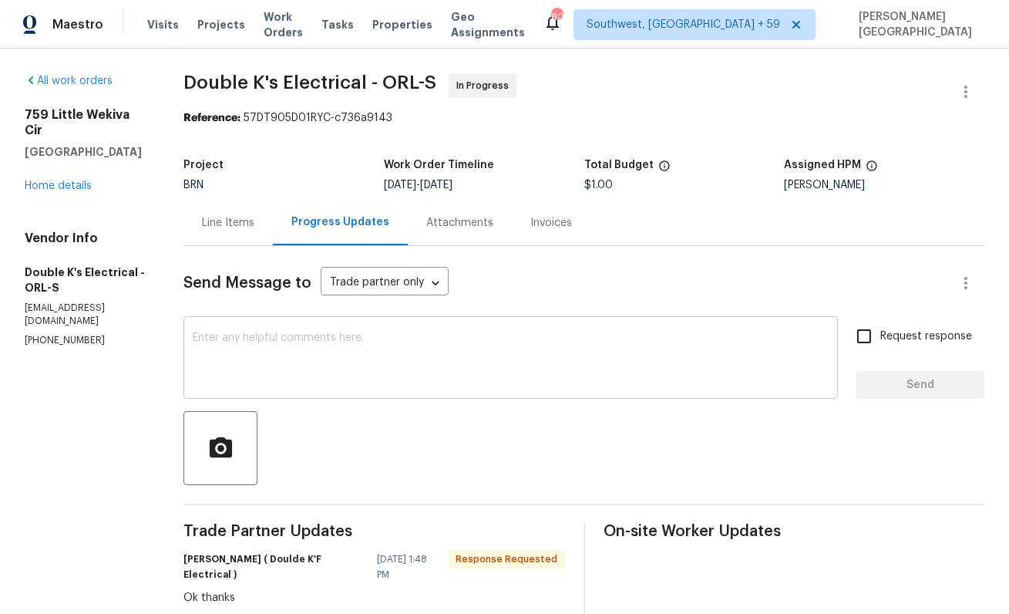
click at [242, 371] on textarea at bounding box center [511, 359] width 636 height 54
click at [246, 218] on div "Line Items" at bounding box center [228, 222] width 52 height 15
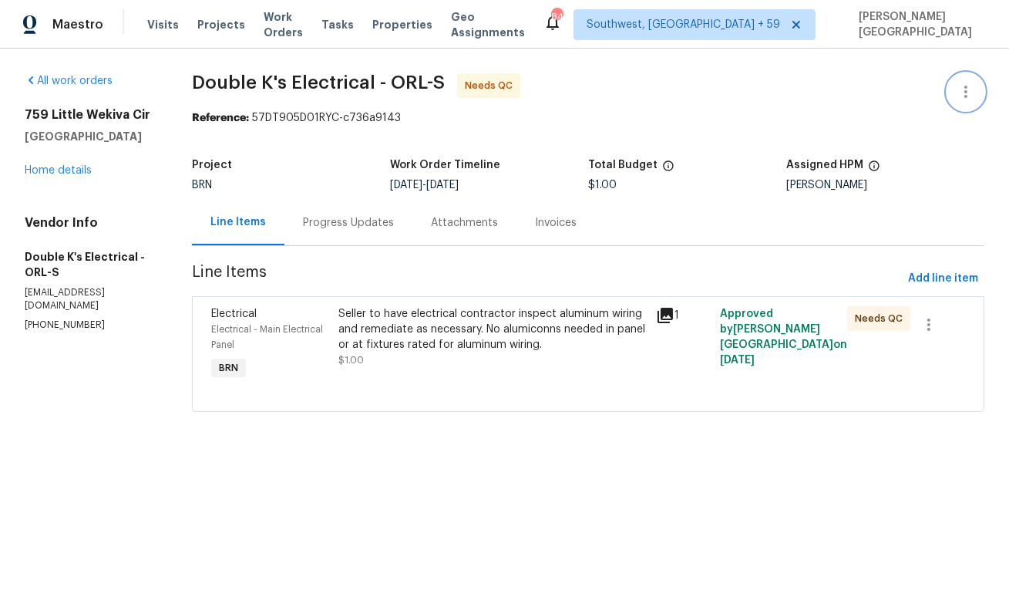
click at [962, 78] on button "button" at bounding box center [966, 91] width 37 height 37
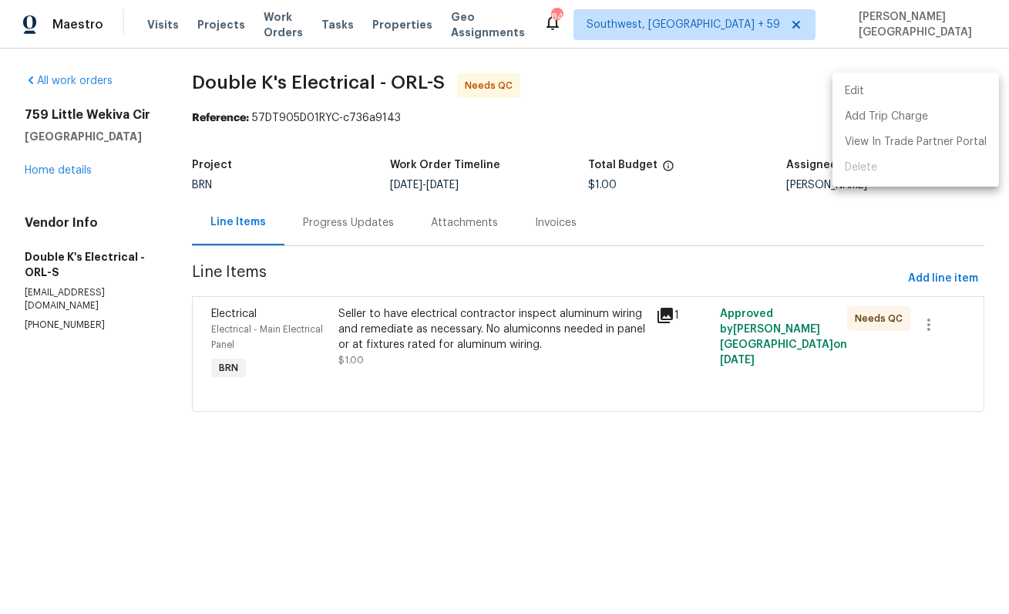
click at [875, 88] on li "Edit" at bounding box center [916, 91] width 167 height 25
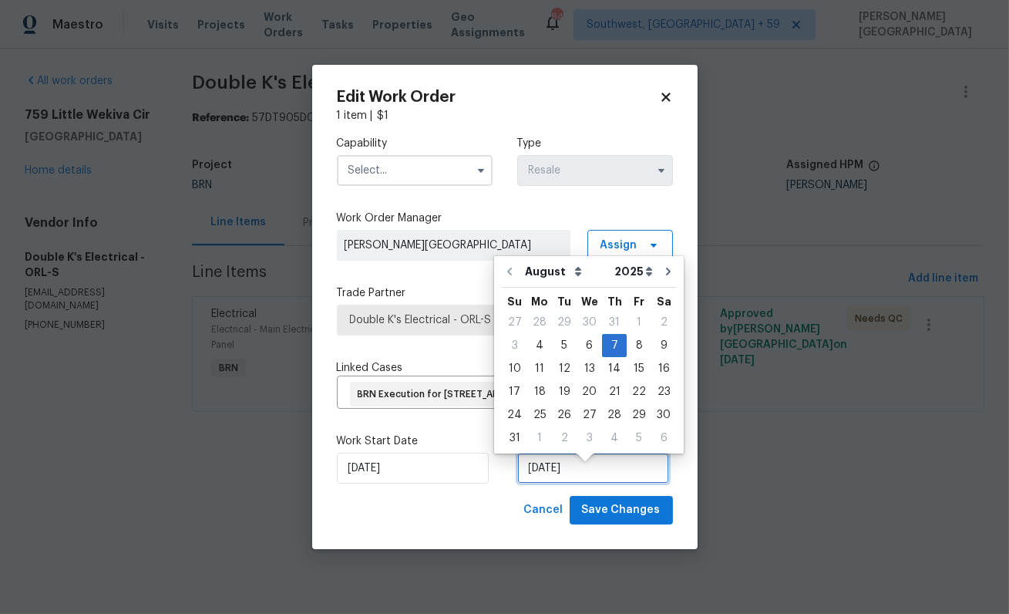
click at [560, 477] on input "[DATE]" at bounding box center [593, 468] width 152 height 31
click at [540, 341] on div "4" at bounding box center [539, 346] width 25 height 22
type input "8/4/2025"
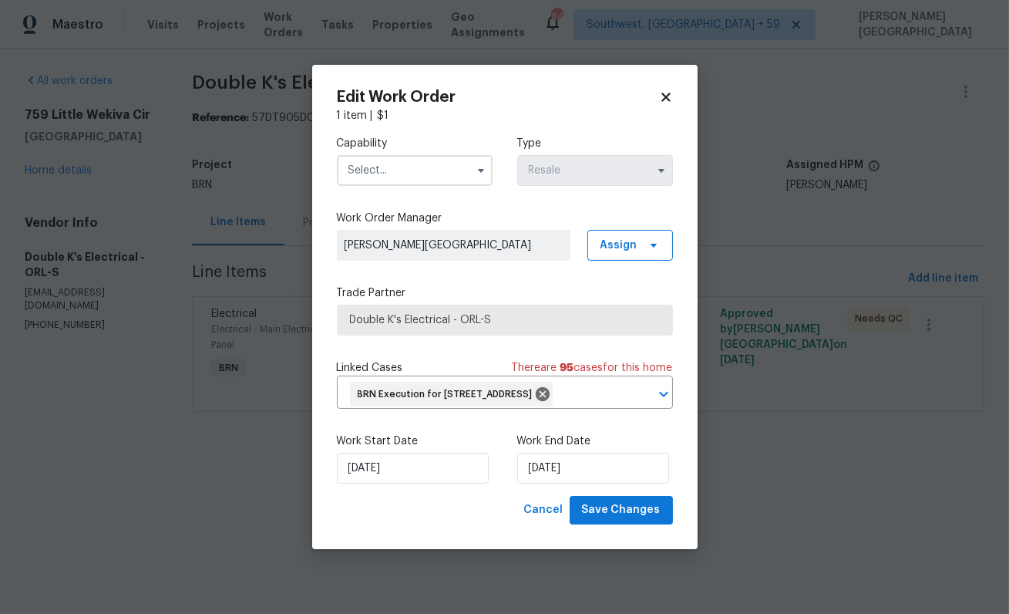
click at [422, 166] on input "text" at bounding box center [415, 170] width 156 height 31
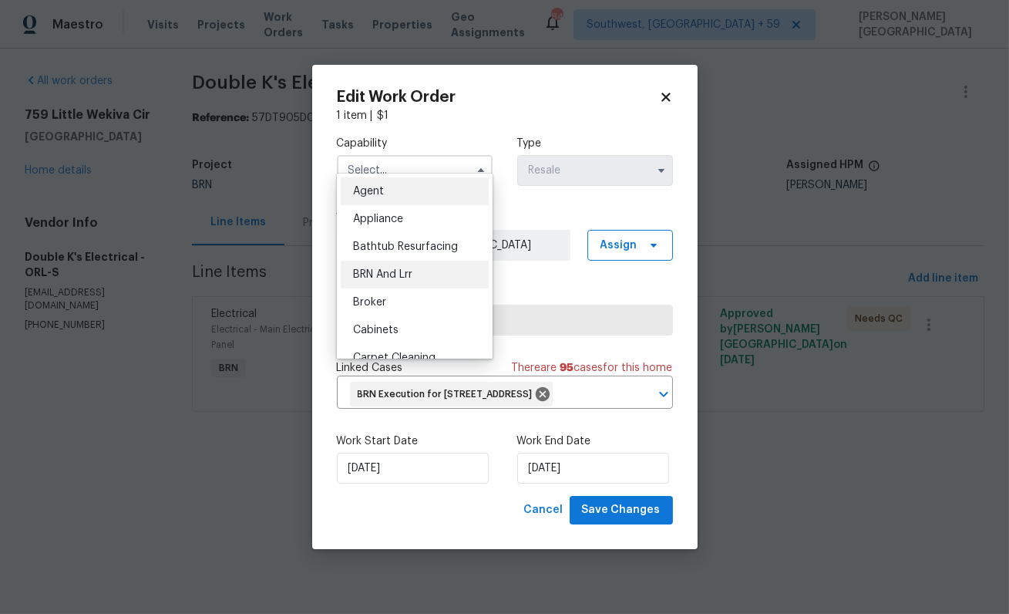
click at [401, 268] on div "BRN And Lrr" at bounding box center [415, 275] width 148 height 28
type input "BRN And Lrr"
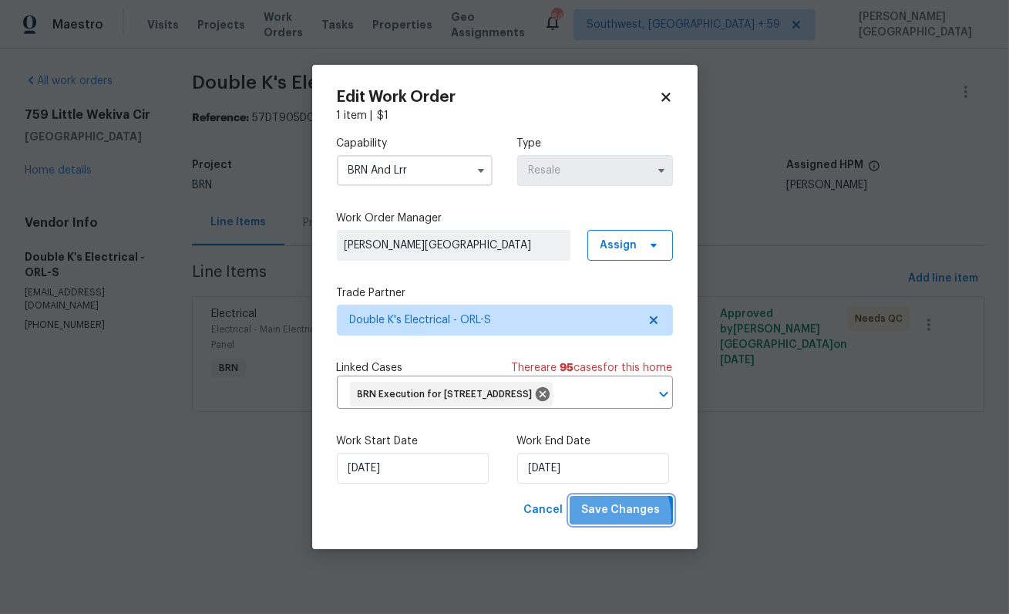
click at [614, 520] on span "Save Changes" at bounding box center [621, 509] width 79 height 19
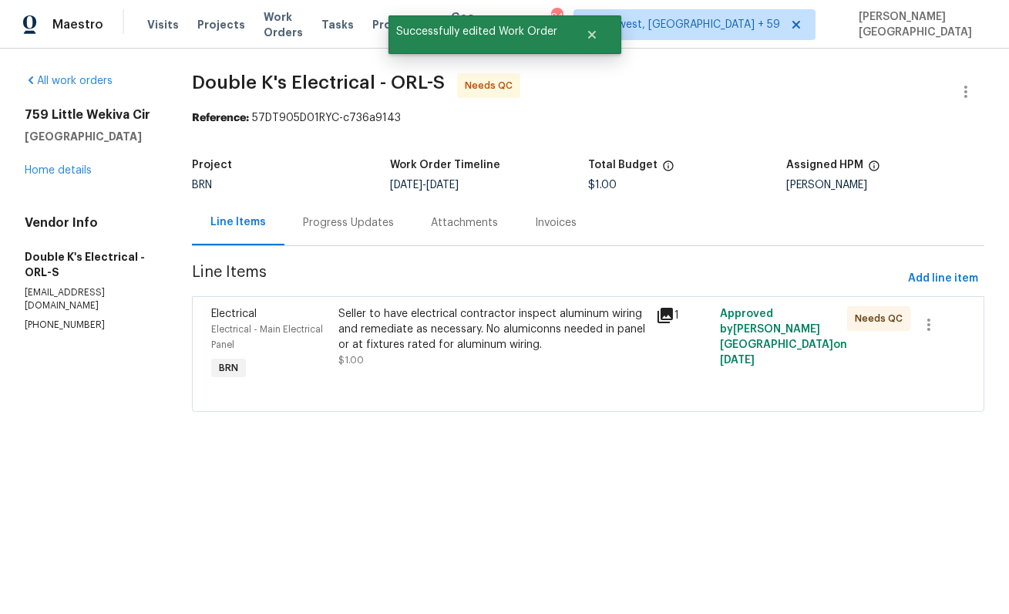
click at [355, 224] on div "Progress Updates" at bounding box center [348, 222] width 91 height 15
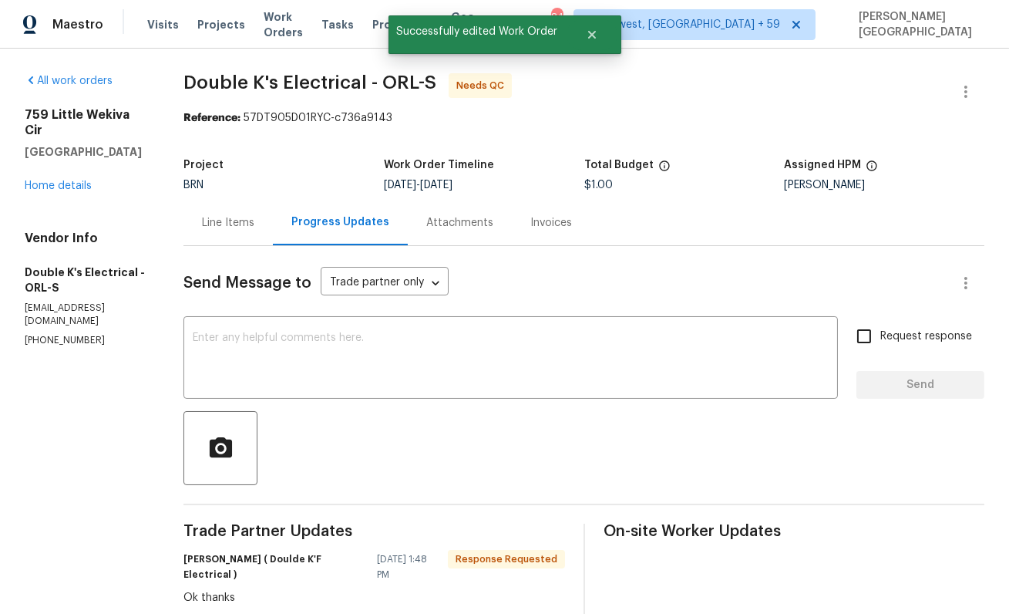
click at [233, 220] on div "Line Items" at bounding box center [228, 222] width 52 height 15
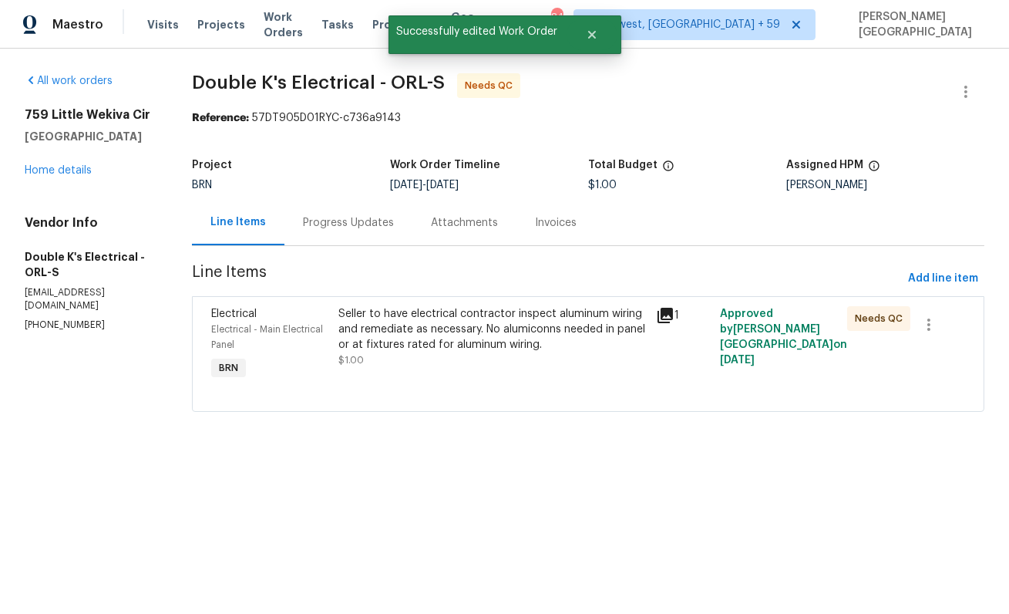
click at [447, 327] on div "Seller to have electrical contractor inspect aluminum wiring and remediate as n…" at bounding box center [492, 329] width 309 height 46
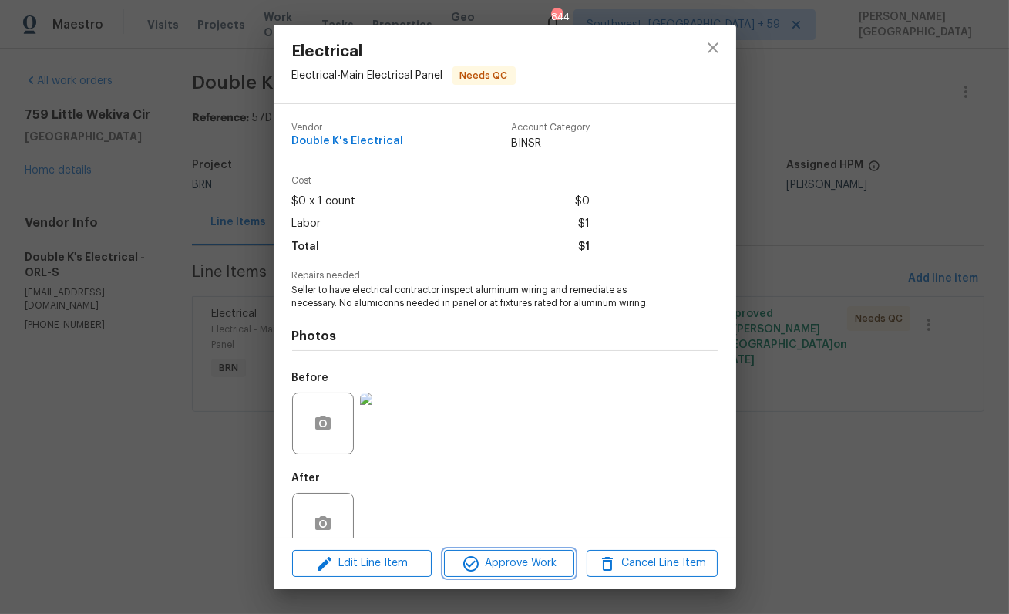
click at [503, 564] on span "Approve Work" at bounding box center [509, 563] width 121 height 19
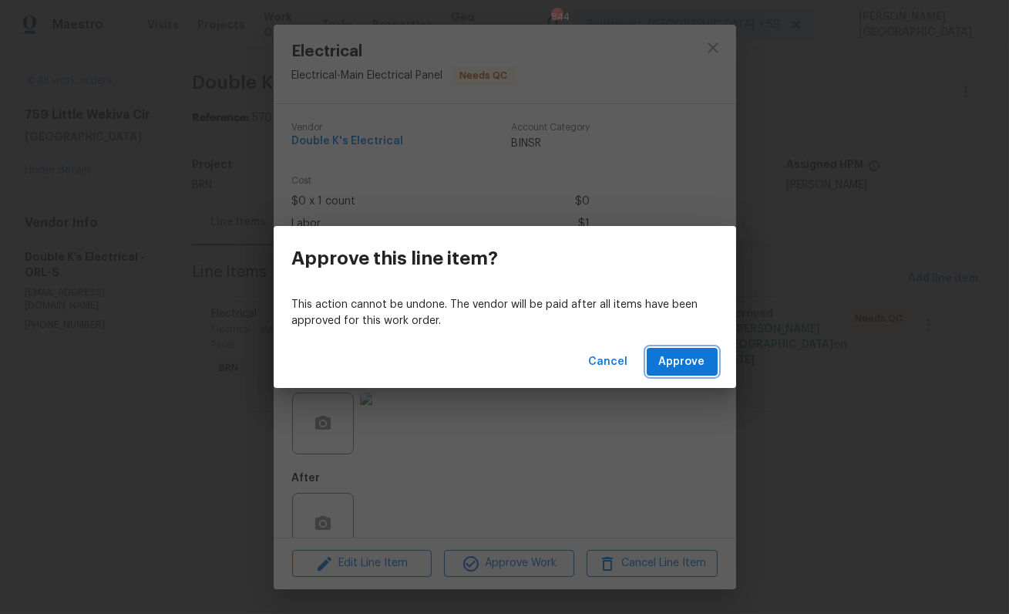
click at [652, 371] on button "Approve" at bounding box center [682, 362] width 71 height 29
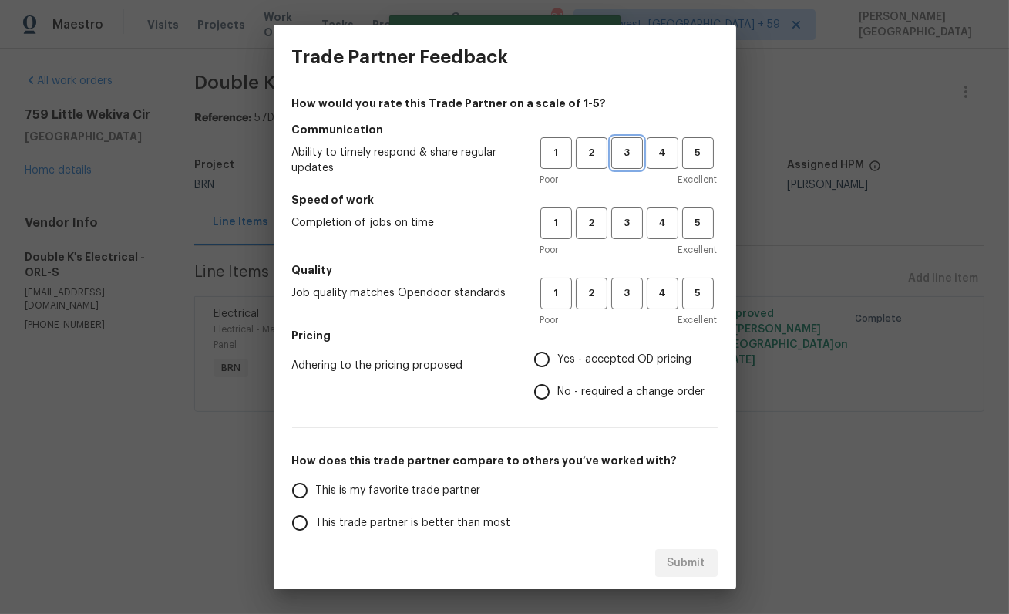
click at [626, 148] on span "3" at bounding box center [627, 153] width 29 height 18
drag, startPoint x: 626, startPoint y: 215, endPoint x: 626, endPoint y: 237, distance: 22.4
click at [626, 215] on span "3" at bounding box center [627, 223] width 29 height 18
click at [626, 296] on span "3" at bounding box center [627, 293] width 29 height 18
click at [580, 376] on label "No - required a change order" at bounding box center [616, 391] width 180 height 32
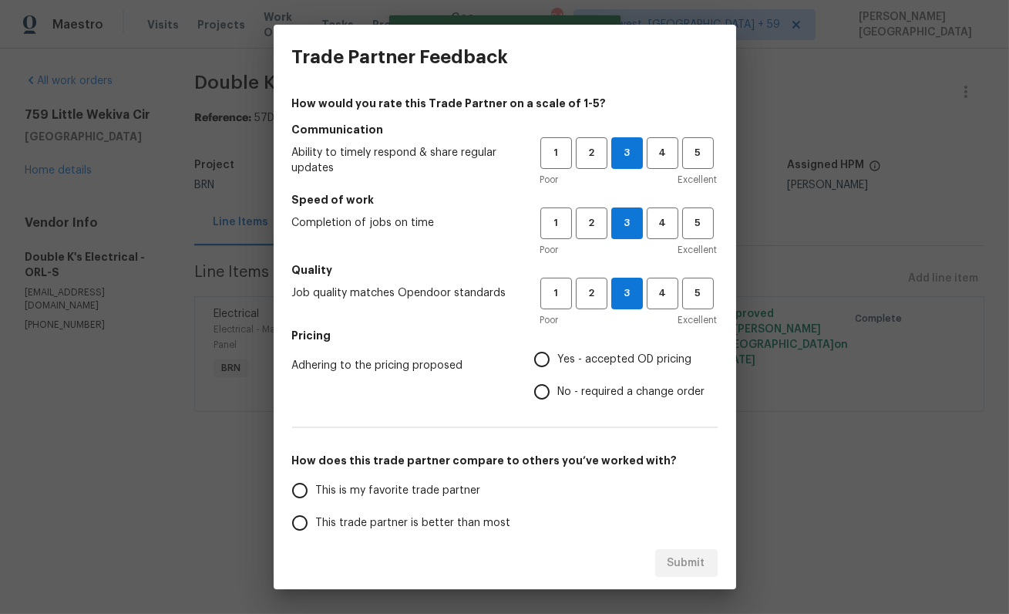
click at [558, 376] on input "No - required a change order" at bounding box center [542, 391] width 32 height 32
radio input "true"
click at [335, 522] on span "This trade partner is better than most" at bounding box center [413, 523] width 195 height 16
click at [316, 522] on input "This trade partner is better than most" at bounding box center [300, 523] width 32 height 32
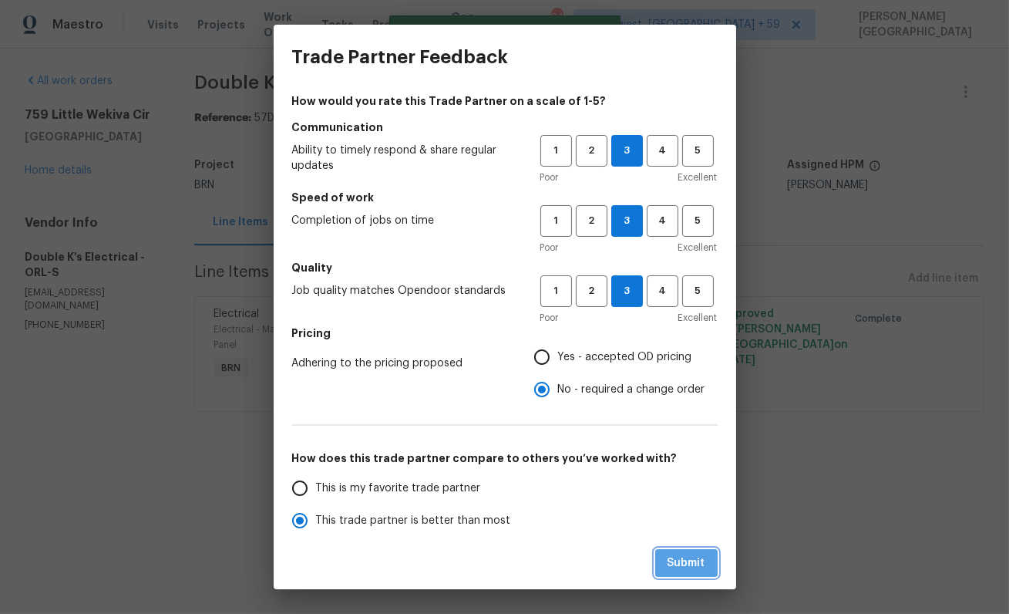
click at [700, 550] on button "Submit" at bounding box center [686, 563] width 62 height 29
radio input "true"
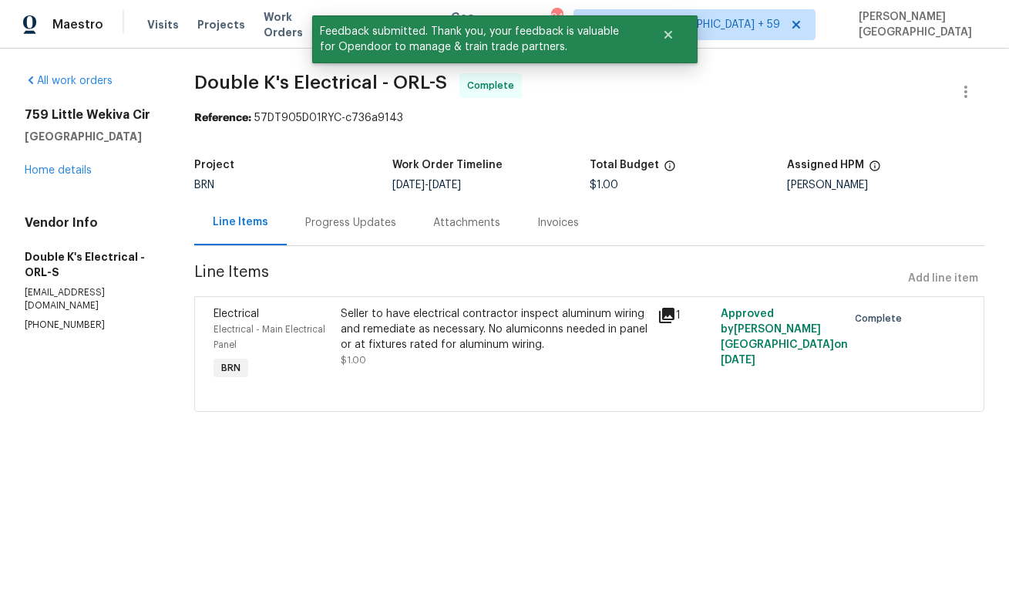
click at [51, 171] on div "759 Little Wekiva Cir Altamonte Springs, FL 32714 Home details" at bounding box center [91, 142] width 133 height 71
click at [51, 176] on link "Home details" at bounding box center [58, 170] width 67 height 11
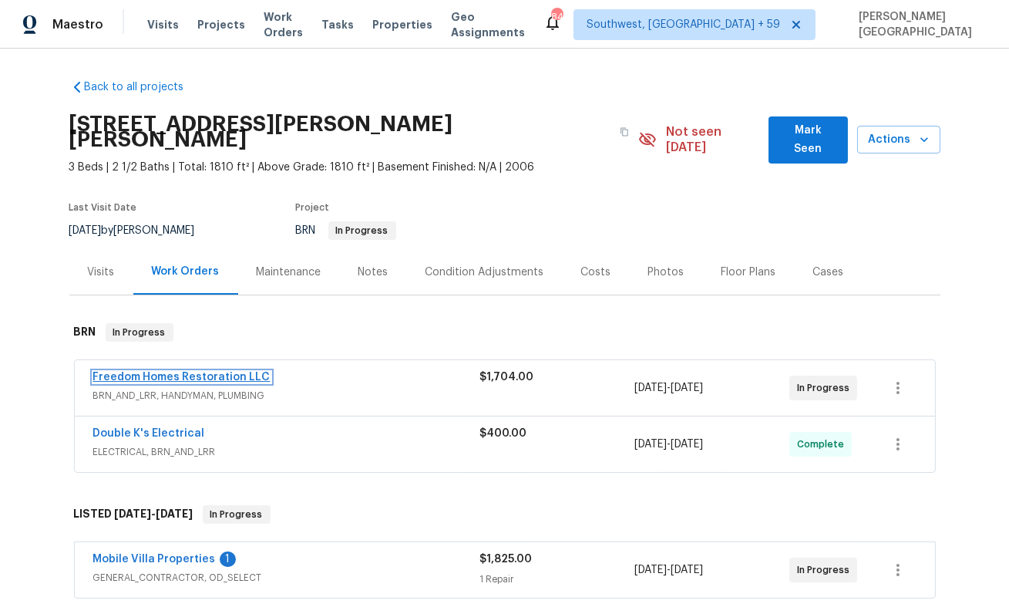
click at [187, 372] on link "Freedom Homes Restoration LLC" at bounding box center [181, 377] width 177 height 11
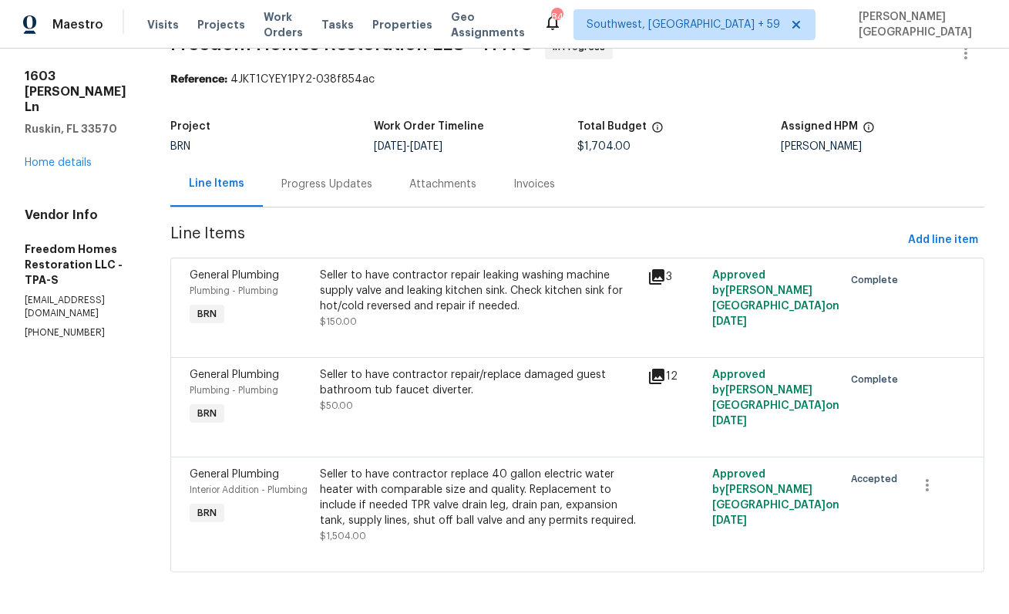
scroll to position [56, 0]
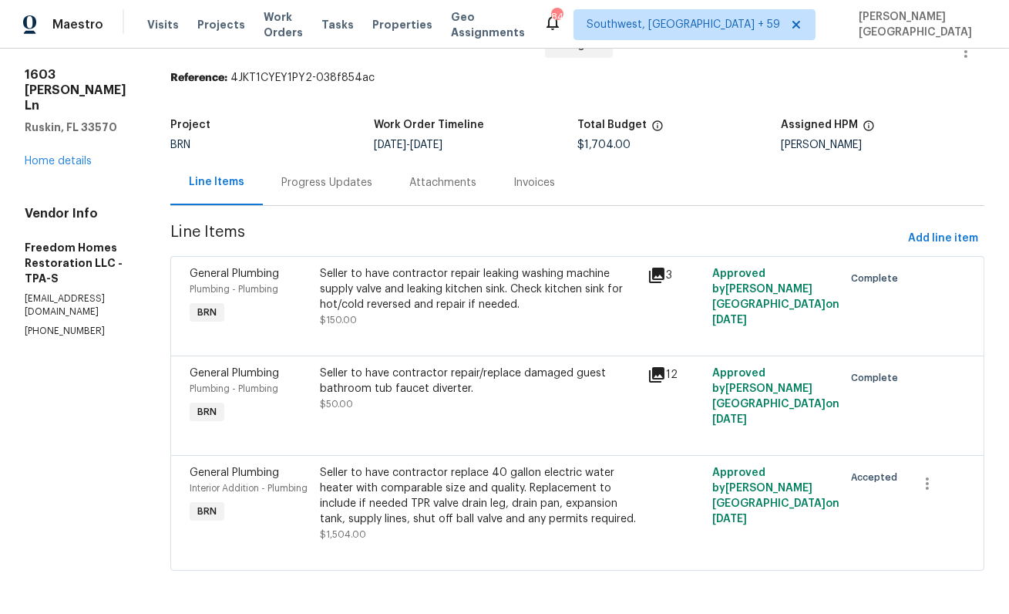
click at [328, 391] on div "Seller to have contractor repair/replace damaged guest bathroom tub faucet dive…" at bounding box center [478, 396] width 327 height 71
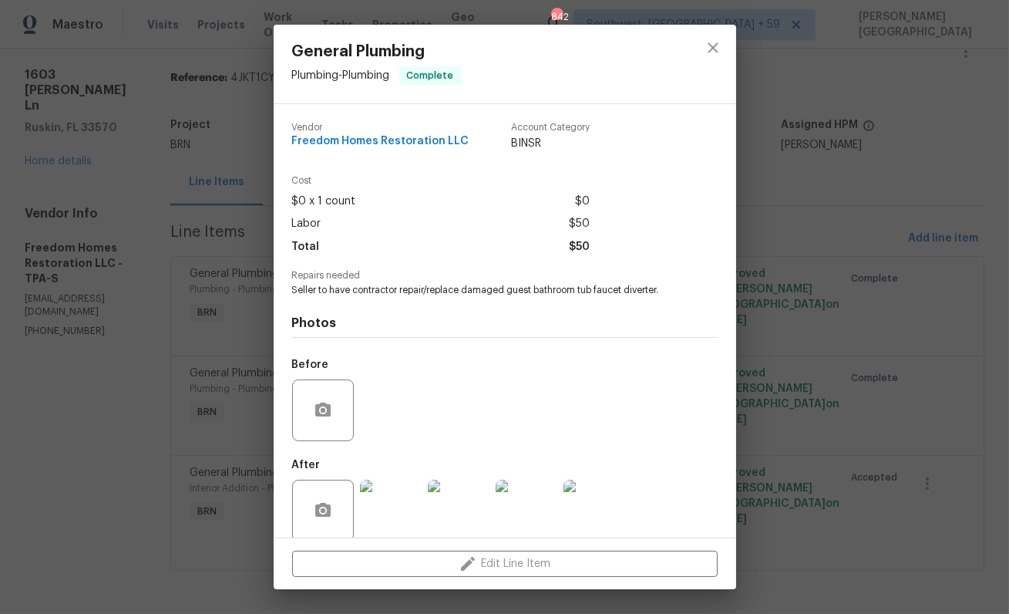
click at [740, 396] on div "General Plumbing Plumbing - Plumbing Complete Vendor Freedom Homes Restoration …" at bounding box center [504, 307] width 1009 height 614
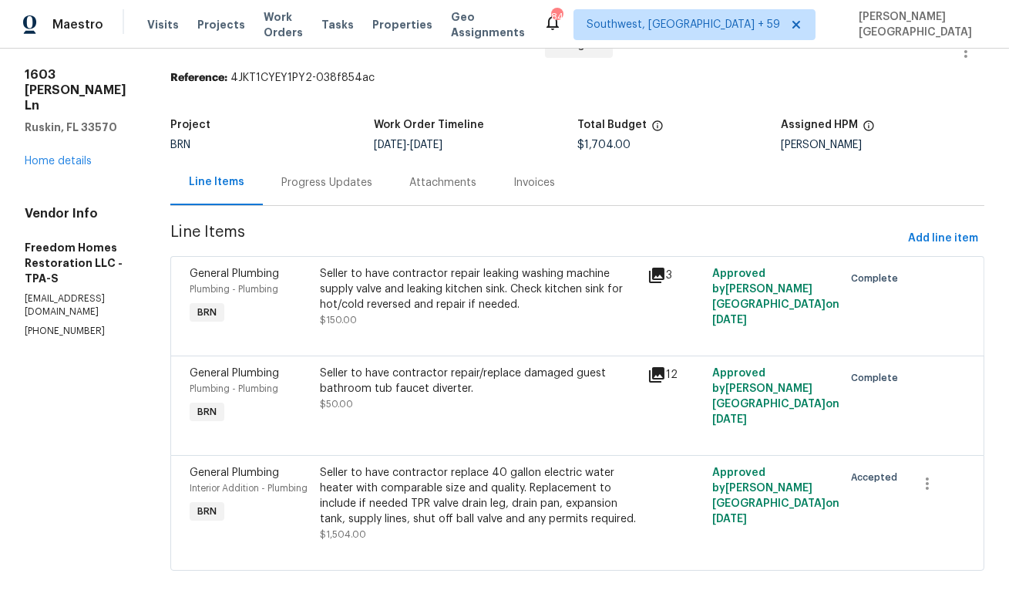
click at [399, 291] on div "Seller to have contractor repair leaking washing machine supply valve and leaki…" at bounding box center [479, 289] width 318 height 46
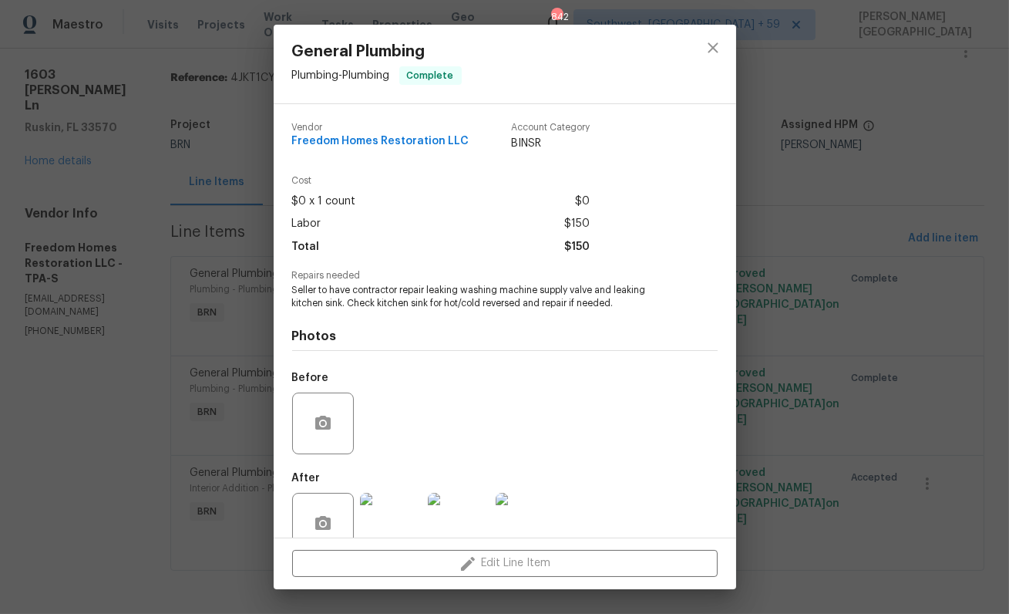
click at [907, 412] on div "General Plumbing Plumbing - Plumbing Complete Vendor Freedom Homes Restoration …" at bounding box center [504, 307] width 1009 height 614
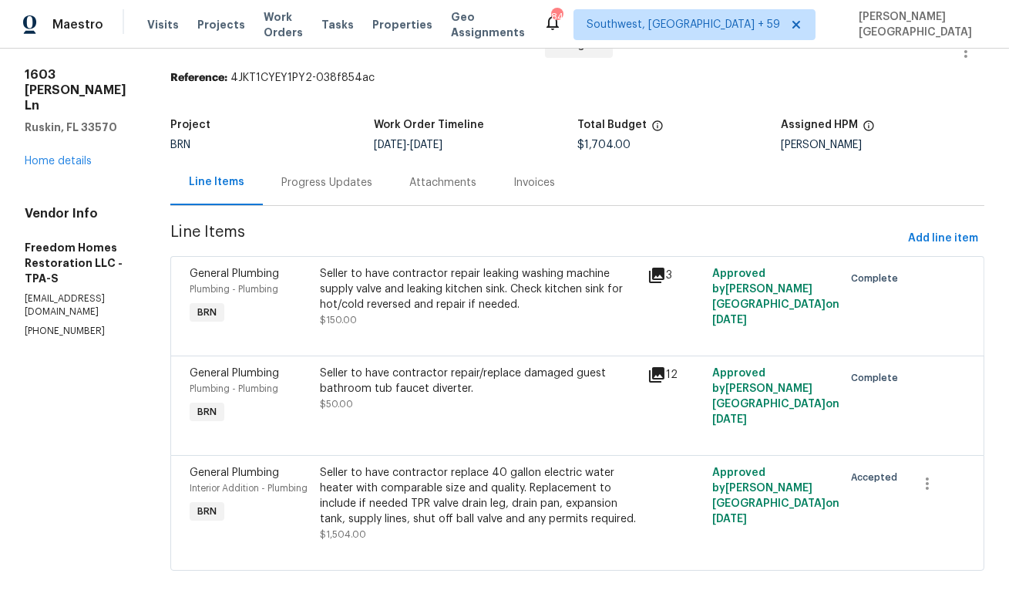
click at [432, 493] on div "Seller to have contractor replace 40 gallon electric water heater with comparab…" at bounding box center [479, 496] width 318 height 62
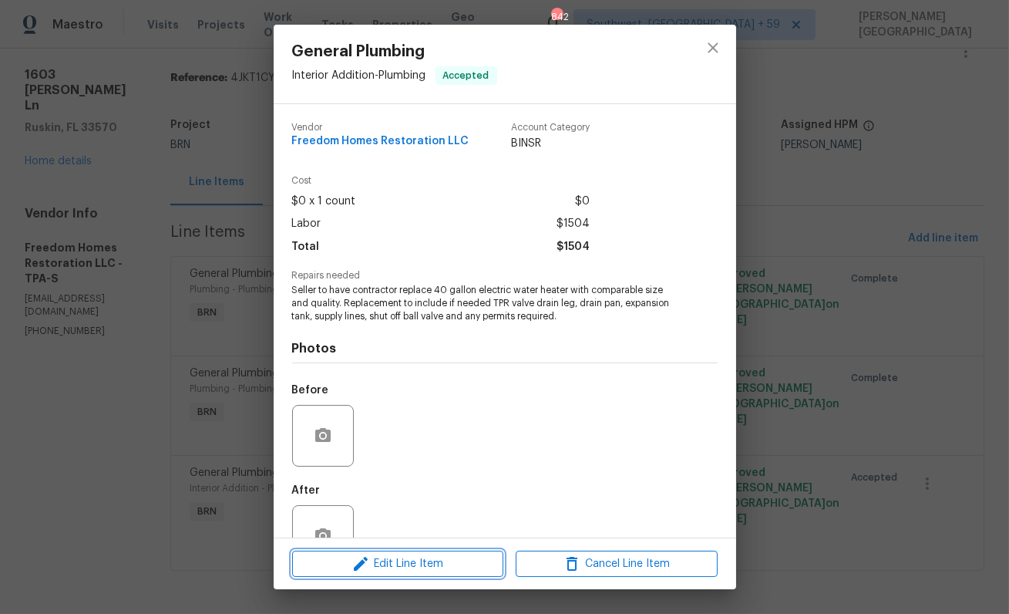
click at [382, 560] on span "Edit Line Item" at bounding box center [398, 563] width 202 height 19
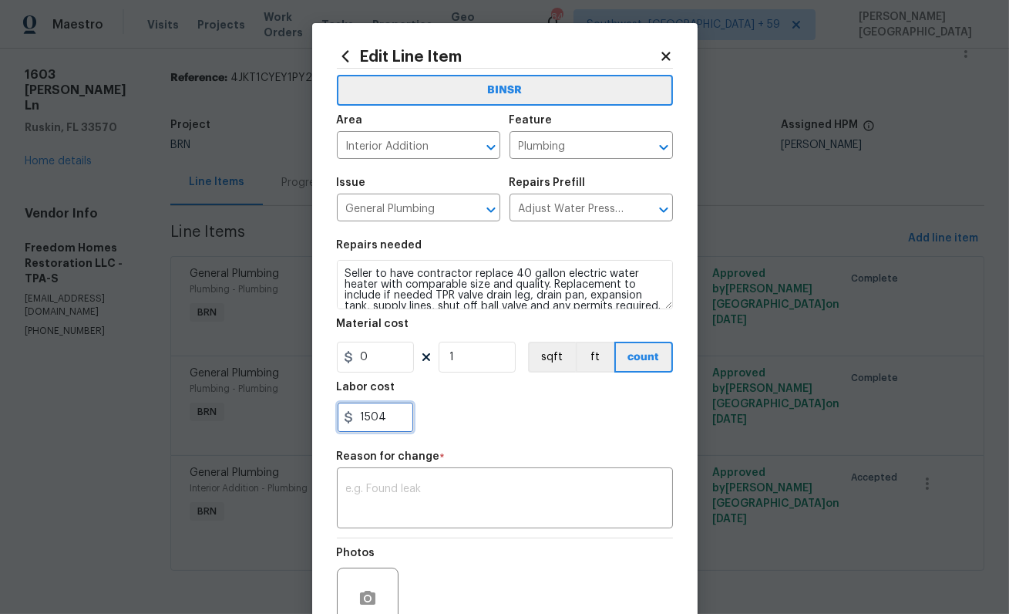
click at [390, 412] on input "1504" at bounding box center [375, 417] width 77 height 31
type input "3655"
click at [419, 510] on textarea at bounding box center [505, 499] width 318 height 32
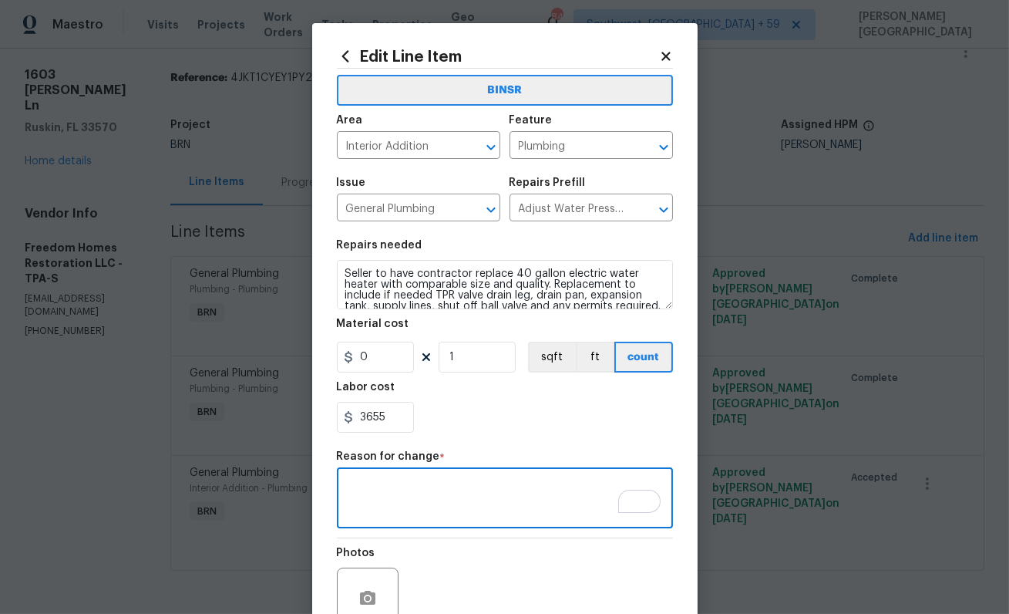
paste textarea "II Updated cost per BR team’s approval."
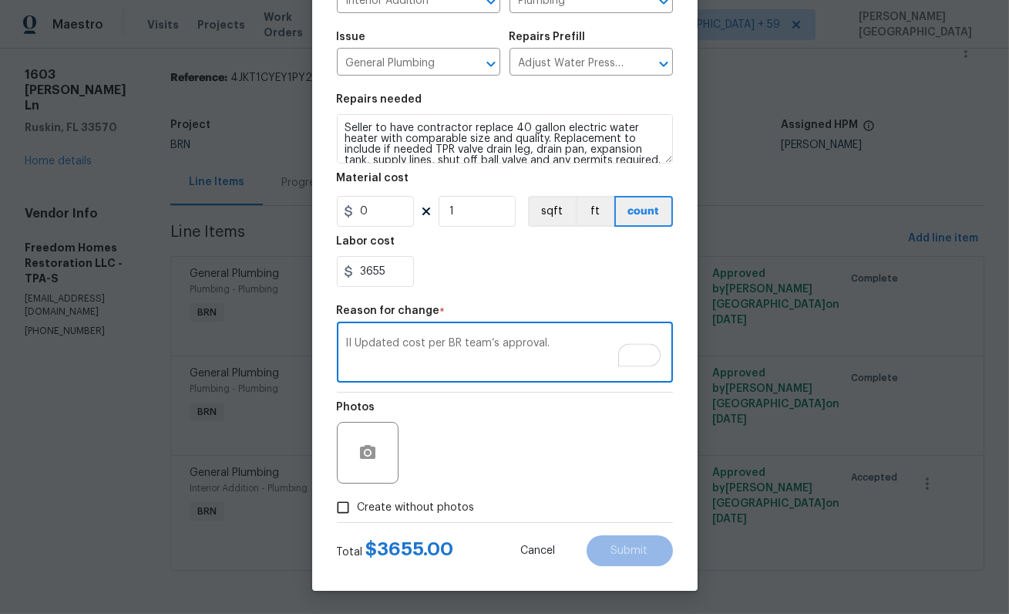
type textarea "II Updated cost per BR team’s approval."
click at [412, 513] on span "Create without photos" at bounding box center [416, 508] width 117 height 16
click at [358, 513] on input "Create without photos" at bounding box center [342, 507] width 29 height 29
checkbox input "true"
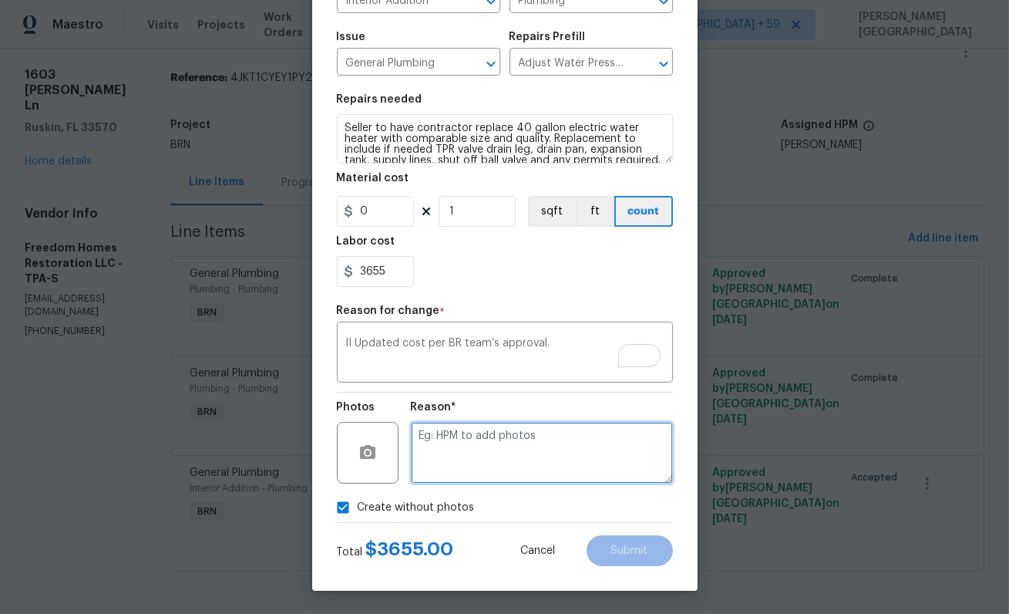
click at [495, 444] on textarea at bounding box center [542, 453] width 262 height 62
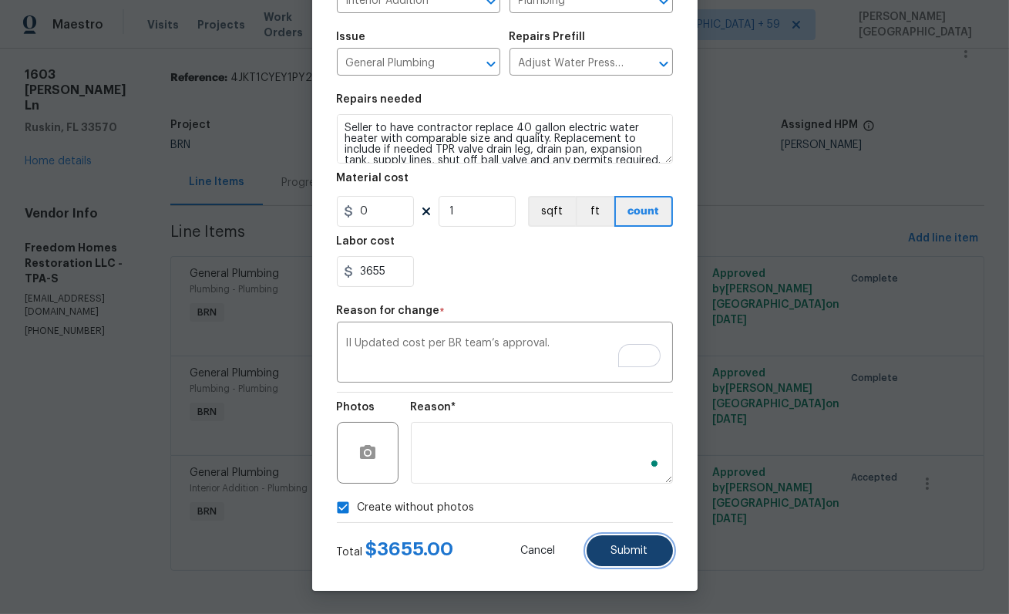
click at [625, 560] on button "Submit" at bounding box center [630, 550] width 86 height 31
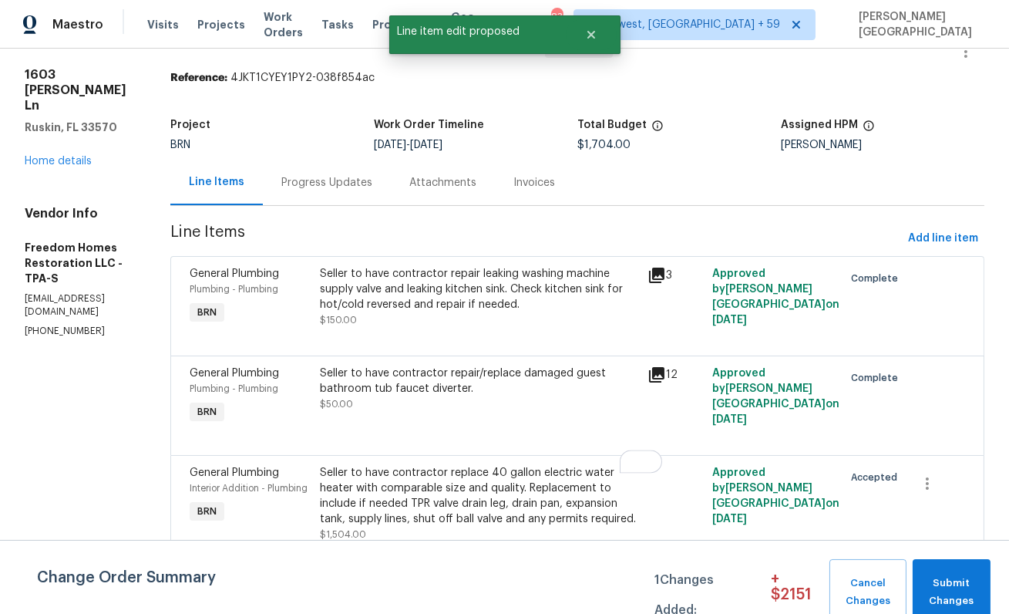
scroll to position [0, 0]
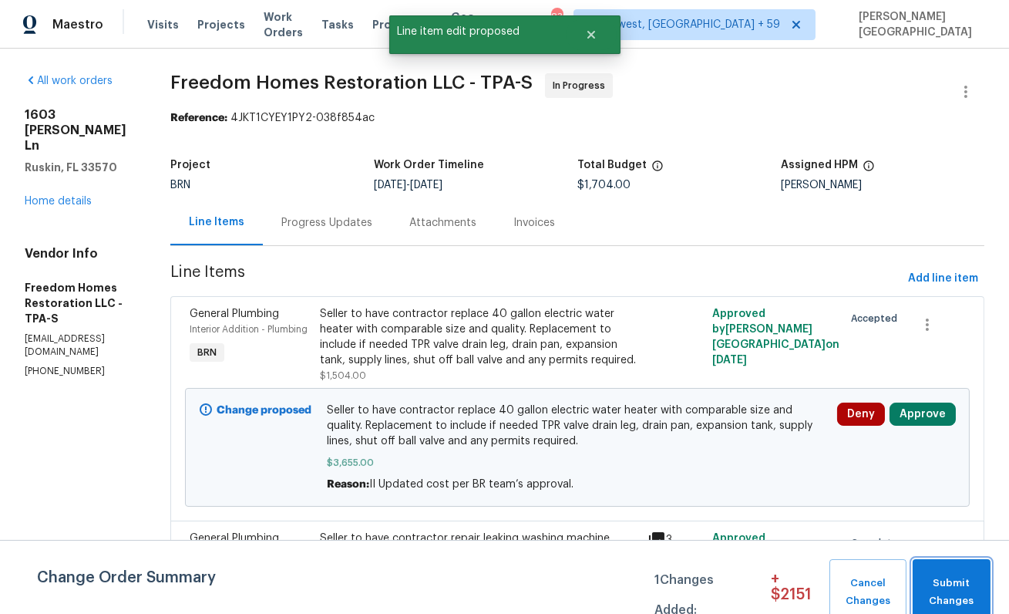
click at [947, 589] on span "Submit Changes" at bounding box center [952, 591] width 62 height 35
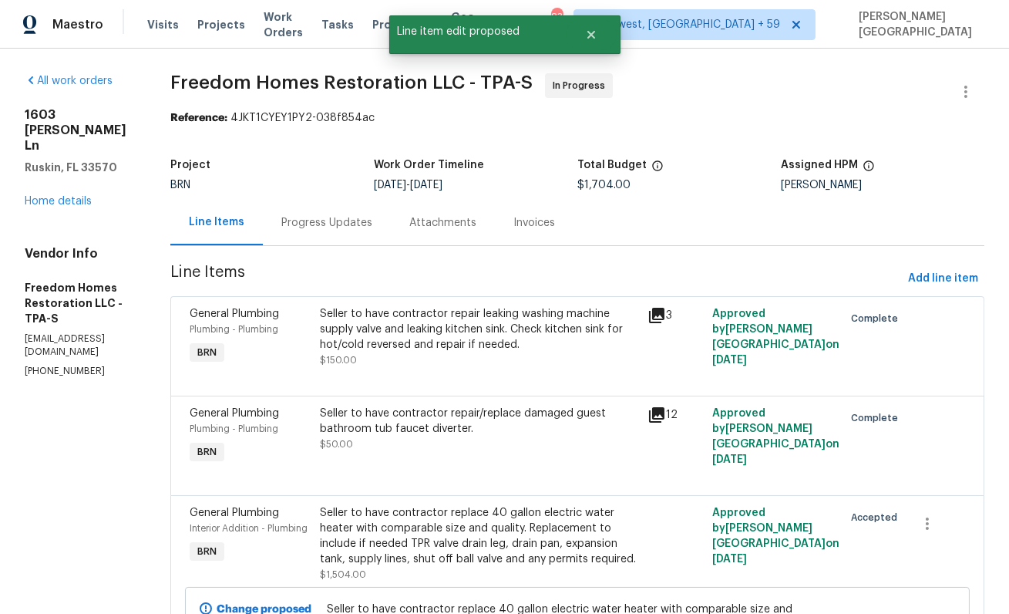
click at [319, 223] on div "Progress Updates" at bounding box center [326, 222] width 91 height 15
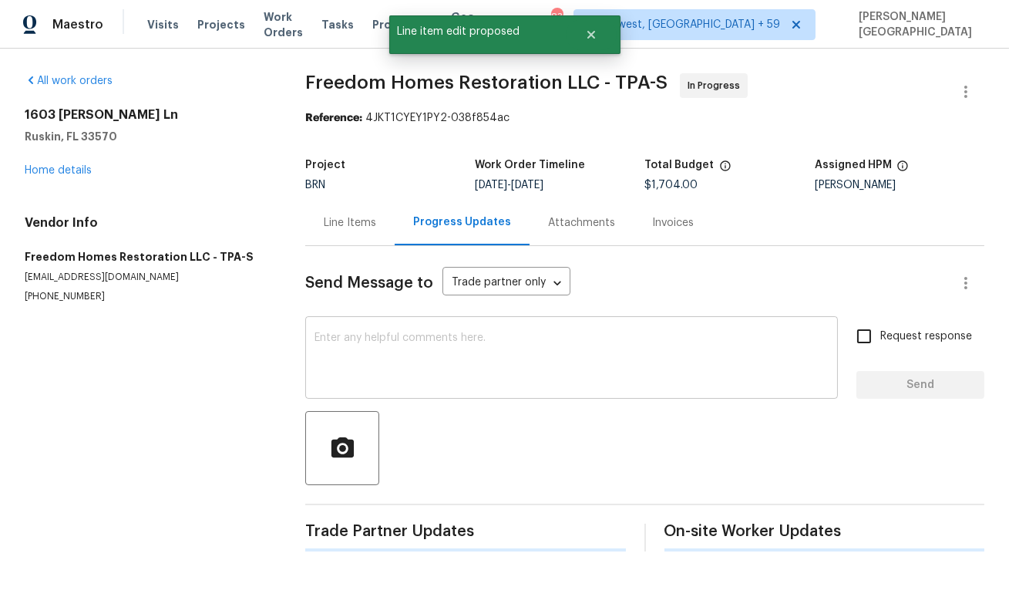
click at [338, 367] on textarea at bounding box center [572, 359] width 514 height 54
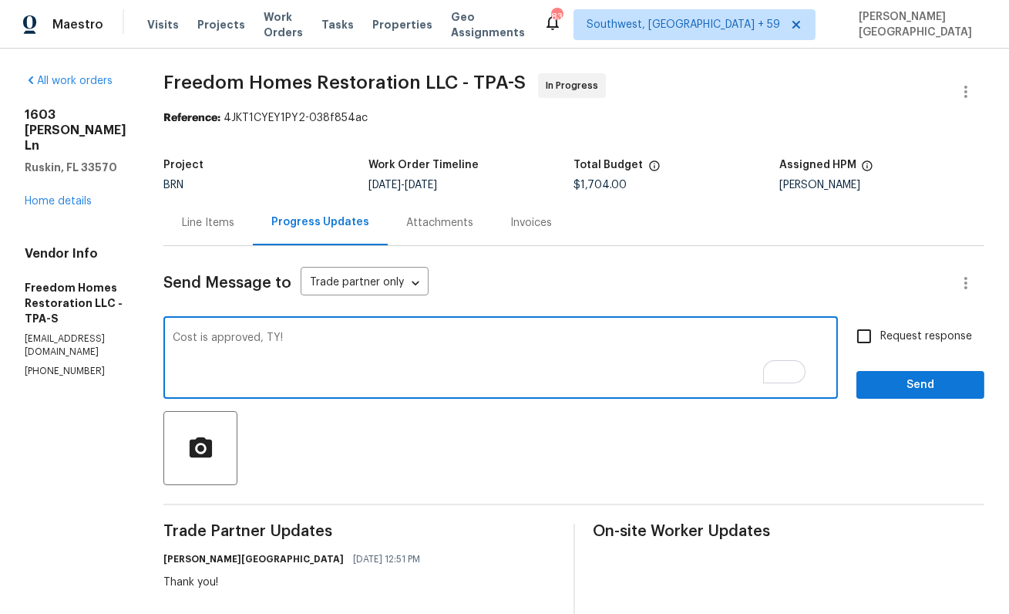
type textarea "Cost is approved, TY!"
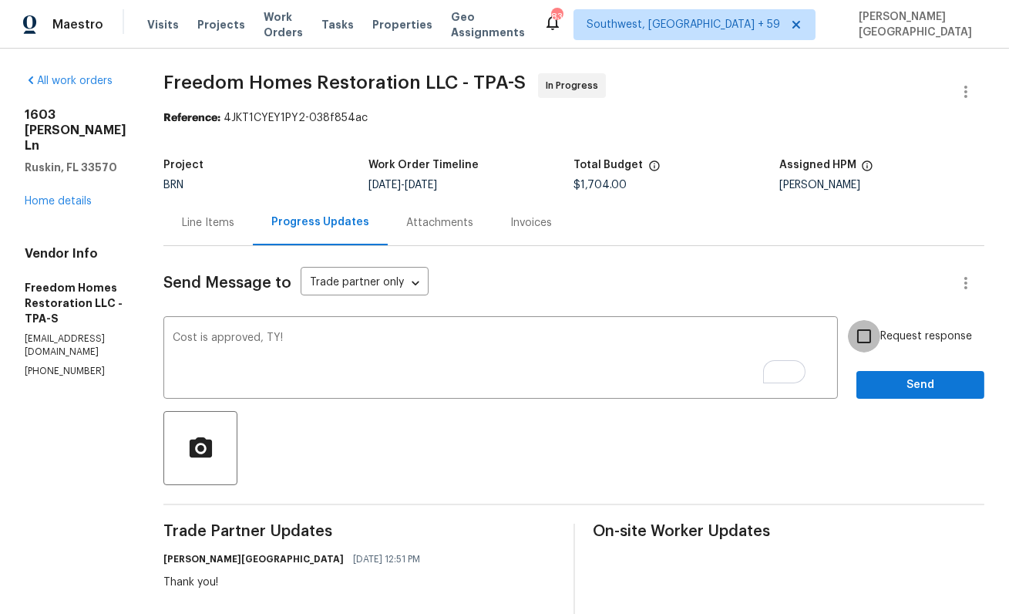
click at [877, 335] on input "Request response" at bounding box center [864, 336] width 32 height 32
checkbox input "true"
click at [887, 383] on span "Send" at bounding box center [920, 384] width 103 height 19
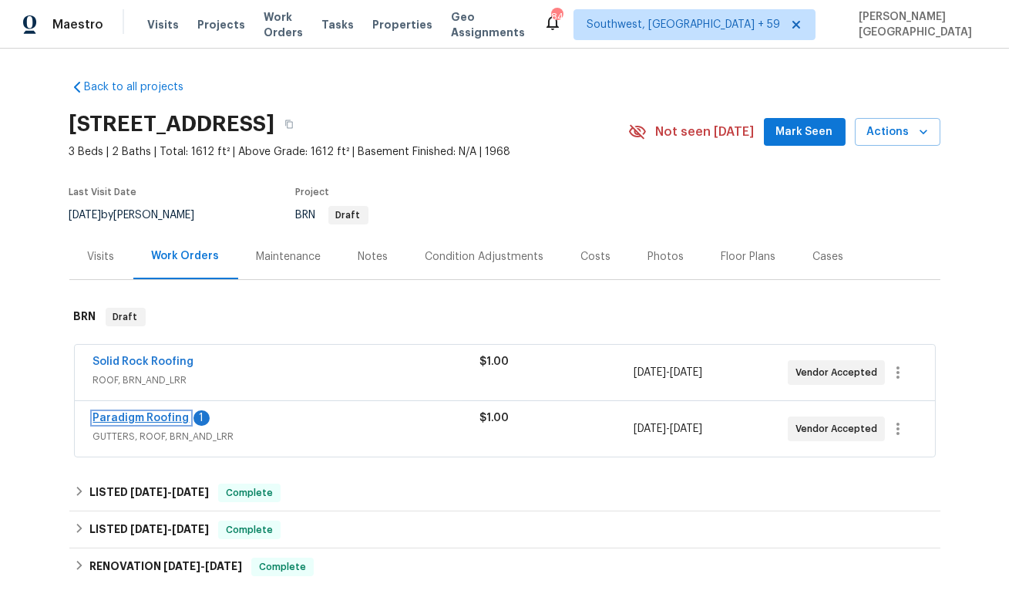
click at [170, 416] on link "Paradigm Roofing" at bounding box center [141, 417] width 96 height 11
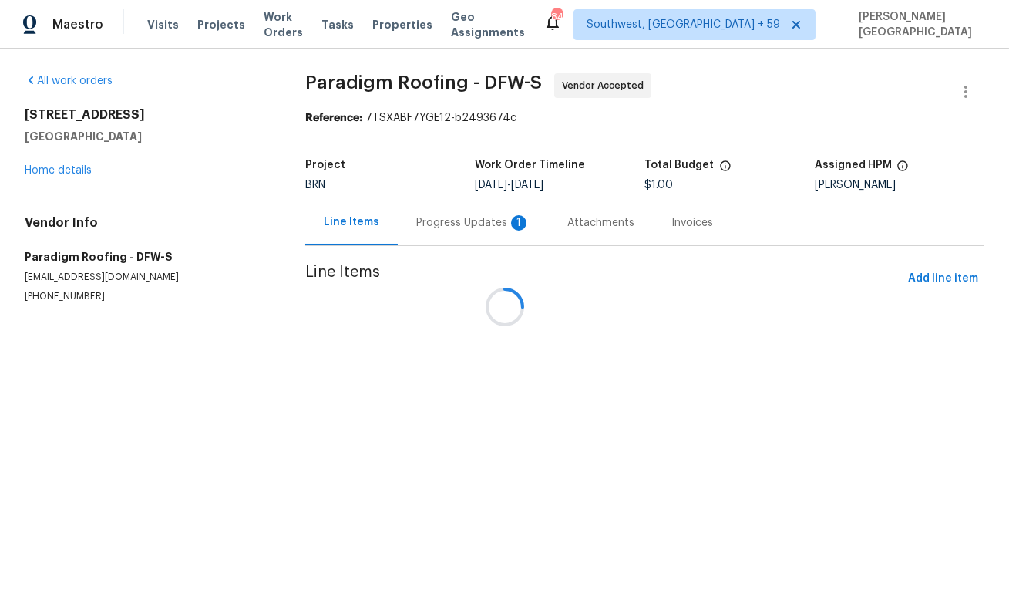
click at [415, 228] on div at bounding box center [504, 307] width 1009 height 614
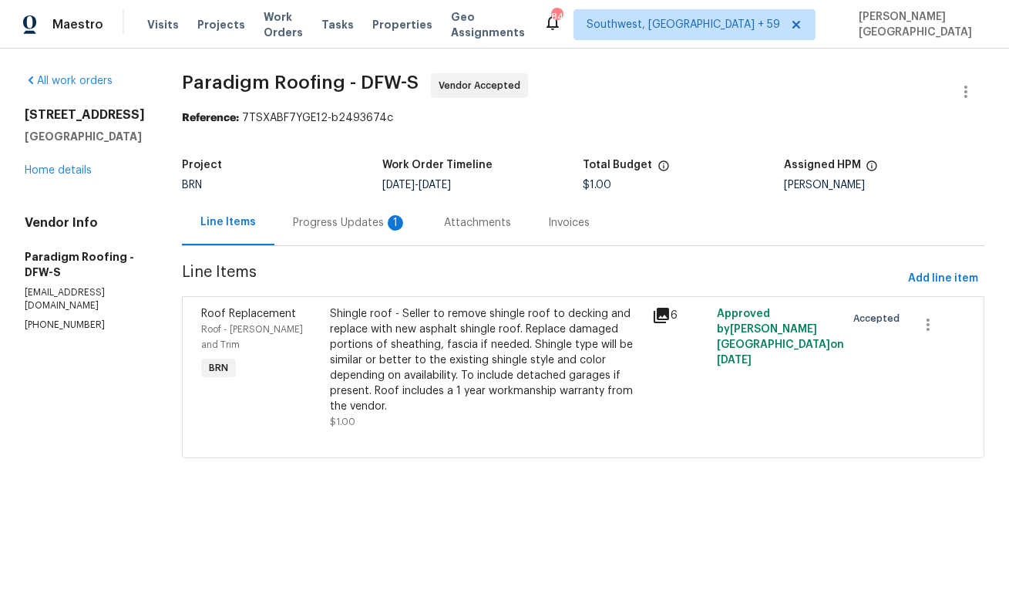
click at [418, 229] on div "Progress Updates 1" at bounding box center [349, 222] width 151 height 45
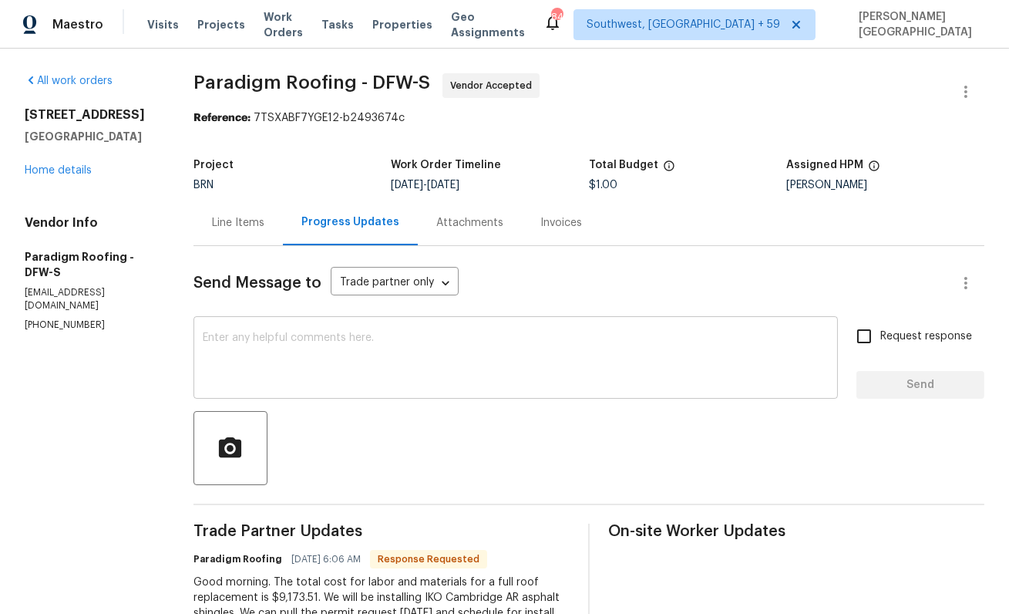
click at [309, 379] on textarea at bounding box center [516, 359] width 626 height 54
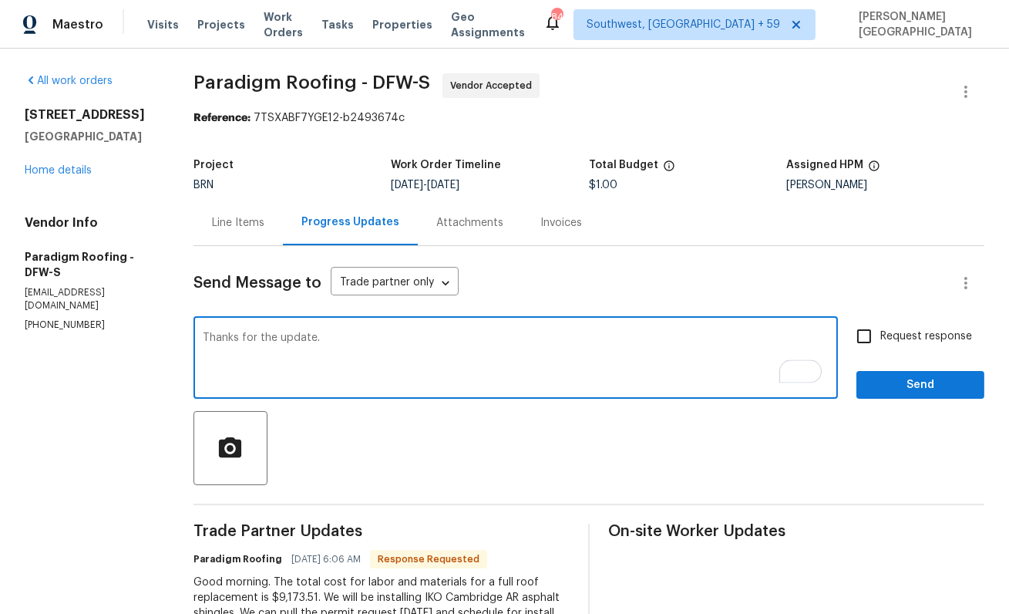
type textarea "Thanks for the update."
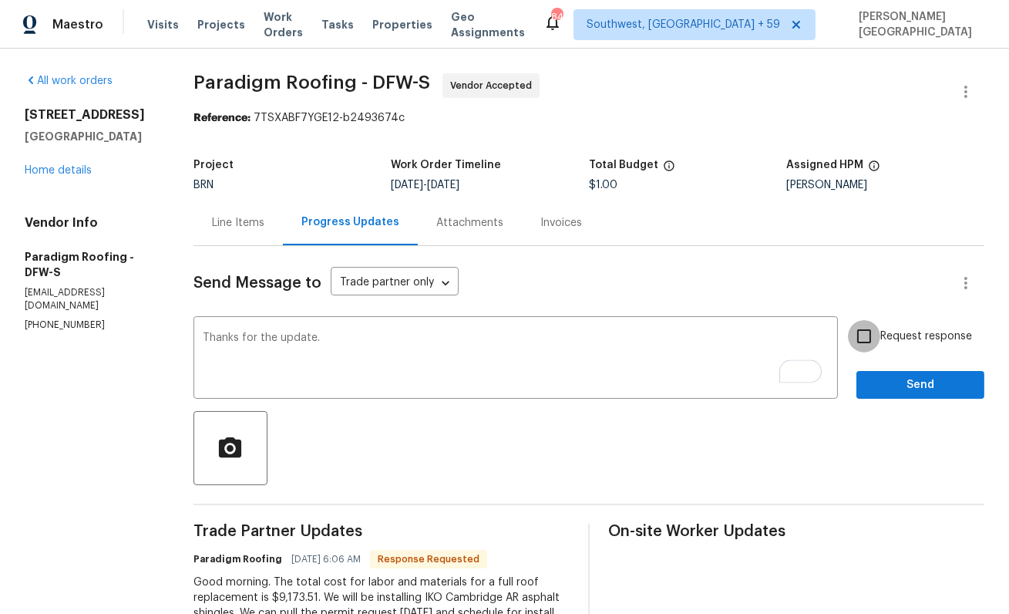
click at [874, 331] on input "Request response" at bounding box center [864, 336] width 32 height 32
checkbox input "true"
click at [890, 371] on button "Send" at bounding box center [921, 385] width 128 height 29
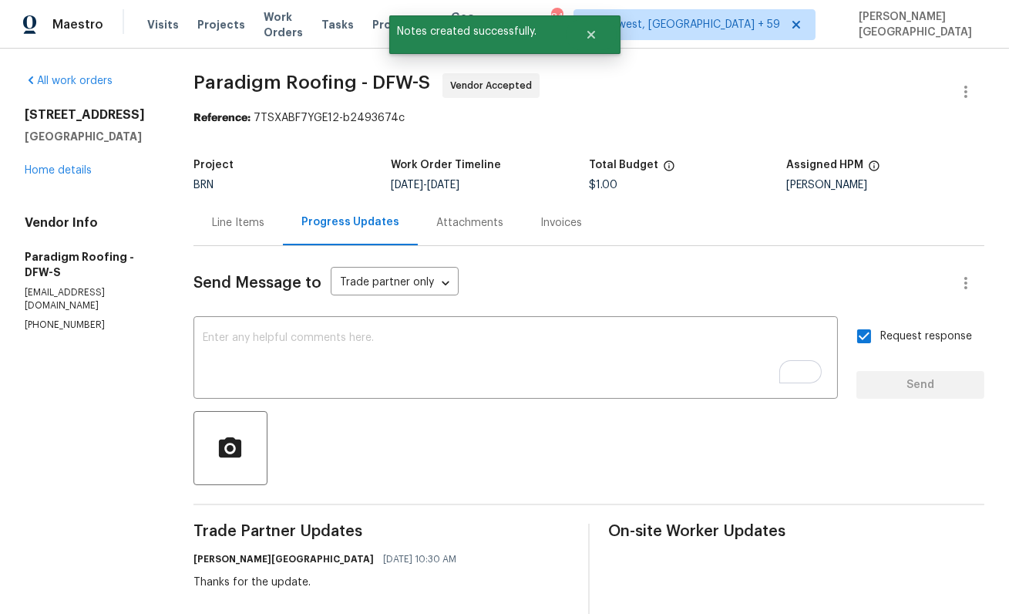
click at [258, 78] on span "Paradigm Roofing - DFW-S" at bounding box center [312, 82] width 237 height 19
click at [318, 78] on span "Paradigm Roofing - DFW-S" at bounding box center [312, 82] width 237 height 19
click at [264, 82] on span "Paradigm Roofing - DFW-S" at bounding box center [312, 82] width 237 height 19
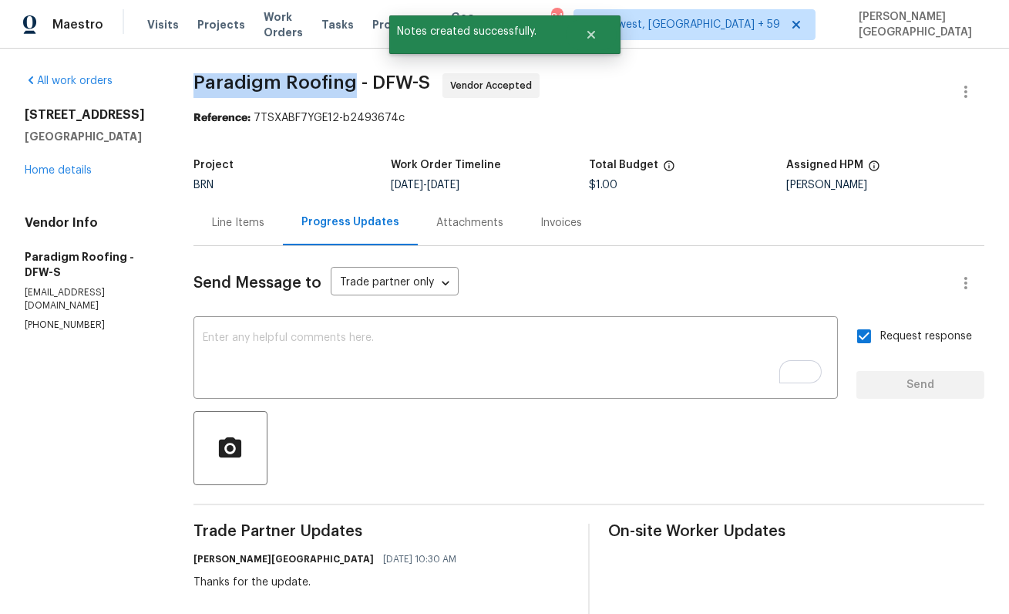
click at [319, 82] on span "Paradigm Roofing - DFW-S" at bounding box center [312, 82] width 237 height 19
copy span "Paradigm Roofing"
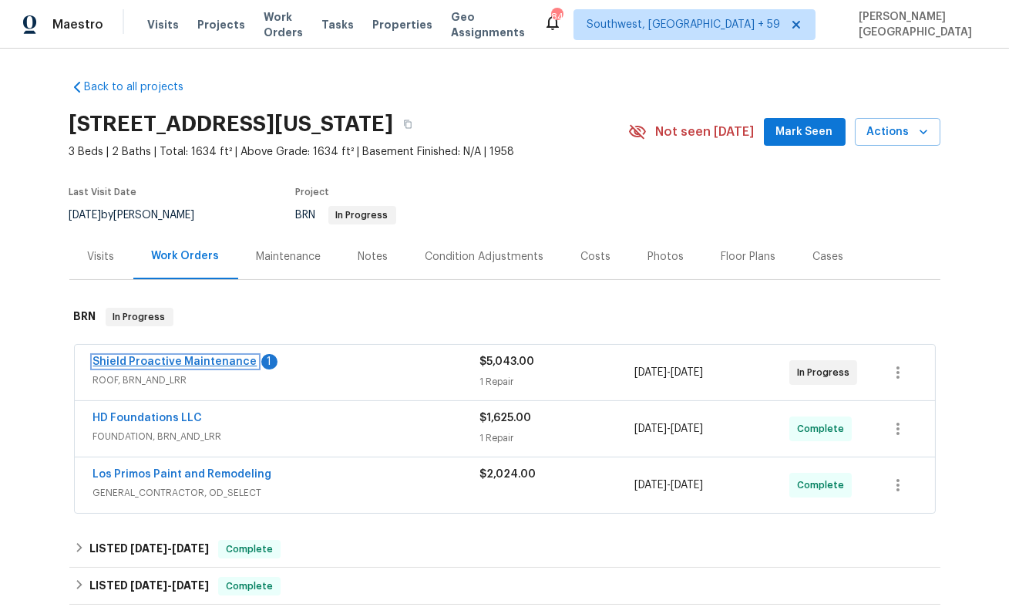
click at [208, 363] on link "Shield Proactive Maintenance" at bounding box center [175, 361] width 164 height 11
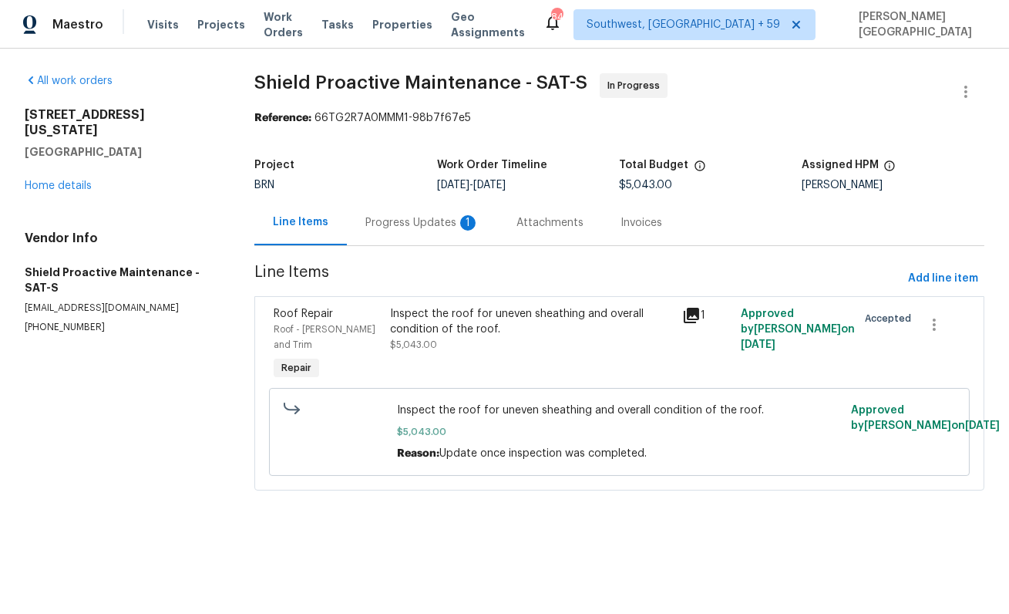
click at [428, 226] on div "Progress Updates 1" at bounding box center [422, 222] width 114 height 15
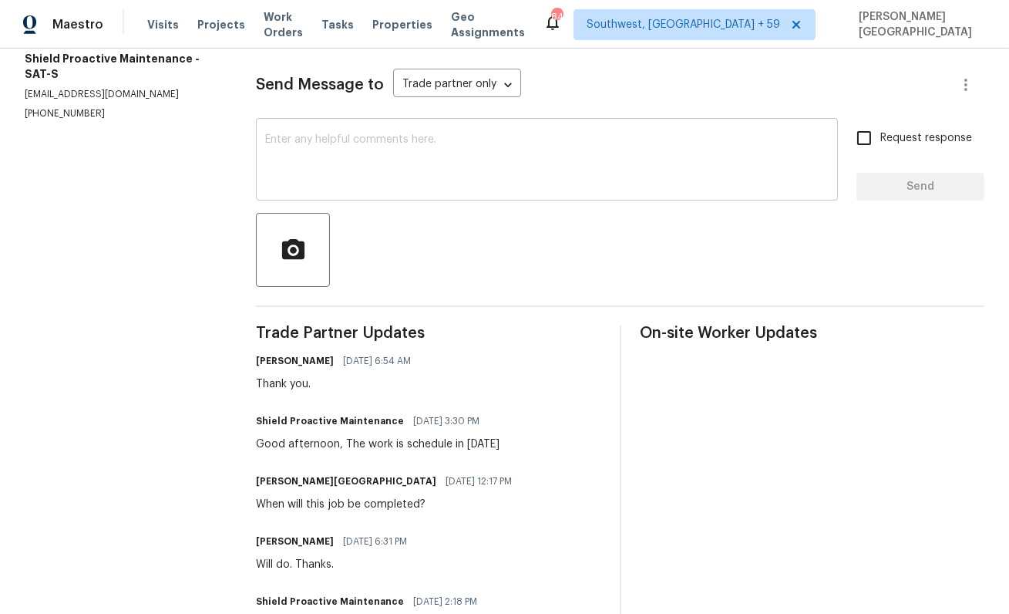
scroll to position [221, 0]
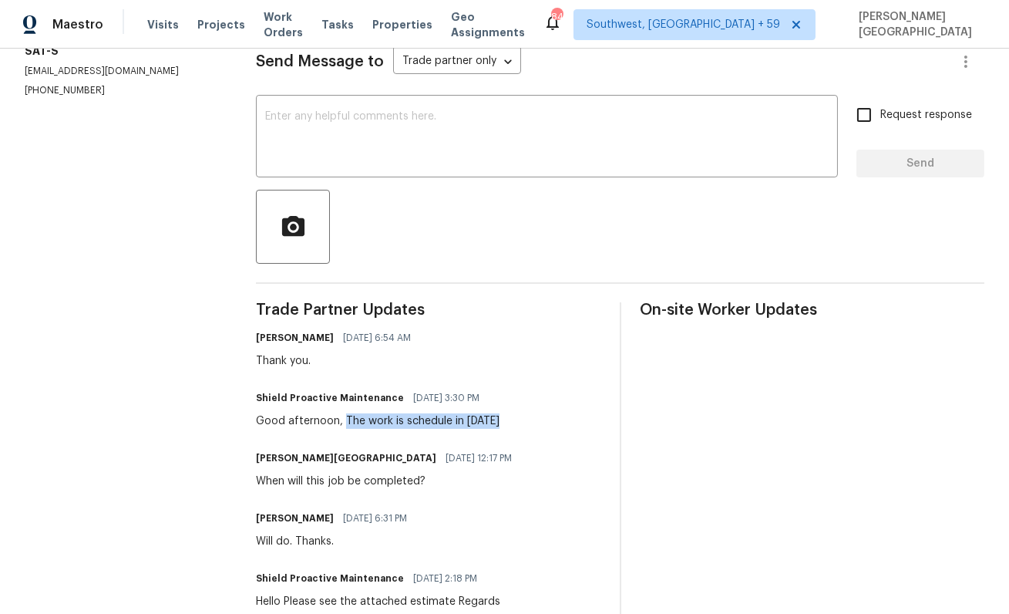
drag, startPoint x: 362, startPoint y: 418, endPoint x: 585, endPoint y: 419, distance: 222.8
click at [587, 419] on div "Shield Proactive Maintenance [DATE] 3:30 PM Good afternoon, The work is schedul…" at bounding box center [428, 408] width 345 height 42
copy div "The work is schedule in [DATE]"
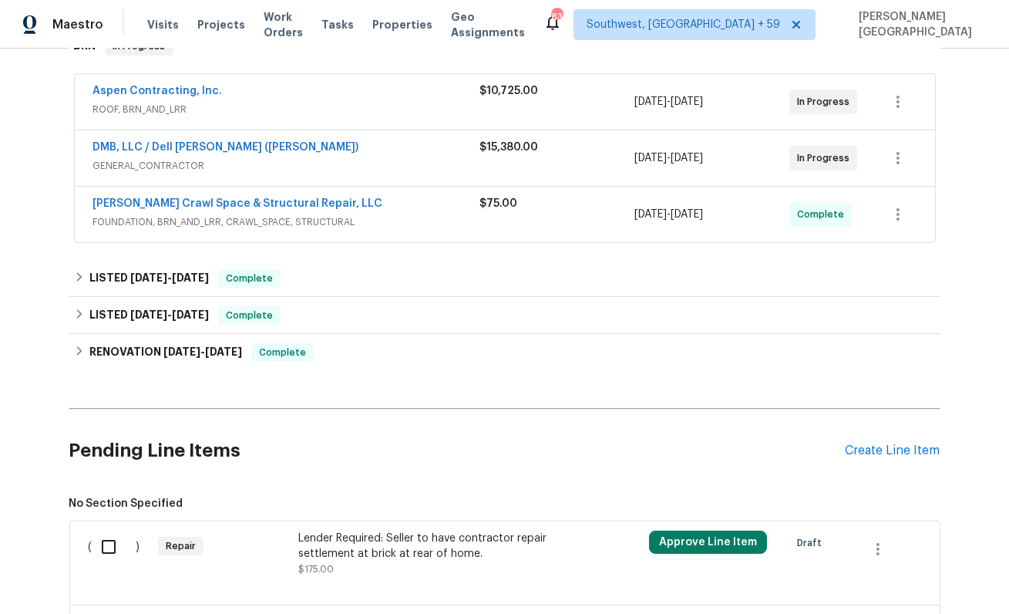
scroll to position [466, 0]
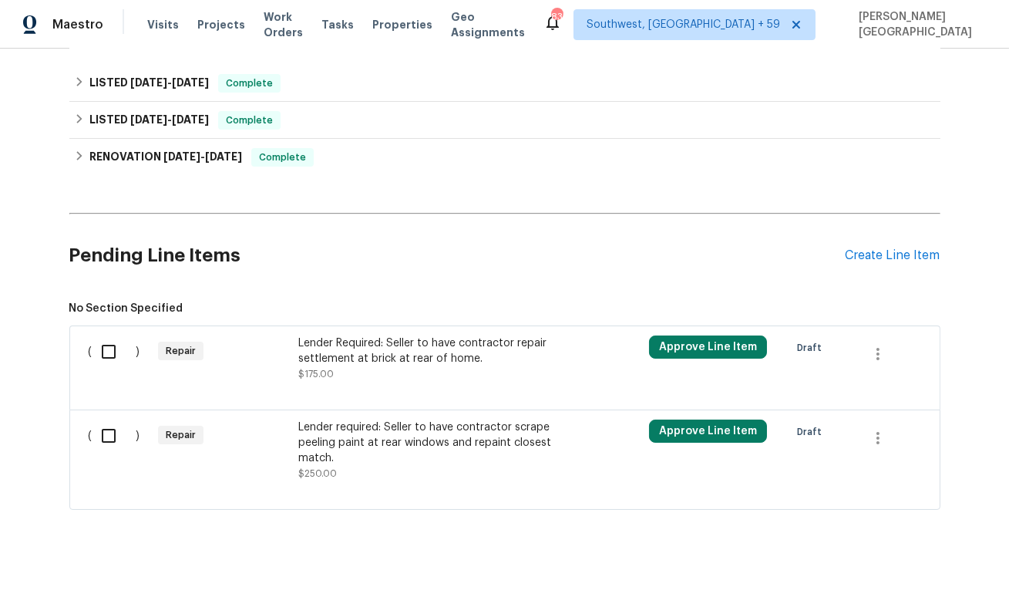
click at [365, 357] on div "Lender Required: Seller to have contractor repair settlement at brick at rear o…" at bounding box center [433, 350] width 271 height 31
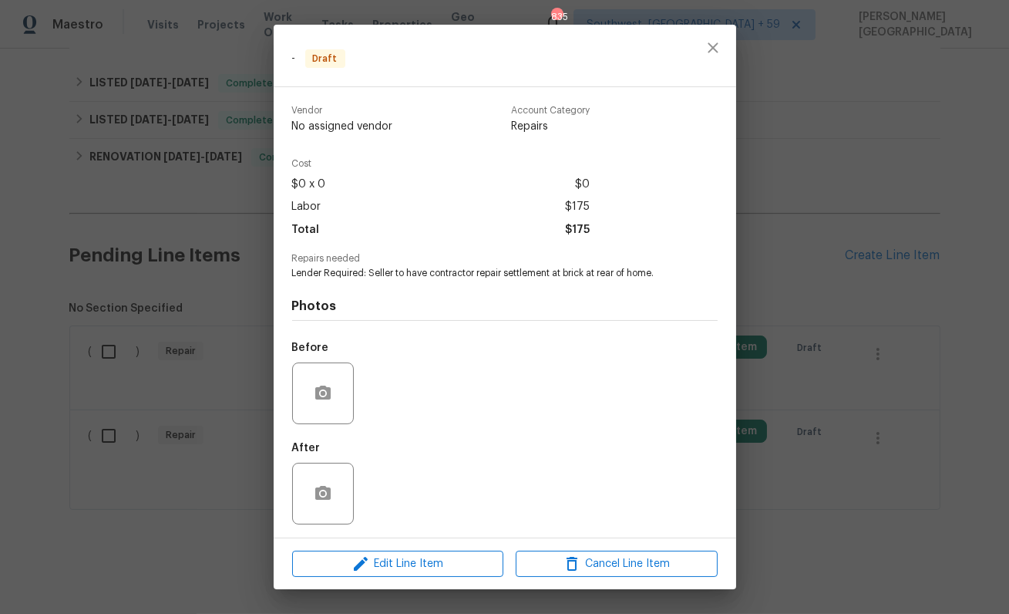
click at [366, 283] on div "Photos Before After" at bounding box center [505, 407] width 426 height 254
click at [372, 276] on span "Lender Required: Seller to have contractor repair settlement at brick at rear o…" at bounding box center [483, 273] width 383 height 13
copy span "Lender Required: Seller to have contractor repair settlement at brick at rear o…"
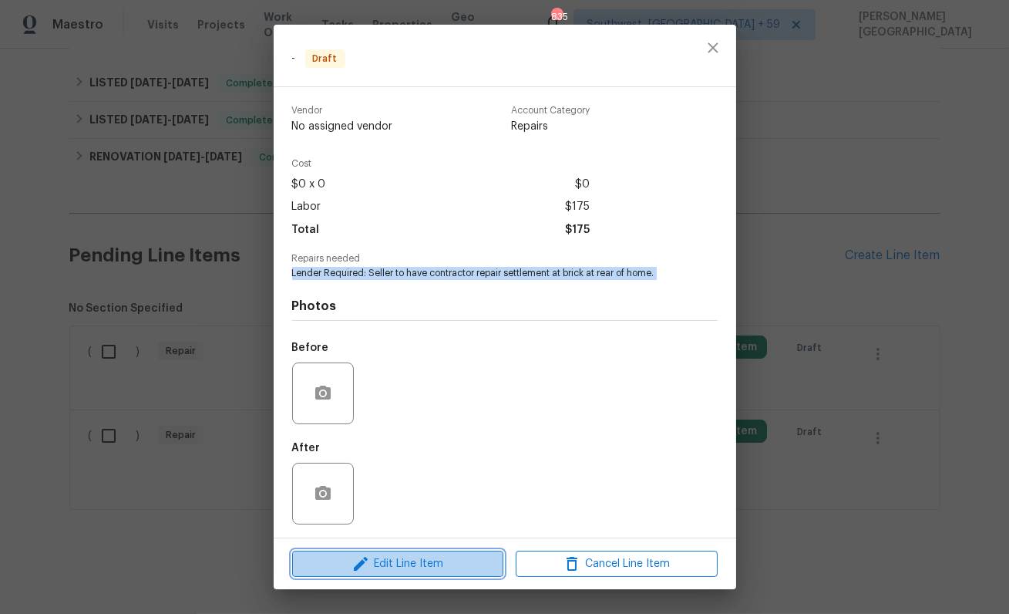
click at [401, 560] on span "Edit Line Item" at bounding box center [398, 563] width 202 height 19
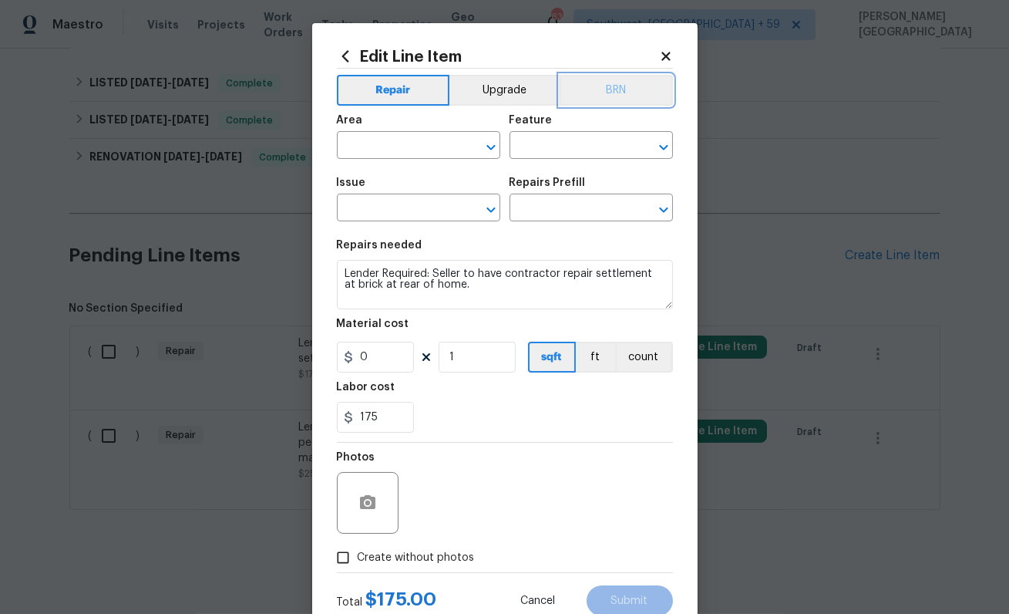
click at [634, 93] on button "BRN" at bounding box center [616, 90] width 113 height 31
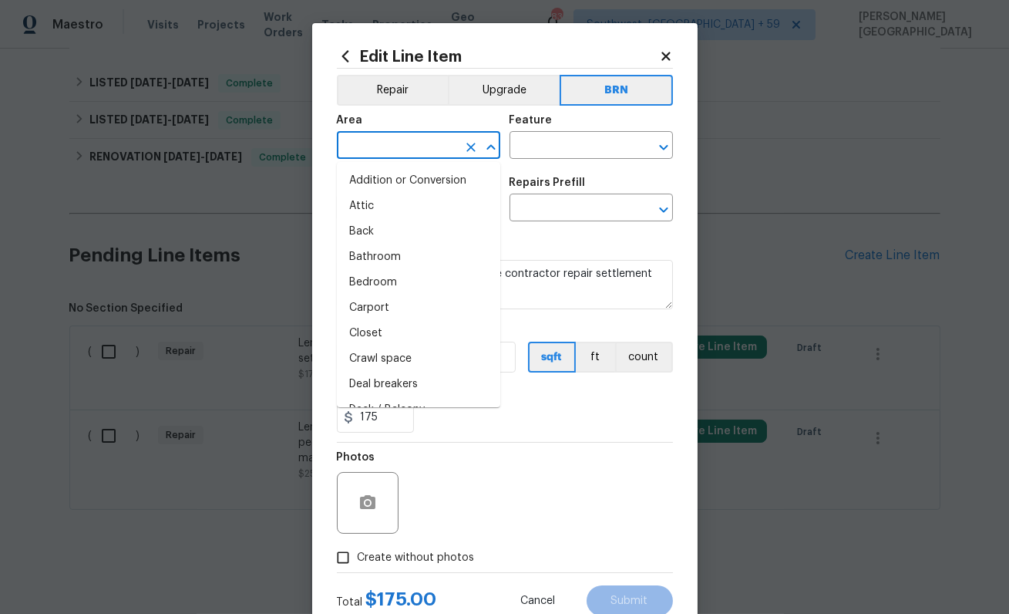
click at [388, 153] on input "text" at bounding box center [397, 147] width 120 height 24
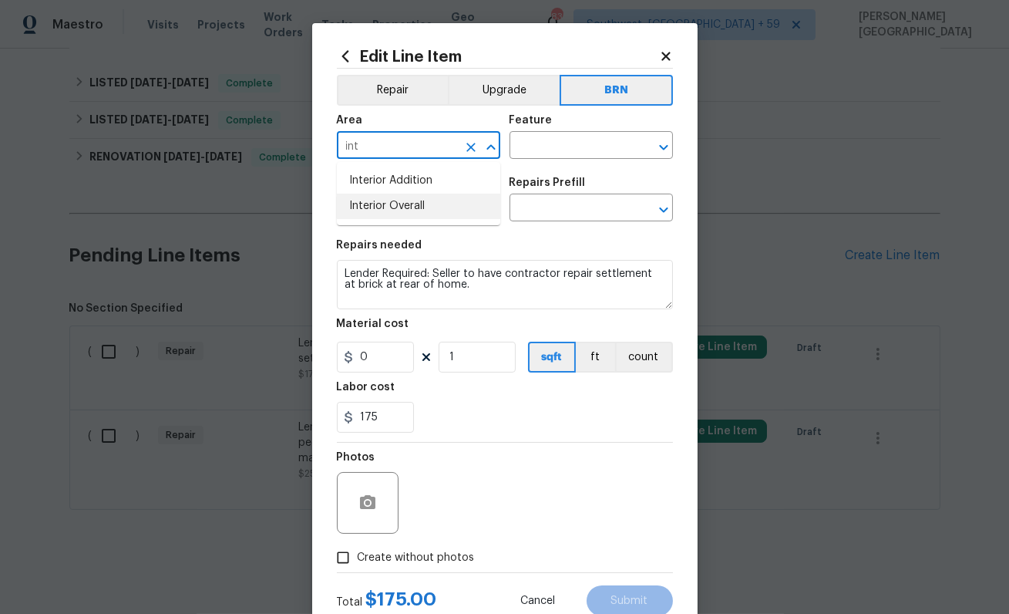
click at [431, 204] on li "Interior Overall" at bounding box center [418, 206] width 163 height 25
type input "Interior Overall"
click at [560, 153] on input "text" at bounding box center [570, 147] width 120 height 24
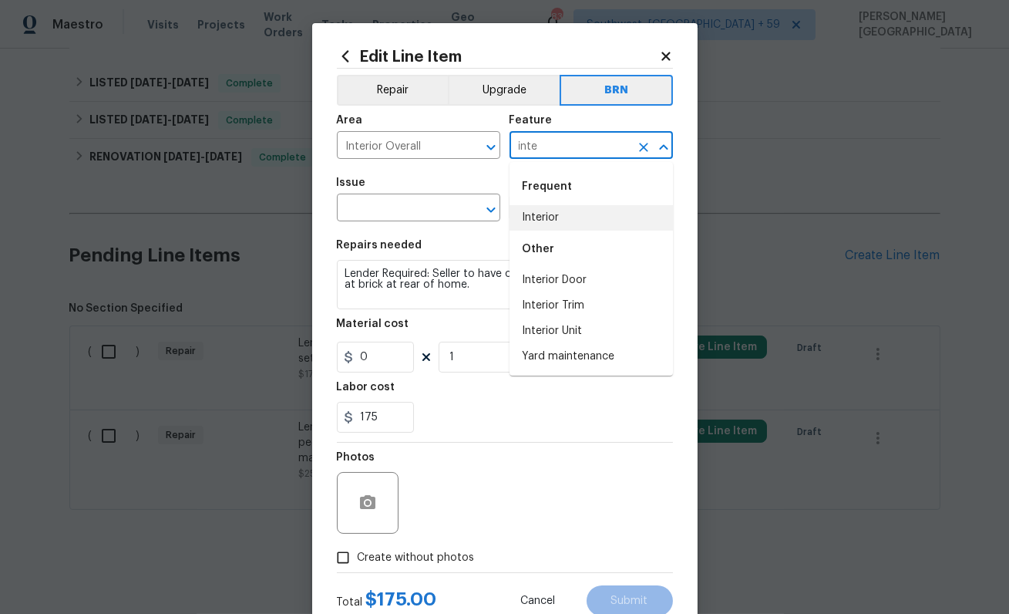
click at [587, 227] on li "Interior" at bounding box center [591, 217] width 163 height 25
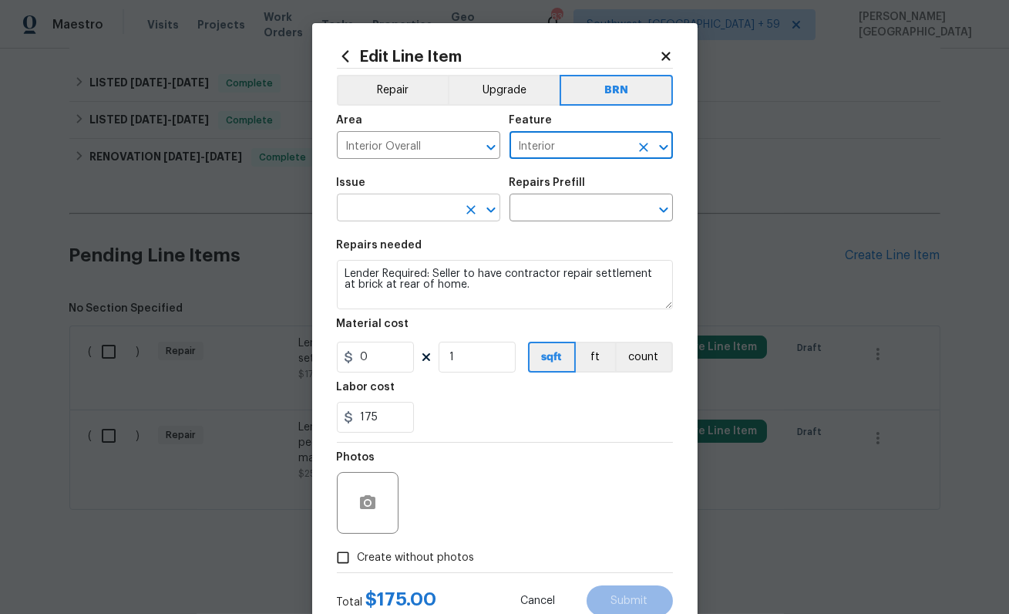
type input "Interior"
click at [403, 216] on input "text" at bounding box center [397, 209] width 120 height 24
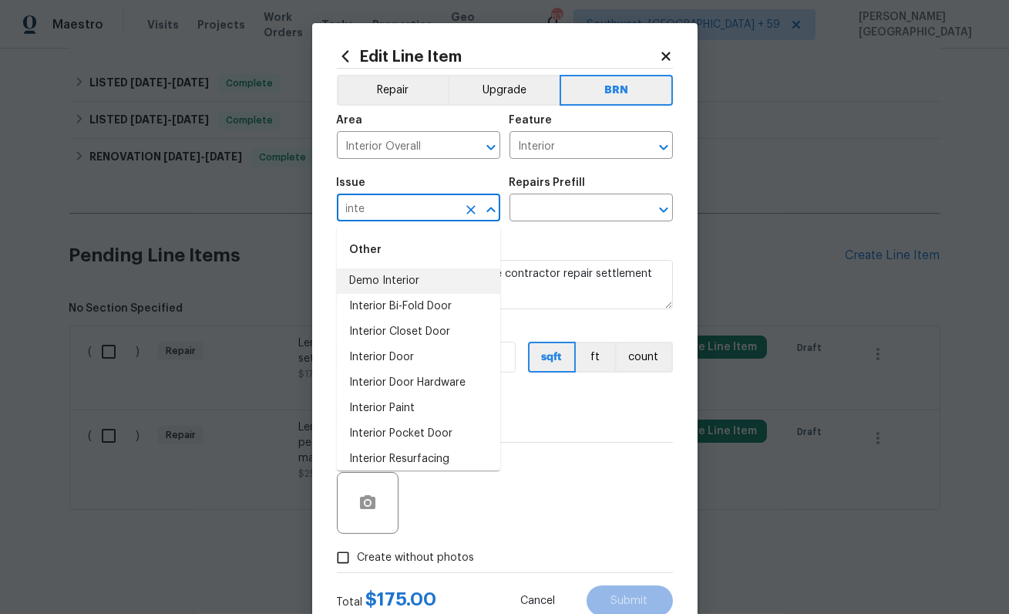
click at [414, 279] on li "Demo Interior" at bounding box center [418, 280] width 163 height 25
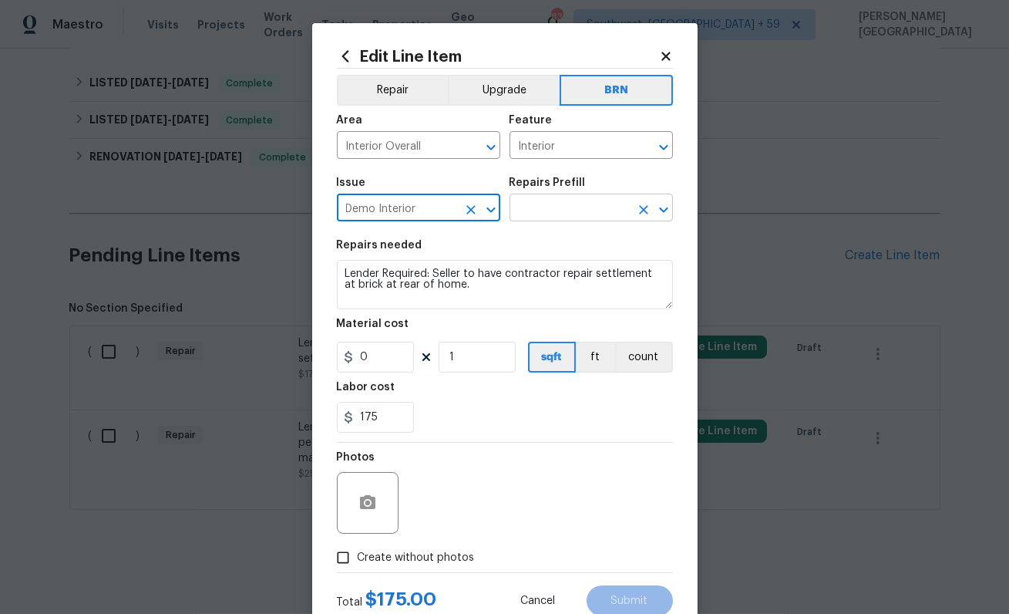
type input "Demo Interior"
click at [535, 210] on input "text" at bounding box center [570, 209] width 120 height 24
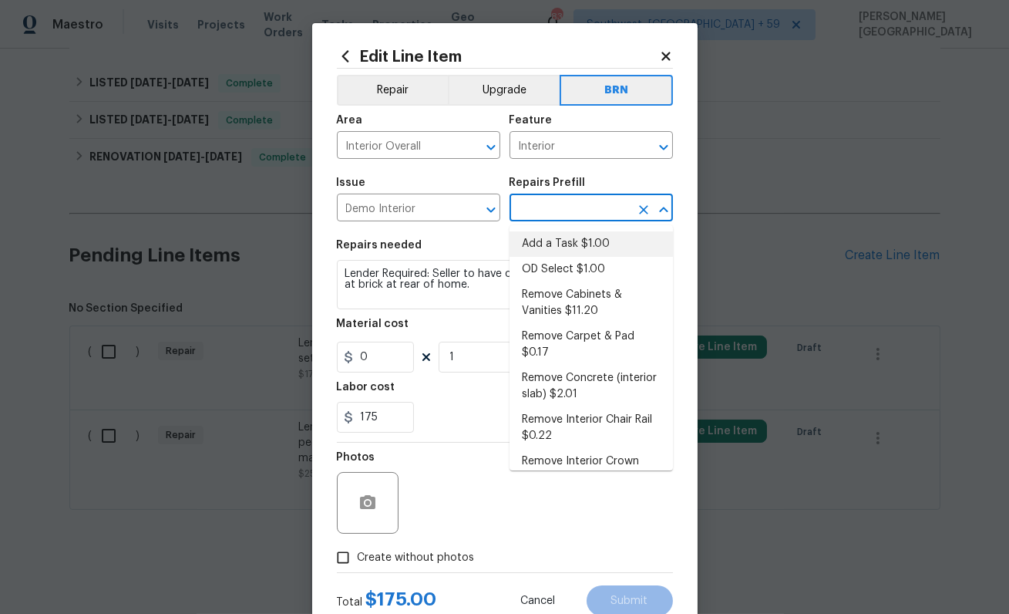
click at [537, 259] on li "OD Select $1.00" at bounding box center [591, 269] width 163 height 25
type input "Demolition"
type input "OD Select $1.00"
type textarea "Refer to the agreed upon scope document for further details."
type input "1"
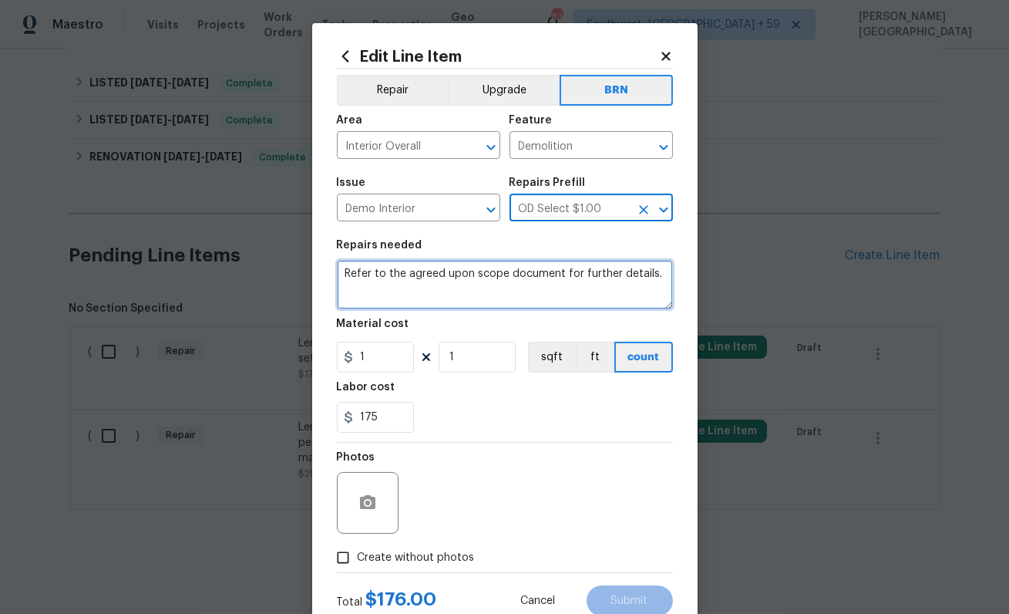
click at [464, 282] on textarea "Refer to the agreed upon scope document for further details." at bounding box center [505, 284] width 336 height 49
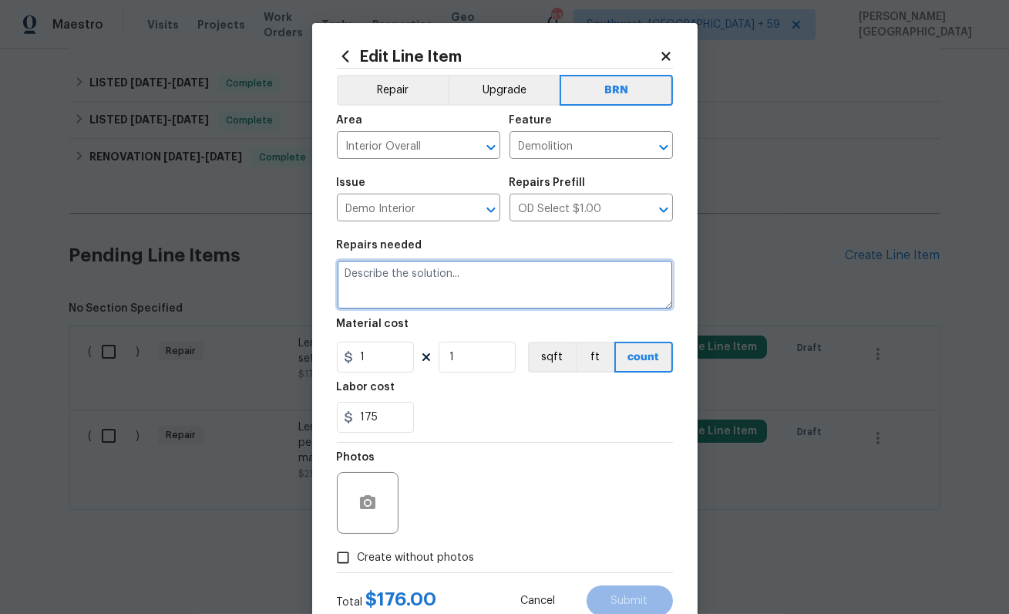
paste textarea "Lender Required: Seller to have contractor repair settlement at brick at rear o…"
type textarea "Lender Required: Seller to have contractor repair settlement at brick at rear o…"
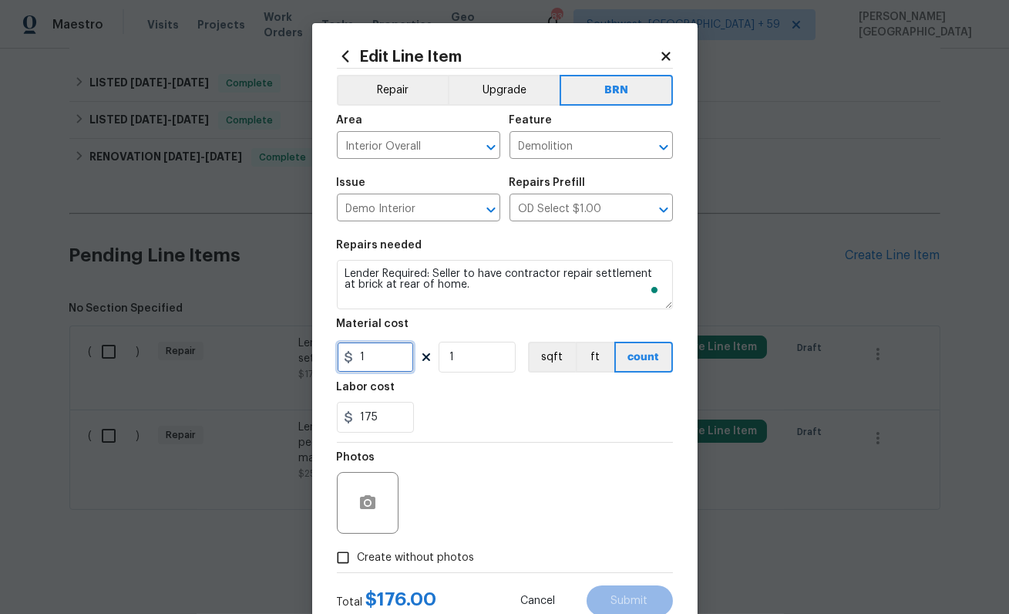
click at [392, 367] on input "1" at bounding box center [375, 357] width 77 height 31
type input "0"
click at [371, 503] on icon "button" at bounding box center [367, 502] width 15 height 14
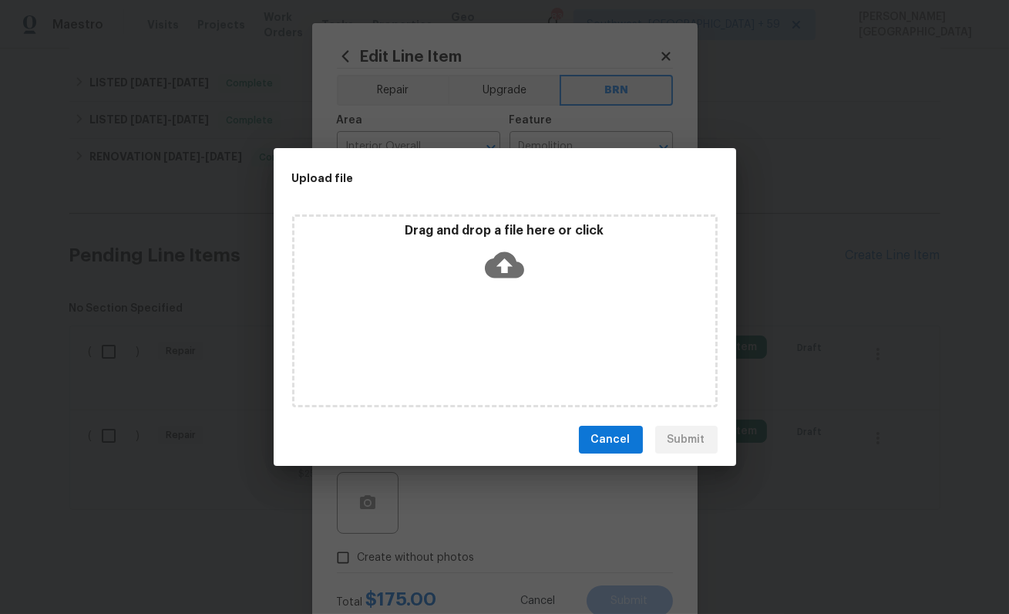
click at [490, 272] on icon at bounding box center [504, 265] width 39 height 26
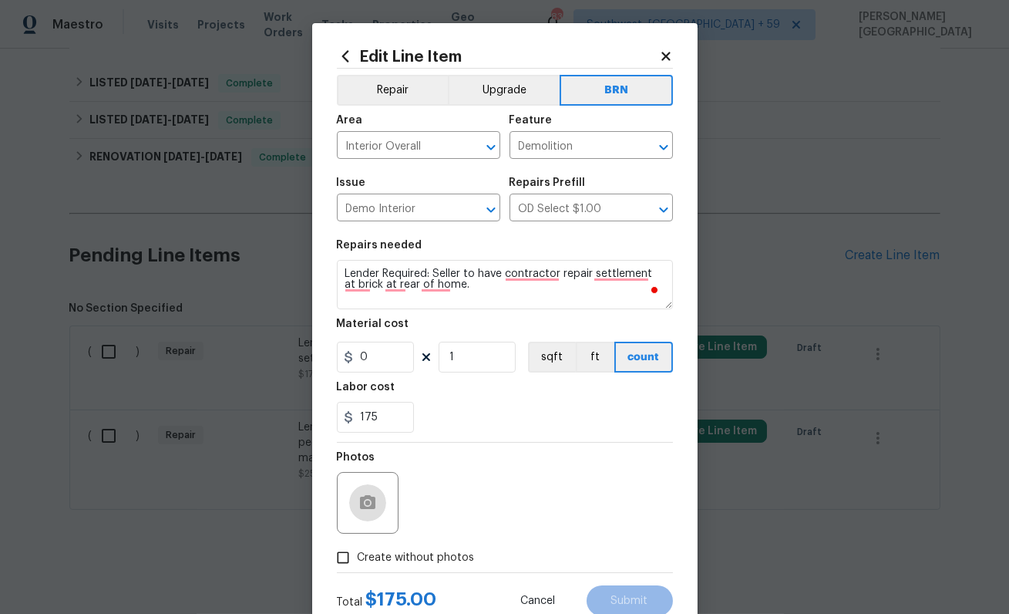
click at [334, 517] on div "Edit Line Item Repair Upgrade BRN Area Interior Overall ​ Feature Demolition ​ …" at bounding box center [504, 332] width 385 height 618
click at [363, 517] on button "button" at bounding box center [367, 502] width 37 height 37
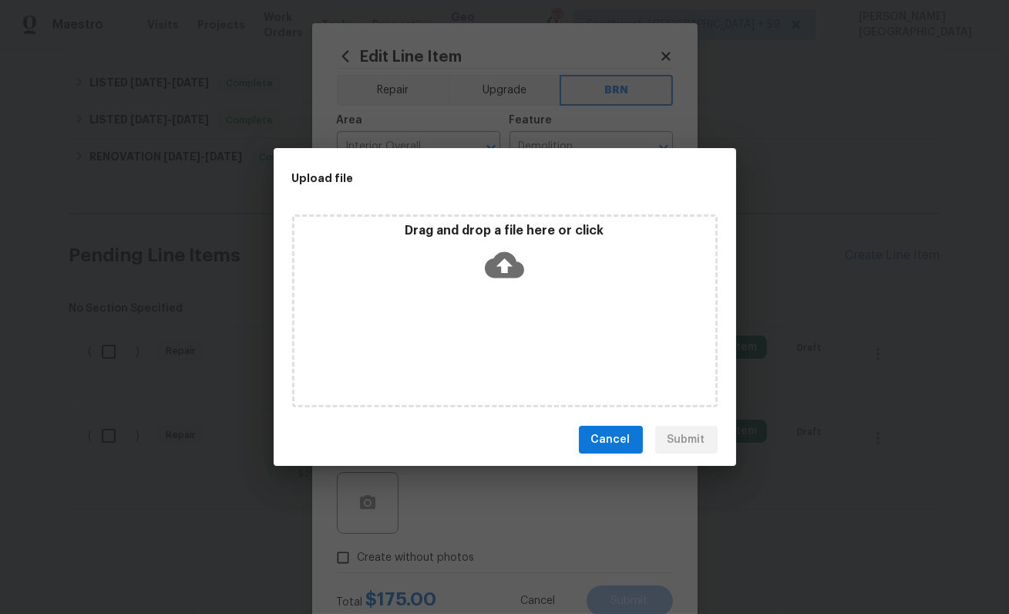
click at [503, 237] on p "Drag and drop a file here or click" at bounding box center [505, 231] width 421 height 16
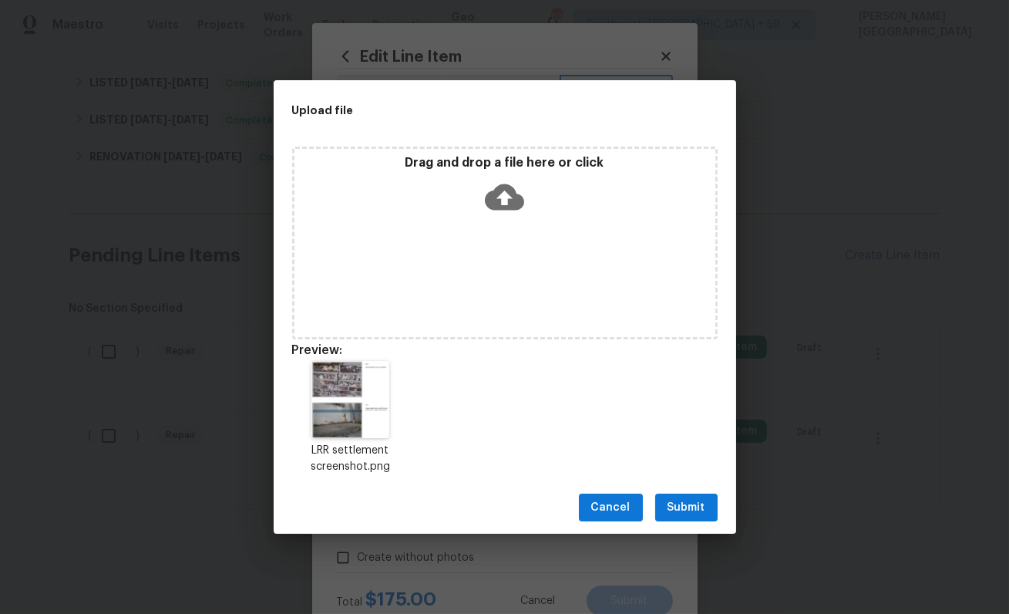
click at [684, 515] on span "Submit" at bounding box center [687, 507] width 38 height 19
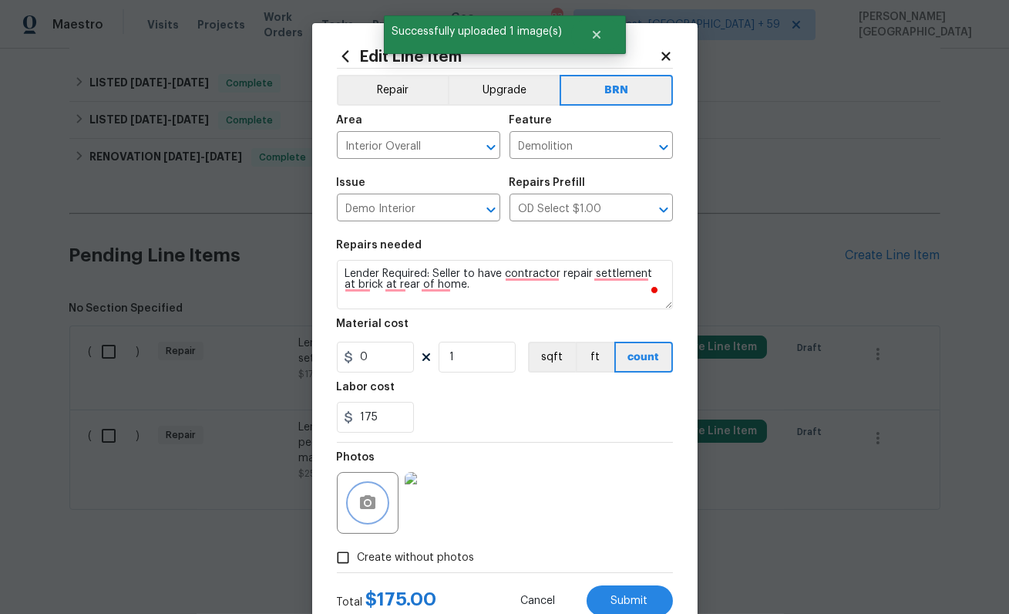
scroll to position [50, 0]
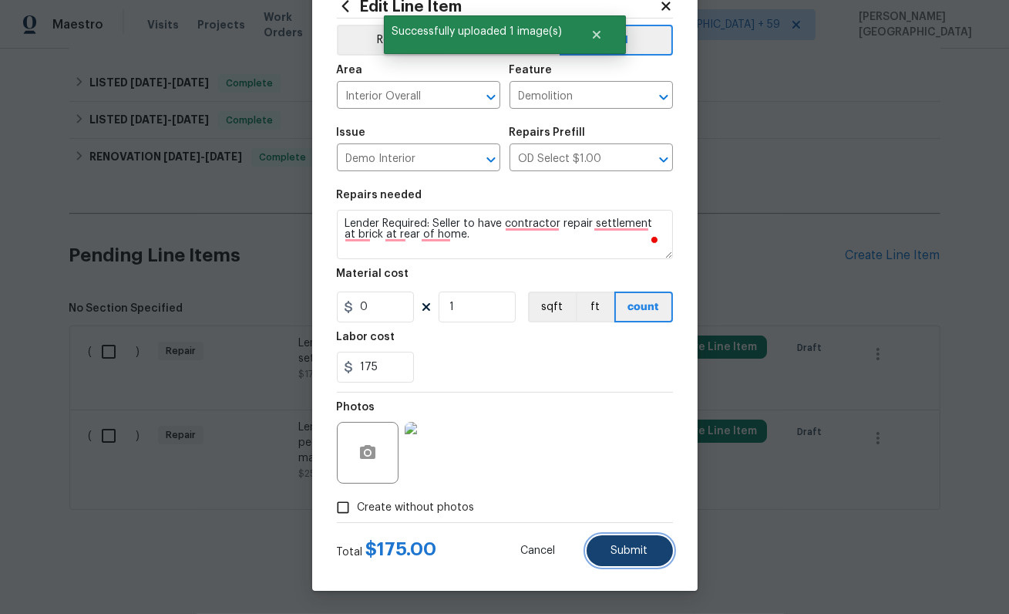
click at [610, 542] on button "Submit" at bounding box center [630, 550] width 86 height 31
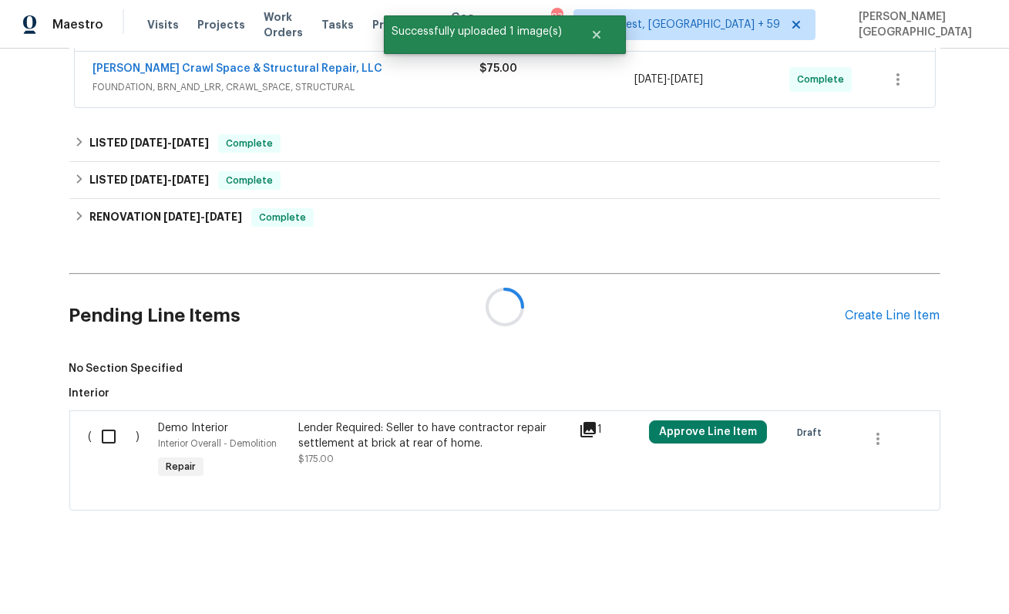
scroll to position [466, 0]
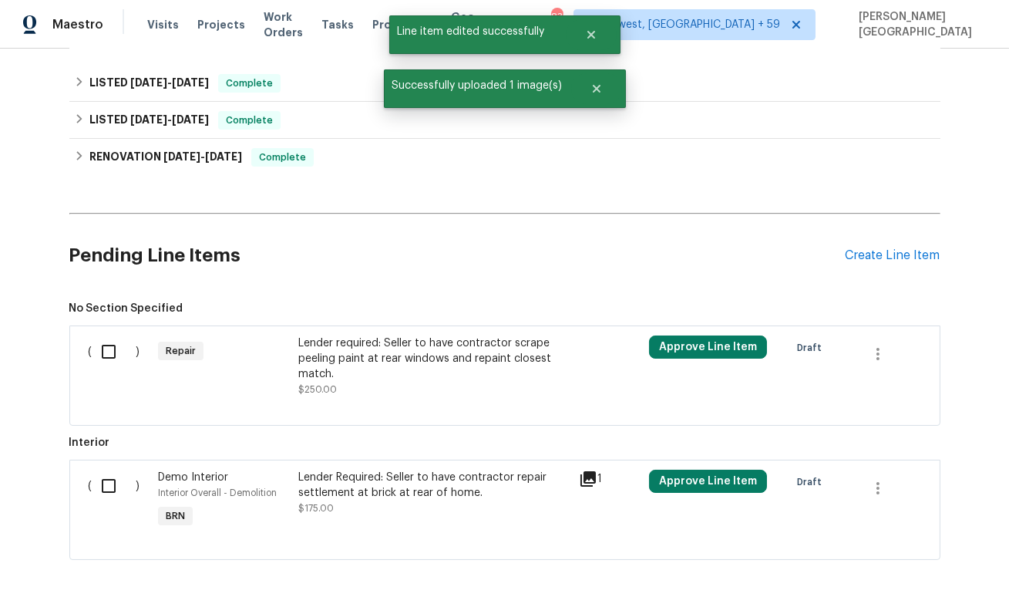
click at [339, 384] on div "Lender required: Seller to have contractor scrape peeling paint at rear windows…" at bounding box center [433, 366] width 271 height 62
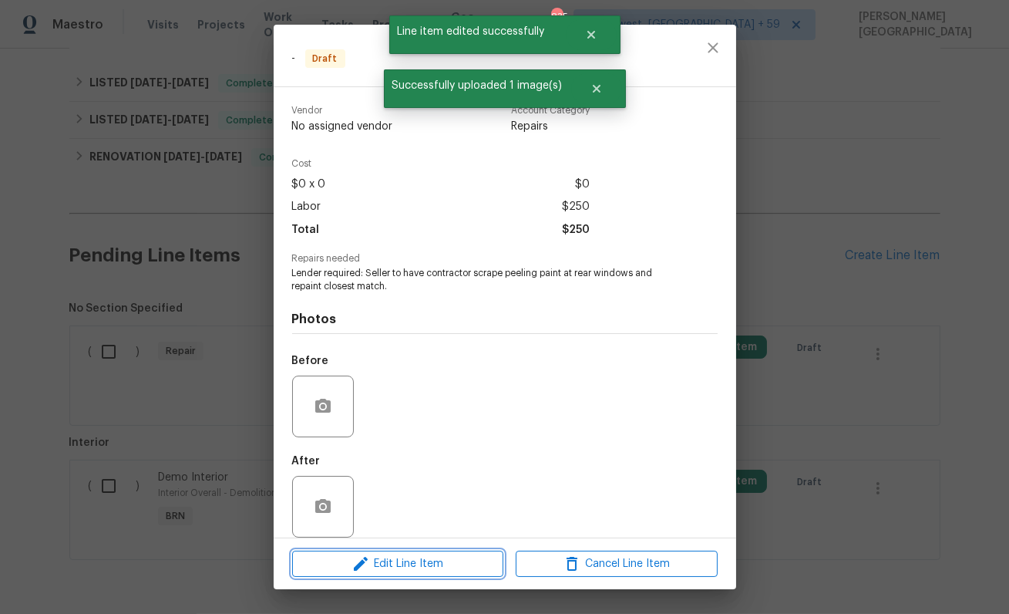
click at [388, 564] on span "Edit Line Item" at bounding box center [398, 563] width 202 height 19
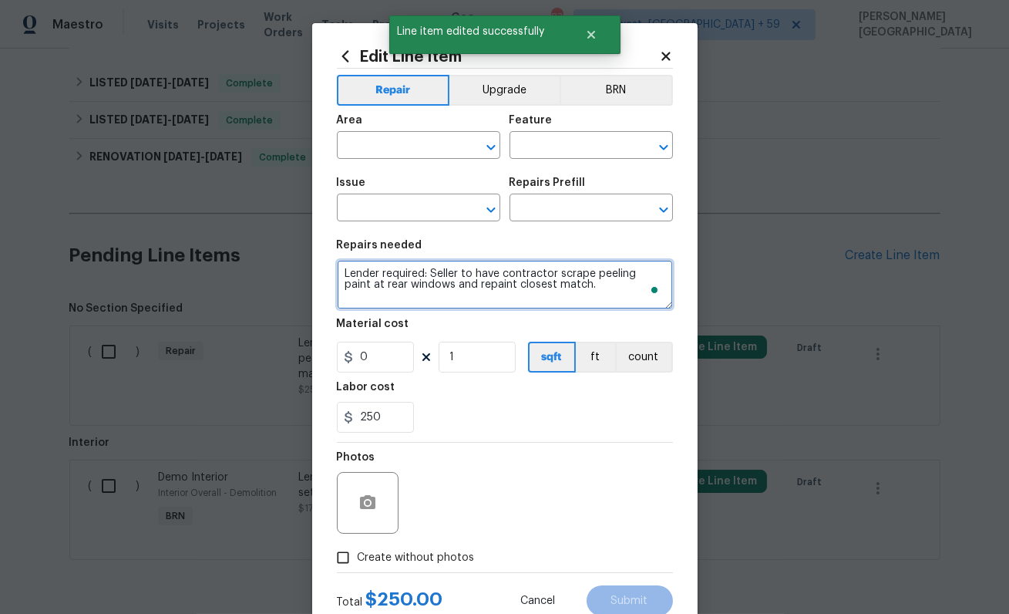
click at [461, 281] on textarea "Lender required: Seller to have contractor scrape peeling paint at rear windows…" at bounding box center [505, 284] width 336 height 49
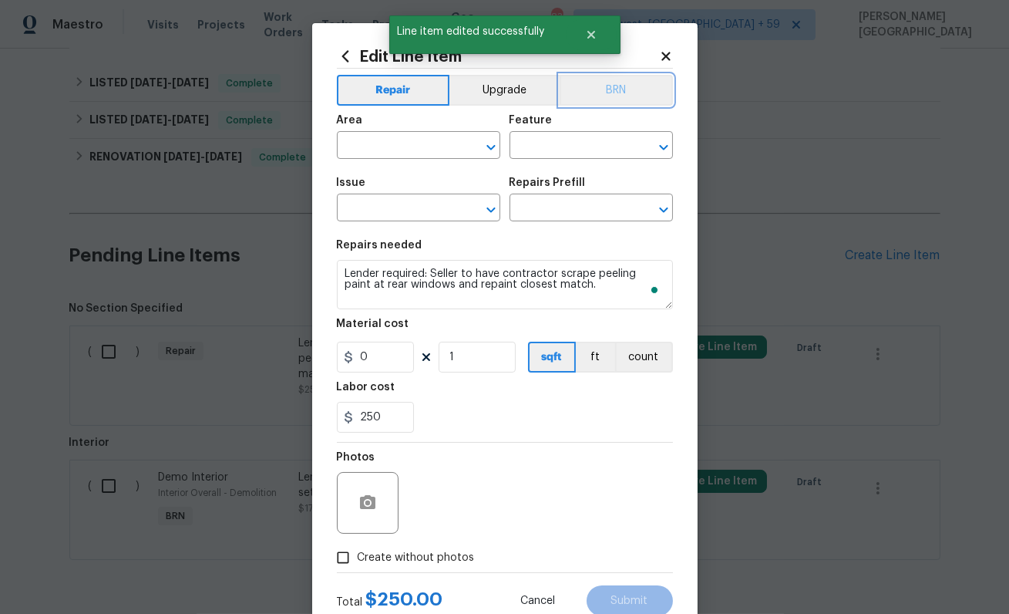
click at [645, 103] on button "BRN" at bounding box center [616, 90] width 113 height 31
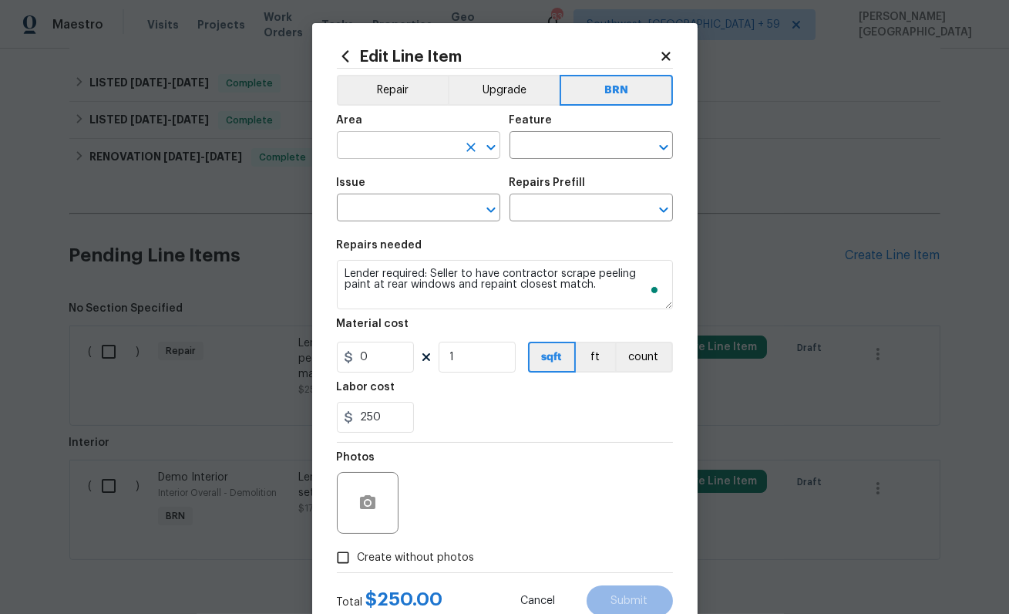
click at [409, 145] on input "text" at bounding box center [397, 147] width 120 height 24
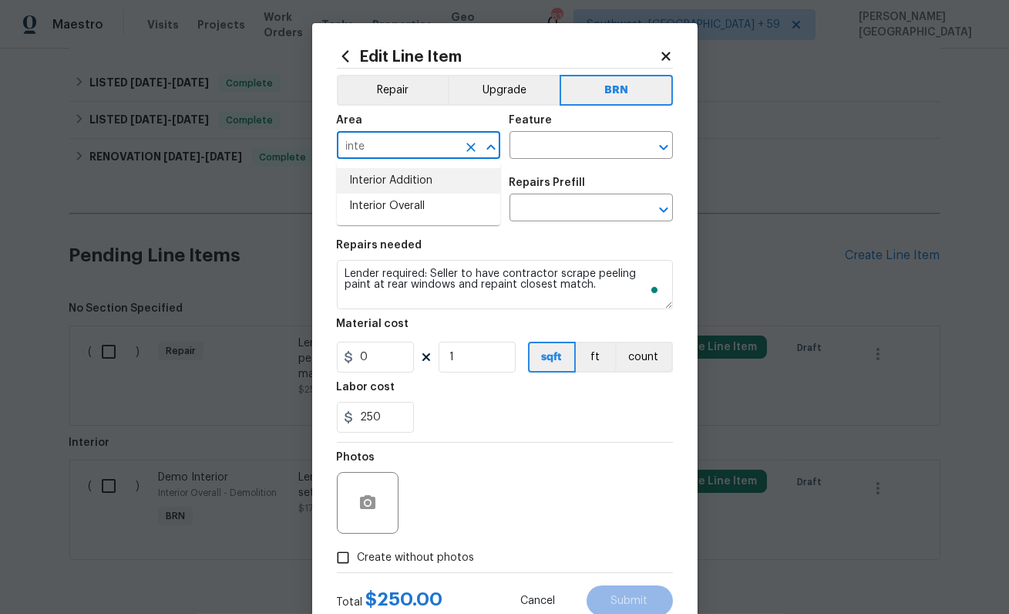
click at [411, 180] on li "Interior Addition" at bounding box center [418, 180] width 163 height 25
type input "Interior Addition"
click at [537, 139] on input "text" at bounding box center [570, 147] width 120 height 24
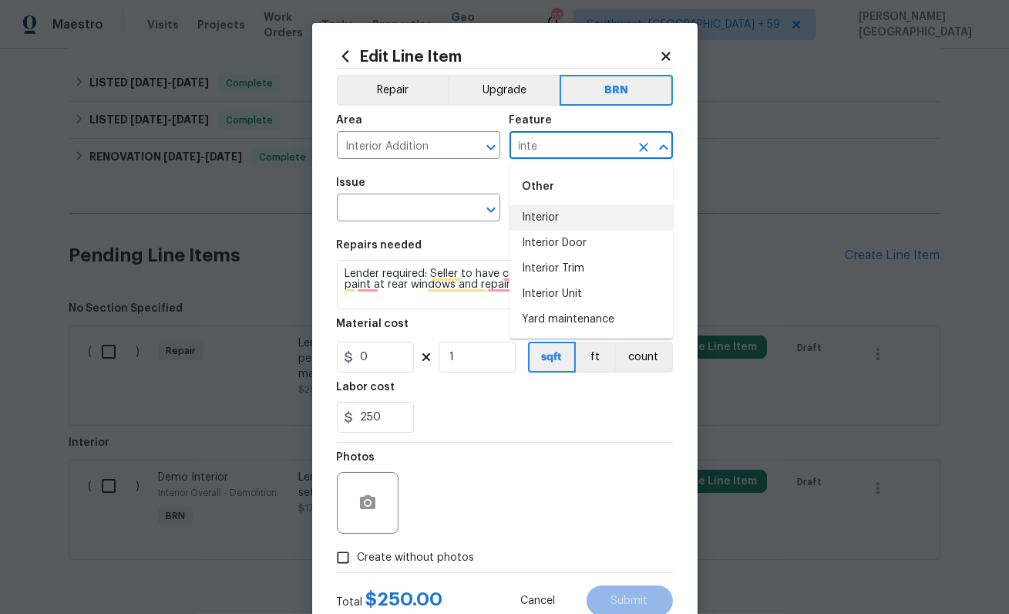
click at [553, 216] on li "Interior" at bounding box center [591, 217] width 163 height 25
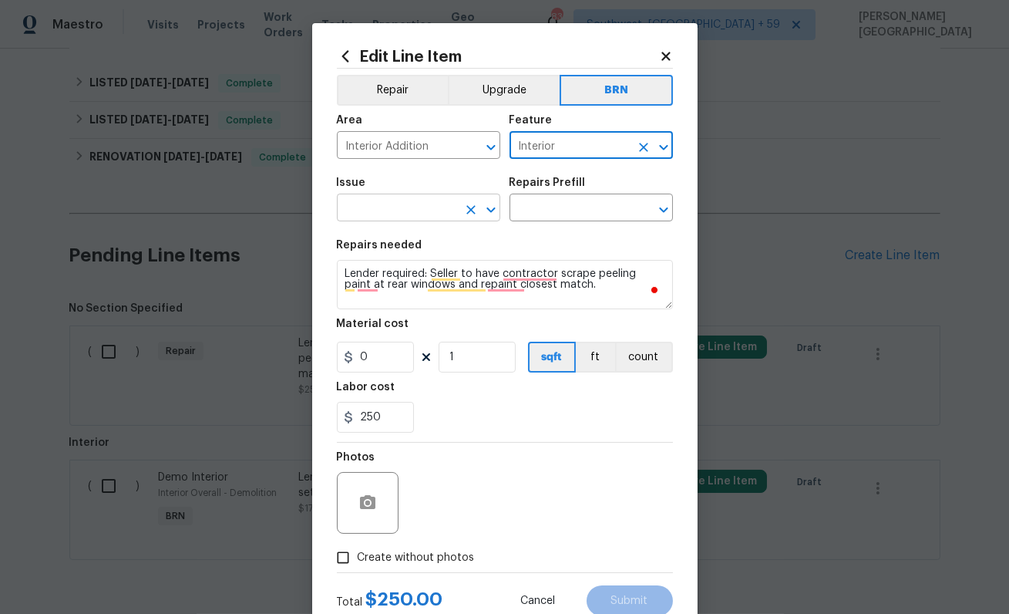
type input "Interior"
click at [409, 209] on input "text" at bounding box center [397, 209] width 120 height 24
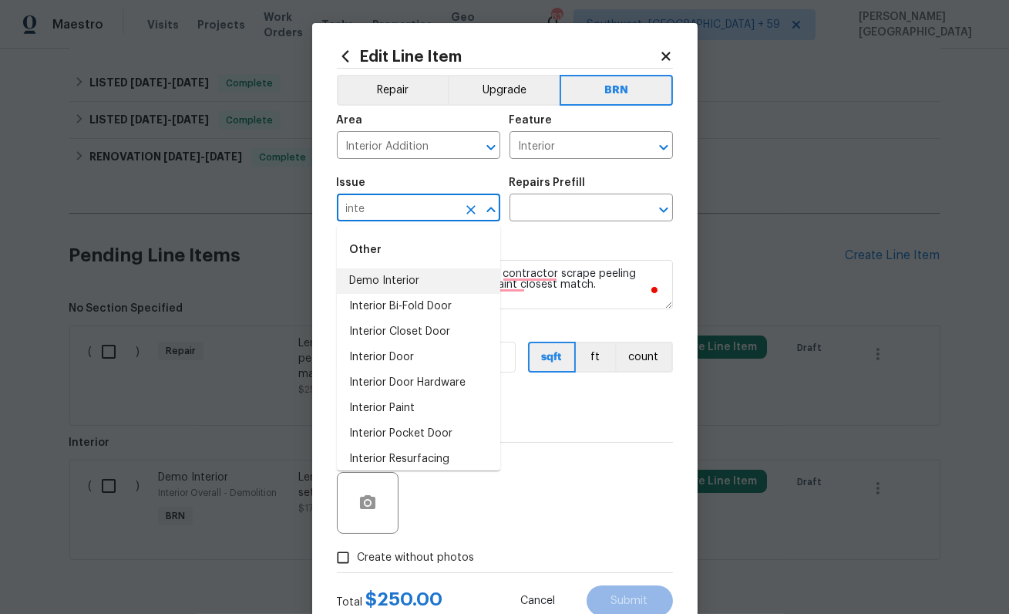
click at [402, 278] on li "Demo Interior" at bounding box center [418, 280] width 163 height 25
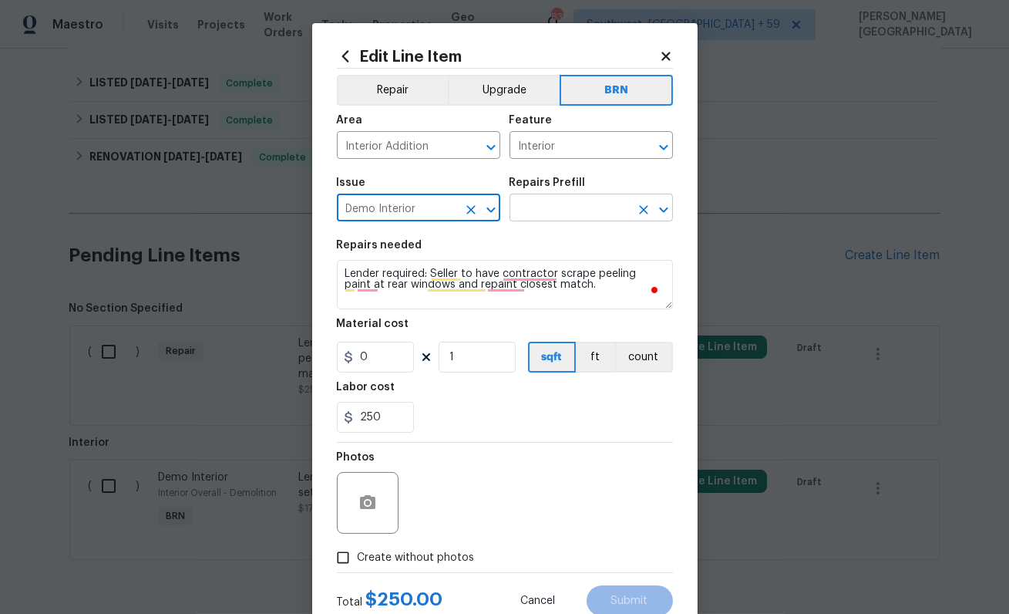
type input "Demo Interior"
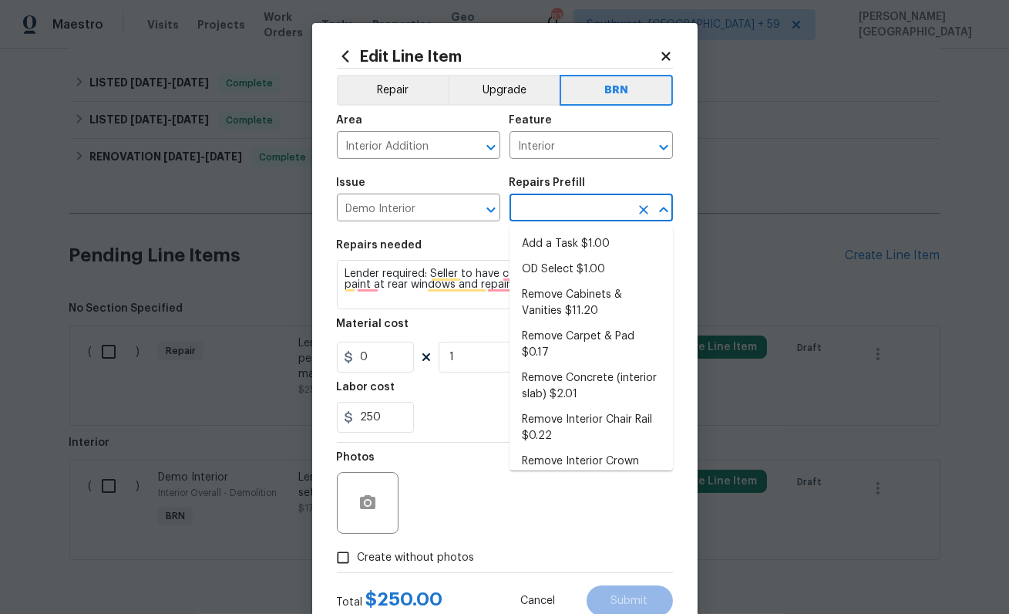
click at [571, 205] on input "text" at bounding box center [570, 209] width 120 height 24
click at [571, 268] on li "OD Select $1.00" at bounding box center [591, 269] width 163 height 25
type input "Demolition"
type input "OD Select $1.00"
type textarea "Refer to the agreed upon scope document for further details."
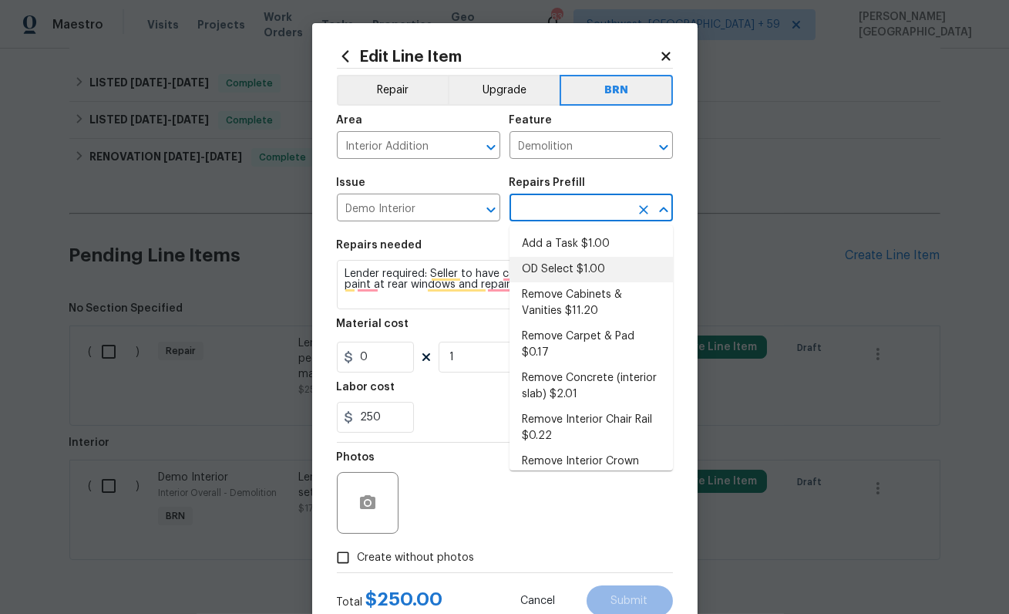
type input "1"
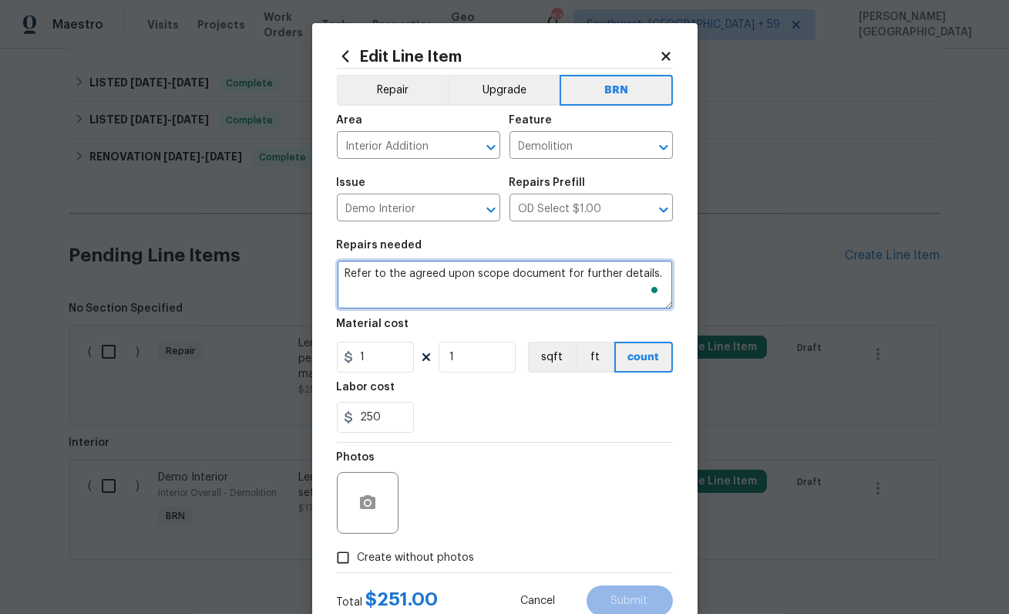
click at [417, 280] on textarea "Refer to the agreed upon scope document for further details." at bounding box center [505, 284] width 336 height 49
paste textarea "Lender required: Seller to have contractor scrape peeling paint at rear windows…"
type textarea "Lender required: Seller to have contractor scrape peeling paint at rear windows…"
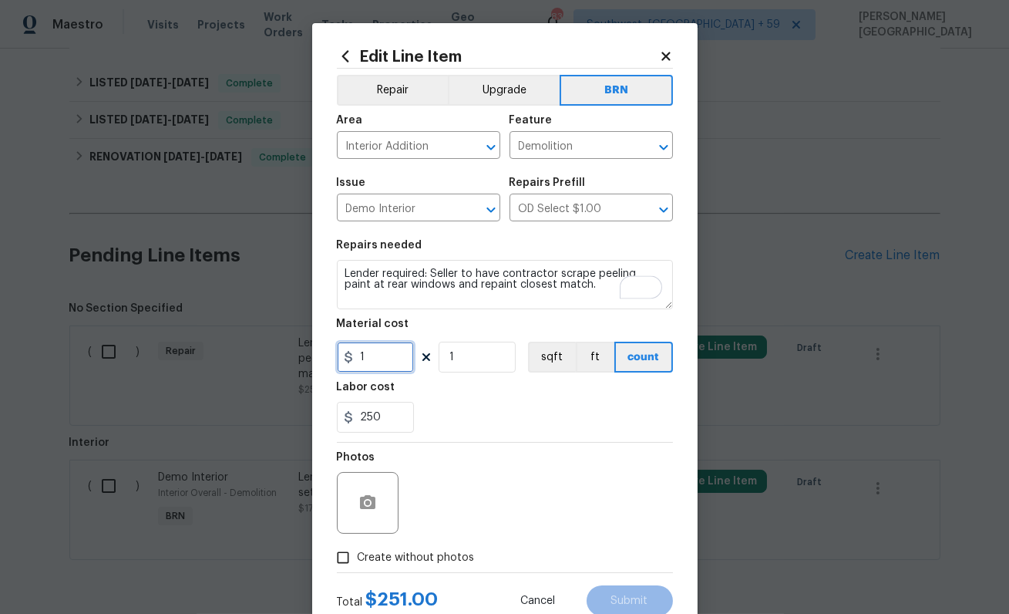
click at [367, 358] on input "1" at bounding box center [375, 357] width 77 height 31
type input "0"
click at [359, 502] on icon "button" at bounding box center [368, 502] width 19 height 19
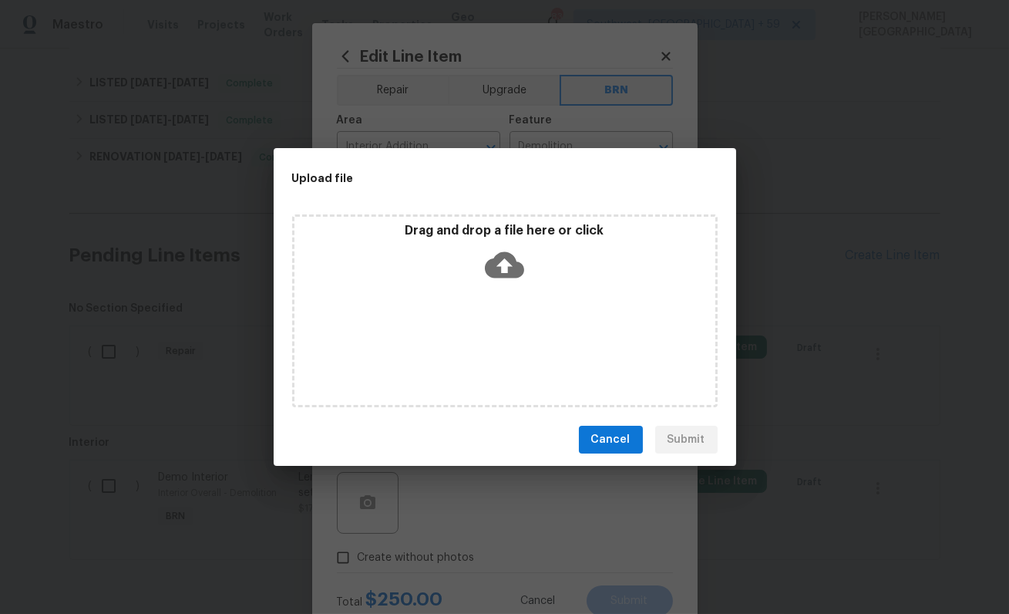
click at [515, 254] on icon at bounding box center [504, 264] width 39 height 39
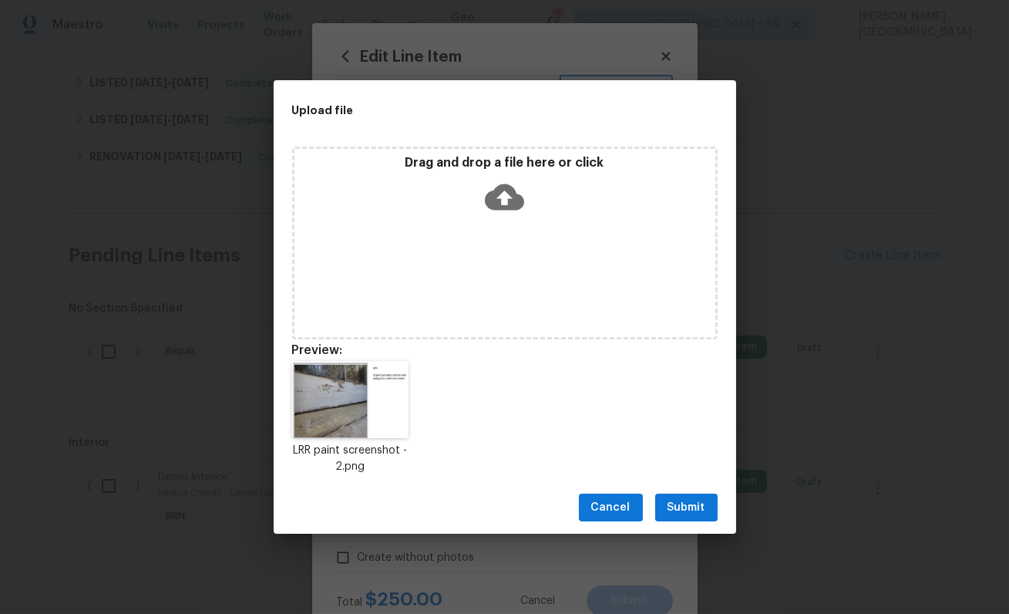
click at [690, 507] on span "Submit" at bounding box center [687, 507] width 38 height 19
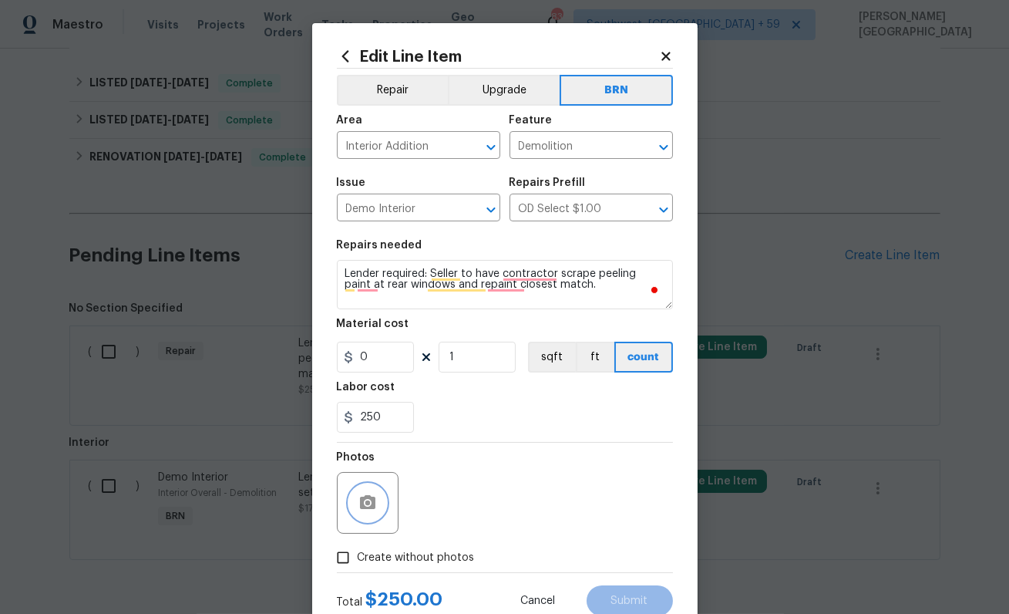
scroll to position [50, 0]
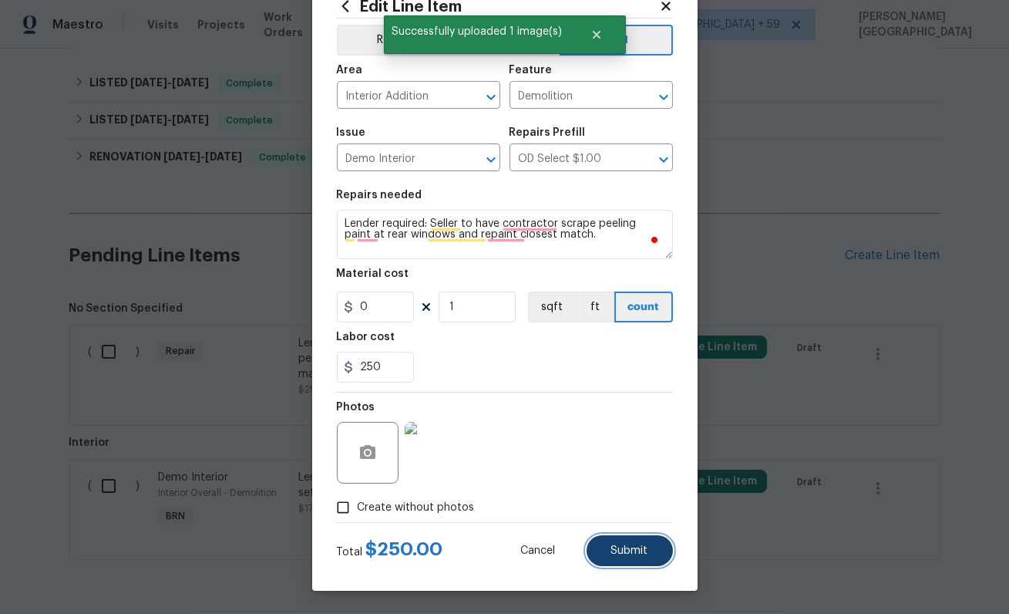
click at [607, 557] on button "Submit" at bounding box center [630, 550] width 86 height 31
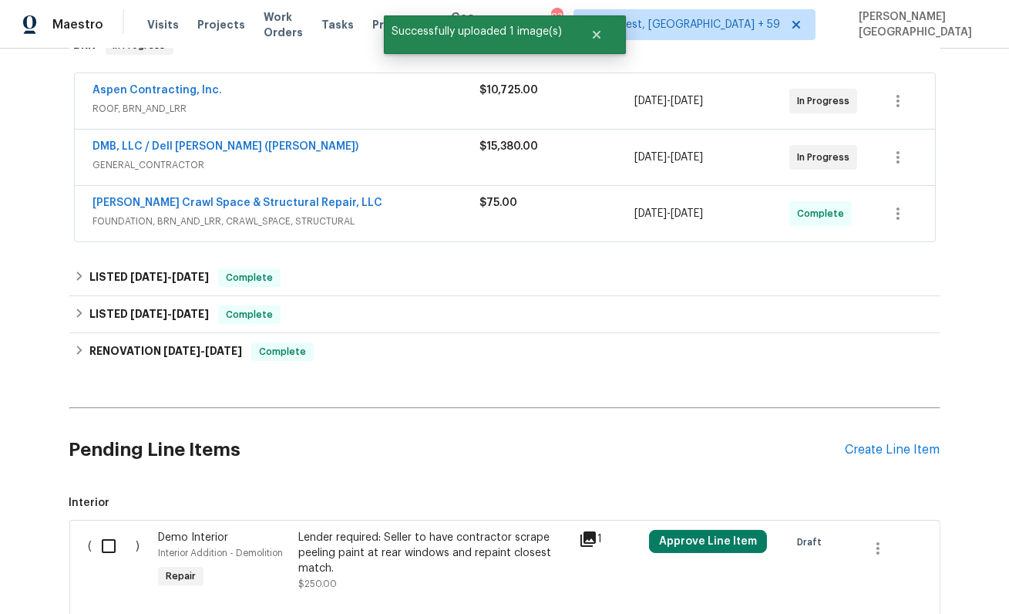
scroll to position [466, 0]
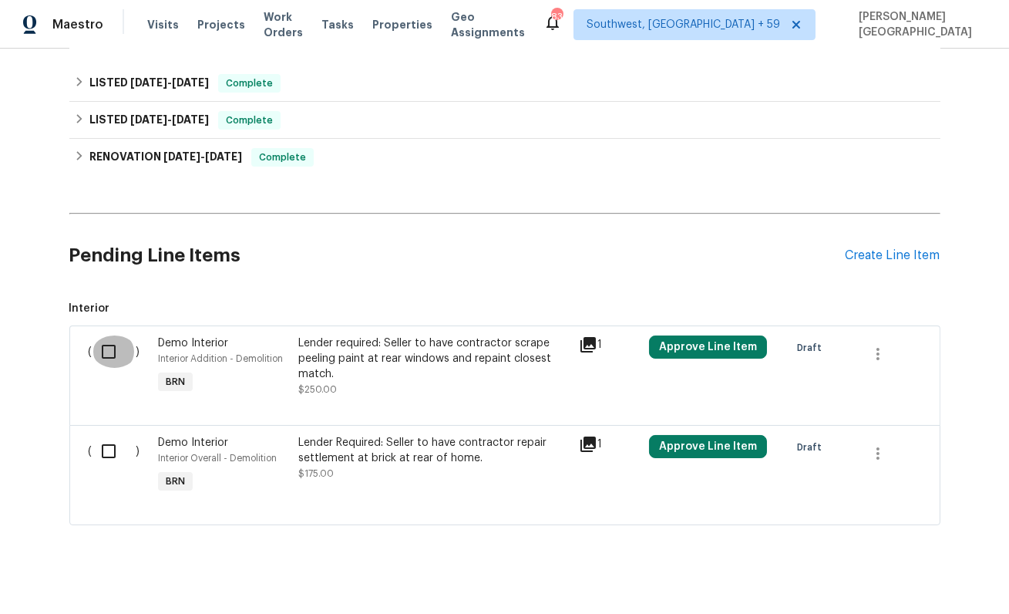
click at [109, 341] on input "checkbox" at bounding box center [115, 351] width 44 height 32
checkbox input "true"
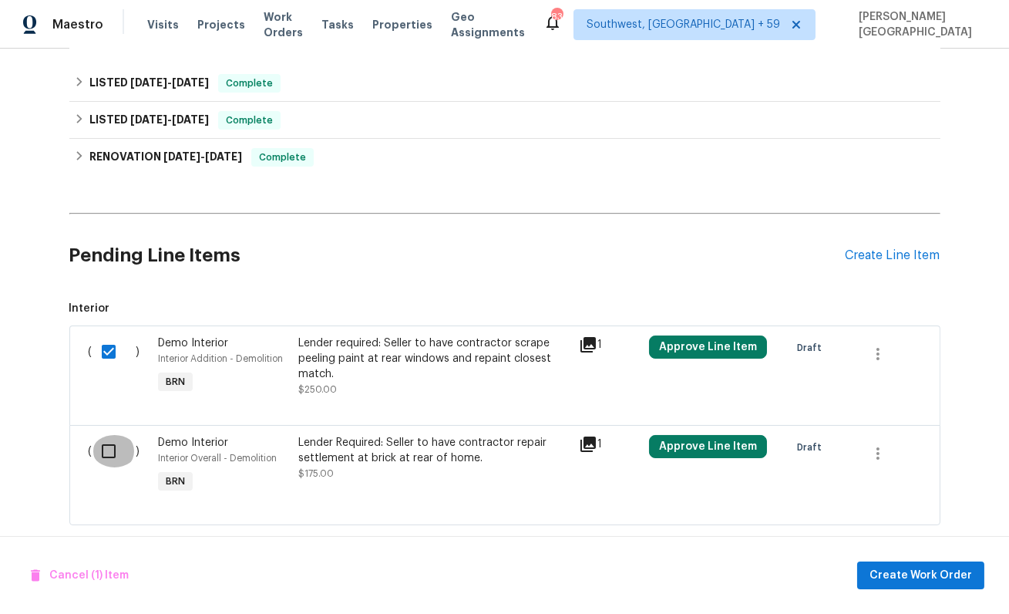
click at [100, 455] on input "checkbox" at bounding box center [115, 451] width 44 height 32
checkbox input "true"
click at [888, 591] on div "Cancel (2) Items Create Work Order" at bounding box center [504, 575] width 1009 height 79
click at [884, 567] on span "Create Work Order" at bounding box center [921, 575] width 103 height 19
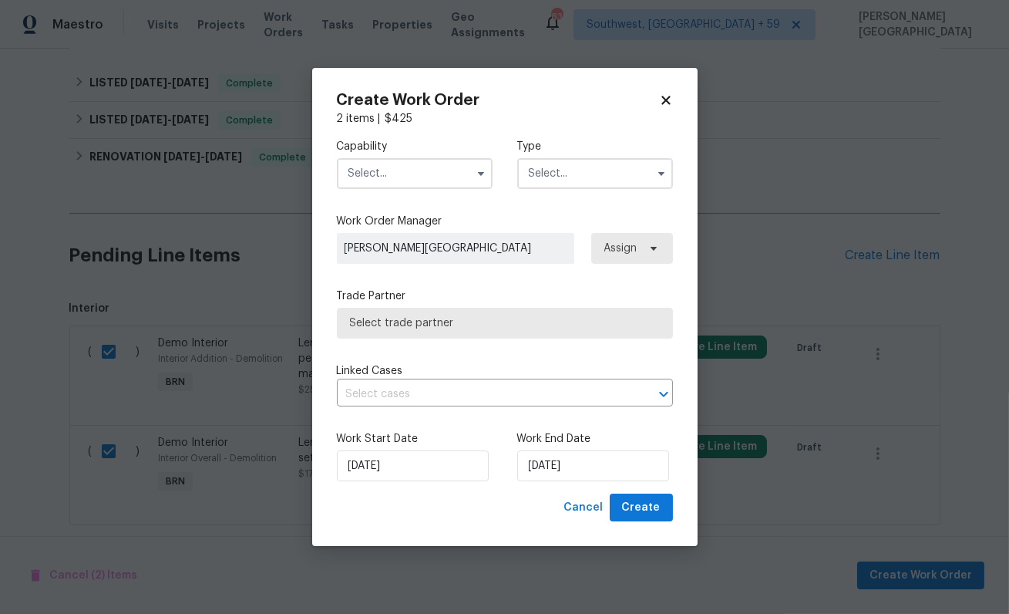
click at [390, 164] on input "text" at bounding box center [415, 173] width 156 height 31
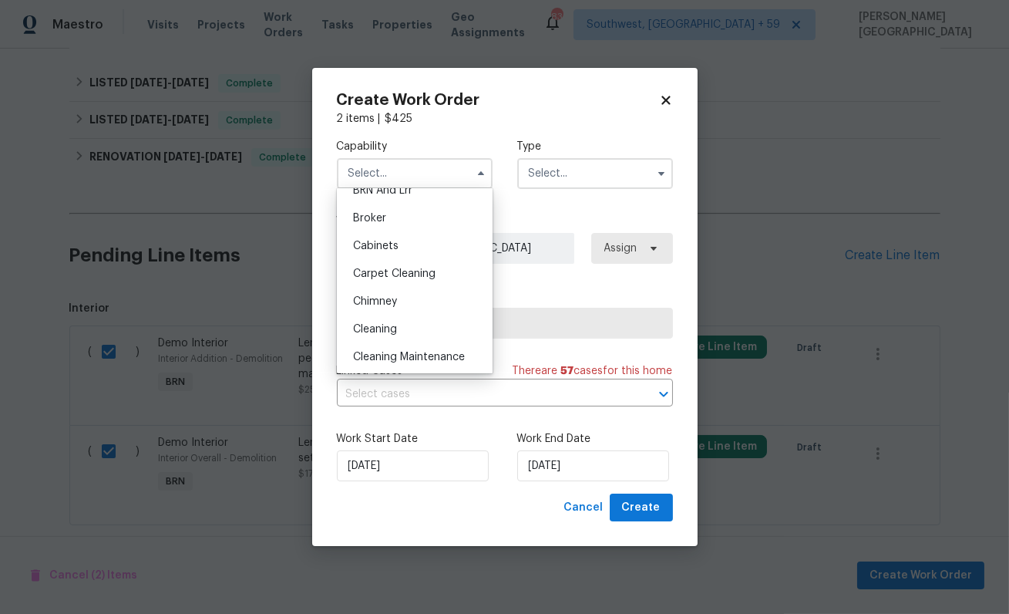
scroll to position [0, 0]
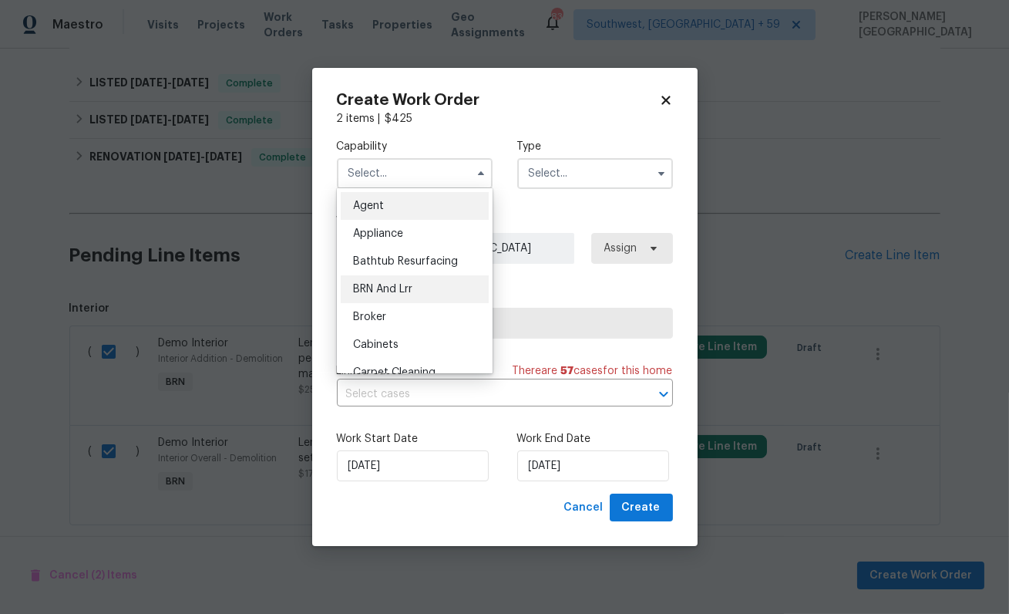
click at [385, 292] on span "BRN And Lrr" at bounding box center [382, 289] width 59 height 11
type input "BRN And Lrr"
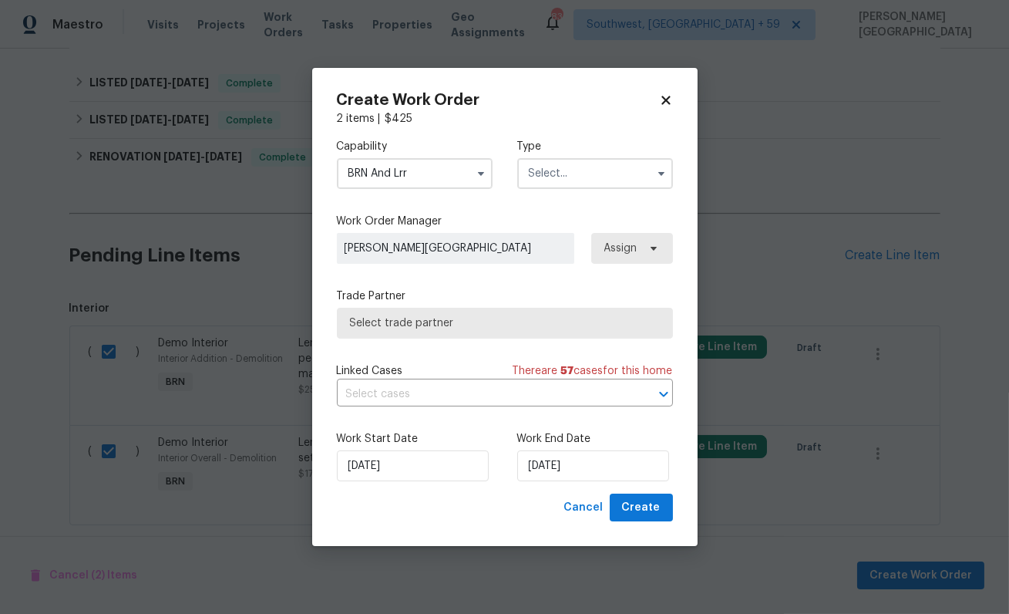
click at [537, 174] on input "text" at bounding box center [595, 173] width 156 height 31
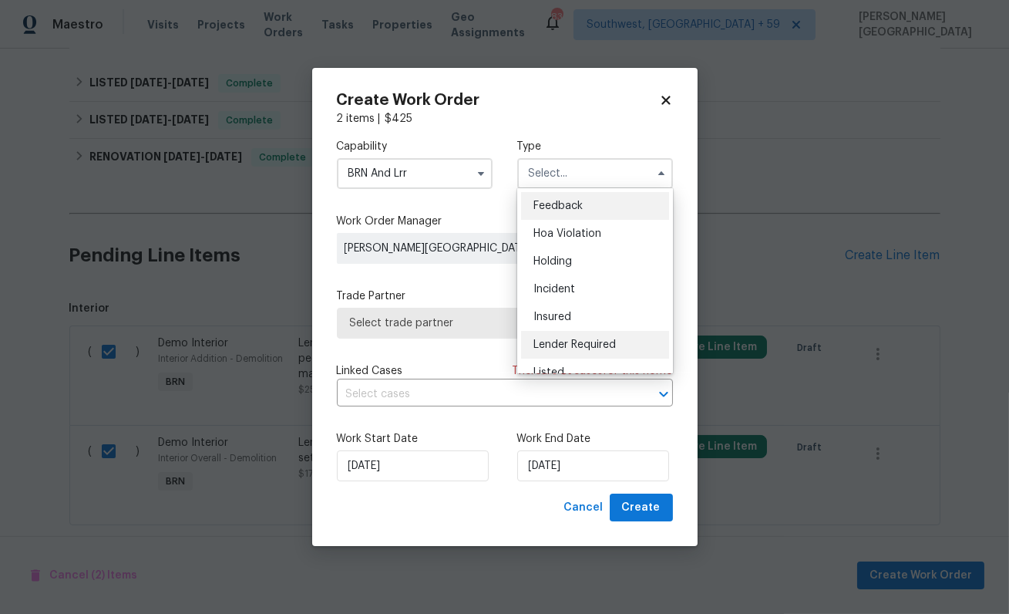
scroll to position [350, 0]
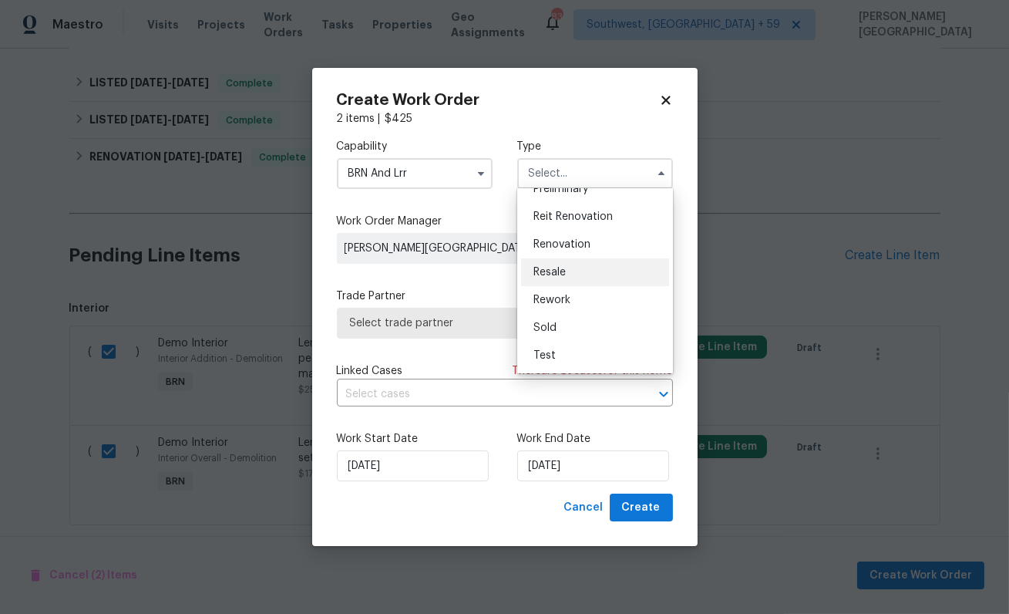
click at [560, 277] on span "Resale" at bounding box center [550, 272] width 32 height 11
type input "Resale"
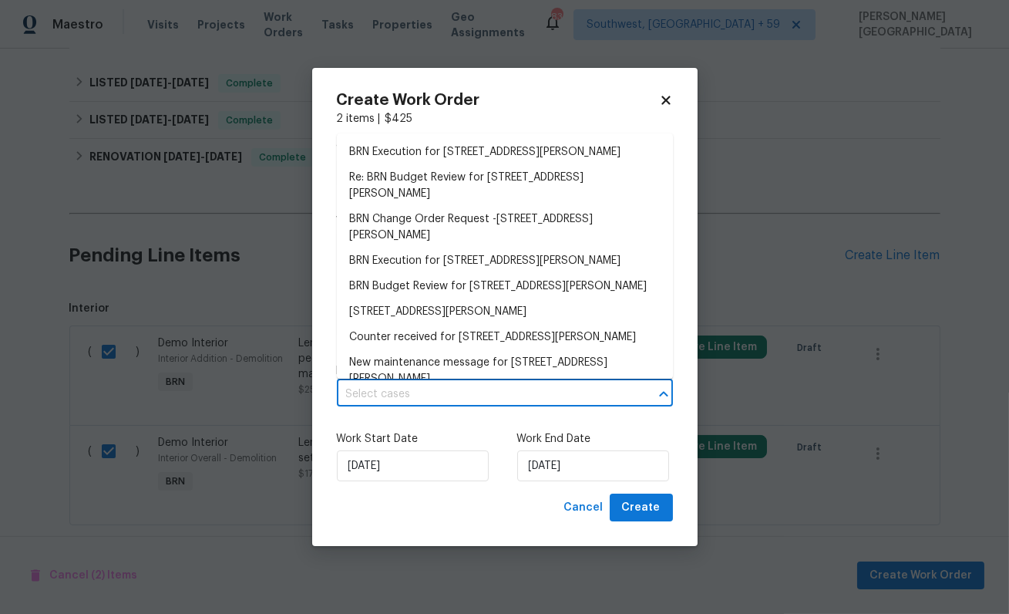
click at [417, 397] on input "text" at bounding box center [483, 394] width 293 height 24
click at [403, 149] on li "BRN Execution for 3 Tommy Cir, Goose Creek, SC 29445" at bounding box center [505, 152] width 336 height 25
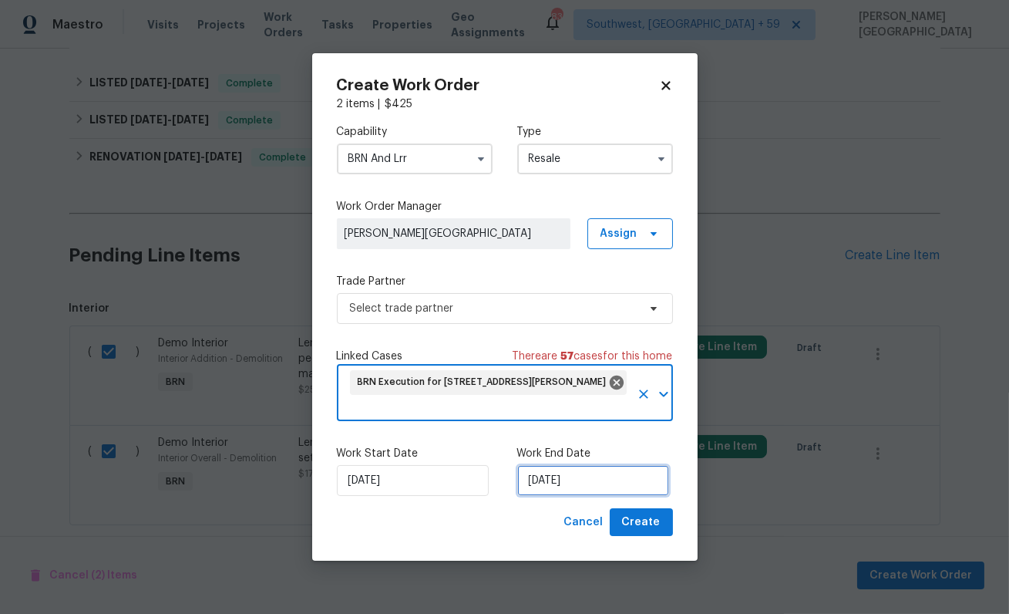
click at [552, 475] on input "[DATE]" at bounding box center [593, 480] width 152 height 31
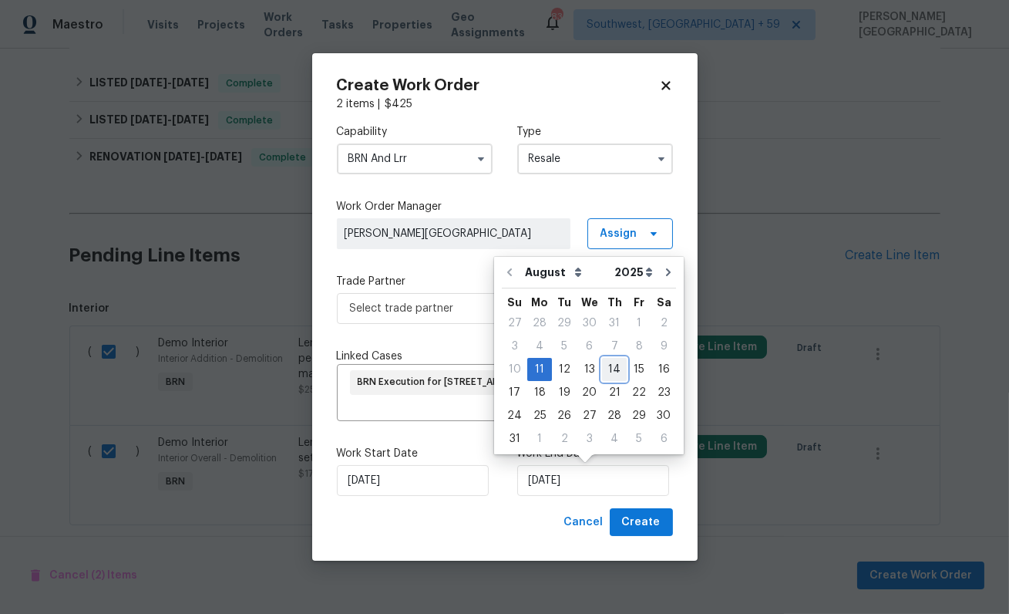
click at [605, 367] on div "14" at bounding box center [614, 370] width 25 height 22
type input "8/14/2025"
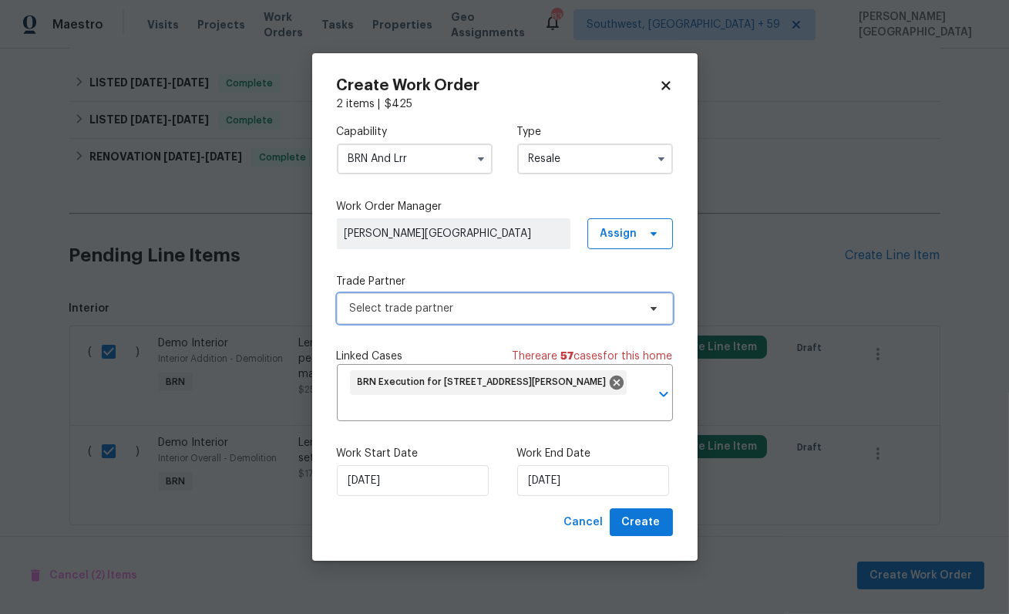
click at [405, 302] on span "Select trade partner" at bounding box center [494, 308] width 288 height 15
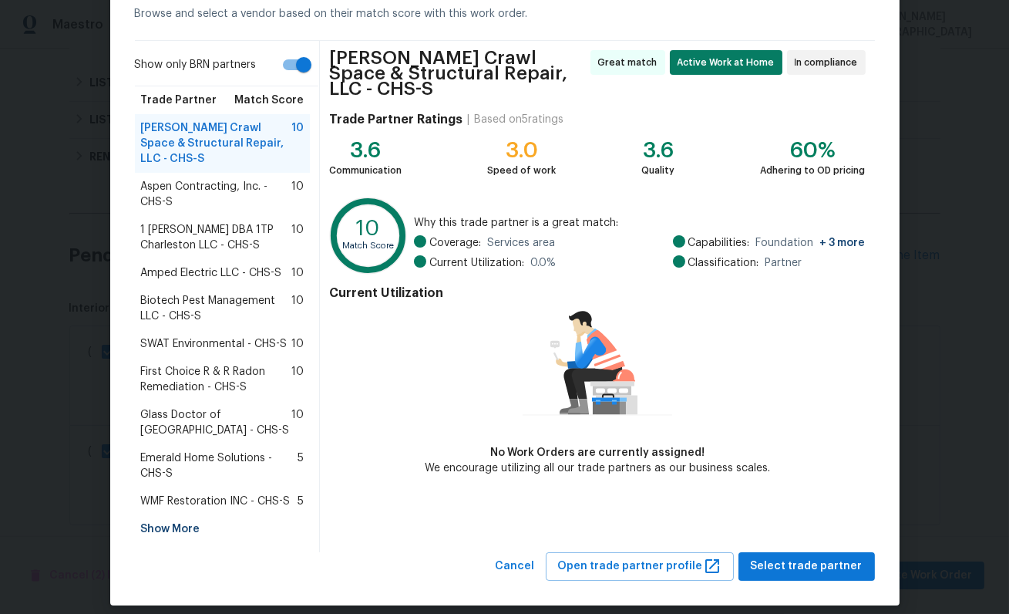
scroll to position [93, 0]
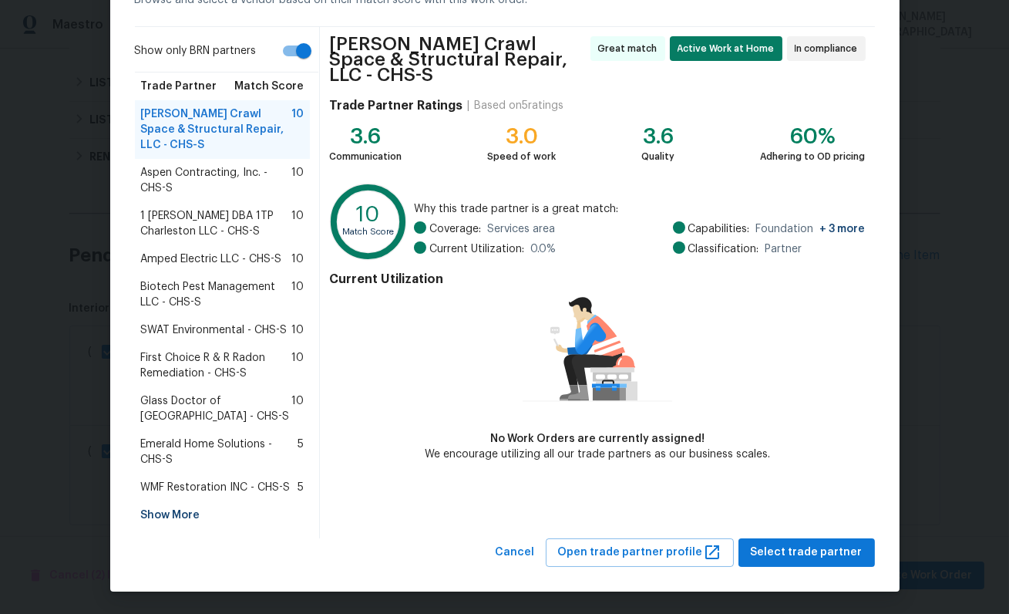
click at [173, 513] on div "Show More" at bounding box center [223, 515] width 176 height 28
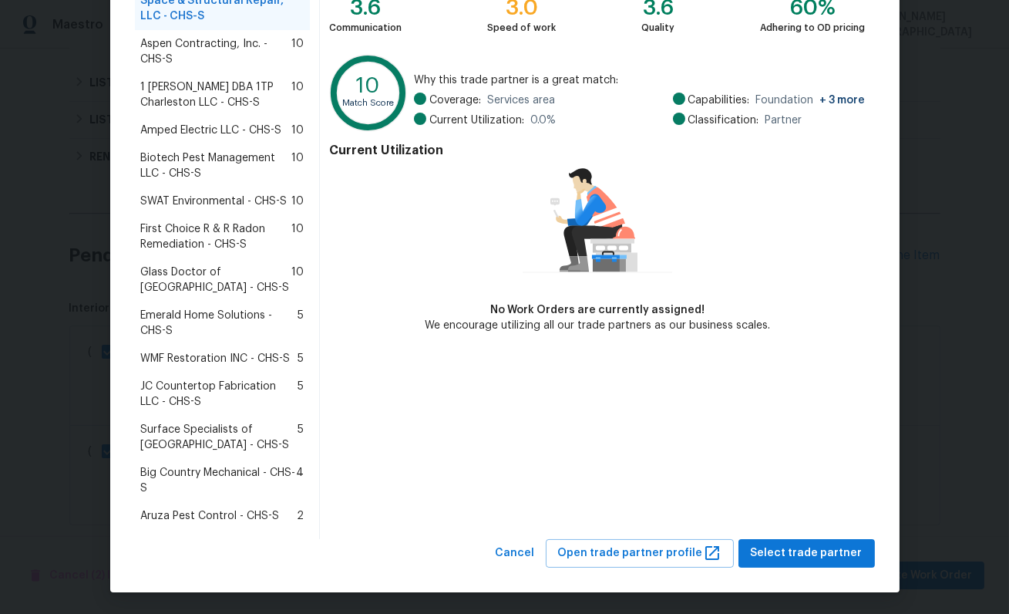
scroll to position [220, 0]
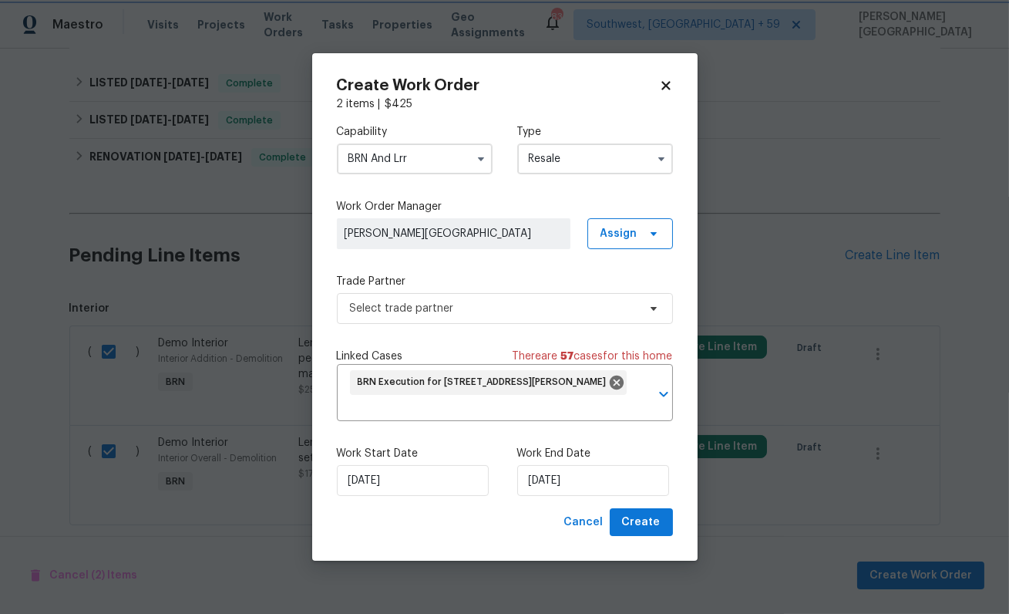
click at [57, 406] on body "Maestro Visits Projects Work Orders Tasks Properties Geo Assignments 834 Southw…" at bounding box center [504, 307] width 1009 height 614
click at [391, 139] on div "Capability BRN And Lrr" at bounding box center [415, 149] width 156 height 50
click at [391, 144] on input "BRN And Lrr" at bounding box center [415, 158] width 156 height 31
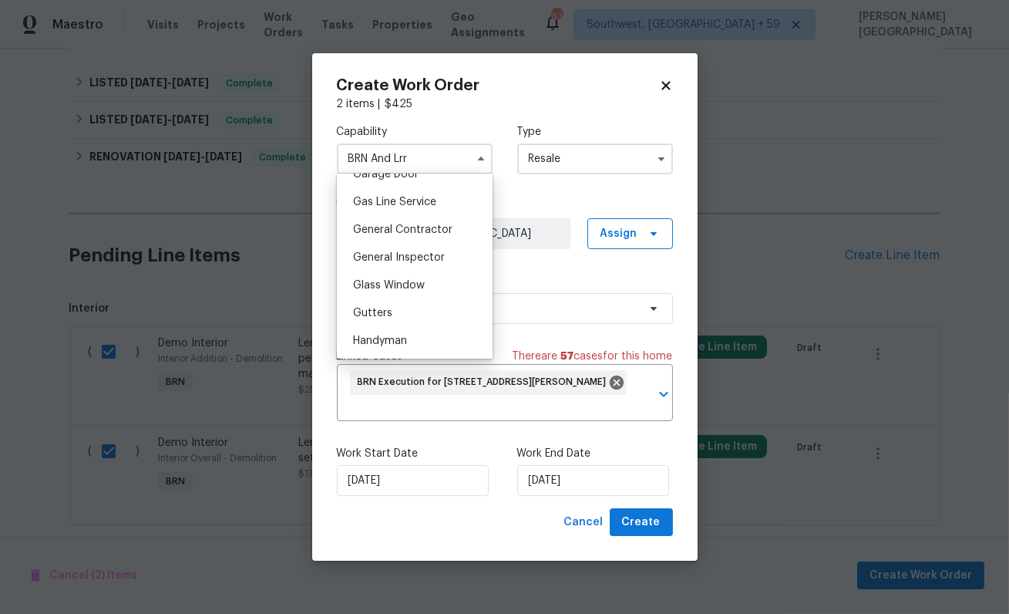
scroll to position [584, 0]
click at [391, 264] on span "Foundation" at bounding box center [382, 260] width 58 height 11
type input "Foundation"
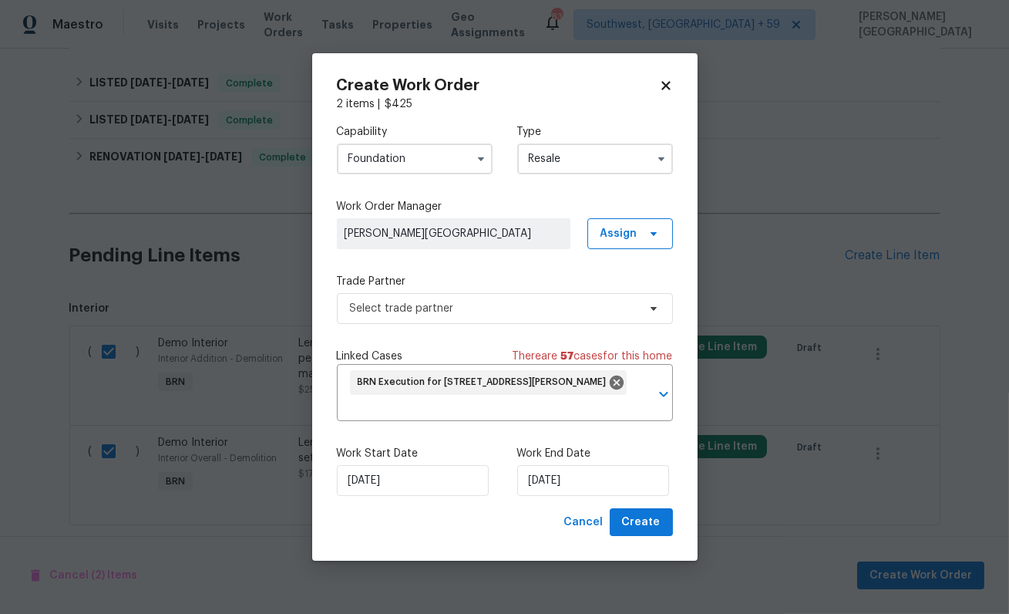
click at [396, 290] on div "Trade Partner Select trade partner" at bounding box center [505, 299] width 336 height 50
click at [397, 298] on span "Select trade partner" at bounding box center [505, 308] width 336 height 31
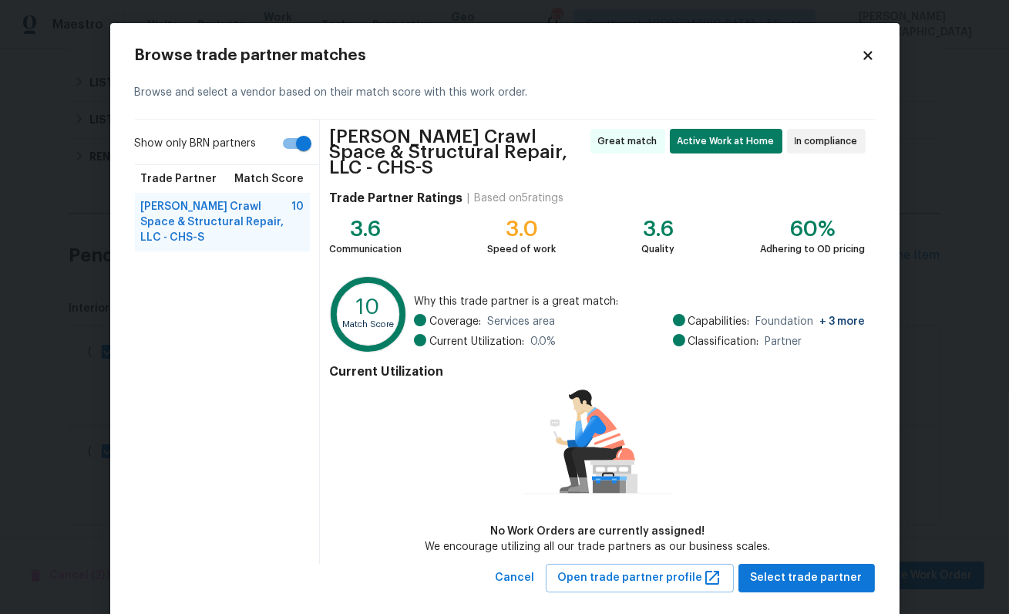
click at [301, 141] on input "Show only BRN partners" at bounding box center [304, 143] width 88 height 29
checkbox input "false"
click at [48, 241] on body "Maestro Visits Projects Work Orders Tasks Properties Geo Assignments 834 Southw…" at bounding box center [504, 307] width 1009 height 614
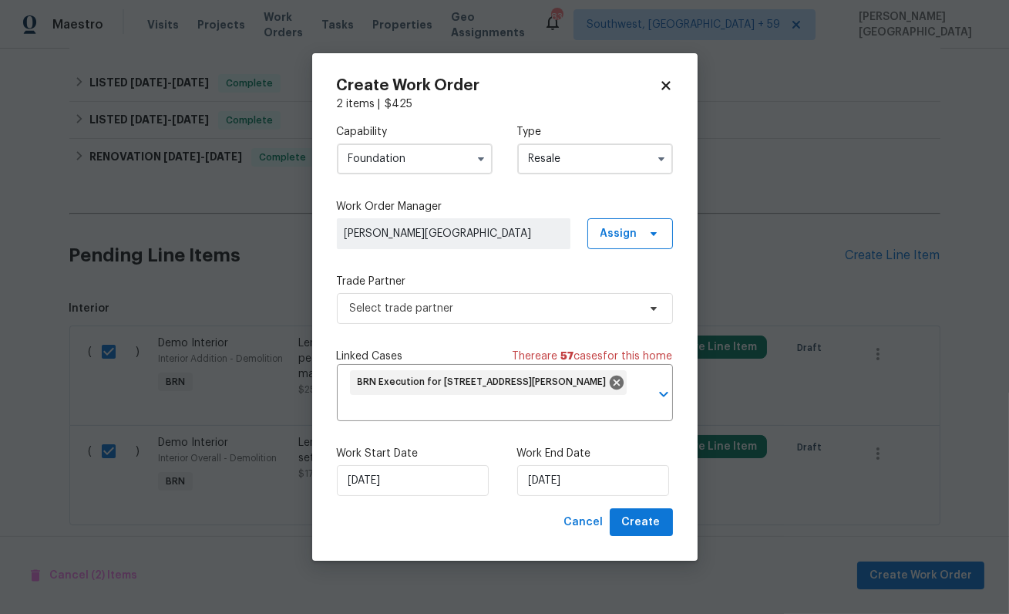
click at [392, 155] on input "Foundation" at bounding box center [415, 158] width 156 height 31
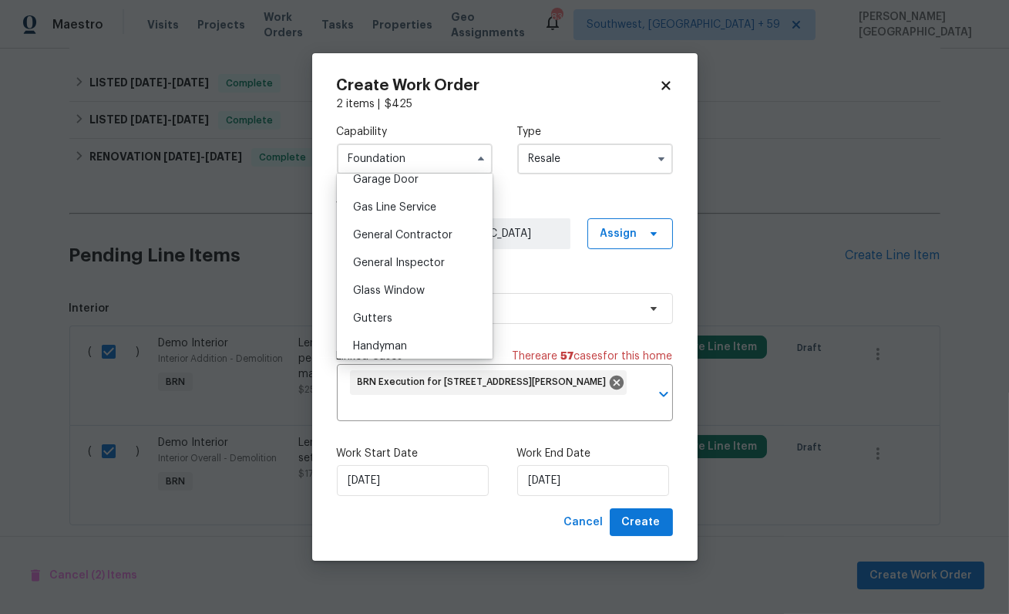
scroll to position [694, 0]
click at [394, 233] on span "General Contractor" at bounding box center [402, 234] width 99 height 11
type input "General Contractor"
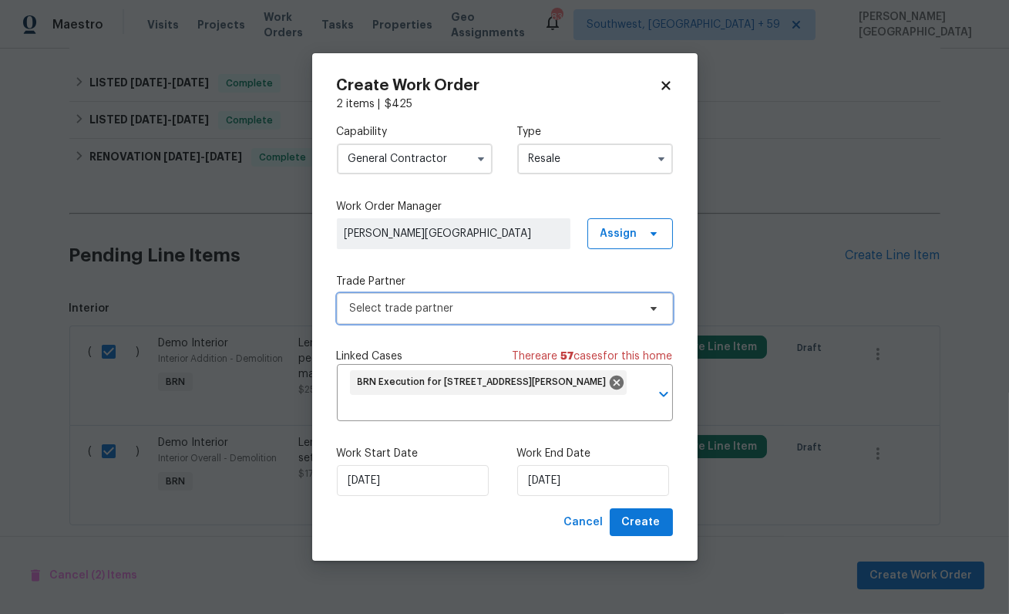
click at [426, 308] on span "Select trade partner" at bounding box center [494, 308] width 288 height 15
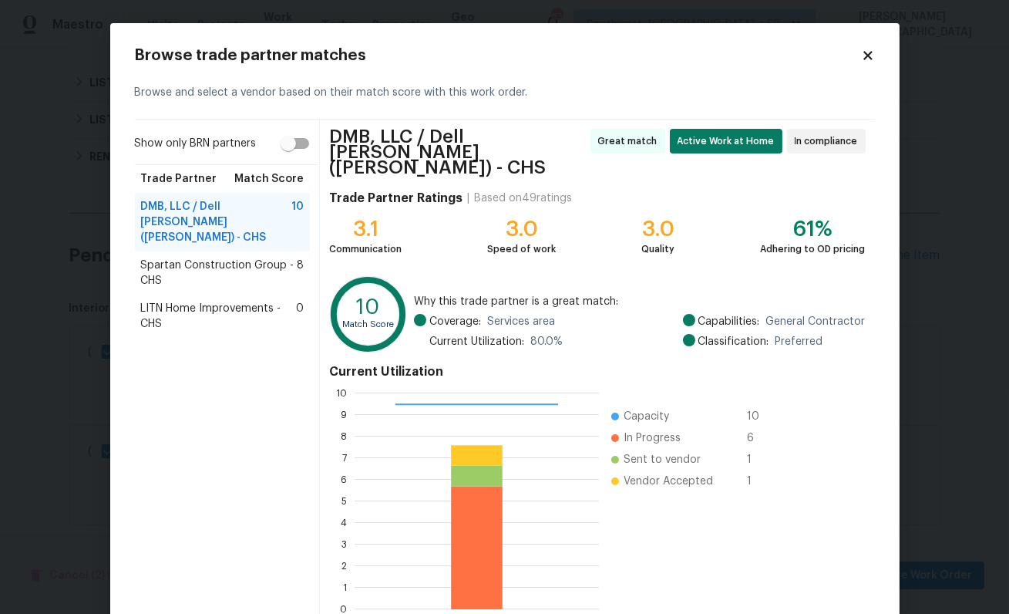
scroll to position [72, 0]
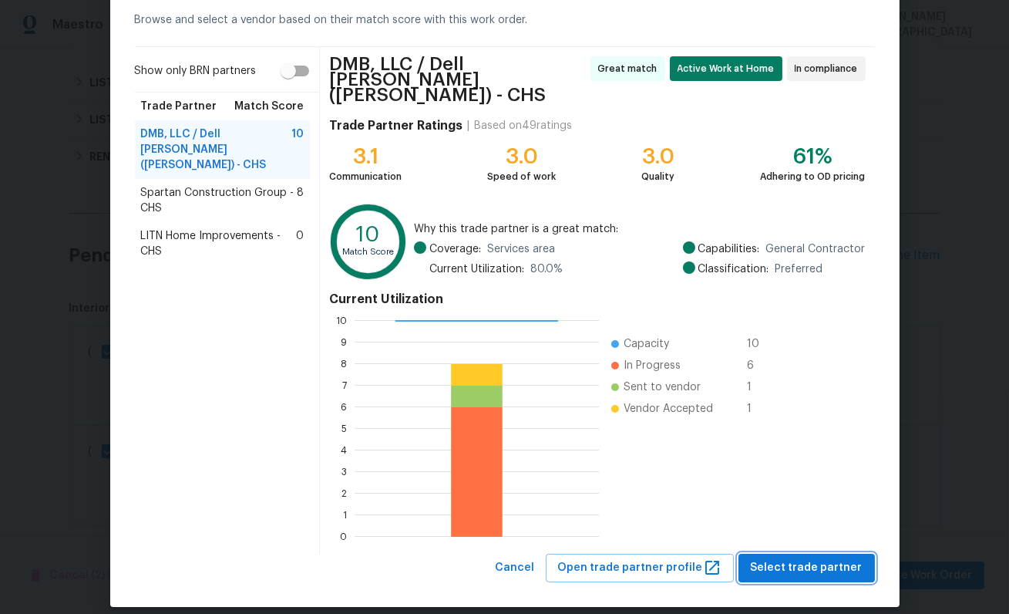
click at [788, 558] on span "Select trade partner" at bounding box center [807, 567] width 112 height 19
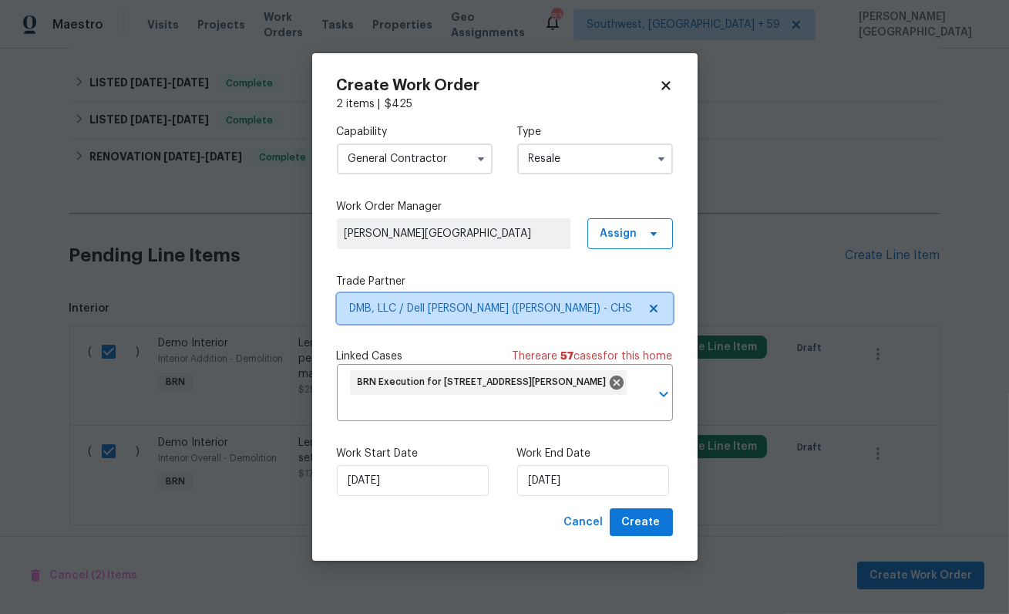
scroll to position [0, 0]
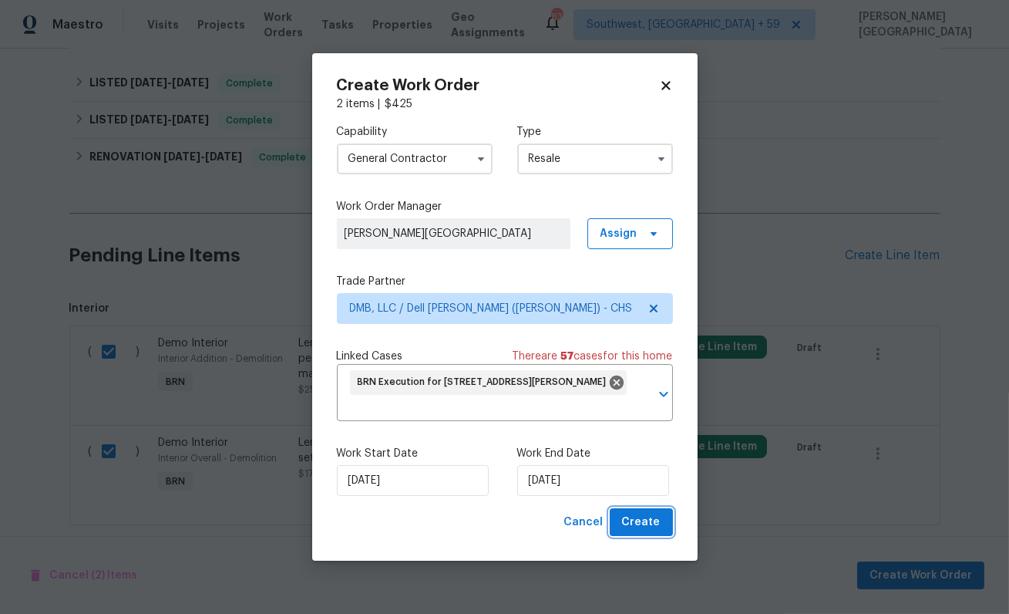
click at [631, 526] on span "Create" at bounding box center [641, 522] width 39 height 19
checkbox input "false"
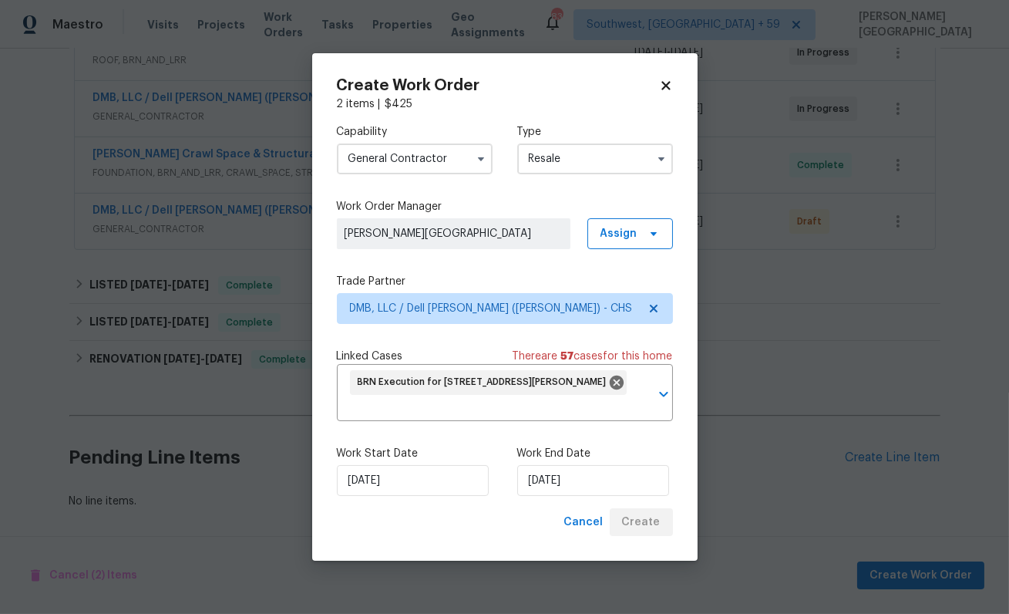
scroll to position [318, 0]
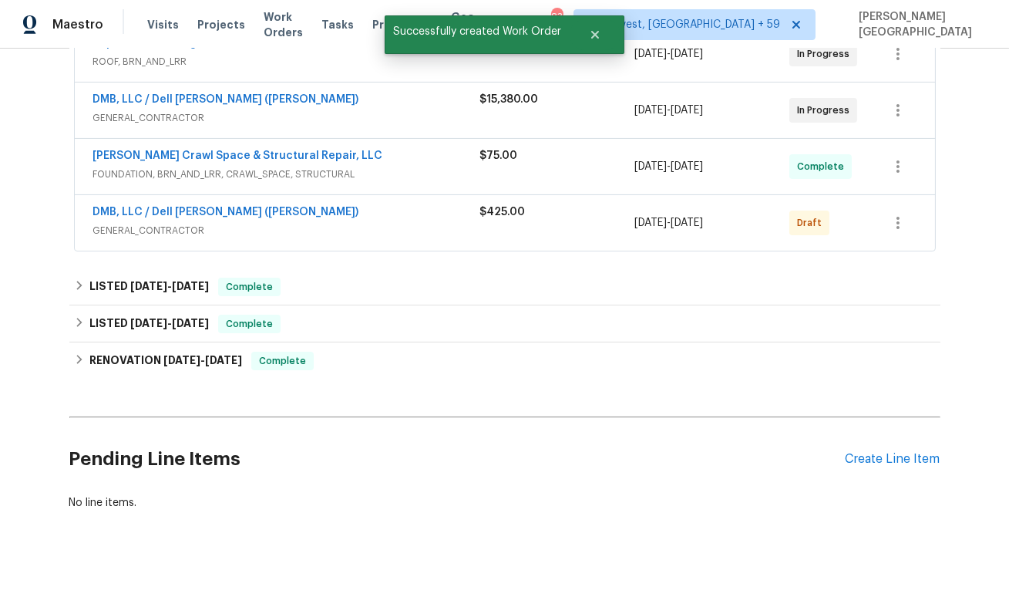
click at [176, 460] on h2 "Pending Line Items" at bounding box center [457, 459] width 776 height 72
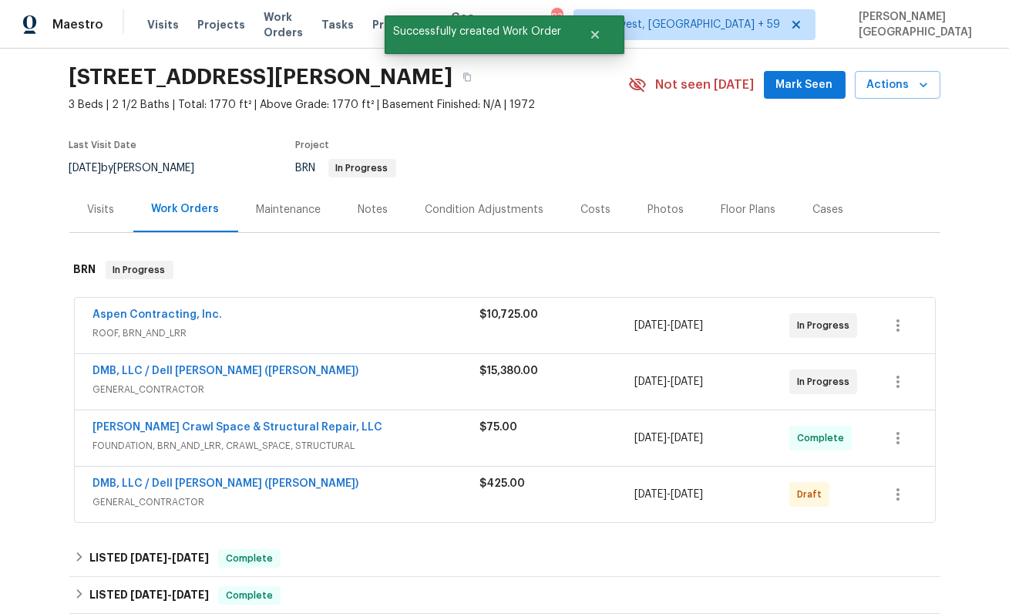
scroll to position [21, 0]
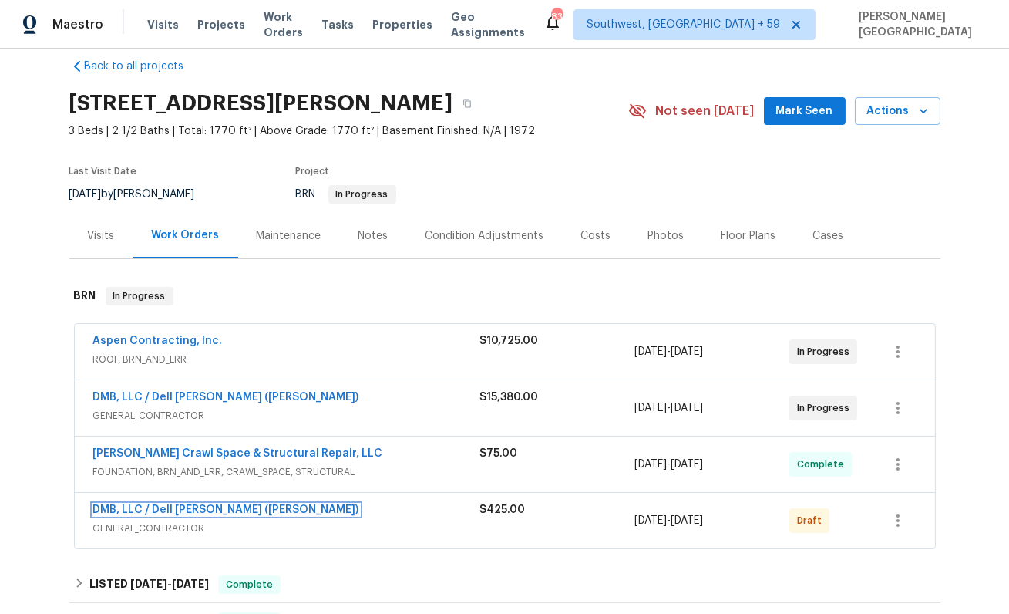
click at [203, 507] on link "DMB, LLC / Dell Bryson (Heise)" at bounding box center [226, 509] width 266 height 11
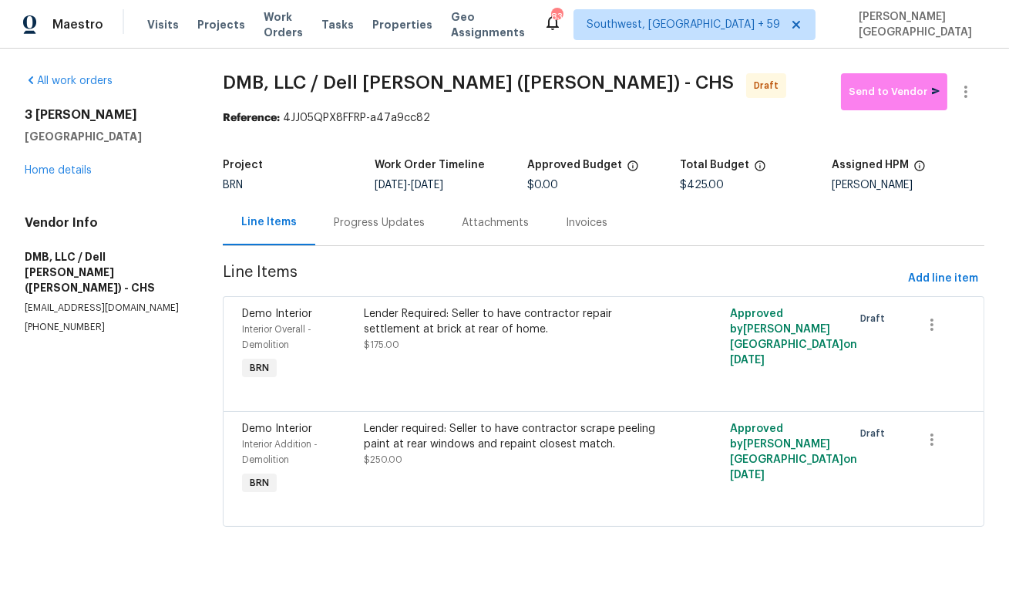
click at [362, 234] on div "Progress Updates" at bounding box center [379, 222] width 128 height 45
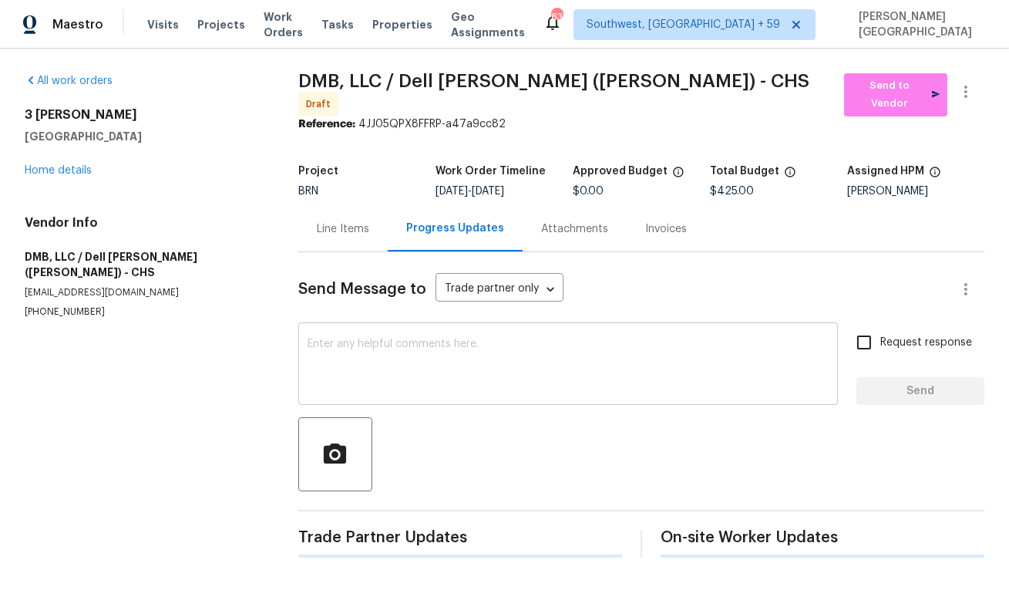
click at [369, 346] on textarea at bounding box center [568, 365] width 521 height 54
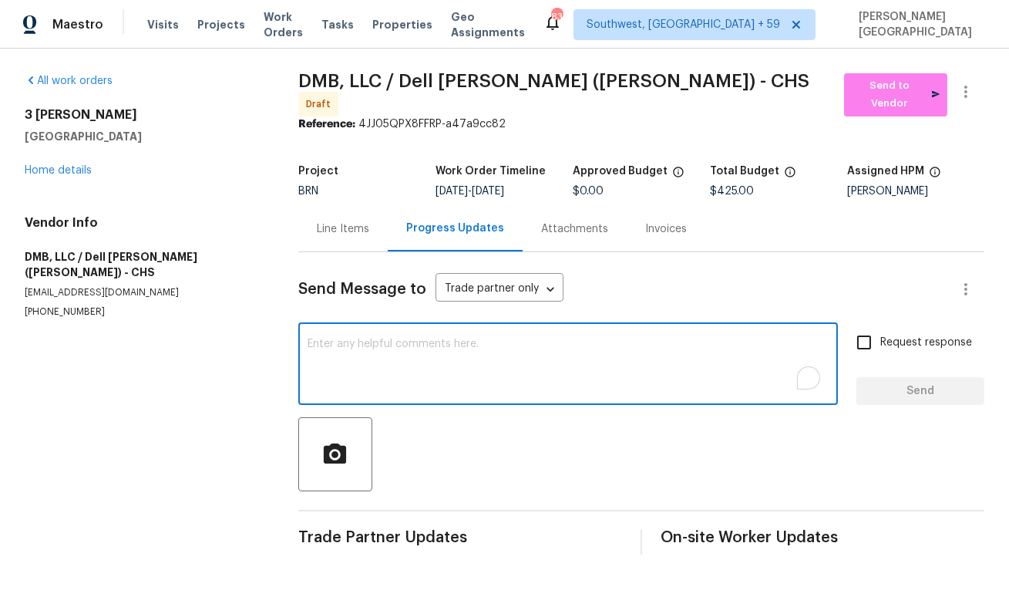
paste textarea "This is Isabel from Opendoor. Please confirm receipt of the work order due on 0…"
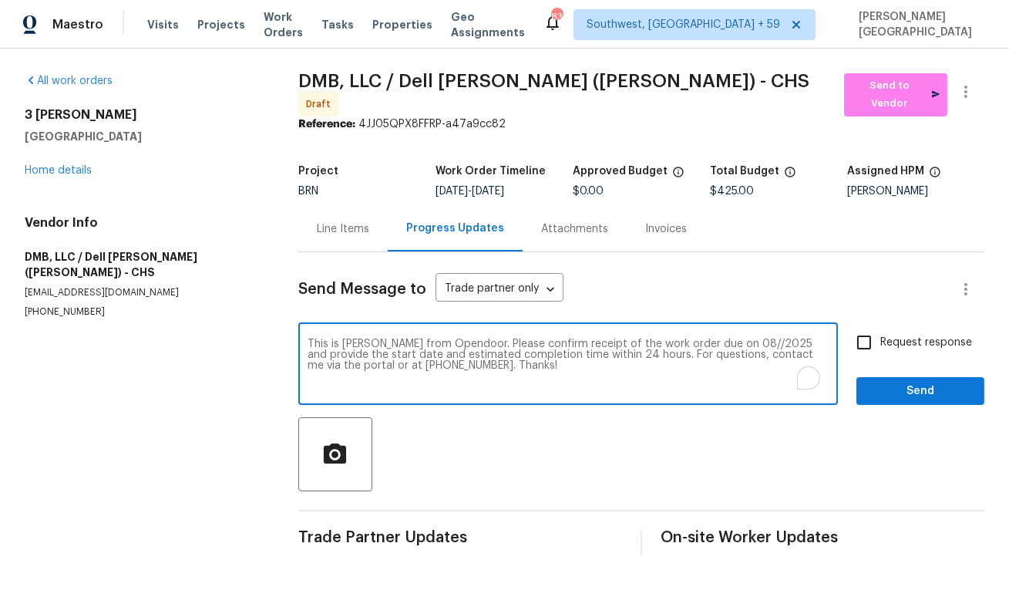
click at [726, 338] on textarea "This is Isabel from Opendoor. Please confirm receipt of the work order due on 0…" at bounding box center [568, 365] width 521 height 54
type textarea "This is Isabel from Opendoor. Please confirm receipt of the work order due on 0…"
click at [863, 342] on input "Request response" at bounding box center [864, 342] width 32 height 32
checkbox input "true"
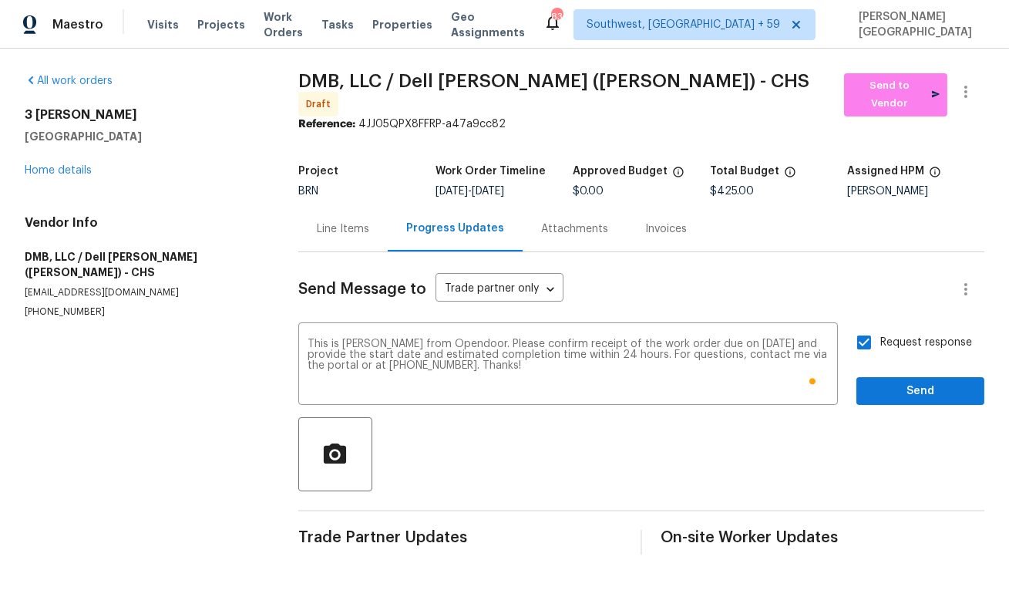
click at [878, 400] on div "Send Message to Trade partner only Trade partner only ​ This is Isabel from Ope…" at bounding box center [641, 403] width 686 height 302
click at [886, 355] on div "Request response Send" at bounding box center [921, 365] width 128 height 79
click at [886, 388] on span "Send" at bounding box center [920, 391] width 103 height 19
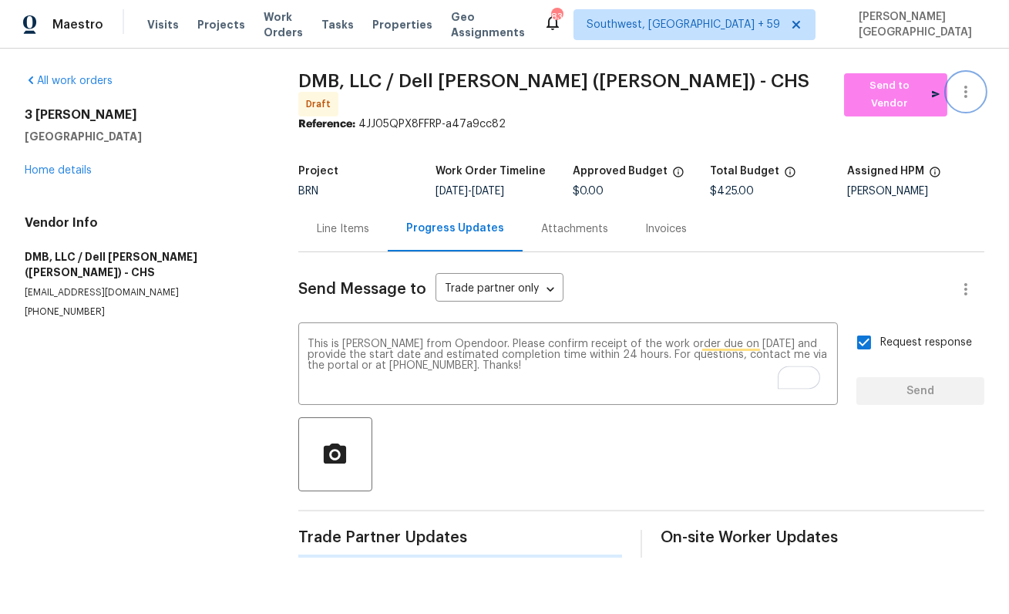
click at [962, 86] on icon "button" at bounding box center [966, 91] width 19 height 19
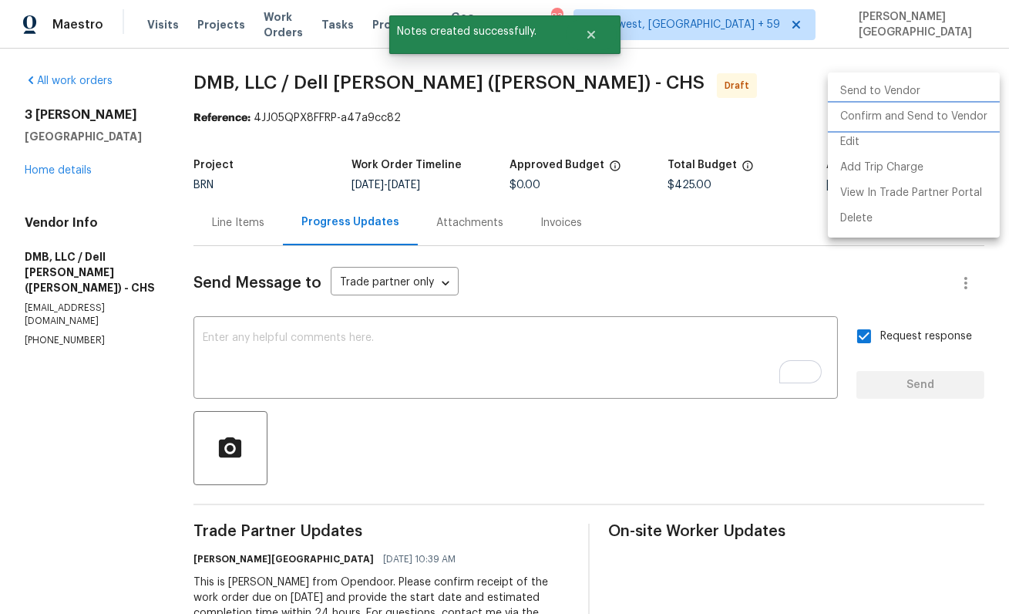
click at [908, 116] on li "Confirm and Send to Vendor" at bounding box center [914, 116] width 172 height 25
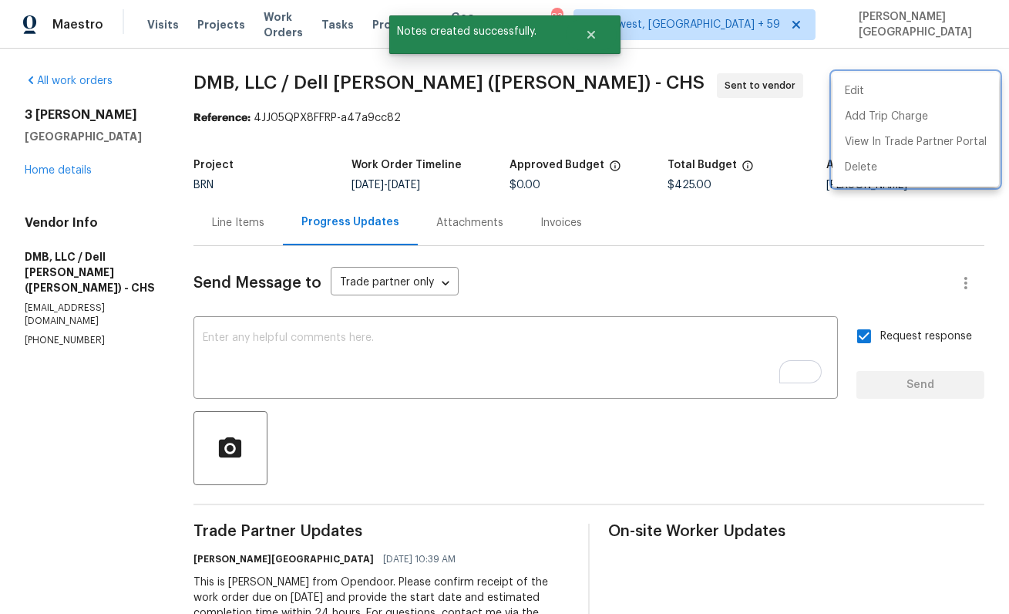
click at [78, 170] on div at bounding box center [504, 307] width 1009 height 614
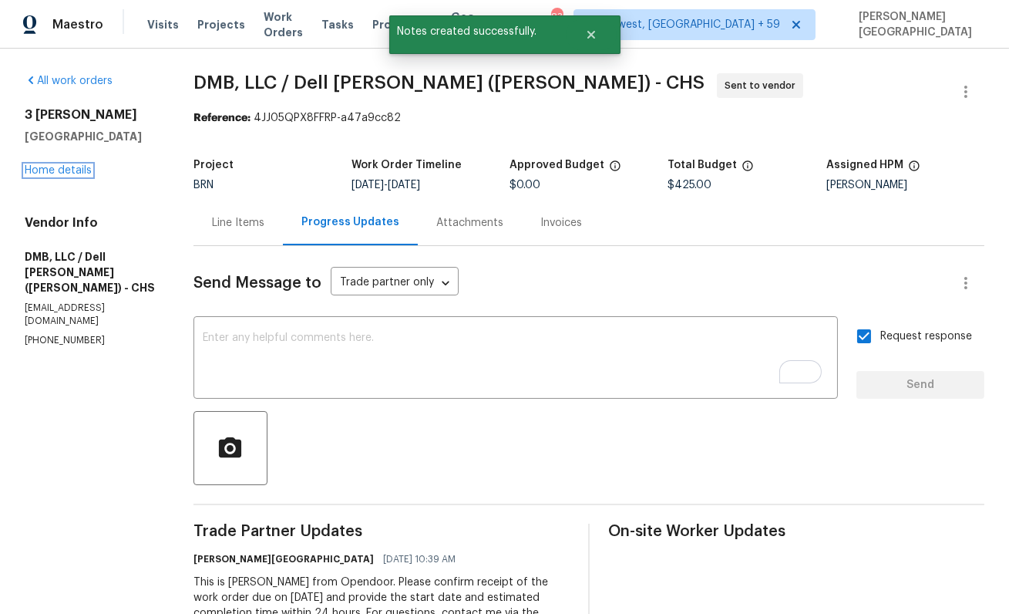
click at [78, 170] on link "Home details" at bounding box center [58, 170] width 67 height 11
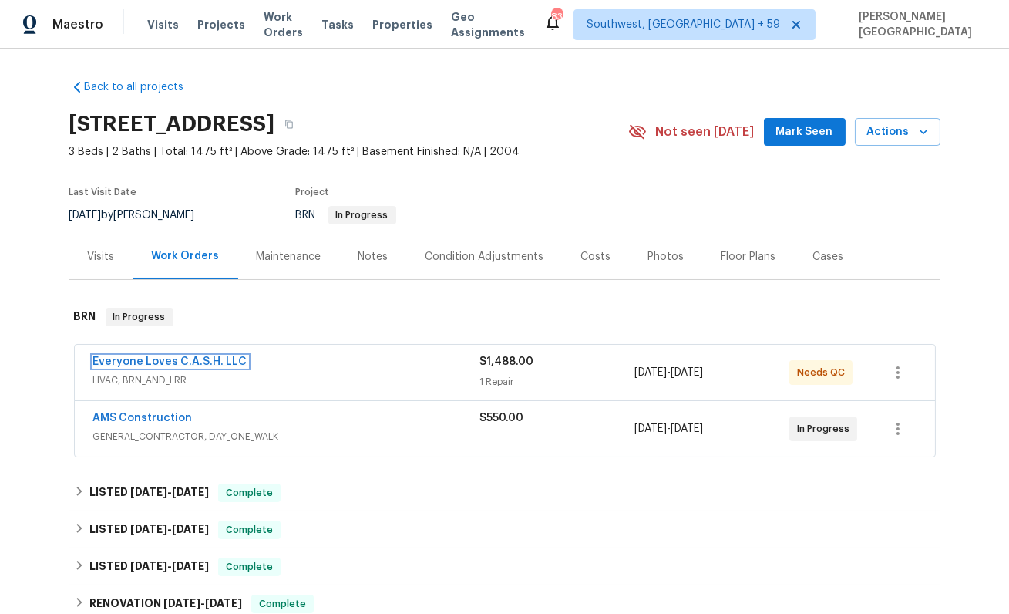
click at [200, 360] on link "Everyone Loves C.A.S.H. LLC" at bounding box center [170, 361] width 154 height 11
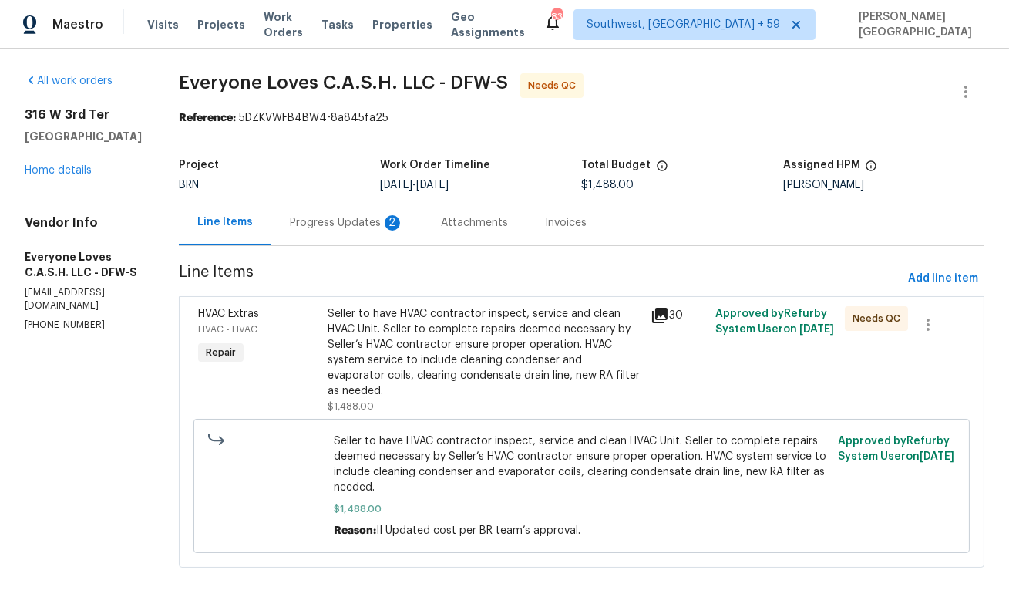
click at [367, 227] on div "Progress Updates 2" at bounding box center [347, 222] width 114 height 15
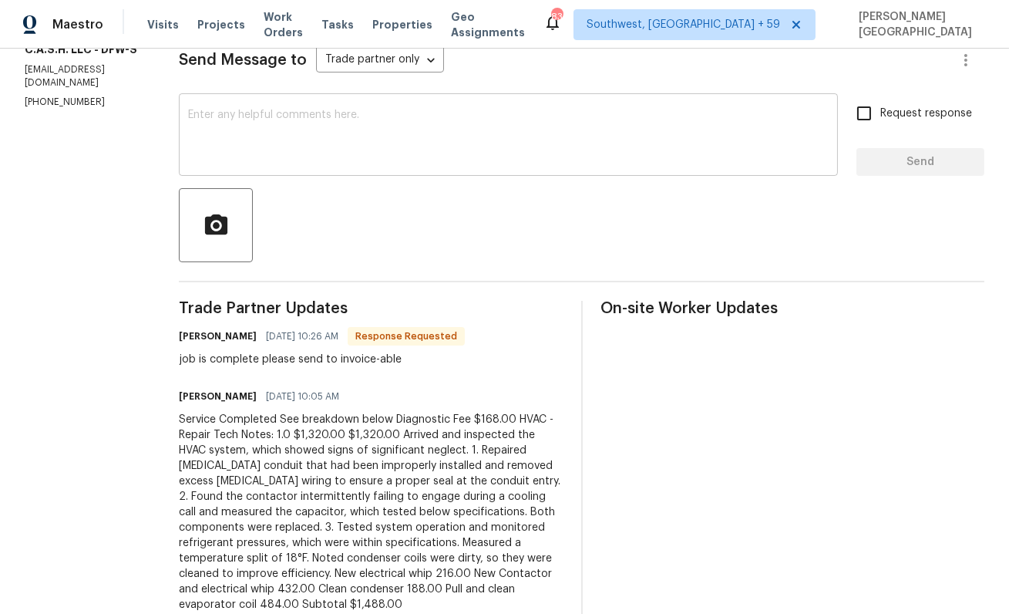
scroll to position [145, 0]
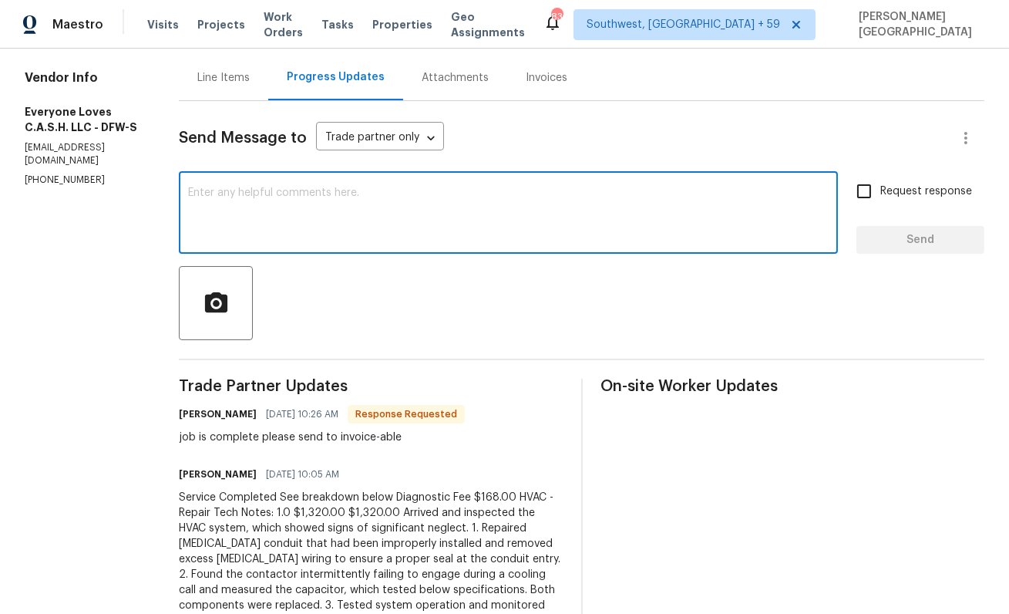
click at [284, 213] on textarea at bounding box center [508, 214] width 641 height 54
type textarea "Thank you!"
click at [880, 194] on input "Request response" at bounding box center [864, 191] width 32 height 32
checkbox input "true"
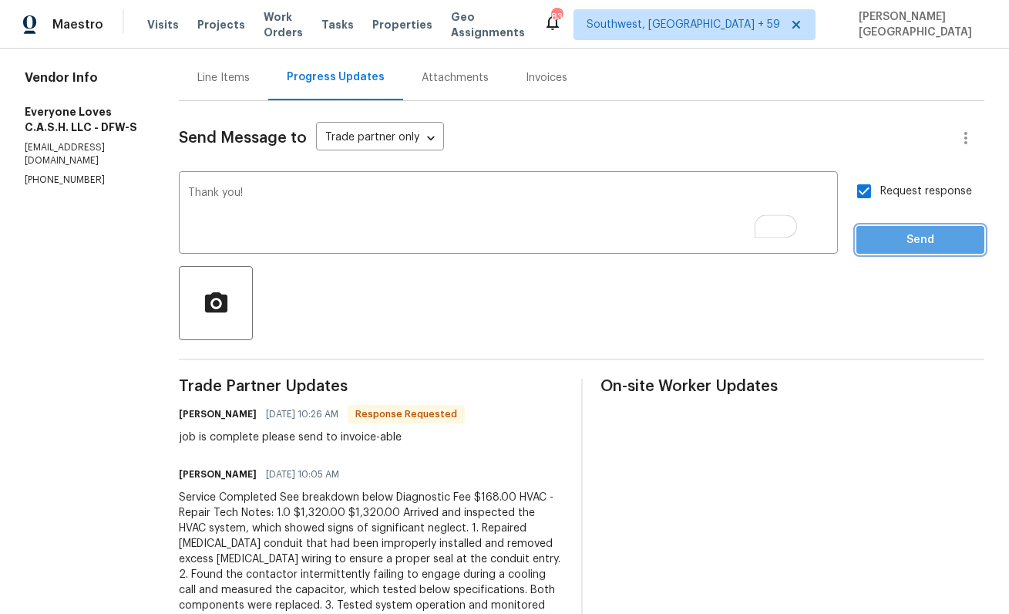
click at [904, 254] on button "Send" at bounding box center [921, 240] width 128 height 29
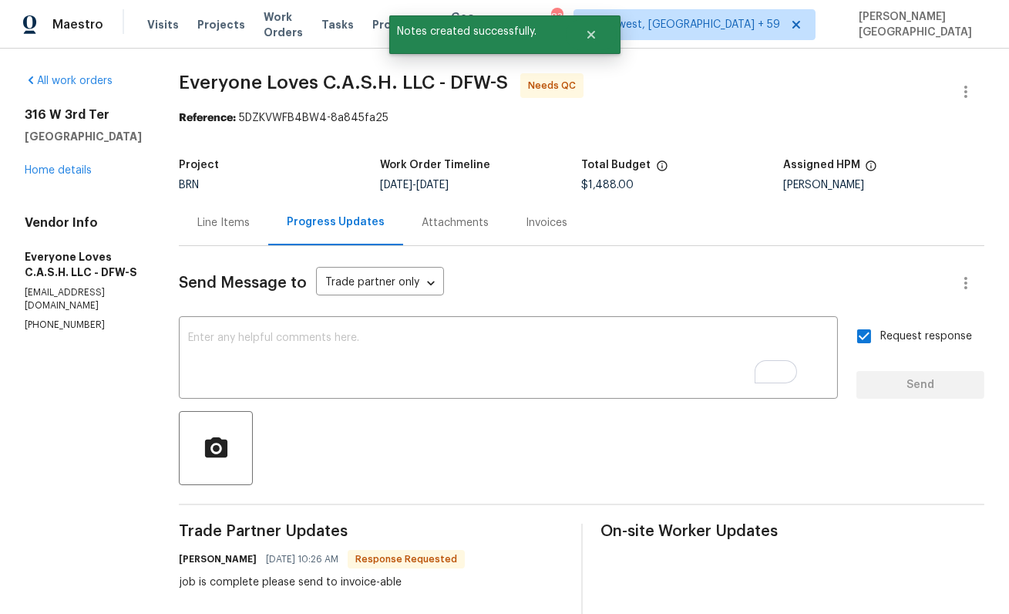
scroll to position [446, 0]
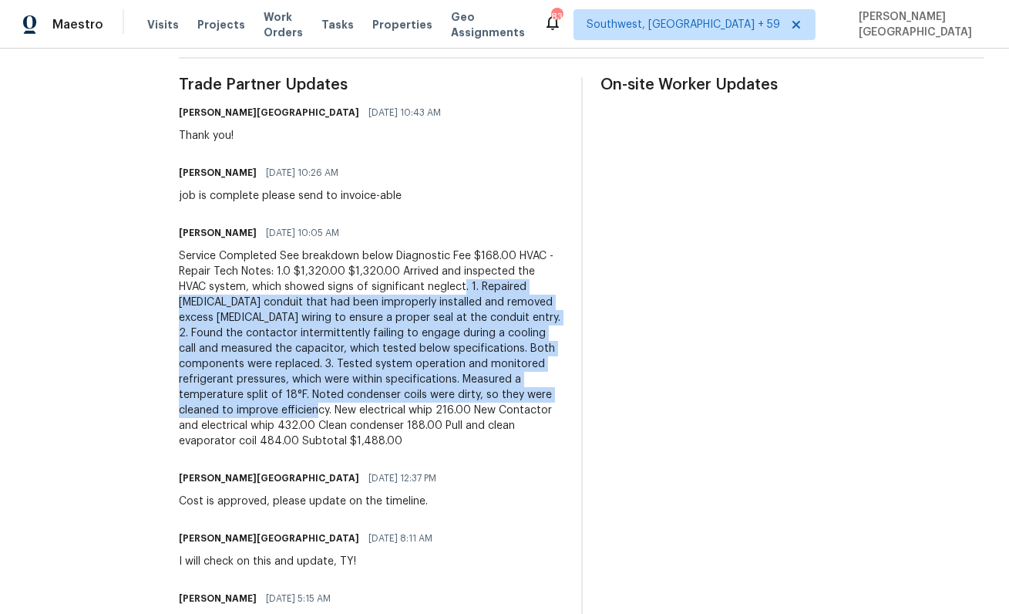
drag, startPoint x: 495, startPoint y: 284, endPoint x: 430, endPoint y: 409, distance: 140.7
click at [430, 409] on div "Service Completed See breakdown below Diagnostic Fee $168.00 HVAC - Repair Tech…" at bounding box center [371, 348] width 384 height 200
copy div ". 1. Repaired [MEDICAL_DATA] conduit that had been improperly installed and rem…"
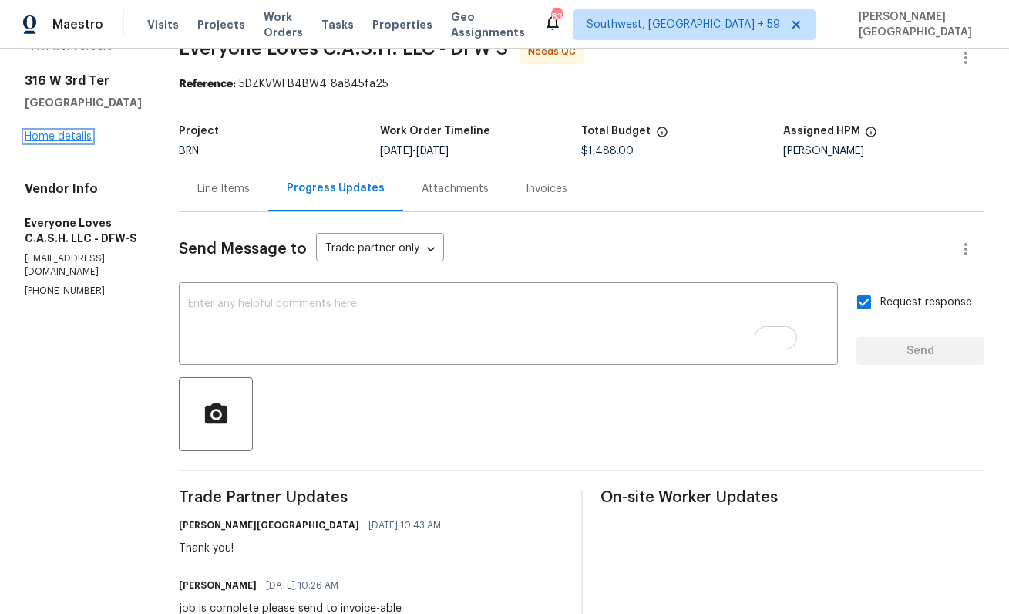
click at [36, 136] on link "Home details" at bounding box center [58, 136] width 67 height 11
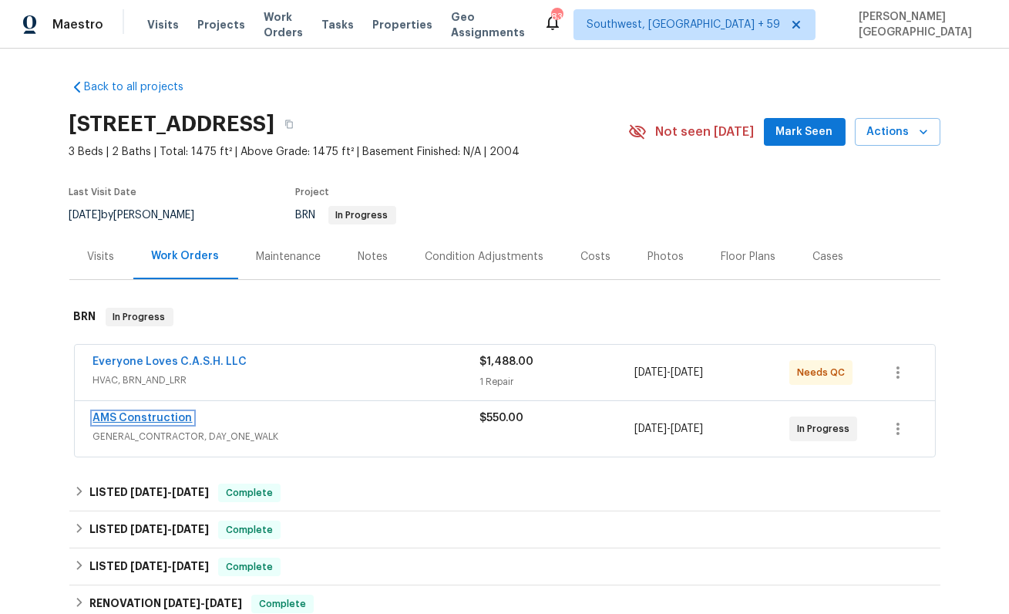
click at [138, 419] on link "AMS Construction" at bounding box center [142, 417] width 99 height 11
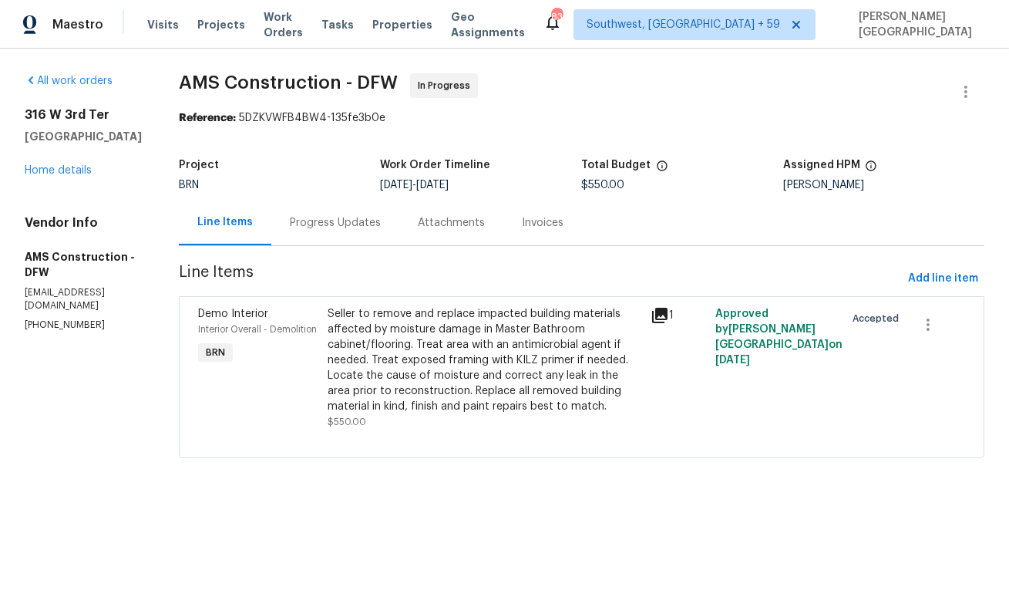
click at [325, 237] on div "Progress Updates" at bounding box center [335, 222] width 128 height 45
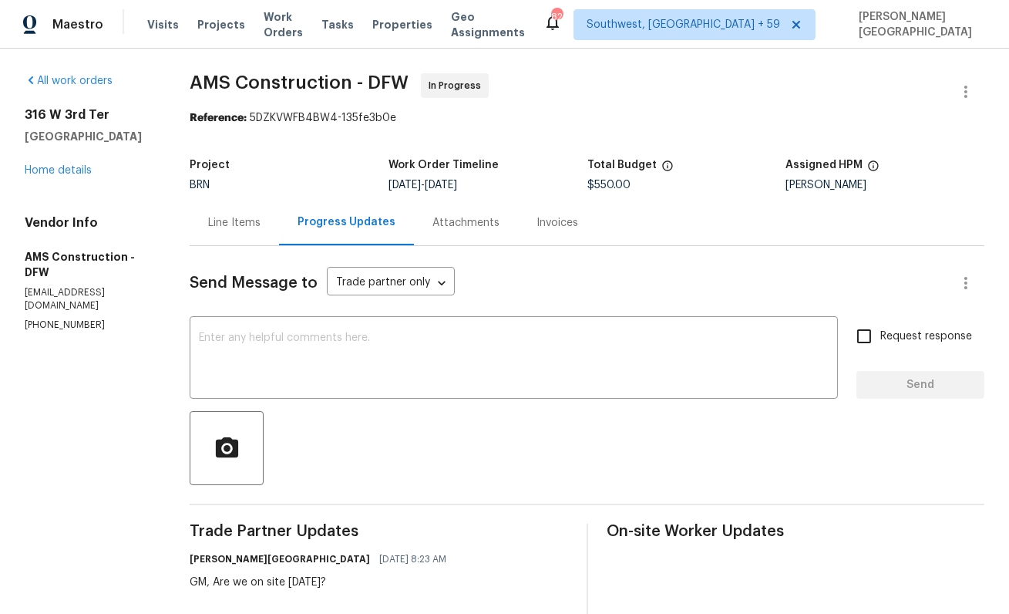
click at [244, 223] on div "Line Items" at bounding box center [234, 222] width 52 height 15
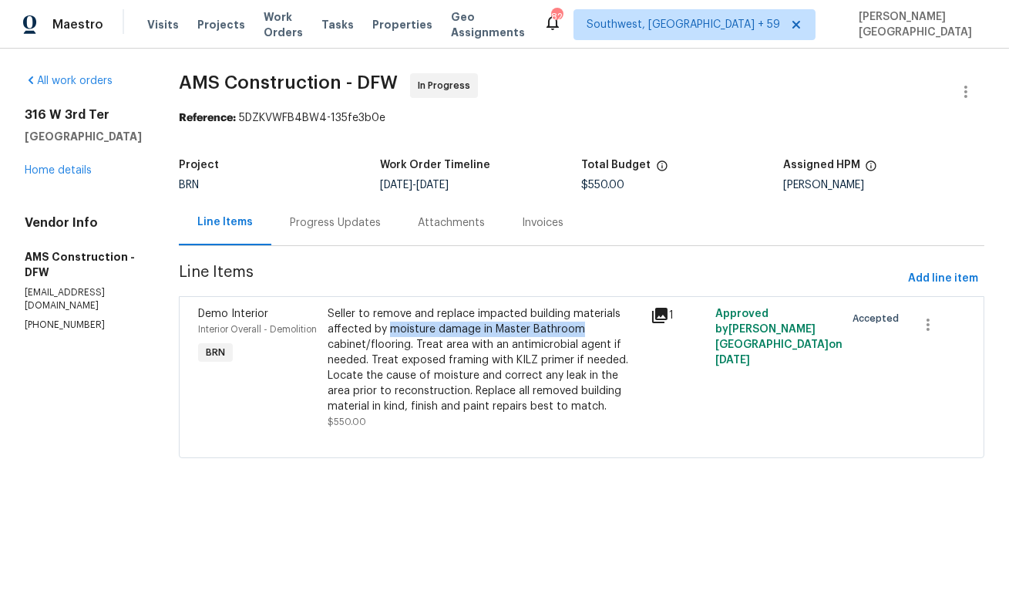
drag, startPoint x: 372, startPoint y: 330, endPoint x: 571, endPoint y: 332, distance: 198.1
click at [571, 332] on div "Seller to remove and replace impacted building materials affected by moisture d…" at bounding box center [485, 360] width 315 height 108
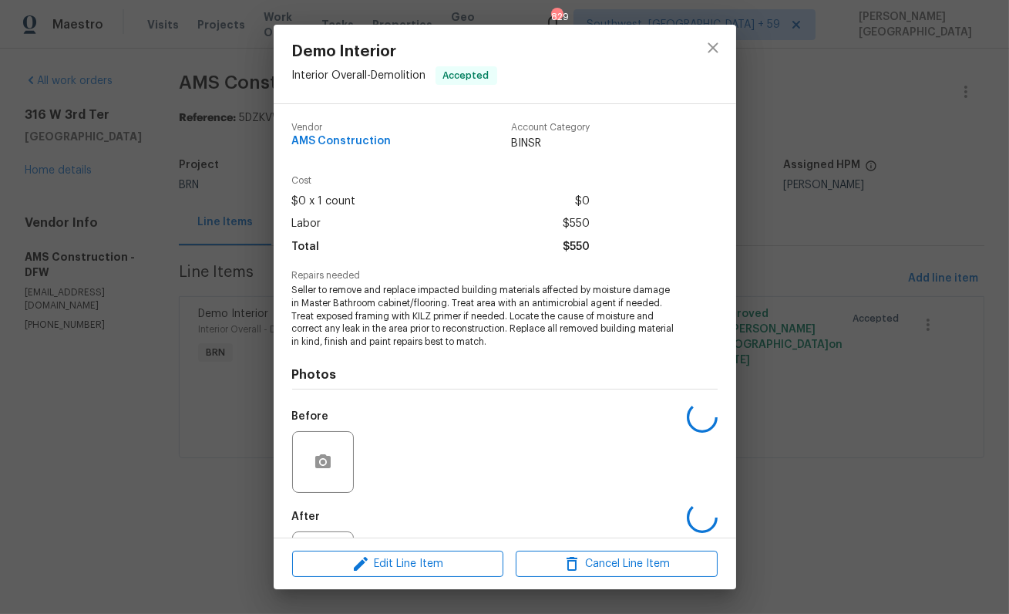
copy div "moisture damage in Master Bathroom"
drag, startPoint x: 594, startPoint y: 290, endPoint x: 380, endPoint y: 305, distance: 214.8
click at [380, 305] on span "Seller to remove and replace impacted building materials affected by moisture d…" at bounding box center [483, 316] width 383 height 65
copy span "moisture damage in Master Bathroom"
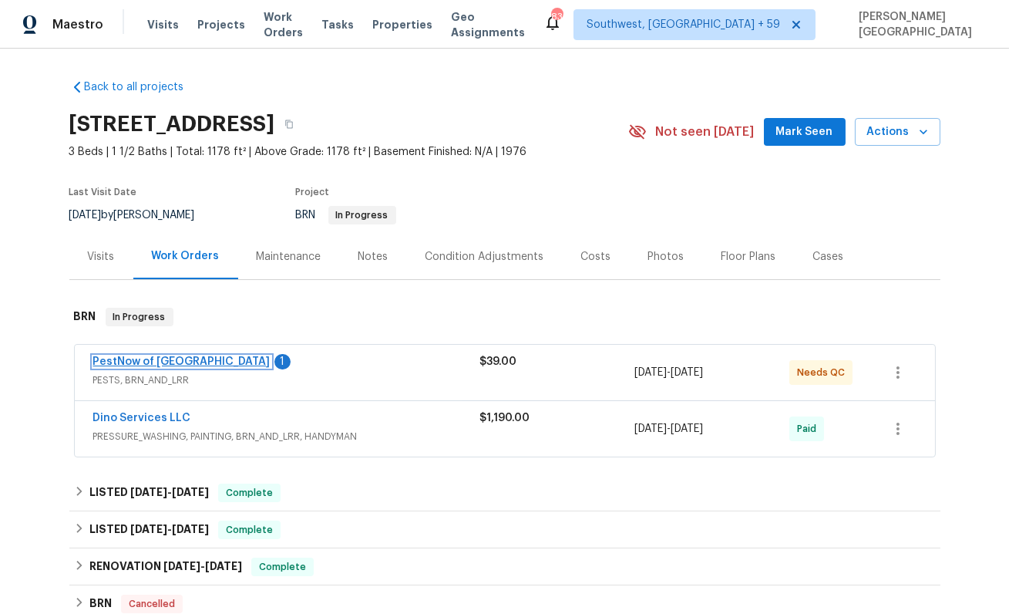
click at [167, 360] on link "PestNow of [GEOGRAPHIC_DATA]" at bounding box center [181, 361] width 177 height 11
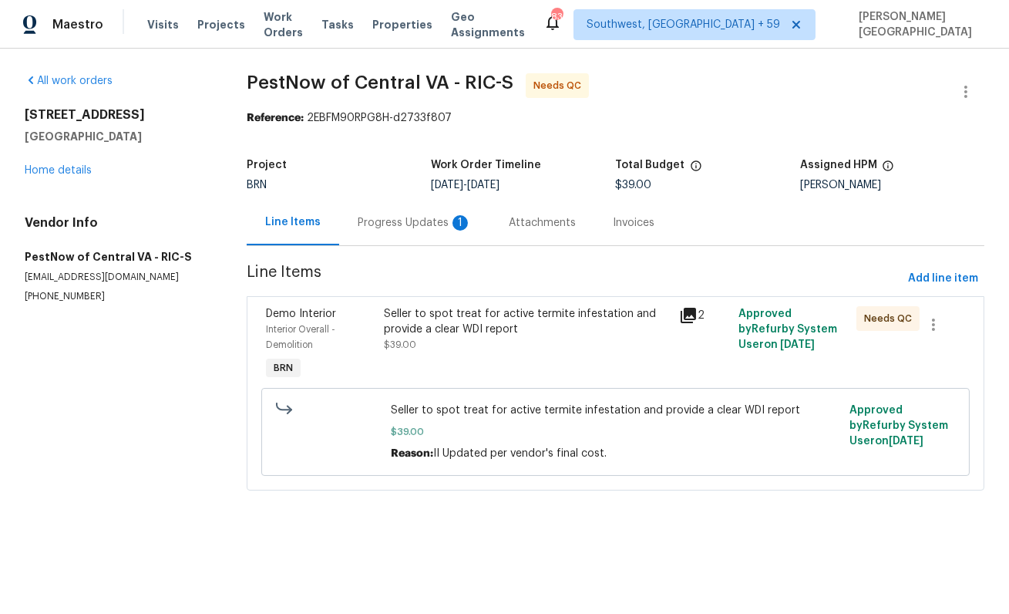
click at [439, 220] on div "Progress Updates 1" at bounding box center [415, 222] width 114 height 15
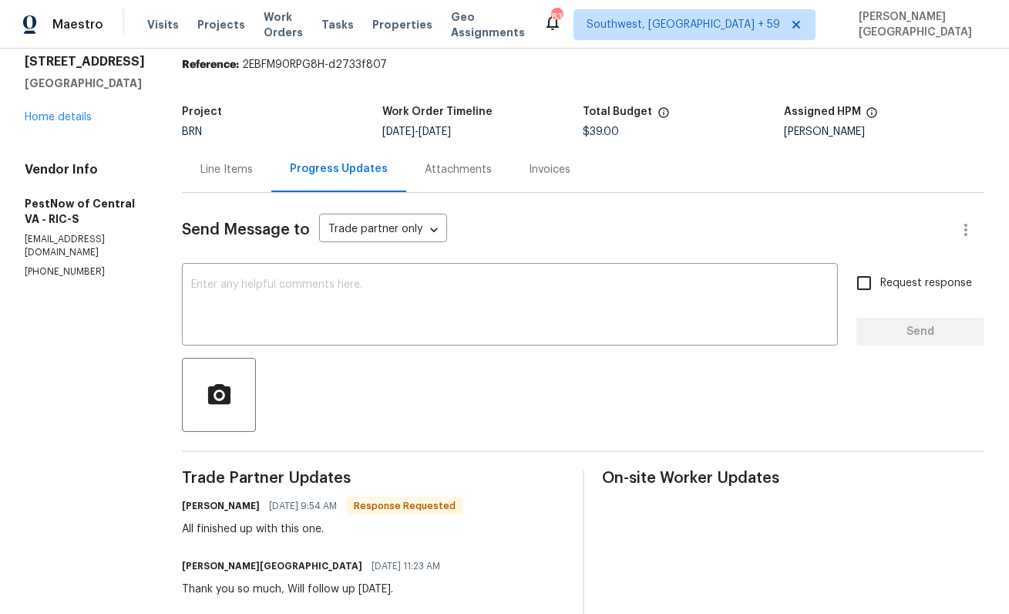
scroll to position [20, 0]
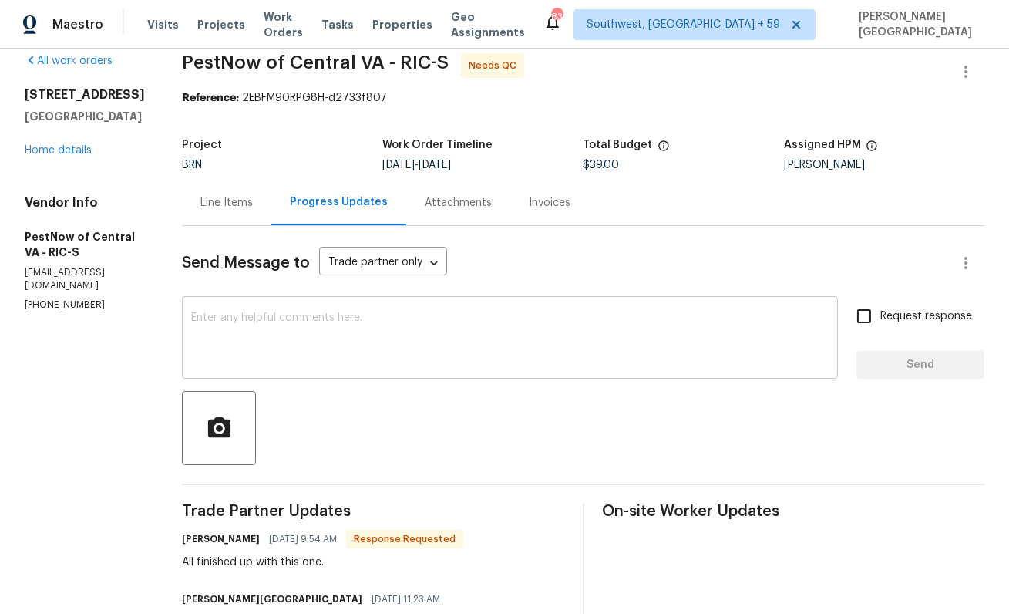
click at [315, 337] on textarea at bounding box center [510, 339] width 638 height 54
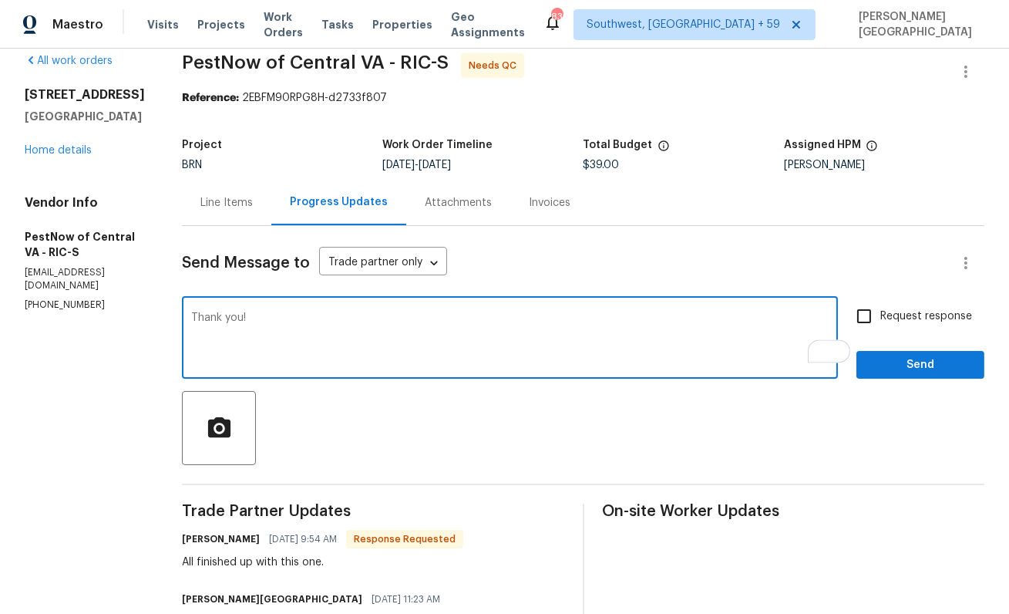
type textarea "Thank you!"
click at [885, 315] on span "Request response" at bounding box center [926, 316] width 92 height 16
click at [880, 315] on input "Request response" at bounding box center [864, 316] width 32 height 32
checkbox input "true"
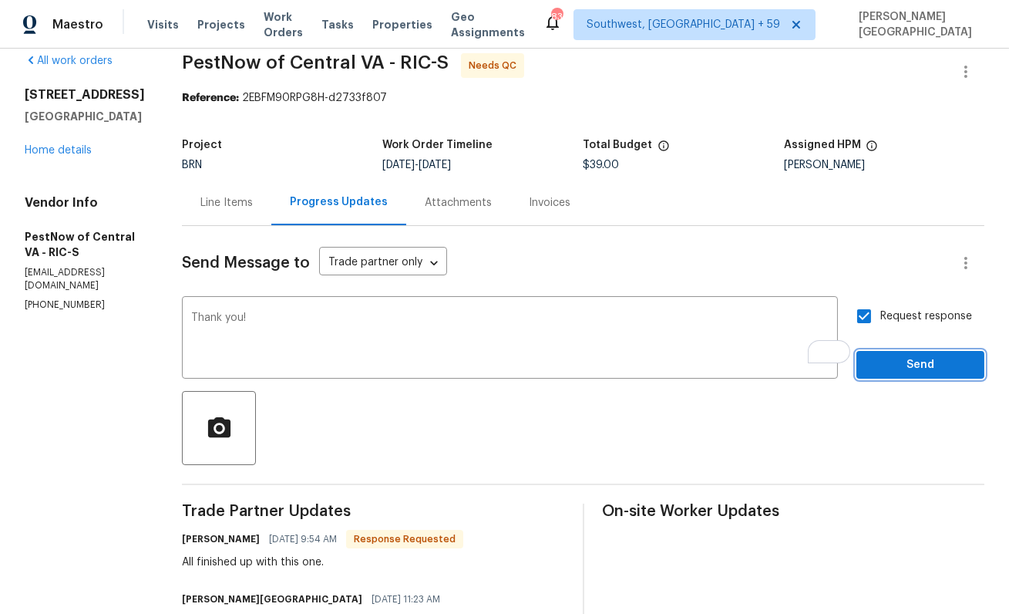
click at [890, 356] on span "Send" at bounding box center [920, 364] width 103 height 19
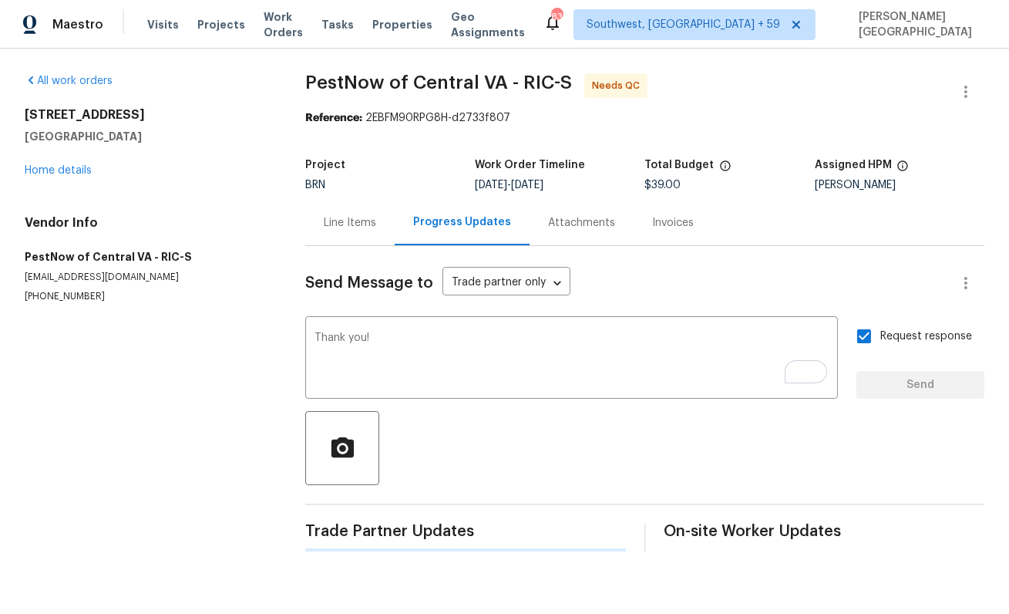
scroll to position [0, 0]
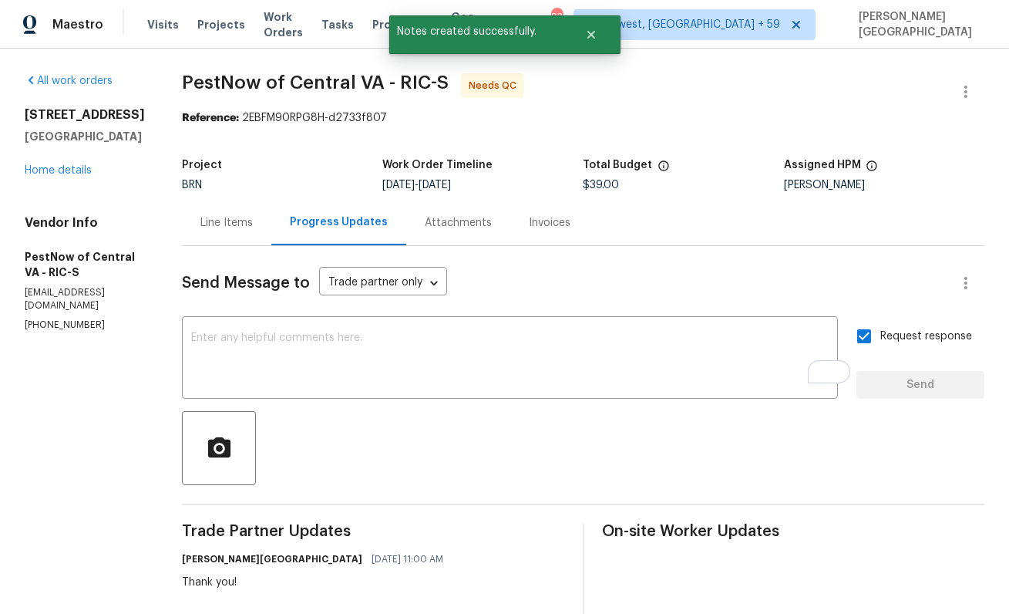
click at [227, 224] on div "Line Items" at bounding box center [226, 222] width 52 height 15
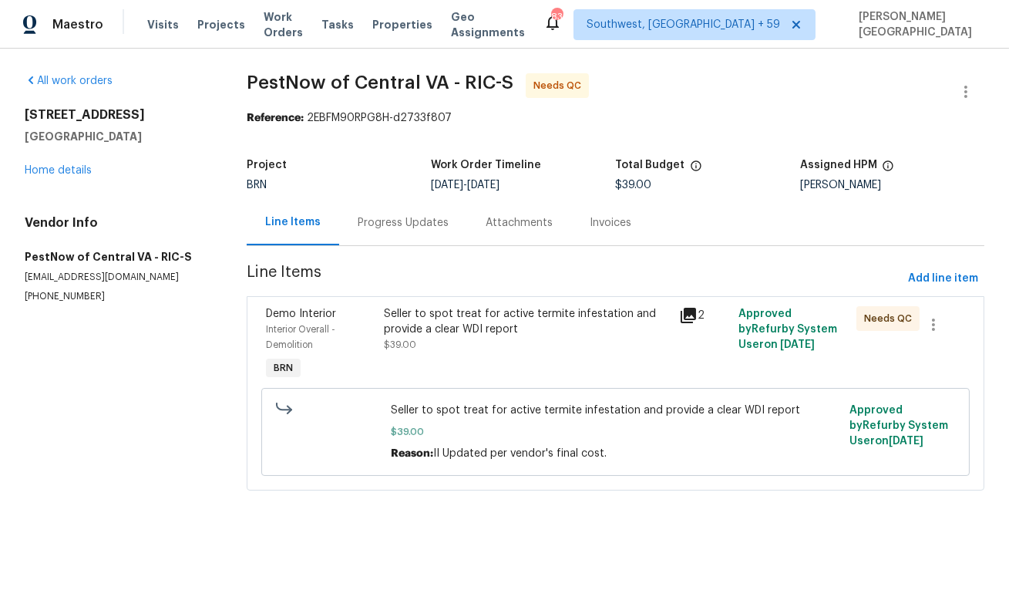
click at [284, 81] on span "PestNow of Central VA - RIC-S" at bounding box center [380, 82] width 267 height 19
click at [395, 81] on span "PestNow of Central VA - RIC-S" at bounding box center [380, 82] width 267 height 19
click at [246, 93] on div "All work orders [STREET_ADDRESS] Home details Vendor Info PestNow of [GEOGRAPHI…" at bounding box center [504, 291] width 1009 height 485
click at [248, 93] on span "PestNow of [GEOGRAPHIC_DATA] - RIC-S Needs QC" at bounding box center [597, 91] width 701 height 37
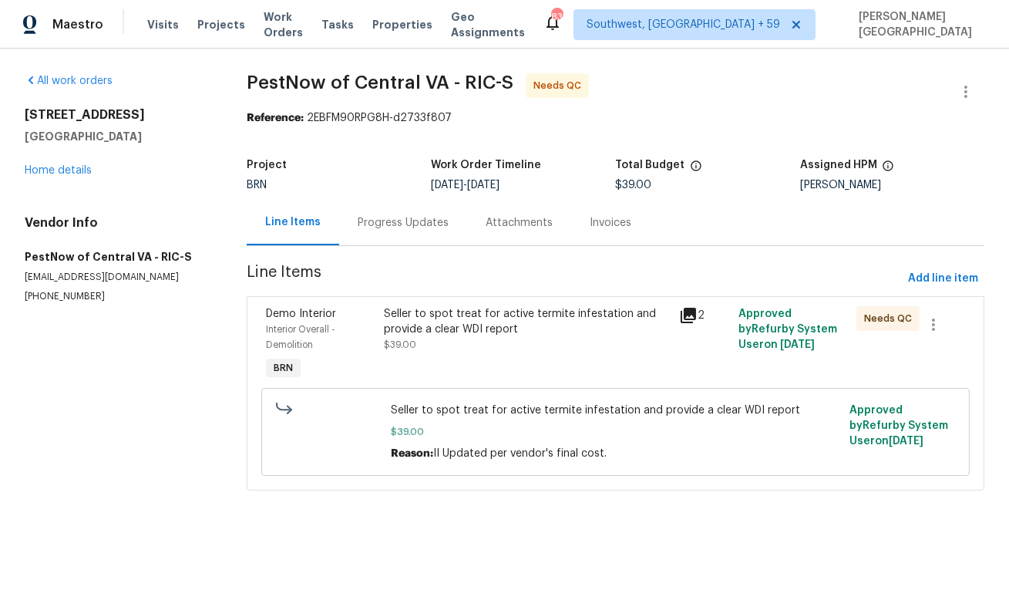
click at [278, 80] on span "PestNow of Central VA - RIC-S" at bounding box center [380, 82] width 267 height 19
click at [392, 77] on span "PestNow of Central VA - RIC-S" at bounding box center [380, 82] width 267 height 19
copy span "PestNow of Central"
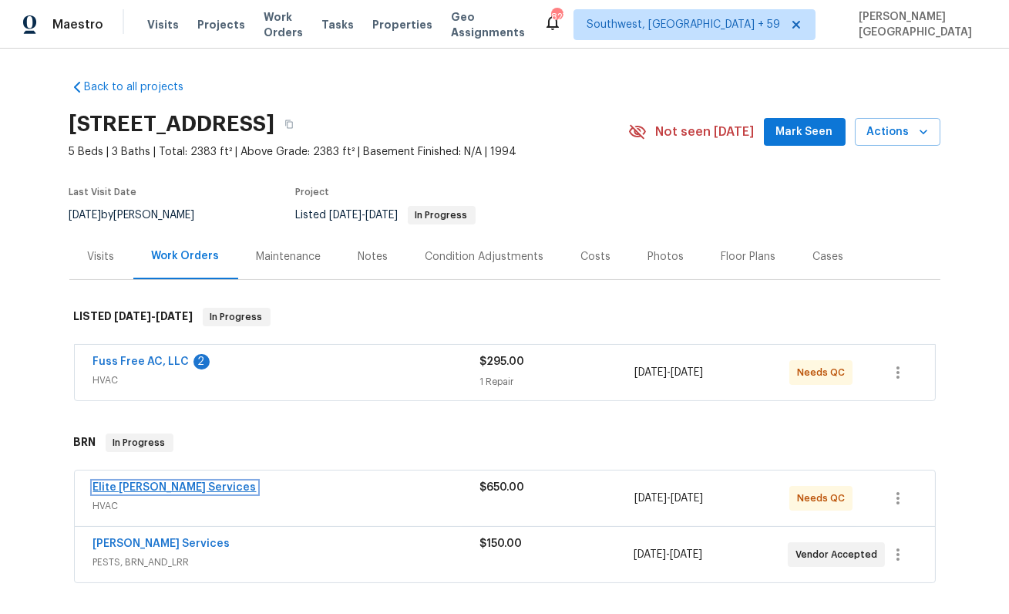
click at [149, 486] on link "Elite [PERSON_NAME] Services" at bounding box center [174, 487] width 163 height 11
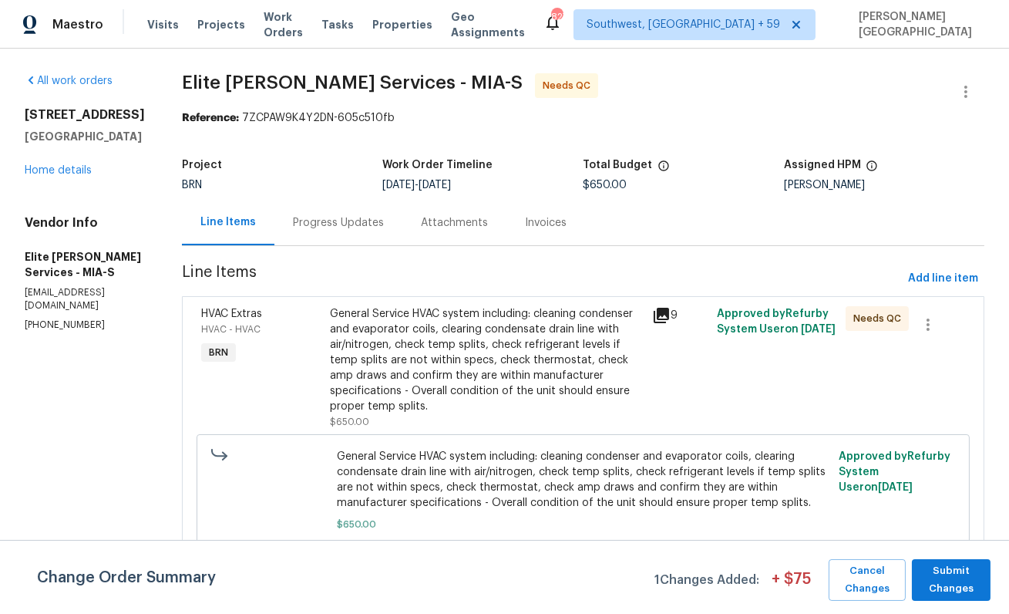
click at [377, 332] on div "General Service HVAC system including: cleaning condenser and evaporator coils,…" at bounding box center [486, 360] width 313 height 108
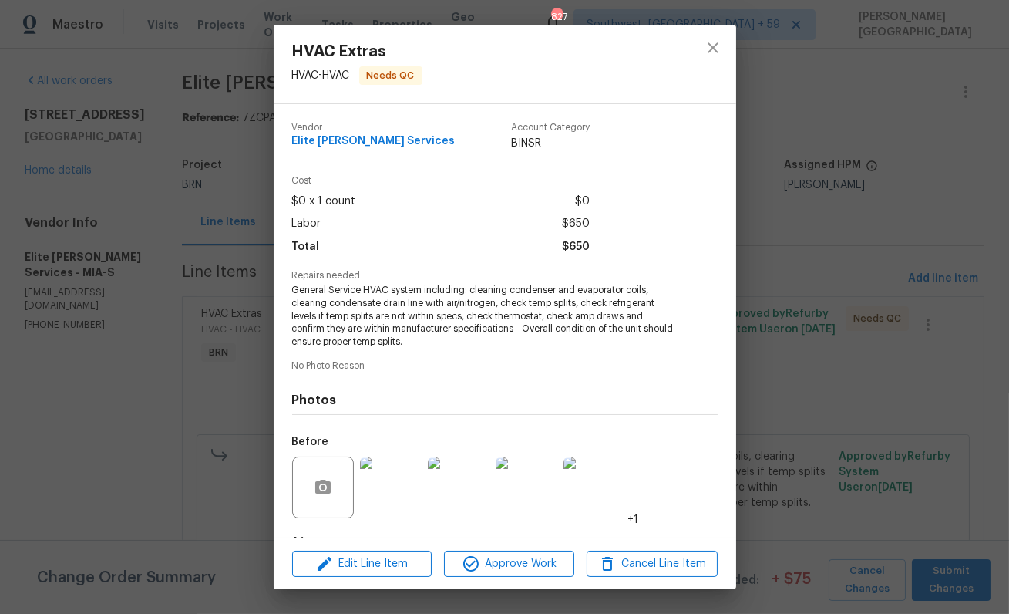
scroll to position [97, 0]
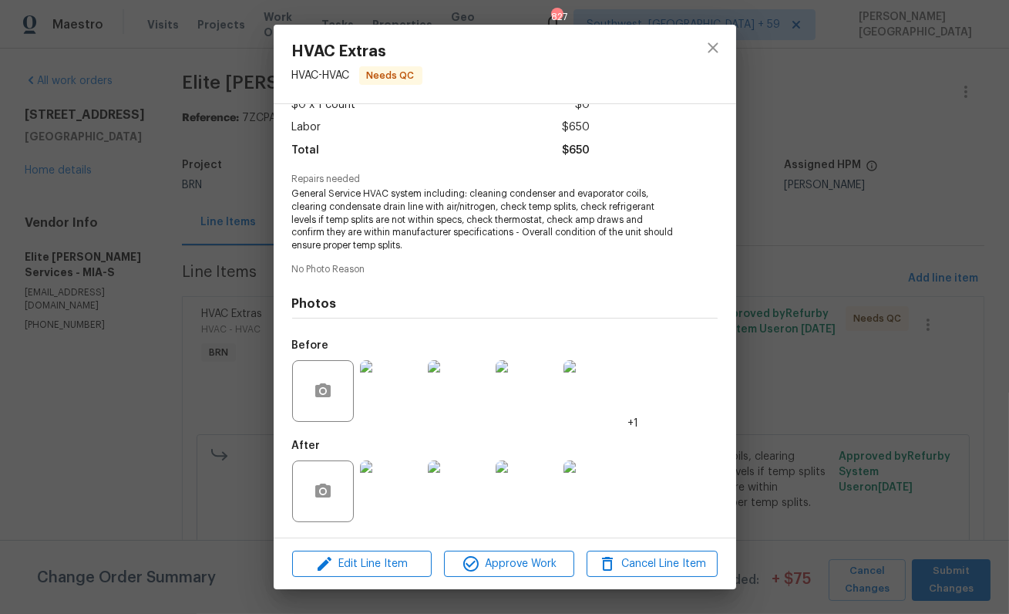
click at [406, 497] on img at bounding box center [391, 491] width 62 height 62
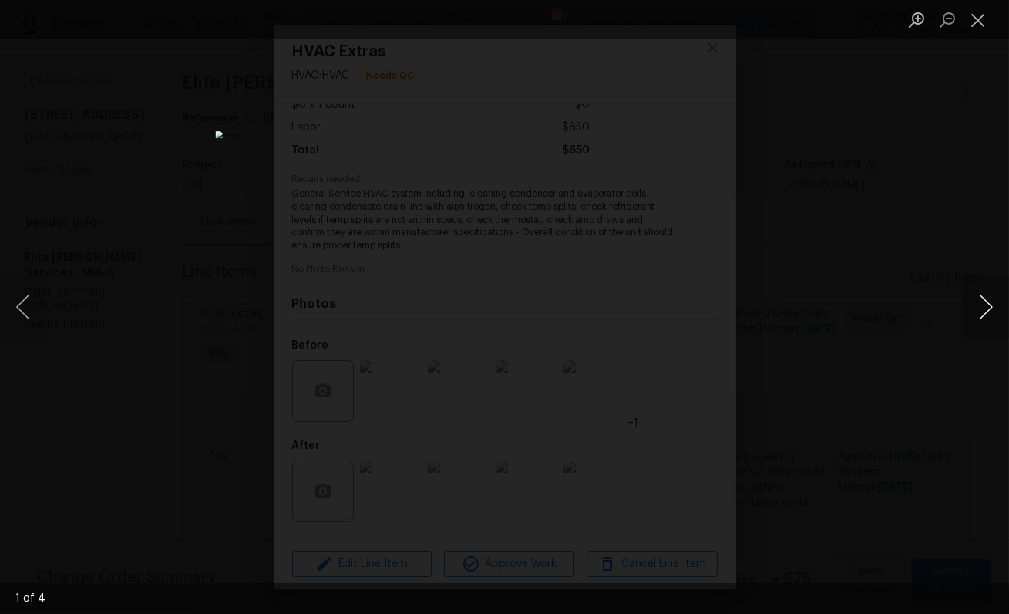
click at [978, 308] on button "Next image" at bounding box center [986, 307] width 46 height 62
click at [947, 169] on div "Lightbox" at bounding box center [504, 307] width 1009 height 614
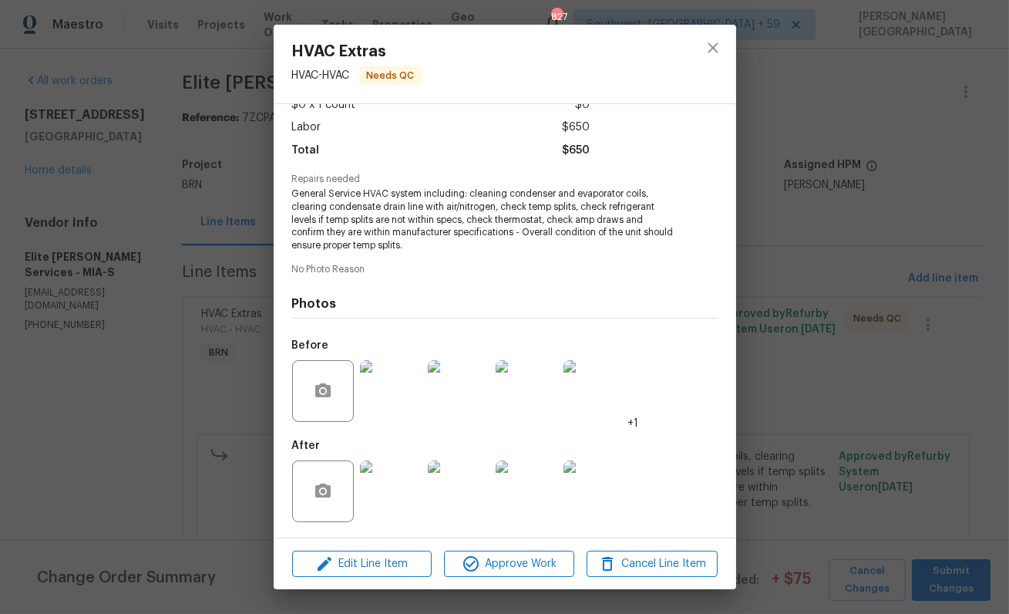
click at [166, 326] on div "HVAC Extras HVAC - HVAC Needs QC Vendor Elite Manning Services Account Category…" at bounding box center [504, 307] width 1009 height 614
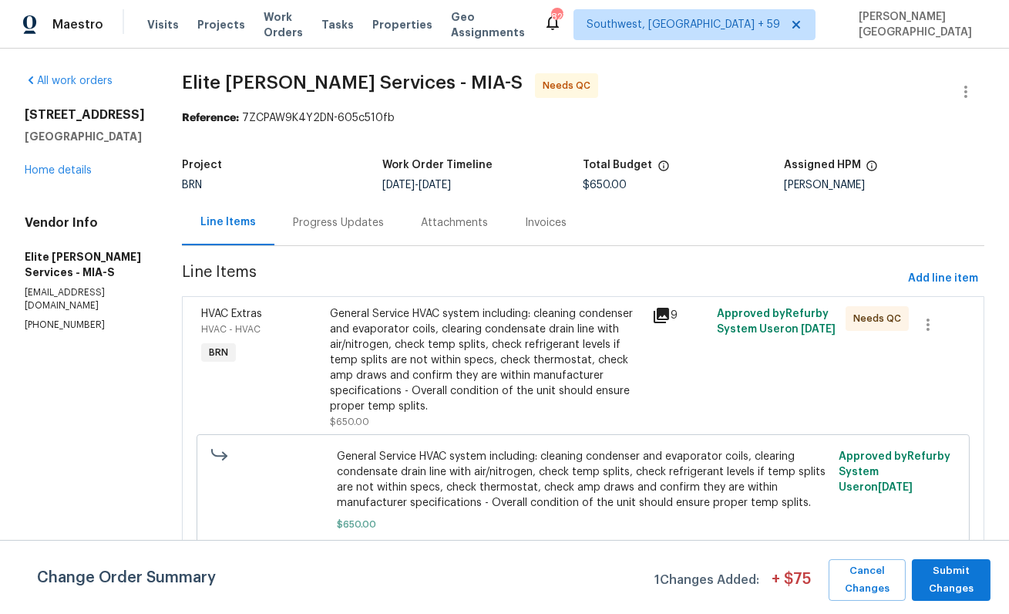
click at [77, 318] on p "(954) 839-4259" at bounding box center [85, 324] width 120 height 13
copy p "(954) 839-4259"
click at [951, 578] on span "Submit Changes" at bounding box center [951, 579] width 63 height 35
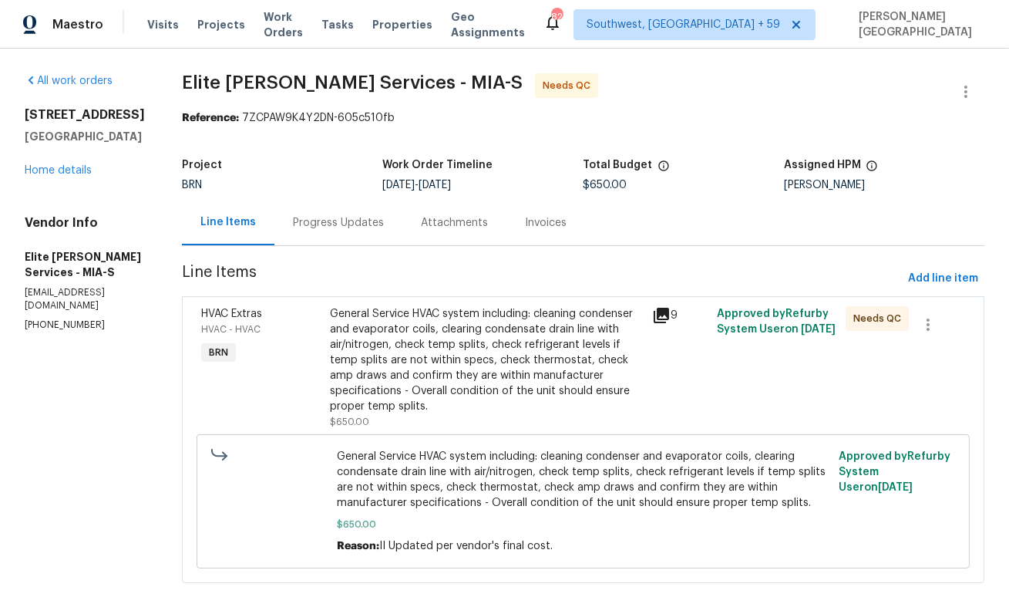
click at [427, 385] on div "General Service HVAC system including: cleaning condenser and evaporator coils,…" at bounding box center [486, 360] width 313 height 108
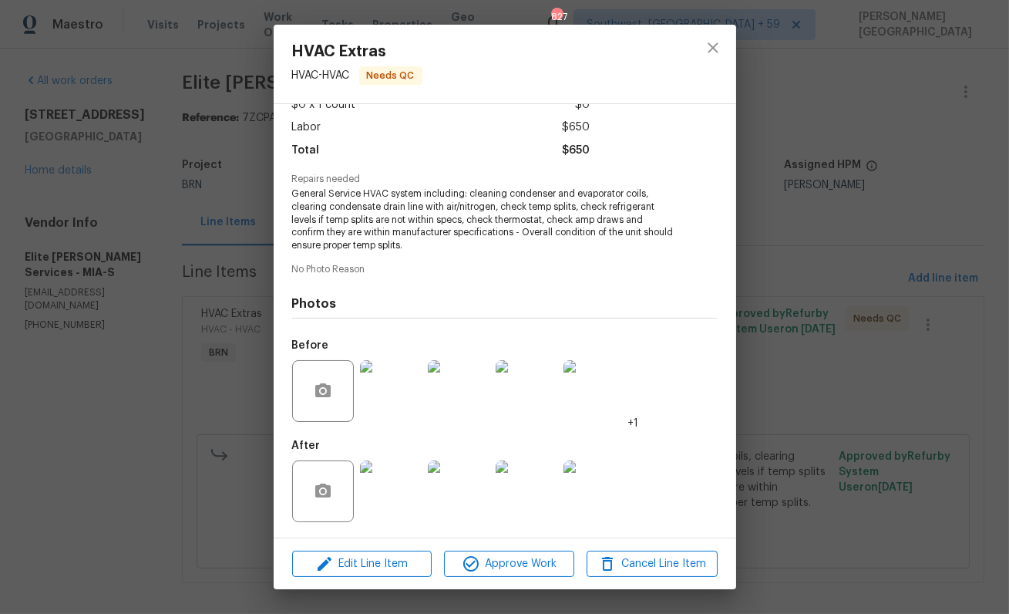
click at [212, 300] on div "HVAC Extras HVAC - HVAC Needs QC Vendor Elite Manning Services Account Category…" at bounding box center [504, 307] width 1009 height 614
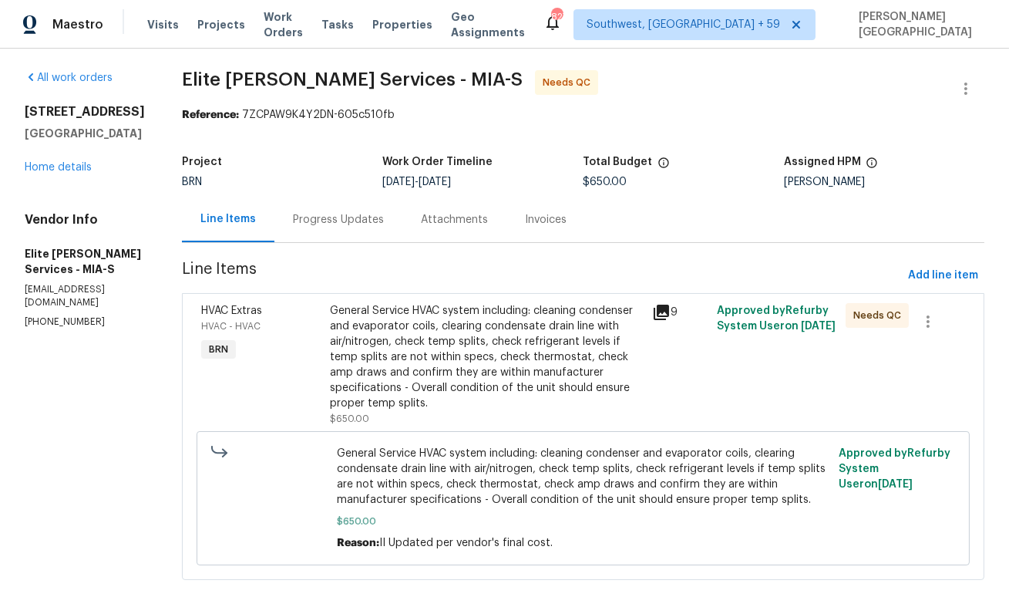
scroll to position [0, 0]
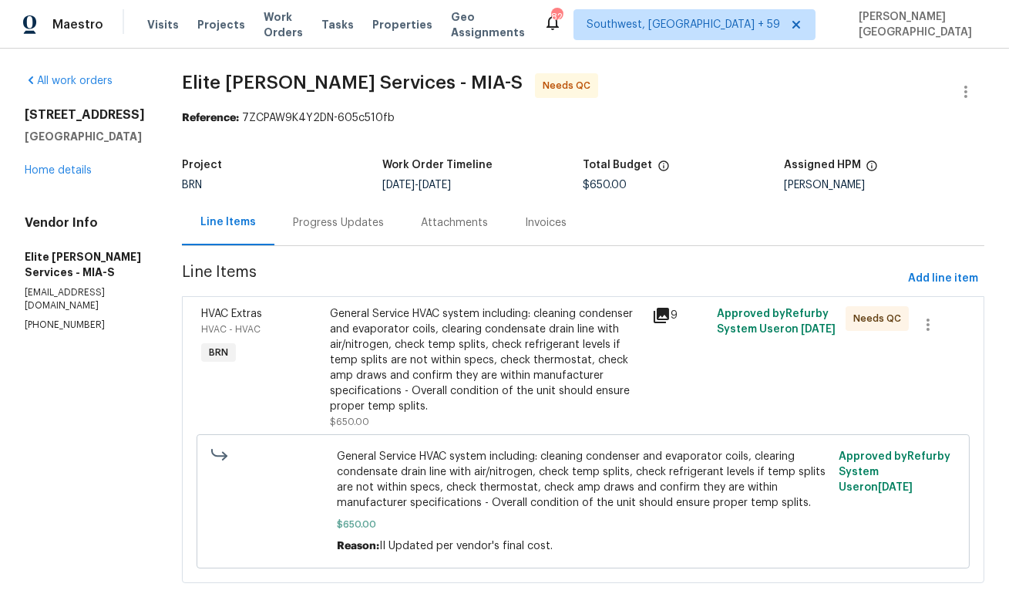
click at [412, 347] on div "General Service HVAC system including: cleaning condenser and evaporator coils,…" at bounding box center [486, 360] width 313 height 108
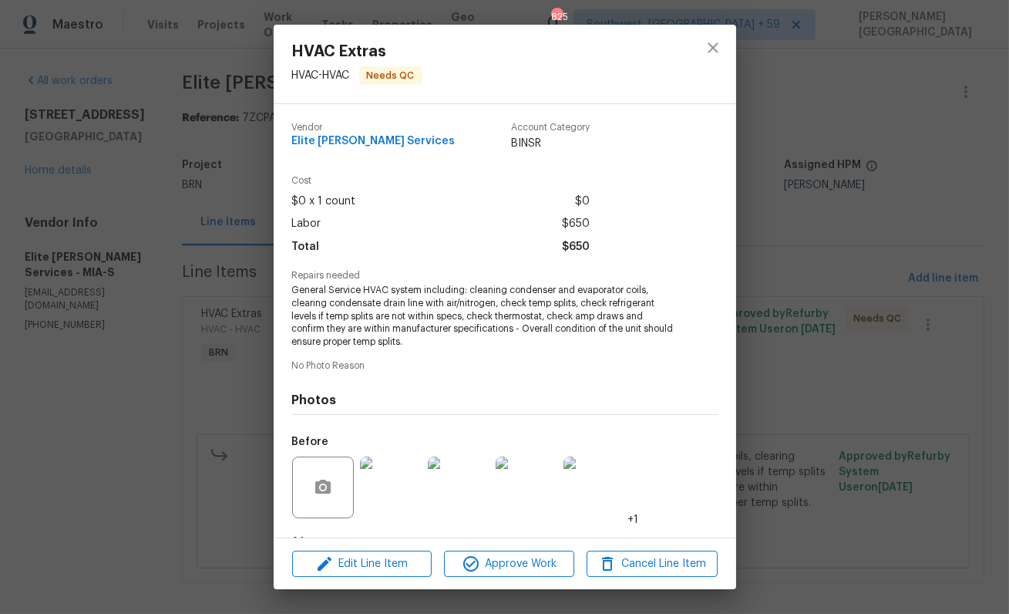
click at [387, 470] on img at bounding box center [391, 487] width 62 height 62
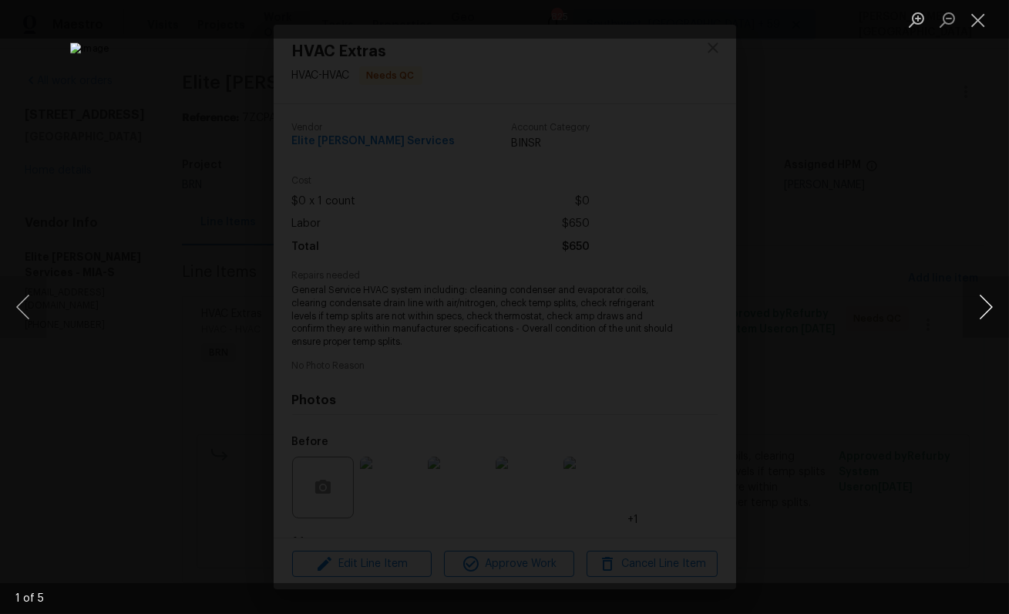
click at [991, 314] on button "Next image" at bounding box center [986, 307] width 46 height 62
click at [991, 308] on button "Next image" at bounding box center [986, 307] width 46 height 62
click at [822, 328] on div "Lightbox" at bounding box center [504, 307] width 1009 height 614
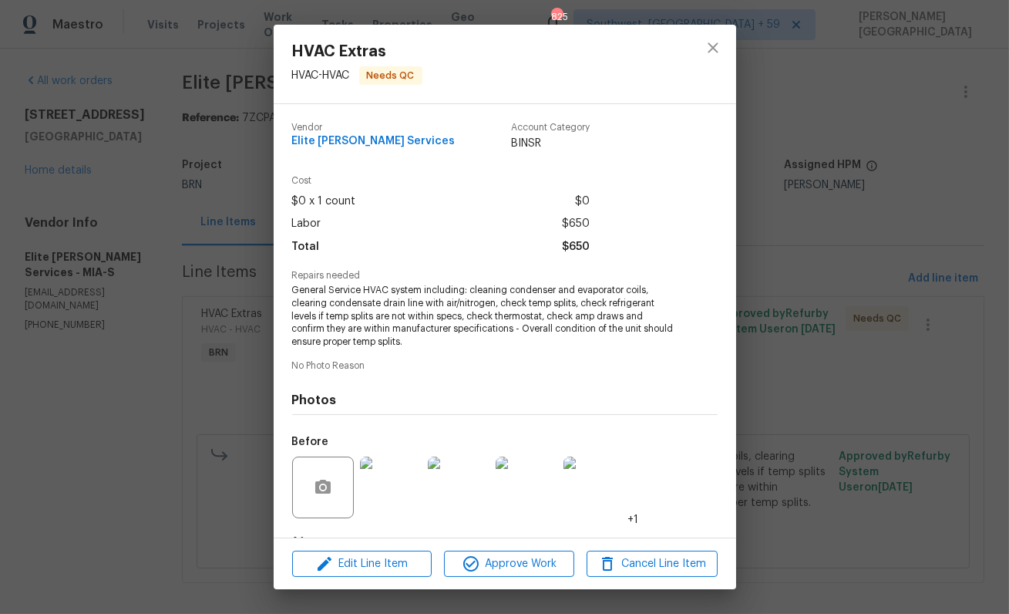
click at [838, 387] on div "HVAC Extras HVAC - HVAC Needs QC Vendor Elite Manning Services Account Category…" at bounding box center [504, 307] width 1009 height 614
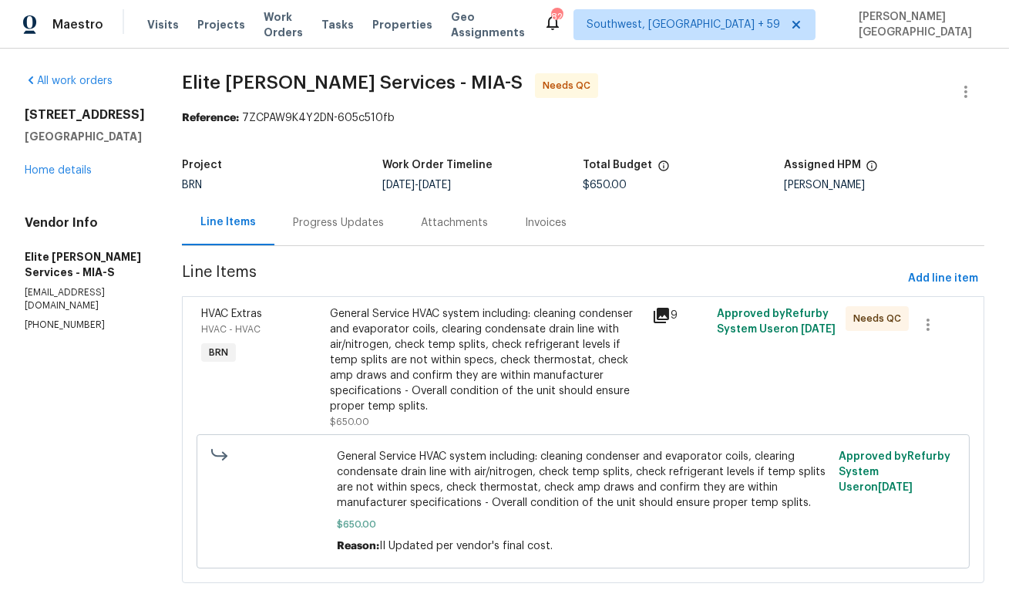
click at [377, 229] on div "Progress Updates" at bounding box center [338, 222] width 91 height 15
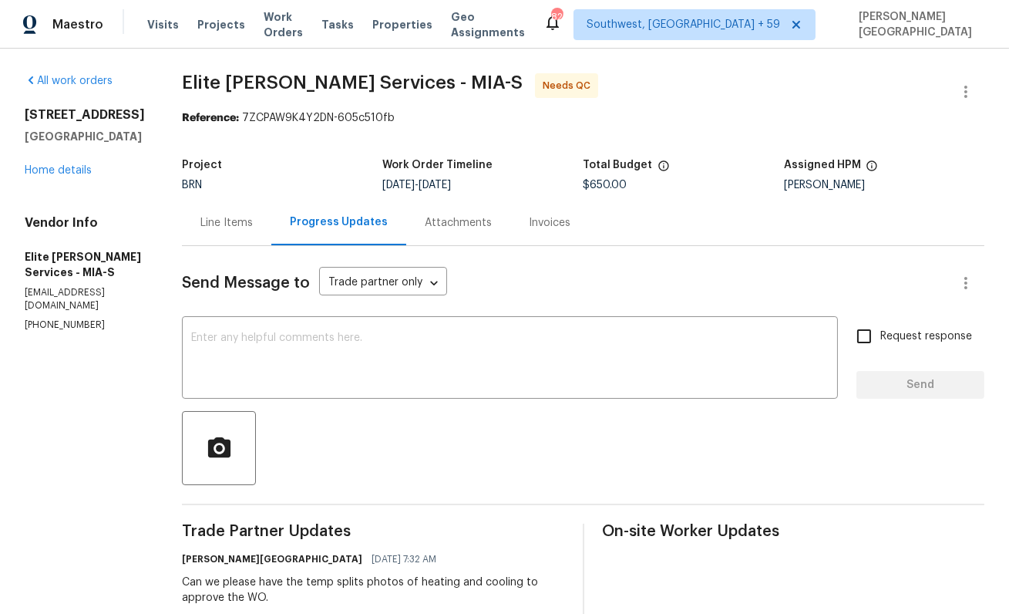
click at [250, 229] on div "Line Items" at bounding box center [226, 222] width 52 height 15
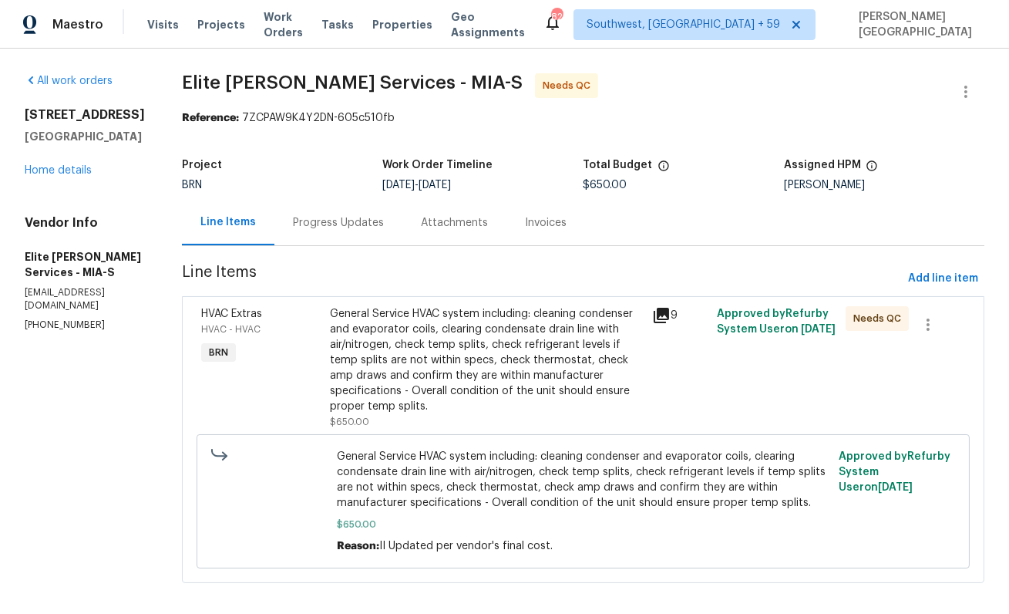
scroll to position [12, 0]
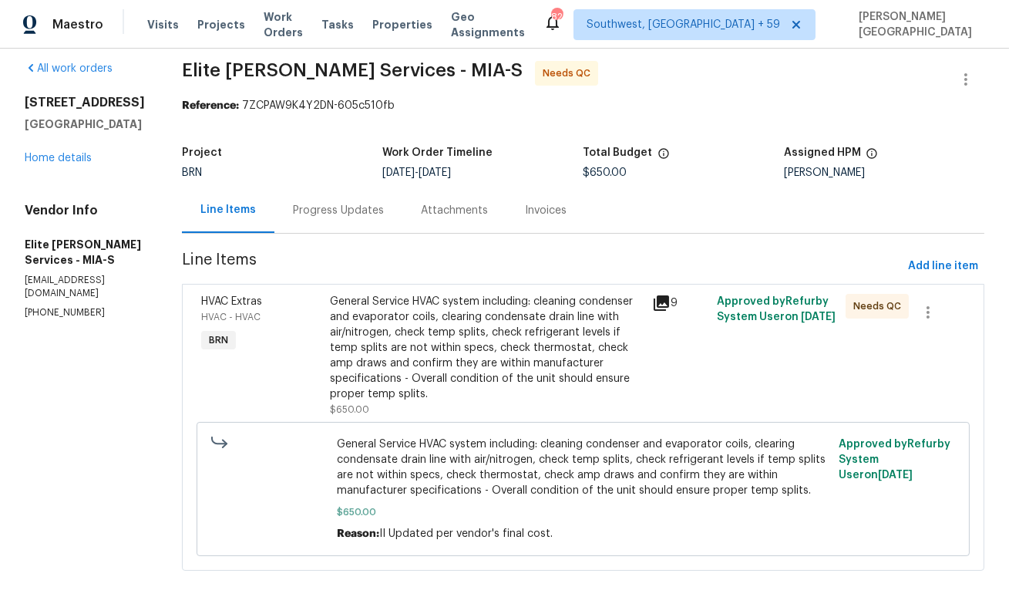
click at [63, 146] on div "9479 Lake Serena Dr Boca Raton, FL 33496 Home details" at bounding box center [85, 130] width 120 height 71
click at [65, 153] on link "Home details" at bounding box center [58, 158] width 67 height 11
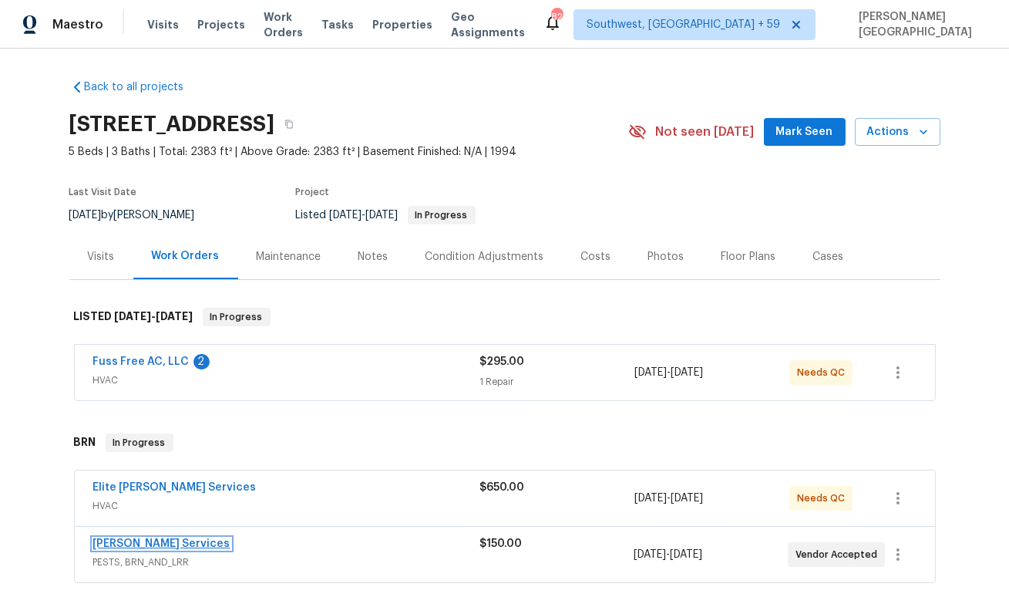
click at [138, 540] on link "Massey Services" at bounding box center [161, 543] width 137 height 11
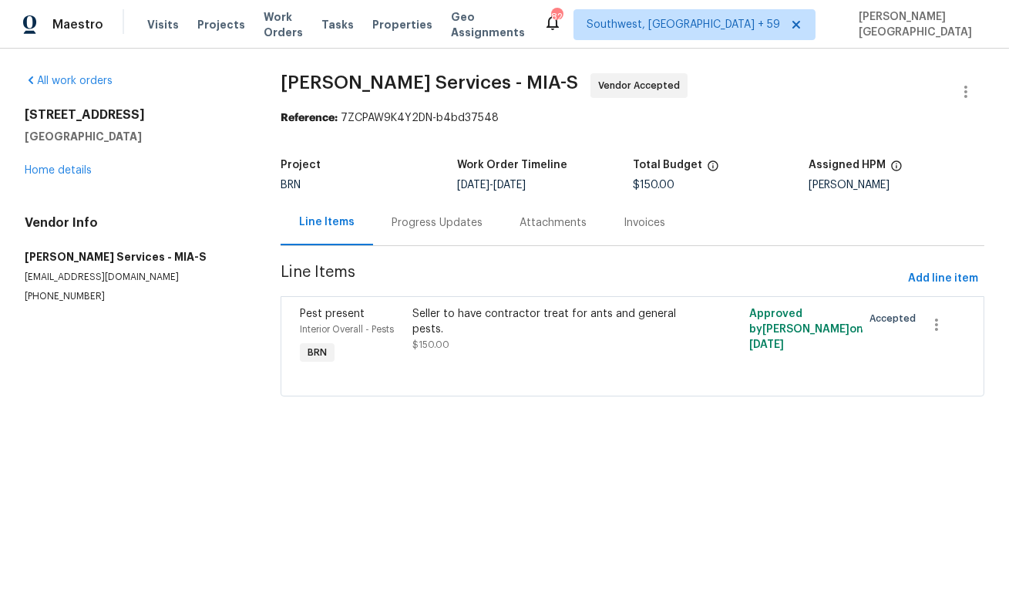
click at [72, 301] on p "(407) 645-2500" at bounding box center [134, 296] width 219 height 13
copy p "(407) 645-2500"
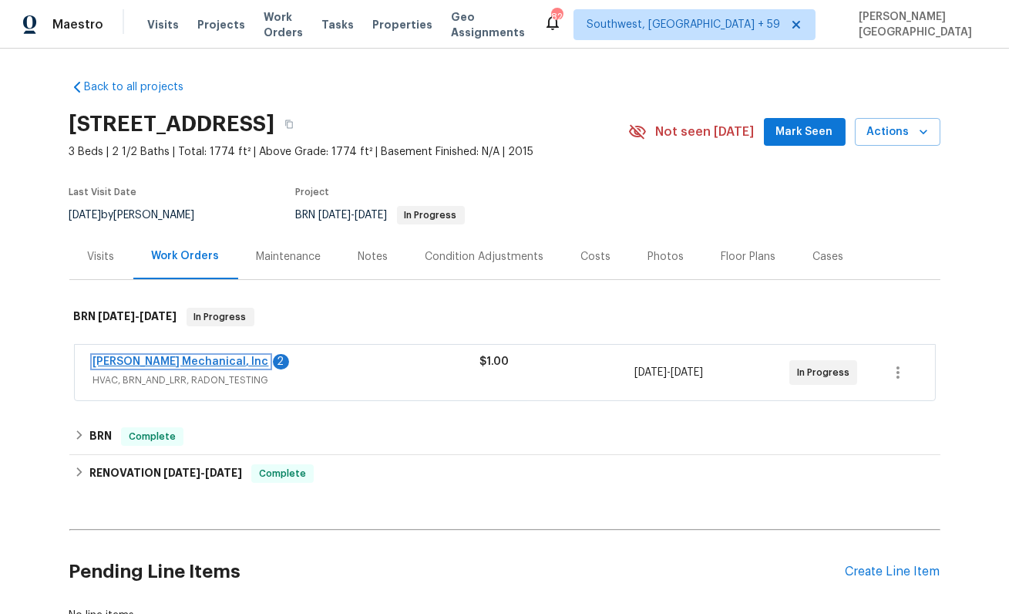
click at [200, 361] on link "[PERSON_NAME] Mechanical, Inc" at bounding box center [181, 361] width 176 height 11
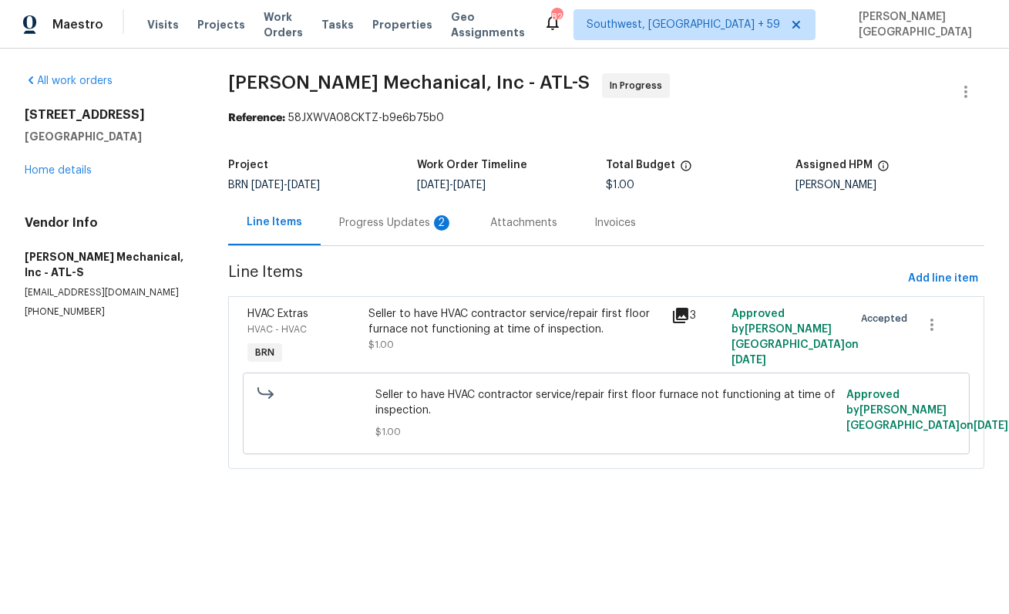
click at [376, 237] on div "Progress Updates 2" at bounding box center [396, 222] width 151 height 45
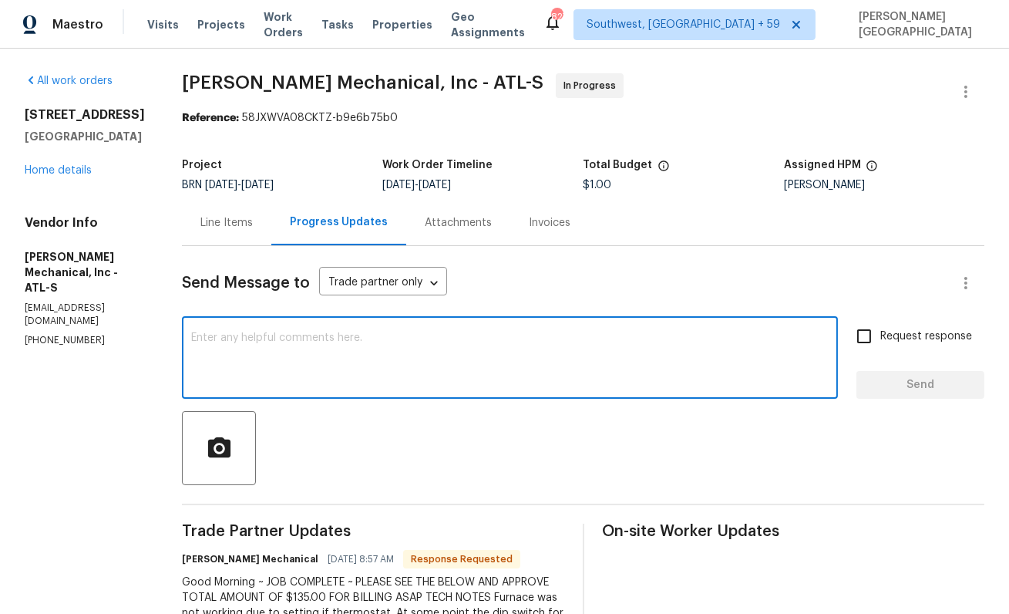
click at [299, 348] on textarea at bounding box center [510, 359] width 638 height 54
type textarea "Thank you, I will update and close it."
click at [934, 344] on span "Request response" at bounding box center [926, 336] width 92 height 16
click at [880, 344] on input "Request response" at bounding box center [864, 336] width 32 height 32
checkbox input "true"
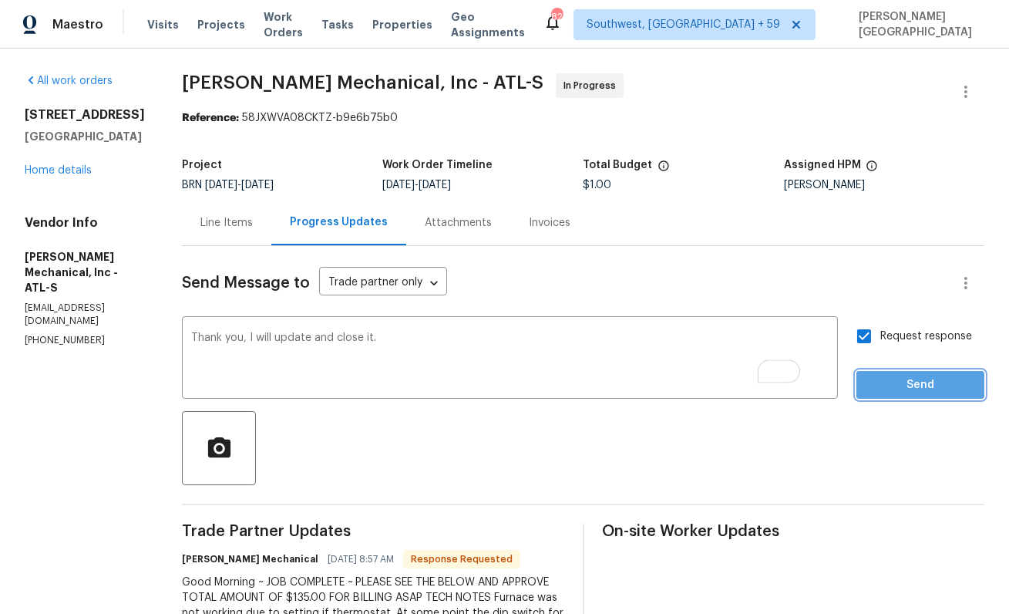
click at [940, 383] on span "Send" at bounding box center [920, 384] width 103 height 19
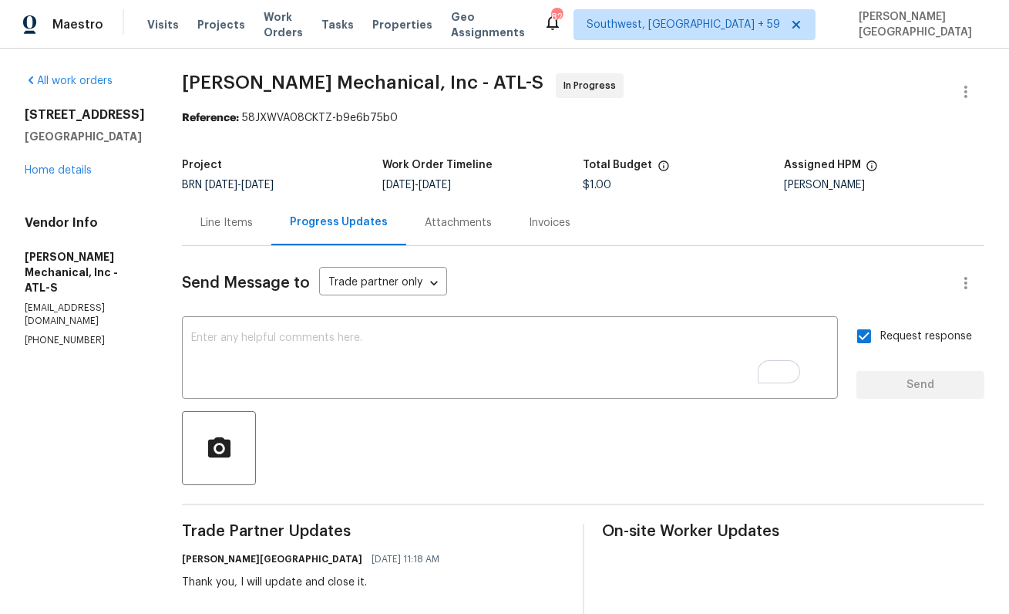
click at [221, 110] on div "Reference: 58JXWVA08CKTZ-b9e6b75b0" at bounding box center [583, 117] width 803 height 15
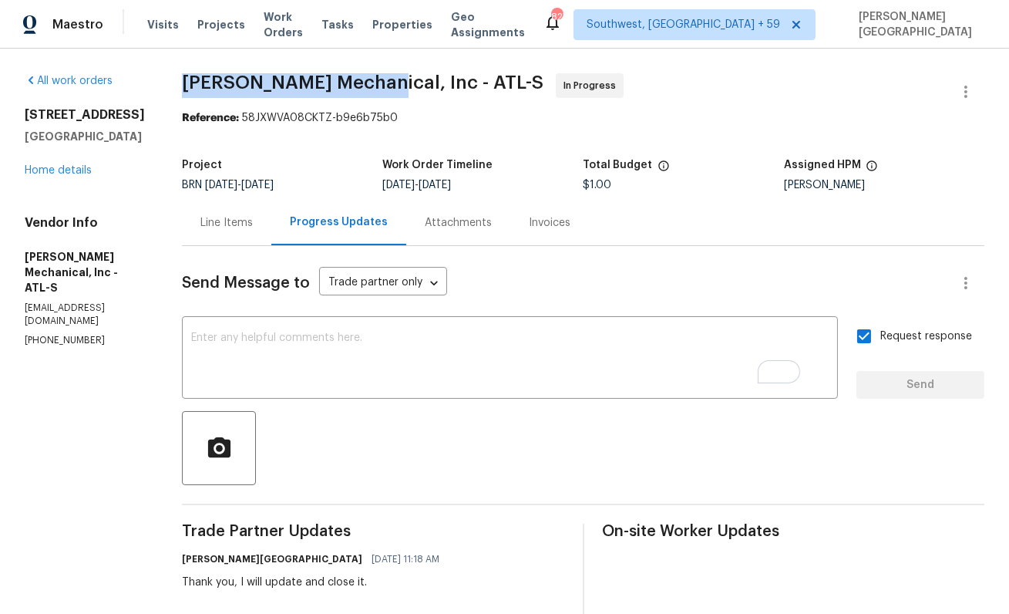
drag, startPoint x: 205, startPoint y: 76, endPoint x: 396, endPoint y: 86, distance: 191.5
click at [397, 87] on div "All work orders [STREET_ADDRESS][PERSON_NAME] Home details Vendor Info [PERSON_…" at bounding box center [504, 516] width 1009 height 934
copy span "[PERSON_NAME] Mechanical"
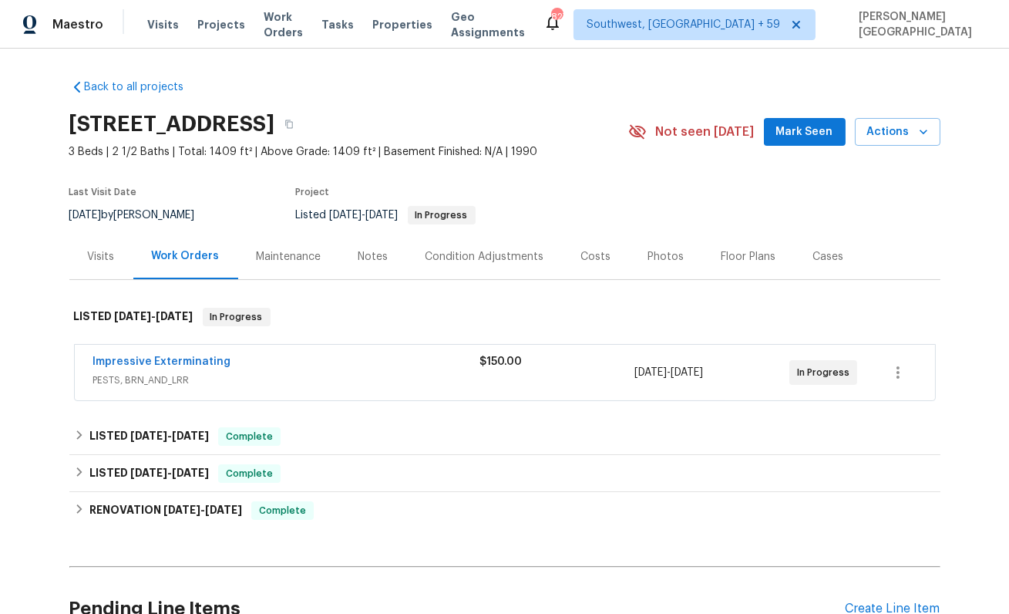
click at [187, 355] on span "Impressive Exterminating" at bounding box center [162, 361] width 138 height 15
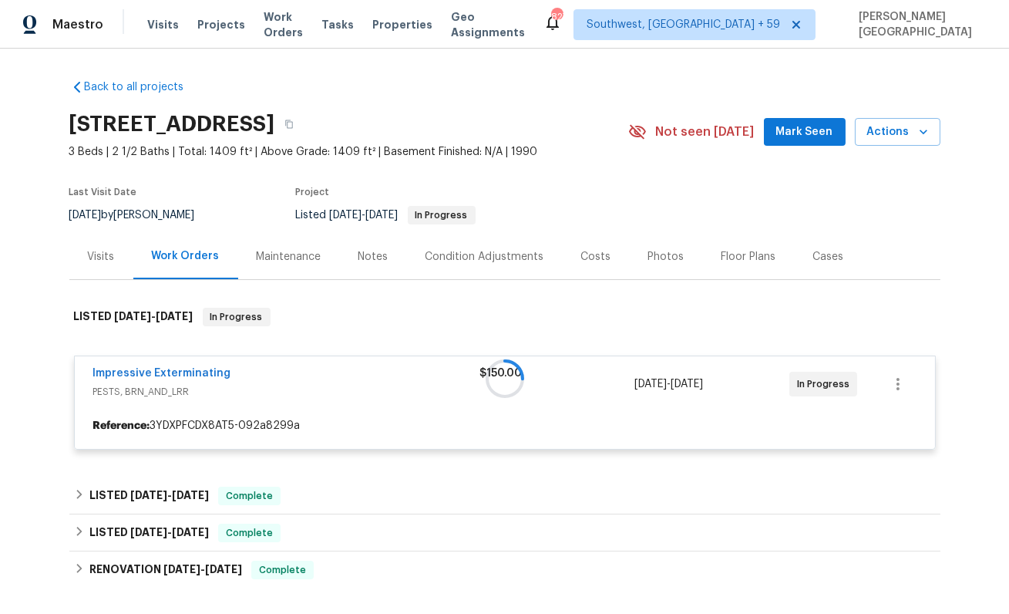
click at [188, 373] on div at bounding box center [504, 378] width 871 height 173
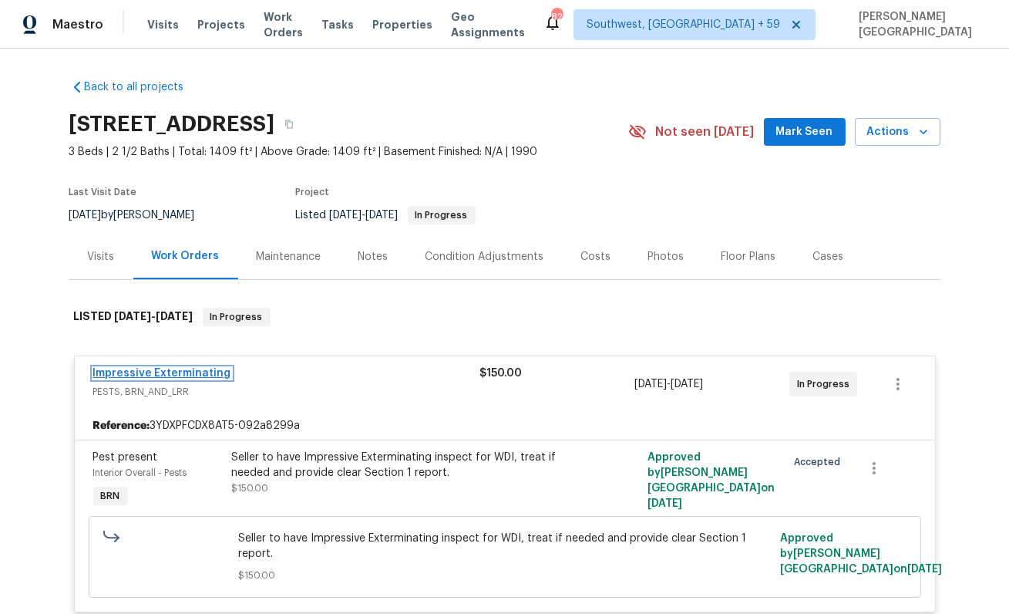
click at [193, 372] on link "Impressive Exterminating" at bounding box center [162, 373] width 138 height 11
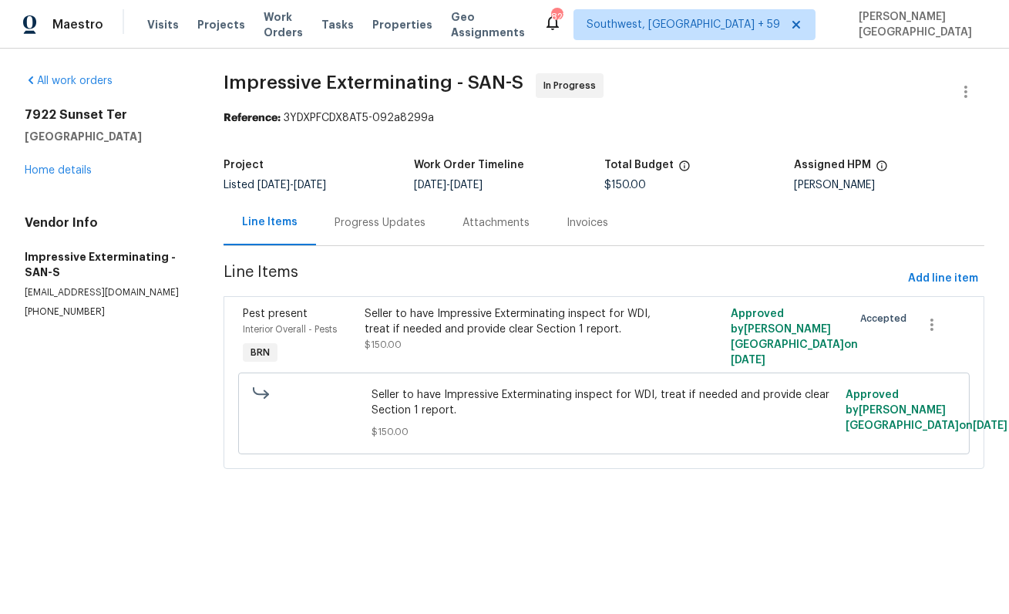
click at [355, 227] on div "Progress Updates" at bounding box center [380, 222] width 91 height 15
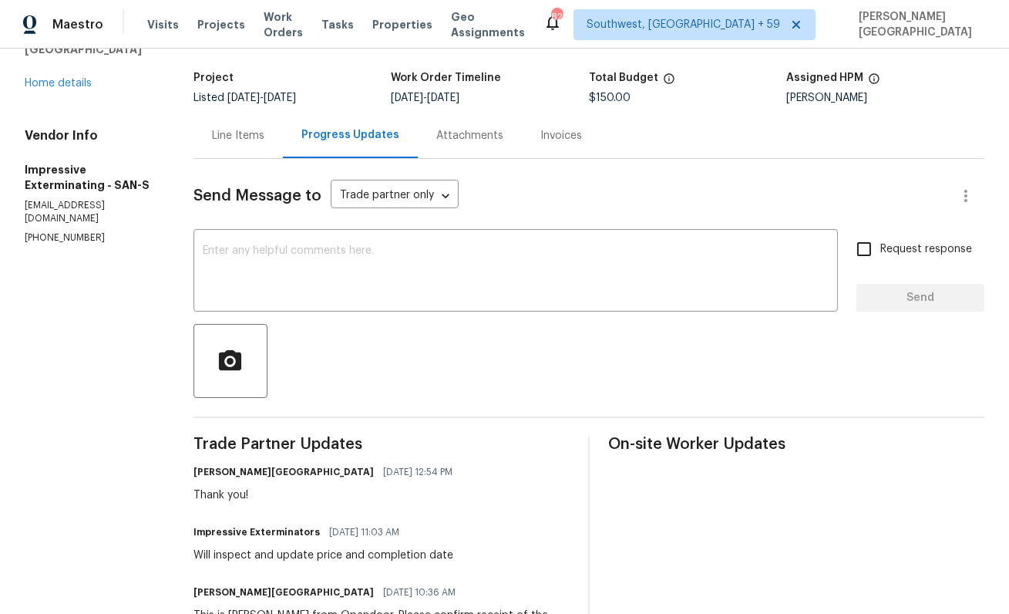
scroll to position [63, 0]
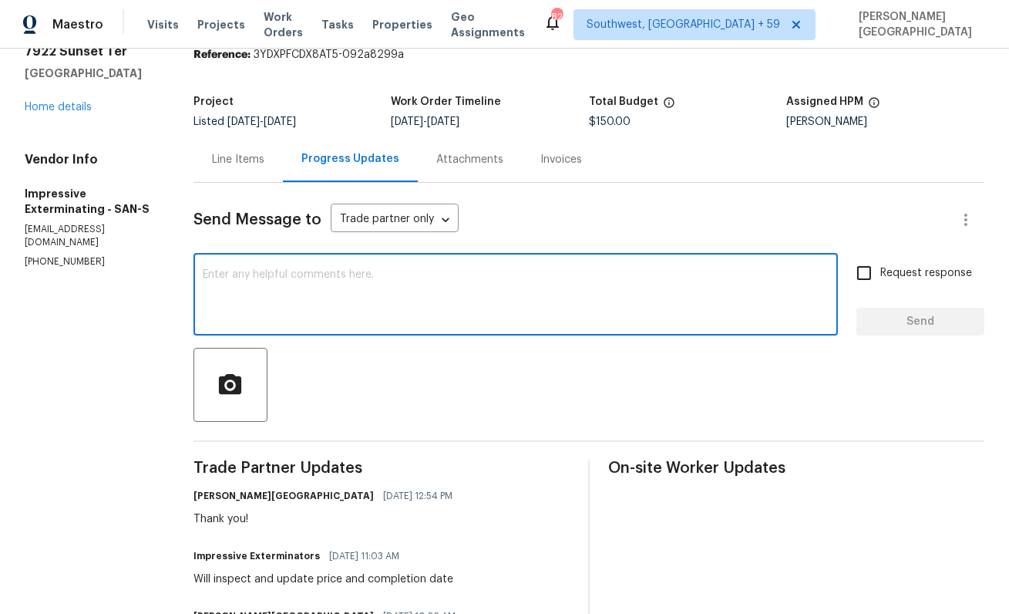
click at [289, 295] on textarea at bounding box center [516, 296] width 626 height 54
click at [362, 277] on textarea "To enrich screen reader interactions, please activate Accessibility in Grammarl…" at bounding box center [516, 296] width 626 height 54
type textarea "Do we have the price and timeline?"
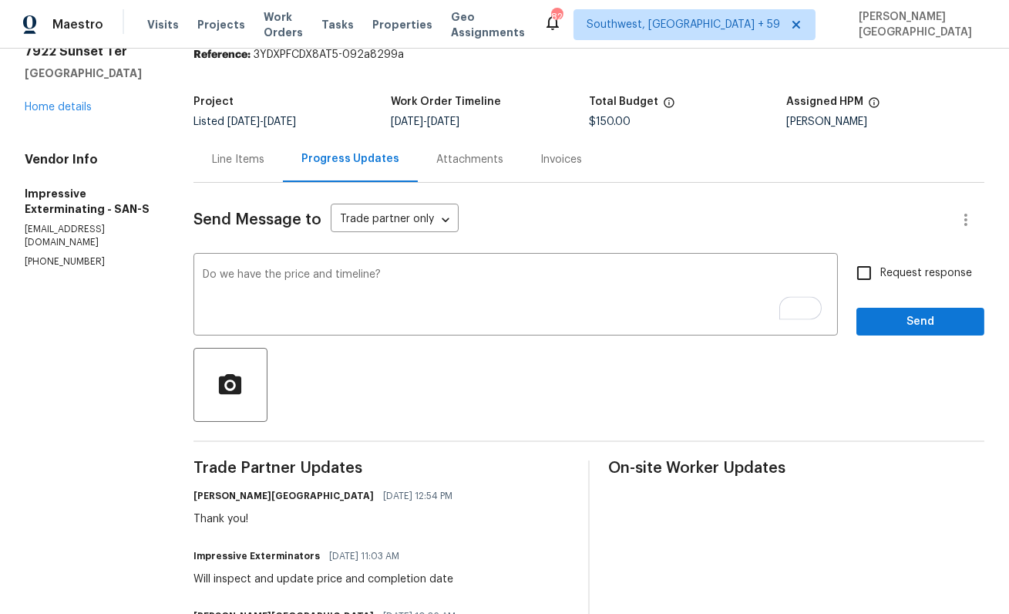
click at [885, 265] on span "Request response" at bounding box center [926, 273] width 92 height 16
click at [880, 265] on input "Request response" at bounding box center [864, 273] width 32 height 32
checkbox input "true"
click at [915, 329] on span "Send" at bounding box center [920, 321] width 103 height 19
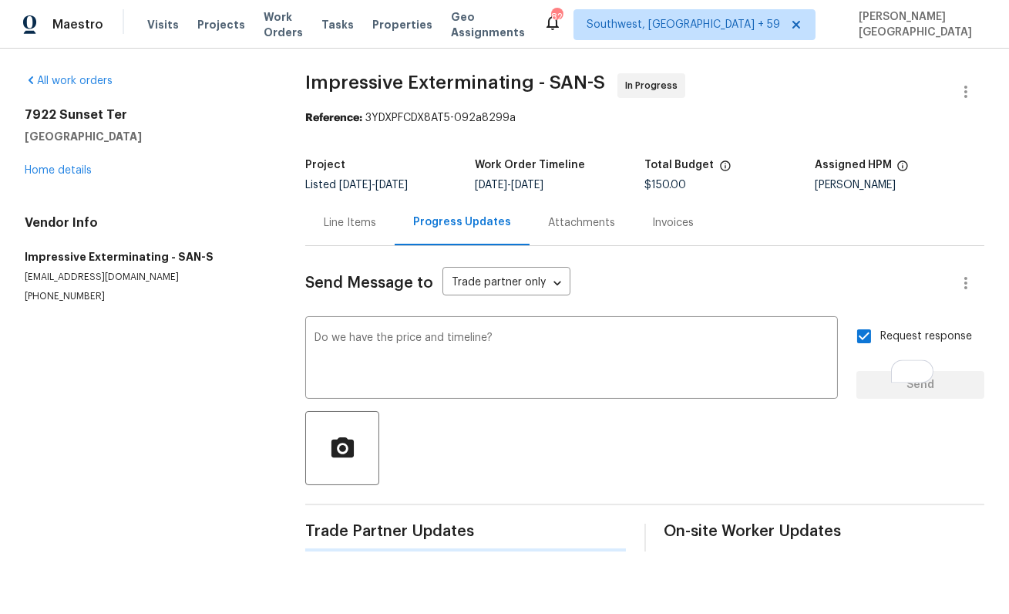
scroll to position [0, 0]
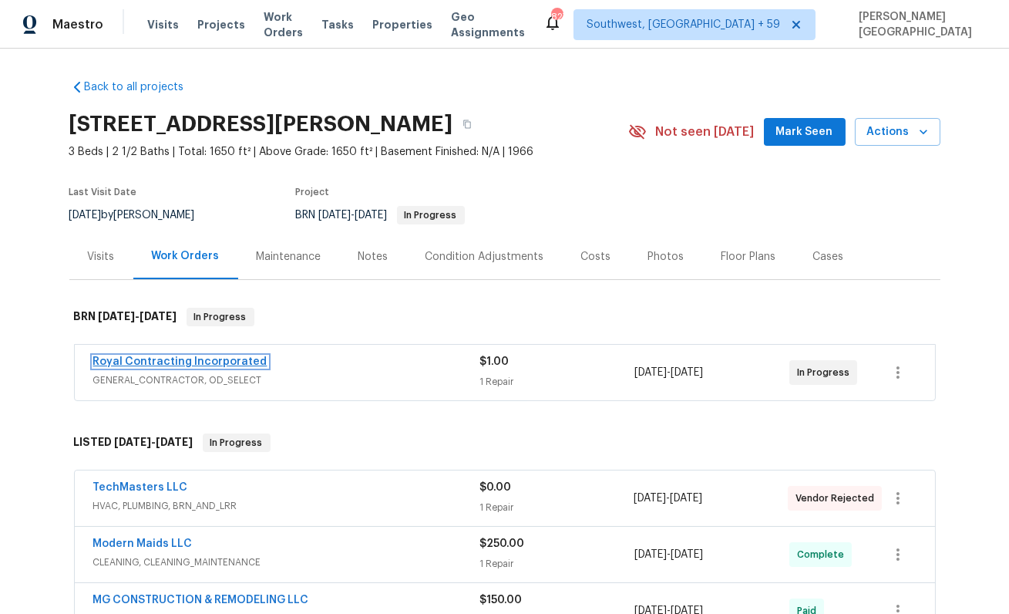
click at [203, 361] on link "Royal Contracting Incorporated" at bounding box center [180, 361] width 174 height 11
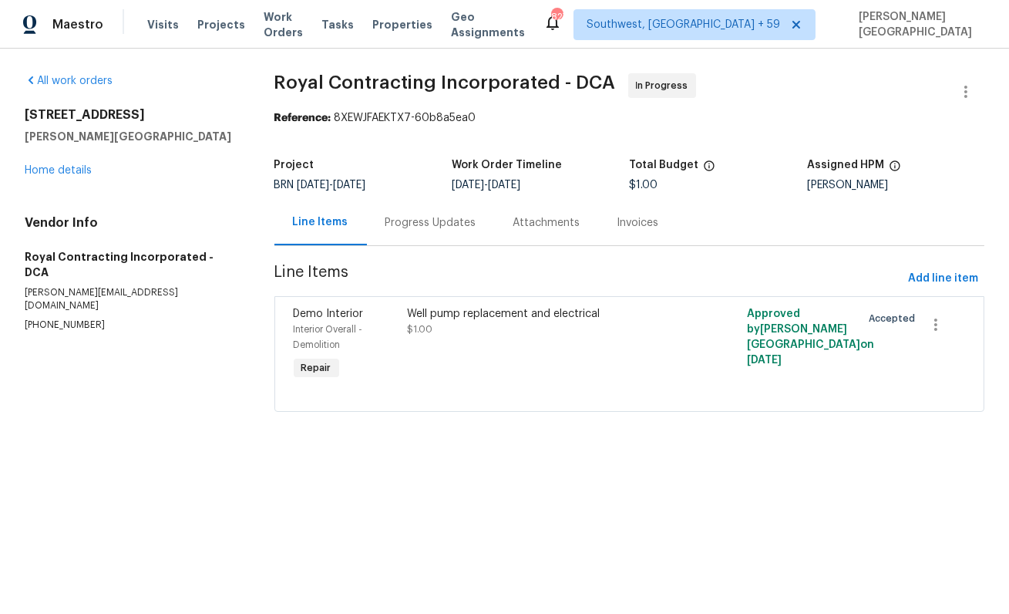
click at [443, 223] on div "Progress Updates" at bounding box center [430, 222] width 91 height 15
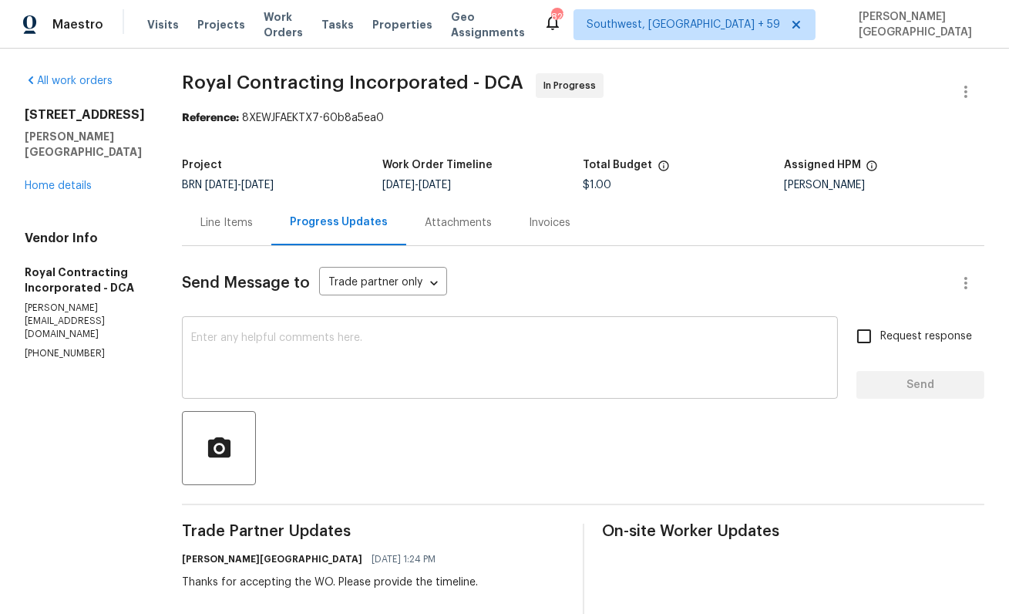
click at [321, 338] on textarea at bounding box center [510, 359] width 638 height 54
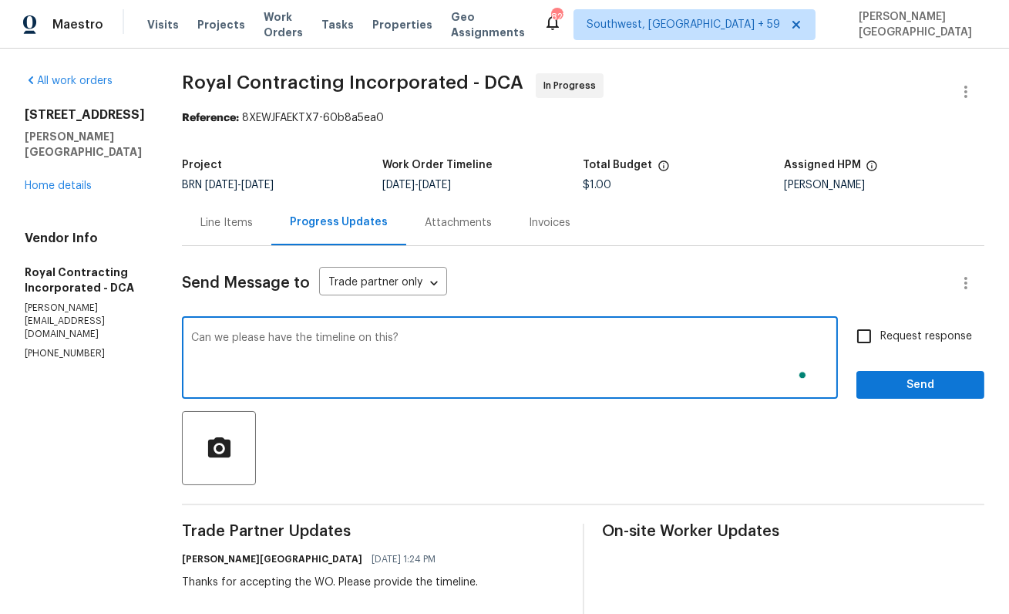
type textarea "Can we please have the timeline on this?"
click at [885, 332] on span "Request response" at bounding box center [926, 336] width 92 height 16
click at [880, 332] on input "Request response" at bounding box center [864, 336] width 32 height 32
checkbox input "true"
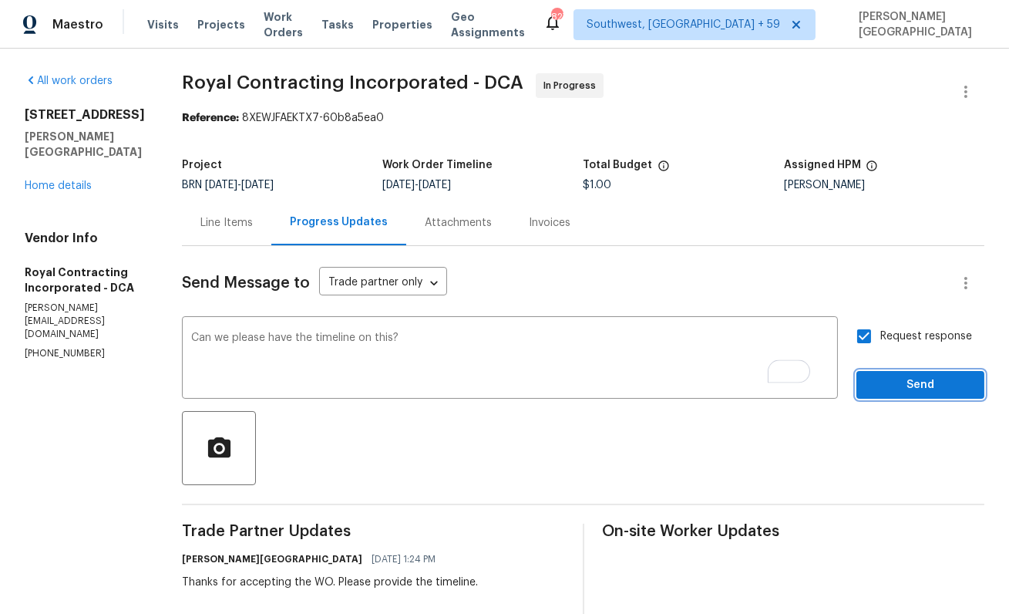
click at [899, 372] on button "Send" at bounding box center [921, 385] width 128 height 29
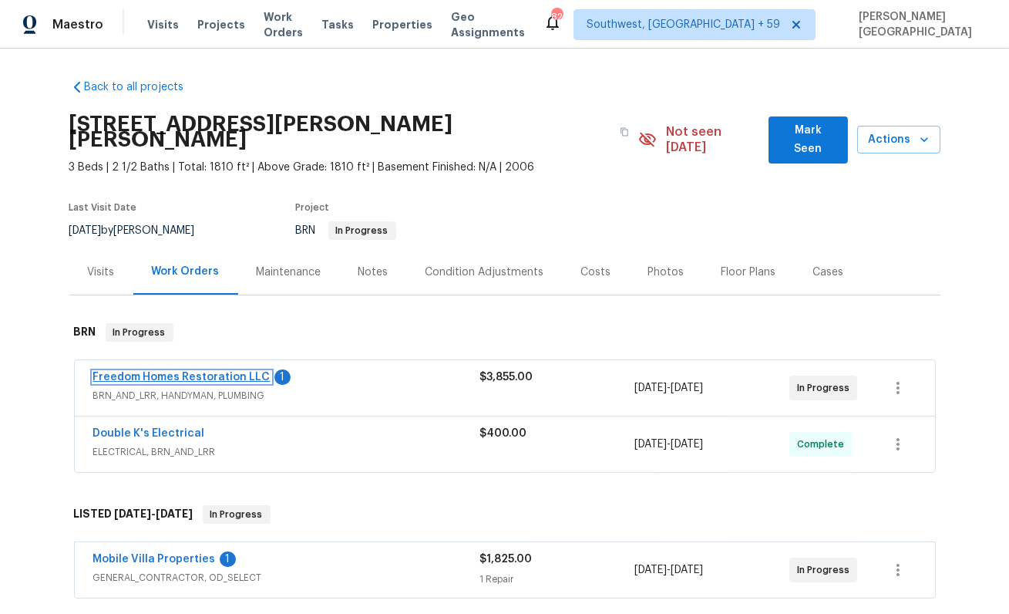
click at [183, 372] on link "Freedom Homes Restoration LLC" at bounding box center [181, 377] width 177 height 11
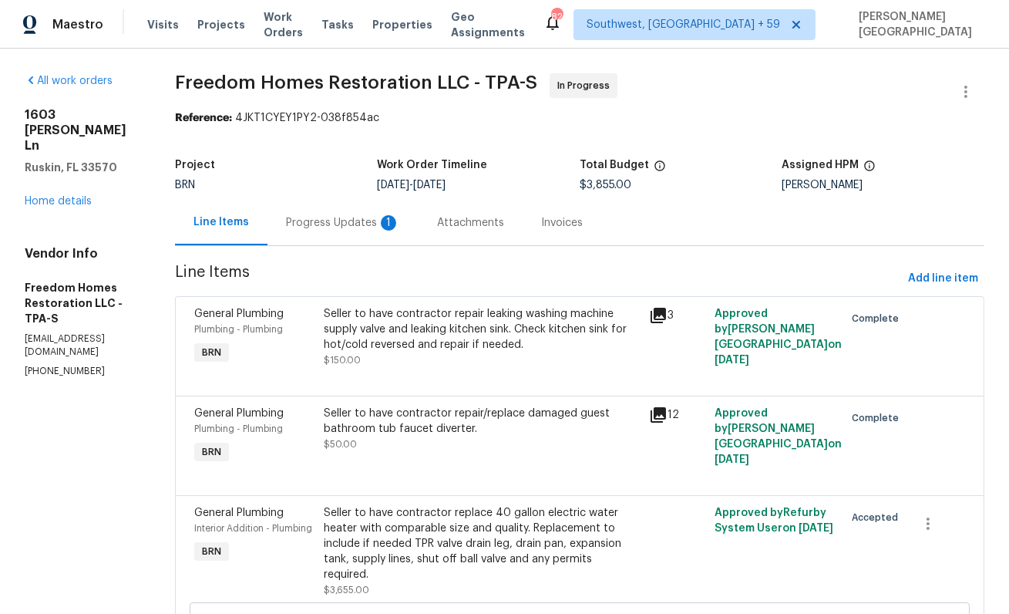
click at [348, 234] on div "Progress Updates 1" at bounding box center [343, 222] width 151 height 45
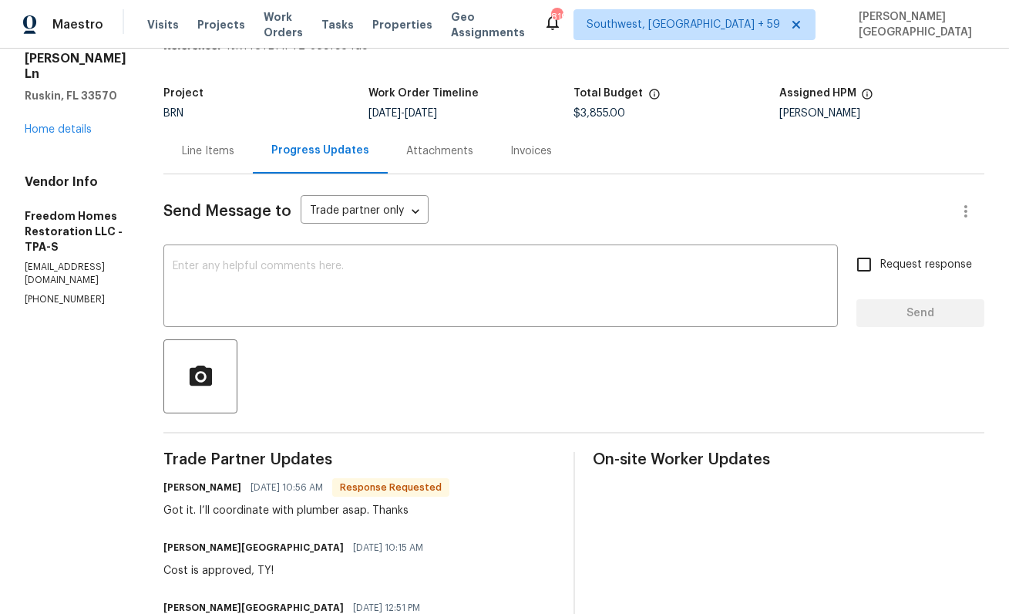
scroll to position [82, 0]
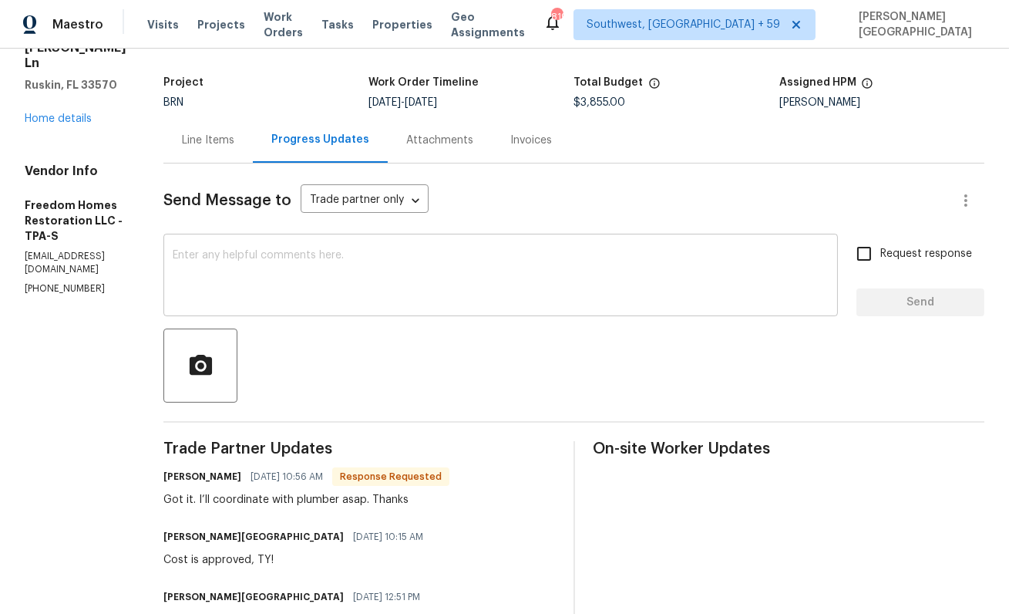
click at [289, 276] on textarea at bounding box center [501, 277] width 656 height 54
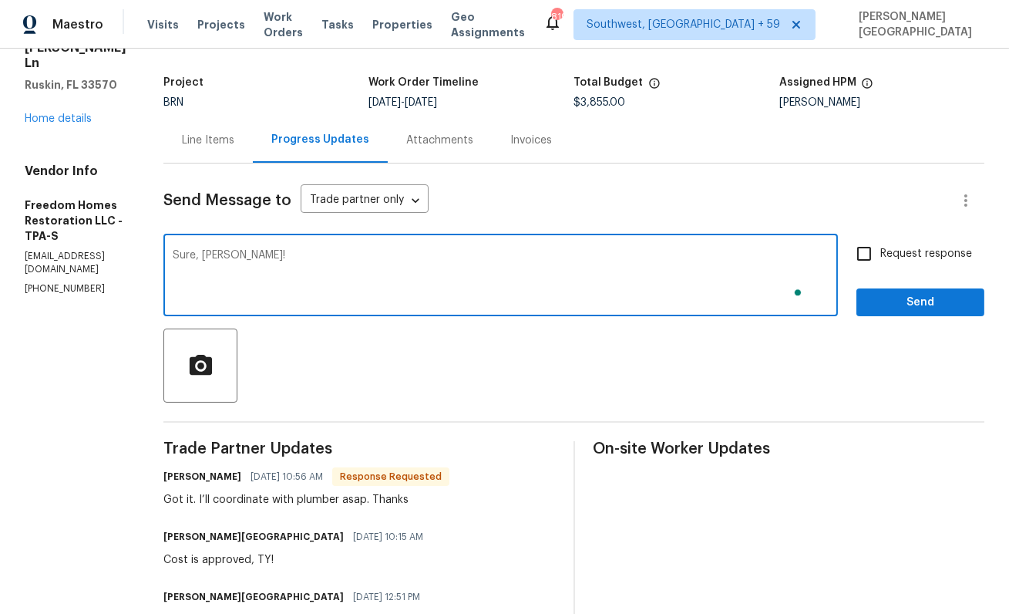
type textarea "Sure, [PERSON_NAME]!"
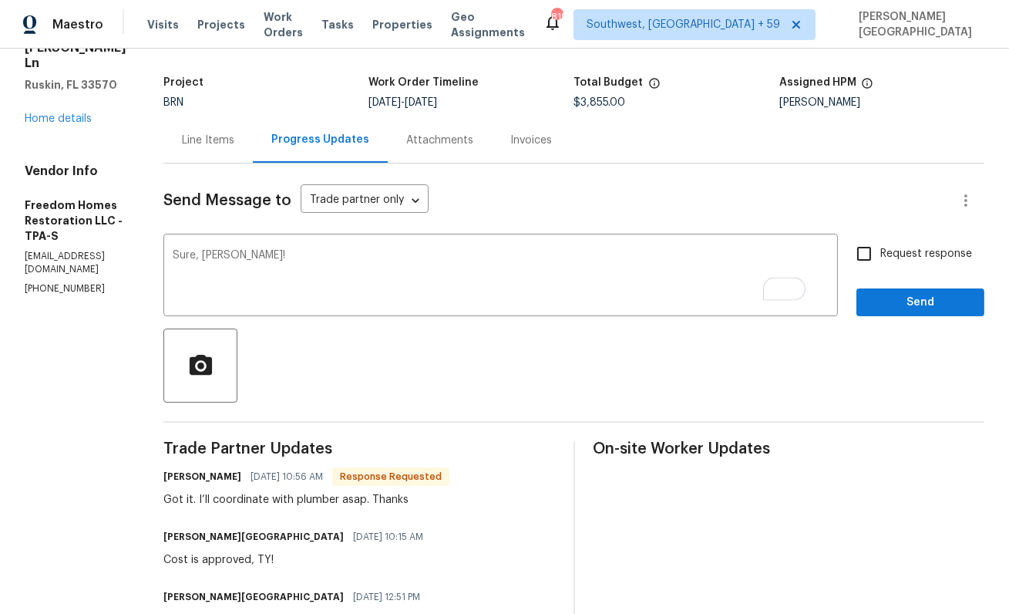
click at [911, 241] on label "Request response" at bounding box center [910, 253] width 124 height 32
click at [880, 241] on input "Request response" at bounding box center [864, 253] width 32 height 32
checkbox input "true"
click at [916, 297] on span "Send" at bounding box center [920, 302] width 103 height 19
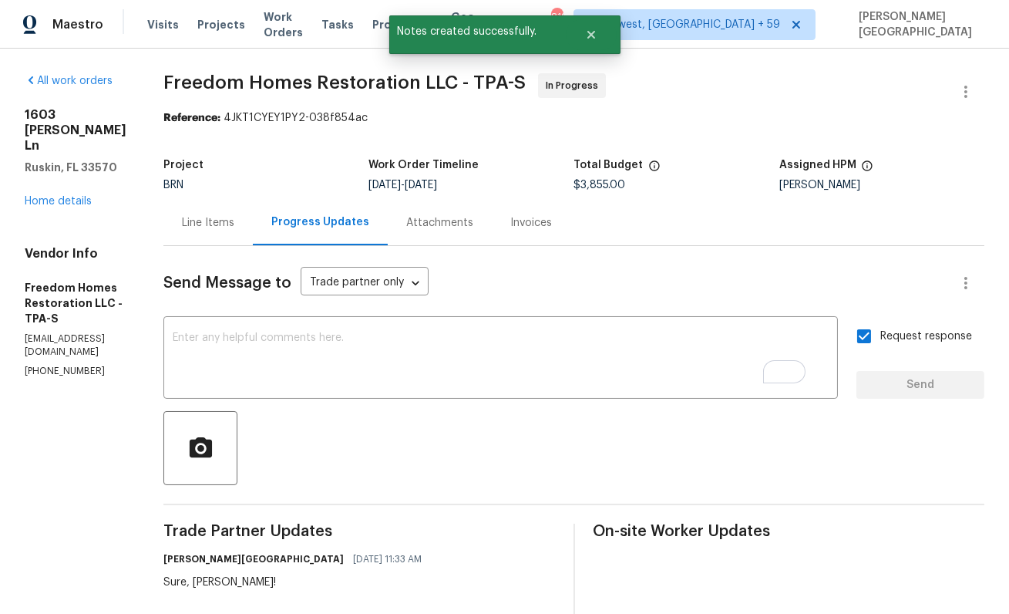
click at [234, 219] on div "Line Items" at bounding box center [208, 222] width 52 height 15
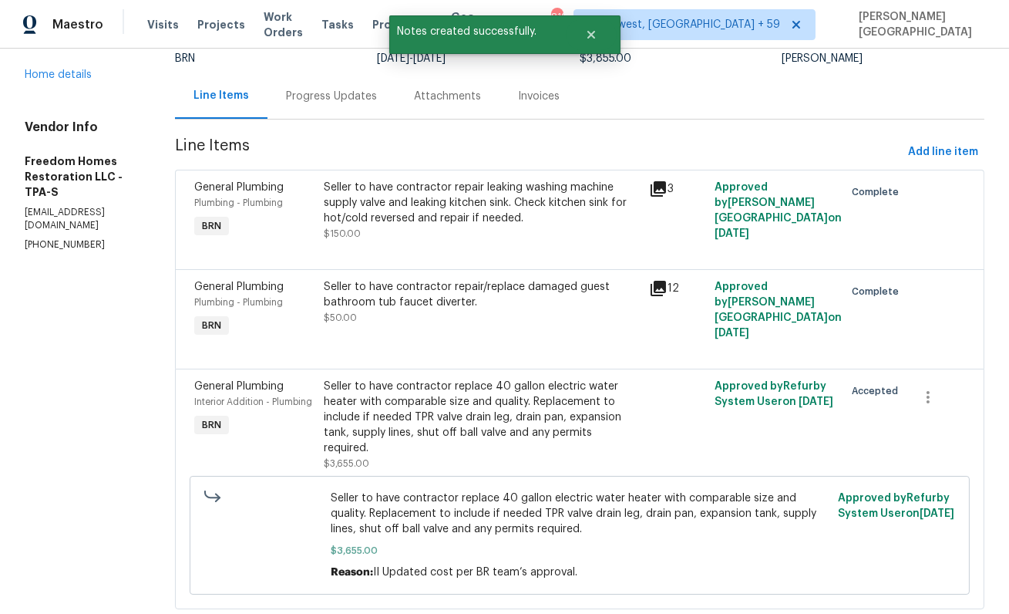
scroll to position [150, 0]
